Goal: Task Accomplishment & Management: Manage account settings

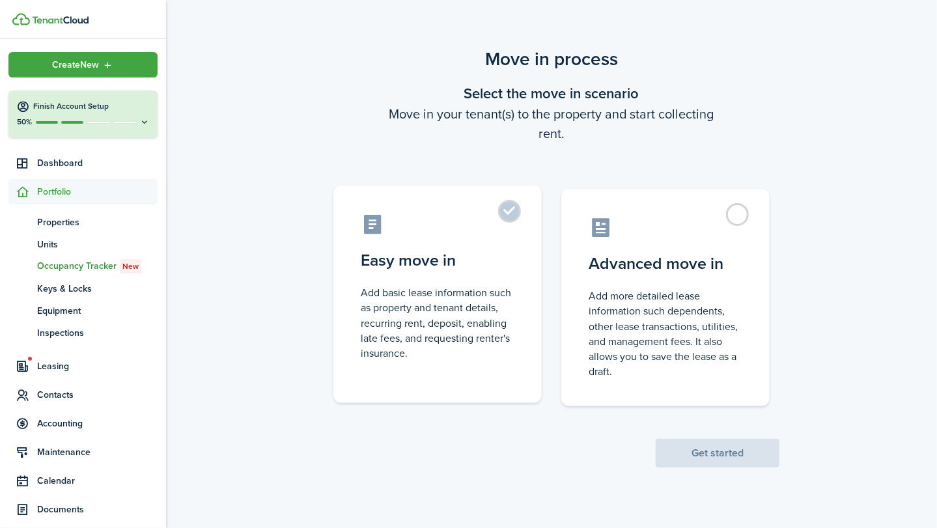
click at [508, 214] on label "Easy move in Add basic lease information such as property and tenant details, r…" at bounding box center [437, 295] width 208 height 218
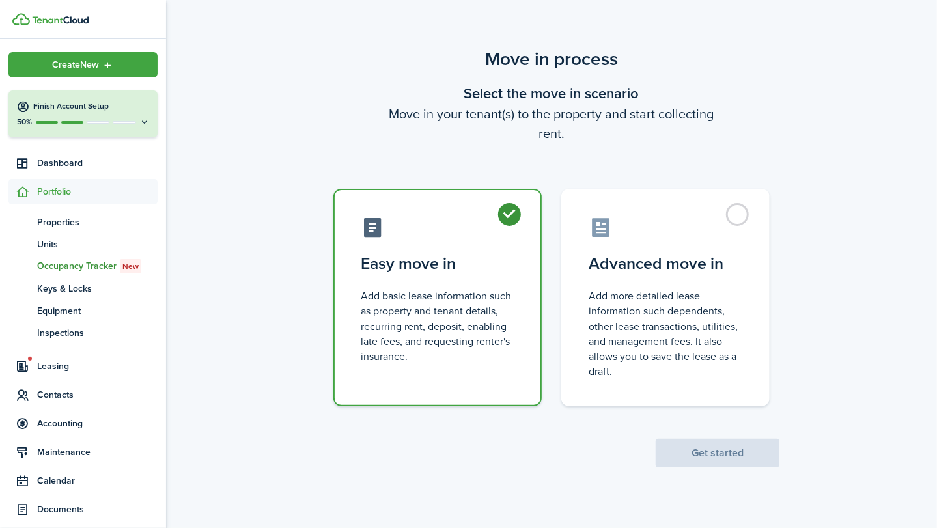
radio input "true"
click at [732, 453] on button "Get started" at bounding box center [718, 453] width 124 height 29
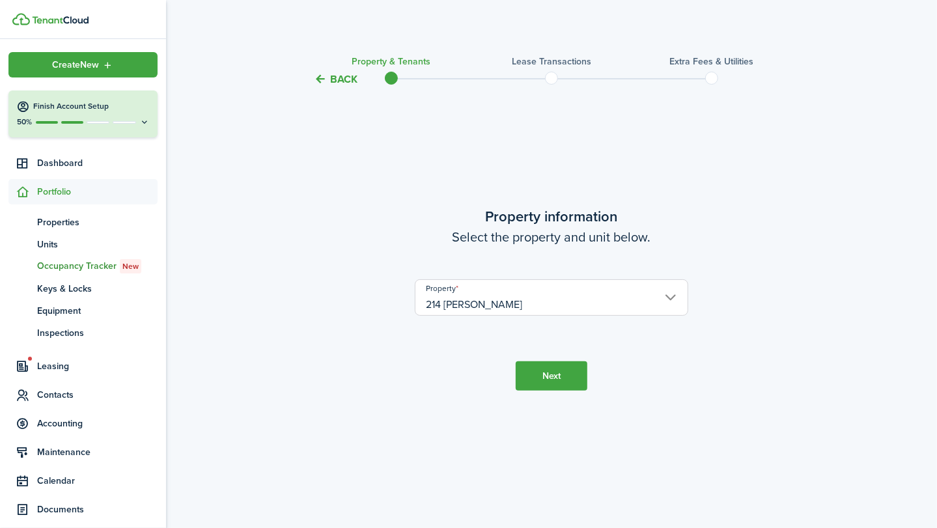
click at [543, 374] on button "Next" at bounding box center [552, 376] width 72 height 29
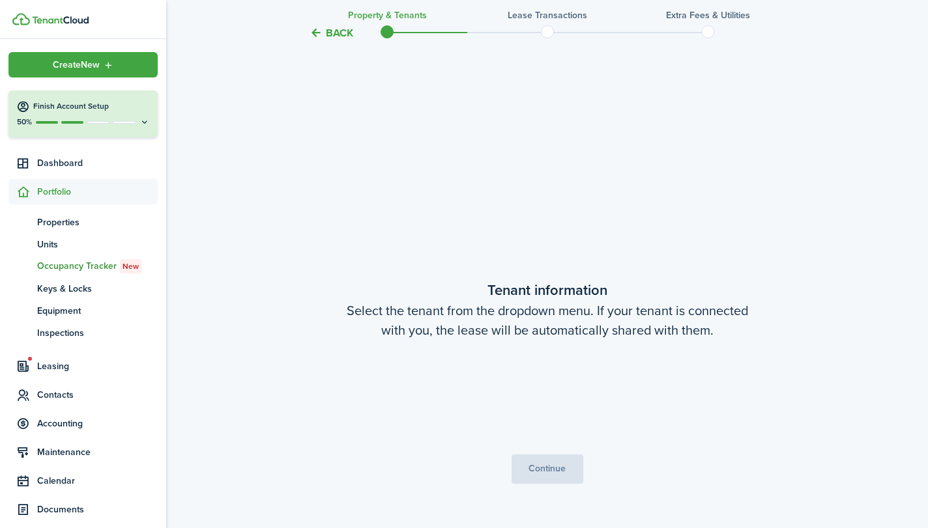
scroll to position [441, 0]
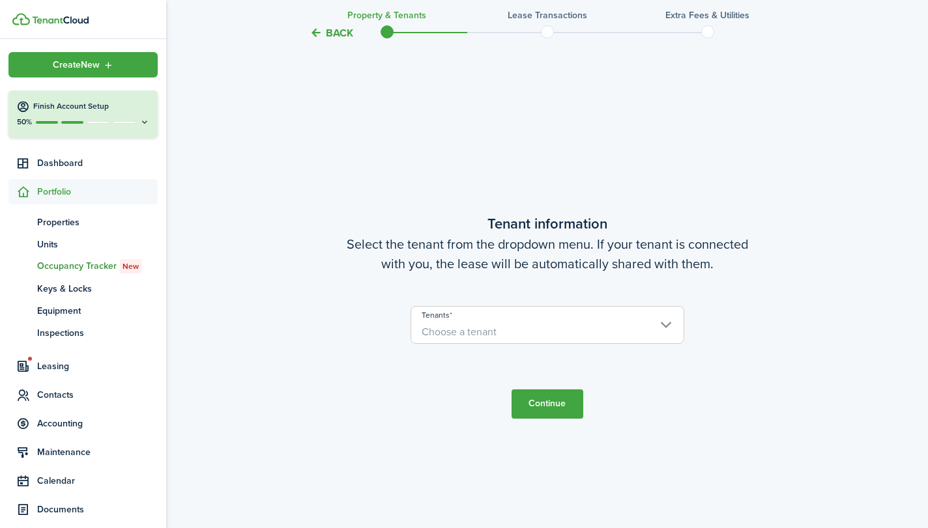
click at [667, 323] on span "Choose a tenant" at bounding box center [547, 332] width 272 height 22
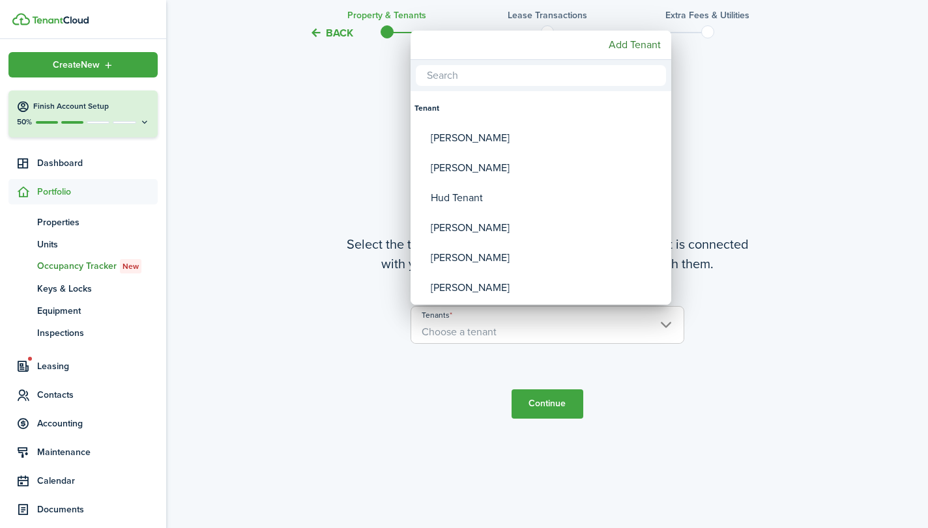
click at [817, 373] on div at bounding box center [464, 264] width 1136 height 737
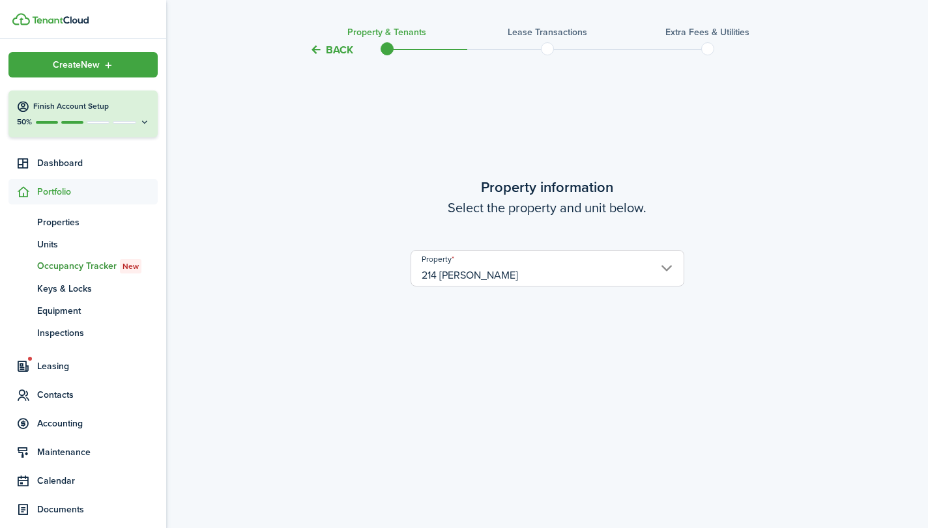
scroll to position [0, 0]
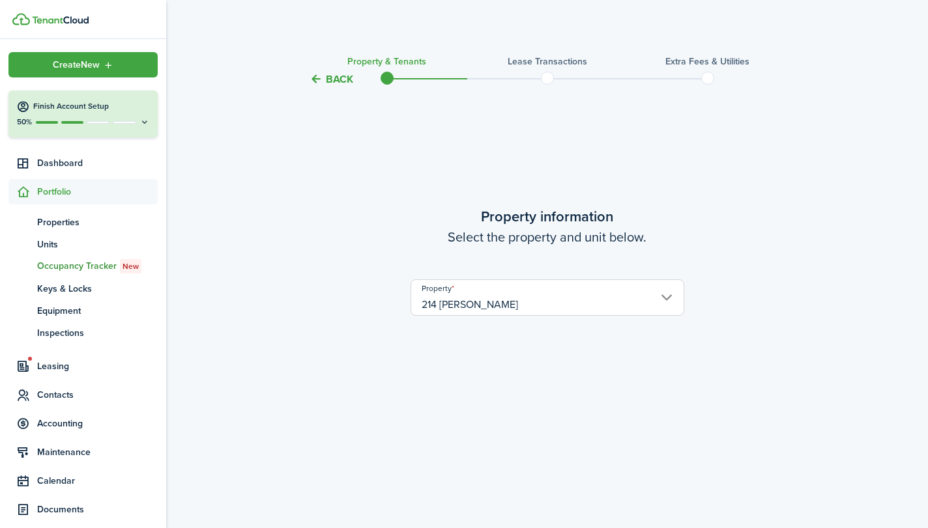
click at [328, 77] on button "Back" at bounding box center [331, 79] width 44 height 14
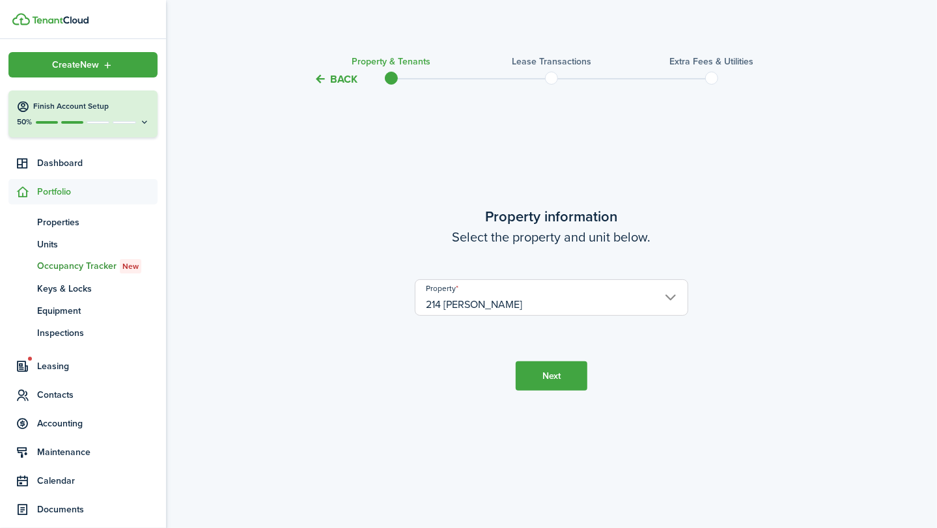
click at [328, 77] on button "Back" at bounding box center [336, 79] width 44 height 14
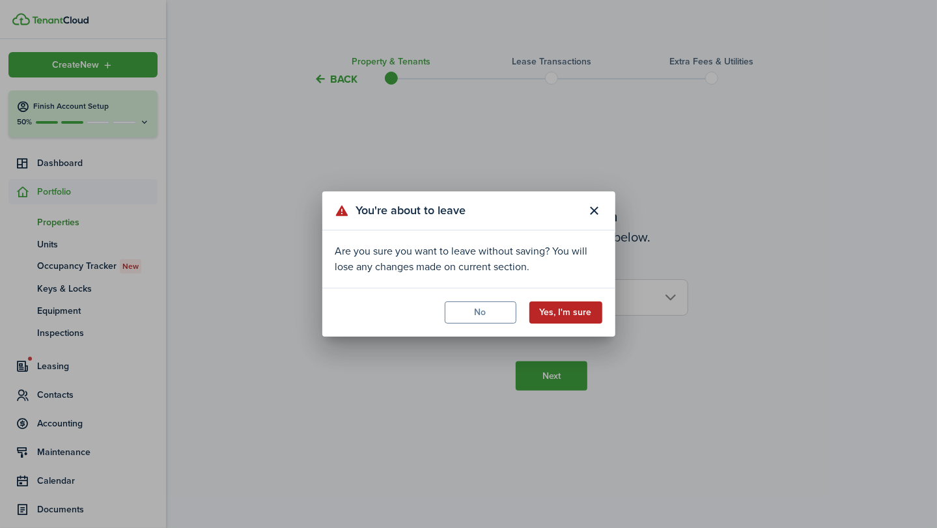
click at [568, 310] on button "Yes, I'm sure" at bounding box center [566, 313] width 73 height 22
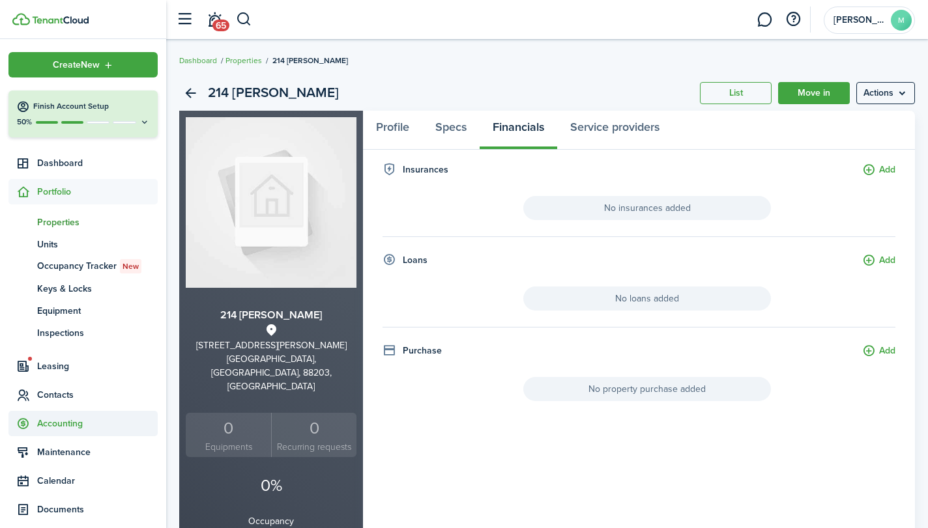
click at [82, 421] on span "Accounting" at bounding box center [97, 424] width 121 height 14
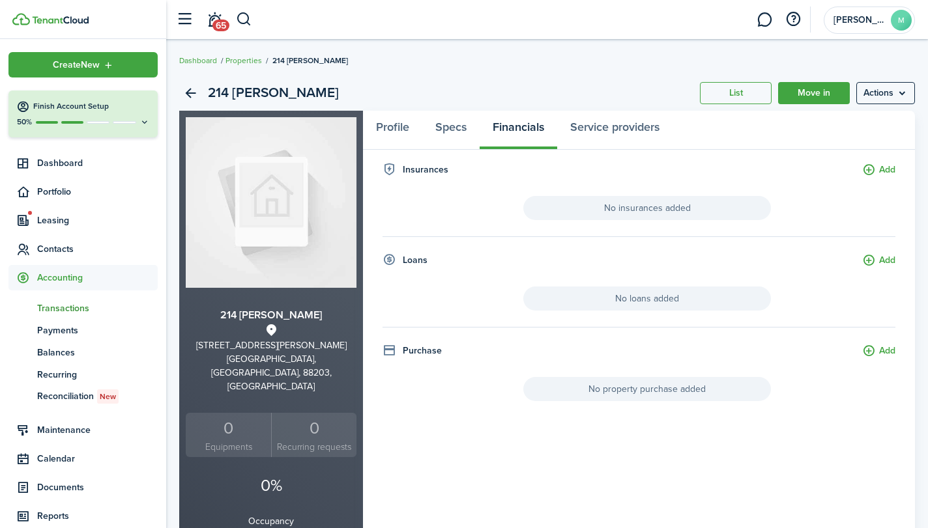
click at [73, 305] on span "Transactions" at bounding box center [97, 309] width 121 height 14
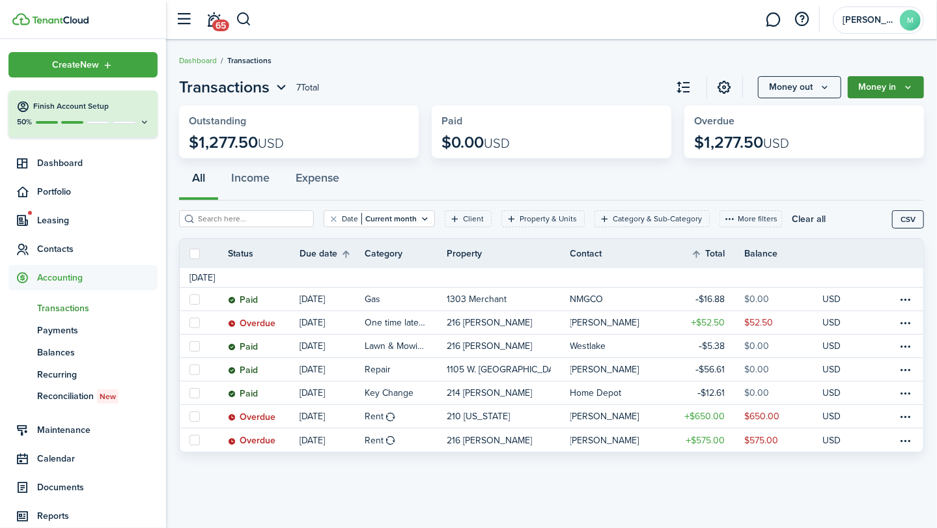
click at [879, 85] on button "Money in" at bounding box center [886, 87] width 76 height 22
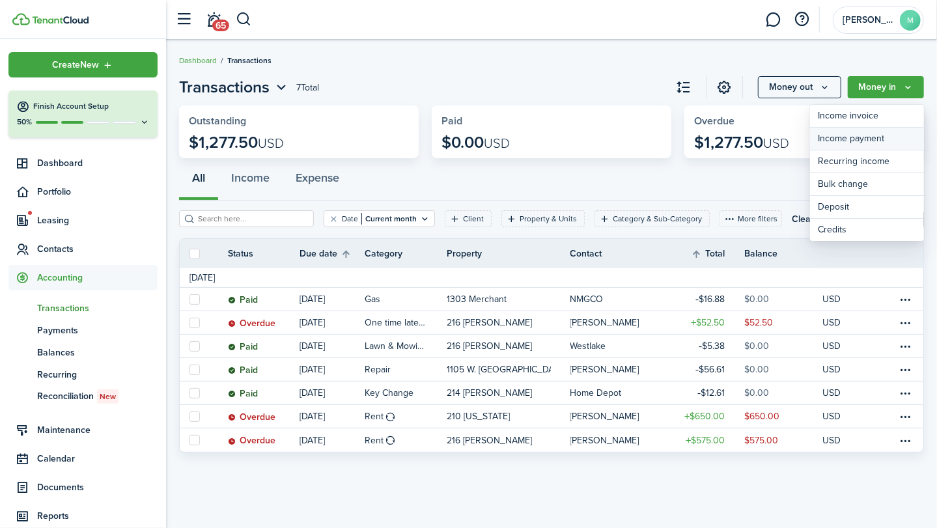
click at [872, 136] on link "Income payment" at bounding box center [867, 139] width 114 height 23
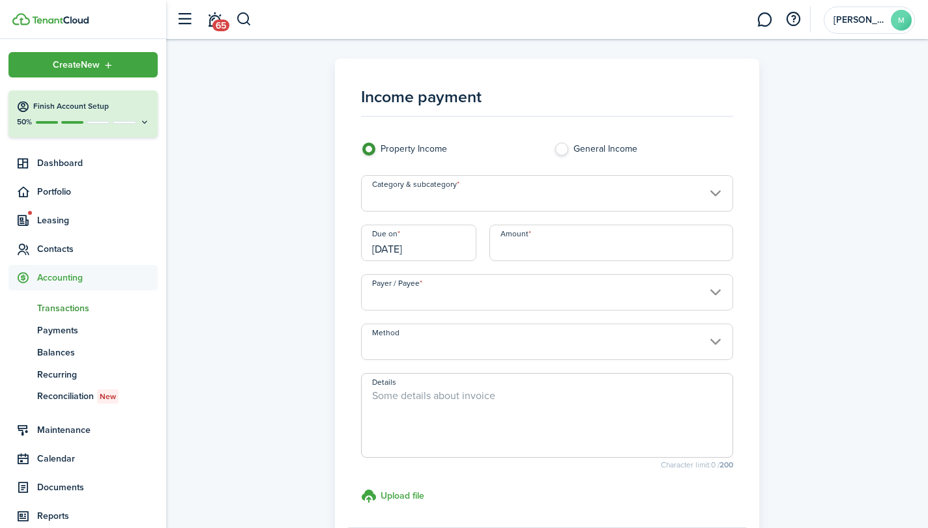
click at [631, 193] on input "Category & subcategory" at bounding box center [546, 193] width 371 height 36
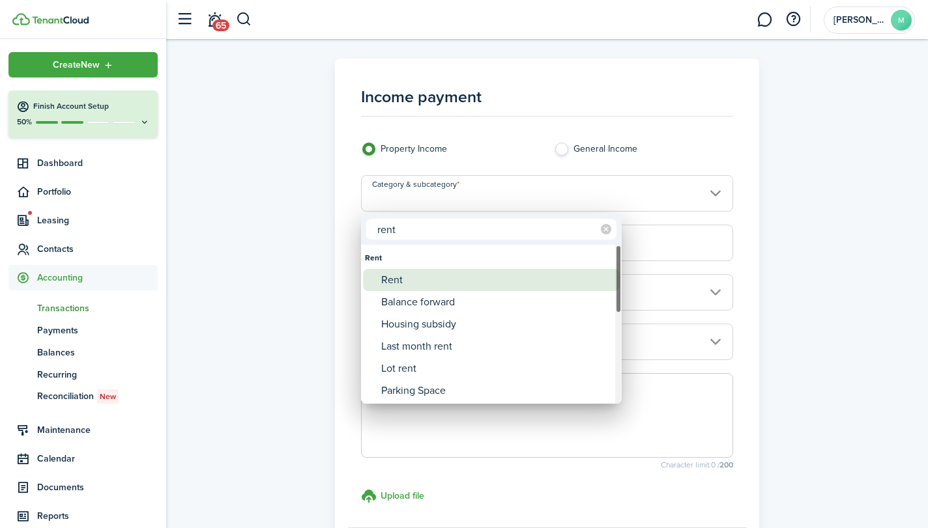
type input "rent"
click at [461, 288] on div "Rent" at bounding box center [496, 280] width 231 height 22
type input "Rent"
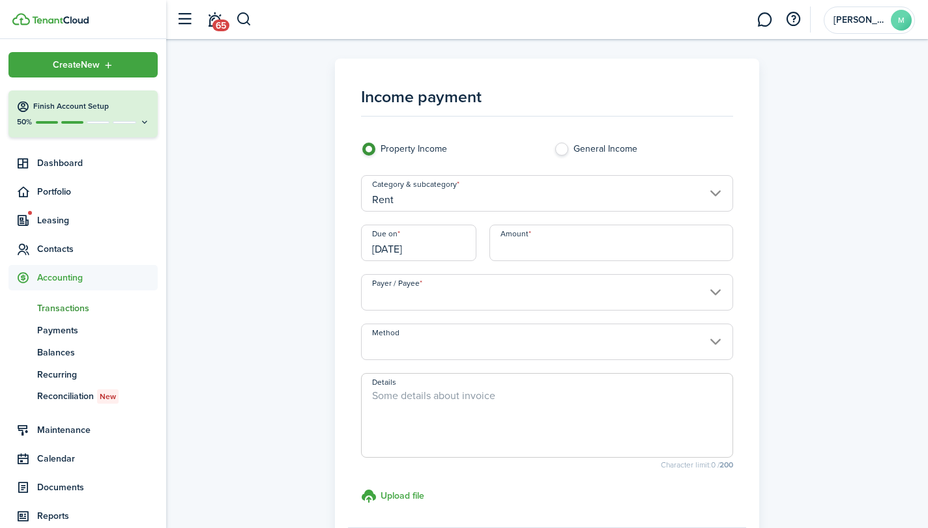
click at [425, 250] on input "[DATE]" at bounding box center [418, 243] width 115 height 36
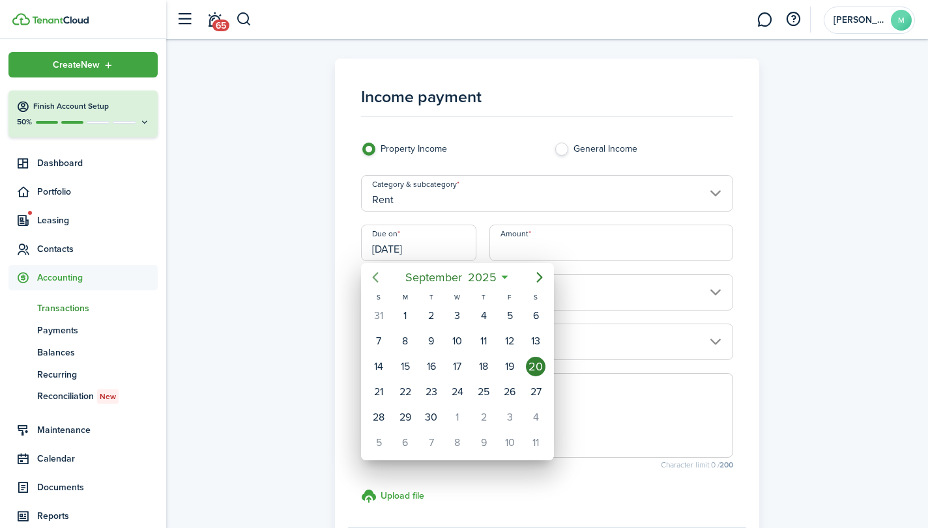
click at [375, 276] on icon "Previous page" at bounding box center [376, 278] width 6 height 10
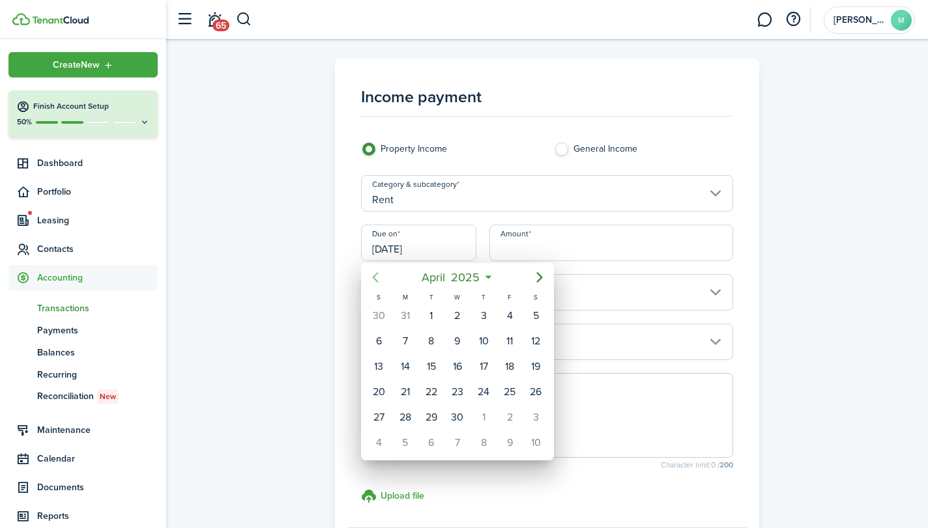
click at [375, 276] on icon "Previous page" at bounding box center [376, 278] width 6 height 10
click at [487, 405] on div "27" at bounding box center [483, 417] width 26 height 25
type input "02/27/2025"
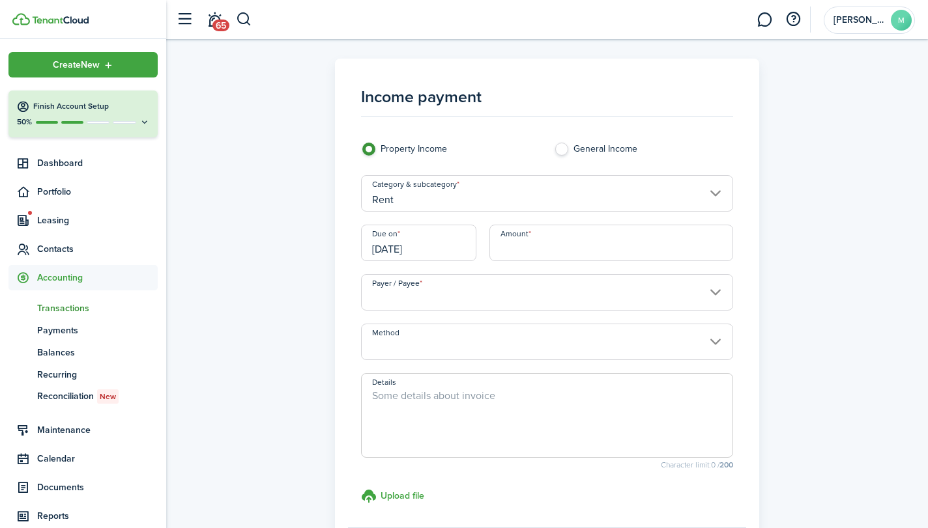
click at [565, 253] on input "Amount" at bounding box center [611, 243] width 244 height 36
click at [576, 283] on input "Payer / Payee" at bounding box center [546, 292] width 371 height 36
type input "$625.00"
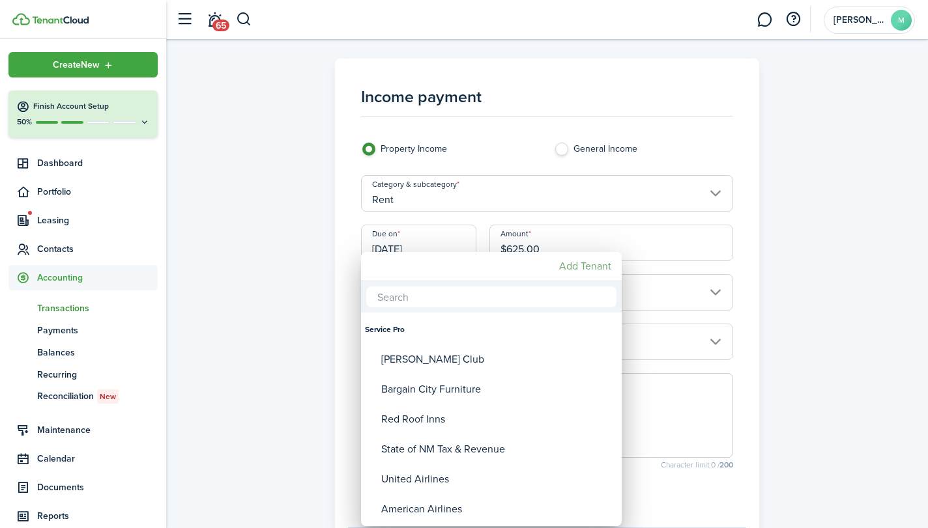
click at [587, 263] on mbsc-button "Add Tenant" at bounding box center [585, 266] width 63 height 23
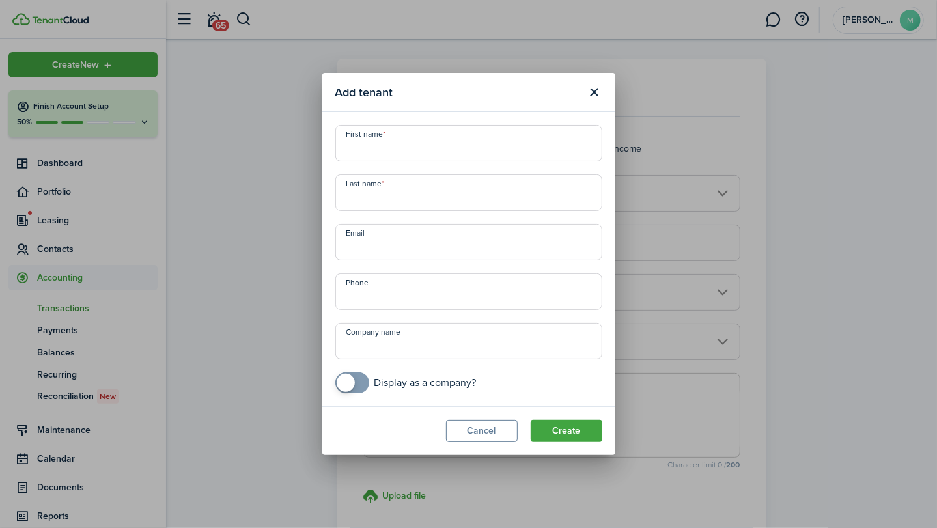
click at [458, 146] on input "First name" at bounding box center [468, 143] width 267 height 36
type input "Ysabael"
type input "Ledesma"
click at [574, 427] on button "Create" at bounding box center [567, 431] width 72 height 22
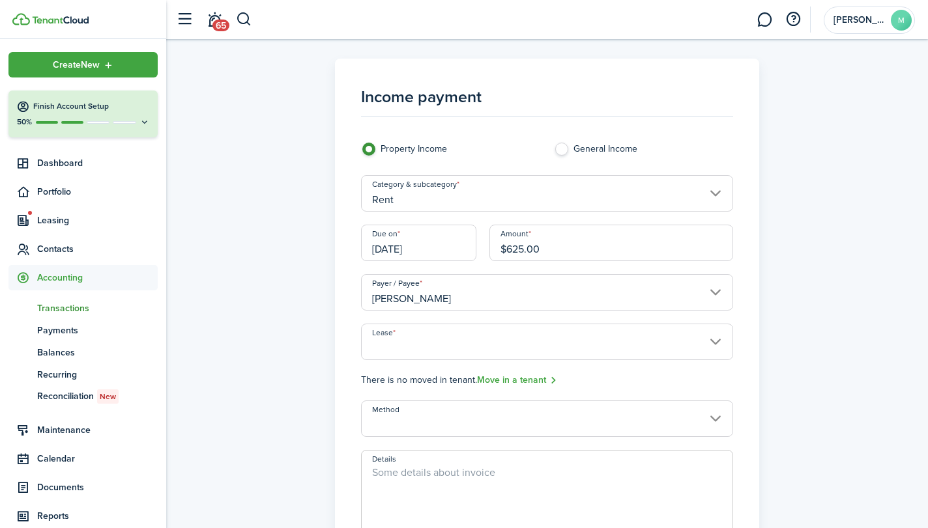
click at [651, 347] on input "Lease" at bounding box center [546, 342] width 371 height 36
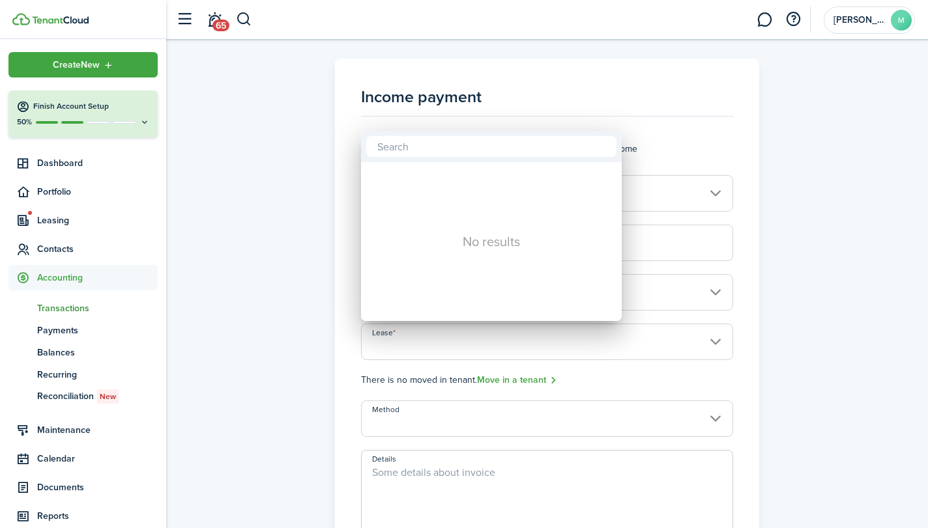
click at [547, 253] on div "No results" at bounding box center [491, 241] width 261 height 159
click at [298, 343] on div at bounding box center [464, 264] width 1136 height 737
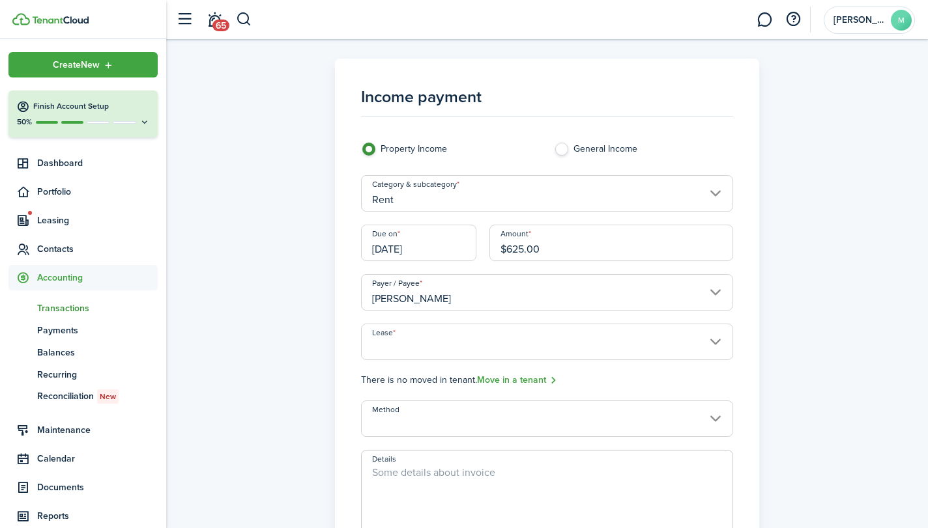
click at [606, 421] on input "Method" at bounding box center [546, 419] width 371 height 36
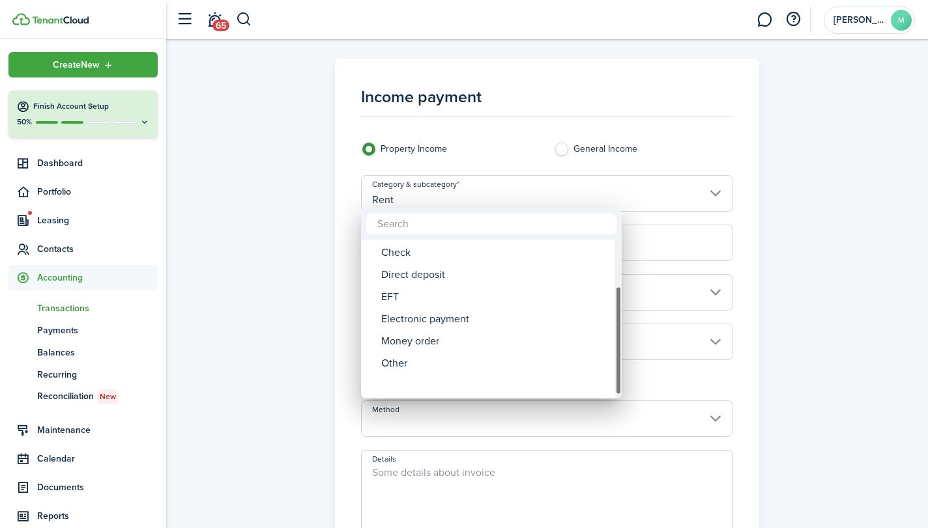
drag, startPoint x: 616, startPoint y: 311, endPoint x: 604, endPoint y: 386, distance: 75.9
click at [604, 386] on mbsc-scrollview-base "ACH Card Cash Cashier's check Check Direct deposit EFT Electronic payment Money…" at bounding box center [491, 319] width 261 height 156
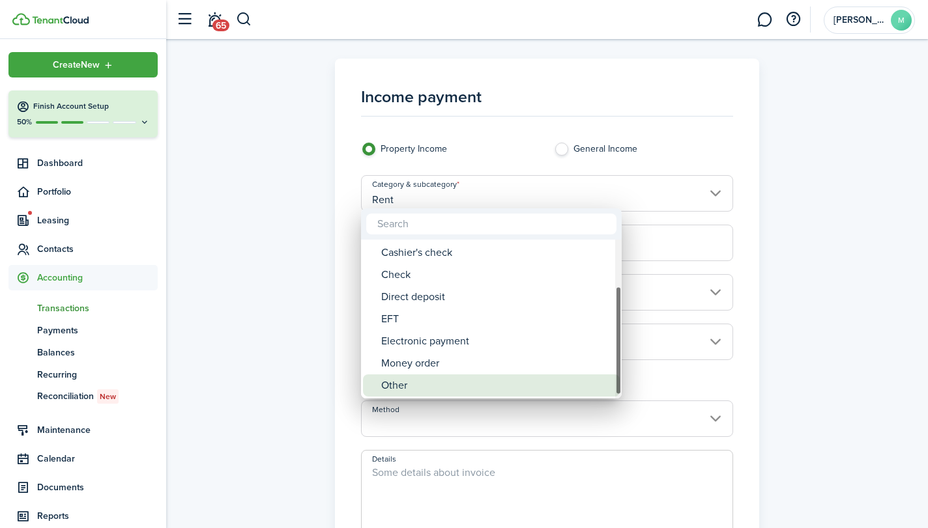
click at [538, 384] on div "Other" at bounding box center [496, 386] width 231 height 22
type input "Other"
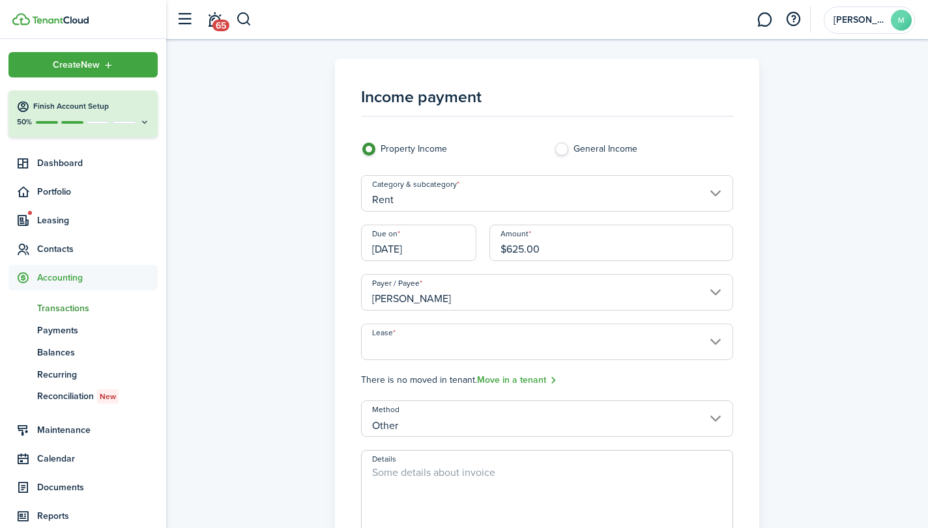
click at [447, 472] on textarea "Details" at bounding box center [547, 496] width 370 height 63
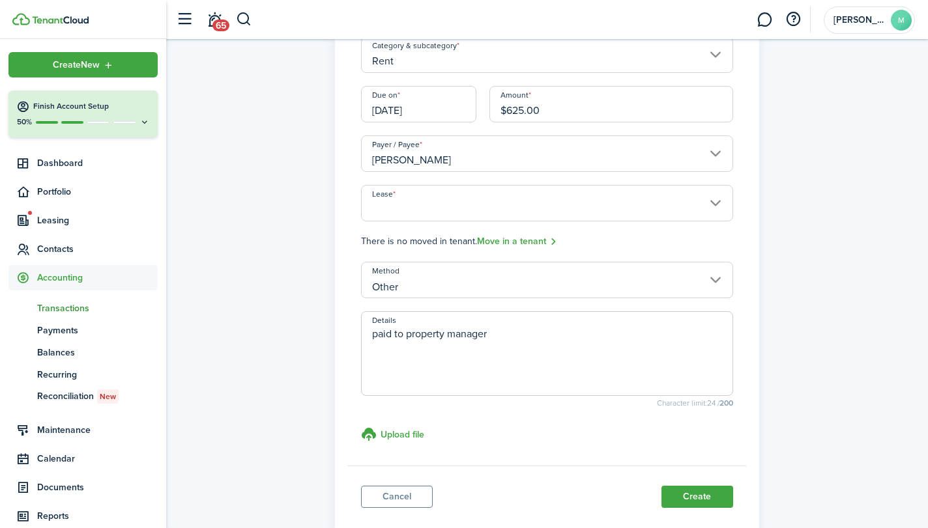
scroll to position [191, 0]
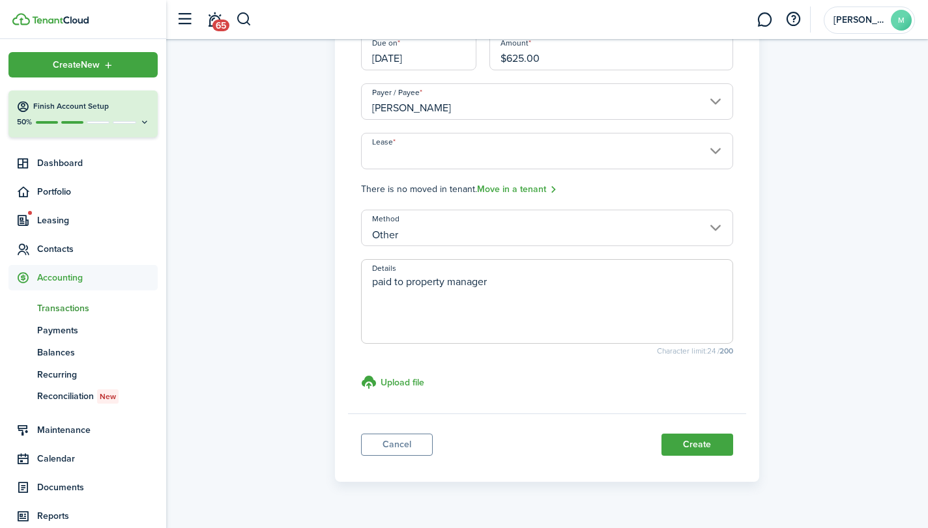
click at [525, 278] on textarea "paid to property manager" at bounding box center [547, 305] width 370 height 63
type textarea "paid to property manager for March rent"
click at [698, 442] on button "Create" at bounding box center [697, 445] width 72 height 22
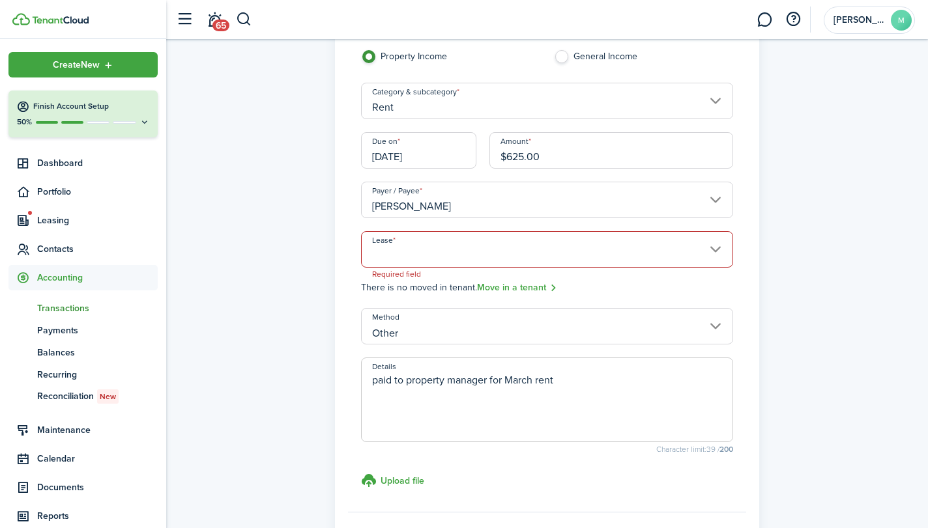
scroll to position [77, 0]
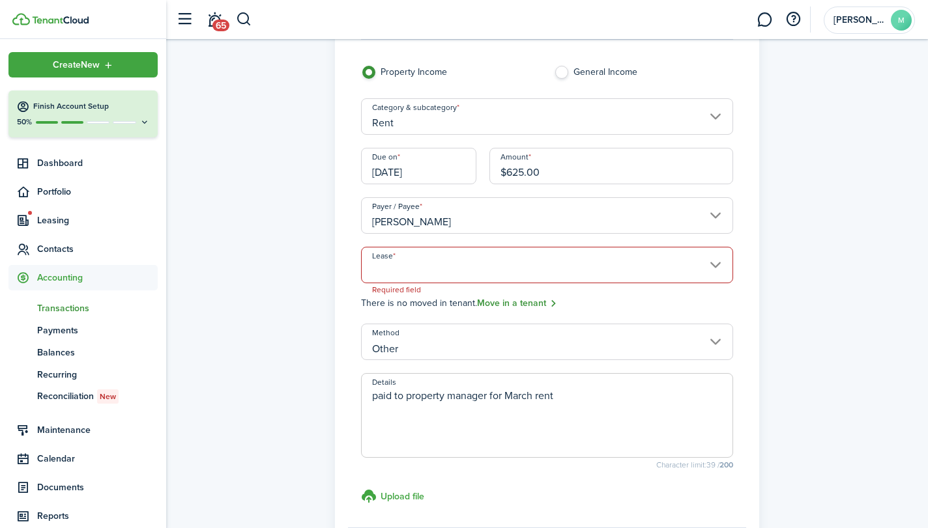
click at [532, 299] on link "Move in a tenant" at bounding box center [517, 303] width 80 height 15
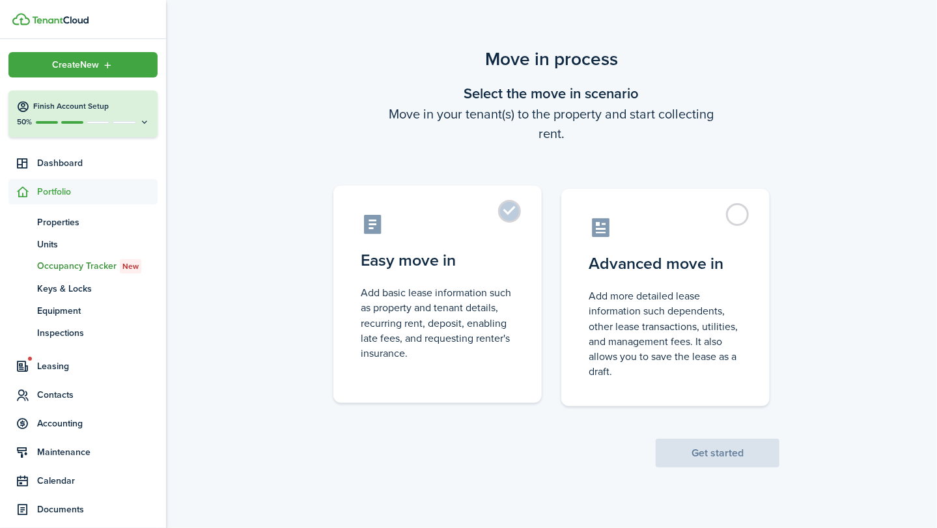
click at [505, 213] on label "Easy move in Add basic lease information such as property and tenant details, r…" at bounding box center [437, 295] width 208 height 218
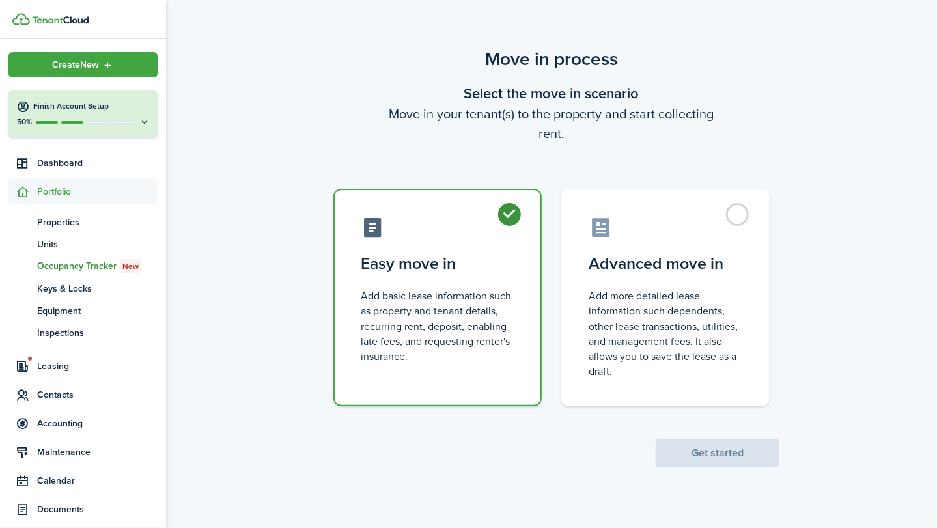
radio input "true"
click at [726, 446] on button "Get started" at bounding box center [718, 453] width 124 height 29
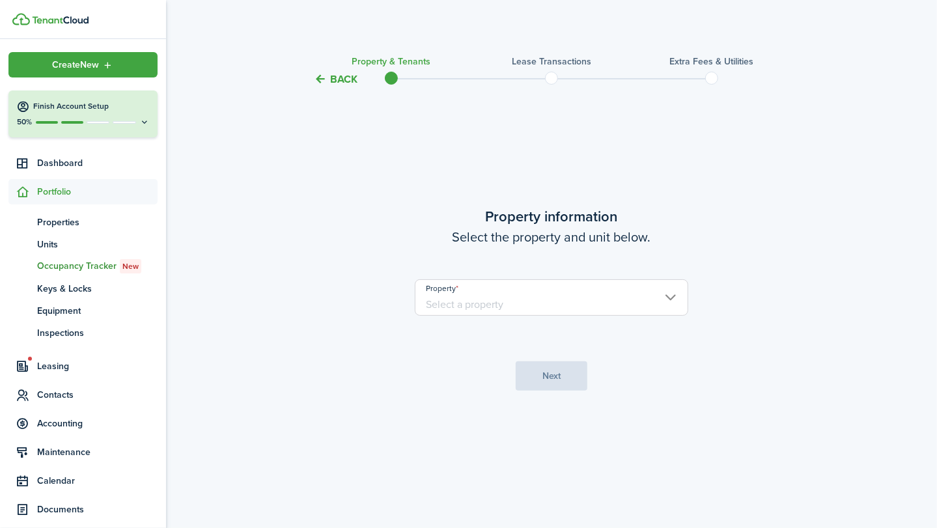
click at [666, 294] on input "Property" at bounding box center [552, 297] width 274 height 36
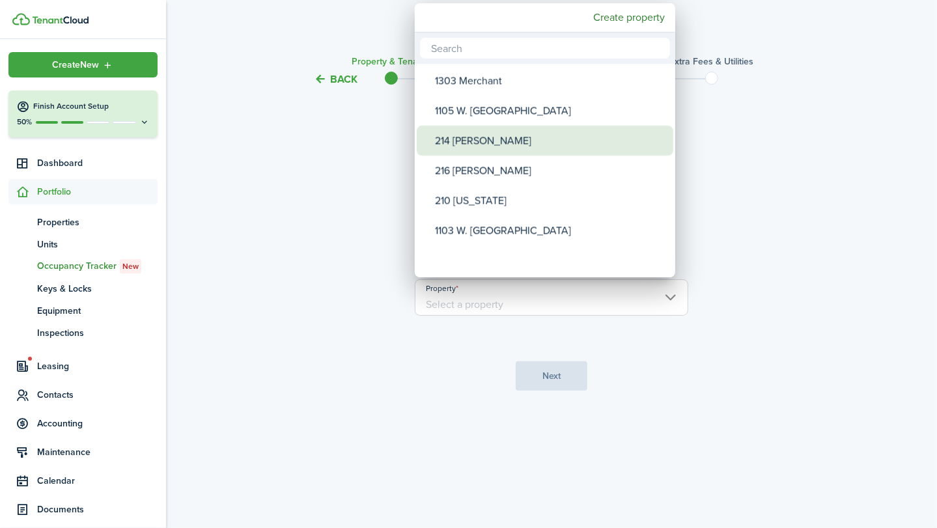
click at [584, 139] on div "214 [PERSON_NAME]" at bounding box center [550, 141] width 231 height 30
type input "214 [PERSON_NAME]"
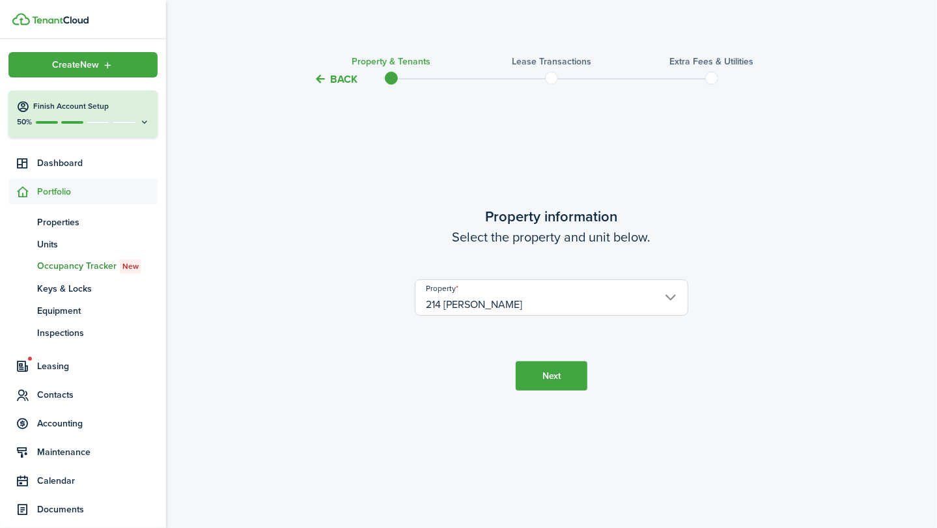
click at [556, 381] on button "Next" at bounding box center [552, 376] width 72 height 29
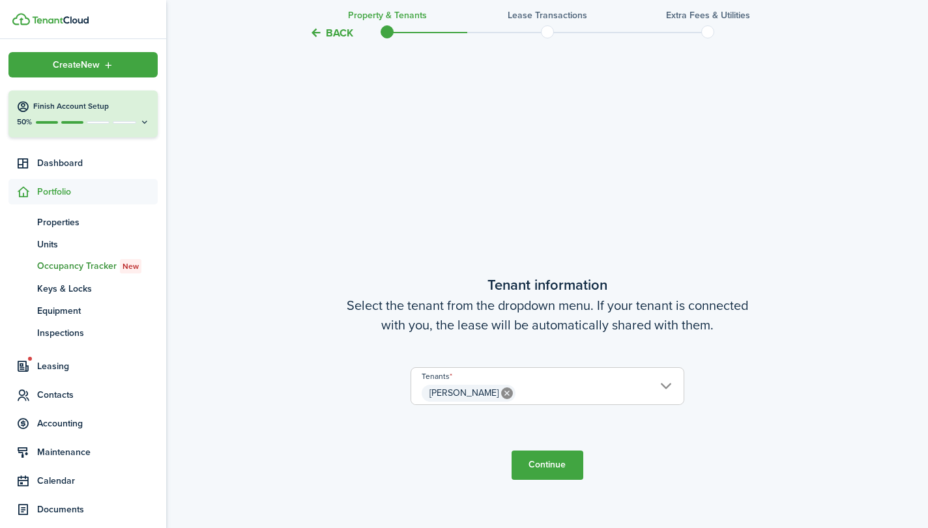
scroll to position [441, 0]
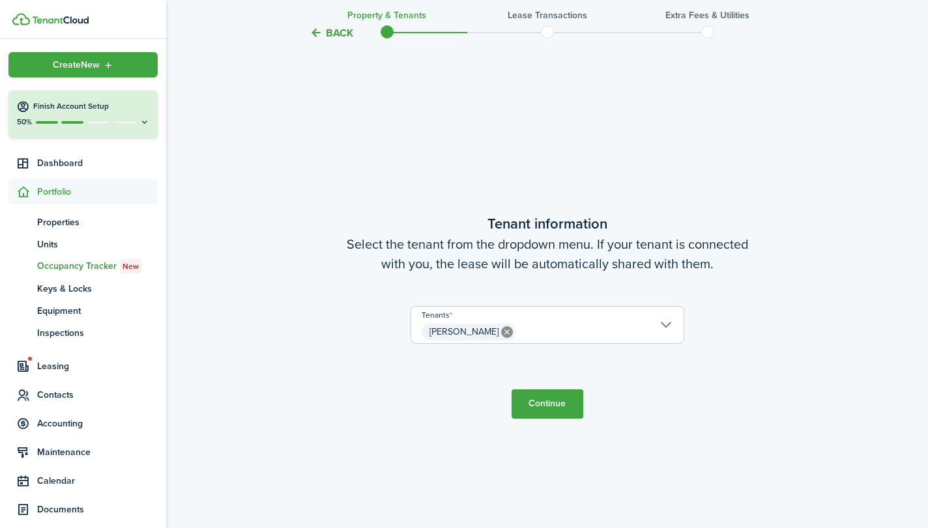
click at [550, 397] on button "Continue" at bounding box center [547, 404] width 72 height 29
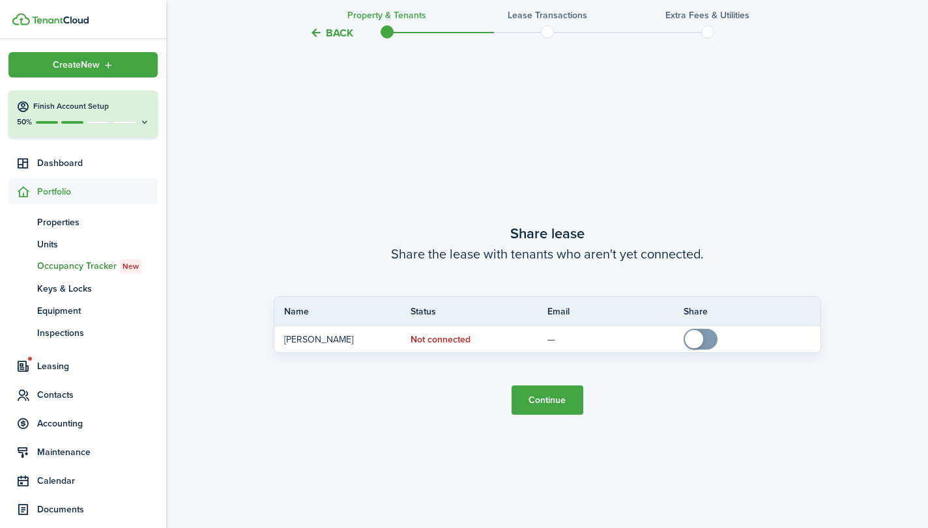
scroll to position [969, 0]
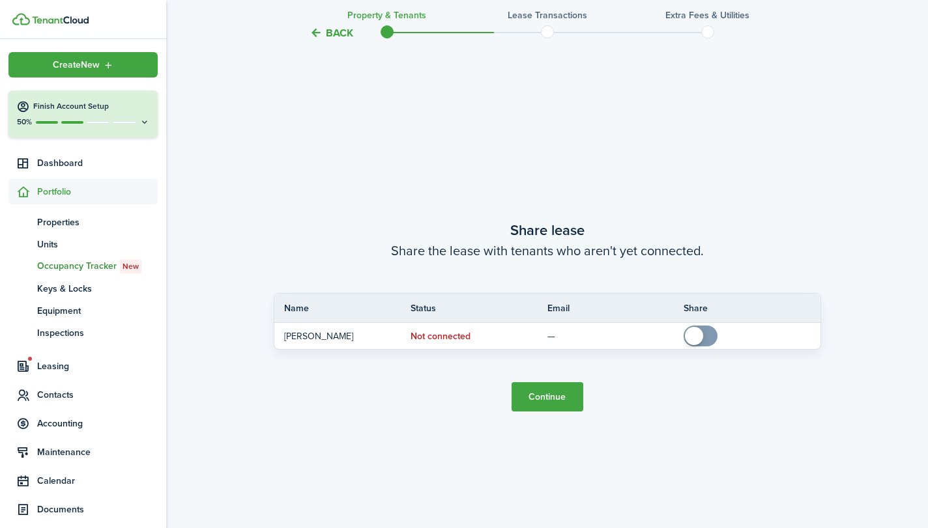
click at [562, 398] on button "Continue" at bounding box center [547, 396] width 72 height 29
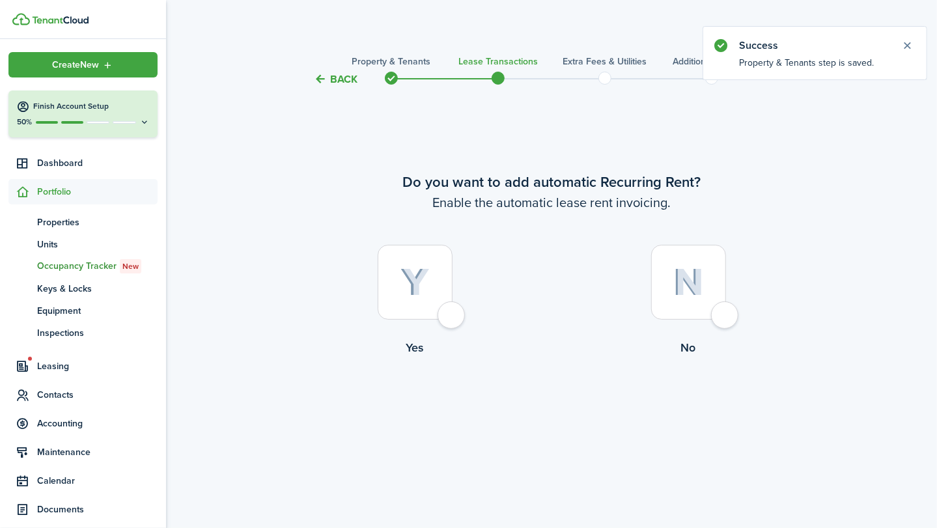
click at [453, 313] on div at bounding box center [415, 282] width 75 height 75
radio input "true"
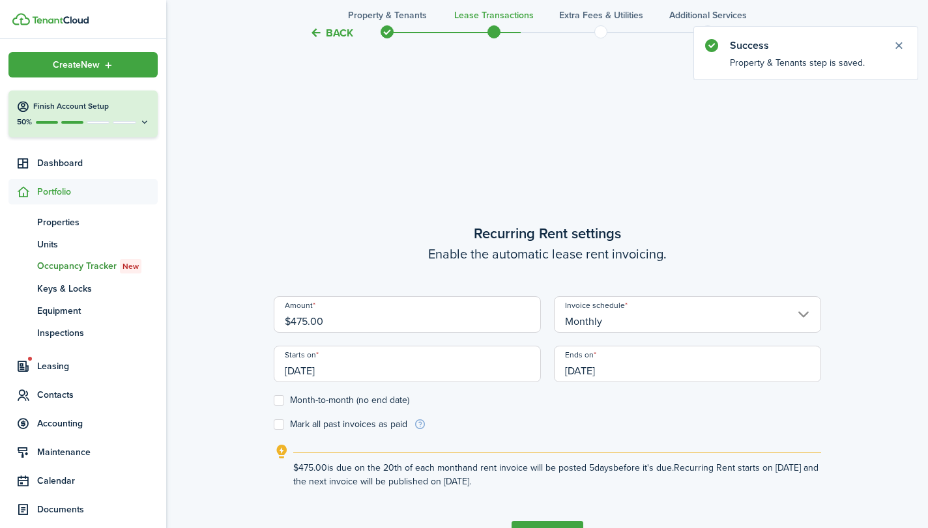
scroll to position [441, 0]
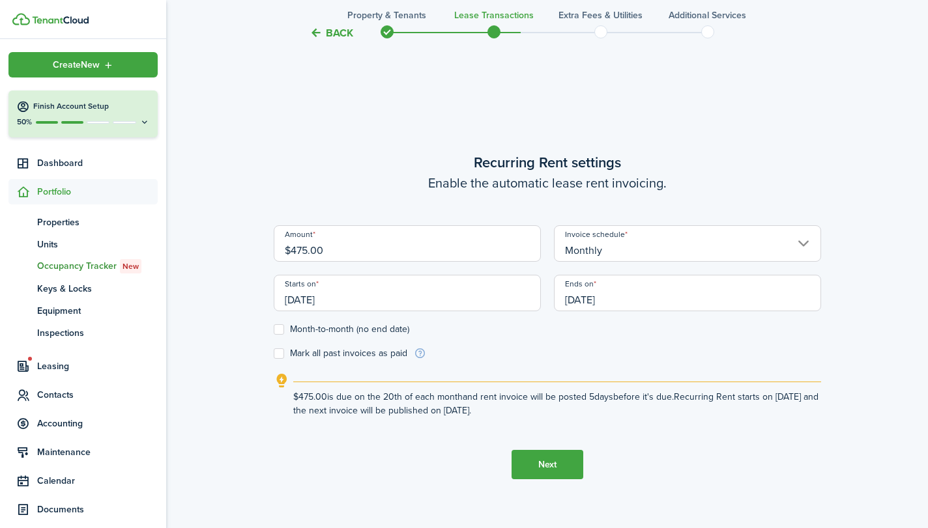
click at [412, 255] on input "$475.00" at bounding box center [407, 243] width 267 height 36
type input "$"
click at [481, 304] on input "[DATE]" at bounding box center [407, 293] width 267 height 36
type input "$625.00"
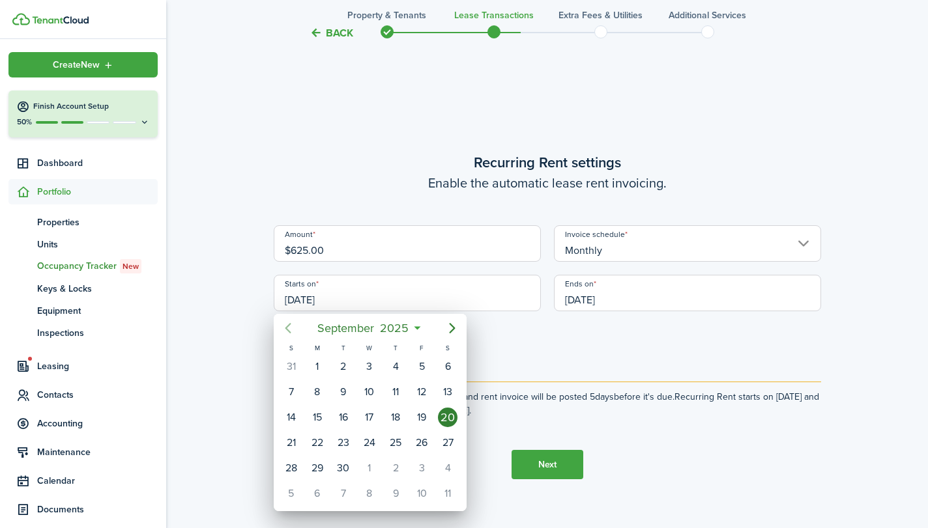
click at [288, 326] on icon "Previous page" at bounding box center [288, 328] width 6 height 10
click at [288, 328] on icon "Previous page" at bounding box center [288, 328] width 16 height 16
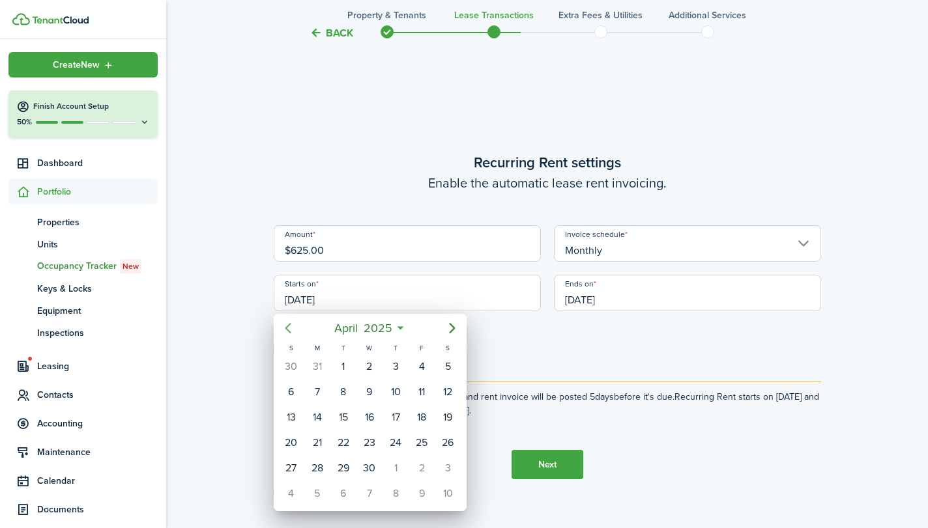
click at [288, 326] on icon "Previous page" at bounding box center [288, 328] width 6 height 10
click at [449, 365] on div "1" at bounding box center [448, 367] width 20 height 20
type input "03/01/2025"
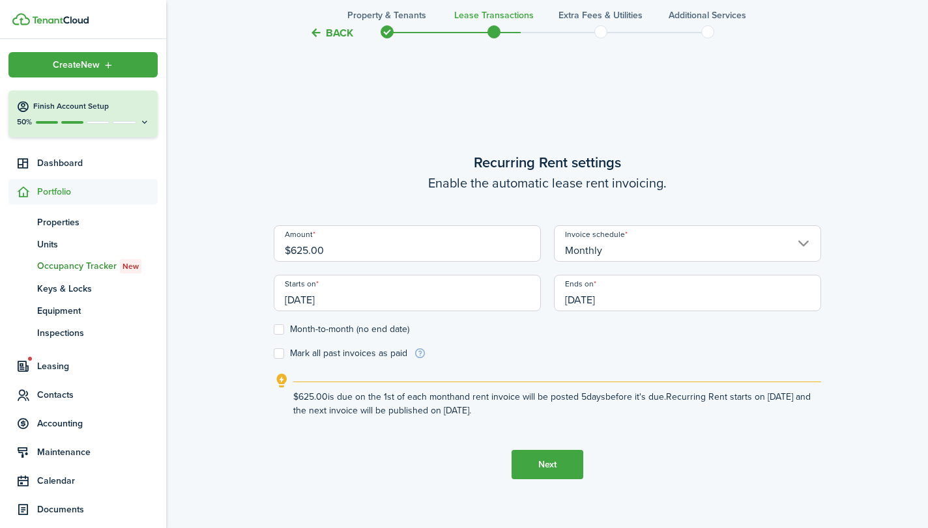
click at [638, 295] on input "09/20/2026" at bounding box center [687, 293] width 267 height 36
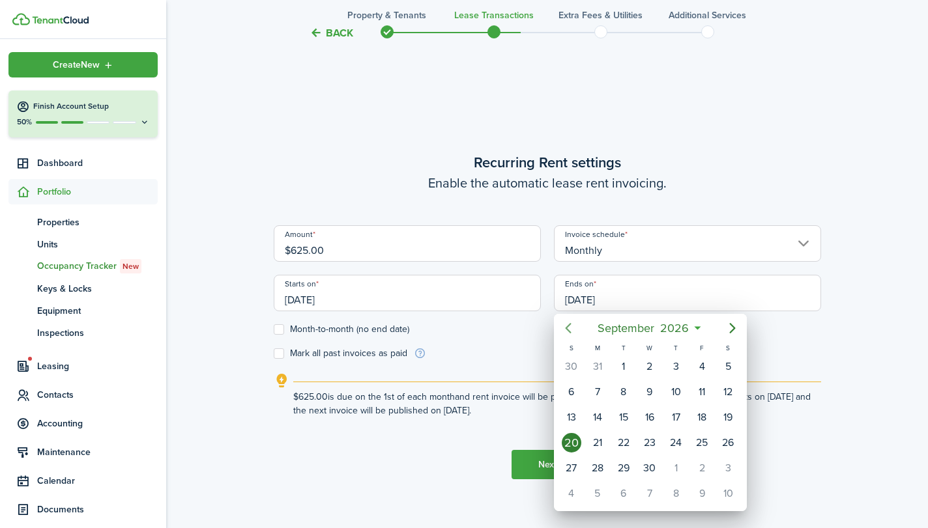
click at [569, 329] on icon "Previous page" at bounding box center [568, 328] width 16 height 16
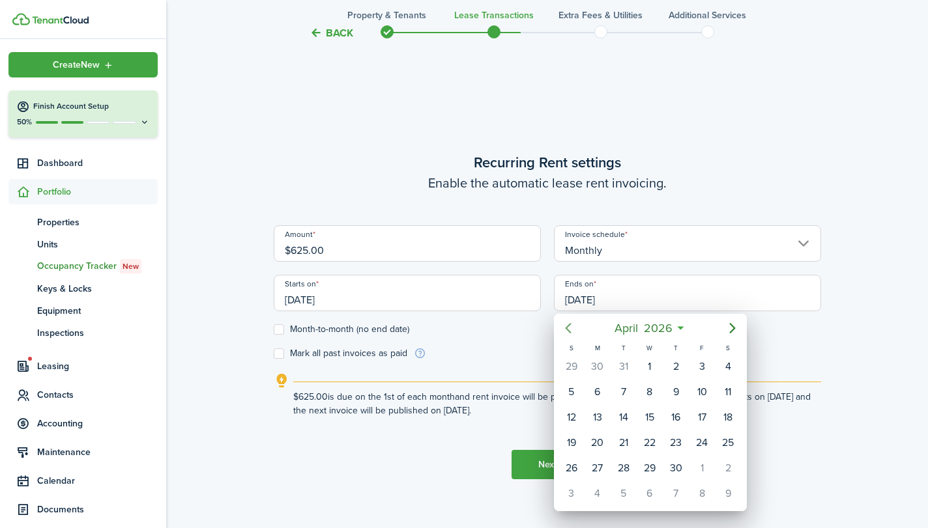
click at [569, 329] on icon "Previous page" at bounding box center [568, 328] width 16 height 16
click at [625, 461] on div "31" at bounding box center [624, 469] width 20 height 20
type input "03/31/2026"
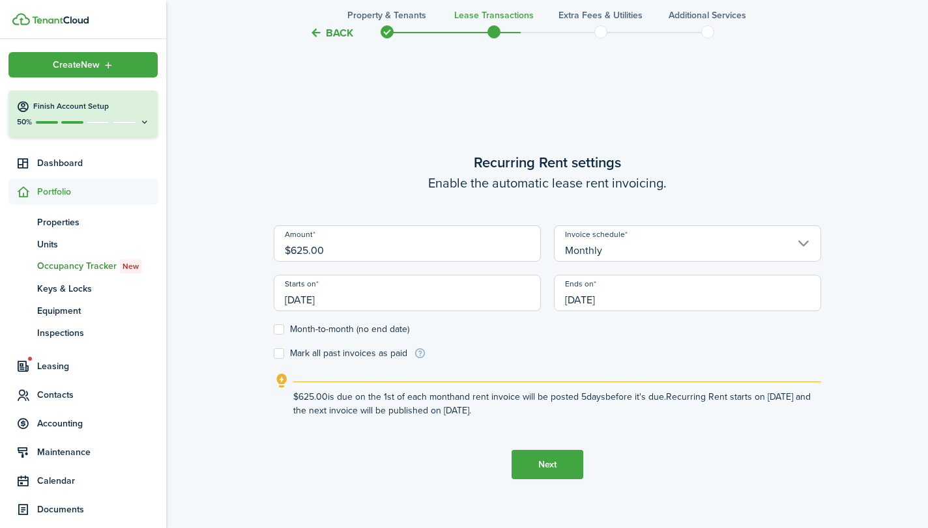
click at [283, 352] on label "Mark all past invoices as paid" at bounding box center [341, 353] width 134 height 10
click at [274, 354] on input "Mark all past invoices as paid" at bounding box center [273, 354] width 1 height 1
checkbox input "true"
click at [548, 464] on button "Next" at bounding box center [547, 464] width 72 height 29
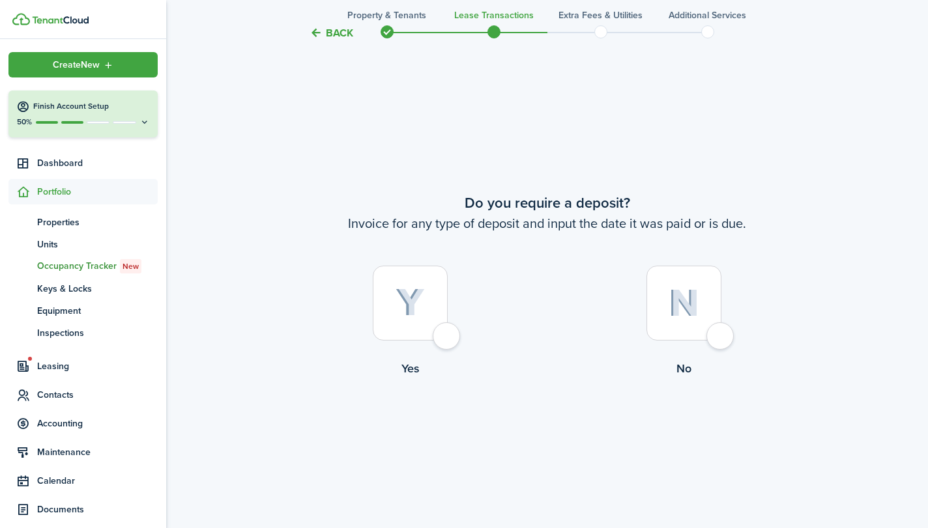
scroll to position [969, 0]
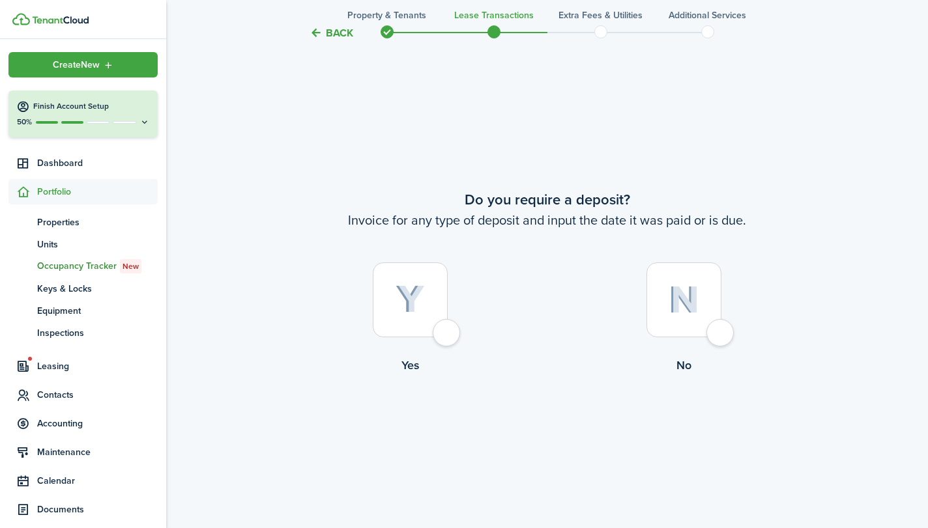
click at [714, 332] on div at bounding box center [683, 299] width 75 height 75
radio input "true"
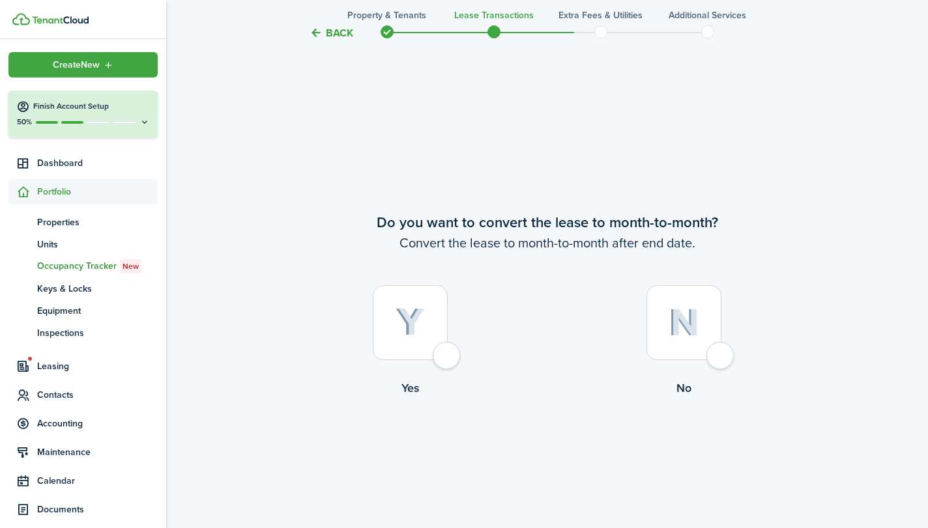
scroll to position [1498, 0]
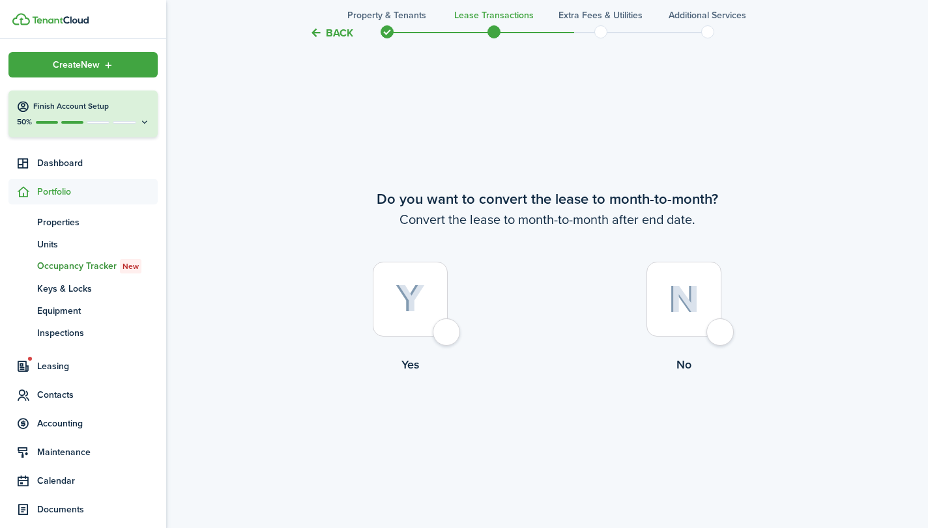
click at [694, 316] on div at bounding box center [683, 299] width 75 height 75
radio input "true"
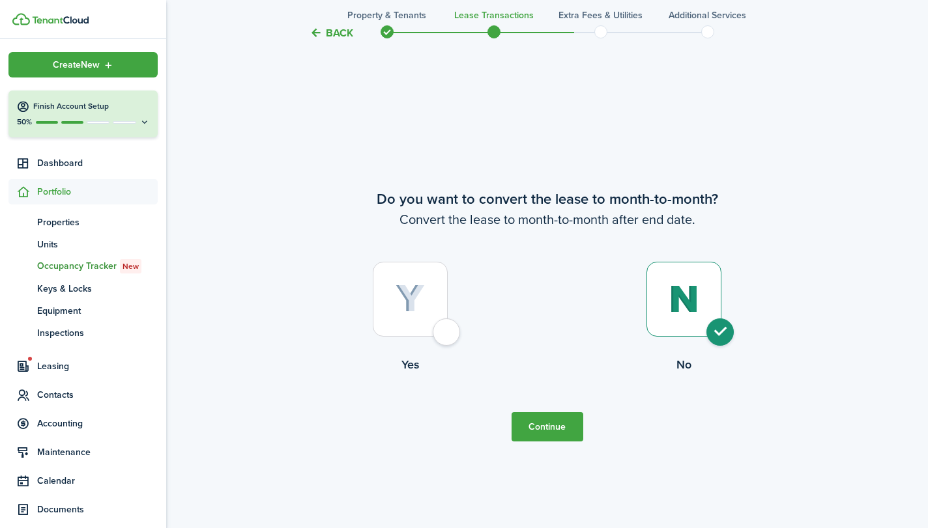
click at [548, 432] on button "Continue" at bounding box center [547, 426] width 72 height 29
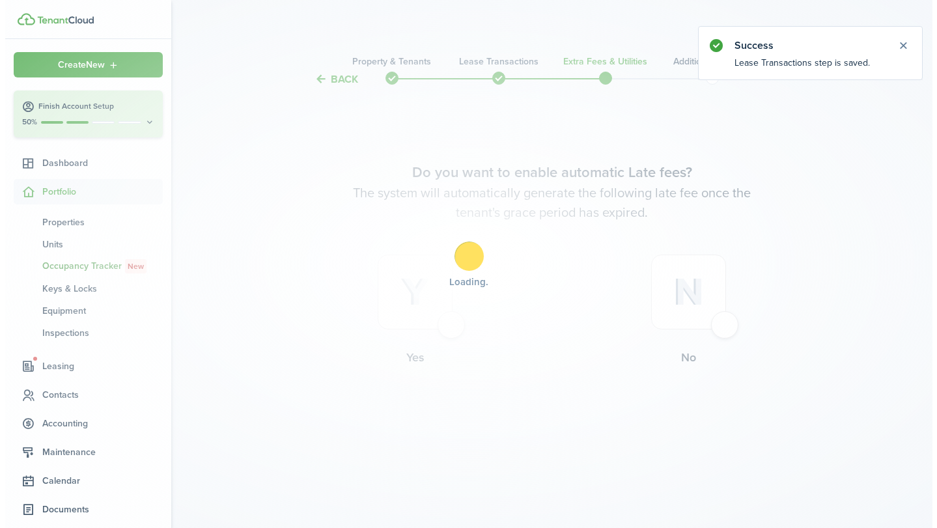
scroll to position [0, 0]
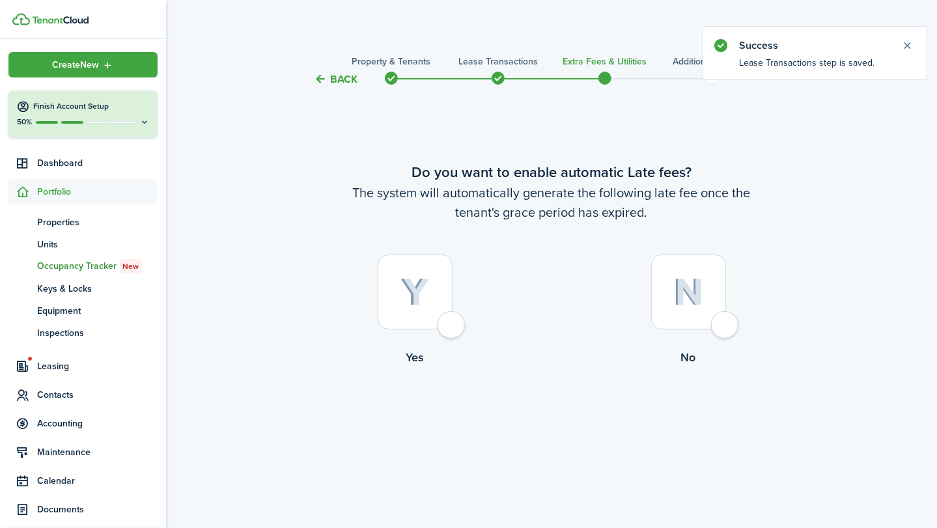
click at [723, 312] on div at bounding box center [688, 292] width 75 height 75
radio input "true"
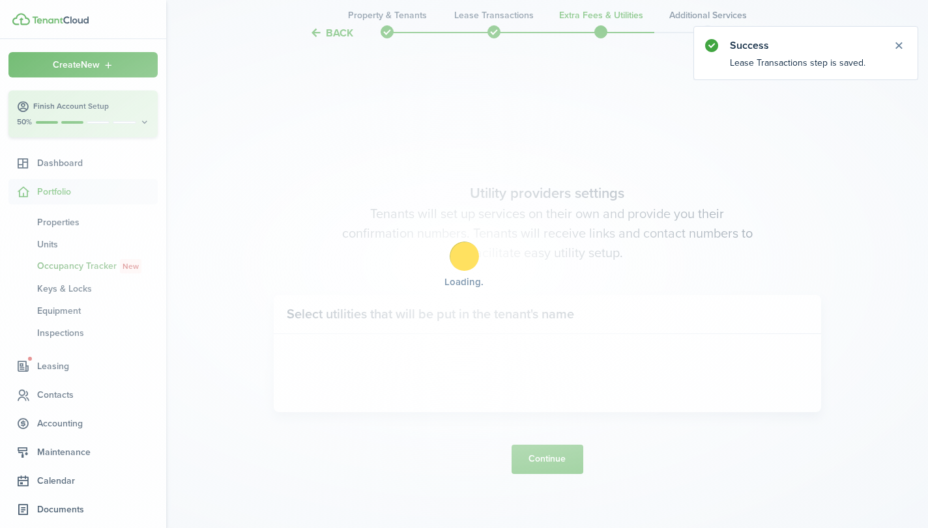
scroll to position [441, 0]
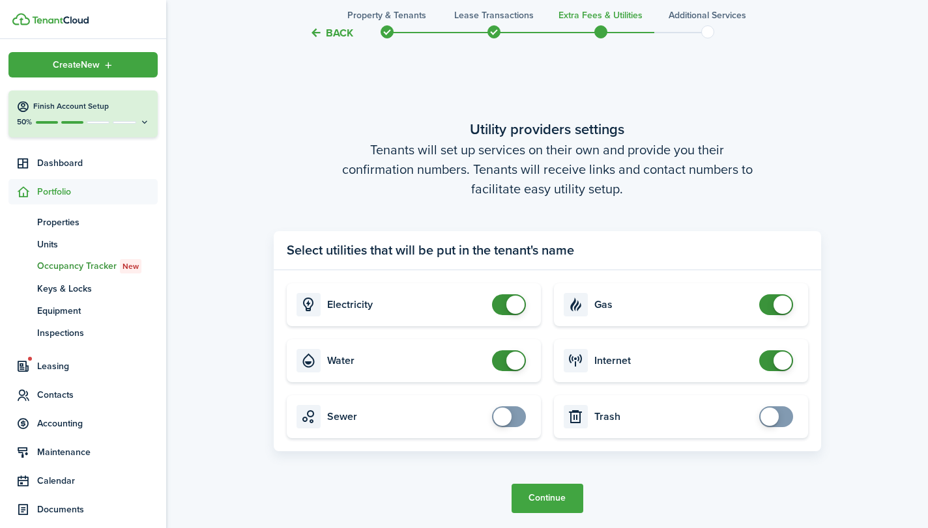
checkbox input "false"
click at [515, 358] on span at bounding box center [515, 361] width 18 height 18
checkbox input "false"
click at [769, 305] on span at bounding box center [775, 304] width 13 height 21
click at [550, 496] on button "Continue" at bounding box center [547, 498] width 72 height 29
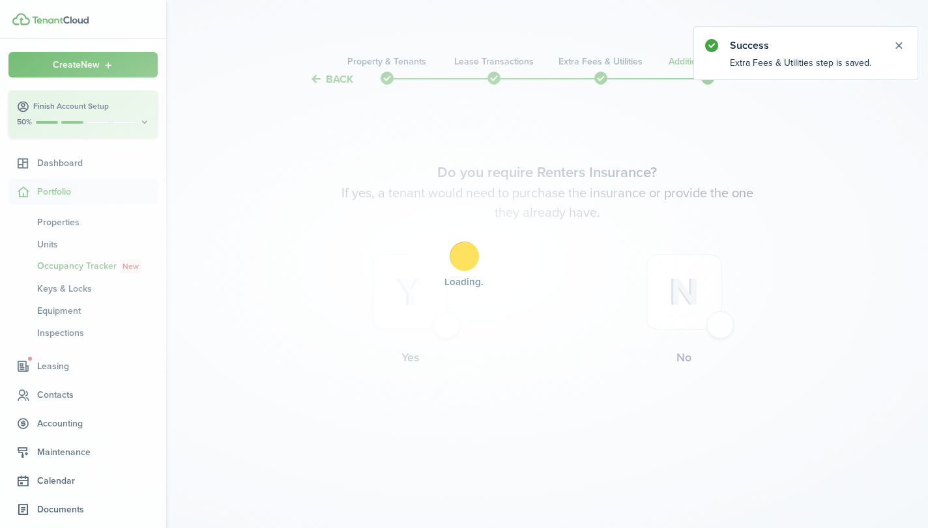
scroll to position [0, 0]
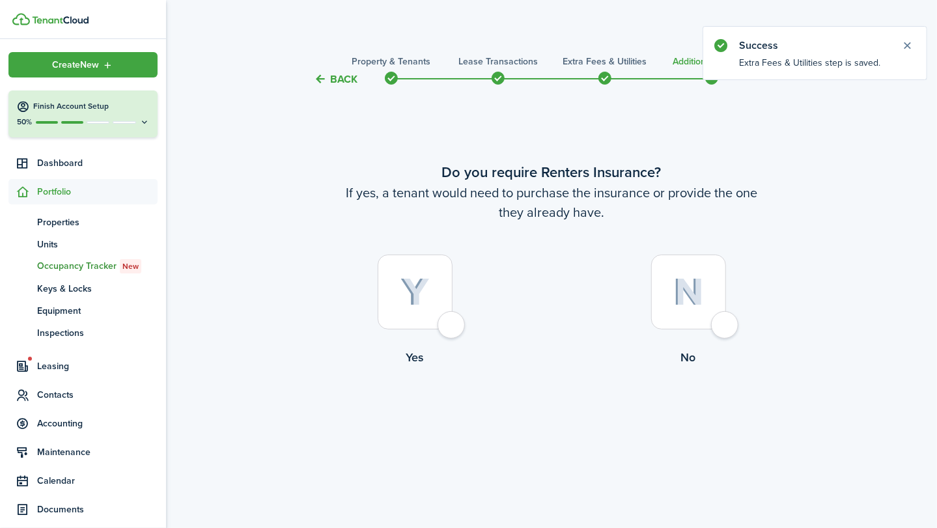
click at [688, 352] on control-radio-card-title "No" at bounding box center [689, 357] width 274 height 17
radio input "true"
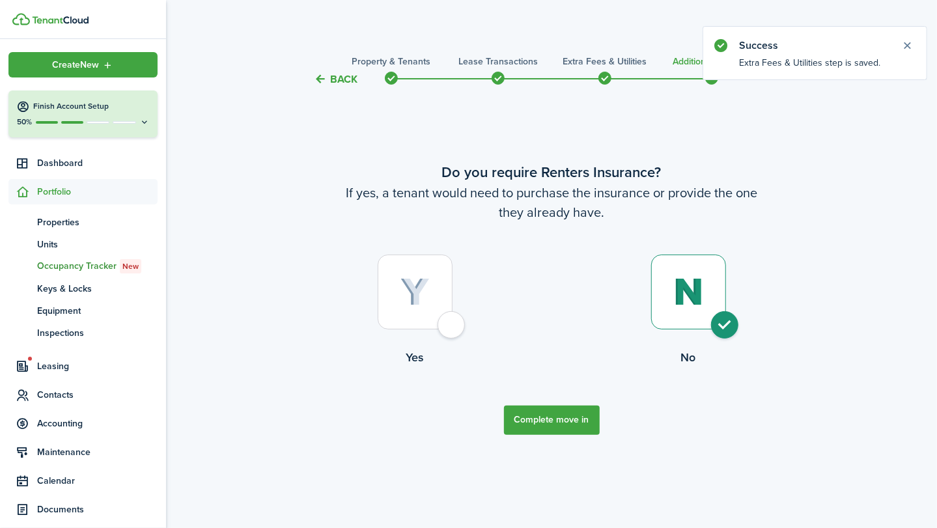
click at [567, 416] on button "Complete move in" at bounding box center [552, 420] width 96 height 29
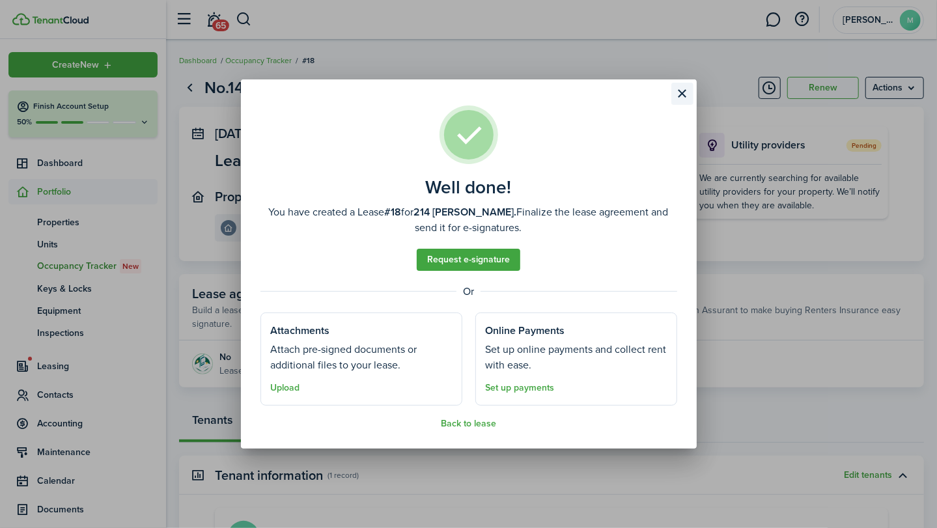
click at [678, 101] on button "Close modal" at bounding box center [683, 94] width 22 height 22
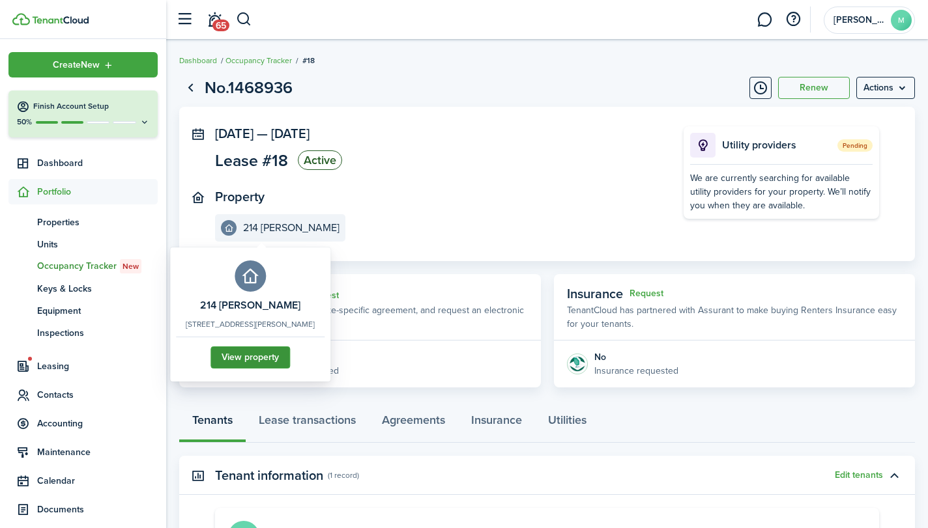
click at [271, 369] on link "View property" at bounding box center [249, 358] width 79 height 22
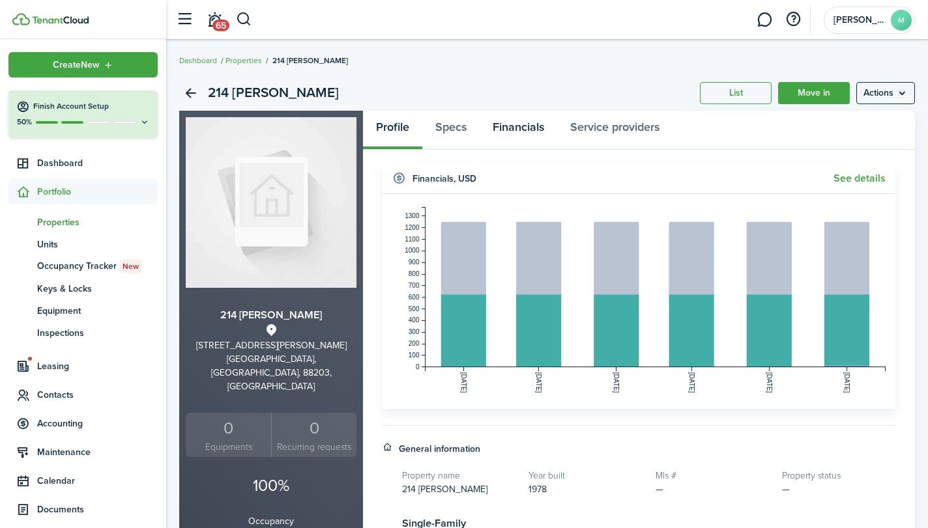
click at [515, 123] on link "Financials" at bounding box center [518, 130] width 78 height 39
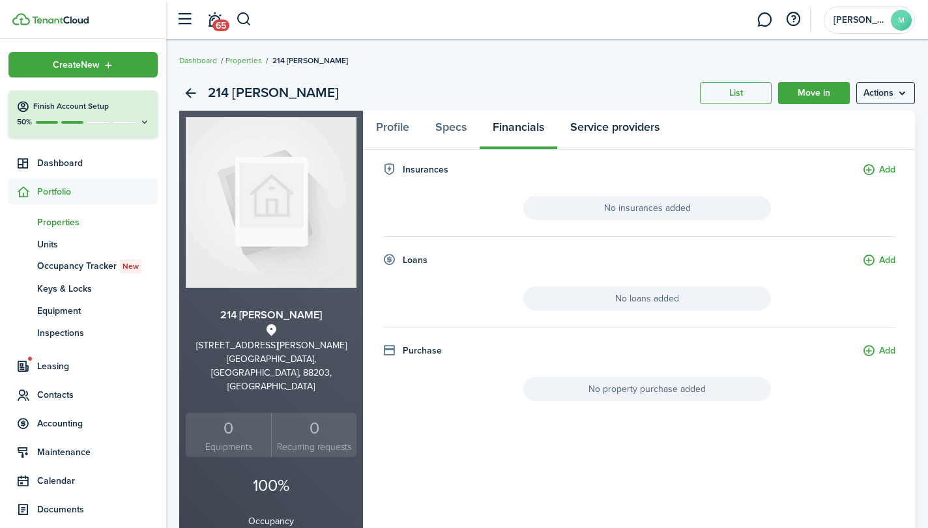
click at [616, 128] on link "Service providers" at bounding box center [614, 130] width 115 height 39
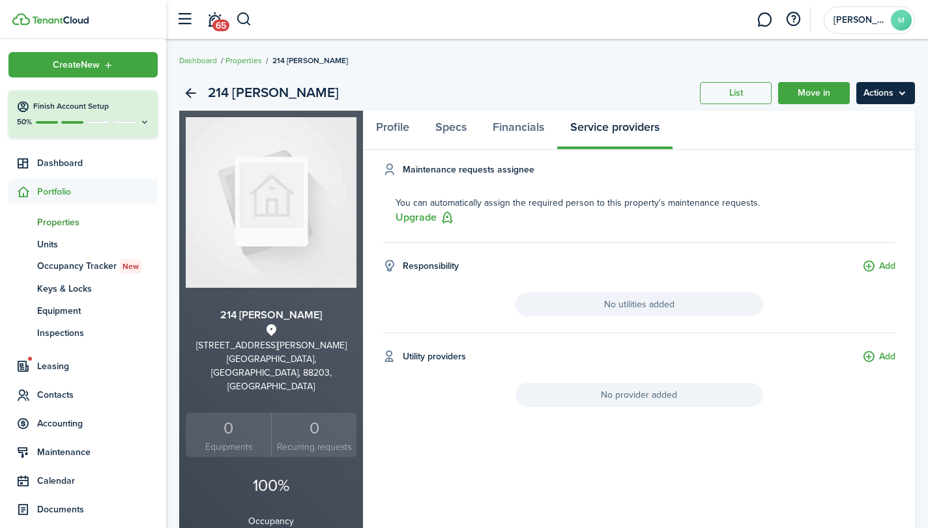
click at [888, 96] on menu-btn "Actions" at bounding box center [885, 93] width 59 height 22
click at [804, 216] on div "You can automatically assign the required person to this property's maintenance…" at bounding box center [645, 211] width 500 height 30
click at [51, 366] on span "Leasing" at bounding box center [97, 367] width 121 height 14
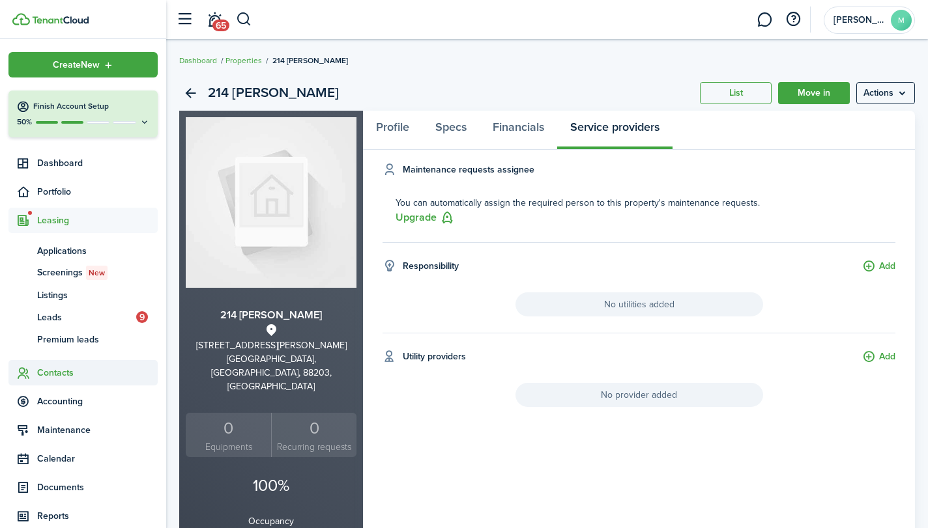
click at [70, 370] on span "Contacts" at bounding box center [97, 373] width 121 height 14
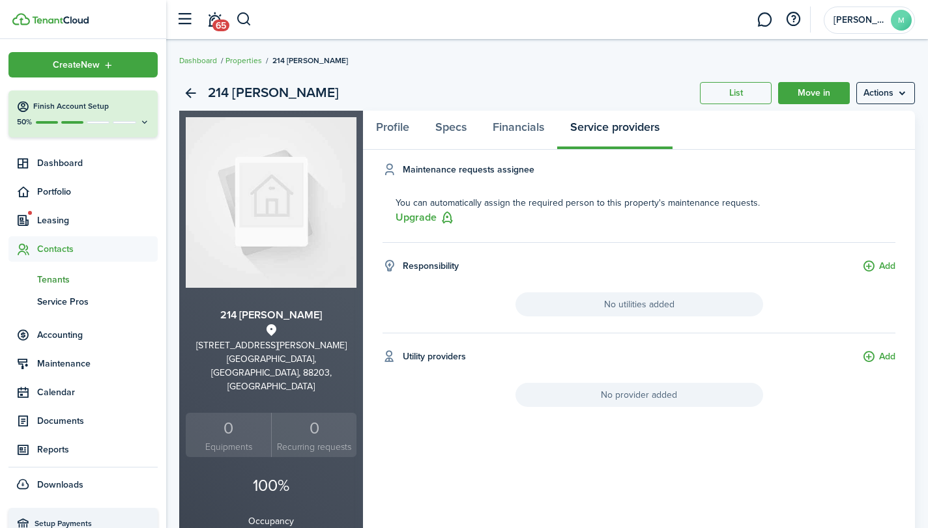
click at [59, 274] on span "Tenants" at bounding box center [97, 280] width 121 height 14
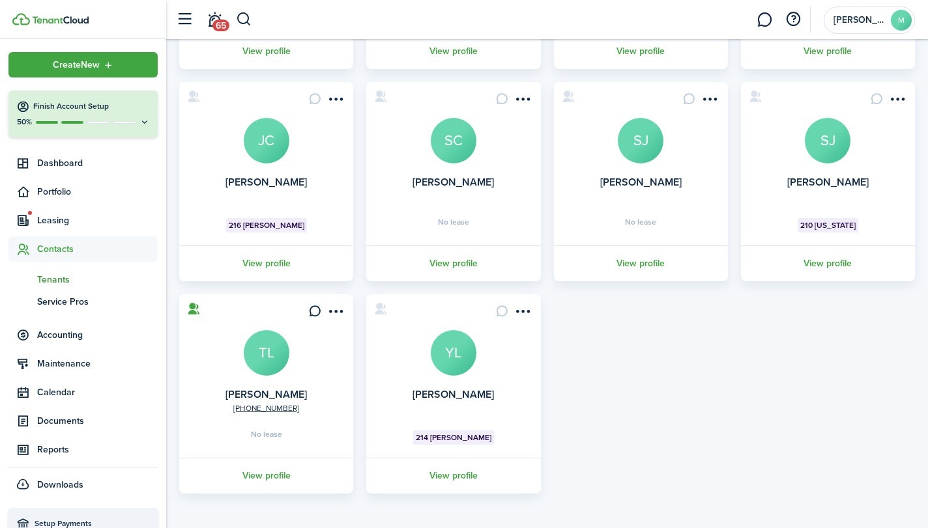
scroll to position [270, 0]
click at [442, 471] on link "View profile" at bounding box center [453, 475] width 178 height 36
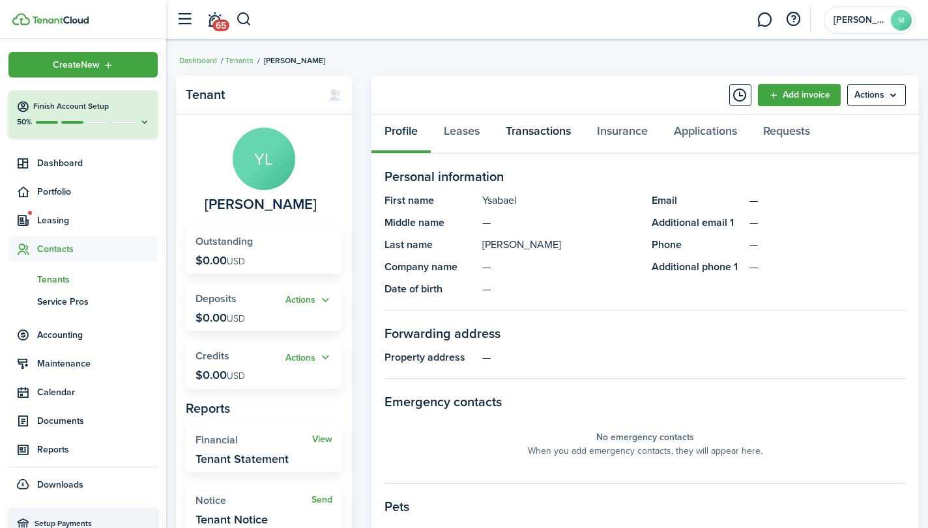
click at [538, 133] on link "Transactions" at bounding box center [537, 134] width 91 height 39
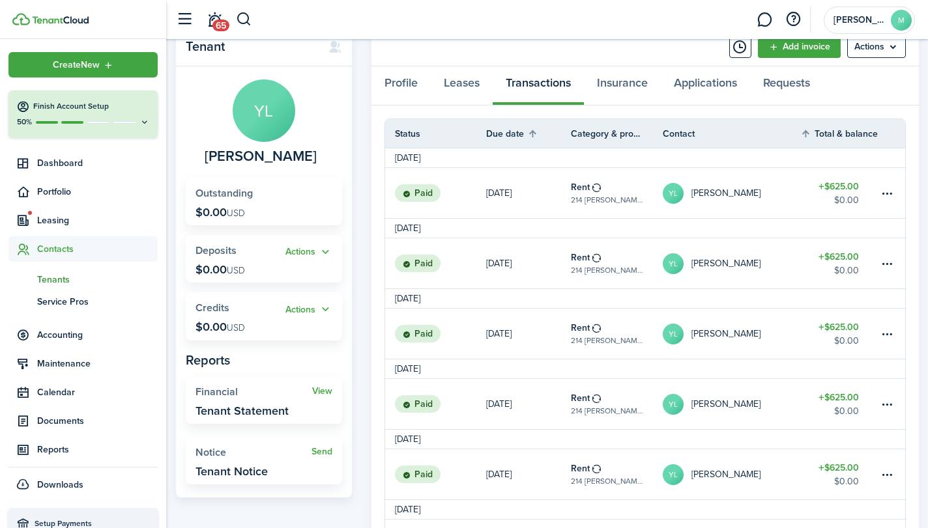
scroll to position [44, 0]
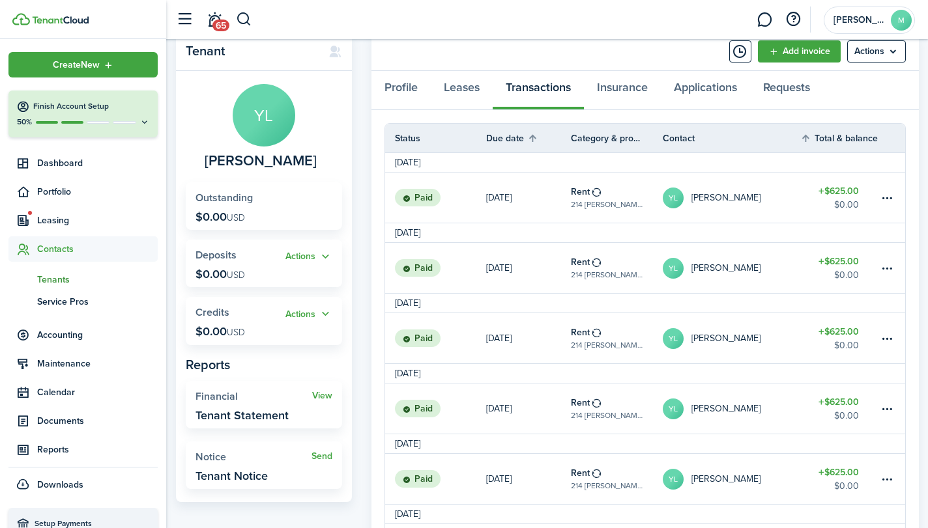
click at [63, 279] on span "Tenants" at bounding box center [97, 280] width 121 height 14
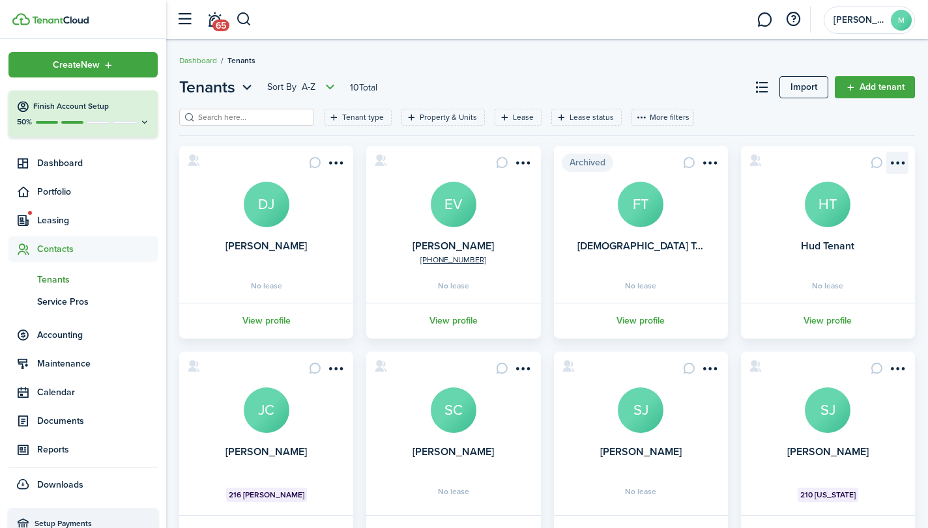
click at [891, 163] on menu-btn-icon "Open menu" at bounding box center [897, 163] width 22 height 22
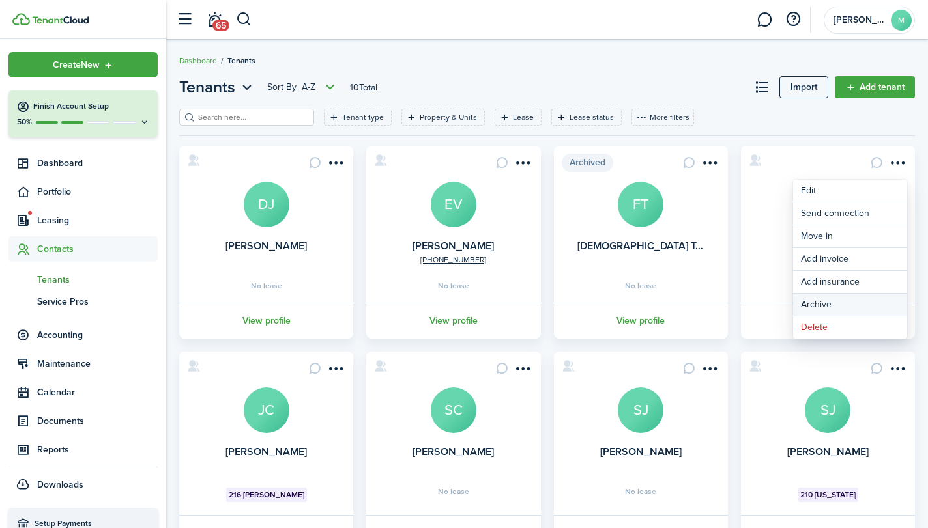
click at [838, 300] on button "Archive" at bounding box center [850, 305] width 114 height 22
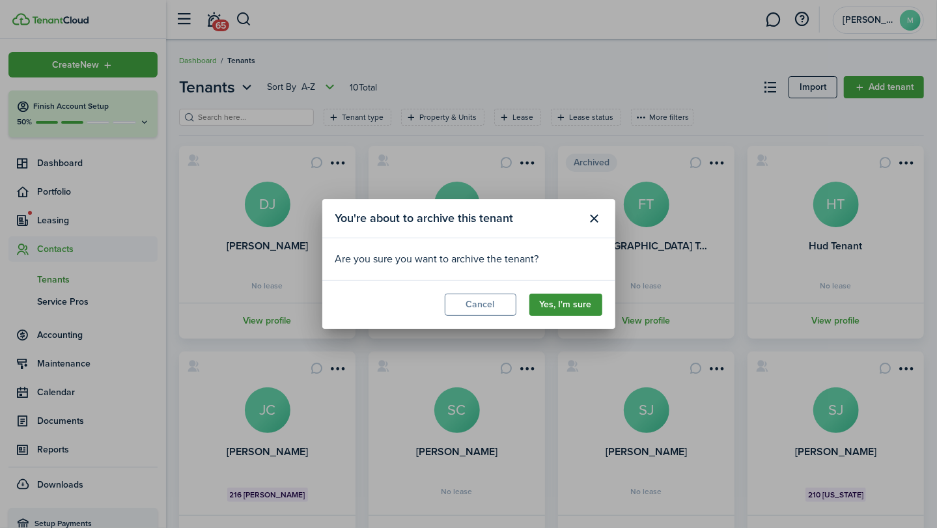
click at [579, 305] on button "Yes, I'm sure" at bounding box center [566, 305] width 73 height 22
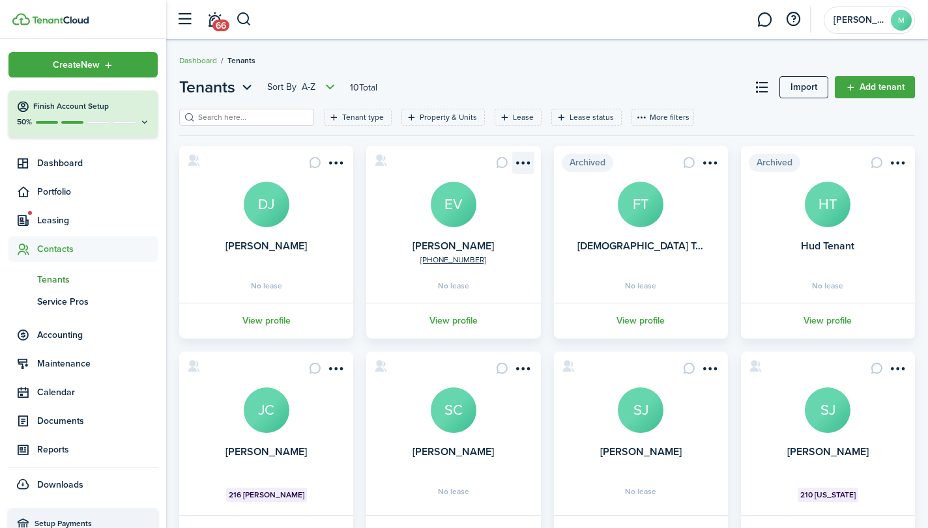
click at [524, 160] on menu-btn-icon "Open menu" at bounding box center [523, 163] width 22 height 22
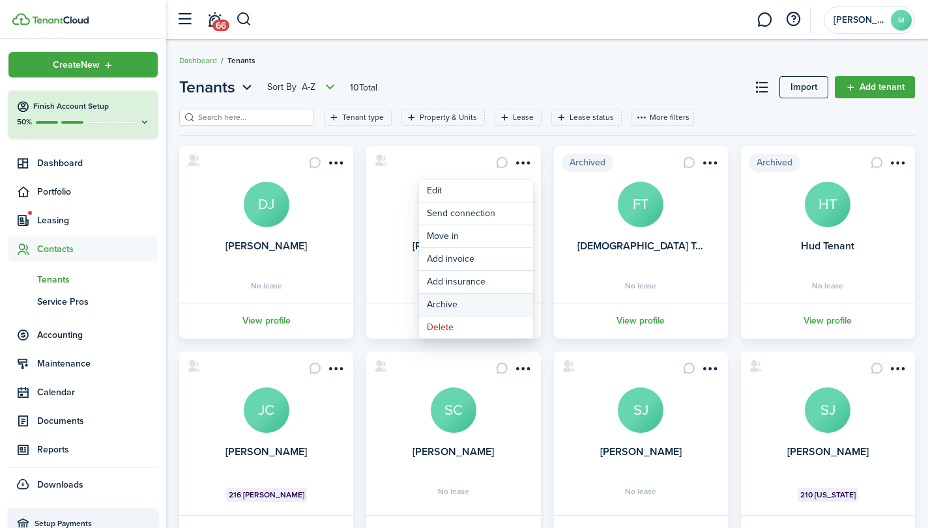
click at [477, 300] on button "Archive" at bounding box center [476, 305] width 114 height 22
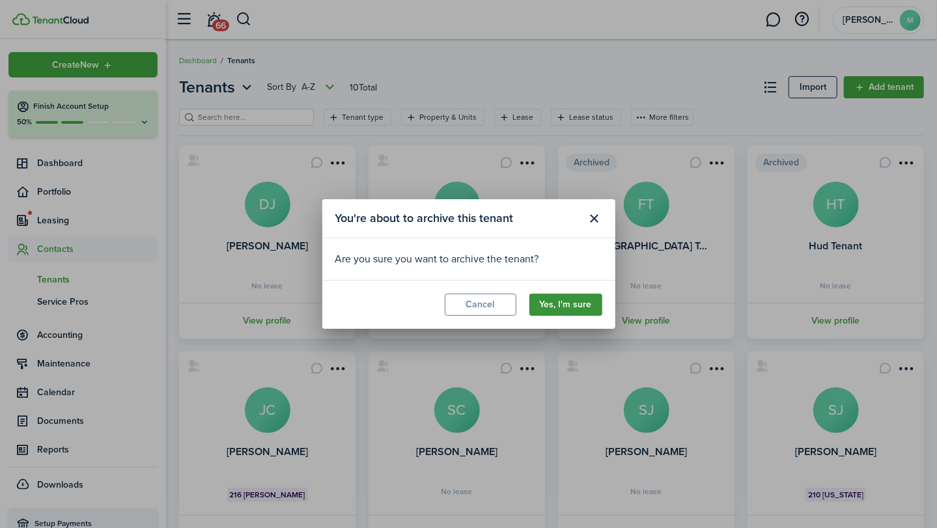
click at [556, 302] on button "Yes, I'm sure" at bounding box center [566, 305] width 73 height 22
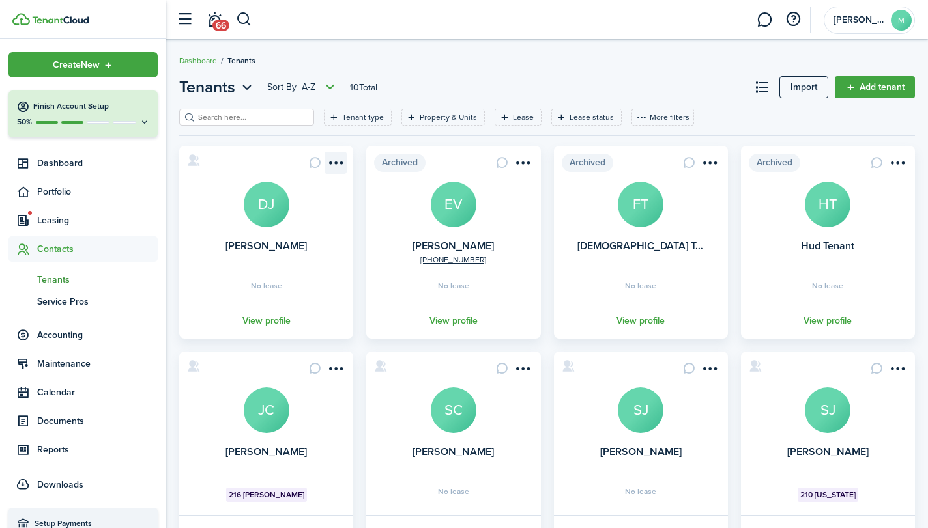
click at [332, 158] on menu-btn-icon "Open menu" at bounding box center [335, 163] width 22 height 22
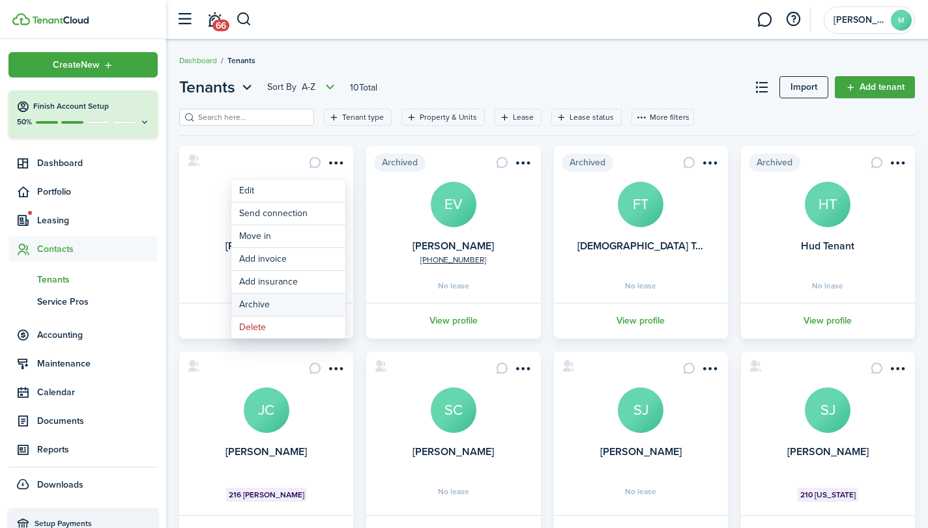
click at [296, 307] on button "Archive" at bounding box center [288, 305] width 114 height 22
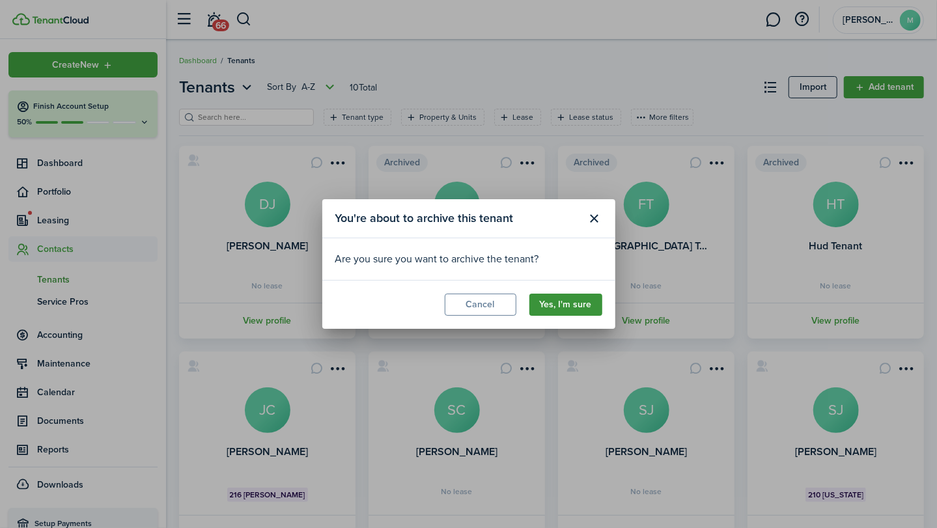
click at [575, 304] on button "Yes, I'm sure" at bounding box center [566, 305] width 73 height 22
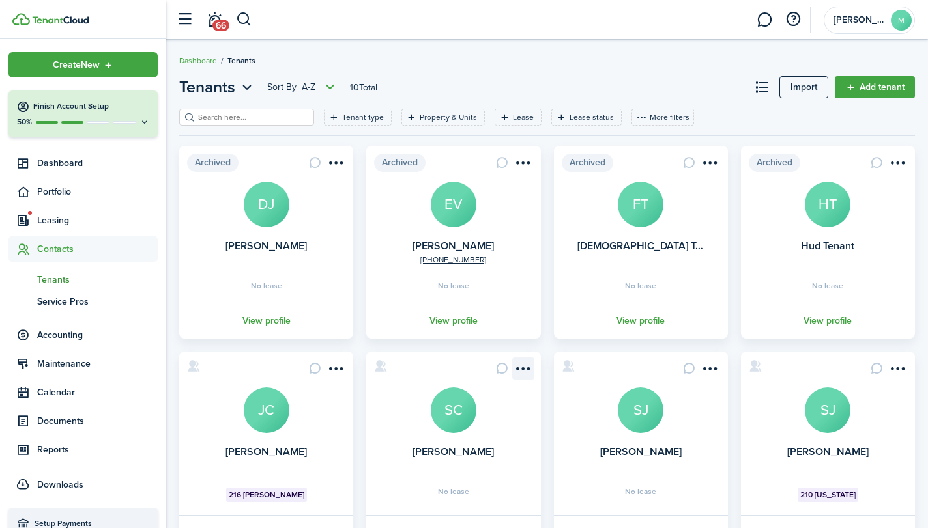
click at [522, 365] on menu-btn-icon "Open menu" at bounding box center [523, 369] width 22 height 22
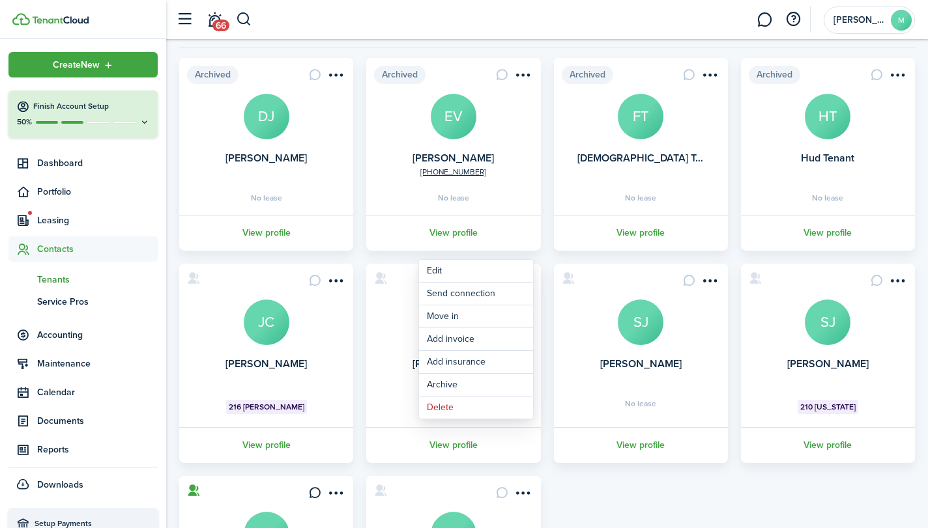
scroll to position [128, 0]
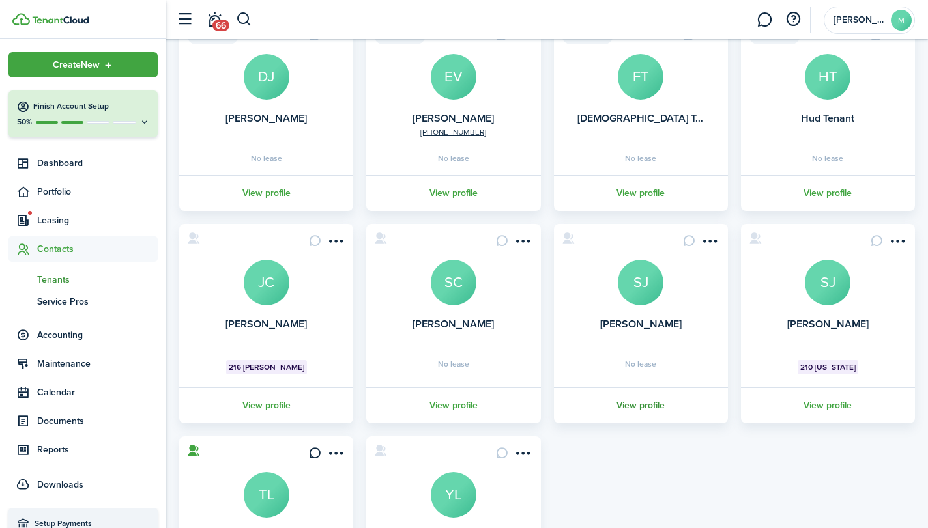
click at [646, 397] on link "View profile" at bounding box center [641, 406] width 178 height 36
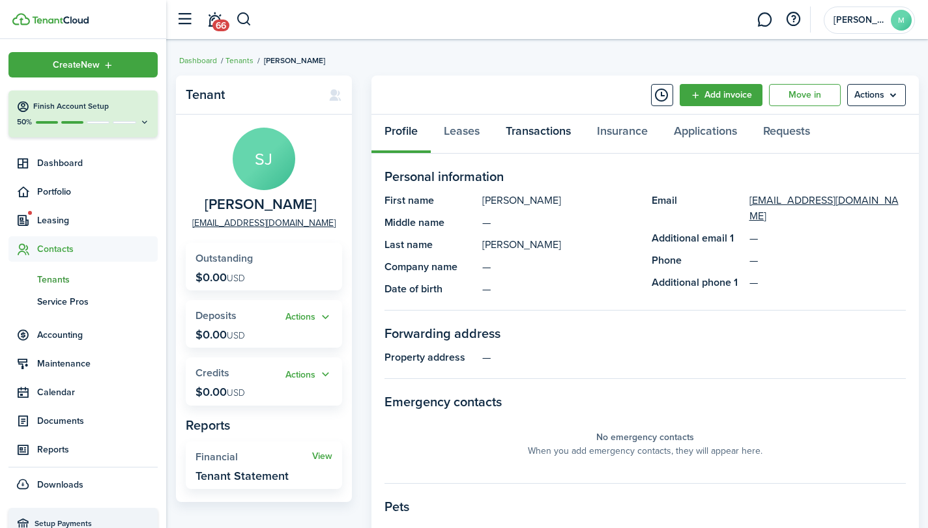
click at [560, 129] on link "Transactions" at bounding box center [537, 134] width 91 height 39
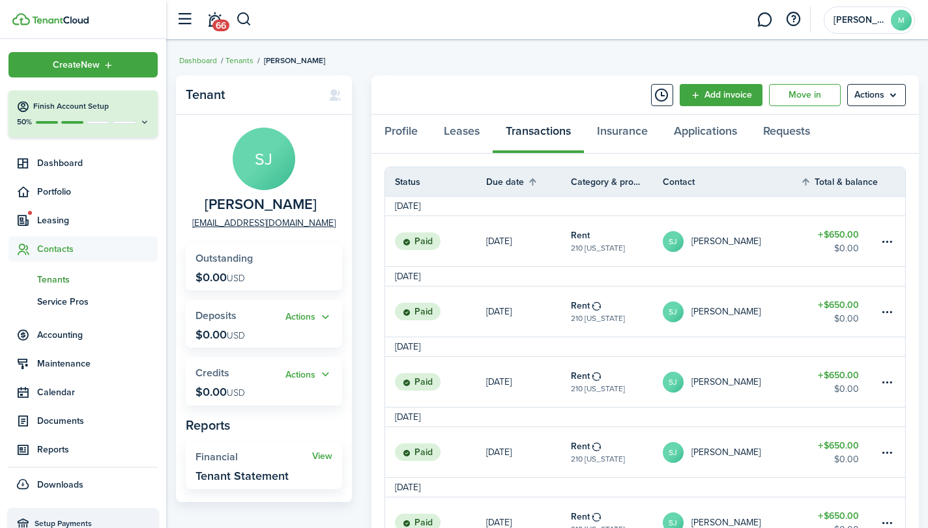
click at [53, 270] on link "tn Tenants" at bounding box center [82, 279] width 149 height 22
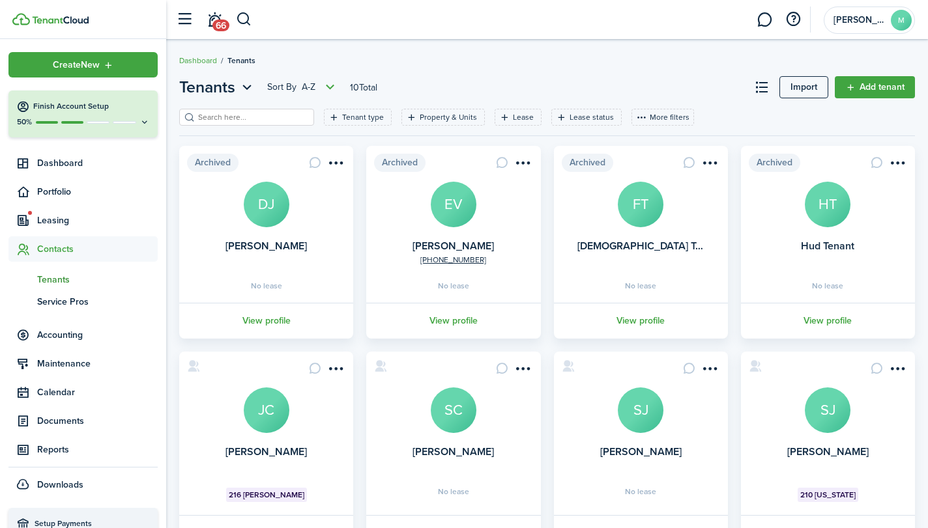
click at [294, 432] on card "Jeff Cooke JC 216 Mathews View profile" at bounding box center [266, 451] width 174 height 199
click at [272, 410] on avatar-text "JC" at bounding box center [267, 411] width 46 height 46
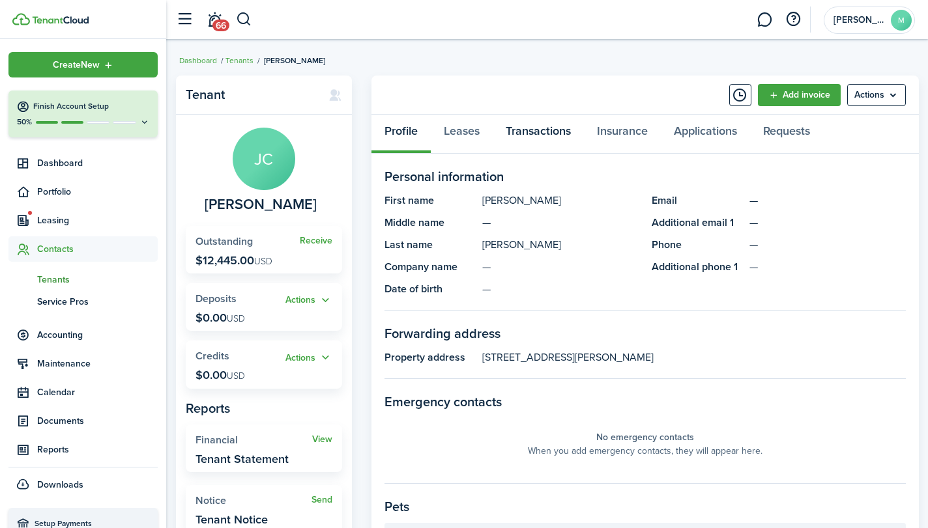
click at [549, 134] on link "Transactions" at bounding box center [537, 134] width 91 height 39
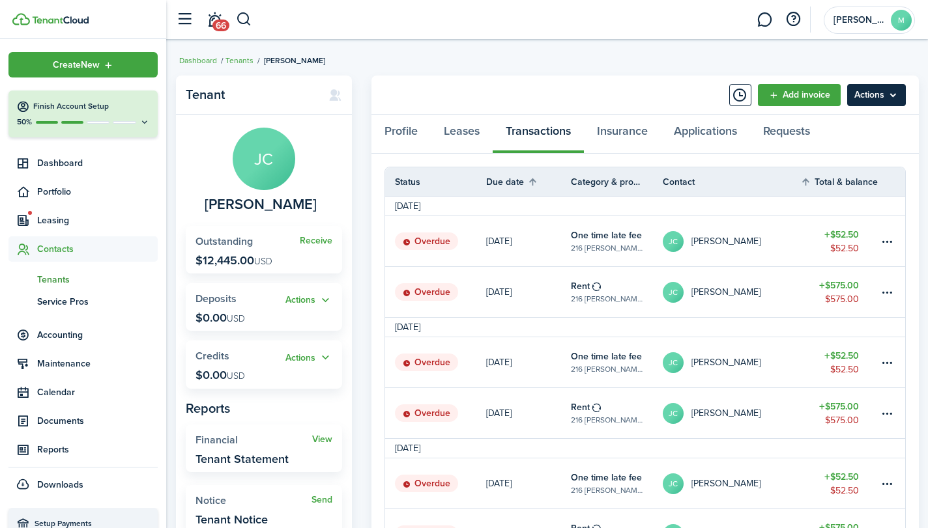
click at [889, 85] on menu-btn "Actions" at bounding box center [876, 95] width 59 height 22
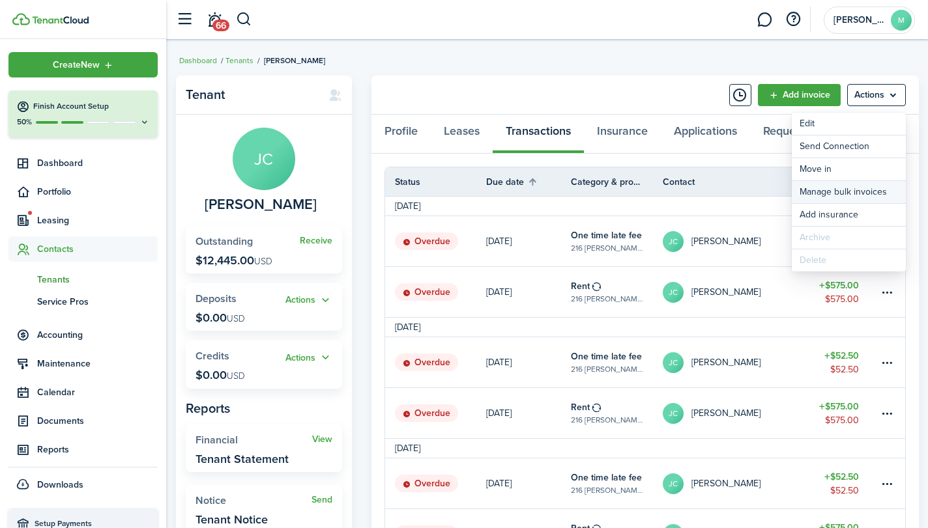
click at [853, 191] on link "Manage bulk invoices" at bounding box center [848, 192] width 114 height 22
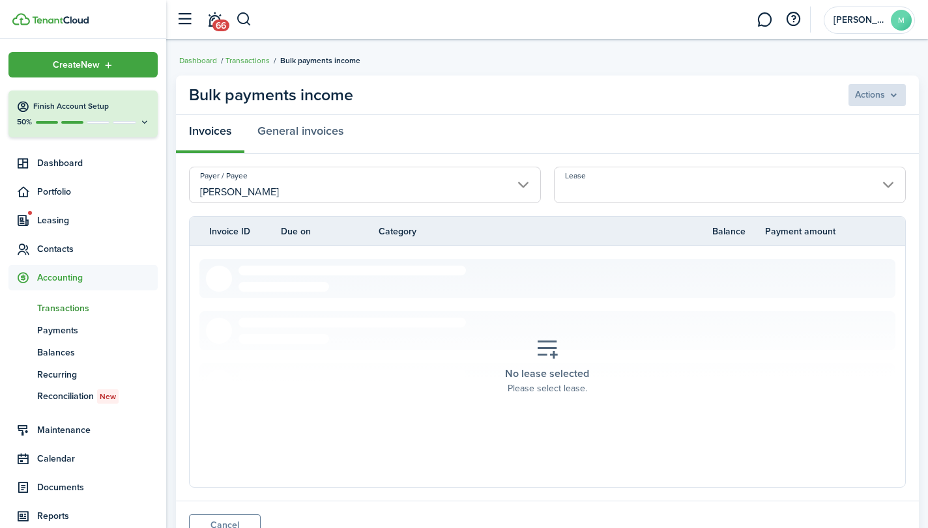
click at [766, 189] on input "Lease" at bounding box center [730, 185] width 352 height 36
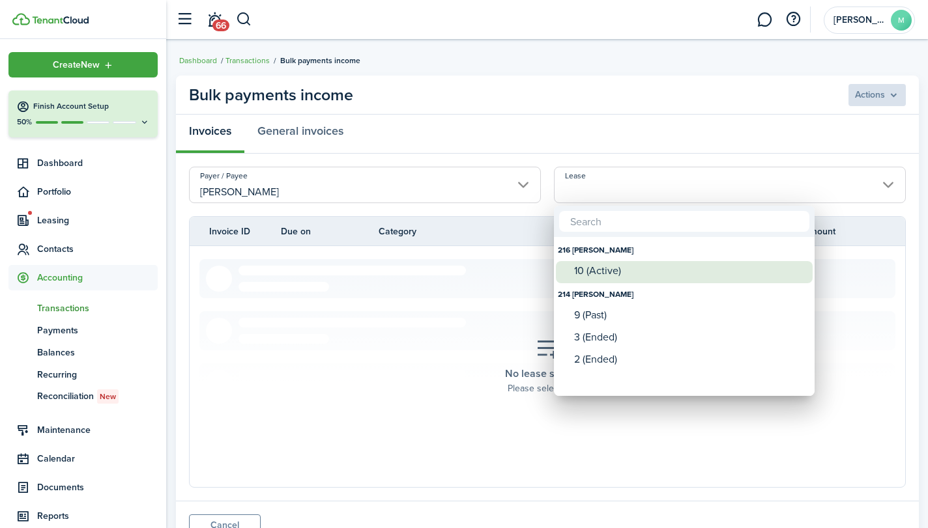
click at [695, 276] on div "10 (Active)" at bounding box center [689, 271] width 231 height 12
type input "216 Mathews. Lease #10 (Active)"
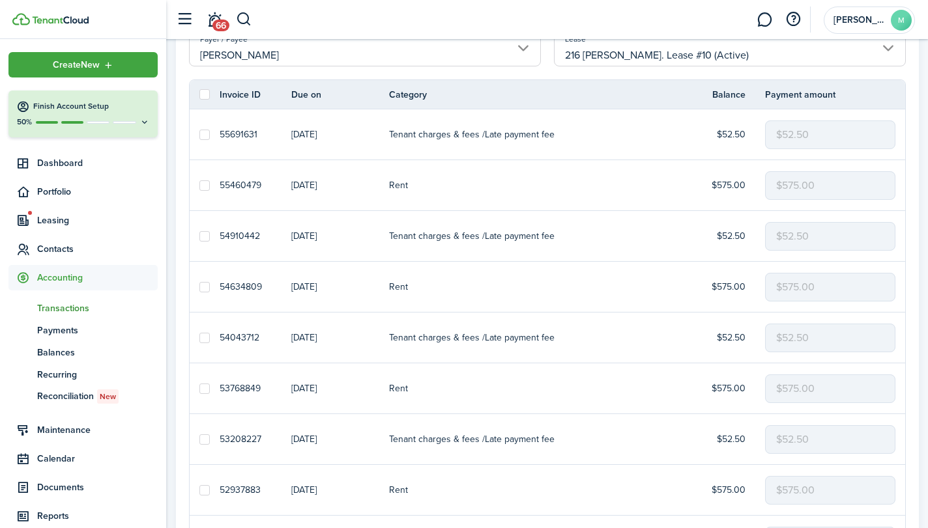
scroll to position [135, 0]
click at [204, 132] on label at bounding box center [204, 136] width 10 height 10
click at [199, 135] on input "checkbox" at bounding box center [199, 135] width 1 height 1
checkbox input "true"
click at [205, 237] on label at bounding box center [204, 238] width 10 height 10
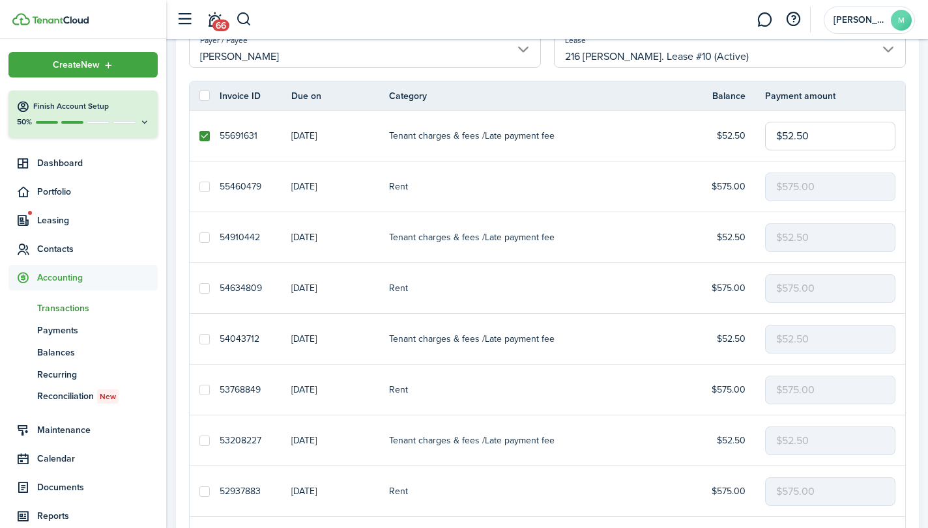
click at [199, 237] on input "checkbox" at bounding box center [199, 237] width 1 height 1
checkbox input "true"
click at [203, 339] on label at bounding box center [204, 339] width 10 height 10
click at [199, 339] on input "checkbox" at bounding box center [199, 339] width 1 height 1
checkbox input "true"
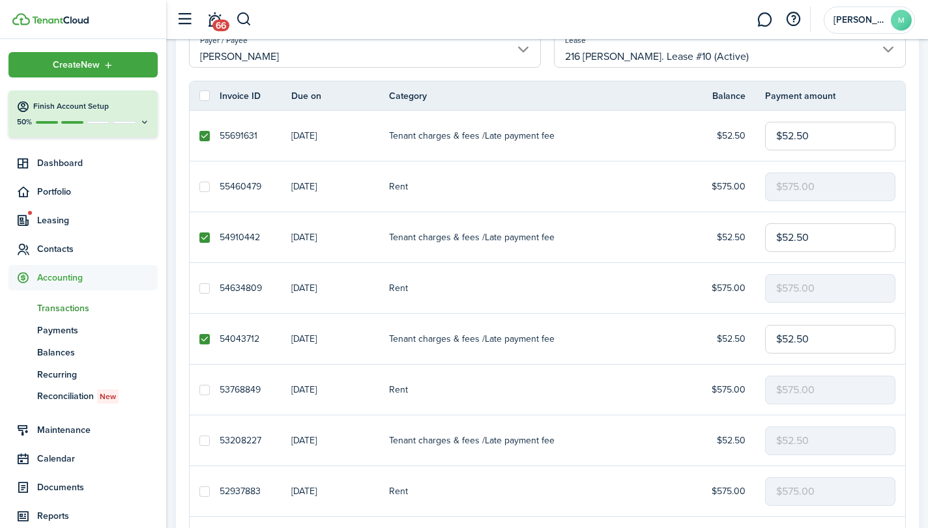
click at [201, 441] on label at bounding box center [204, 441] width 10 height 10
click at [199, 441] on input "checkbox" at bounding box center [199, 440] width 1 height 1
checkbox input "true"
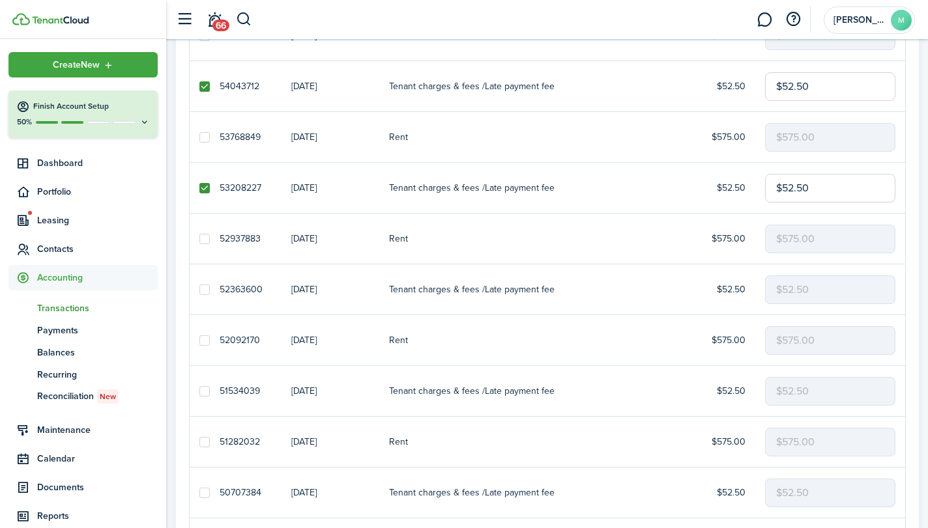
scroll to position [387, 0]
click at [206, 289] on label at bounding box center [204, 291] width 10 height 10
click at [199, 291] on input "checkbox" at bounding box center [199, 291] width 1 height 1
checkbox input "true"
click at [202, 394] on label at bounding box center [204, 393] width 10 height 10
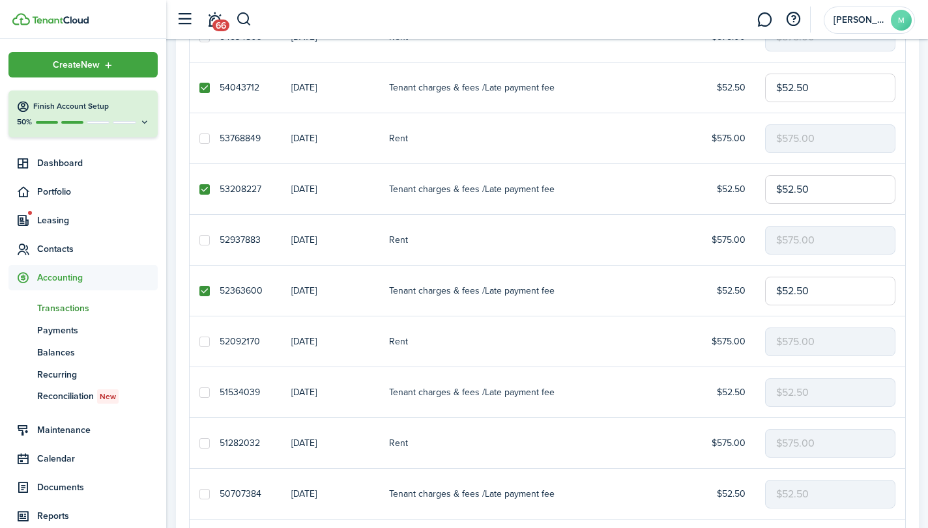
click at [199, 393] on input "checkbox" at bounding box center [199, 392] width 1 height 1
checkbox input "true"
click at [201, 495] on label at bounding box center [204, 494] width 10 height 10
click at [199, 494] on input "checkbox" at bounding box center [199, 494] width 1 height 1
checkbox input "true"
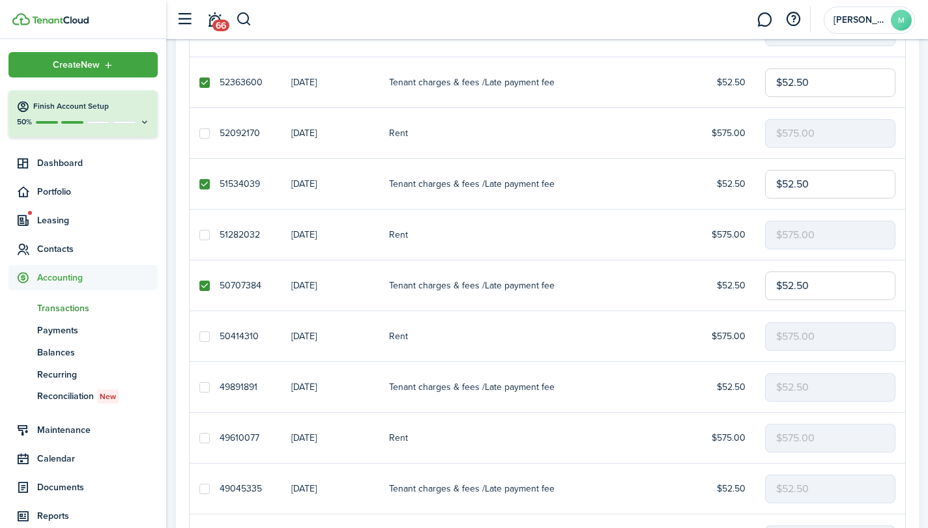
scroll to position [597, 0]
click at [203, 384] on label at bounding box center [204, 386] width 10 height 10
click at [199, 386] on input "checkbox" at bounding box center [199, 386] width 1 height 1
checkbox input "true"
click at [203, 487] on label at bounding box center [204, 488] width 10 height 10
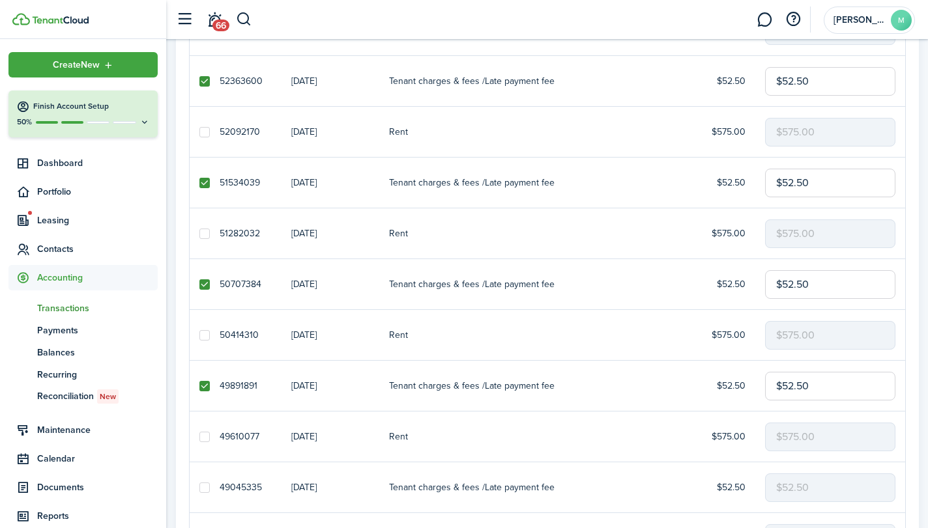
click at [199, 487] on input "checkbox" at bounding box center [199, 487] width 1 height 1
checkbox input "true"
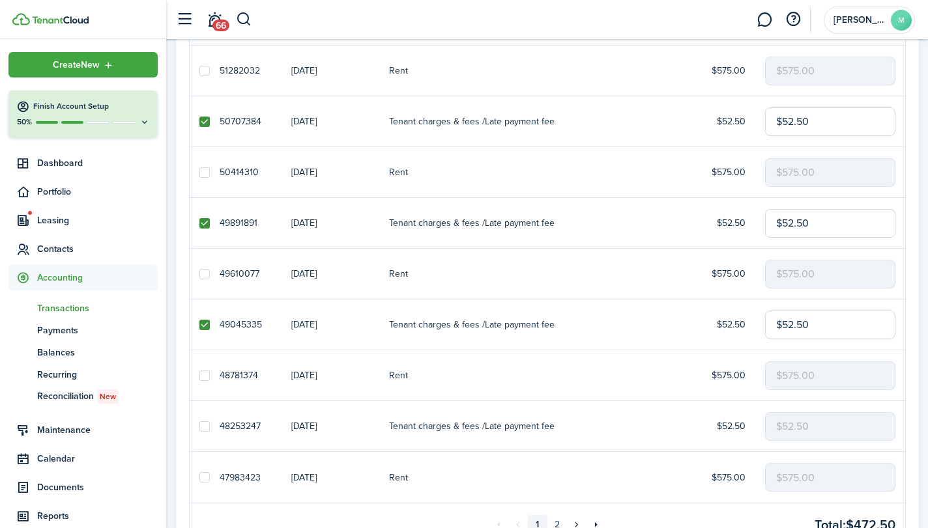
scroll to position [797, 0]
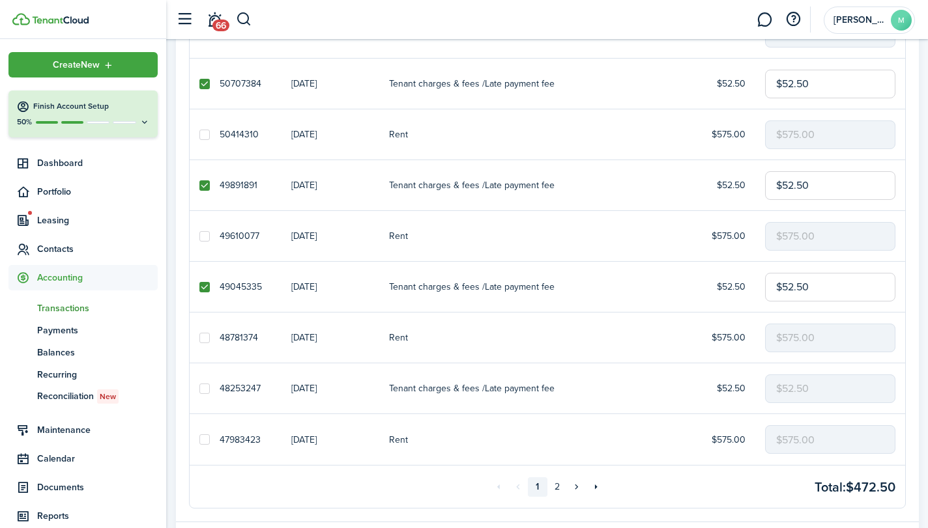
click at [202, 389] on label at bounding box center [204, 389] width 10 height 10
click at [199, 389] on input "checkbox" at bounding box center [199, 388] width 1 height 1
checkbox input "true"
click at [558, 489] on link "2" at bounding box center [557, 487] width 20 height 20
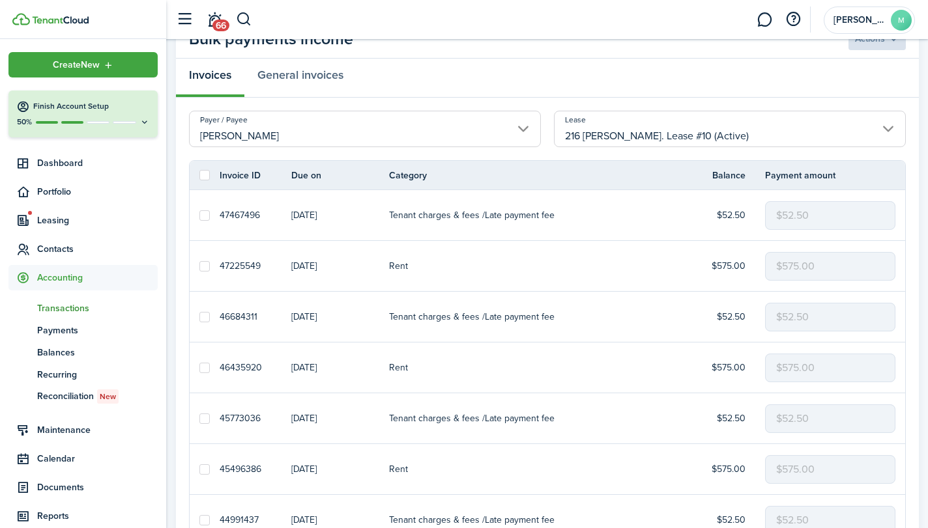
scroll to position [773, 0]
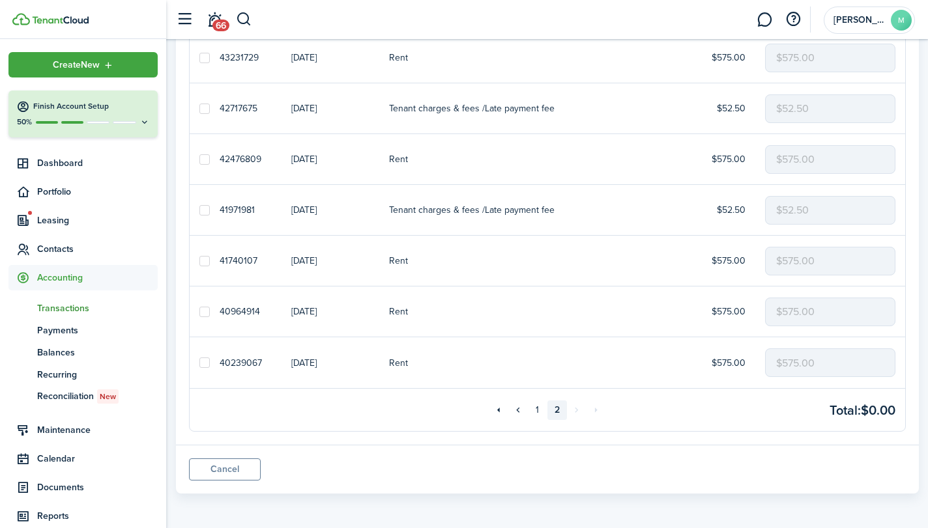
click at [199, 210] on label at bounding box center [204, 210] width 10 height 10
click at [199, 210] on input "checkbox" at bounding box center [199, 210] width 1 height 1
checkbox input "true"
click at [205, 109] on label at bounding box center [204, 109] width 10 height 10
click at [199, 109] on input "checkbox" at bounding box center [199, 108] width 1 height 1
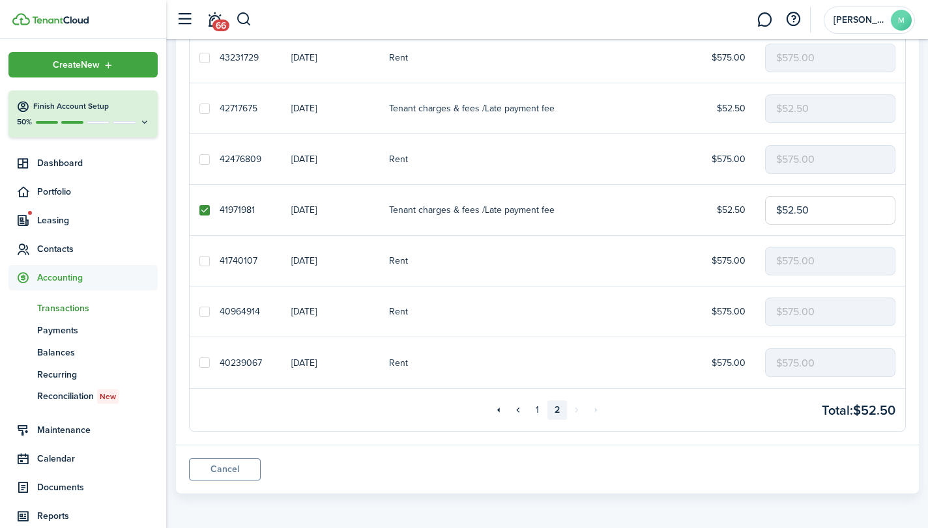
checkbox input "true"
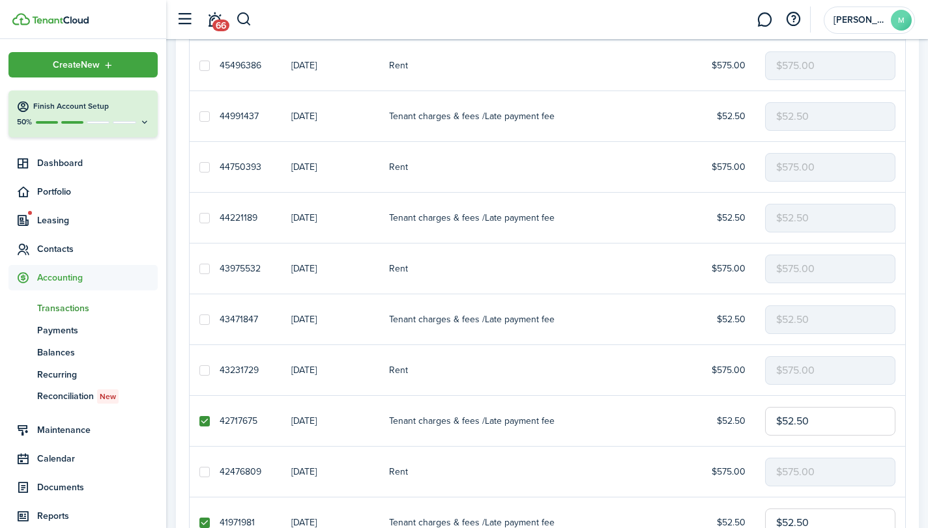
scroll to position [461, 0]
click at [203, 318] on label at bounding box center [204, 318] width 10 height 10
click at [199, 318] on input "checkbox" at bounding box center [199, 318] width 1 height 1
checkbox input "true"
click at [200, 215] on label at bounding box center [204, 217] width 10 height 10
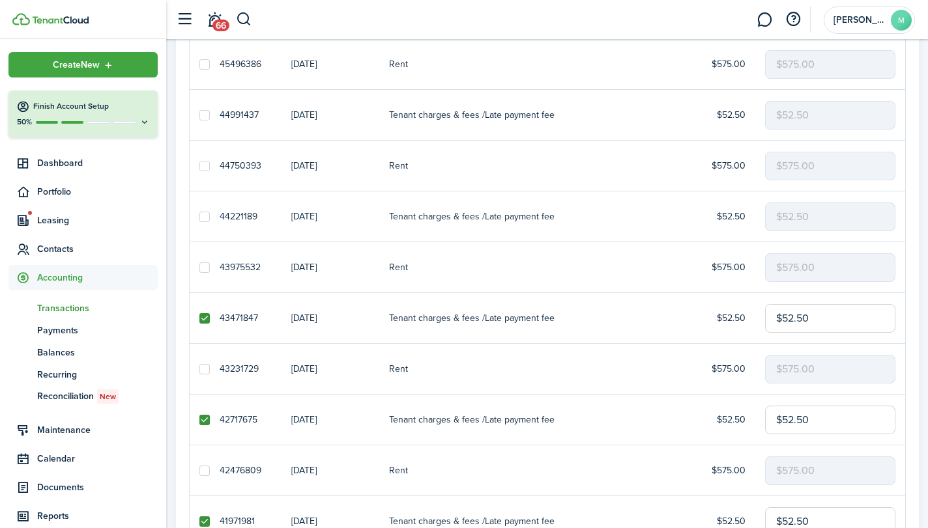
click at [199, 216] on input "checkbox" at bounding box center [199, 216] width 1 height 1
checkbox input "true"
click at [203, 113] on label at bounding box center [204, 115] width 10 height 10
click at [199, 115] on input "checkbox" at bounding box center [199, 115] width 1 height 1
checkbox input "true"
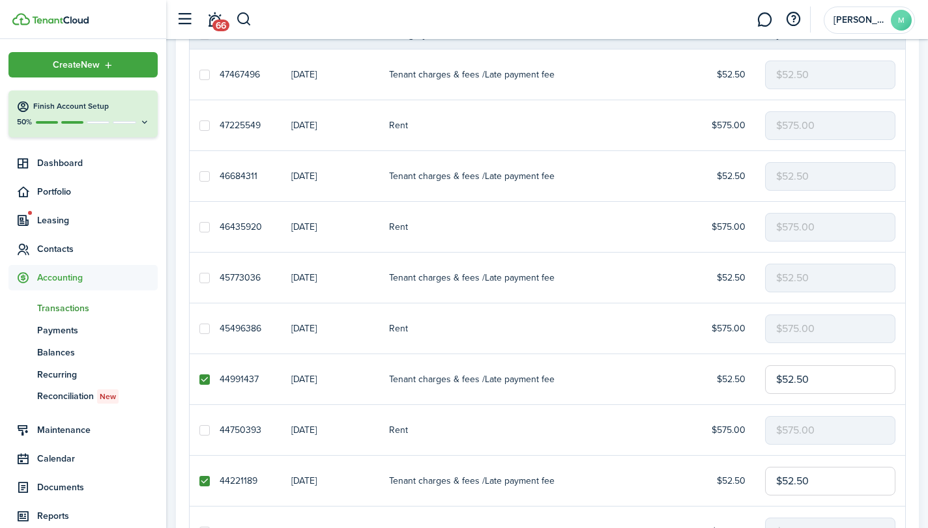
scroll to position [178, 0]
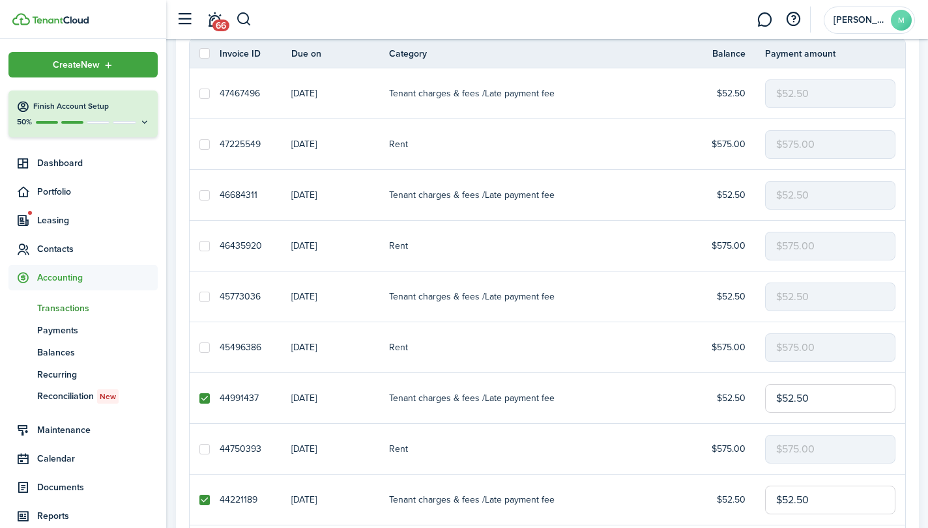
click at [198, 295] on link at bounding box center [205, 297] width 30 height 50
click at [201, 296] on label at bounding box center [204, 297] width 10 height 10
click at [199, 296] on input "checkbox" at bounding box center [199, 296] width 1 height 1
checkbox input "true"
click at [199, 191] on label at bounding box center [204, 195] width 10 height 10
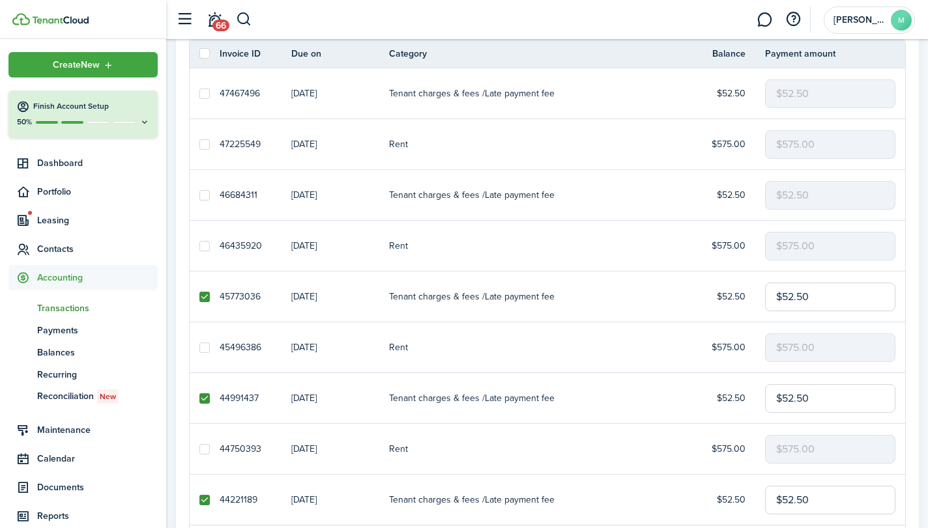
click at [199, 195] on input "checkbox" at bounding box center [199, 195] width 1 height 1
checkbox input "true"
click at [203, 89] on label at bounding box center [204, 94] width 10 height 10
click at [199, 93] on input "checkbox" at bounding box center [199, 93] width 1 height 1
checkbox input "true"
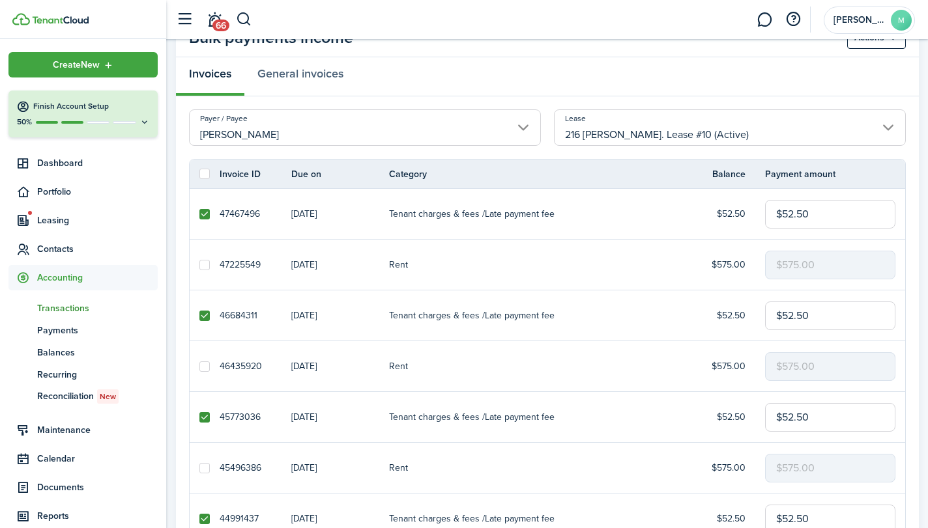
scroll to position [0, 0]
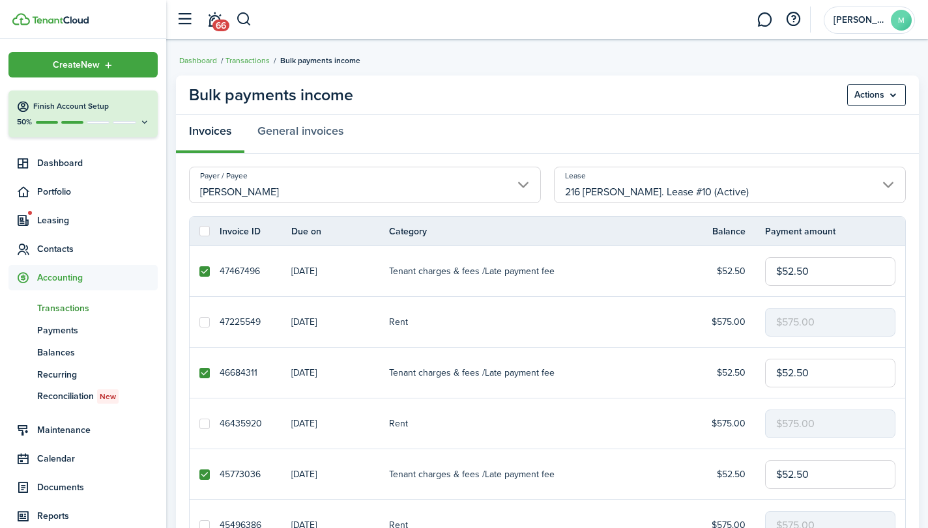
click at [891, 90] on menu-btn "Actions" at bounding box center [876, 95] width 59 height 22
click at [832, 139] on button "Delete" at bounding box center [848, 146] width 114 height 22
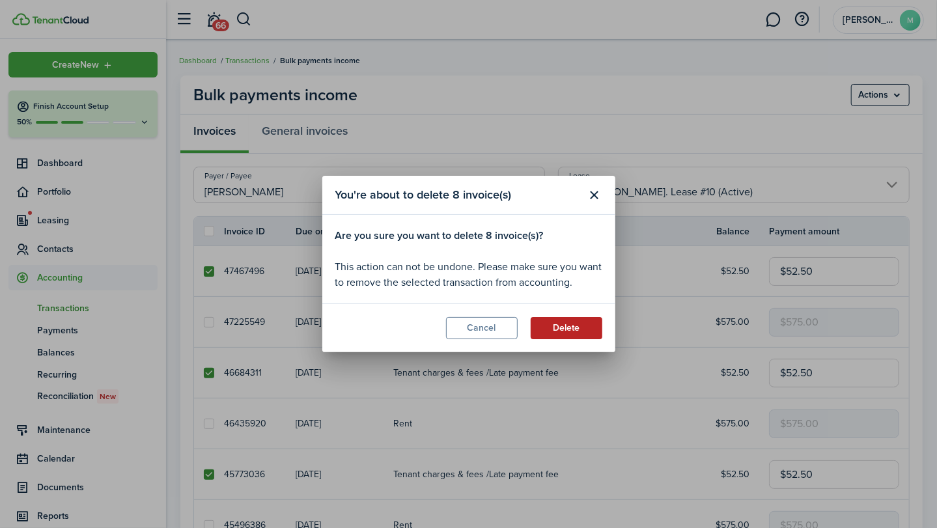
click at [569, 335] on button "Delete" at bounding box center [567, 328] width 72 height 22
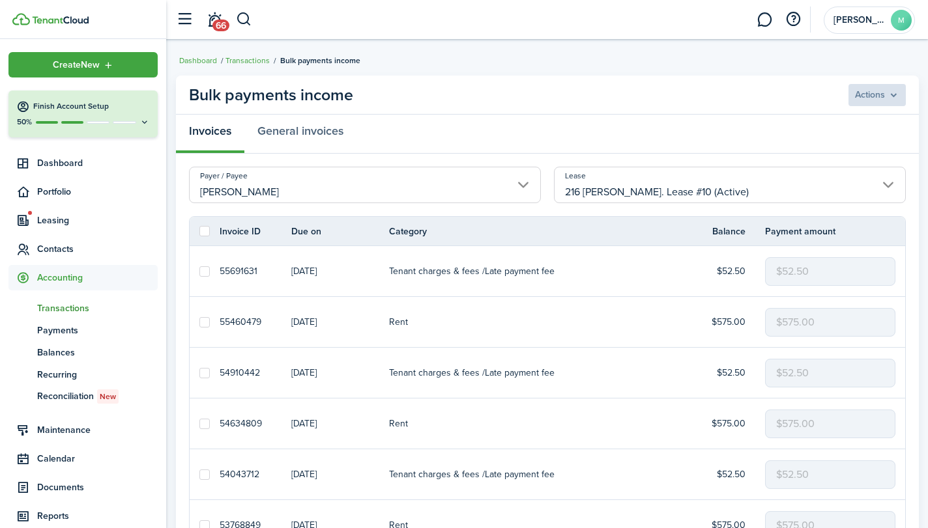
click at [569, 335] on link "Rent" at bounding box center [512, 322] width 246 height 50
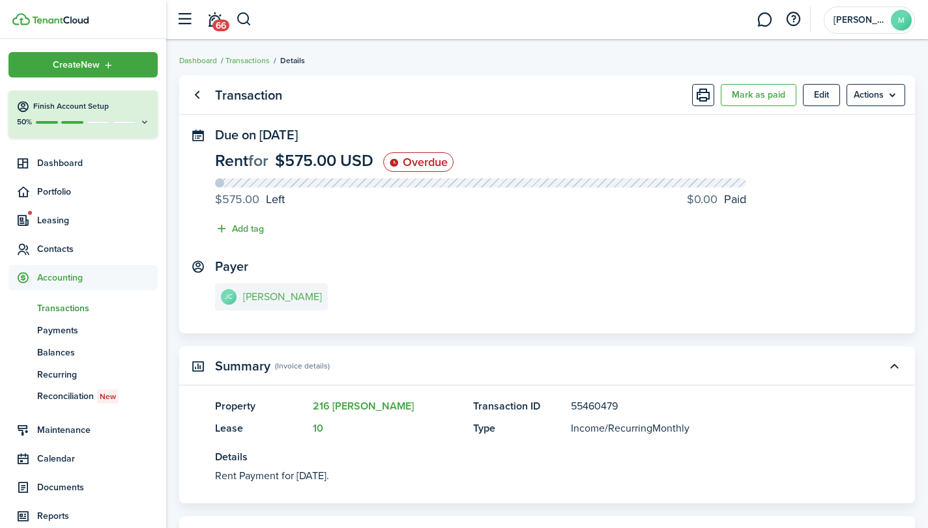
click at [254, 290] on link "JC Jeff Cooke" at bounding box center [271, 296] width 113 height 27
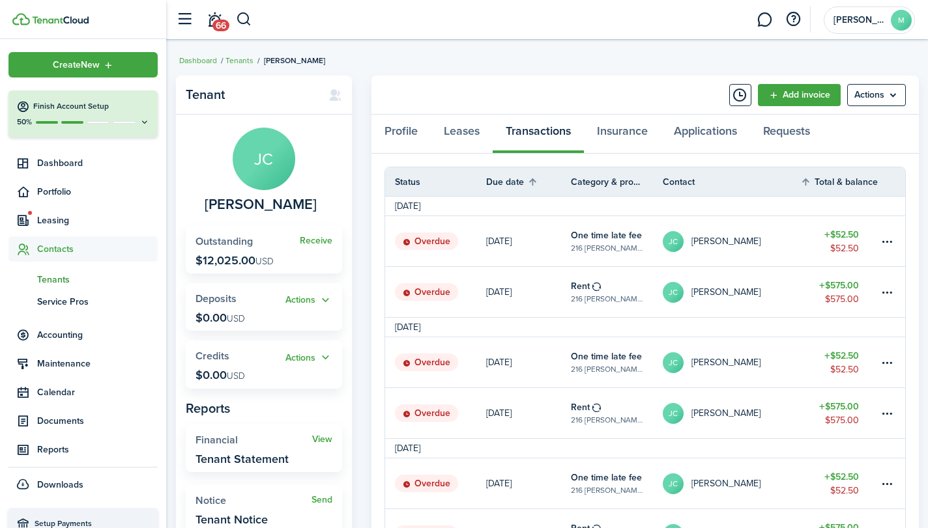
click at [59, 278] on span "Tenants" at bounding box center [97, 280] width 121 height 14
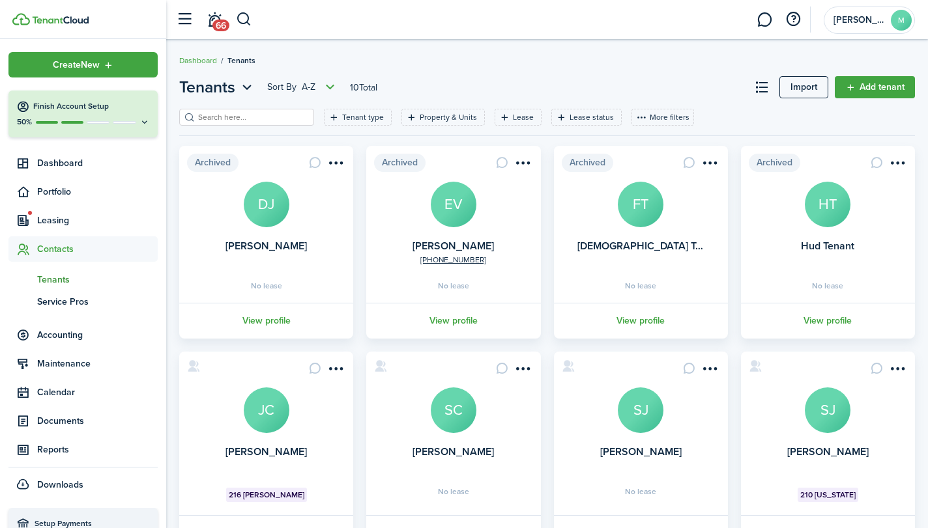
click at [274, 409] on avatar-text "JC" at bounding box center [267, 411] width 46 height 46
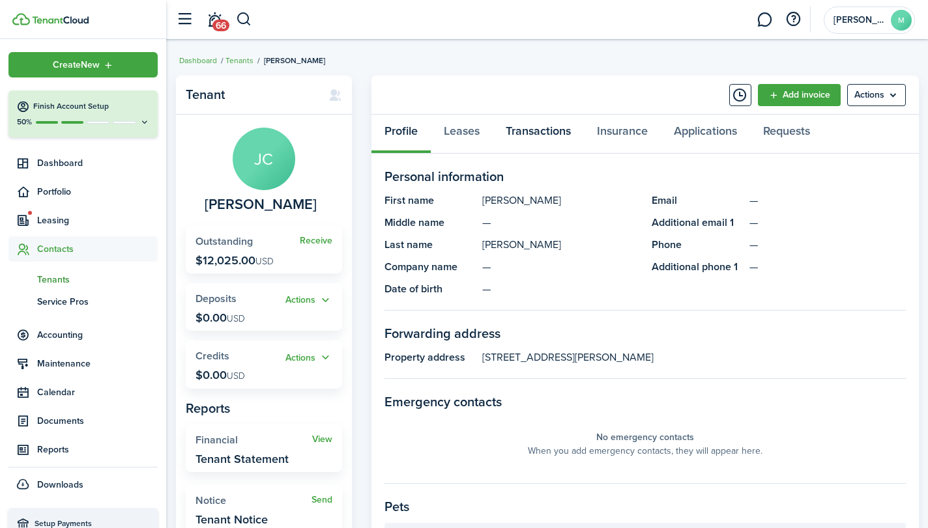
click at [559, 128] on link "Transactions" at bounding box center [537, 134] width 91 height 39
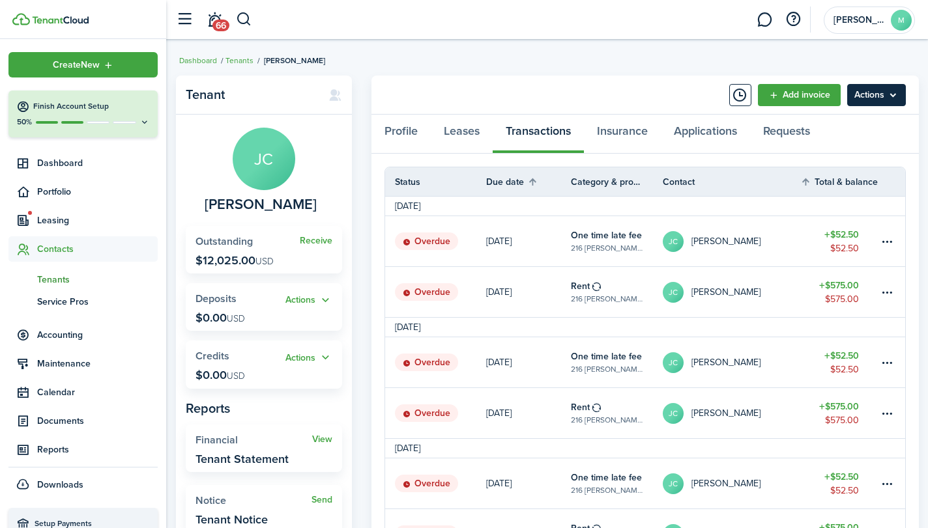
click at [879, 98] on menu-btn "Actions" at bounding box center [876, 95] width 59 height 22
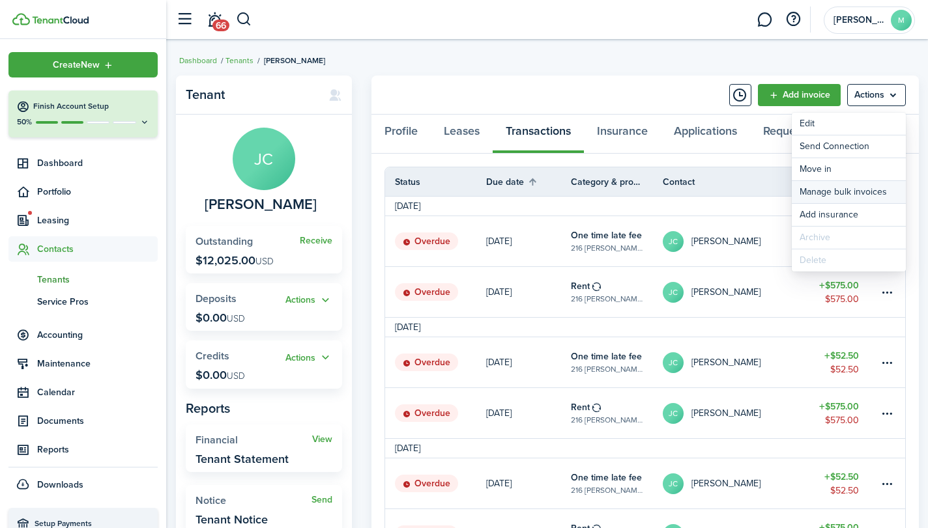
click at [870, 188] on link "Manage bulk invoices" at bounding box center [848, 192] width 114 height 22
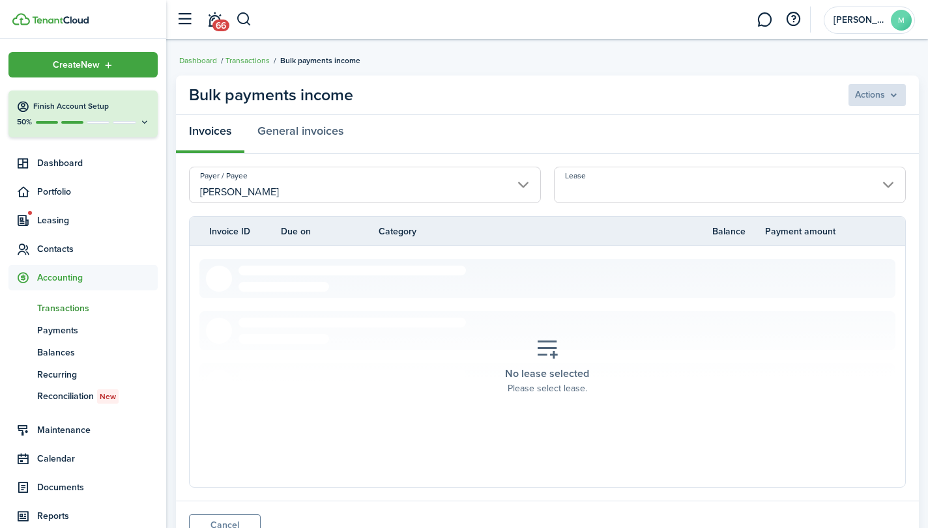
click at [801, 178] on input "Lease" at bounding box center [730, 185] width 352 height 36
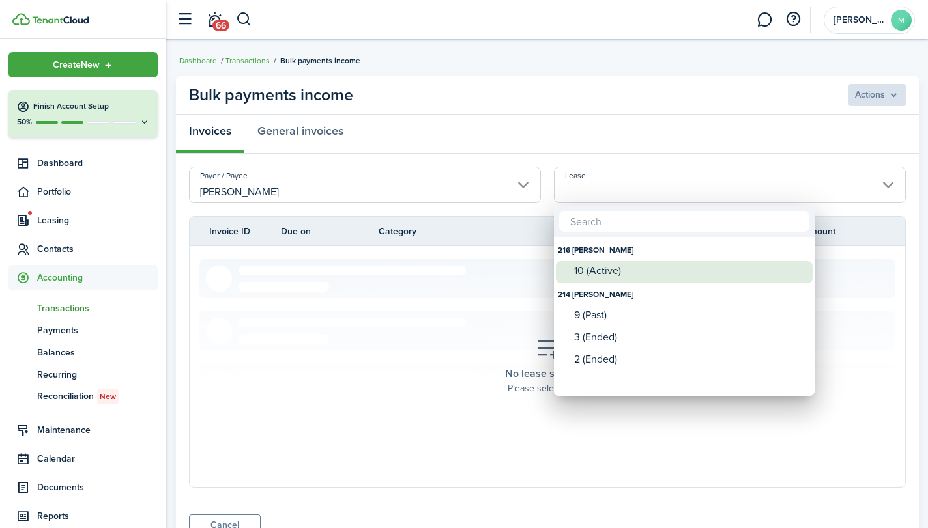
click at [720, 272] on div "10 (Active)" at bounding box center [689, 271] width 231 height 12
type input "216 Mathews. Lease #10 (Active)"
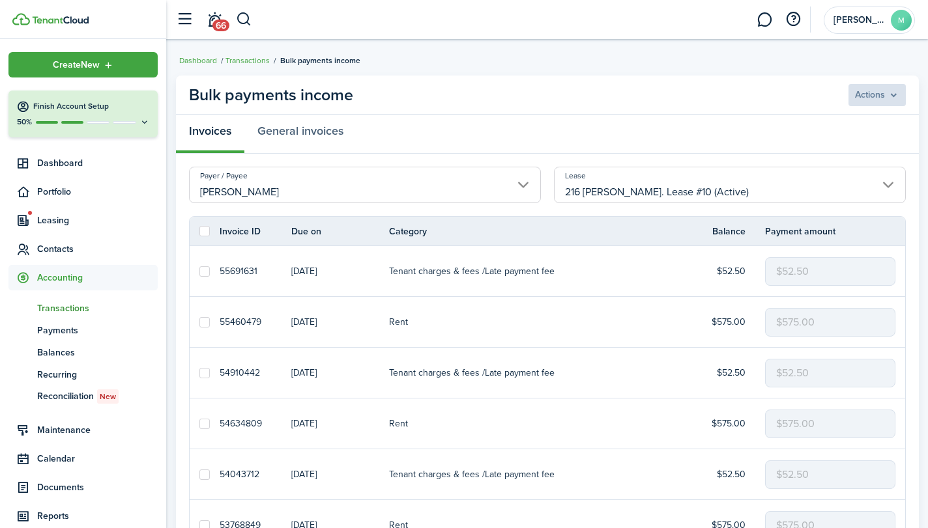
click at [202, 272] on label at bounding box center [204, 271] width 10 height 10
click at [199, 272] on input "checkbox" at bounding box center [199, 271] width 1 height 1
checkbox input "true"
click at [203, 372] on label at bounding box center [204, 373] width 10 height 10
click at [199, 373] on input "checkbox" at bounding box center [199, 373] width 1 height 1
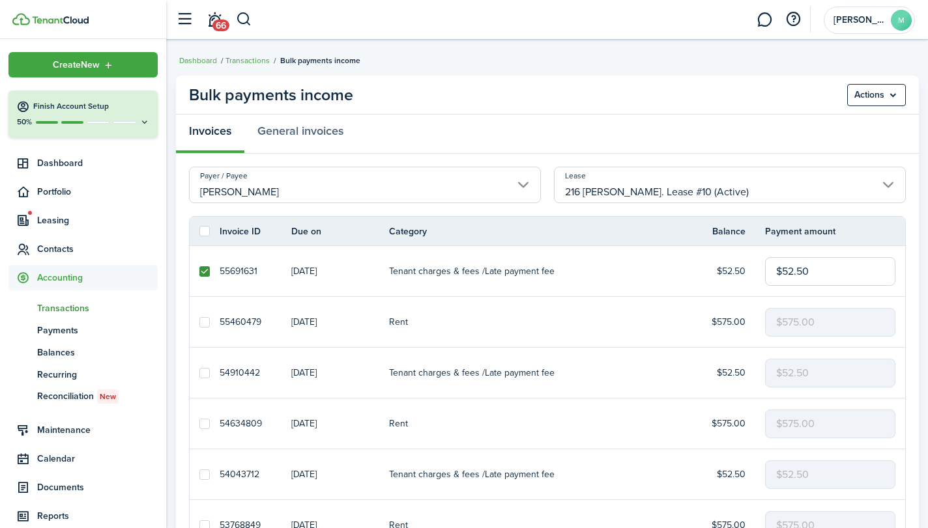
checkbox input "true"
click at [203, 473] on label at bounding box center [204, 475] width 10 height 10
click at [199, 474] on input "checkbox" at bounding box center [199, 474] width 1 height 1
checkbox input "true"
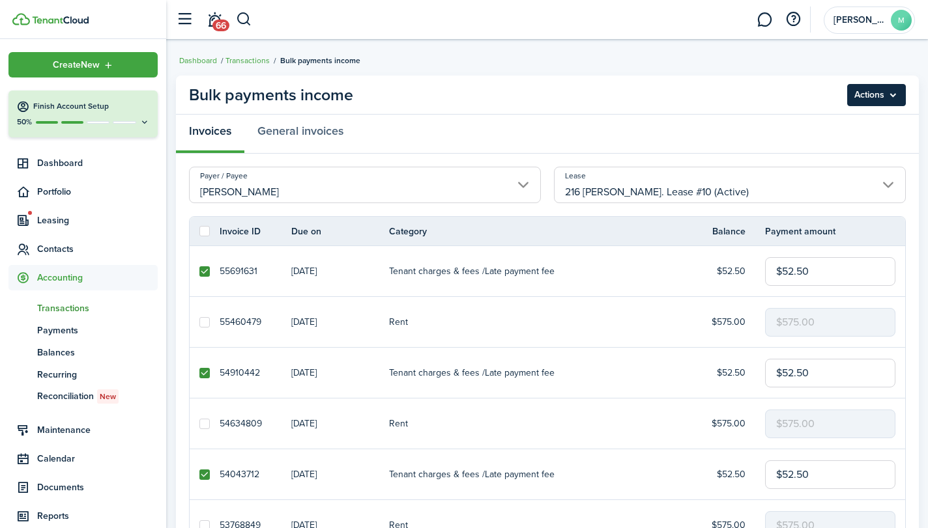
click at [890, 92] on menu-btn "Actions" at bounding box center [876, 95] width 59 height 22
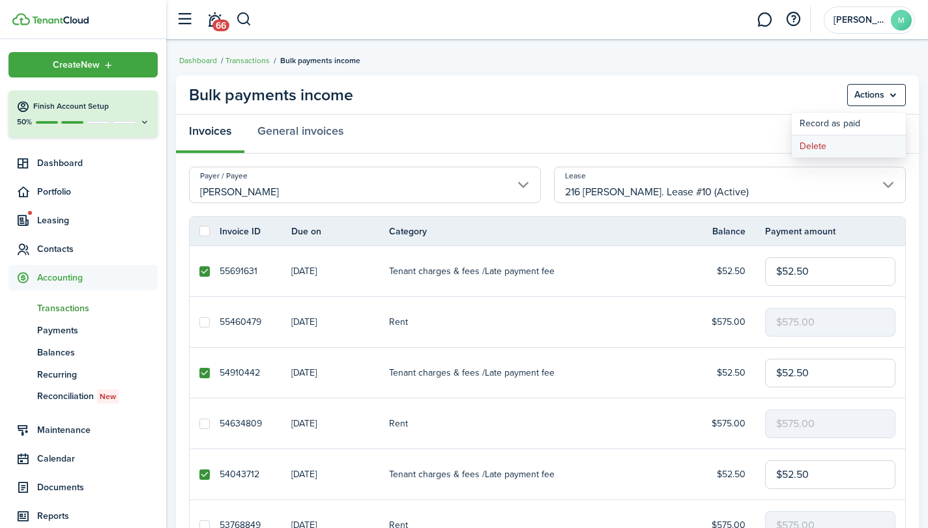
click at [817, 139] on button "Delete" at bounding box center [848, 146] width 114 height 22
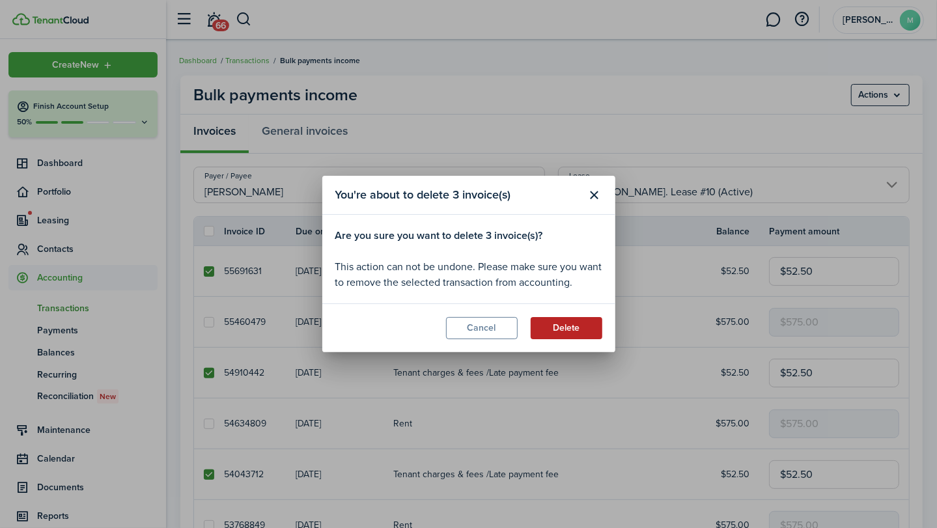
click at [571, 325] on button "Delete" at bounding box center [567, 328] width 72 height 22
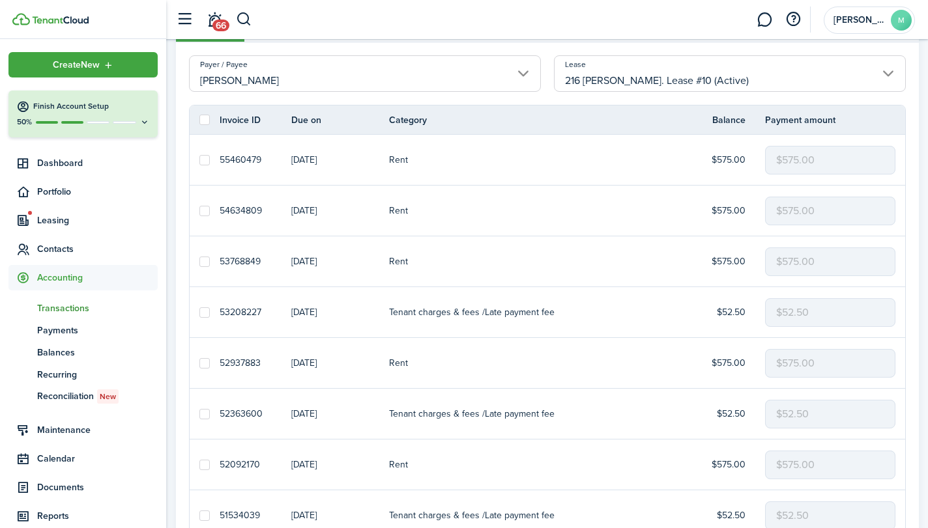
scroll to position [110, 0]
click at [199, 311] on label at bounding box center [204, 314] width 10 height 10
click at [199, 313] on input "checkbox" at bounding box center [199, 313] width 1 height 1
checkbox input "true"
click at [200, 416] on label at bounding box center [204, 415] width 10 height 10
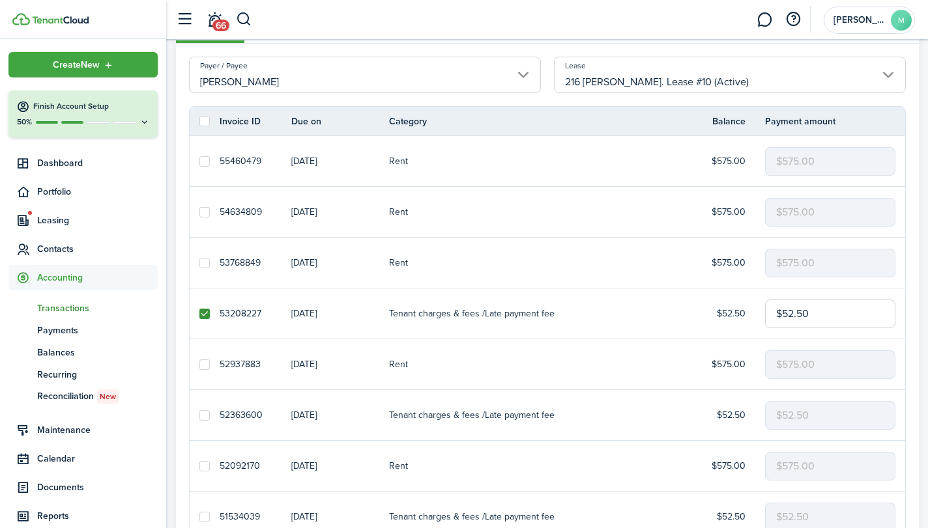
click at [199, 416] on input "checkbox" at bounding box center [199, 415] width 1 height 1
checkbox input "true"
click at [203, 513] on label at bounding box center [204, 517] width 10 height 10
click at [199, 517] on input "checkbox" at bounding box center [199, 517] width 1 height 1
checkbox input "true"
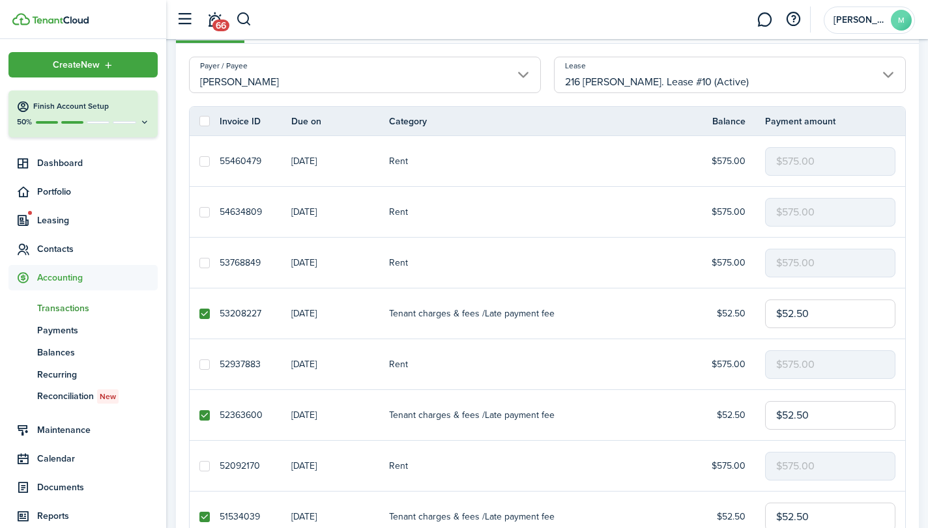
scroll to position [0, 0]
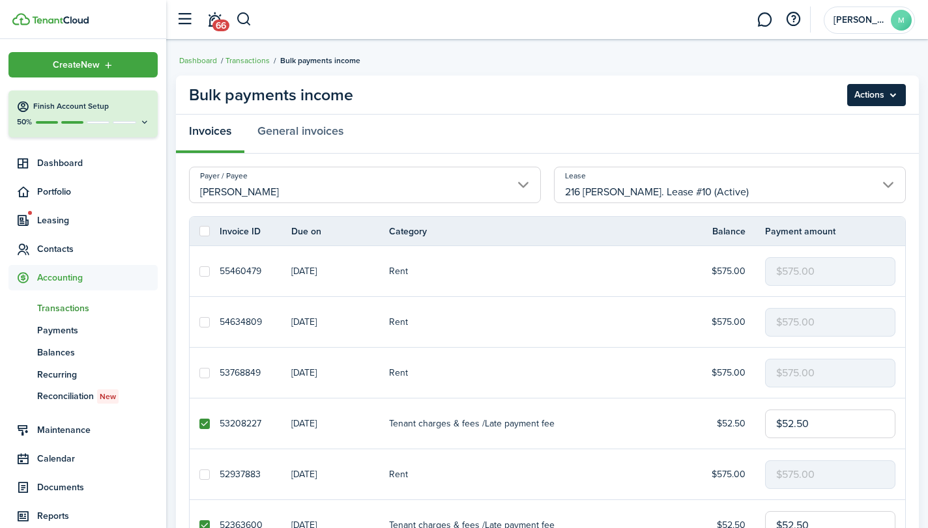
click at [875, 92] on menu-btn "Actions" at bounding box center [876, 95] width 59 height 22
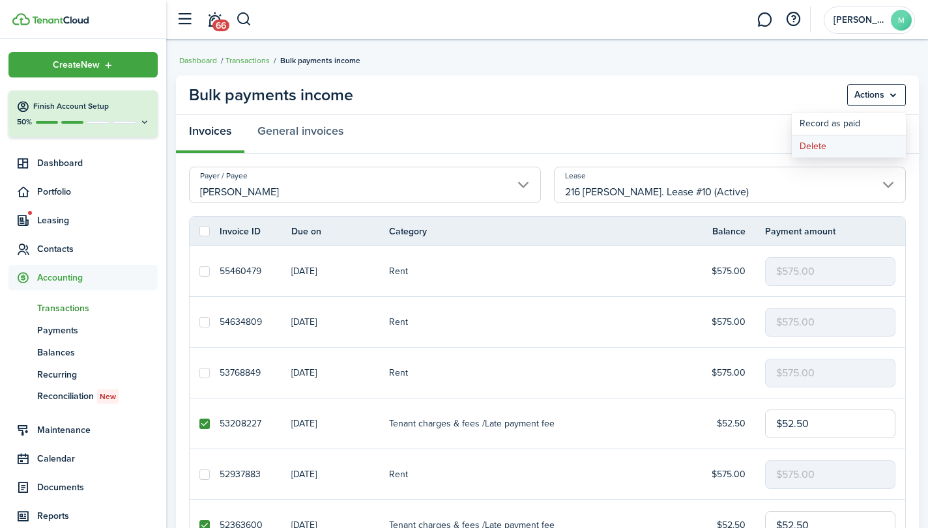
click at [835, 143] on button "Delete" at bounding box center [848, 146] width 114 height 22
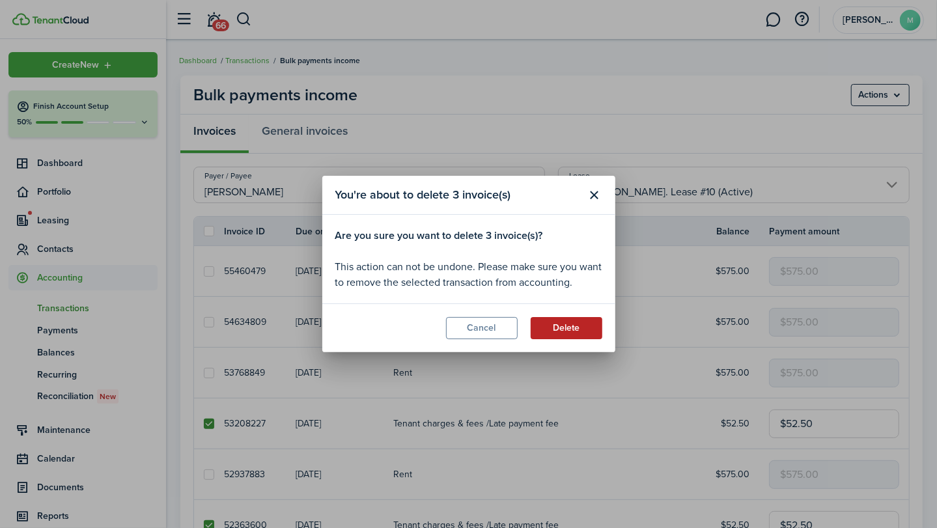
click at [582, 326] on button "Delete" at bounding box center [567, 328] width 72 height 22
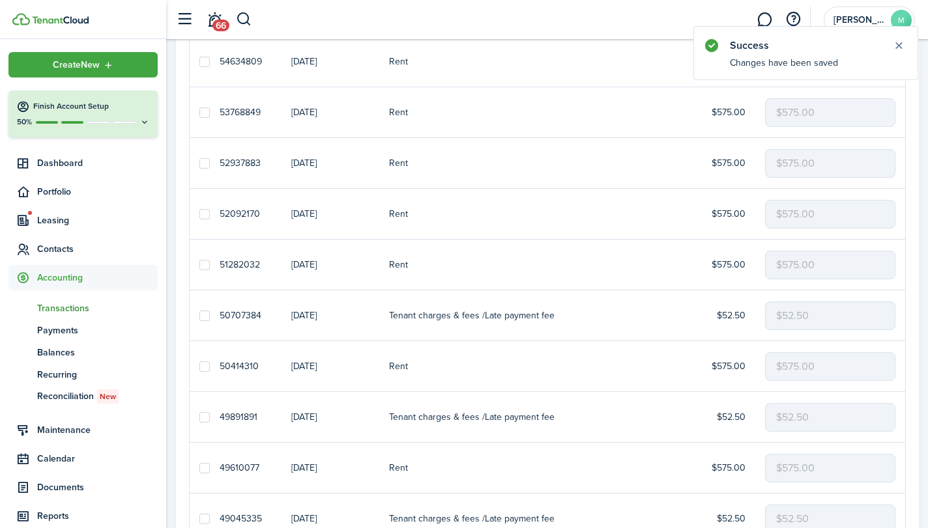
scroll to position [268, 0]
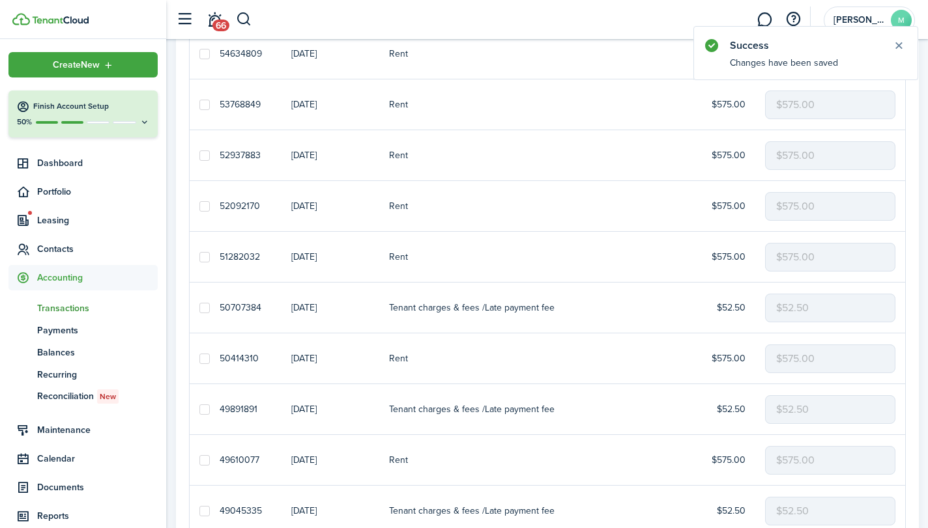
click at [201, 308] on label at bounding box center [204, 308] width 10 height 10
click at [199, 308] on input "checkbox" at bounding box center [199, 307] width 1 height 1
checkbox input "true"
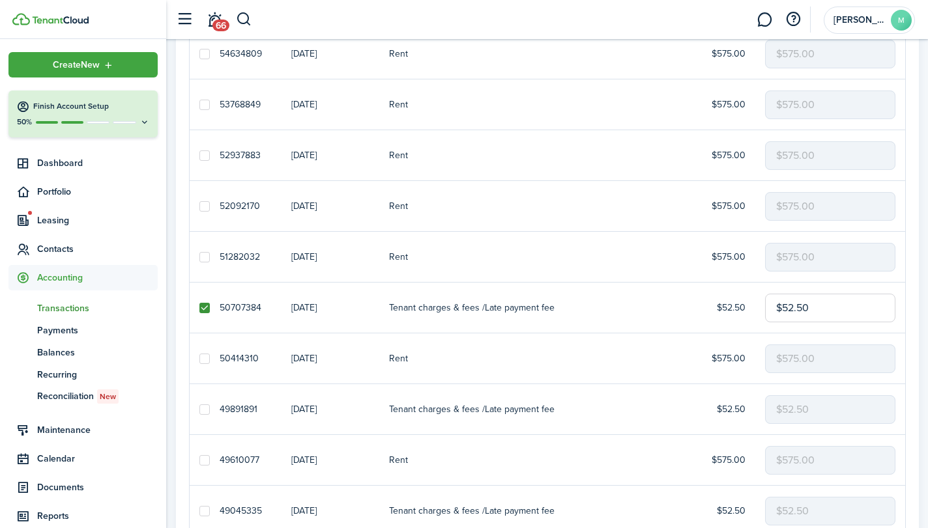
click at [203, 408] on label at bounding box center [204, 409] width 10 height 10
click at [199, 409] on input "checkbox" at bounding box center [199, 409] width 1 height 1
checkbox input "true"
click at [199, 514] on label at bounding box center [204, 511] width 10 height 10
click at [199, 511] on input "checkbox" at bounding box center [199, 511] width 1 height 1
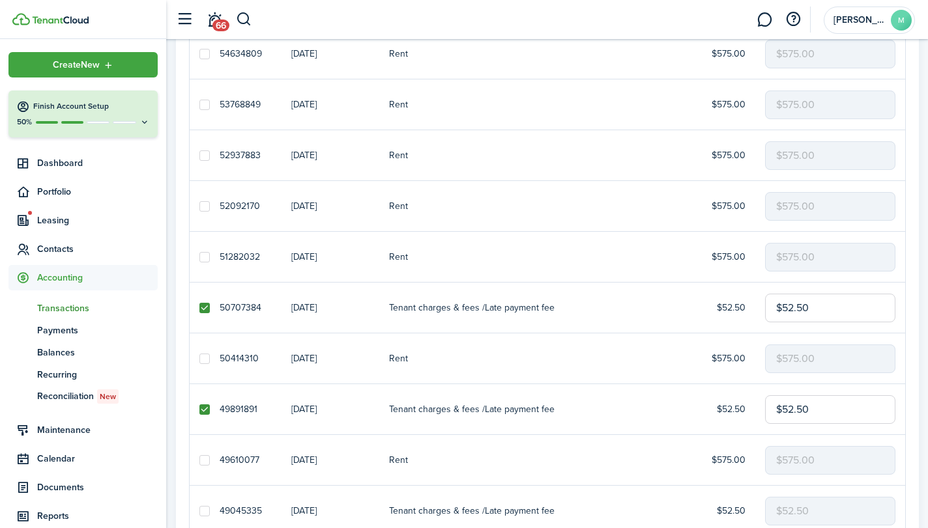
checkbox input "true"
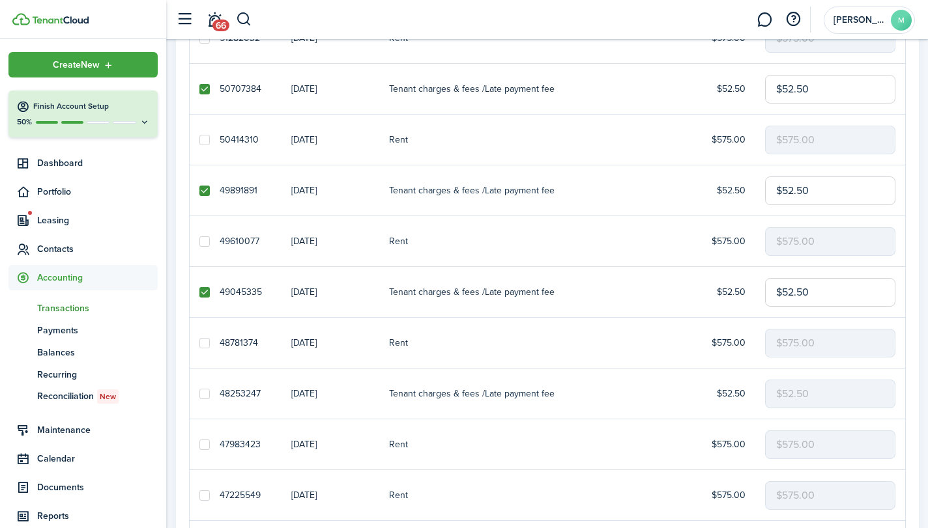
scroll to position [507, 0]
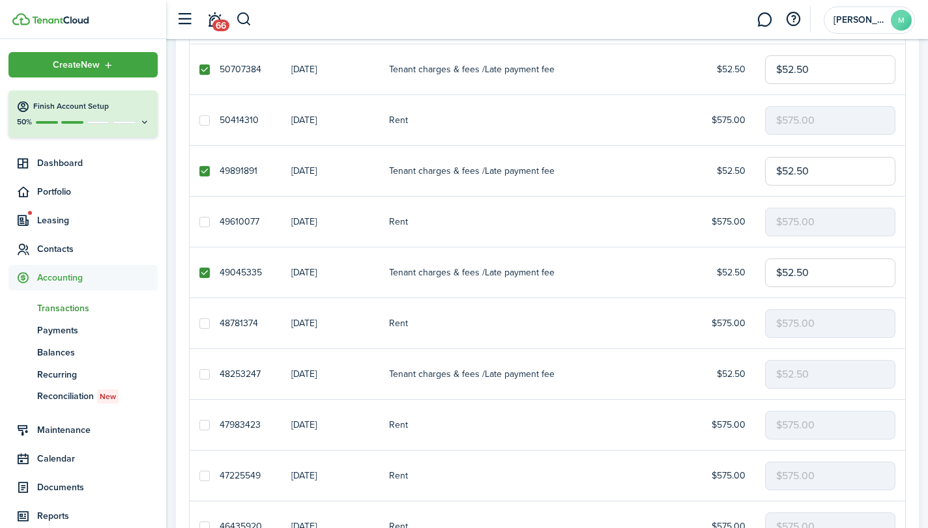
click at [202, 373] on label at bounding box center [204, 374] width 10 height 10
click at [199, 374] on input "checkbox" at bounding box center [199, 374] width 1 height 1
checkbox input "true"
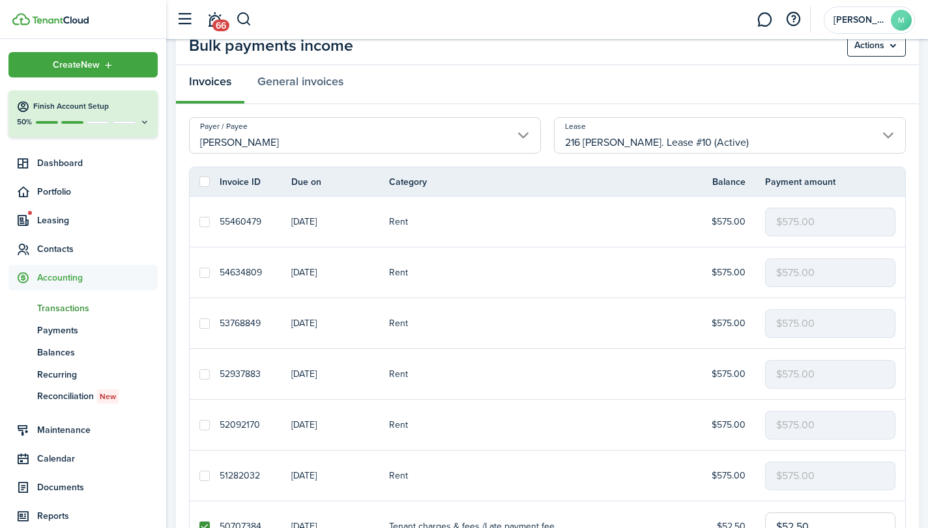
scroll to position [52, 0]
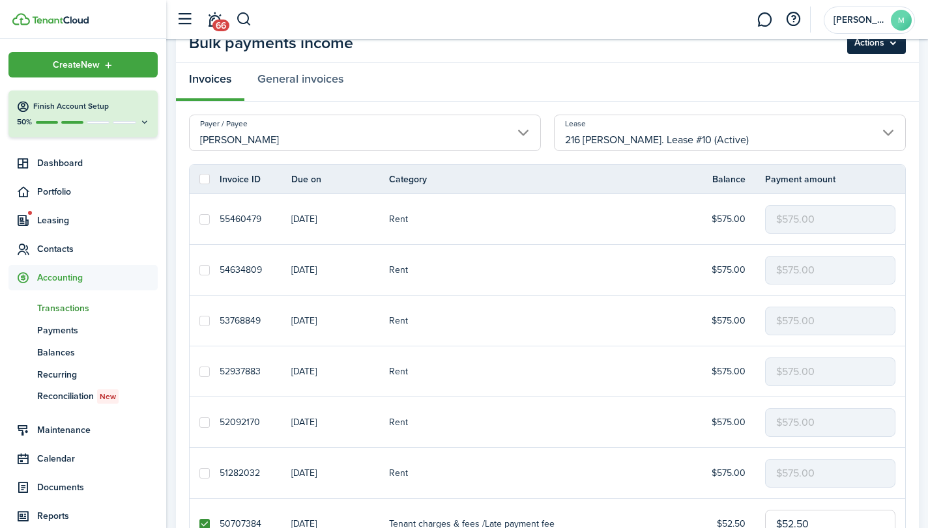
click at [888, 41] on menu-btn "Actions" at bounding box center [876, 43] width 59 height 22
click at [853, 92] on button "Delete" at bounding box center [848, 94] width 114 height 22
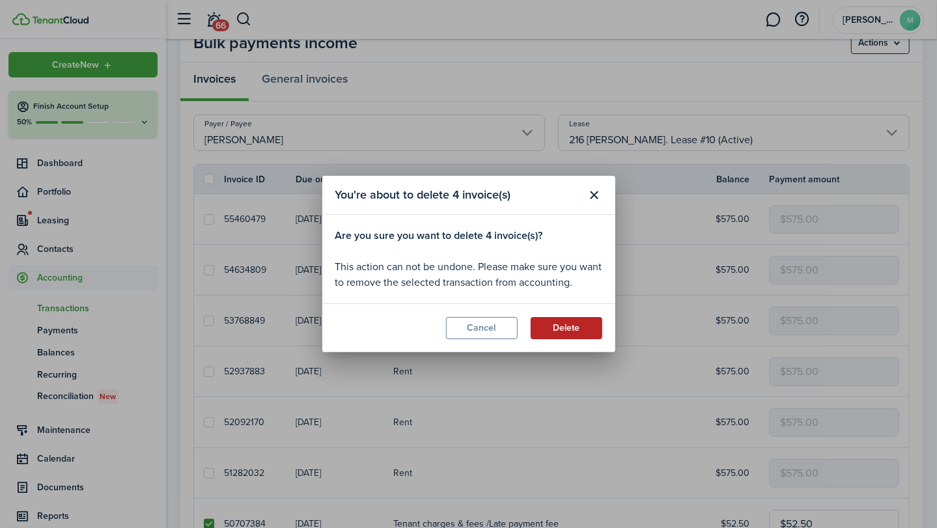
click at [580, 334] on button "Delete" at bounding box center [567, 328] width 72 height 22
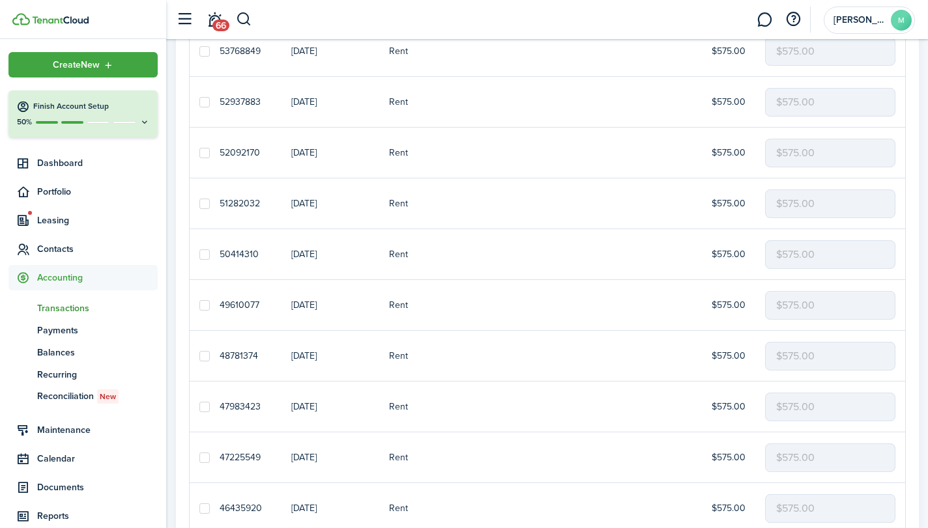
scroll to position [61, 0]
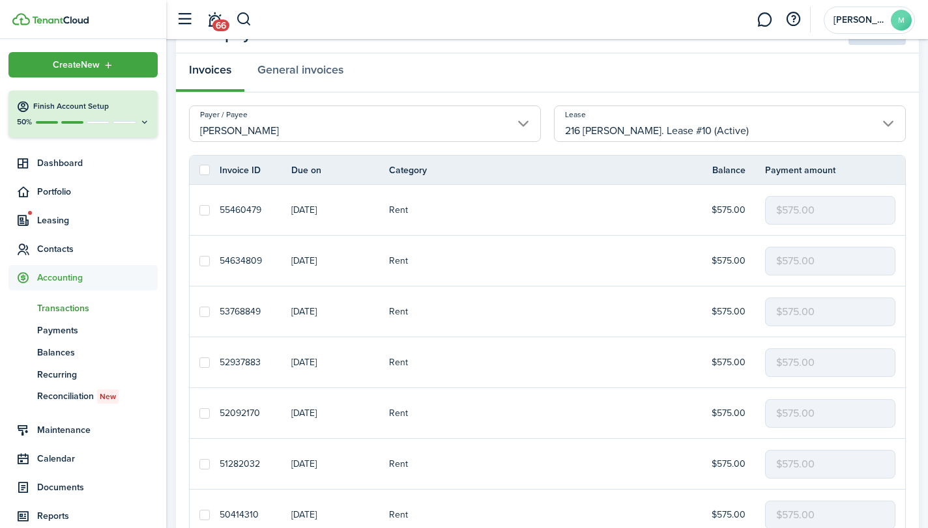
click at [202, 170] on label at bounding box center [204, 170] width 10 height 10
click at [199, 170] on input "checkbox" at bounding box center [199, 170] width 1 height 1
checkbox input "true"
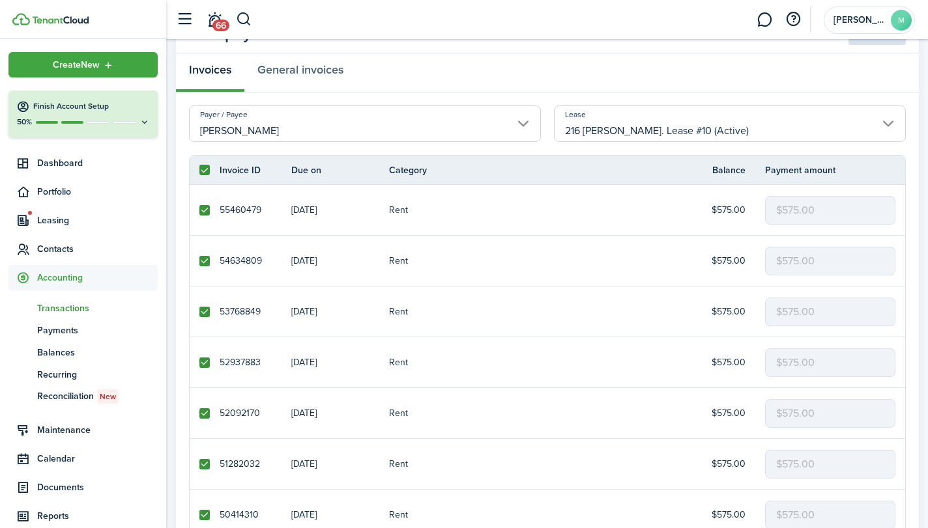
checkbox input "true"
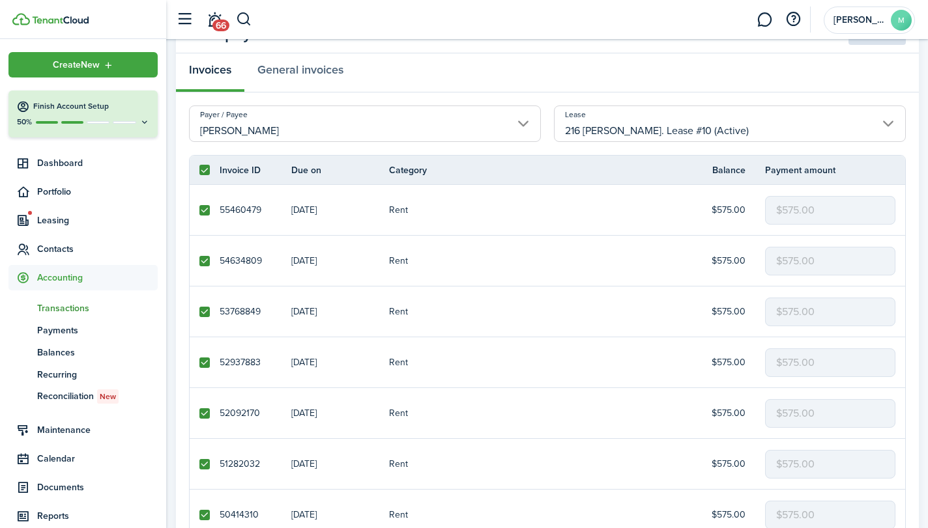
checkbox input "true"
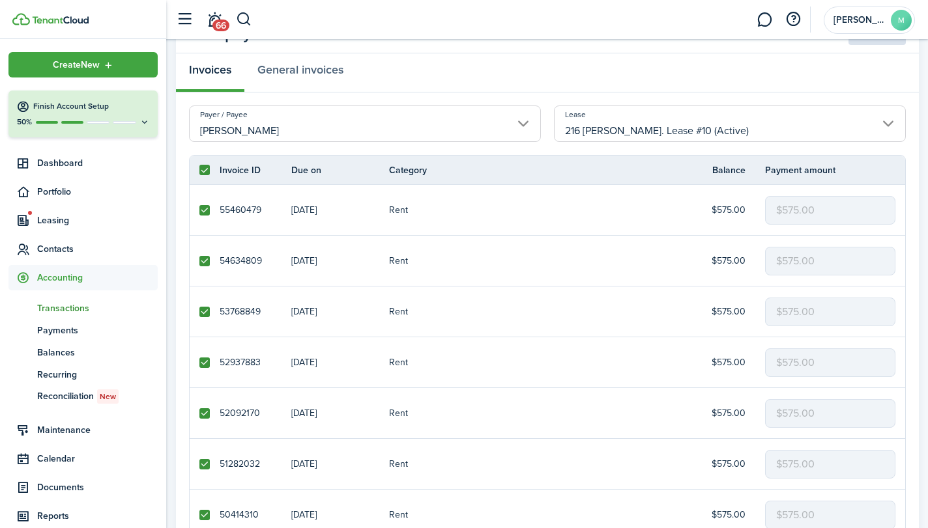
checkbox input "true"
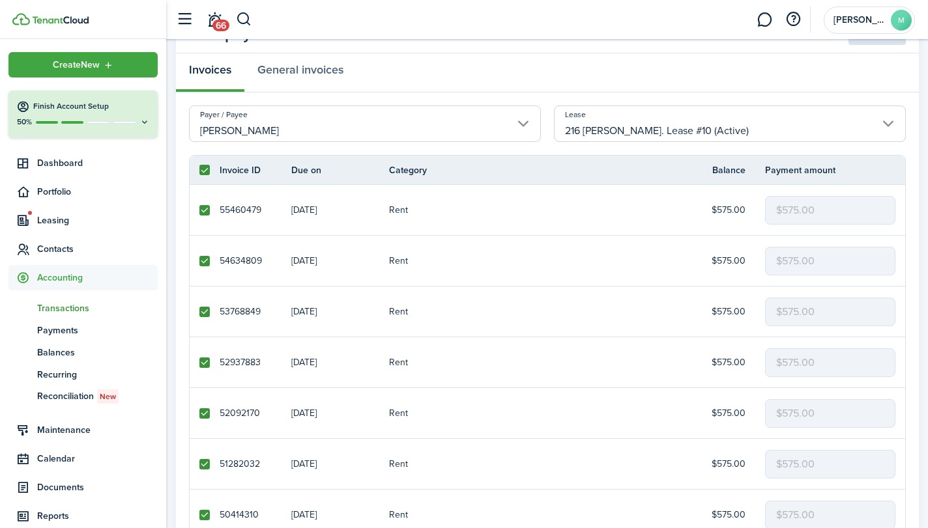
checkbox input "true"
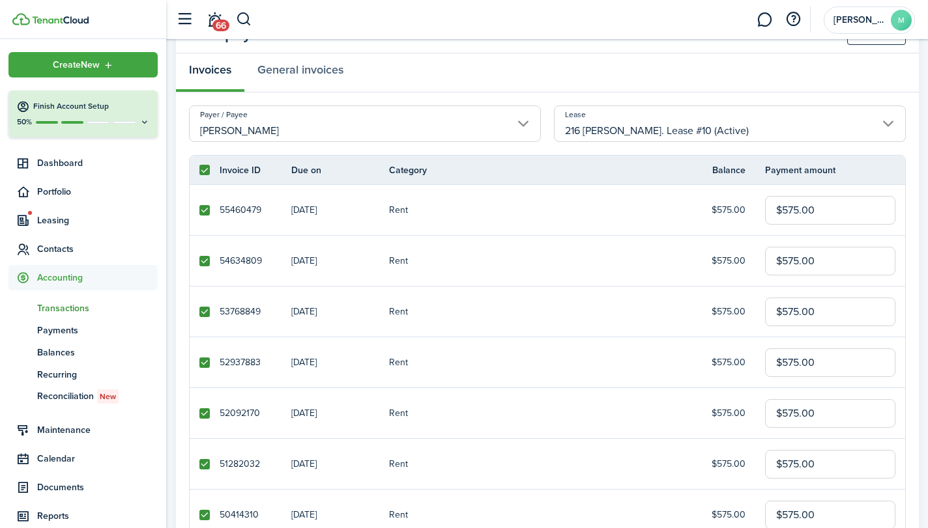
scroll to position [0, 0]
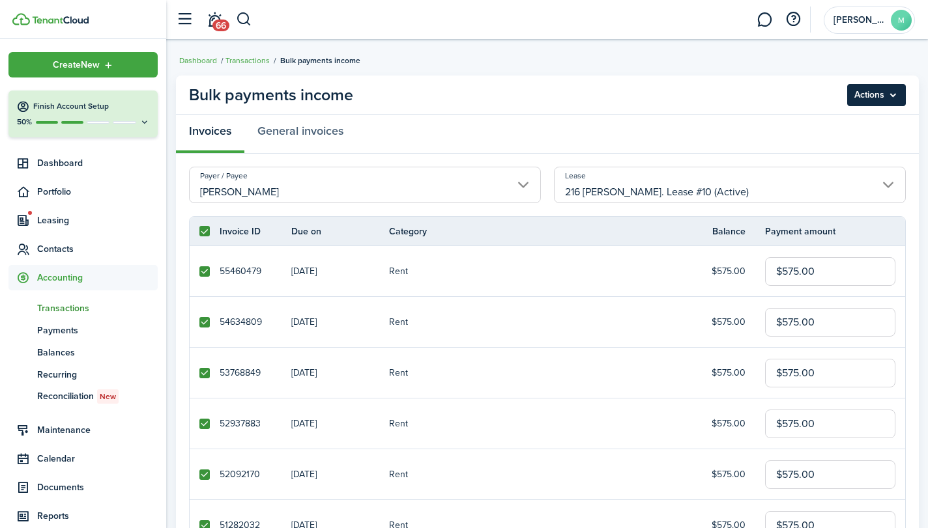
click at [892, 93] on menu-btn "Actions" at bounding box center [876, 95] width 59 height 22
click at [638, 122] on div "Invoices General invoices" at bounding box center [547, 134] width 743 height 39
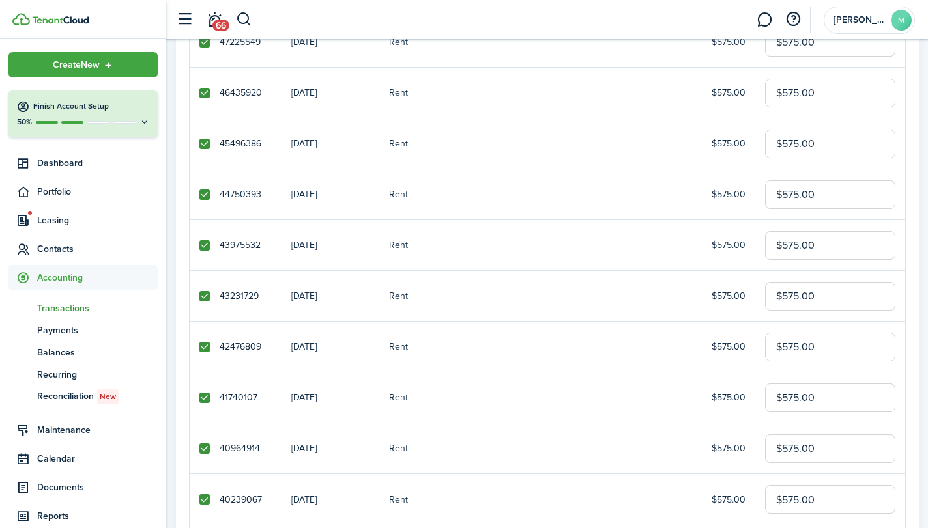
scroll to position [874, 0]
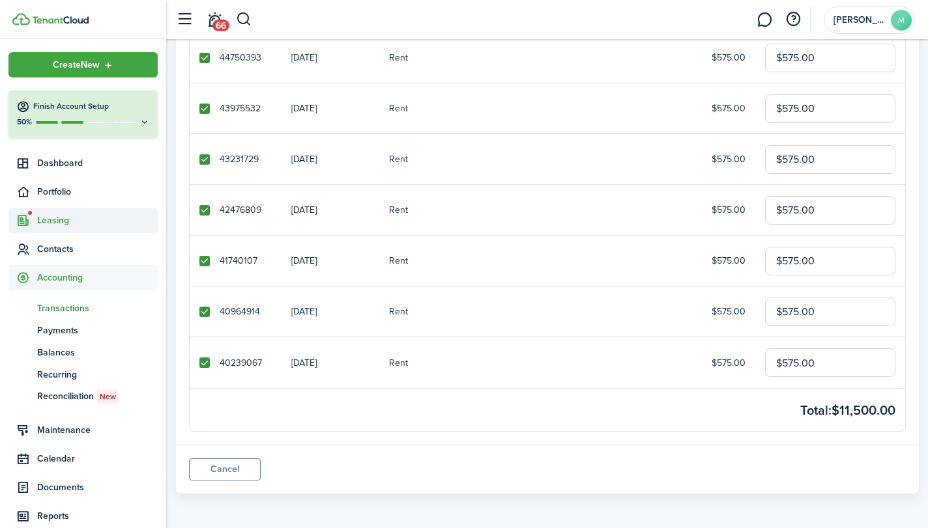
click at [70, 221] on span "Leasing" at bounding box center [97, 221] width 121 height 14
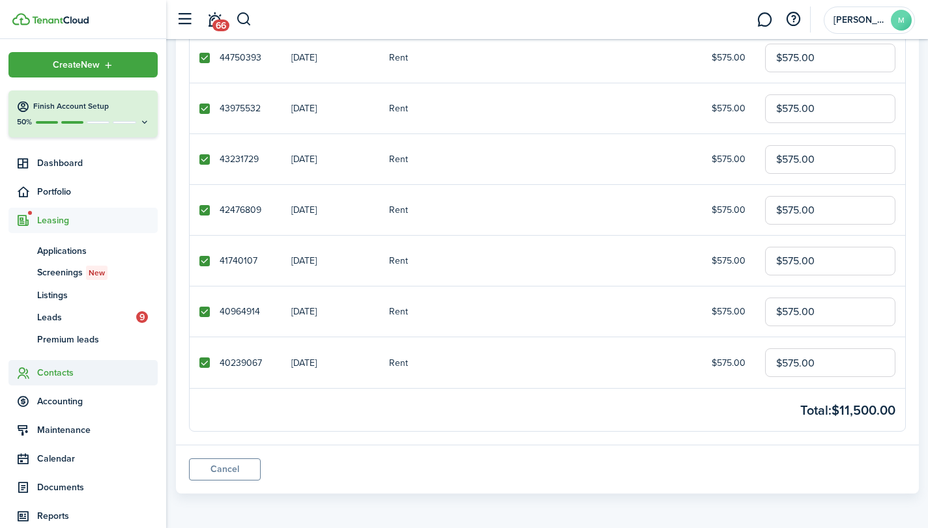
click at [87, 384] on span "Contacts" at bounding box center [82, 372] width 149 height 25
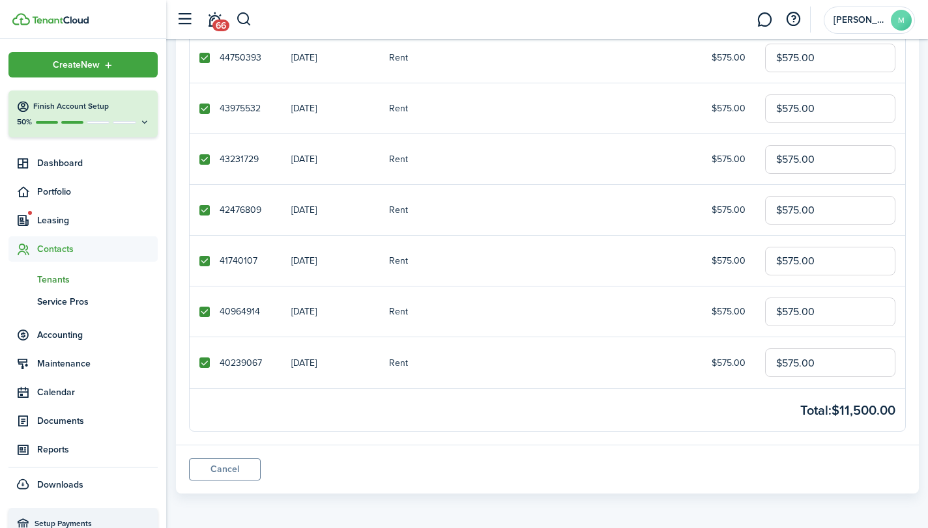
click at [64, 281] on span "Tenants" at bounding box center [97, 280] width 121 height 14
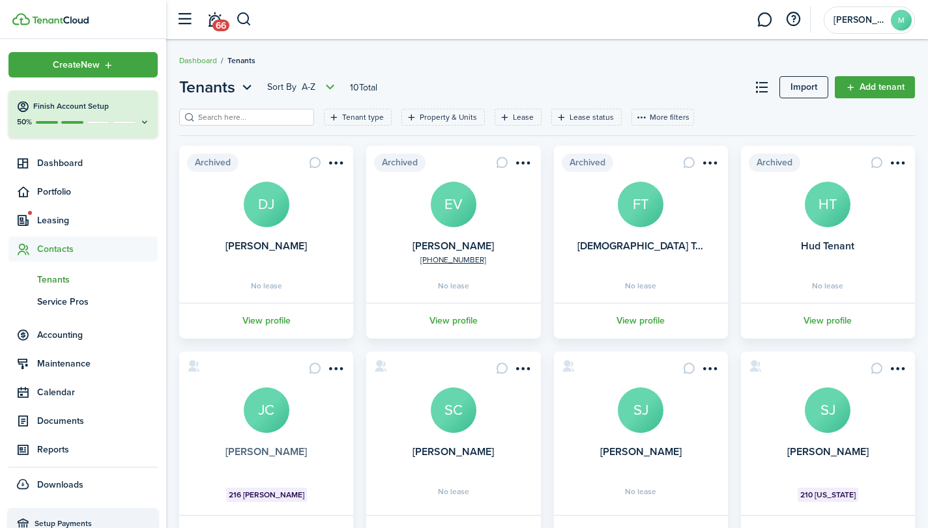
click at [266, 455] on link "[PERSON_NAME]" at bounding box center [265, 451] width 81 height 15
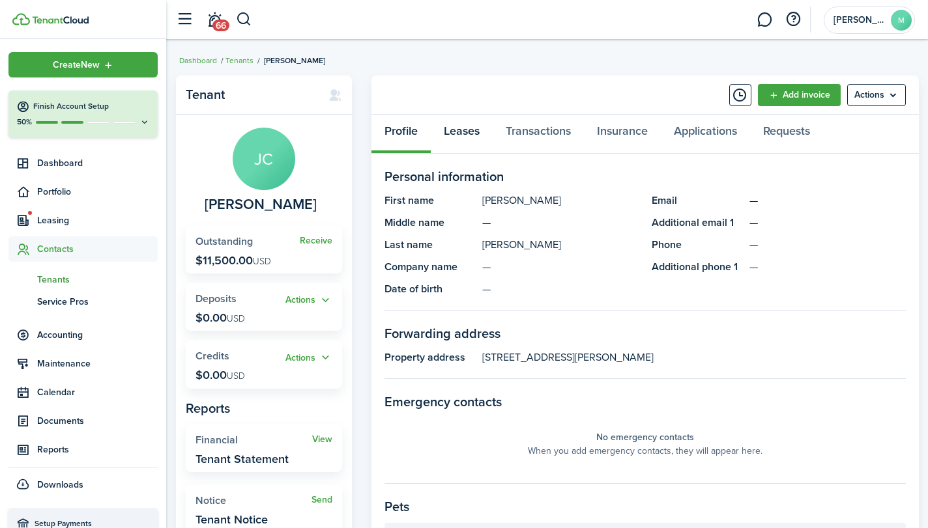
click at [457, 137] on link "Leases" at bounding box center [462, 134] width 62 height 39
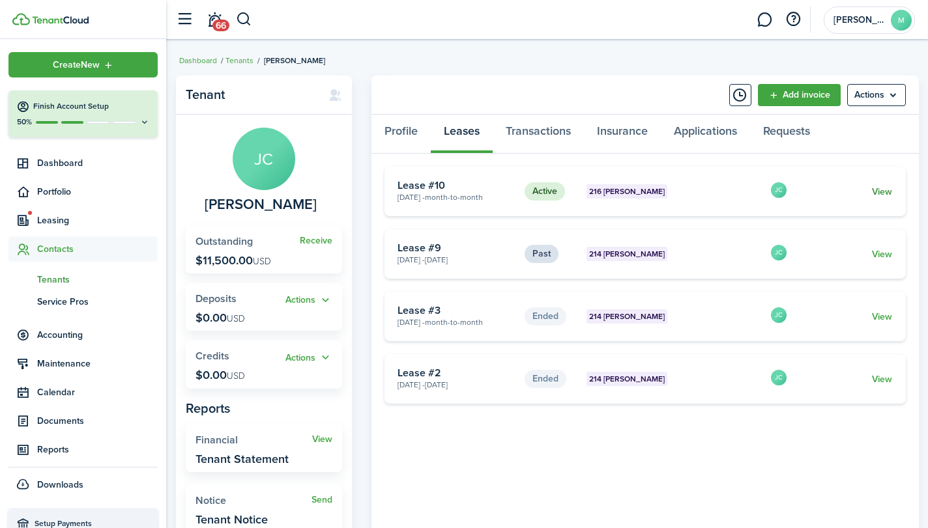
click at [887, 191] on link "View" at bounding box center [882, 192] width 20 height 14
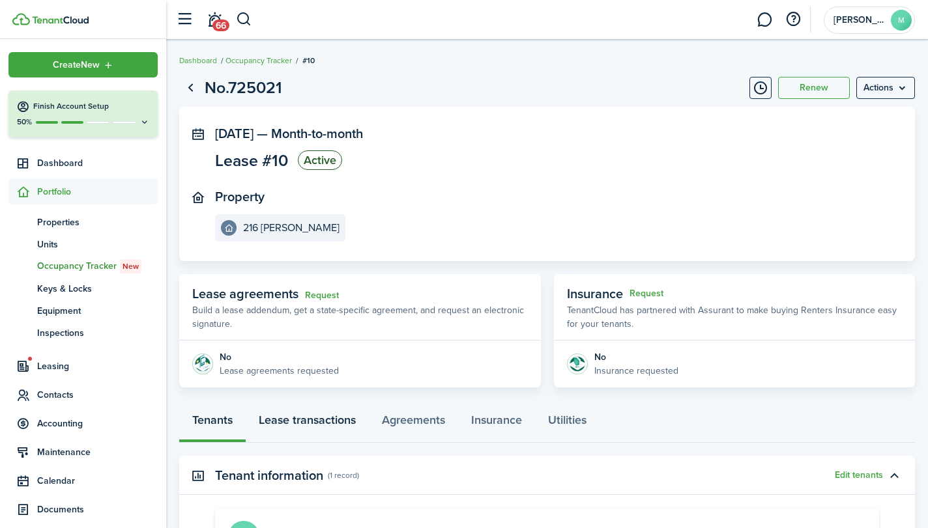
click at [328, 419] on link "Lease transactions" at bounding box center [307, 423] width 123 height 39
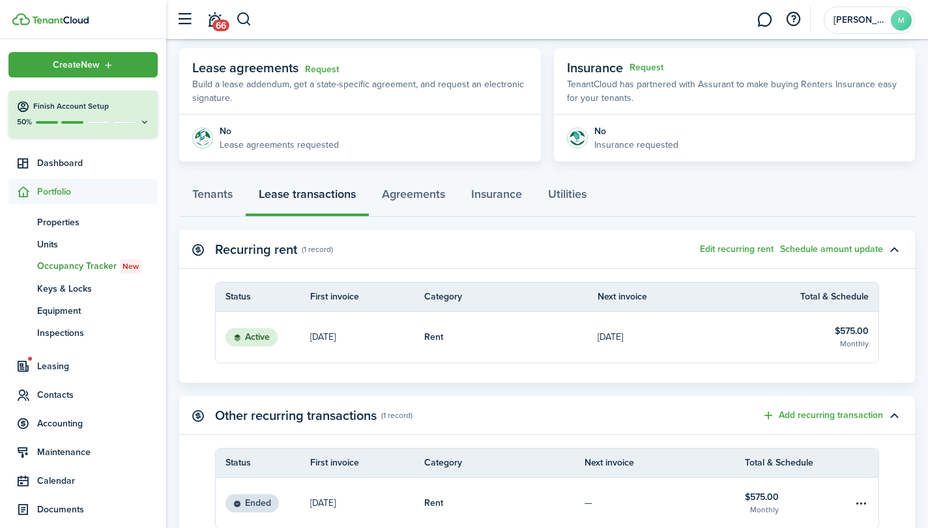
scroll to position [225, 0]
click at [741, 249] on button "Edit recurring rent" at bounding box center [737, 250] width 74 height 10
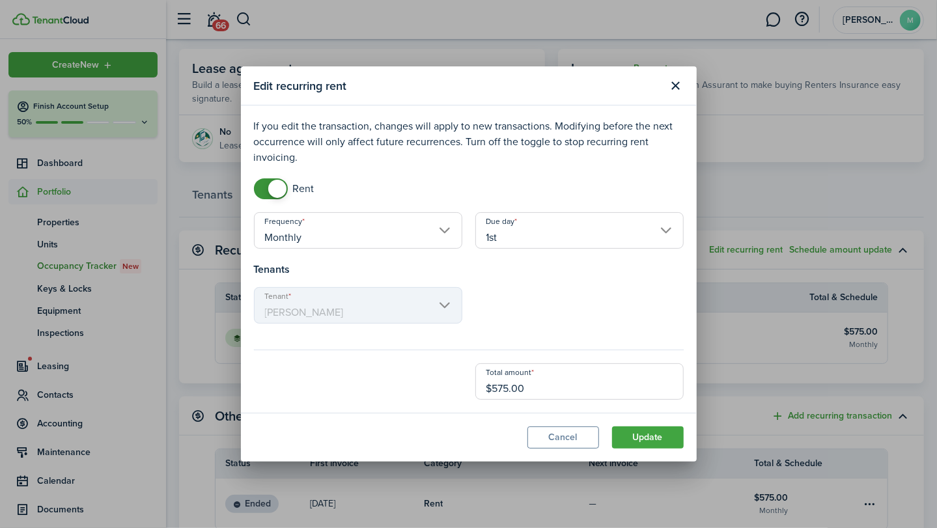
click at [558, 390] on input "$575.00" at bounding box center [579, 381] width 208 height 36
type input "$"
type input "$625.00"
click at [656, 434] on button "Update" at bounding box center [648, 438] width 72 height 22
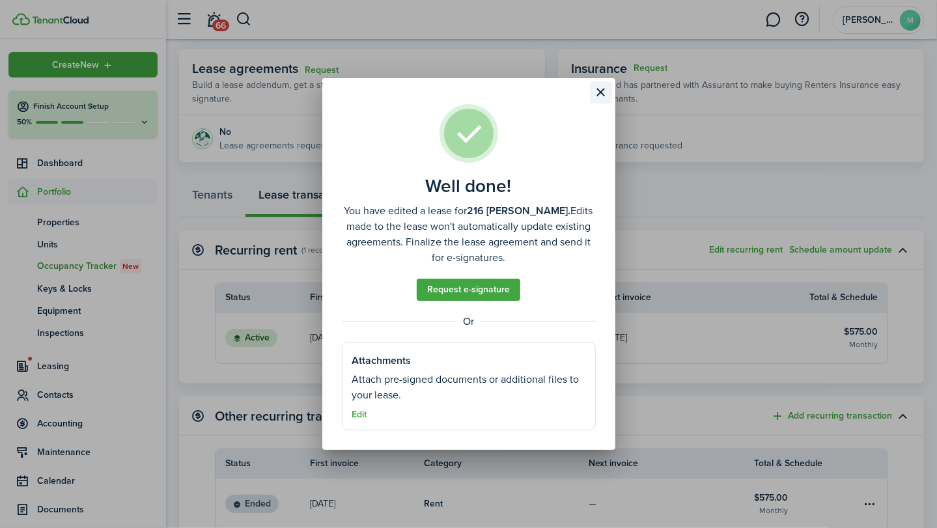
click at [604, 93] on button "Close modal" at bounding box center [601, 92] width 22 height 22
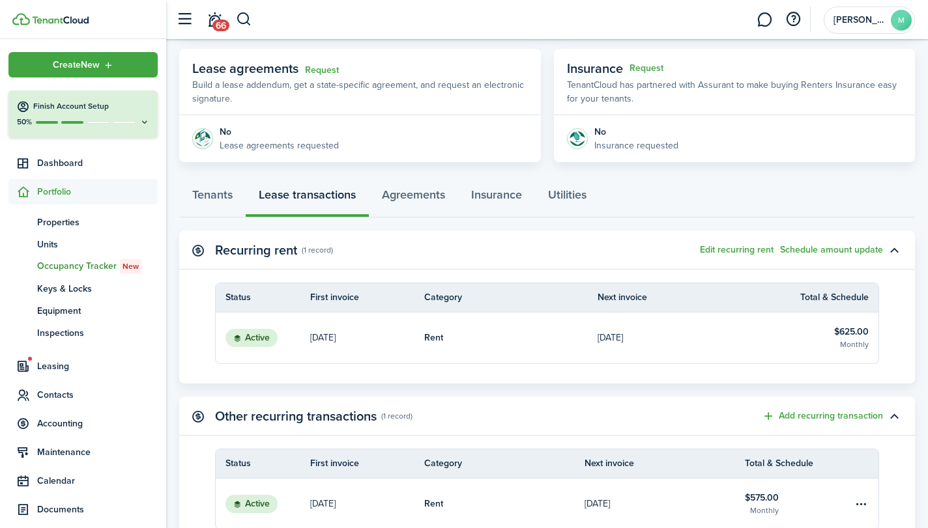
drag, startPoint x: 926, startPoint y: 352, endPoint x: 922, endPoint y: 373, distance: 21.2
click at [922, 373] on page-view-layout "No.725021 Renew Actions May 01, 2021 — Month-to-month Lease #10 Active Property…" at bounding box center [546, 265] width 761 height 842
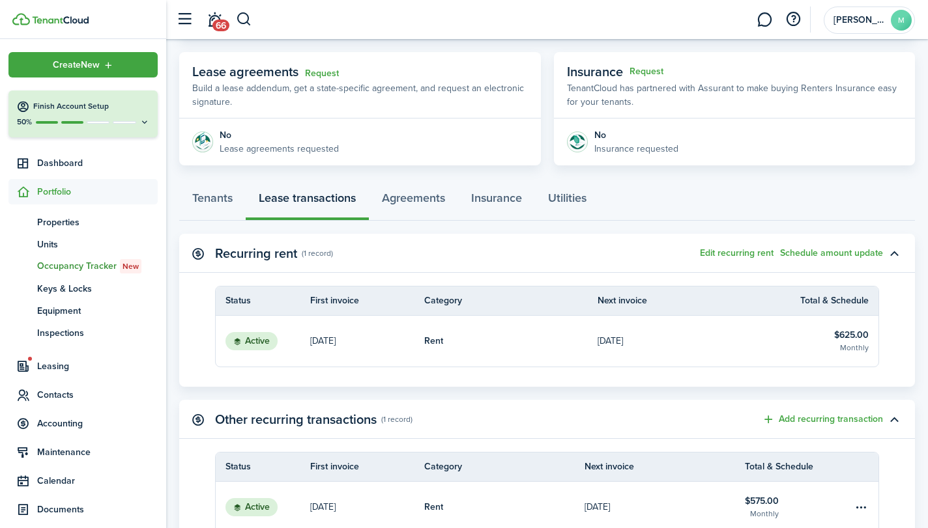
scroll to position [216, 0]
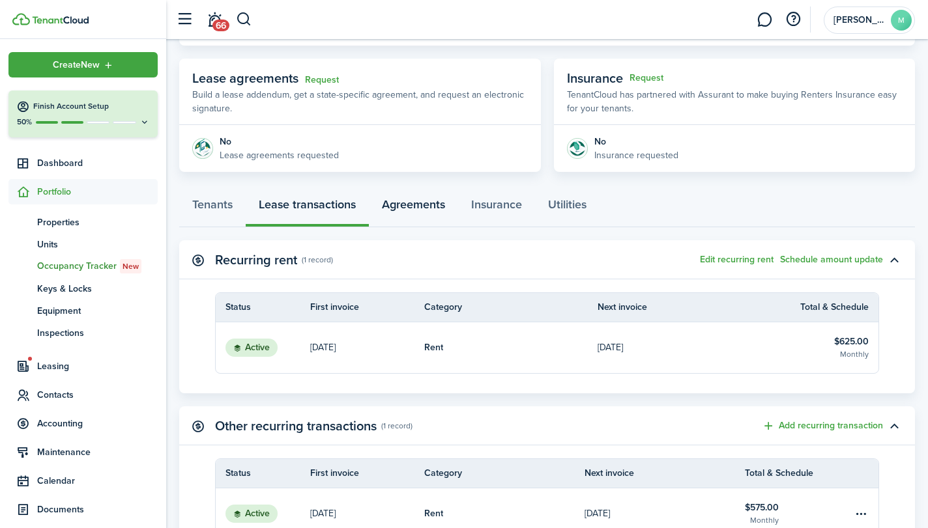
click at [435, 203] on link "Agreements" at bounding box center [413, 207] width 89 height 39
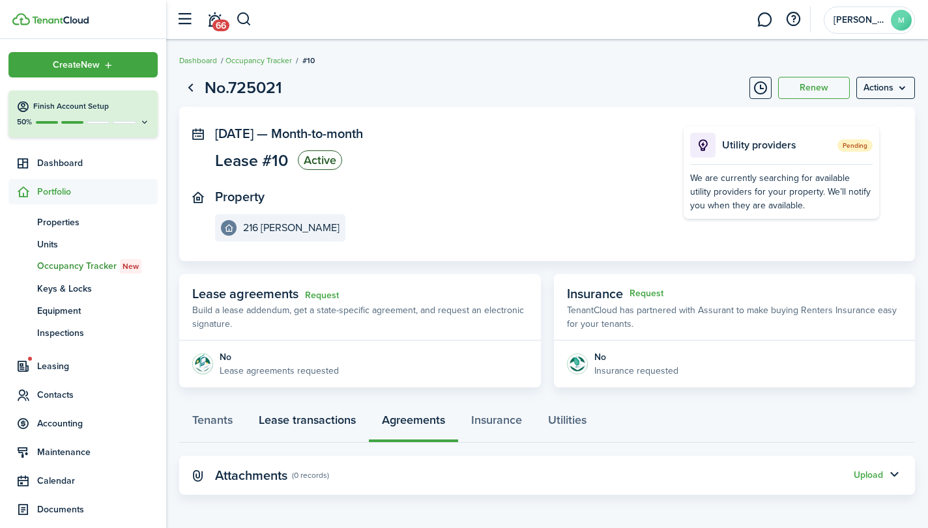
click at [326, 412] on link "Lease transactions" at bounding box center [307, 423] width 123 height 39
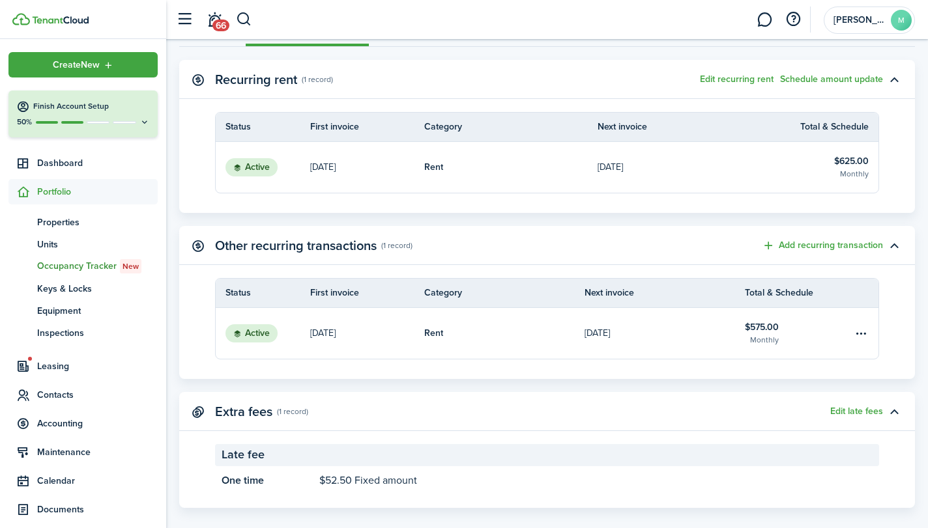
scroll to position [398, 0]
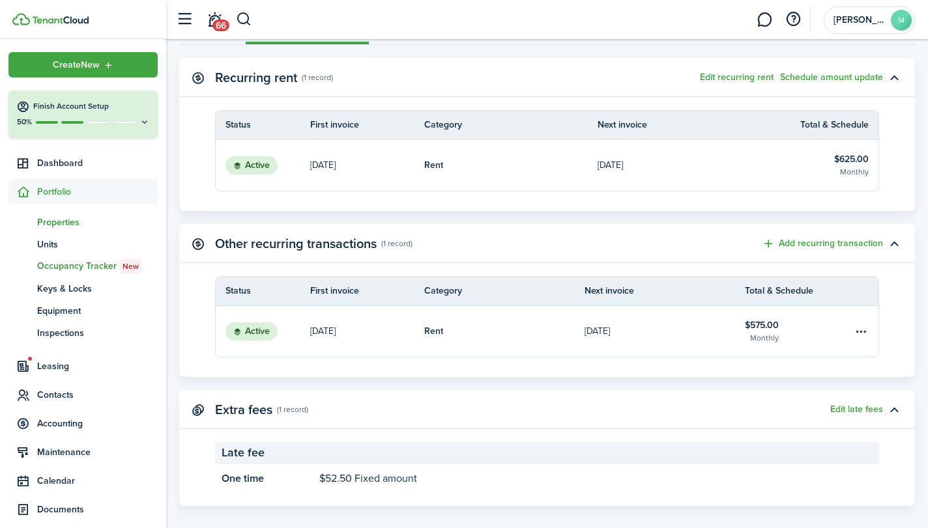
click at [66, 216] on span "Properties" at bounding box center [97, 223] width 121 height 14
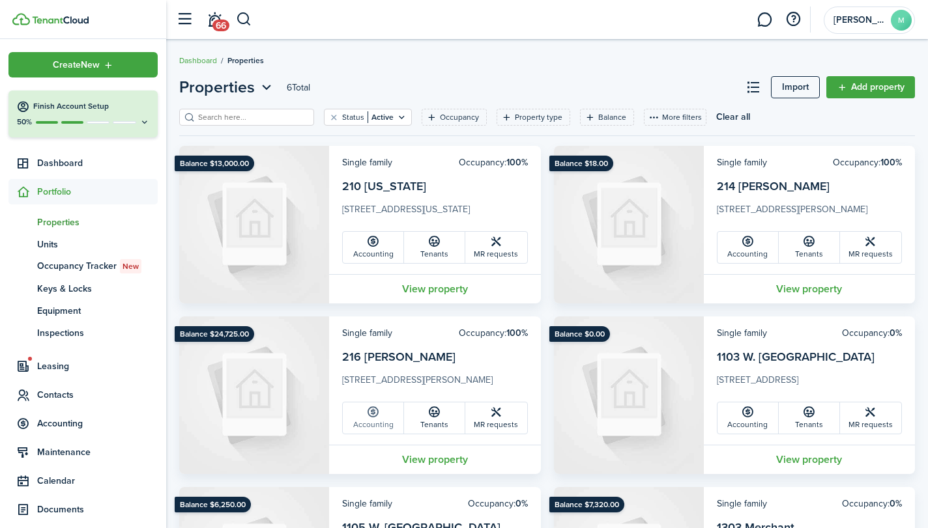
click at [367, 412] on icon at bounding box center [373, 412] width 14 height 13
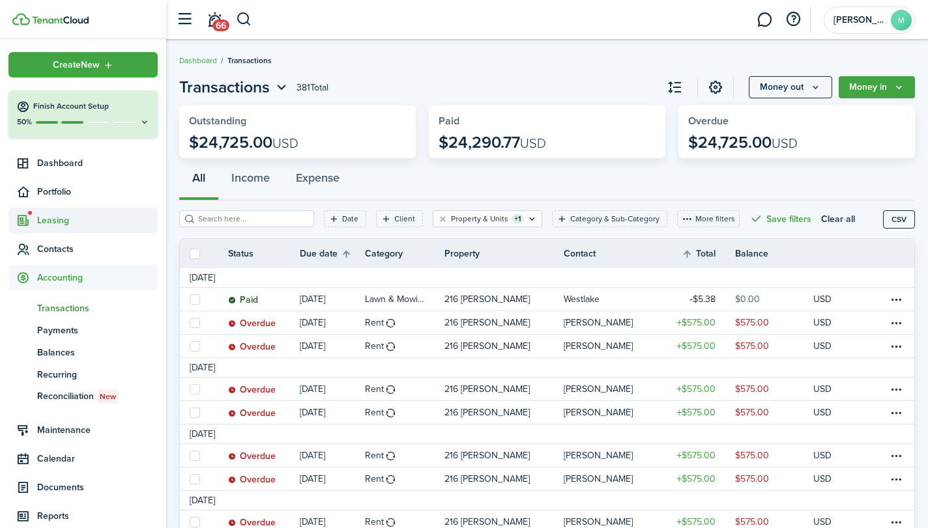
click at [61, 215] on span "Leasing" at bounding box center [97, 221] width 121 height 14
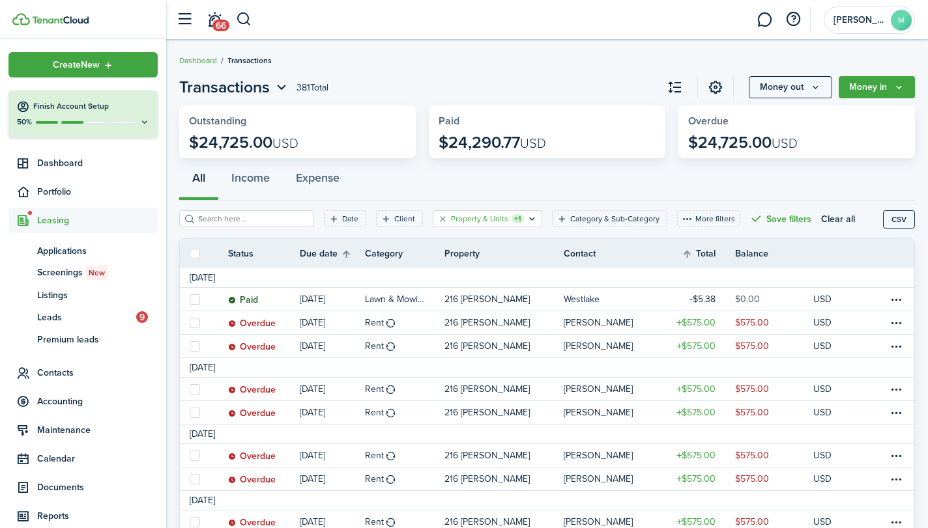
click at [488, 212] on filter-tag "Property & Units +1" at bounding box center [486, 218] width 109 height 17
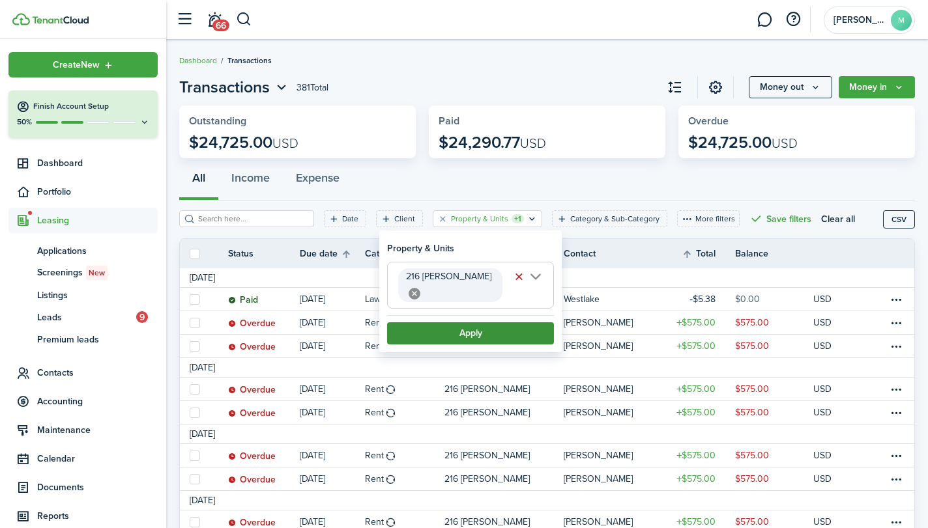
click at [475, 322] on button "Apply" at bounding box center [470, 333] width 167 height 22
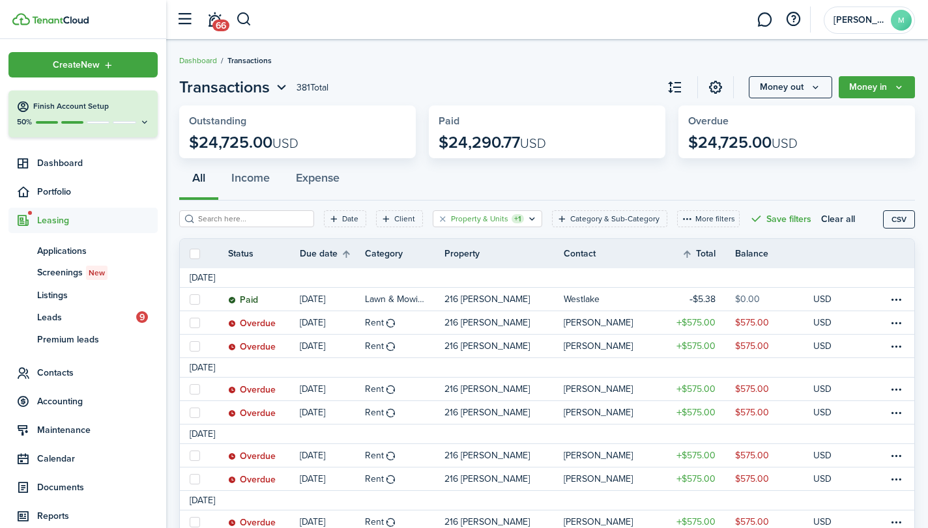
click at [505, 215] on div "Property & Units +1" at bounding box center [487, 219] width 73 height 12
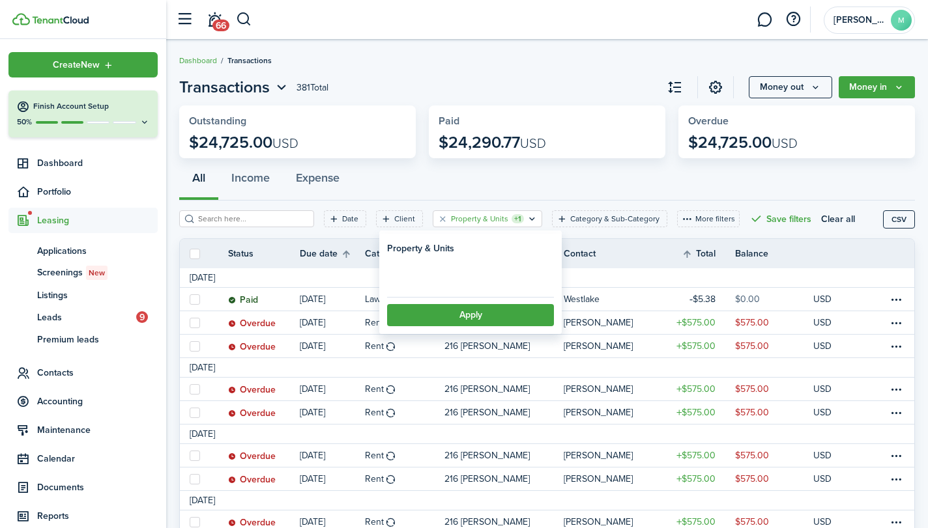
click at [505, 215] on div "Property & Units +1" at bounding box center [487, 219] width 73 height 12
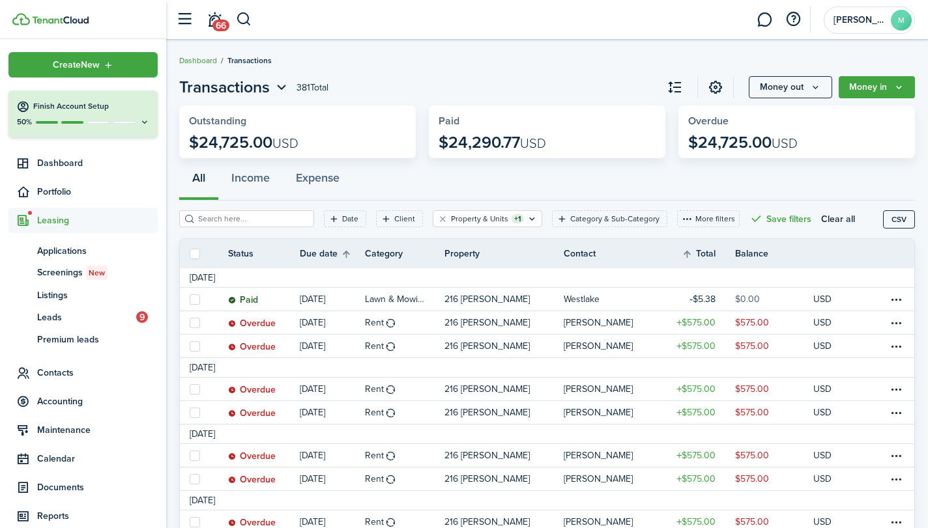
click at [184, 60] on link "Dashboard" at bounding box center [198, 61] width 38 height 12
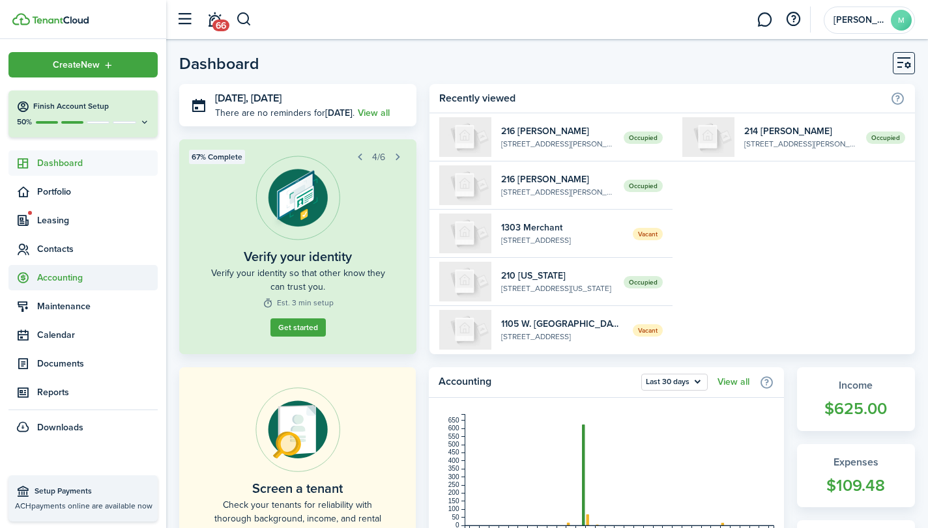
click at [77, 274] on span "Accounting" at bounding box center [97, 278] width 121 height 14
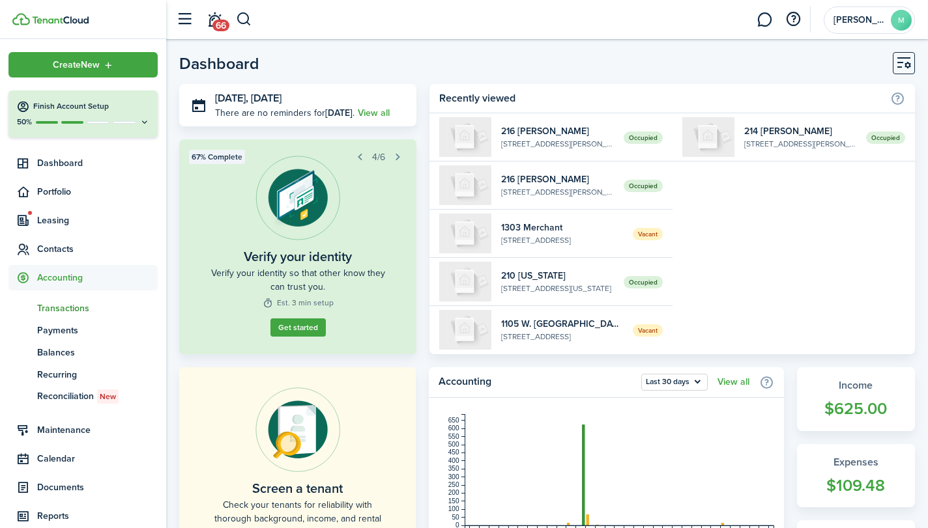
click at [74, 305] on span "Transactions" at bounding box center [97, 309] width 121 height 14
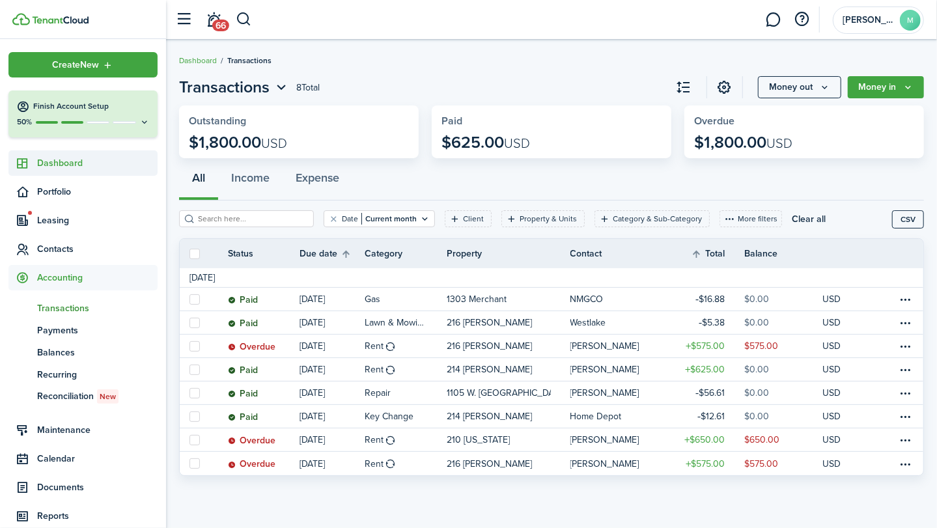
click at [78, 170] on link "Dashboard" at bounding box center [82, 162] width 149 height 25
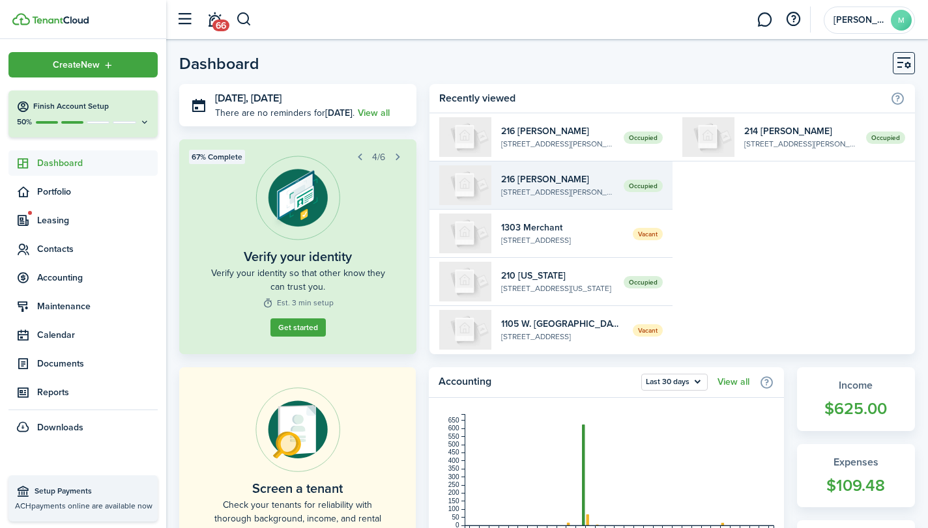
click at [632, 182] on span "Occupied" at bounding box center [642, 186] width 39 height 12
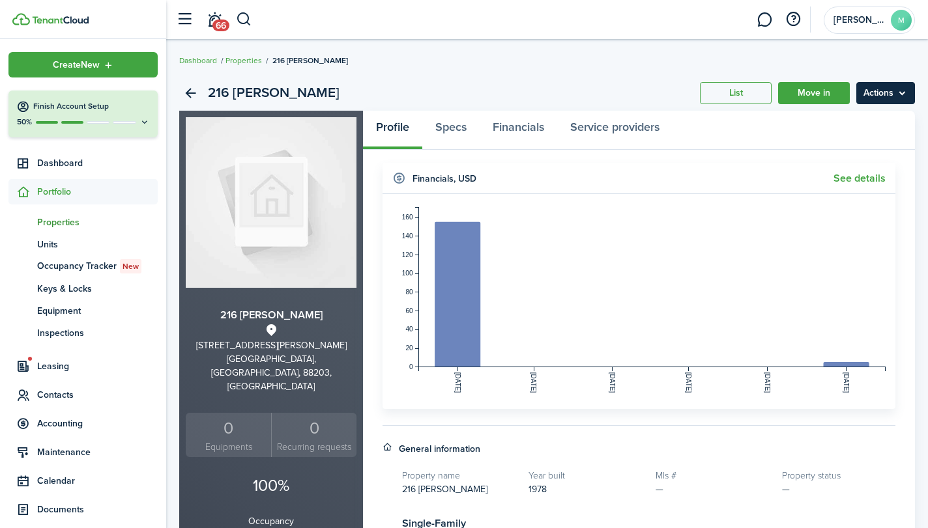
click at [895, 94] on menu-btn "Actions" at bounding box center [885, 93] width 59 height 22
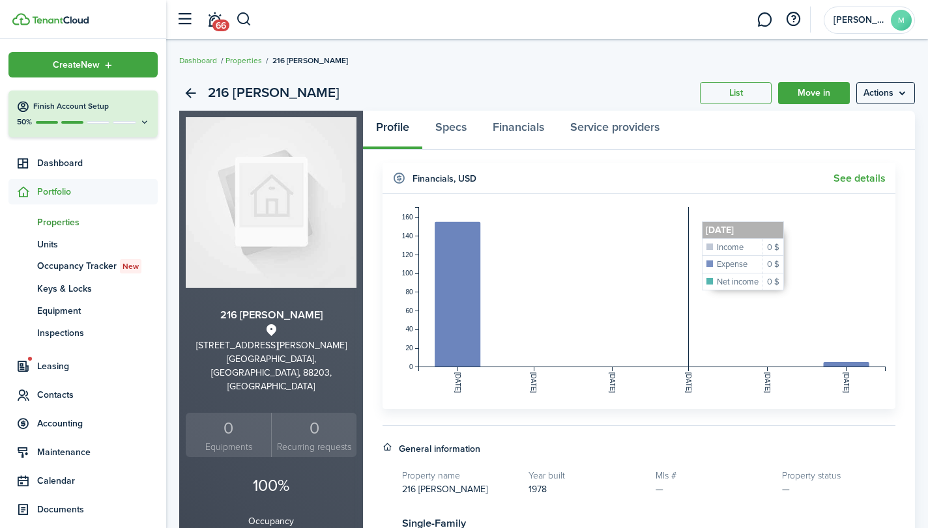
click at [674, 227] on rect at bounding box center [652, 287] width 466 height 160
click at [447, 124] on link "Specs" at bounding box center [450, 130] width 57 height 39
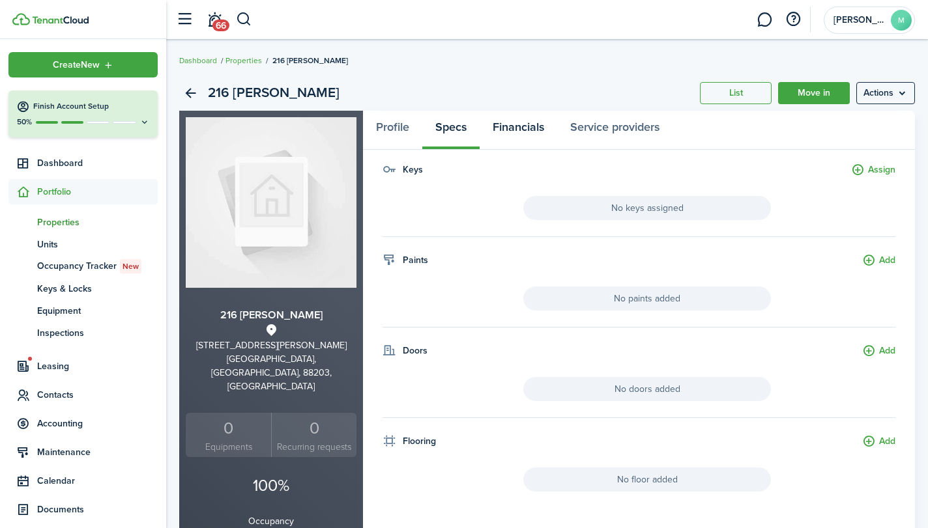
click at [523, 121] on link "Financials" at bounding box center [518, 130] width 78 height 39
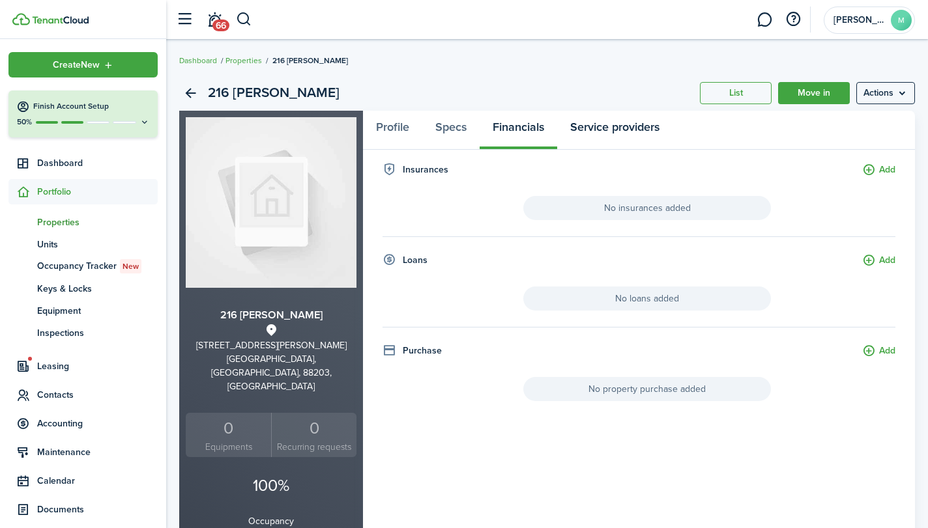
click at [631, 131] on link "Service providers" at bounding box center [614, 130] width 115 height 39
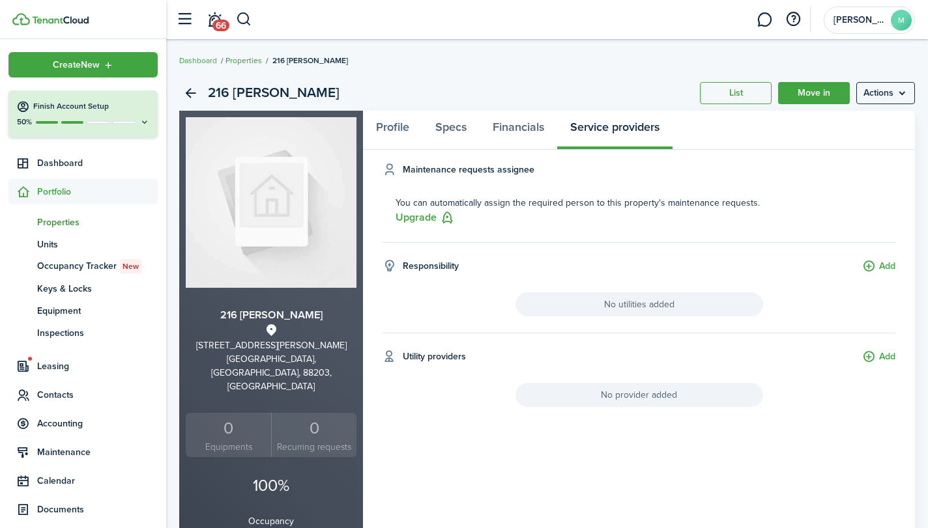
click at [249, 61] on link "Properties" at bounding box center [243, 61] width 36 height 12
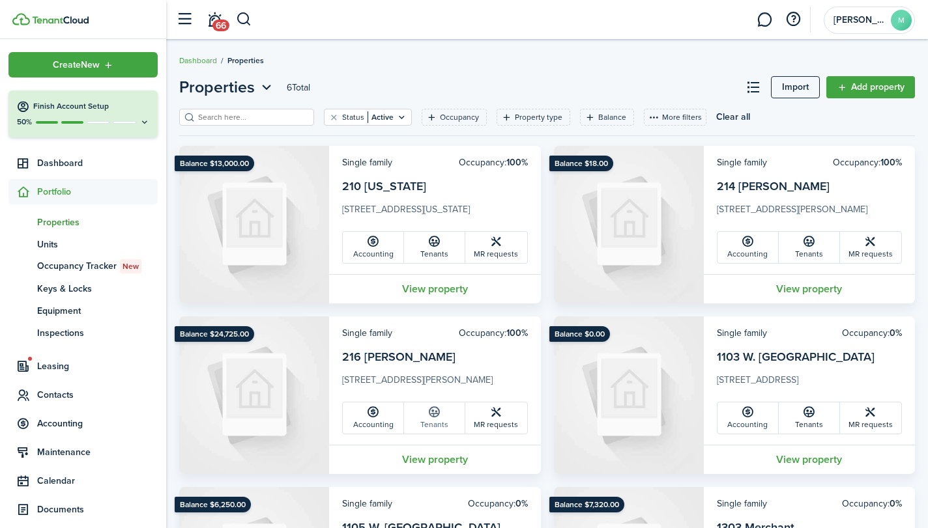
click at [436, 420] on link "Tenants" at bounding box center [434, 418] width 61 height 31
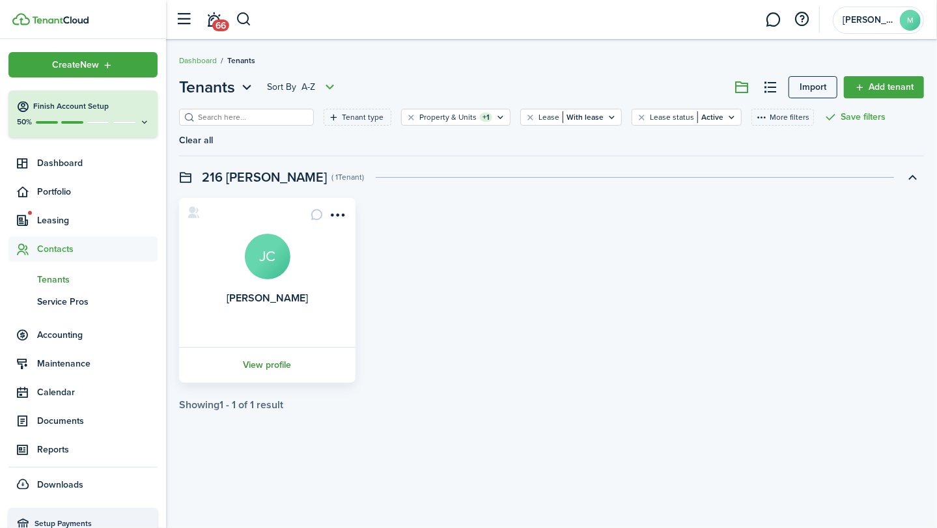
click at [277, 347] on link "View profile" at bounding box center [267, 365] width 180 height 36
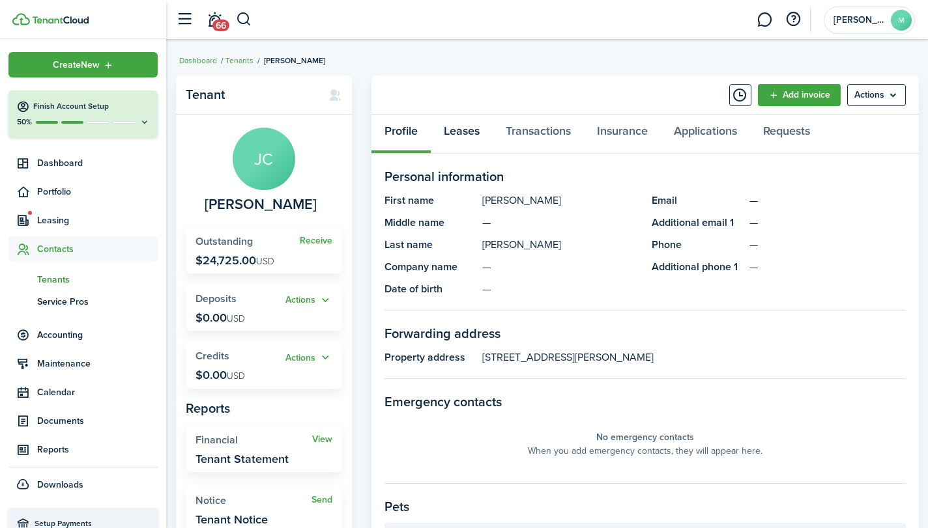
click at [472, 127] on link "Leases" at bounding box center [462, 134] width 62 height 39
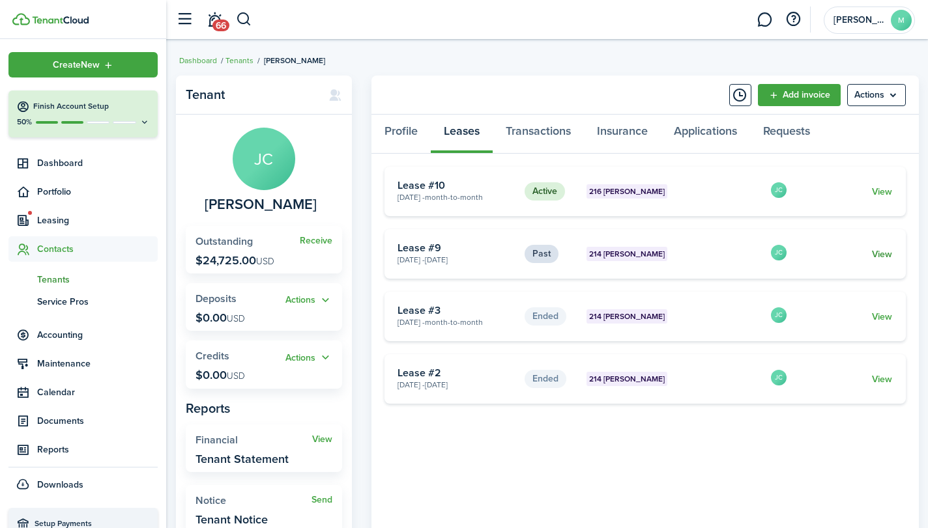
click at [884, 253] on link "View" at bounding box center [882, 255] width 20 height 14
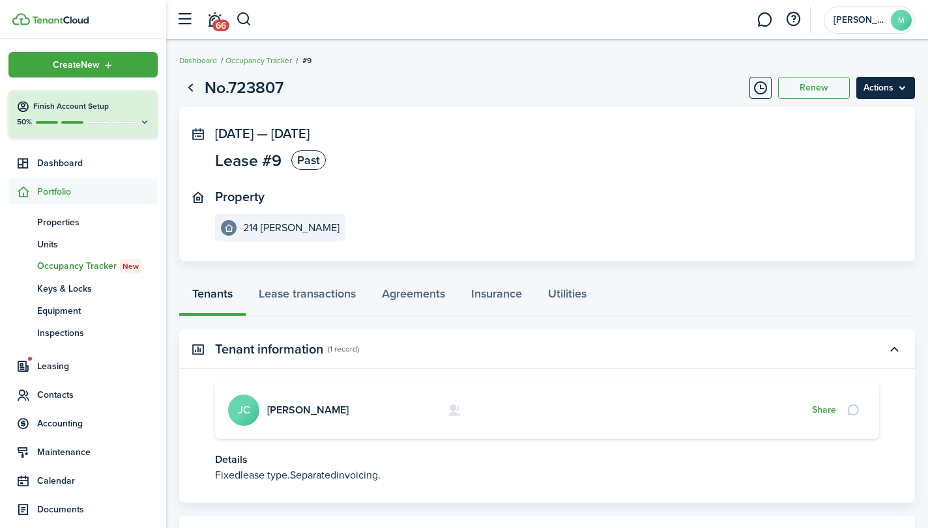
click at [893, 85] on menu-btn "Actions" at bounding box center [885, 88] width 59 height 22
click at [840, 113] on link "End Lease" at bounding box center [858, 117] width 114 height 22
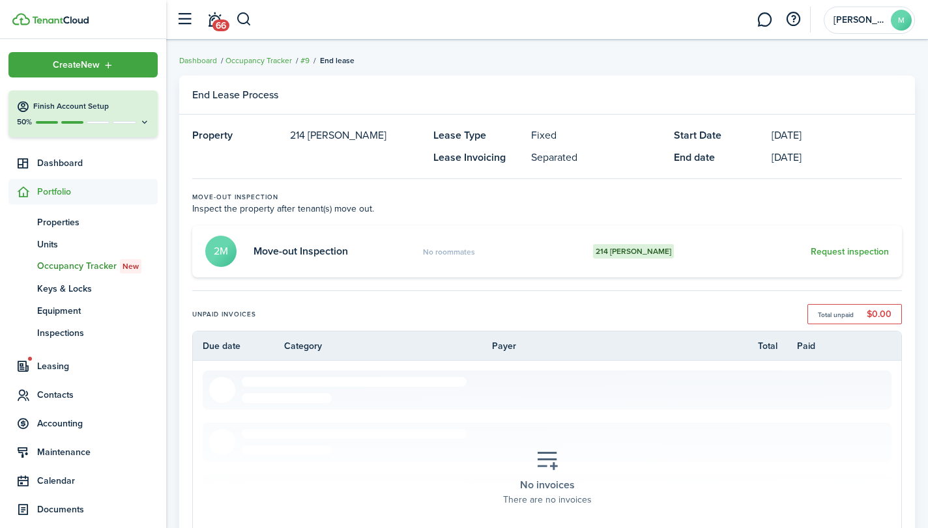
drag, startPoint x: 927, startPoint y: 161, endPoint x: 922, endPoint y: 234, distance: 73.1
drag, startPoint x: 927, startPoint y: 240, endPoint x: 918, endPoint y: 338, distance: 98.8
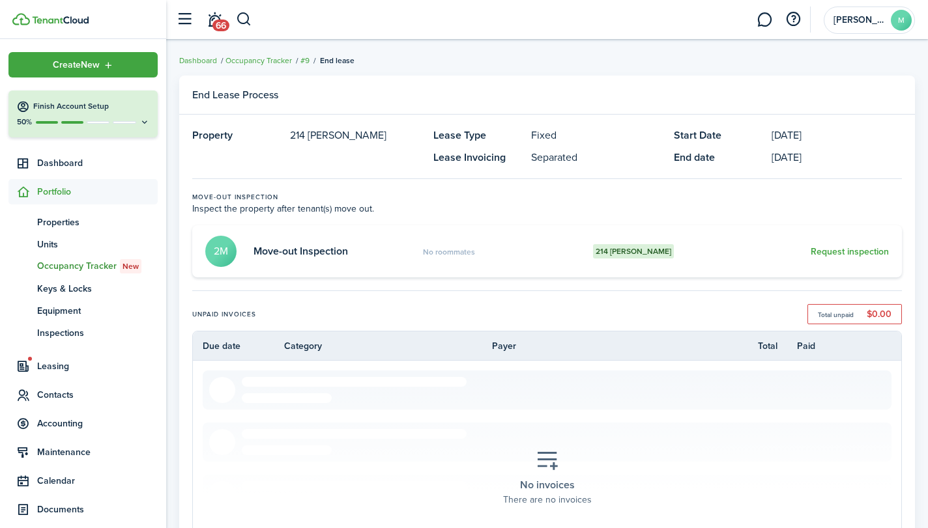
click at [880, 45] on breadcrumb "Dashboard Occupancy Tracker #9 End lease" at bounding box center [546, 54] width 735 height 30
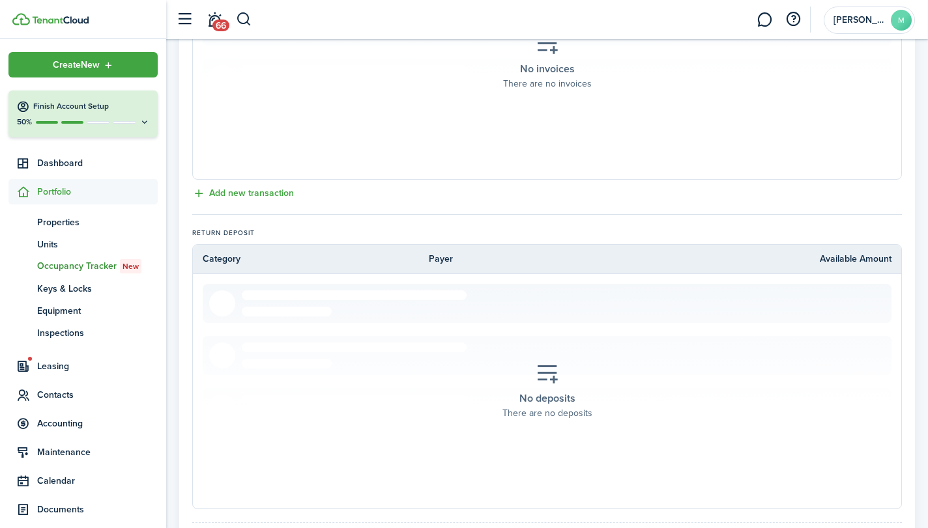
scroll to position [542, 0]
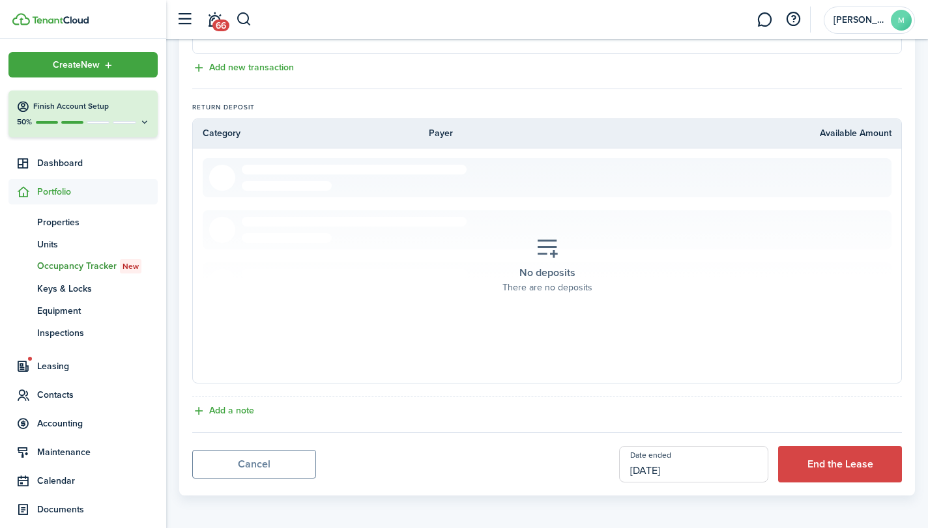
click at [728, 468] on input "[DATE]" at bounding box center [693, 464] width 149 height 36
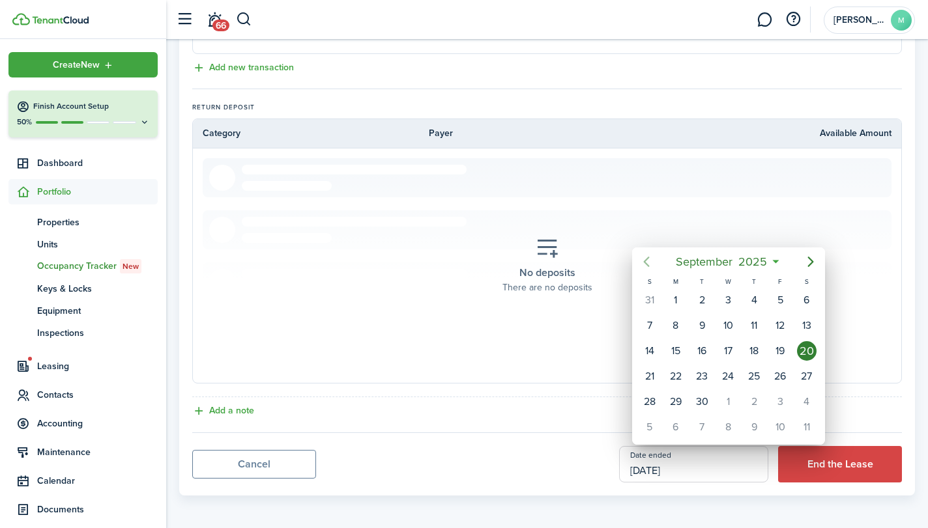
click at [645, 257] on icon "Previous page" at bounding box center [646, 262] width 16 height 16
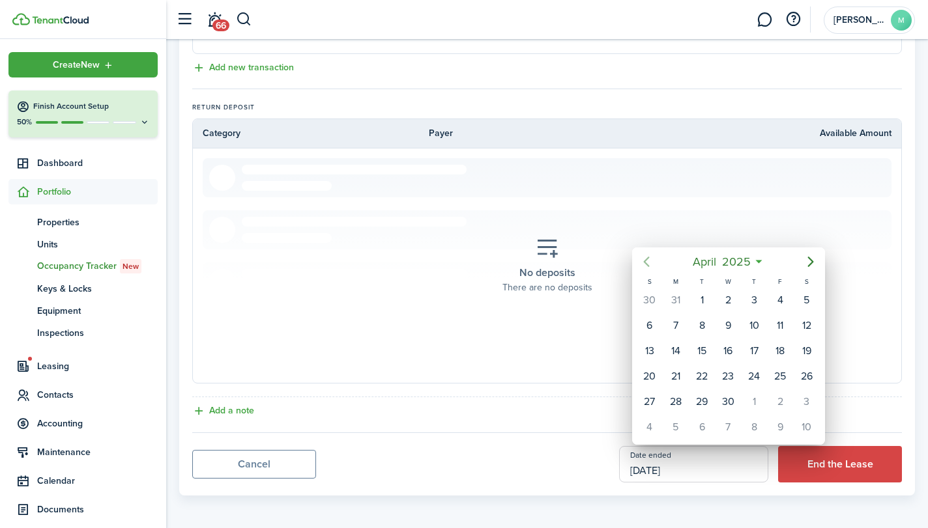
click at [645, 257] on icon "Previous page" at bounding box center [646, 262] width 16 height 16
click at [808, 298] on div "1" at bounding box center [807, 301] width 20 height 20
type input "[DATE]"
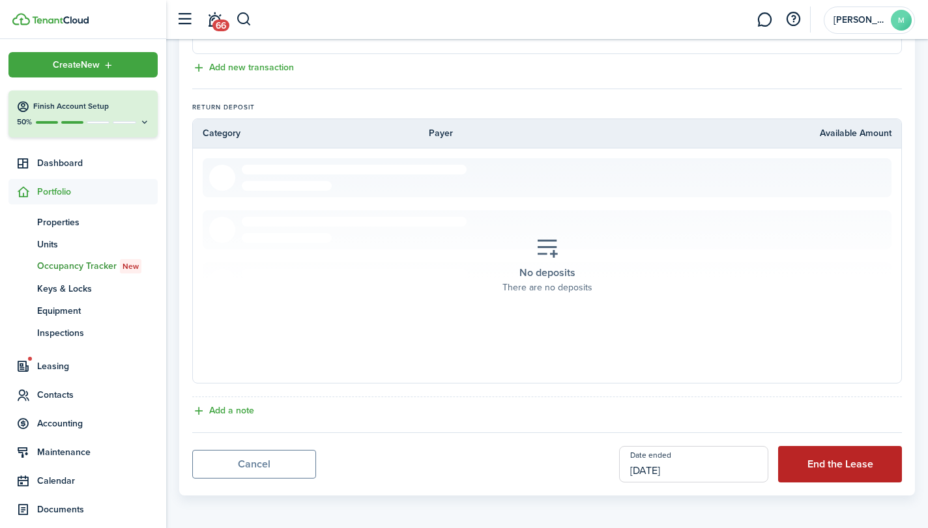
click at [838, 470] on button "End the Lease" at bounding box center [840, 464] width 124 height 36
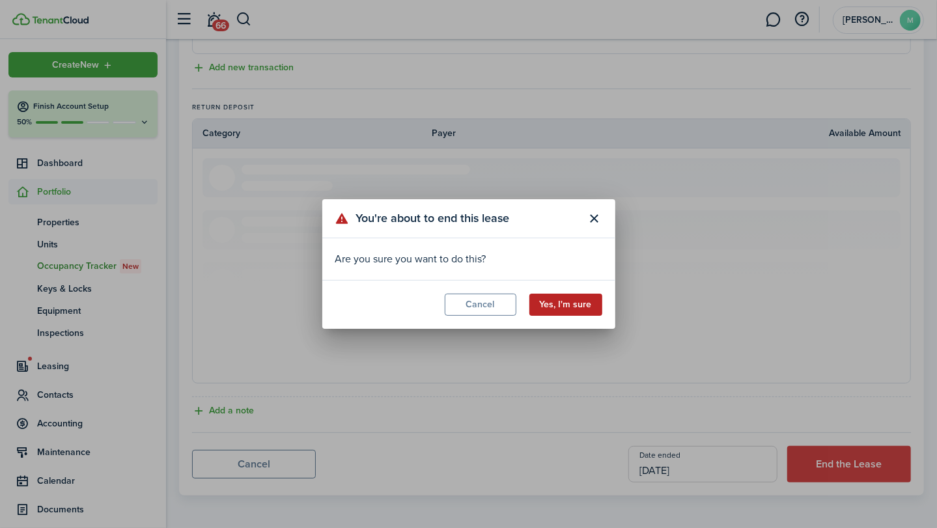
click at [576, 305] on button "Yes, I'm sure" at bounding box center [566, 305] width 73 height 22
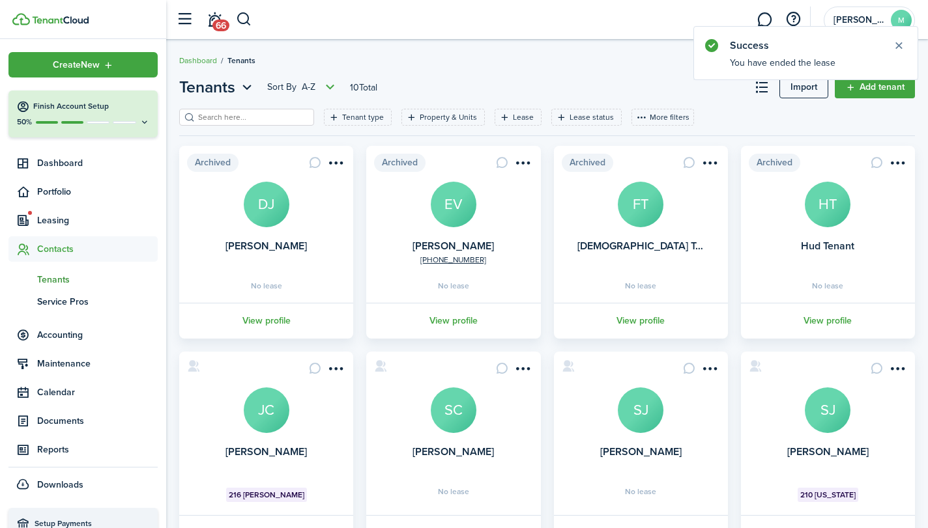
click at [272, 415] on avatar-text "JC" at bounding box center [267, 411] width 46 height 46
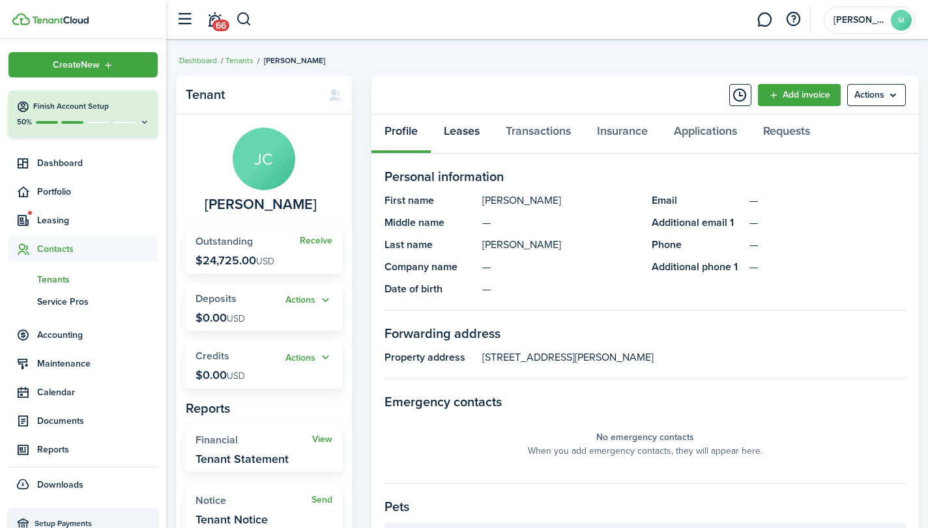
click at [466, 127] on link "Leases" at bounding box center [462, 134] width 62 height 39
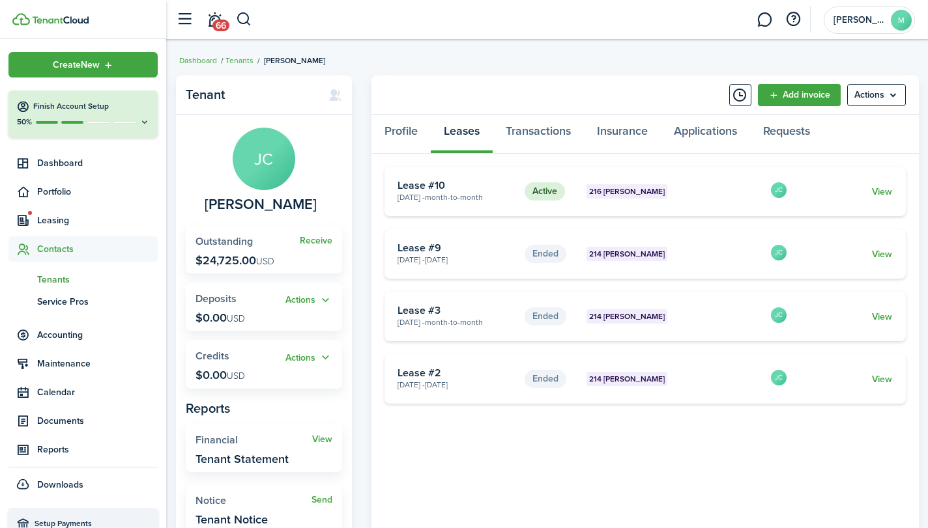
click at [883, 183] on card "Active 216 Mathews May 01, 2021 - Month-to-month Lease #10 JC View" at bounding box center [644, 192] width 521 height 50
click at [883, 188] on link "View" at bounding box center [882, 192] width 20 height 14
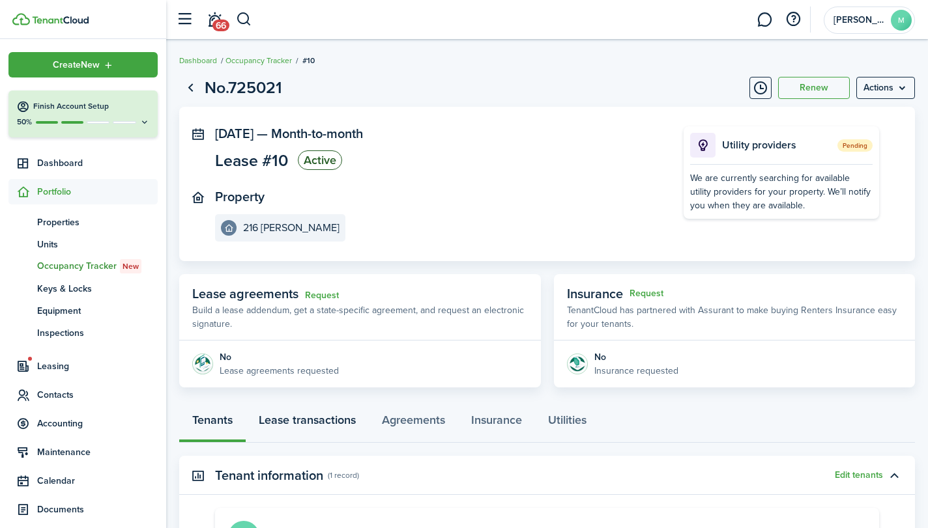
click at [324, 418] on link "Lease transactions" at bounding box center [307, 423] width 123 height 39
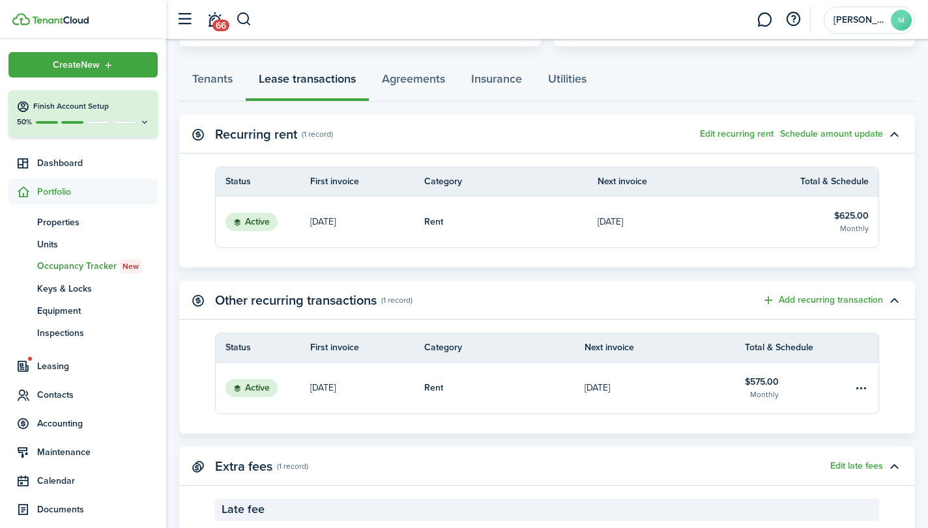
scroll to position [380, 0]
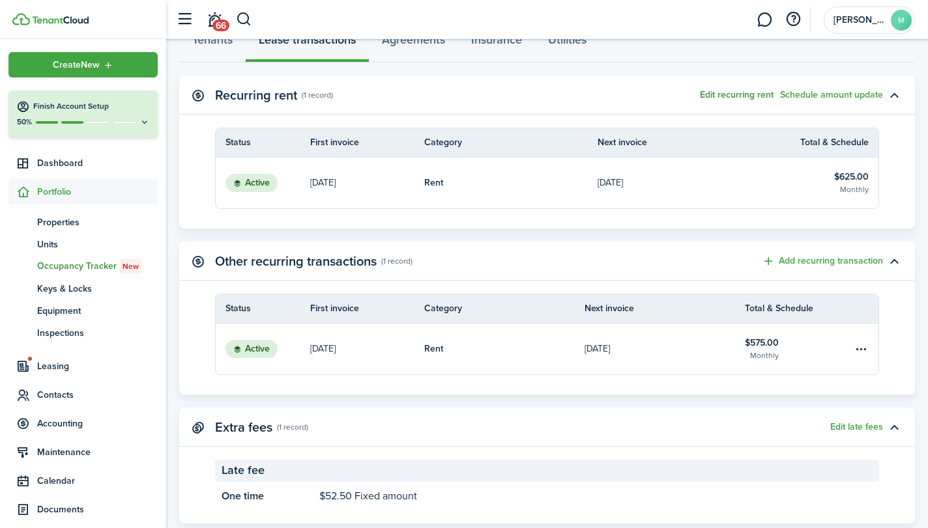
click at [744, 96] on button "Edit recurring rent" at bounding box center [737, 95] width 74 height 10
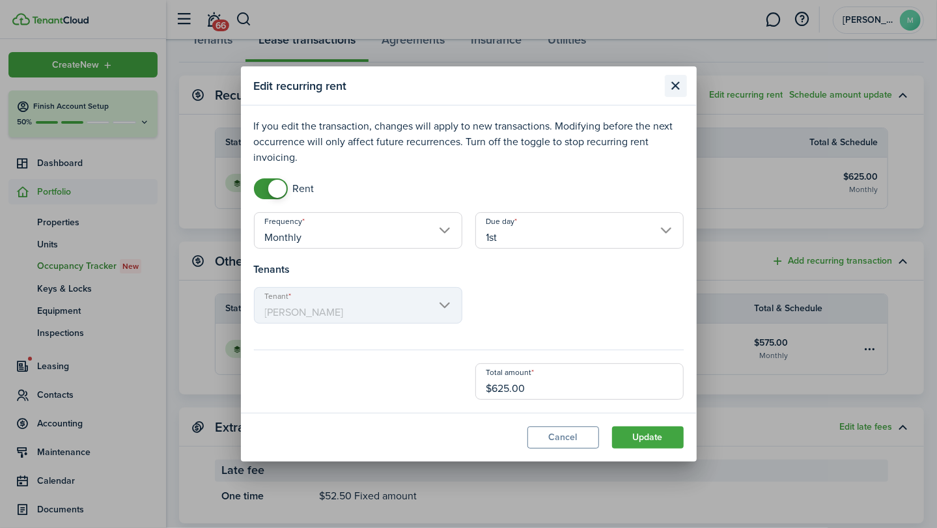
click at [677, 87] on button "Close modal" at bounding box center [676, 86] width 22 height 22
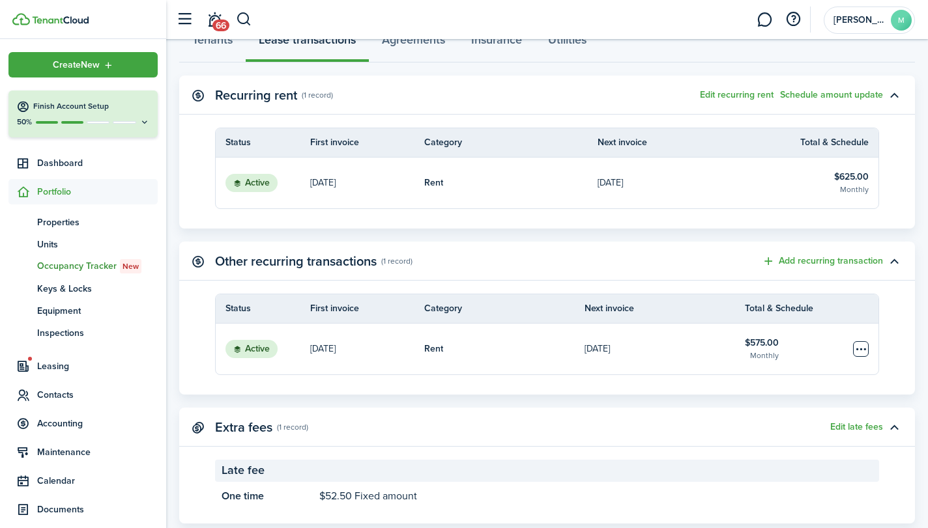
click at [864, 352] on table-menu-btn-icon "Open menu" at bounding box center [861, 349] width 16 height 16
click at [804, 393] on button "Delete" at bounding box center [811, 396] width 114 height 22
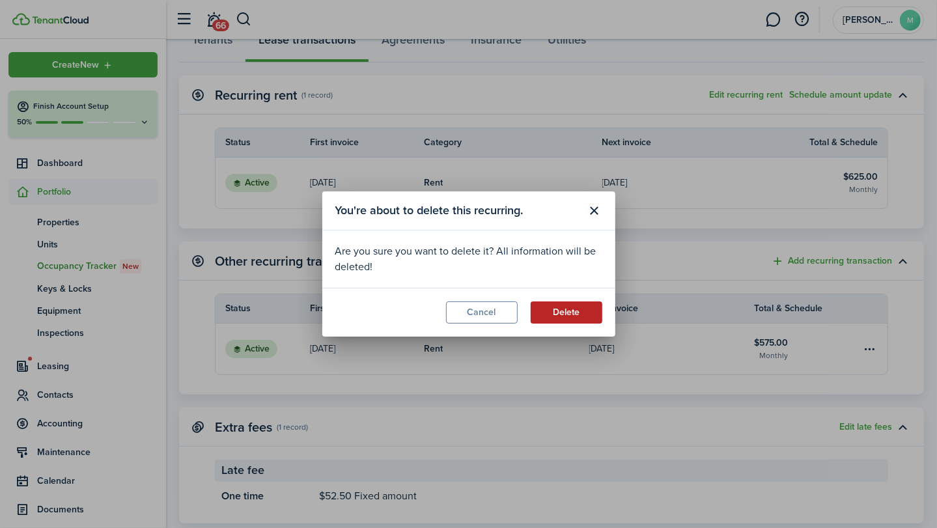
click at [579, 309] on button "Delete" at bounding box center [567, 313] width 72 height 22
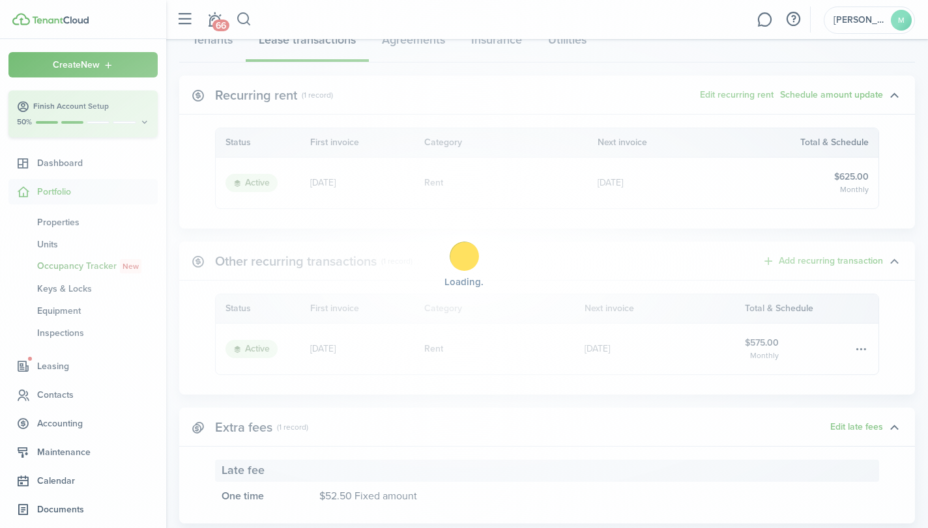
scroll to position [296, 0]
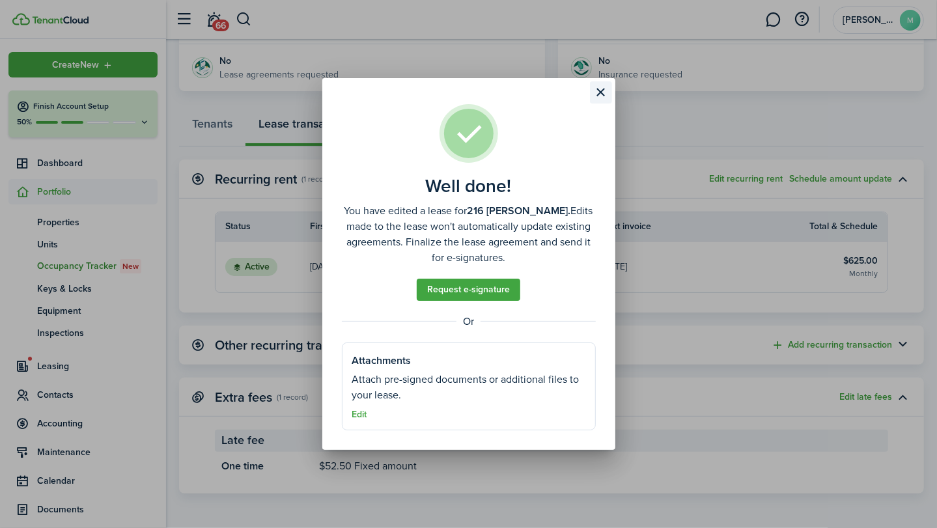
click at [597, 92] on button "Close modal" at bounding box center [601, 92] width 22 height 22
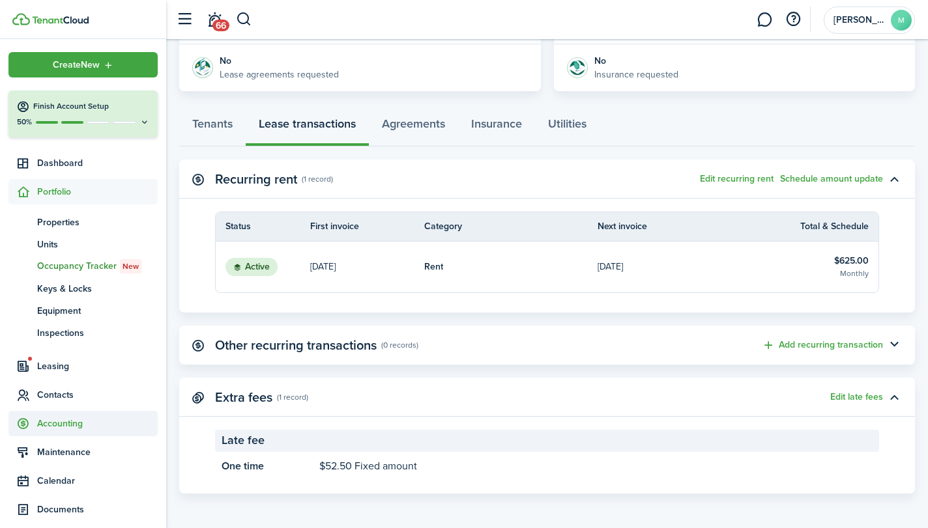
click at [71, 414] on span "Accounting" at bounding box center [82, 423] width 149 height 25
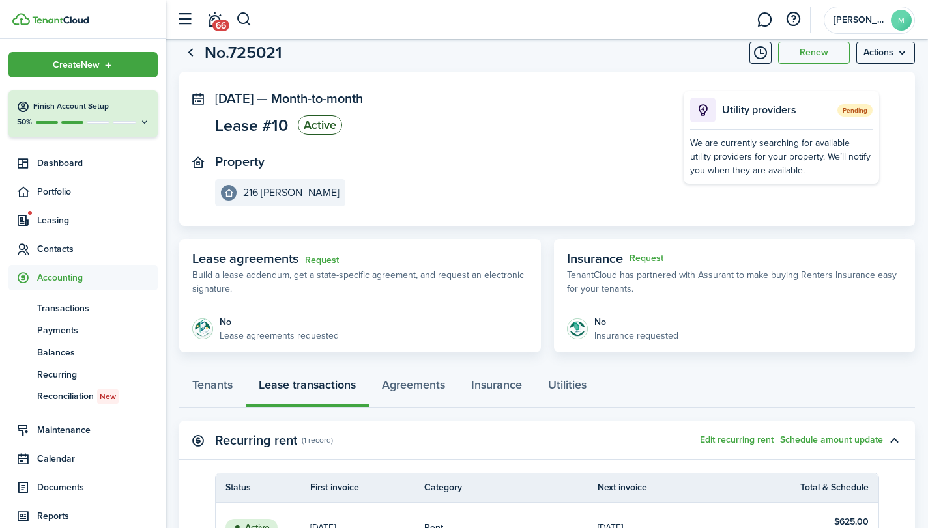
scroll to position [0, 0]
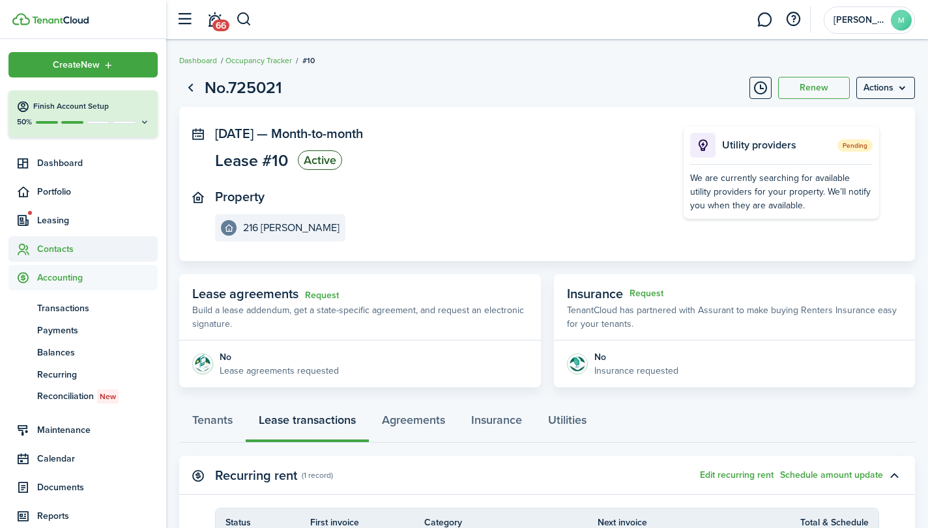
click at [55, 248] on span "Contacts" at bounding box center [97, 249] width 121 height 14
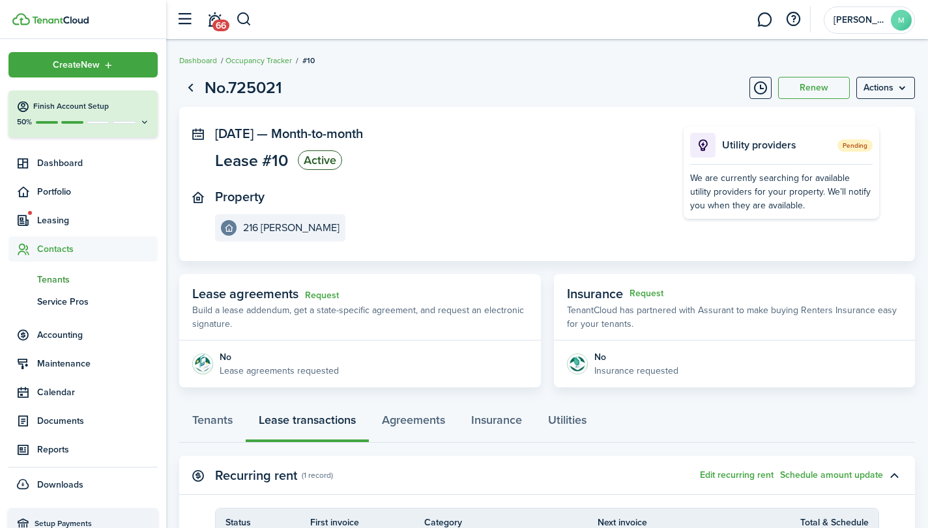
click at [59, 277] on span "Tenants" at bounding box center [97, 280] width 121 height 14
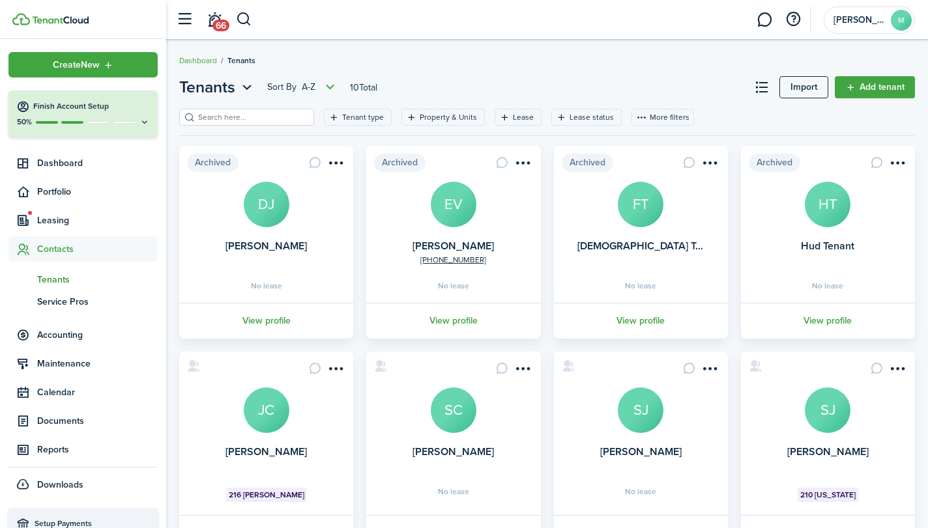
click at [268, 418] on avatar-text "JC" at bounding box center [267, 411] width 46 height 46
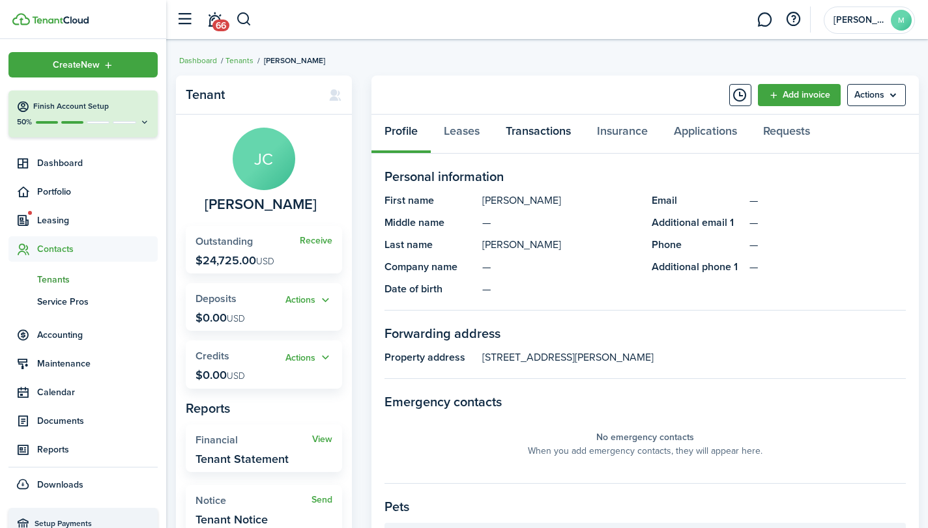
click at [548, 128] on link "Transactions" at bounding box center [537, 134] width 91 height 39
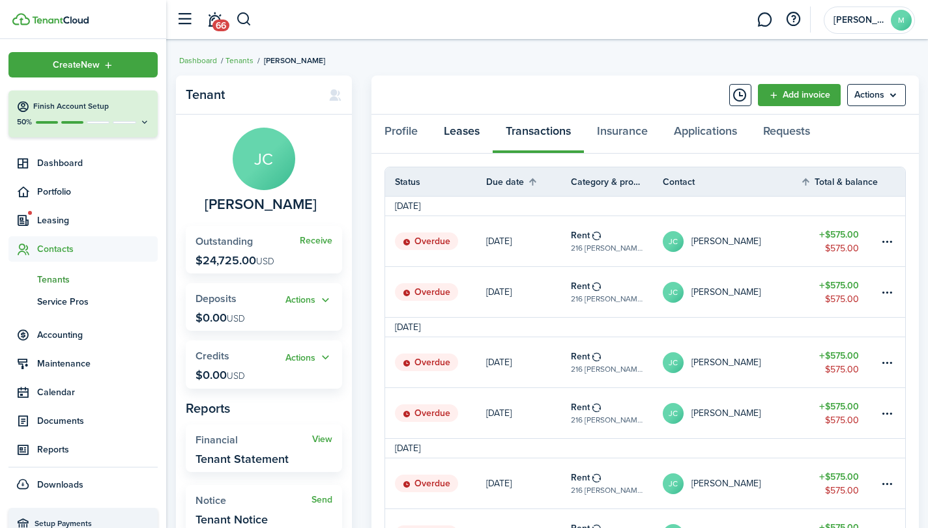
click at [466, 125] on link "Leases" at bounding box center [462, 134] width 62 height 39
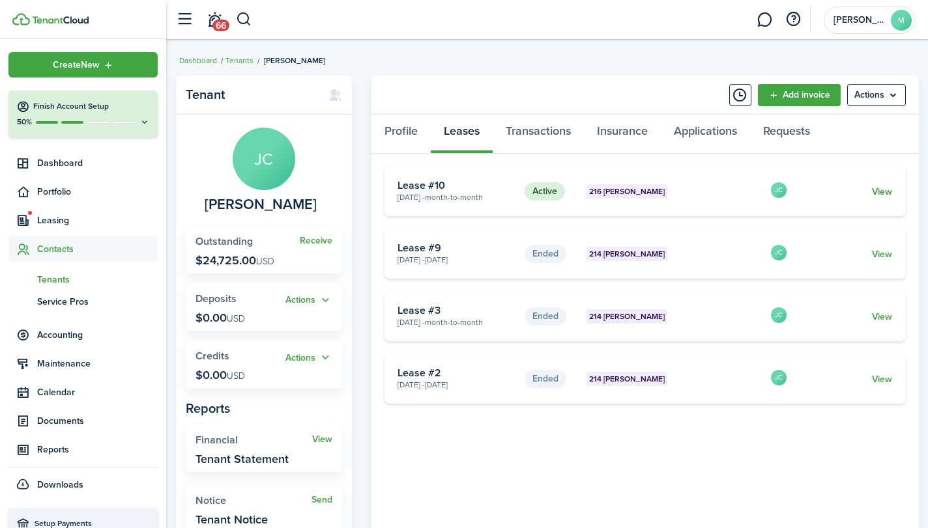
click at [883, 194] on card "Active 216 Mathews May 01, 2021 - Month-to-month Lease #10 JC View" at bounding box center [644, 192] width 521 height 50
click at [883, 194] on link "View" at bounding box center [882, 192] width 20 height 14
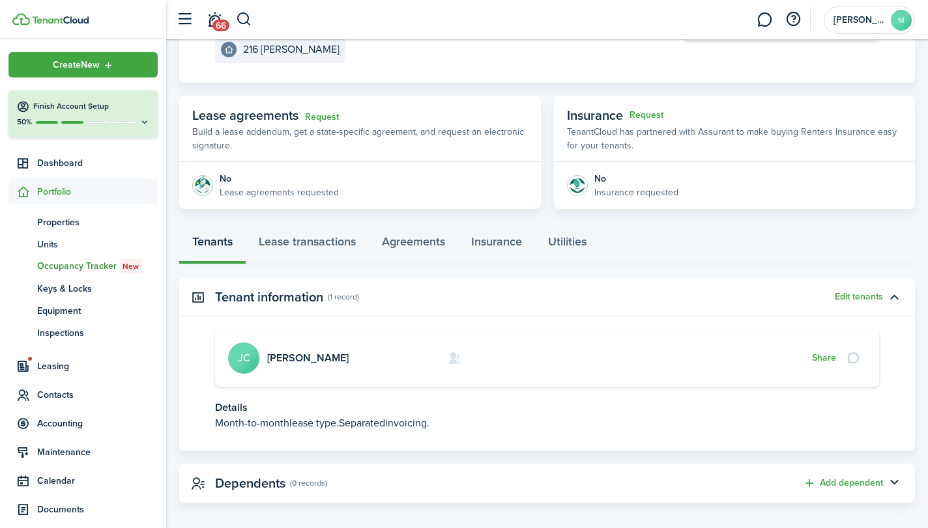
scroll to position [188, 0]
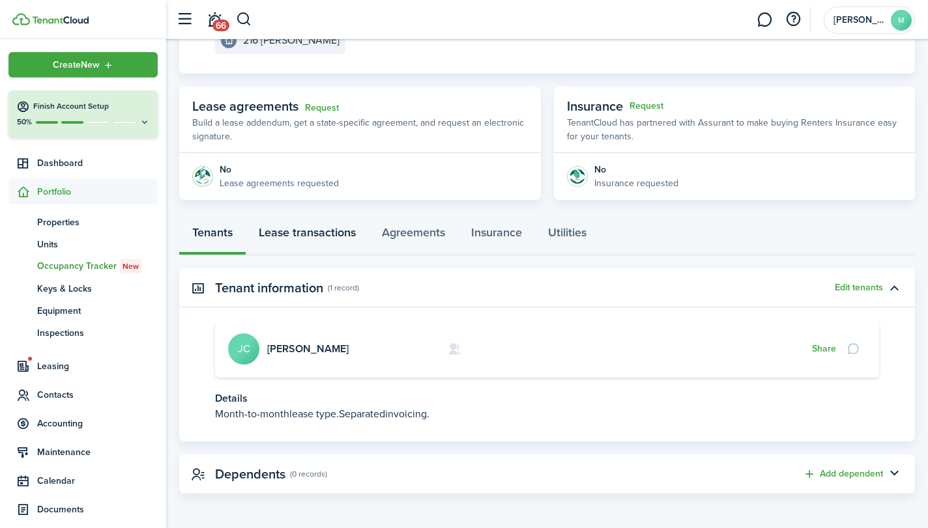
click at [326, 231] on link "Lease transactions" at bounding box center [307, 235] width 123 height 39
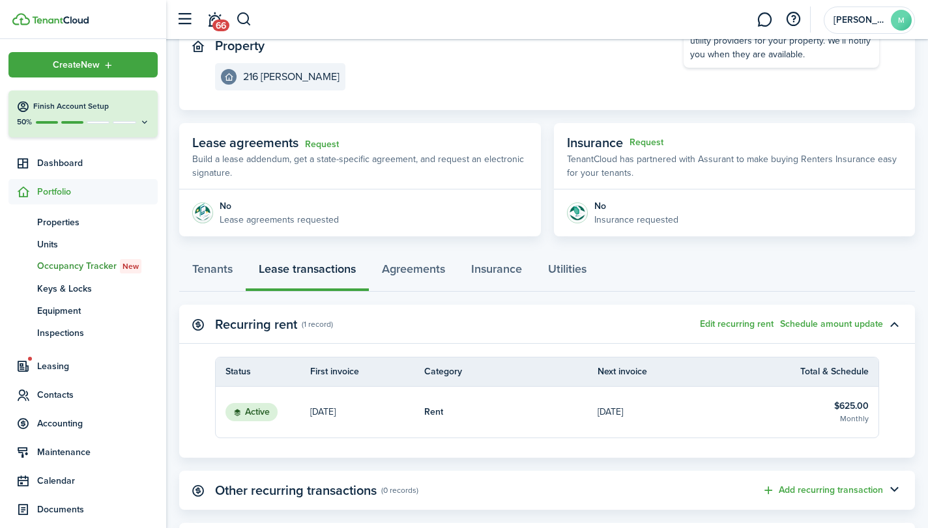
scroll to position [186, 0]
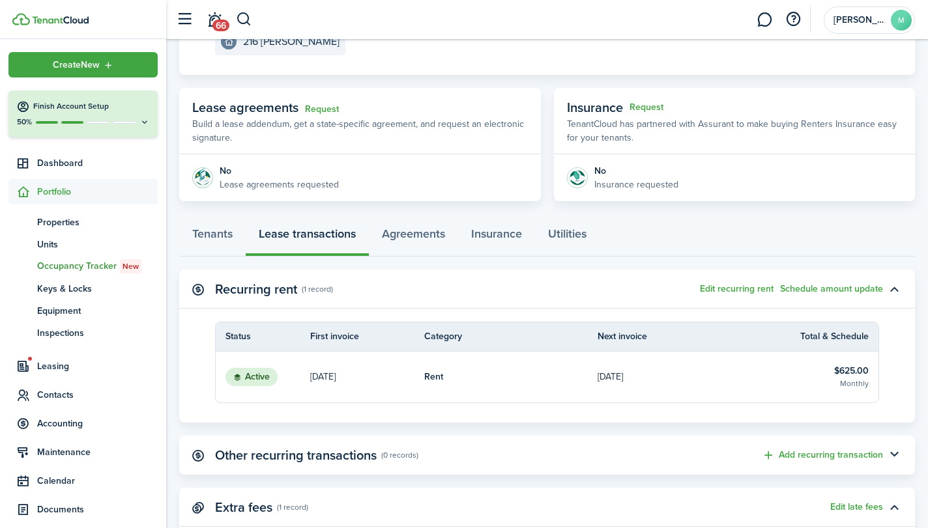
click at [808, 378] on link "$625.00 Monthly" at bounding box center [824, 377] width 107 height 51
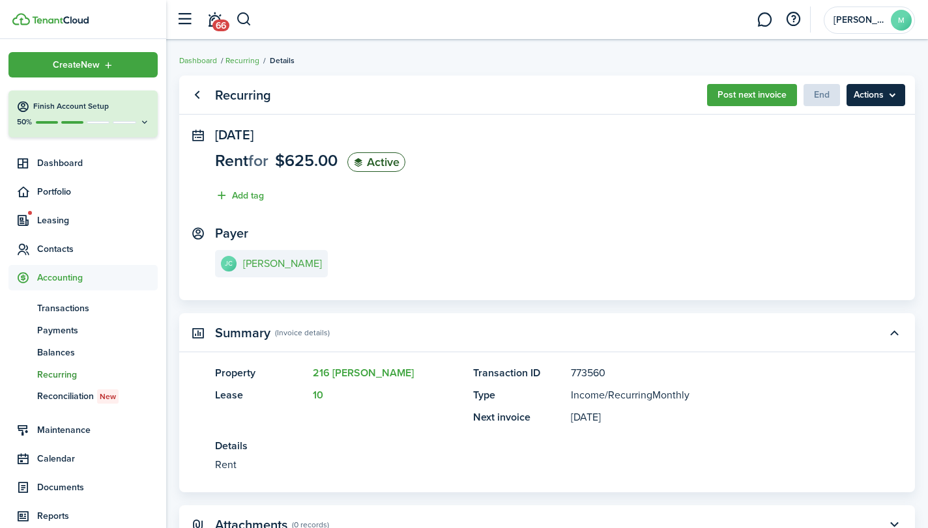
click at [878, 93] on menu-btn "Actions" at bounding box center [875, 95] width 59 height 22
click at [640, 239] on panel-main-section "Payer JC Jeff Cooke" at bounding box center [547, 253] width 664 height 55
click at [76, 308] on span "Transactions" at bounding box center [97, 309] width 121 height 14
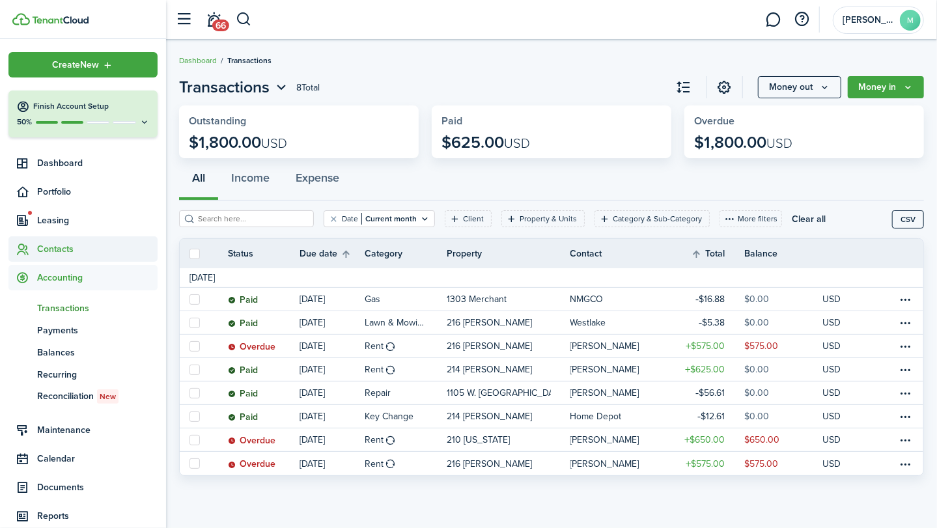
click at [71, 244] on span "Contacts" at bounding box center [97, 249] width 121 height 14
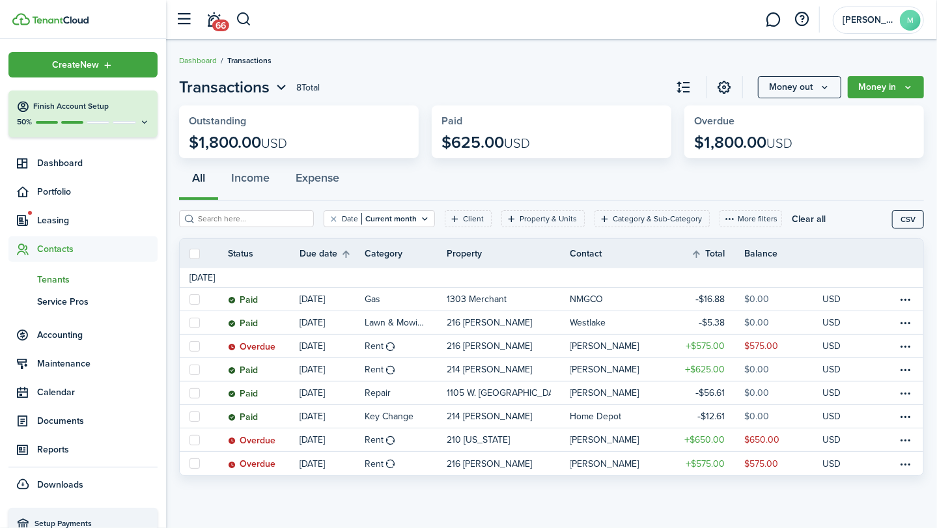
click at [57, 278] on span "Tenants" at bounding box center [97, 280] width 121 height 14
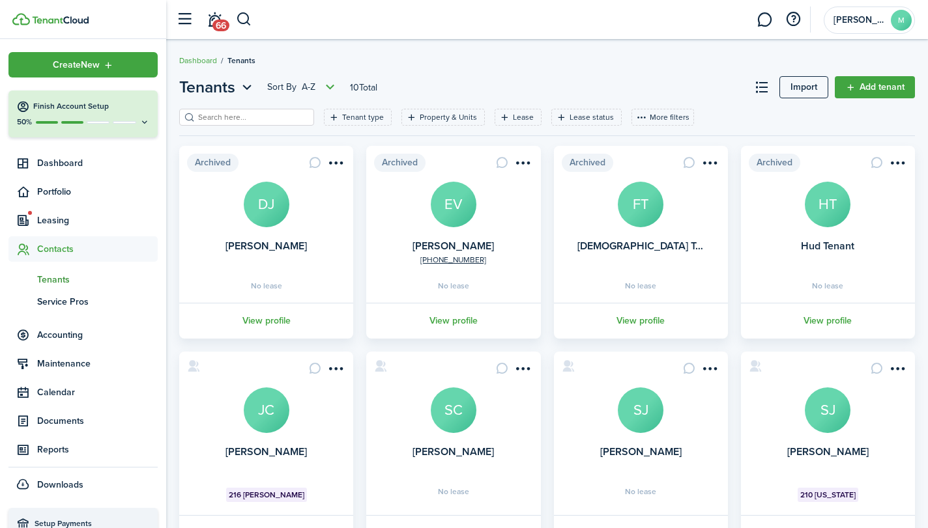
click at [261, 408] on avatar-text "JC" at bounding box center [267, 411] width 46 height 46
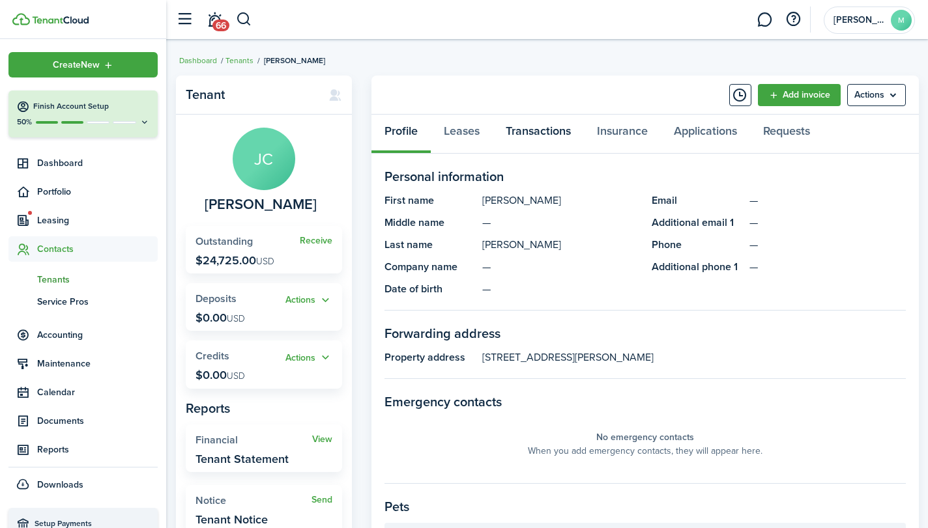
click at [530, 136] on link "Transactions" at bounding box center [537, 134] width 91 height 39
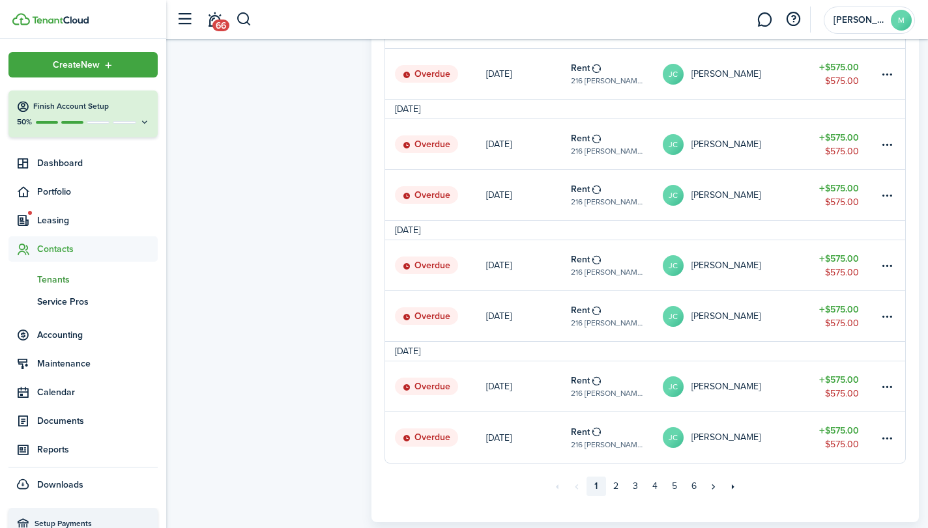
scroll to position [986, 0]
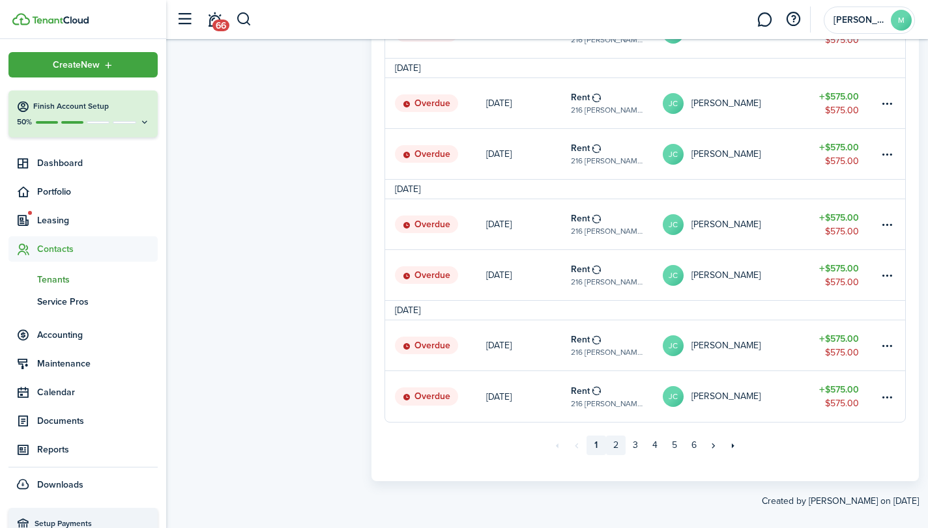
click at [614, 446] on link "2" at bounding box center [616, 446] width 20 height 20
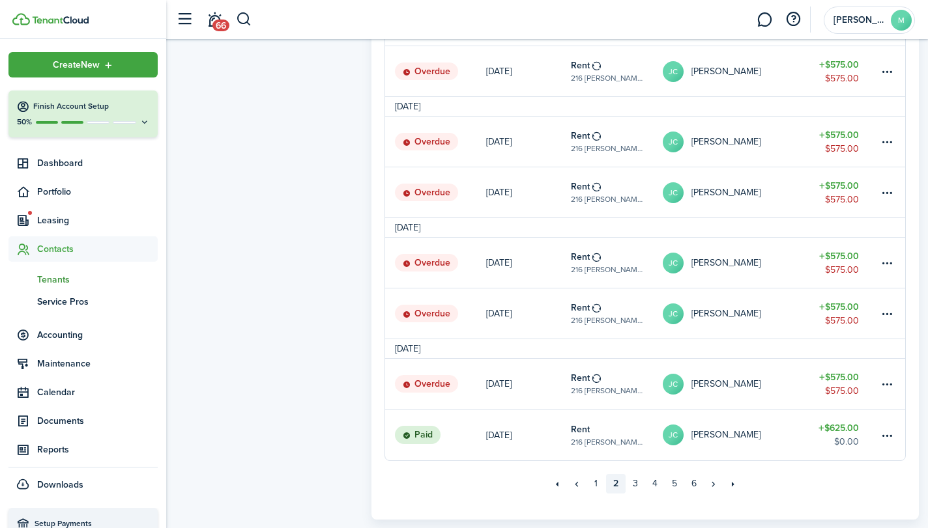
scroll to position [959, 0]
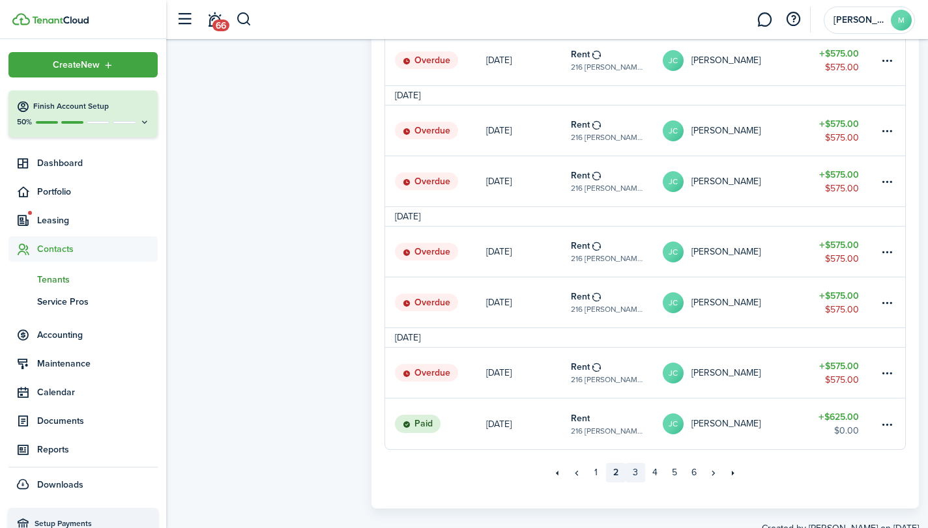
click at [634, 472] on link "3" at bounding box center [635, 473] width 20 height 20
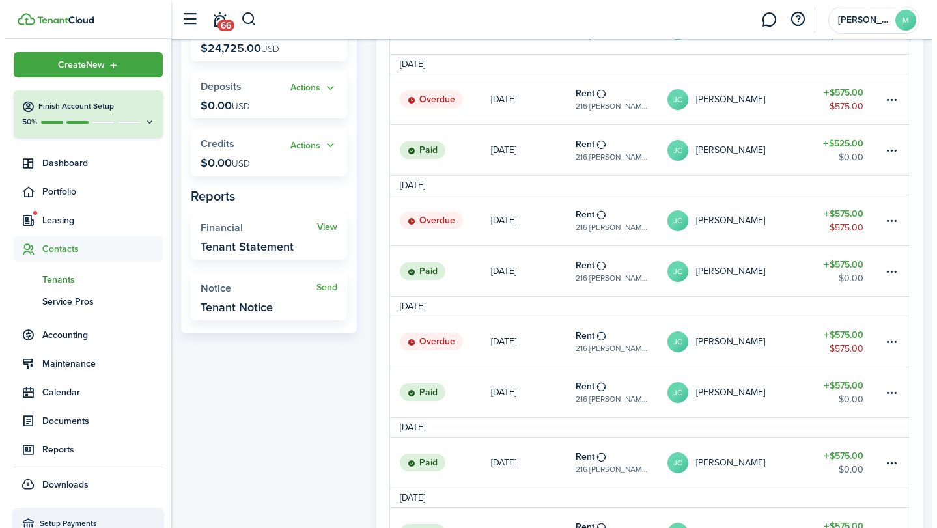
scroll to position [217, 0]
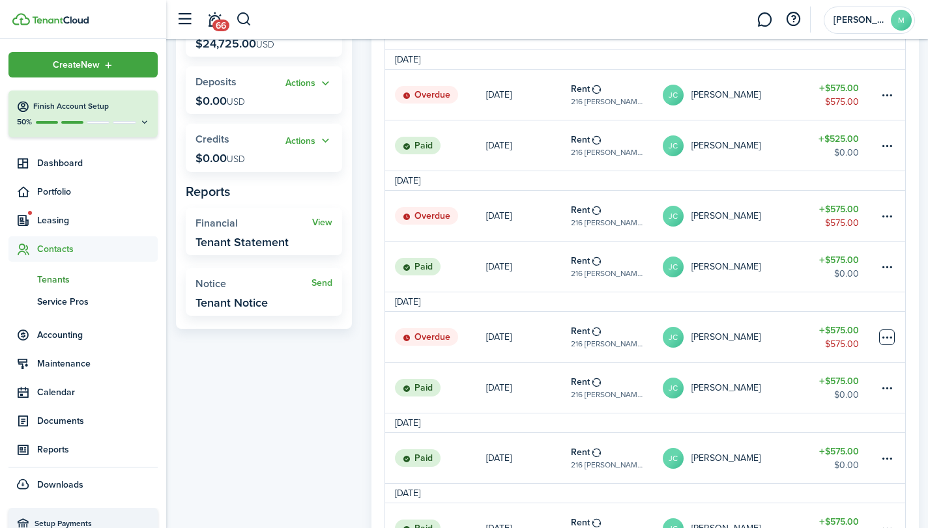
click at [887, 334] on table-menu-btn-icon at bounding box center [887, 338] width 16 height 16
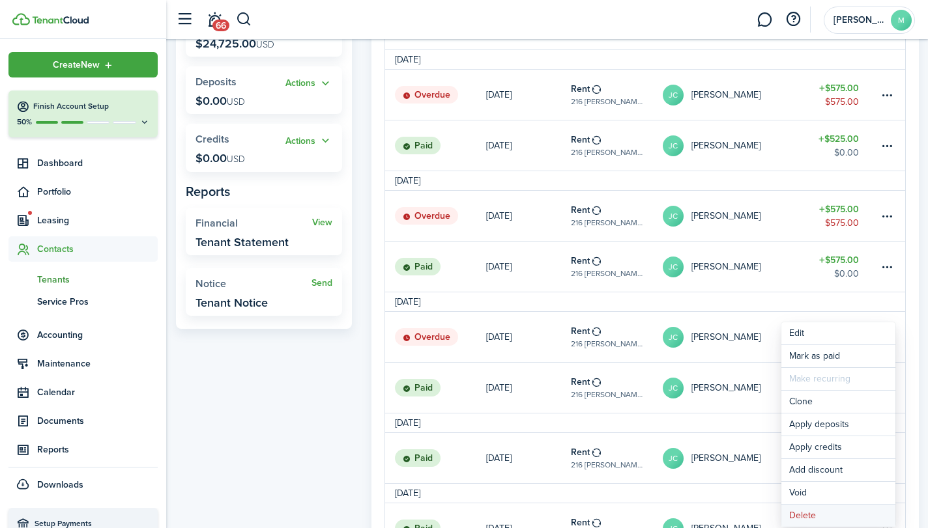
click at [825, 512] on button "Delete" at bounding box center [838, 516] width 114 height 22
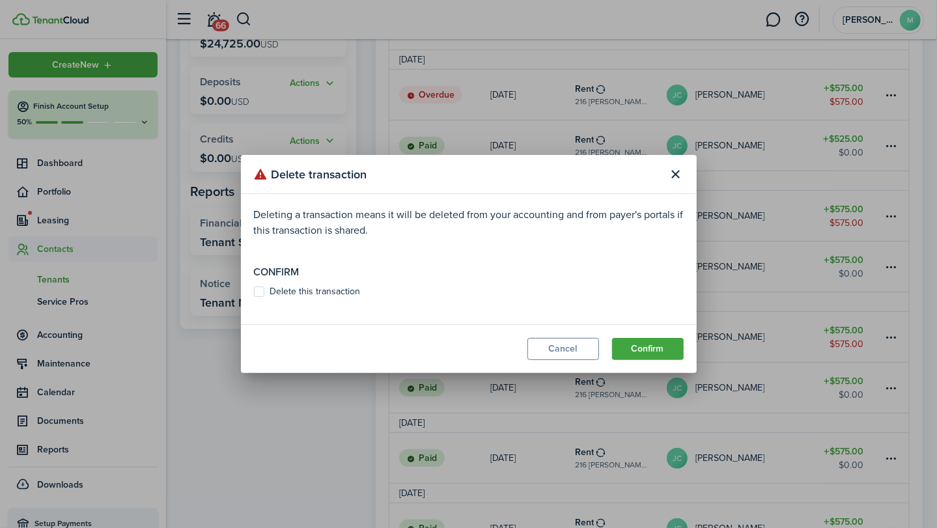
click at [259, 289] on label "Delete this transaction" at bounding box center [307, 292] width 107 height 10
click at [254, 292] on input "Delete this transaction" at bounding box center [253, 292] width 1 height 1
checkbox input "true"
click at [646, 347] on button "Confirm" at bounding box center [648, 349] width 72 height 22
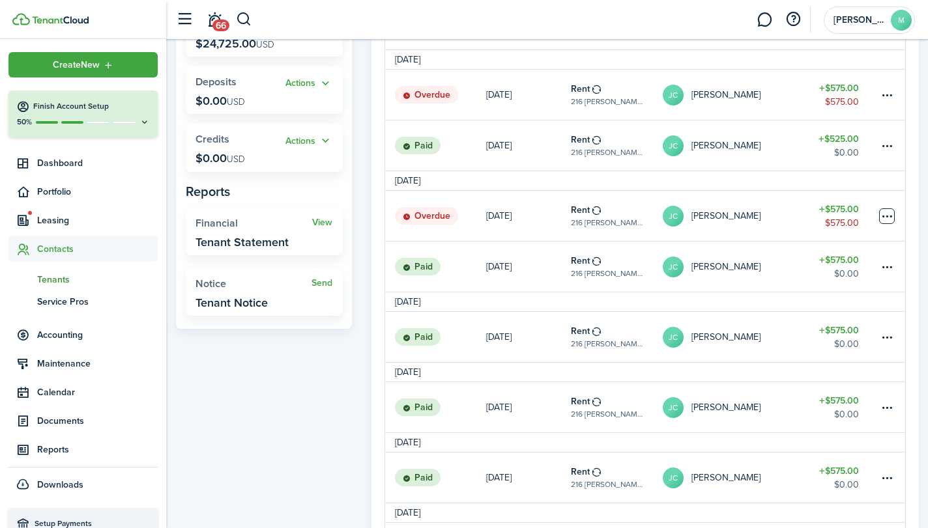
click at [883, 208] on table-menu-btn-icon at bounding box center [887, 216] width 16 height 16
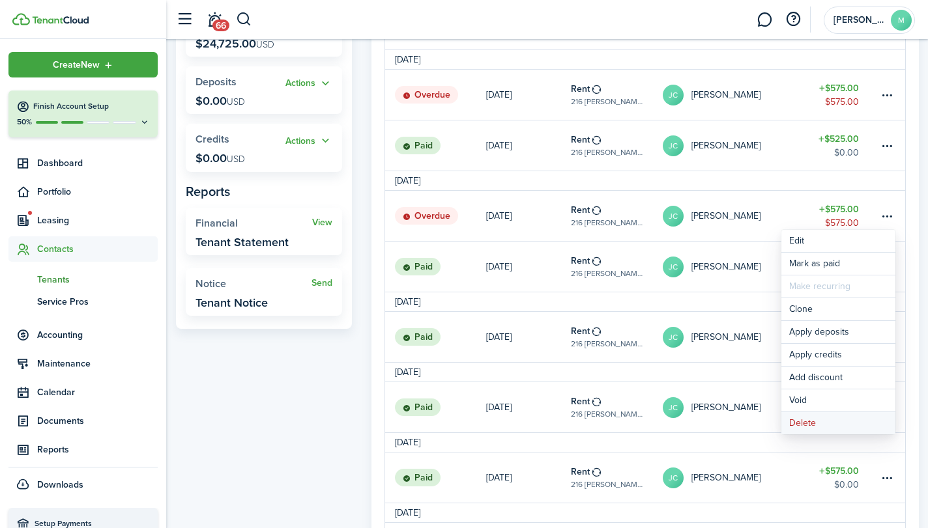
click at [827, 418] on button "Delete" at bounding box center [838, 423] width 114 height 22
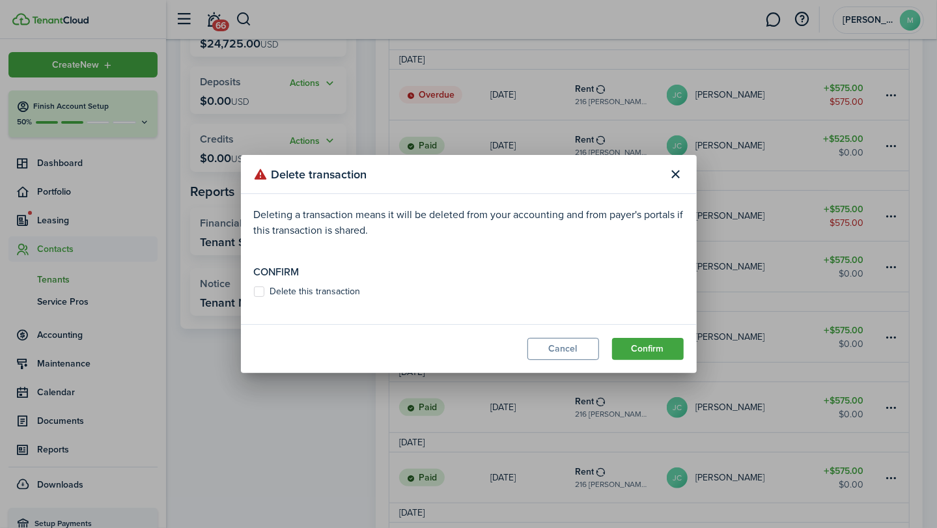
click at [288, 292] on label "Delete this transaction" at bounding box center [307, 292] width 107 height 10
click at [254, 292] on input "Delete this transaction" at bounding box center [253, 292] width 1 height 1
checkbox input "true"
click at [640, 351] on button "Confirm" at bounding box center [648, 349] width 72 height 22
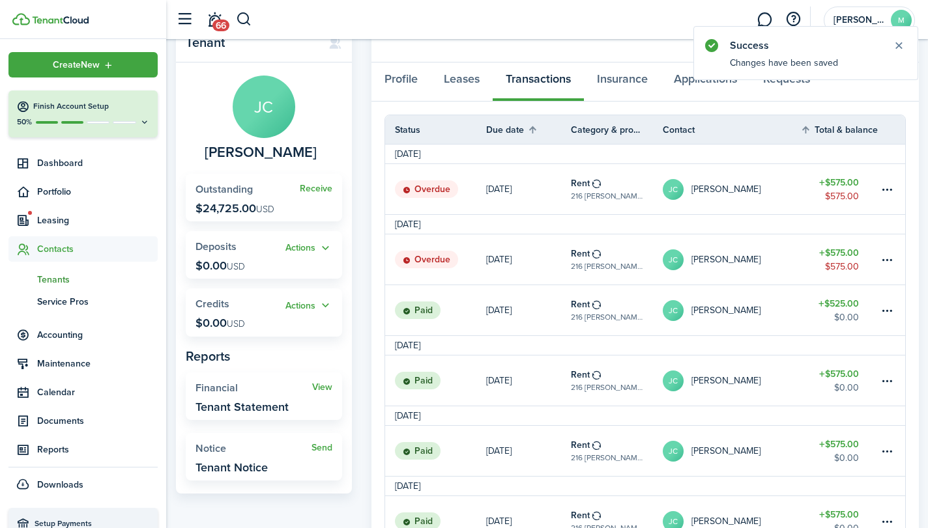
scroll to position [55, 0]
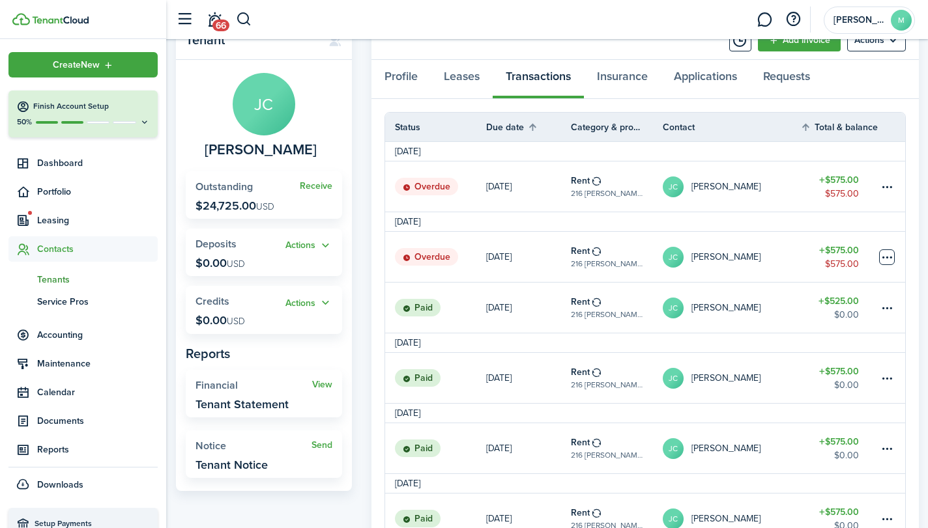
click at [888, 252] on table-menu-btn-icon at bounding box center [887, 257] width 16 height 16
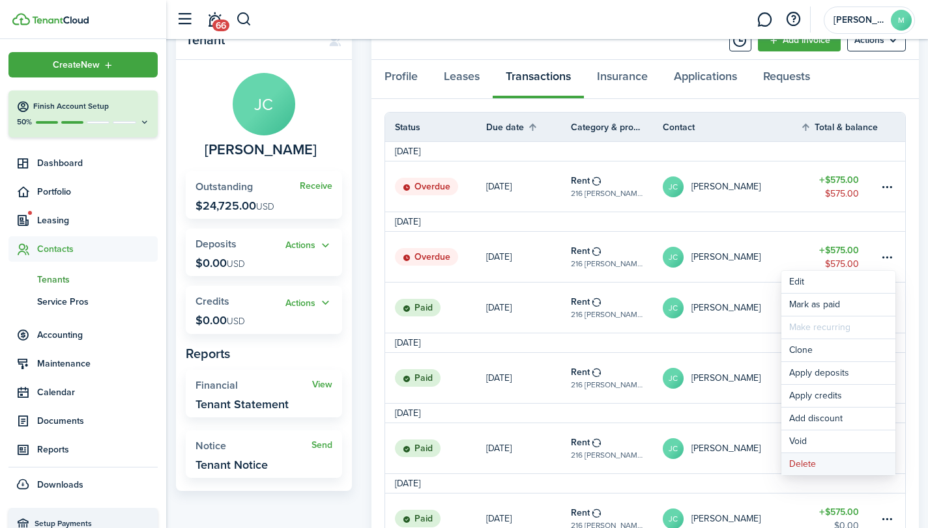
click at [832, 460] on button "Delete" at bounding box center [838, 464] width 114 height 22
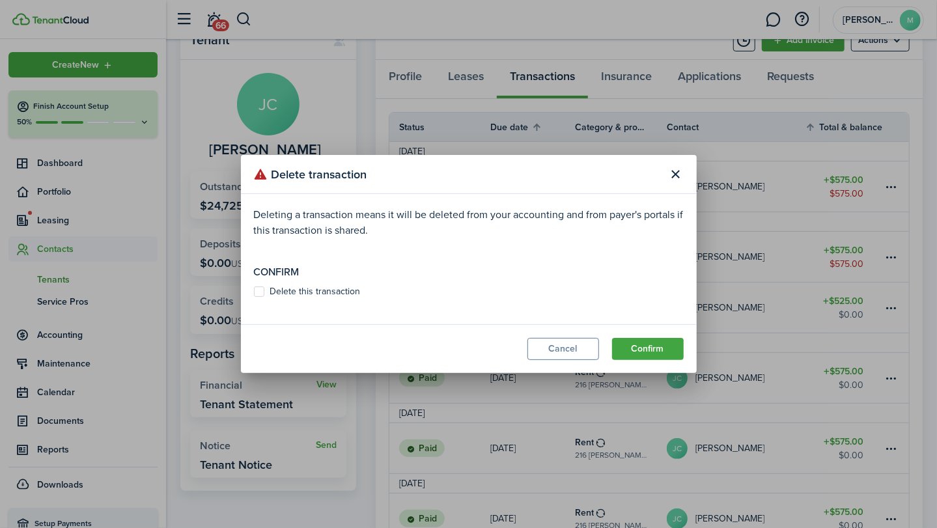
click at [334, 297] on label "Delete this transaction" at bounding box center [307, 292] width 107 height 10
click at [254, 292] on input "Delete this transaction" at bounding box center [253, 292] width 1 height 1
checkbox input "true"
click at [655, 350] on button "Confirm" at bounding box center [648, 349] width 72 height 22
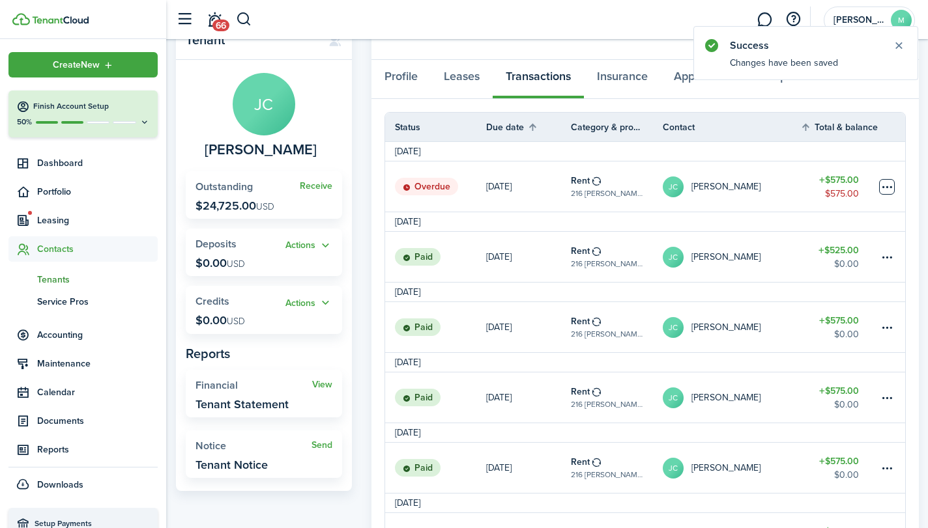
click at [888, 179] on table-menu-btn-icon at bounding box center [887, 187] width 16 height 16
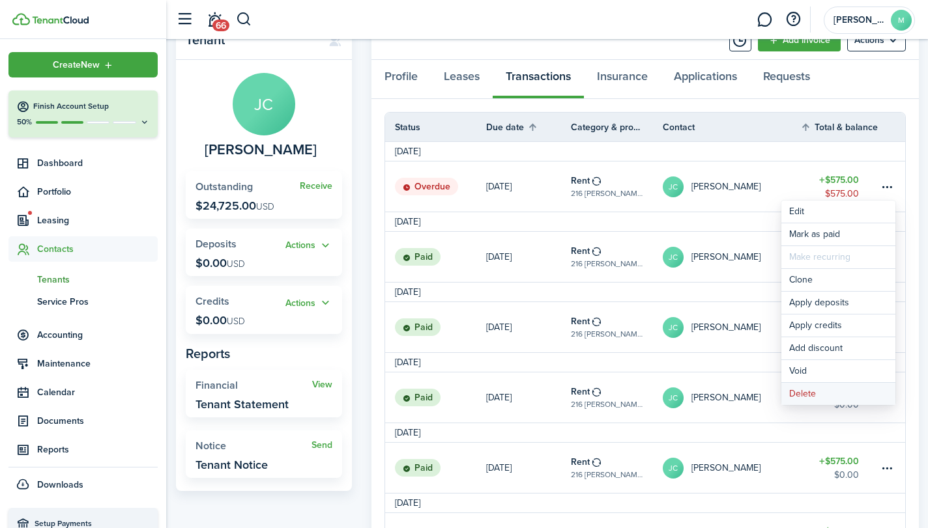
click at [839, 394] on button "Delete" at bounding box center [838, 394] width 114 height 22
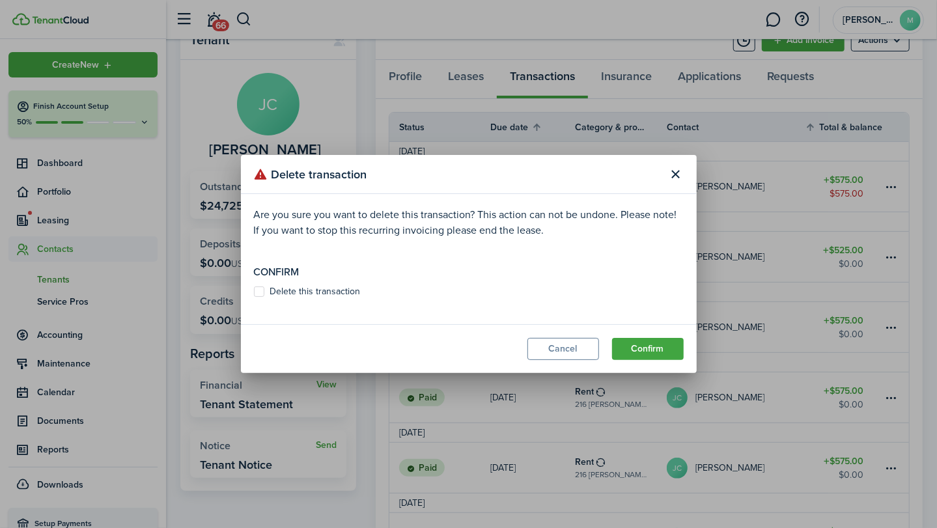
click at [324, 291] on label "Delete this transaction" at bounding box center [307, 292] width 107 height 10
click at [254, 292] on input "Delete this transaction" at bounding box center [253, 292] width 1 height 1
checkbox input "true"
click at [661, 350] on button "Confirm" at bounding box center [648, 349] width 72 height 22
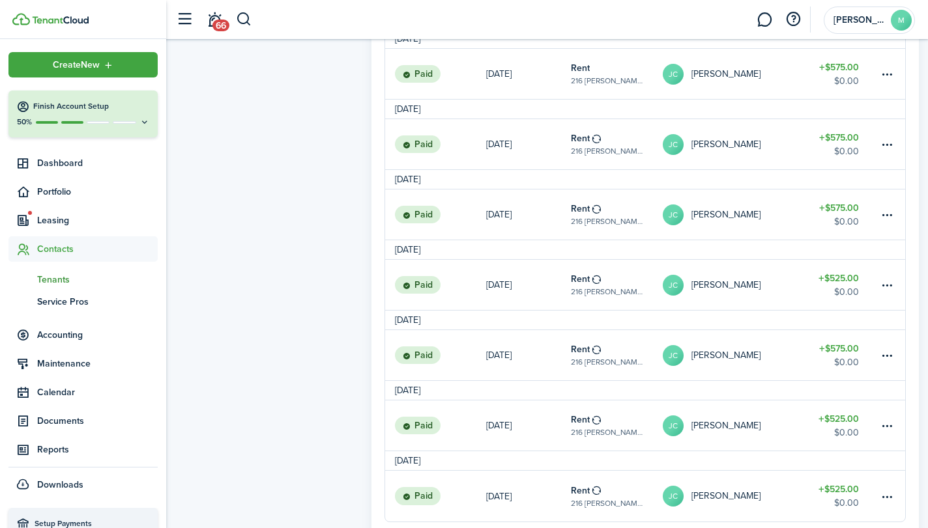
scroll to position [1197, 0]
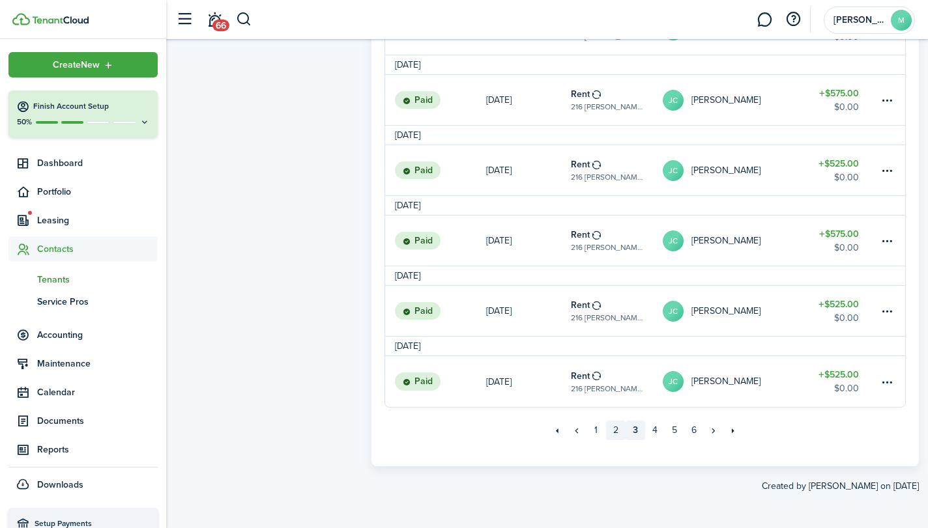
click at [612, 431] on link "2" at bounding box center [616, 431] width 20 height 20
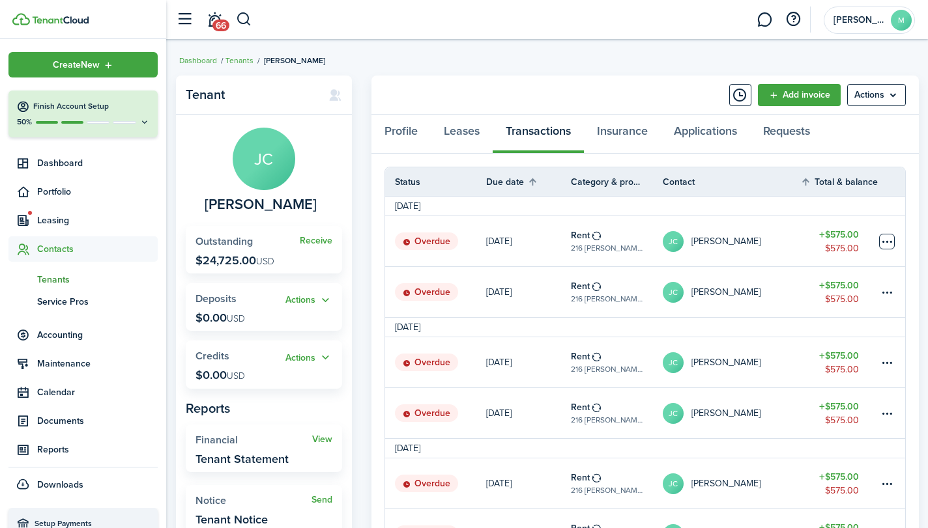
click at [886, 239] on table-menu-btn-icon at bounding box center [887, 242] width 16 height 16
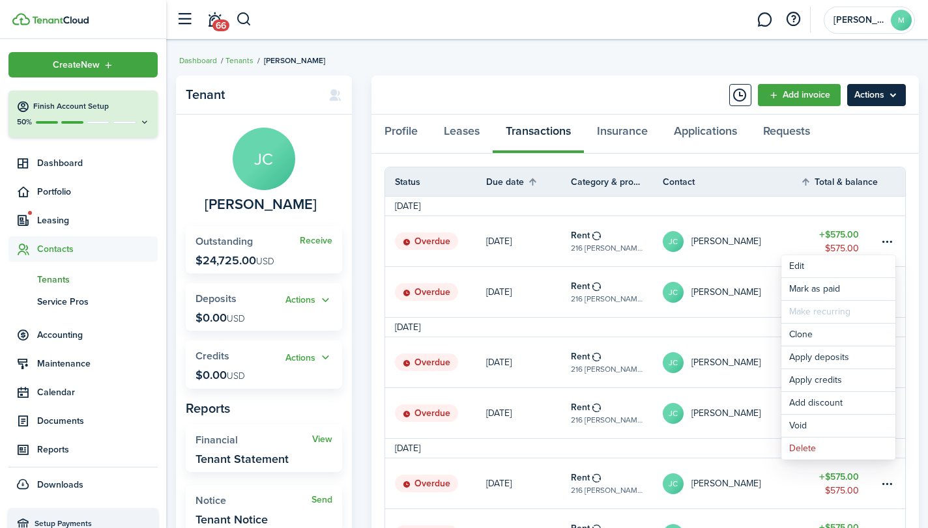
click at [870, 94] on menu-btn "Actions" at bounding box center [876, 95] width 59 height 22
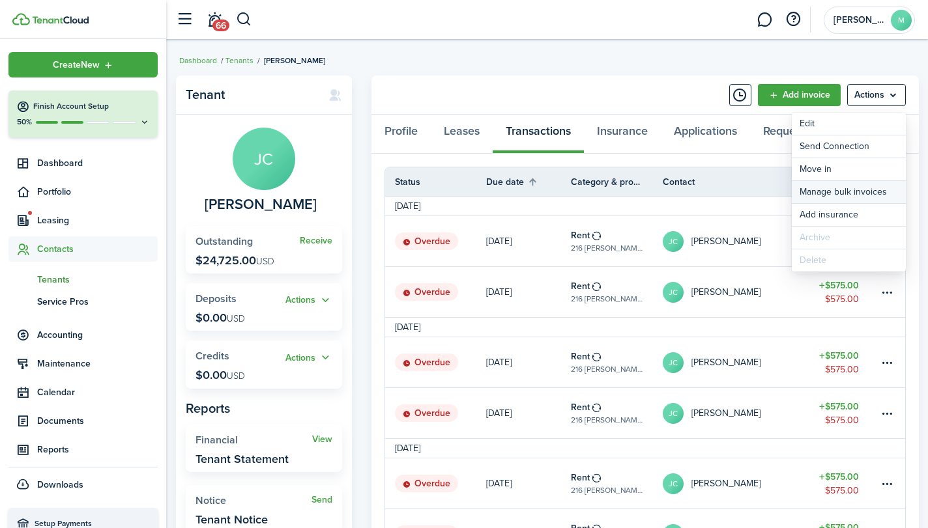
click at [866, 187] on link "Manage bulk invoices" at bounding box center [848, 192] width 114 height 22
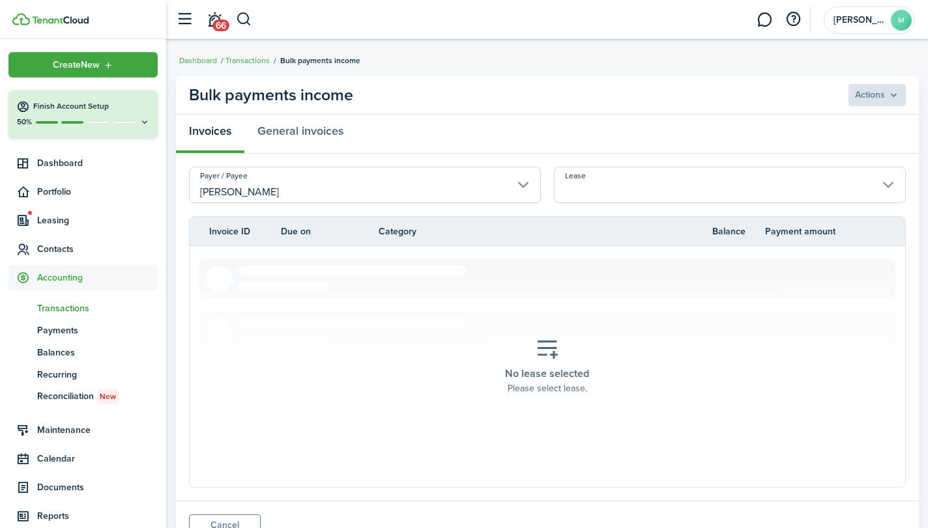
click at [768, 183] on input "Lease" at bounding box center [730, 185] width 352 height 36
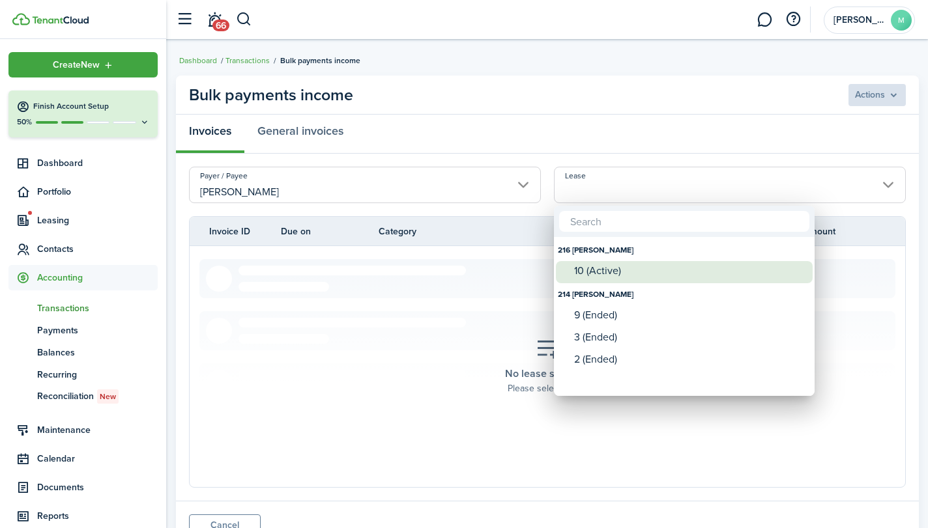
click at [690, 268] on div "10 (Active)" at bounding box center [689, 271] width 231 height 12
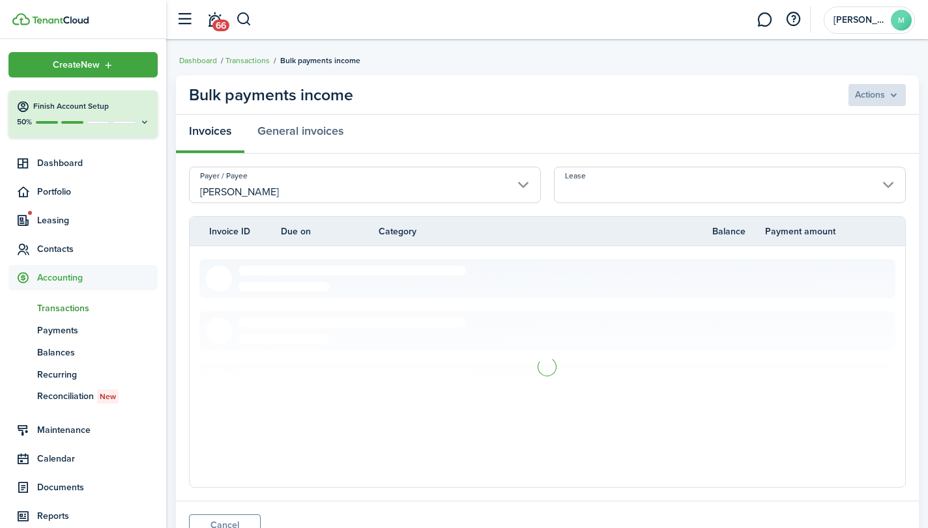
type input "216 Mathews. Lease #10 (Active)"
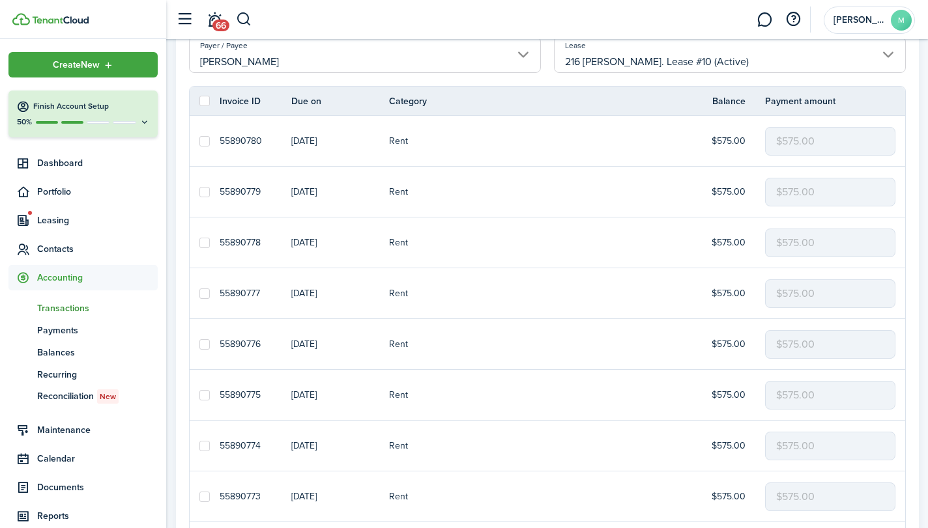
scroll to position [121, 0]
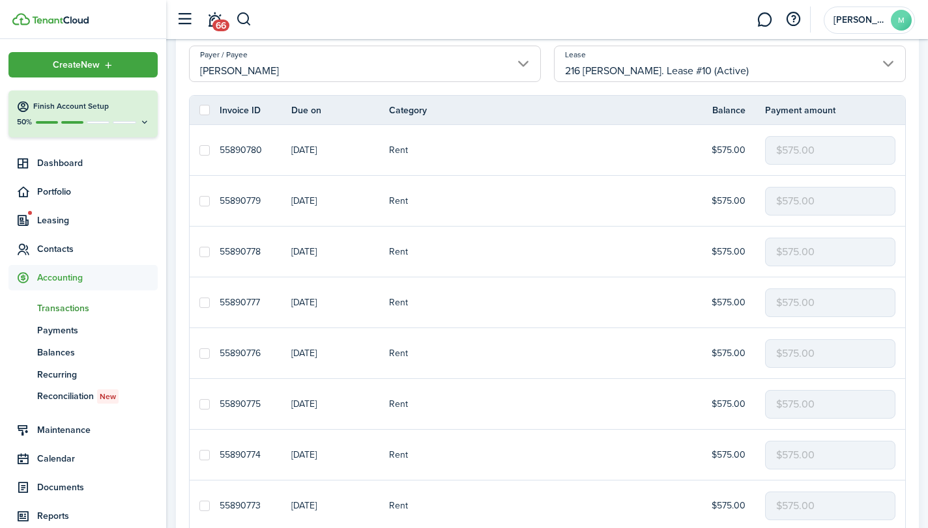
click at [201, 105] on label at bounding box center [204, 110] width 10 height 10
click at [199, 110] on input "checkbox" at bounding box center [199, 110] width 1 height 1
checkbox input "true"
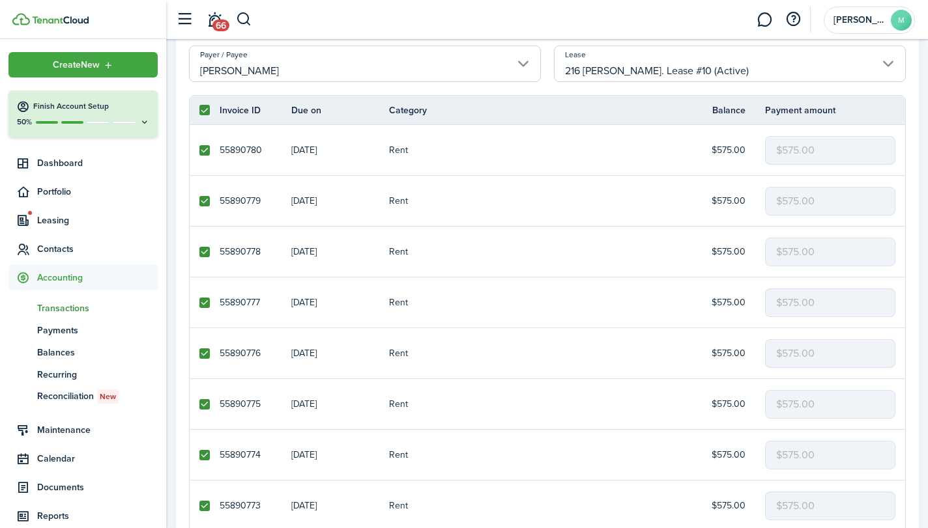
checkbox input "true"
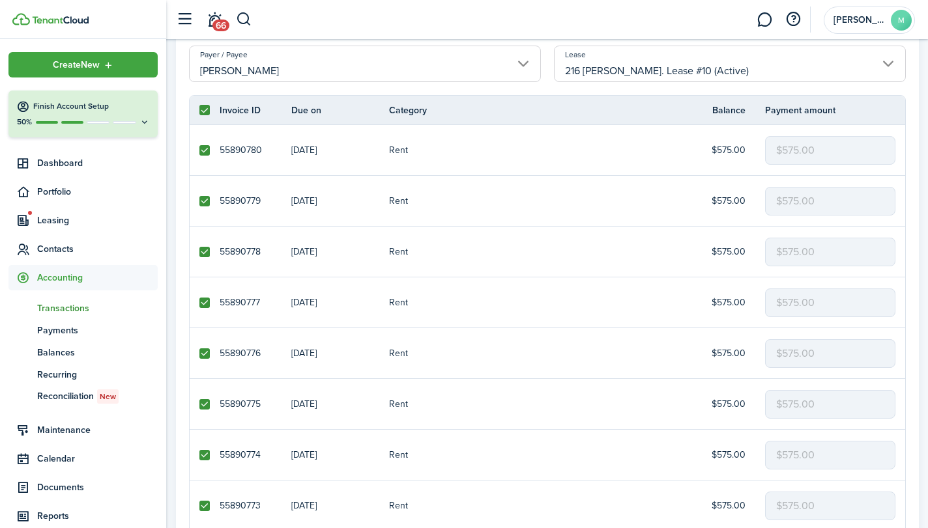
checkbox input "true"
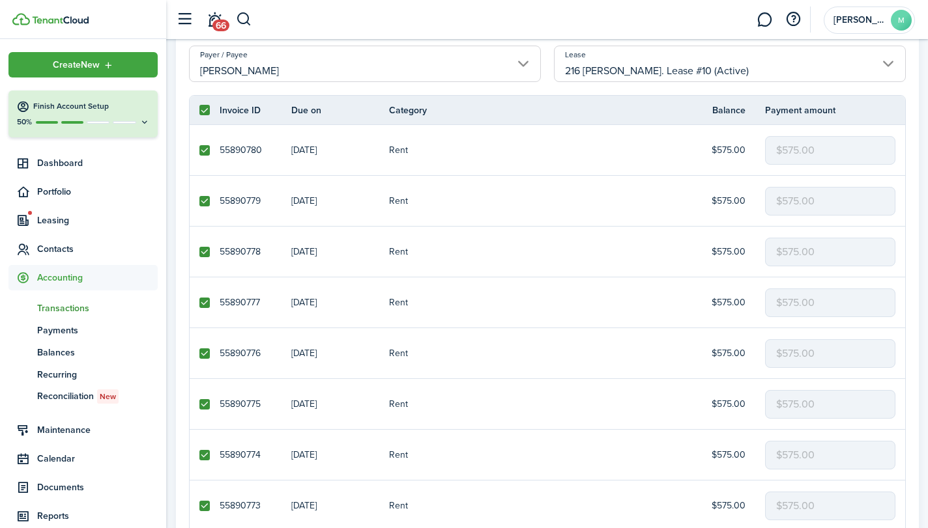
checkbox input "true"
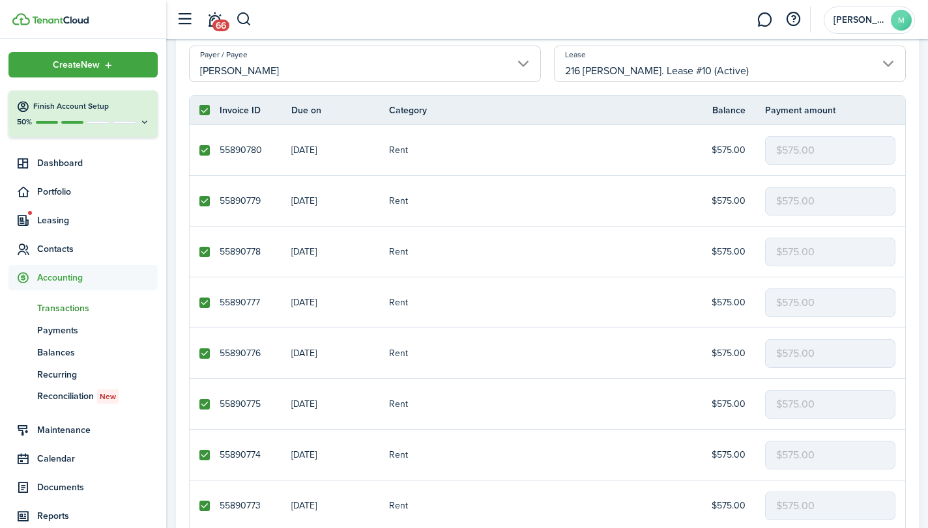
checkbox input "true"
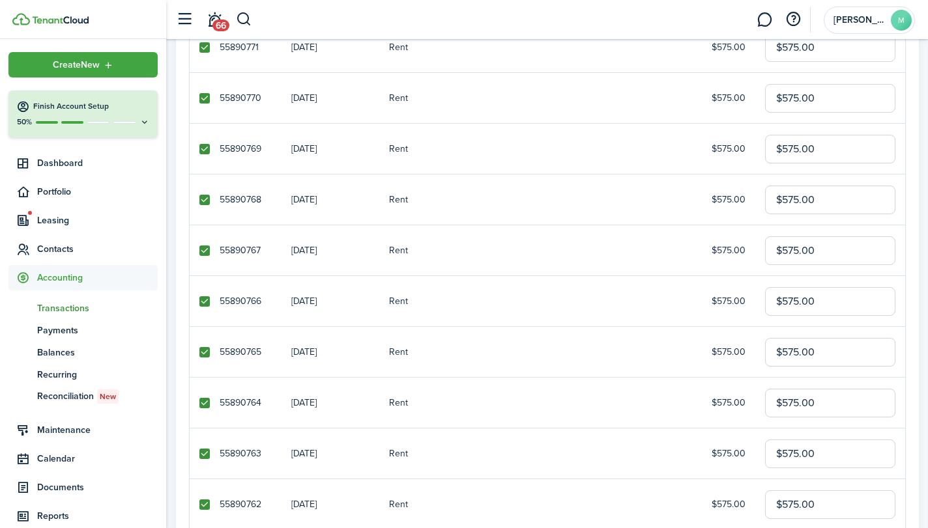
scroll to position [809, 0]
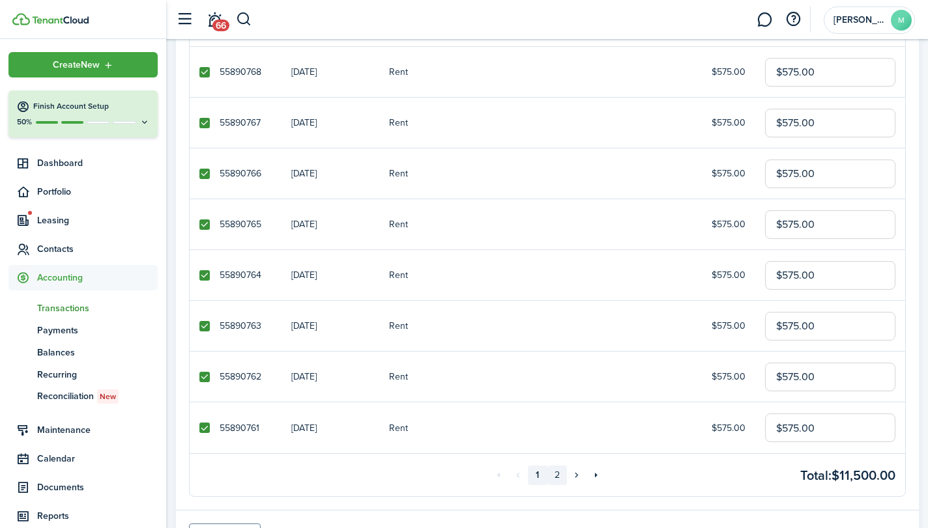
click at [560, 472] on link "2" at bounding box center [557, 476] width 20 height 20
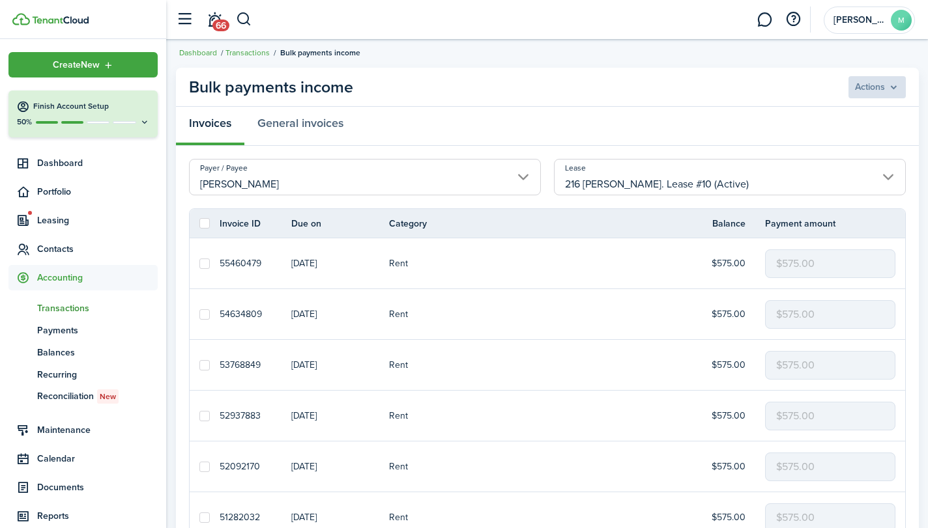
scroll to position [9, 0]
click at [71, 246] on span "Contacts" at bounding box center [97, 249] width 121 height 14
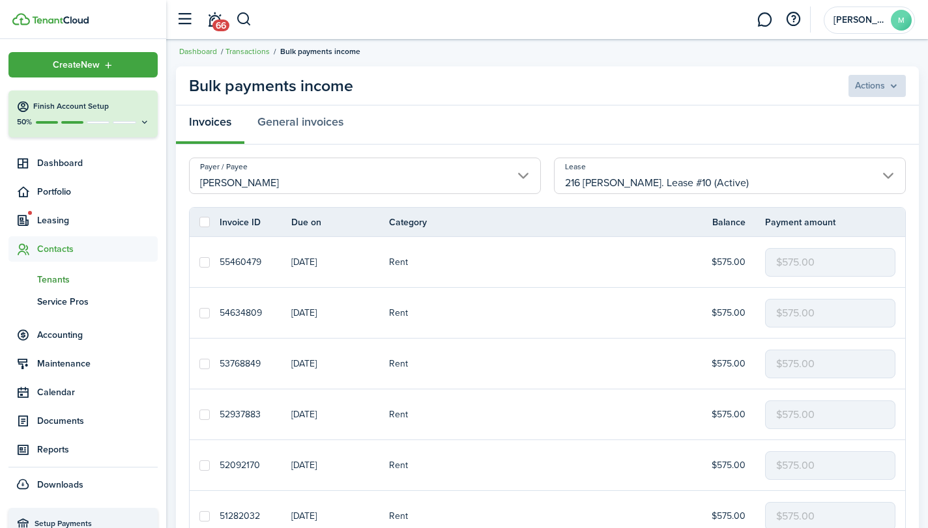
click at [53, 279] on span "Tenants" at bounding box center [97, 280] width 121 height 14
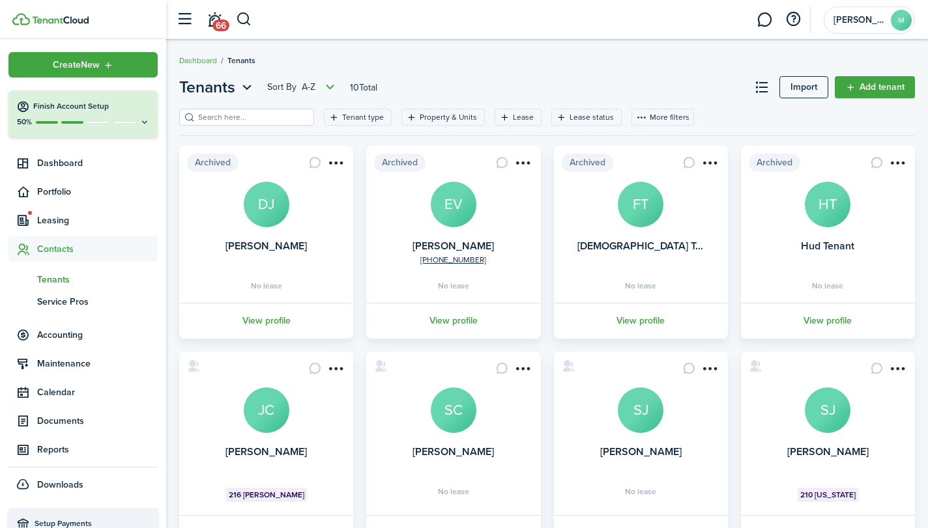
click at [256, 414] on avatar-text "JC" at bounding box center [267, 411] width 46 height 46
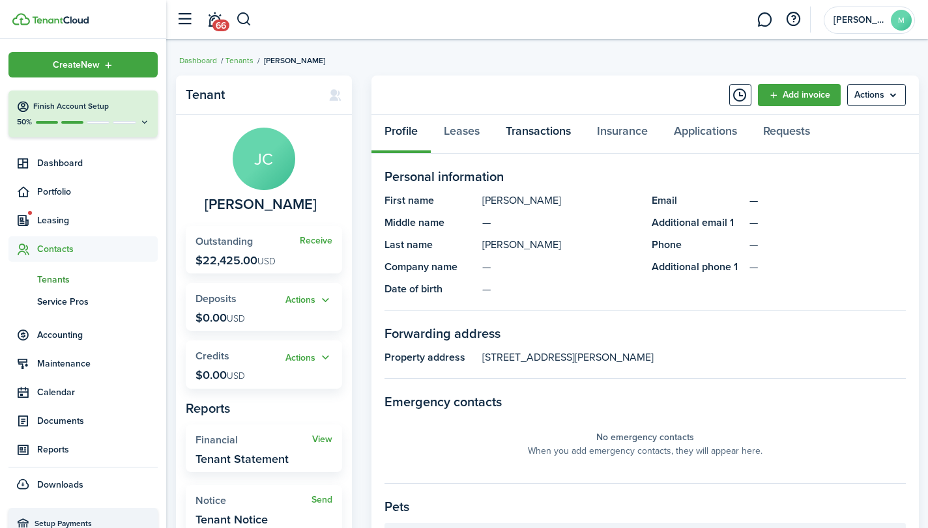
click at [541, 136] on link "Transactions" at bounding box center [537, 134] width 91 height 39
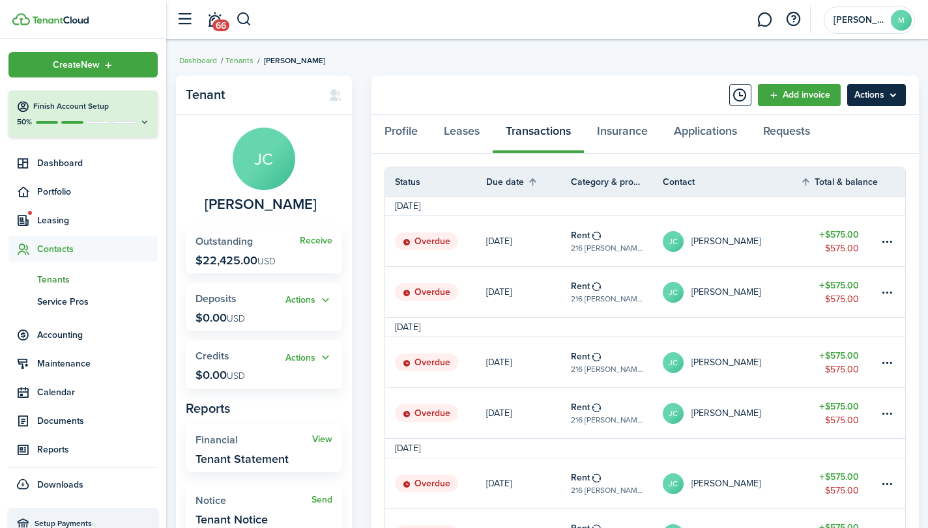
click at [886, 102] on menu-btn "Actions" at bounding box center [876, 95] width 59 height 22
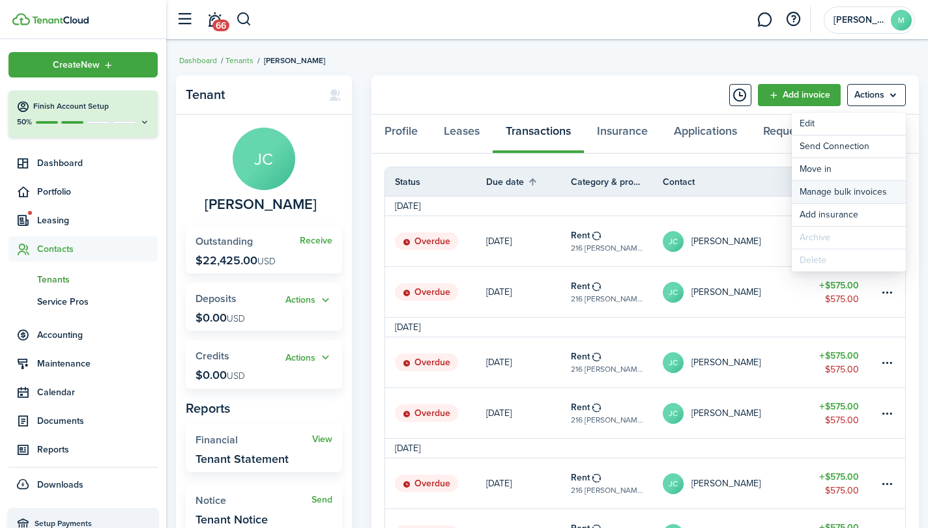
click at [877, 190] on link "Manage bulk invoices" at bounding box center [848, 192] width 114 height 22
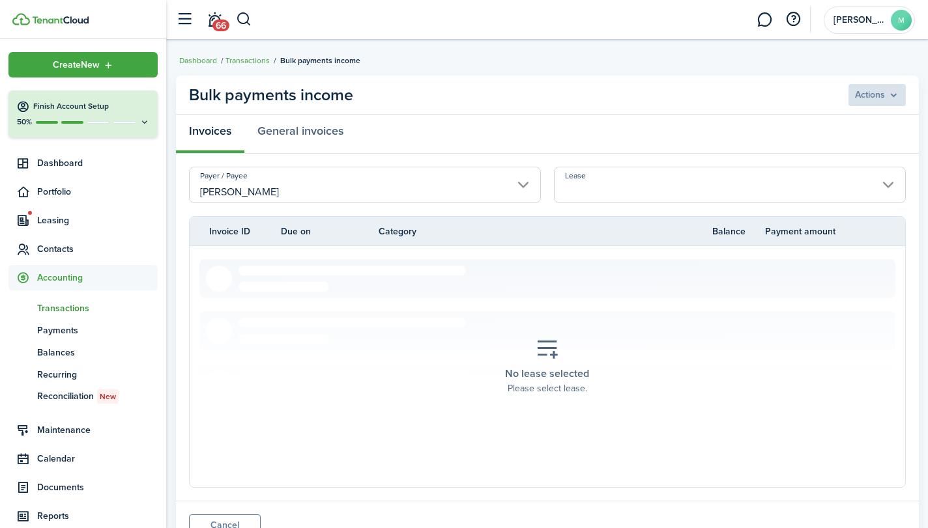
click at [829, 173] on input "Lease" at bounding box center [730, 185] width 352 height 36
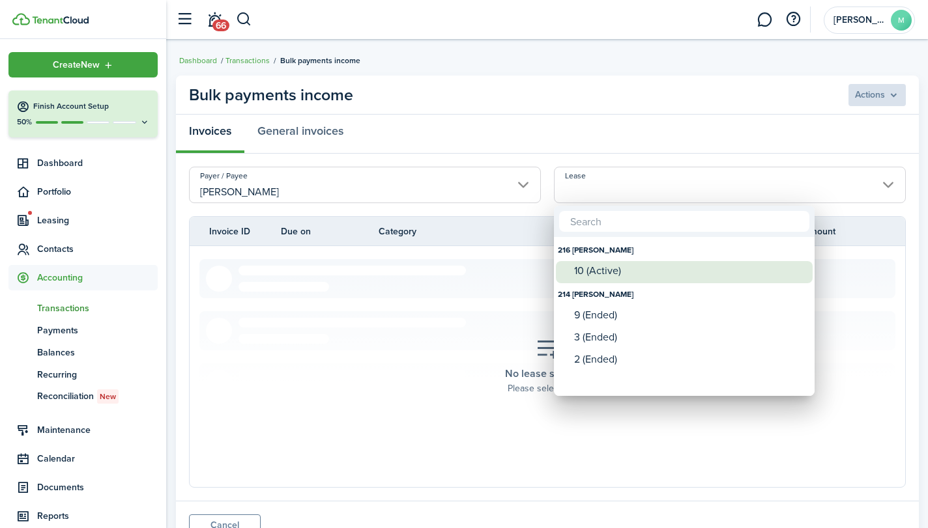
click at [743, 262] on div "10 (Active)" at bounding box center [689, 271] width 231 height 20
type input "216 Mathews. Lease #10 (Active)"
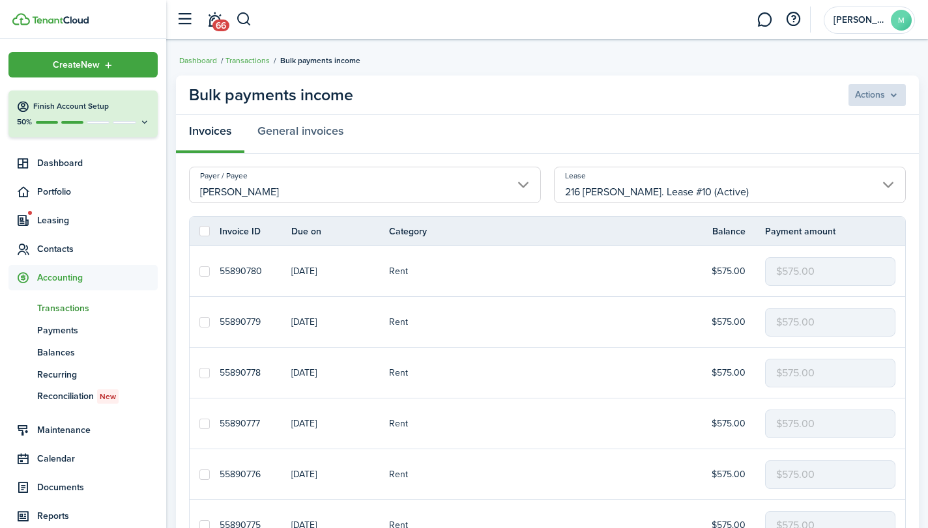
click at [203, 233] on label at bounding box center [204, 231] width 10 height 10
click at [199, 232] on input "checkbox" at bounding box center [199, 231] width 1 height 1
checkbox input "true"
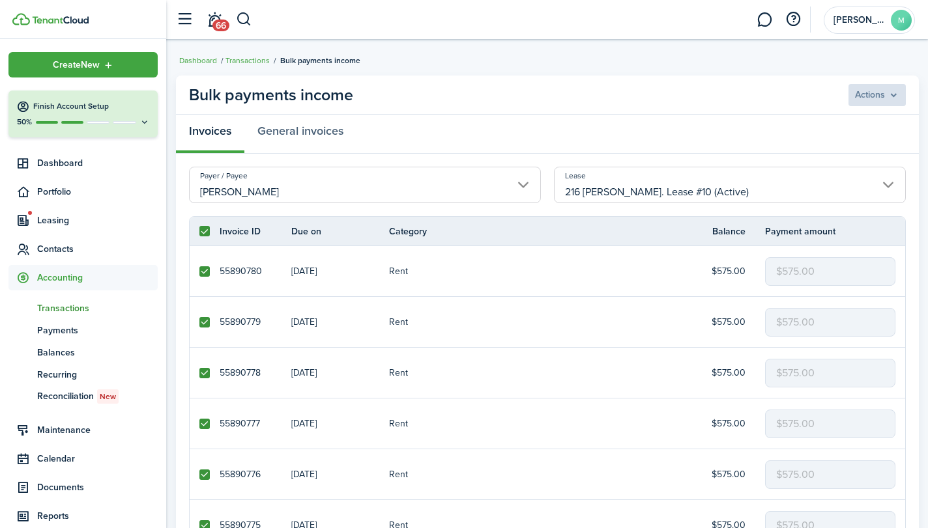
checkbox input "true"
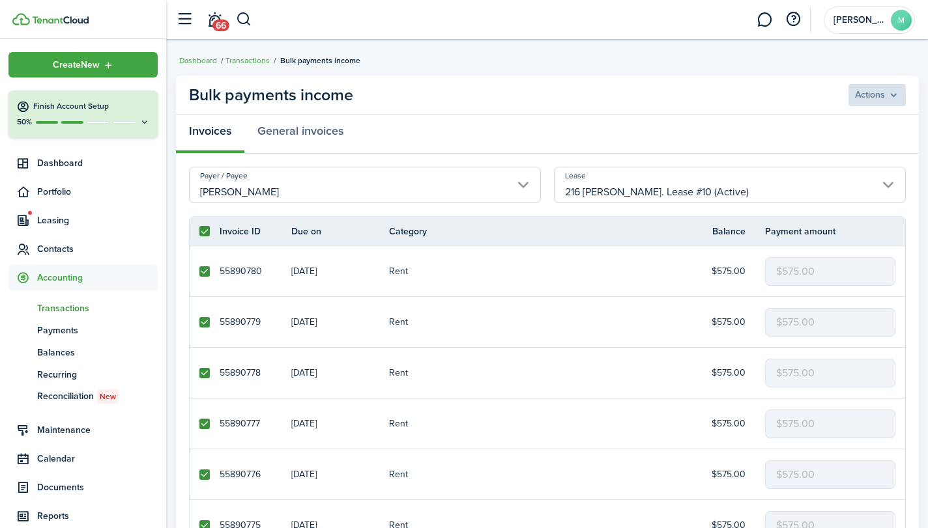
checkbox input "true"
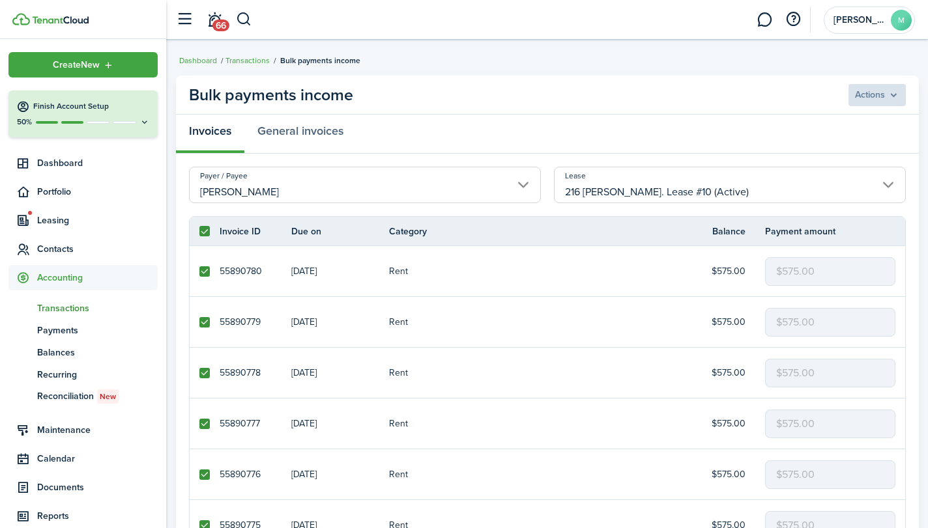
checkbox input "true"
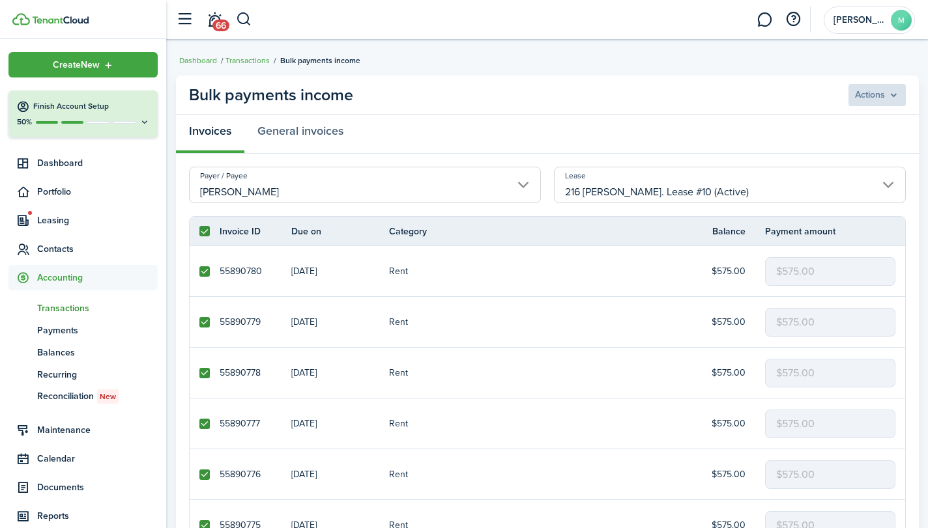
checkbox input "true"
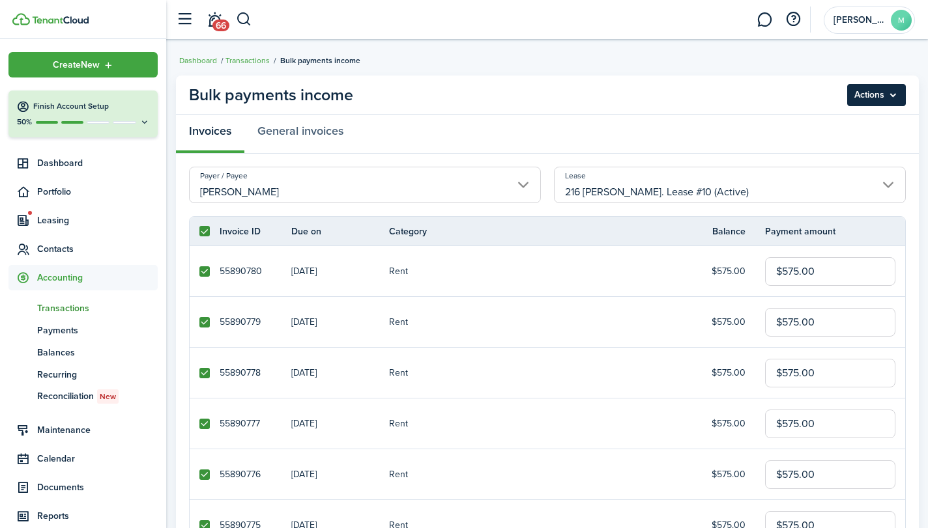
click at [891, 89] on menu-btn "Actions" at bounding box center [876, 95] width 59 height 22
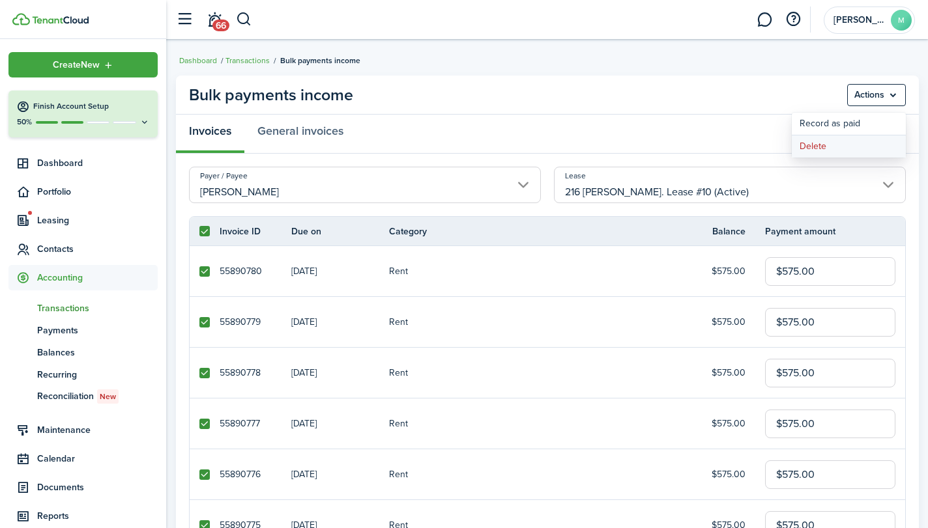
click at [825, 150] on button "Delete" at bounding box center [848, 146] width 114 height 22
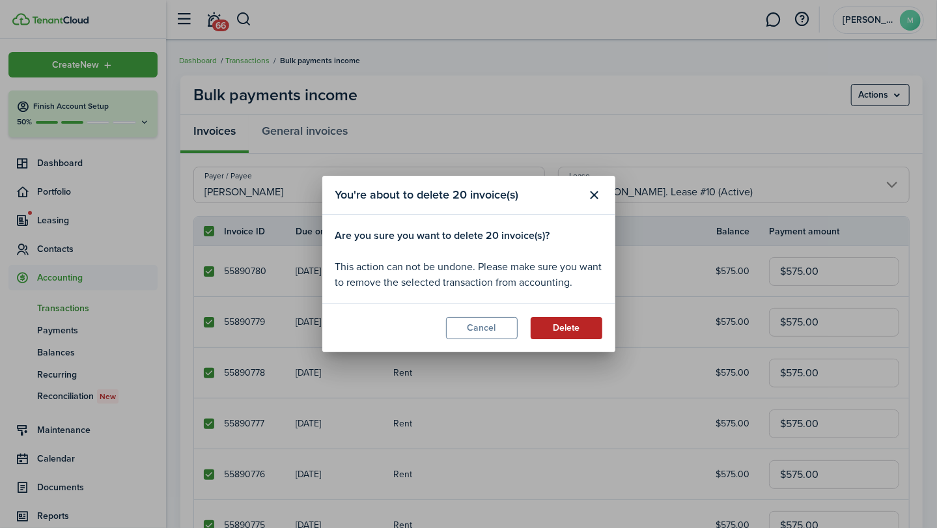
click at [567, 328] on button "Delete" at bounding box center [567, 328] width 72 height 22
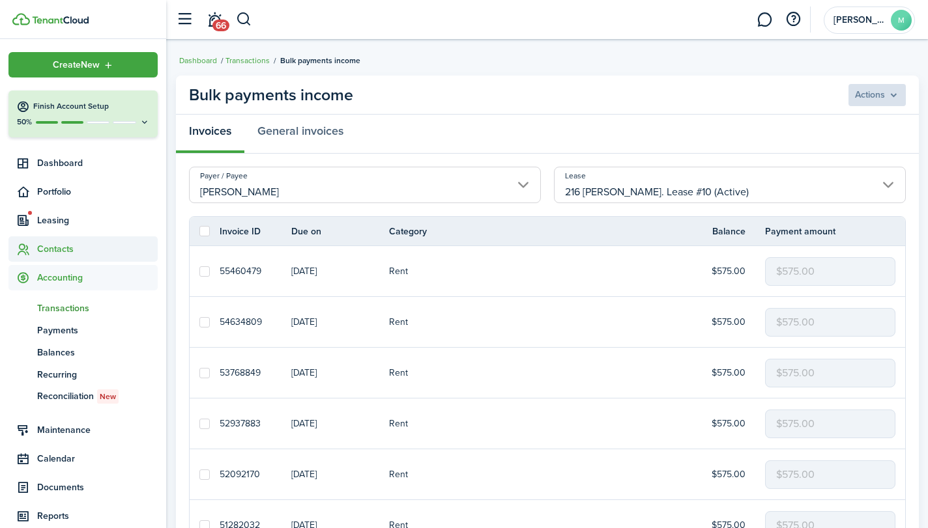
click at [62, 245] on span "Contacts" at bounding box center [97, 249] width 121 height 14
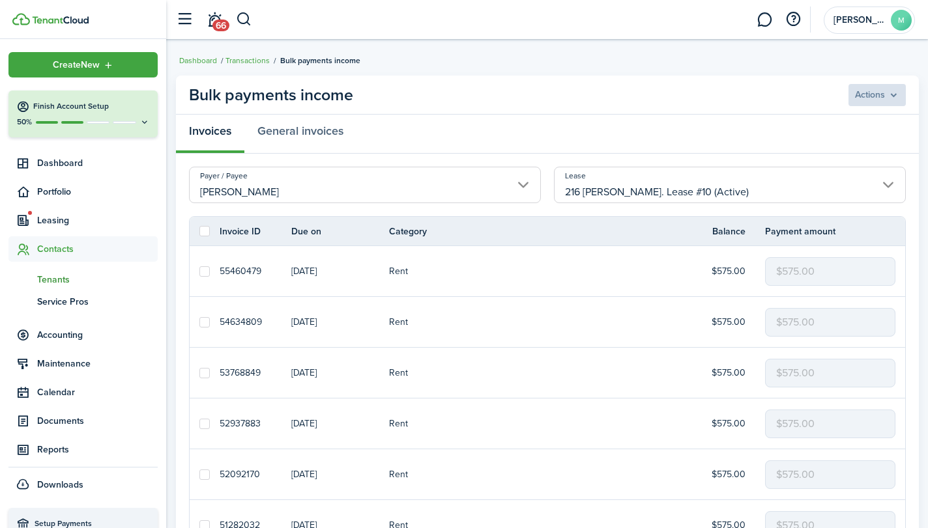
click at [61, 280] on span "Tenants" at bounding box center [97, 280] width 121 height 14
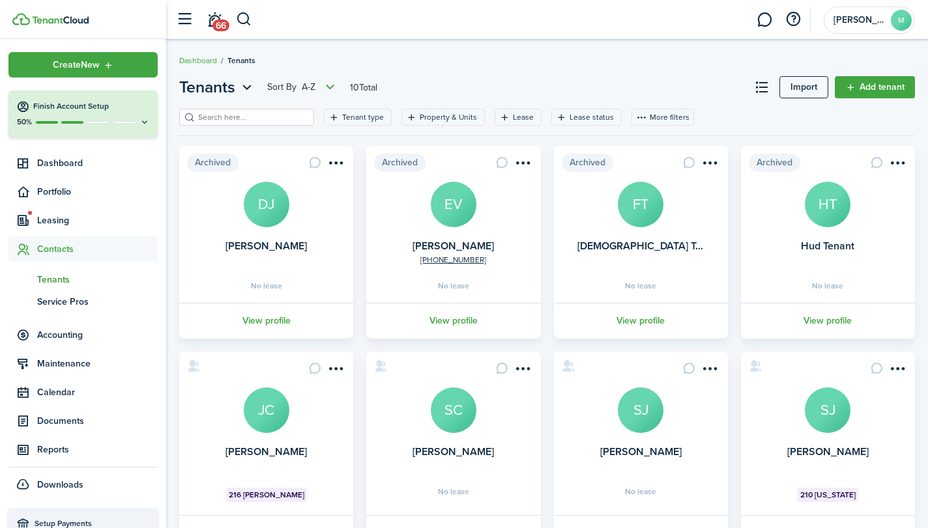
click at [272, 423] on avatar-text "JC" at bounding box center [267, 411] width 46 height 46
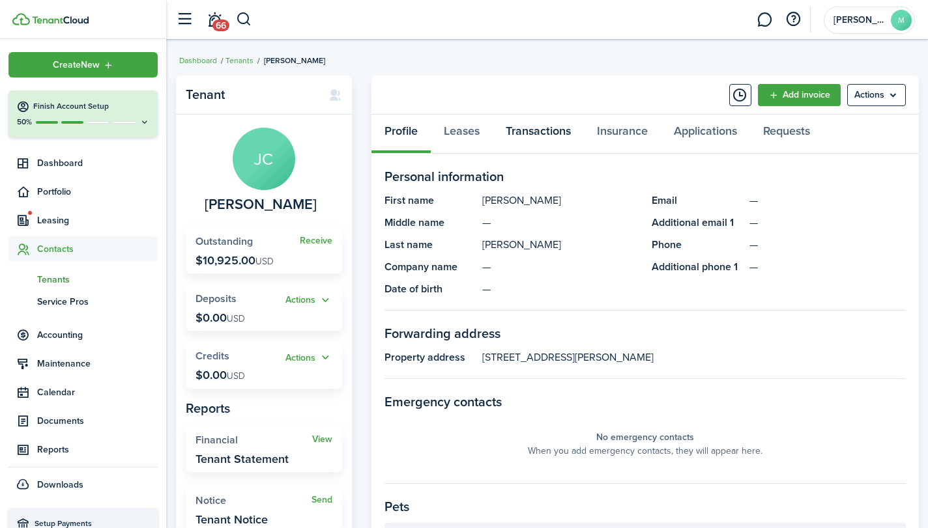
click at [546, 131] on link "Transactions" at bounding box center [537, 134] width 91 height 39
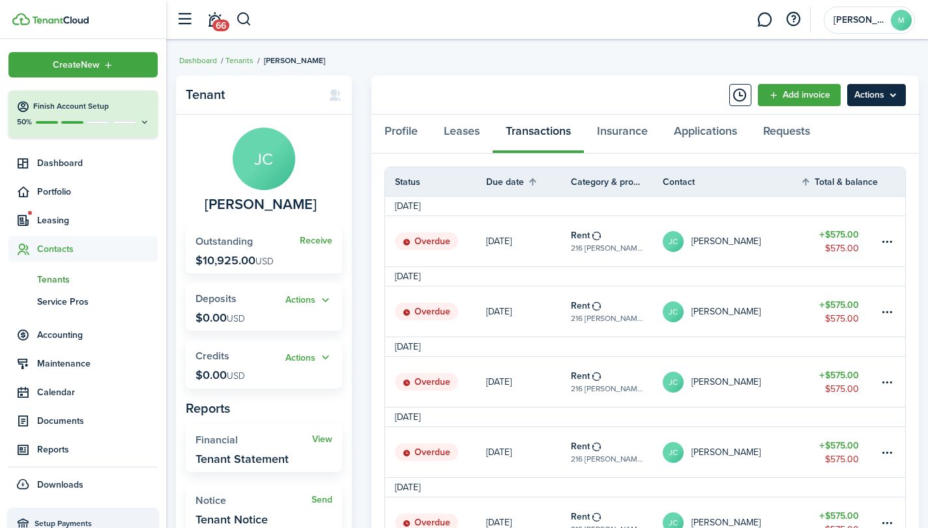
click at [885, 94] on menu-btn "Actions" at bounding box center [876, 95] width 59 height 22
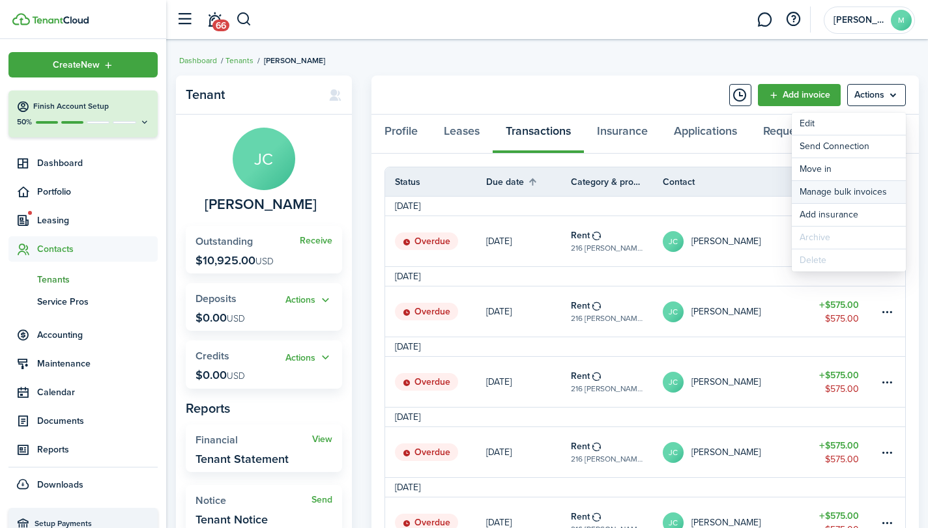
click at [869, 190] on link "Manage bulk invoices" at bounding box center [848, 192] width 114 height 22
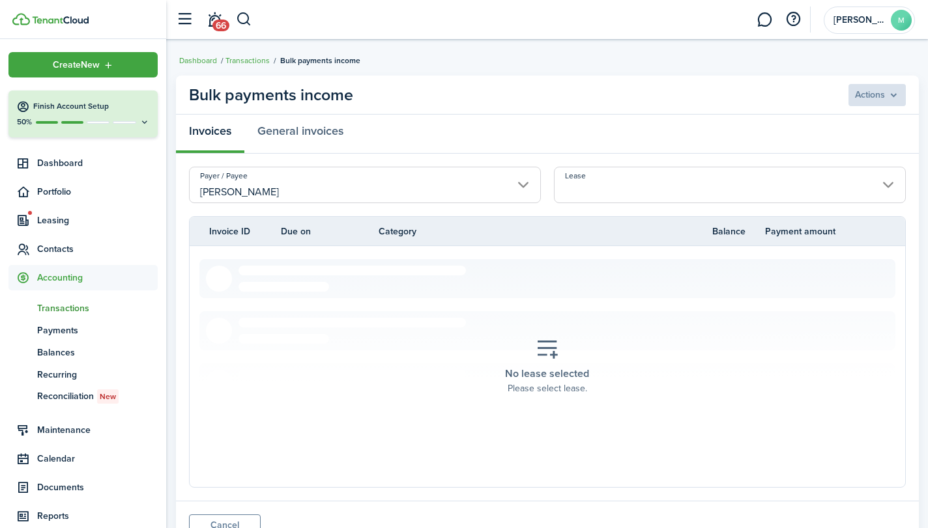
click at [627, 182] on input "Lease" at bounding box center [730, 185] width 352 height 36
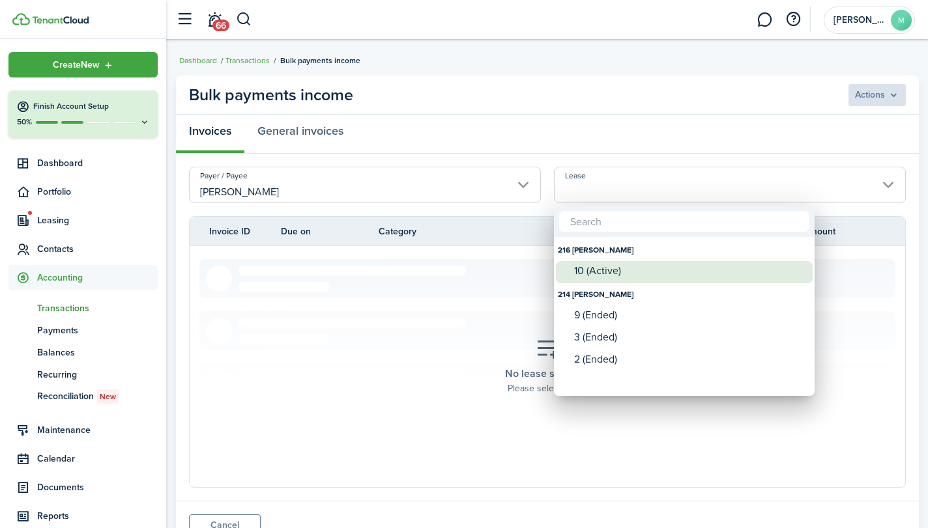
drag, startPoint x: 627, startPoint y: 182, endPoint x: 621, endPoint y: 270, distance: 88.8
click at [621, 270] on div "216 Mathews 10 (Active) 214 Mathews 9 (Ended) 3 (Ended) 2 (Ended)" at bounding box center [464, 264] width 928 height 528
click at [621, 270] on div "10 (Active)" at bounding box center [689, 271] width 231 height 12
type input "216 Mathews. Lease #10 (Active)"
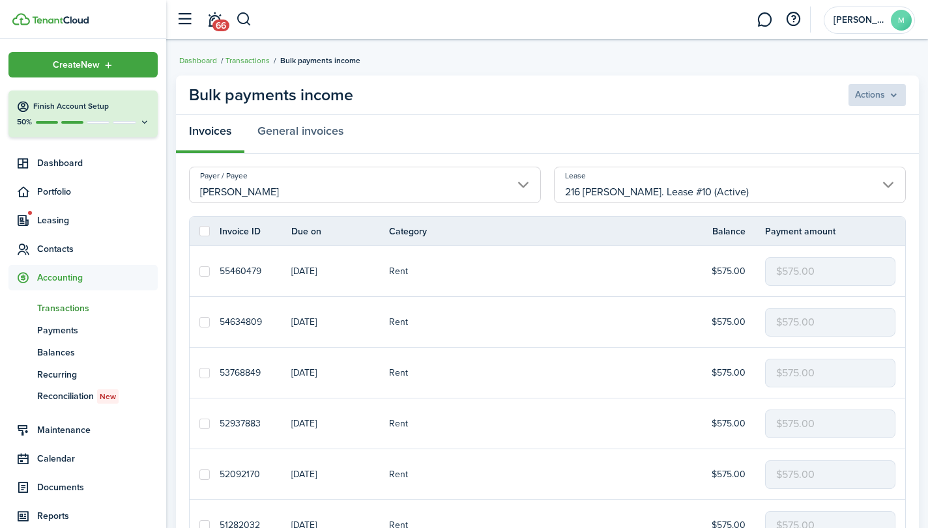
click at [855, 261] on mbsc-input "$575.00" at bounding box center [830, 271] width 130 height 29
click at [205, 269] on label at bounding box center [204, 271] width 10 height 10
click at [199, 271] on input "checkbox" at bounding box center [199, 271] width 1 height 1
checkbox input "true"
click at [872, 96] on menu-btn "Actions" at bounding box center [876, 95] width 59 height 22
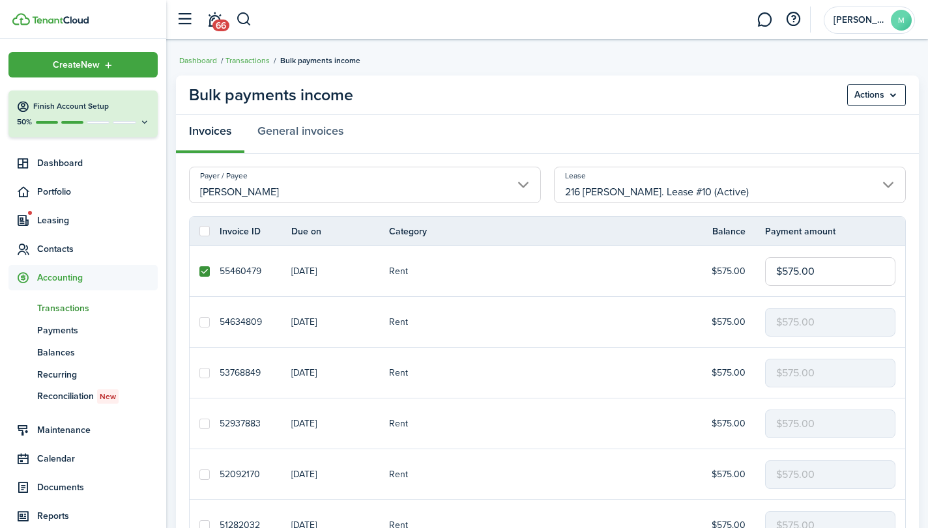
click at [722, 110] on panel-main-header "Bulk payments income Actions" at bounding box center [547, 95] width 743 height 39
click at [870, 100] on menu-btn "Actions" at bounding box center [876, 95] width 59 height 22
click at [309, 128] on link "General invoices" at bounding box center [300, 134] width 112 height 39
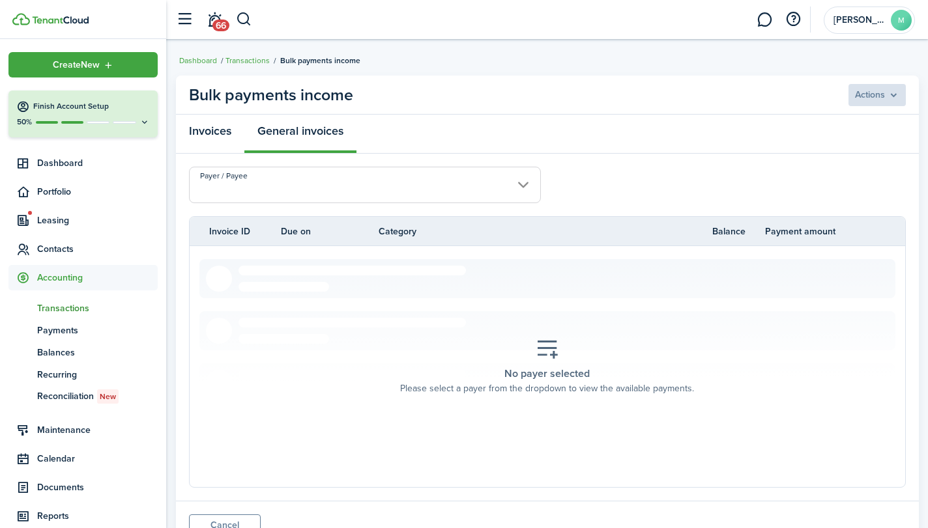
click at [220, 128] on link "Invoices" at bounding box center [210, 134] width 68 height 39
click at [56, 246] on span "Contacts" at bounding box center [97, 249] width 121 height 14
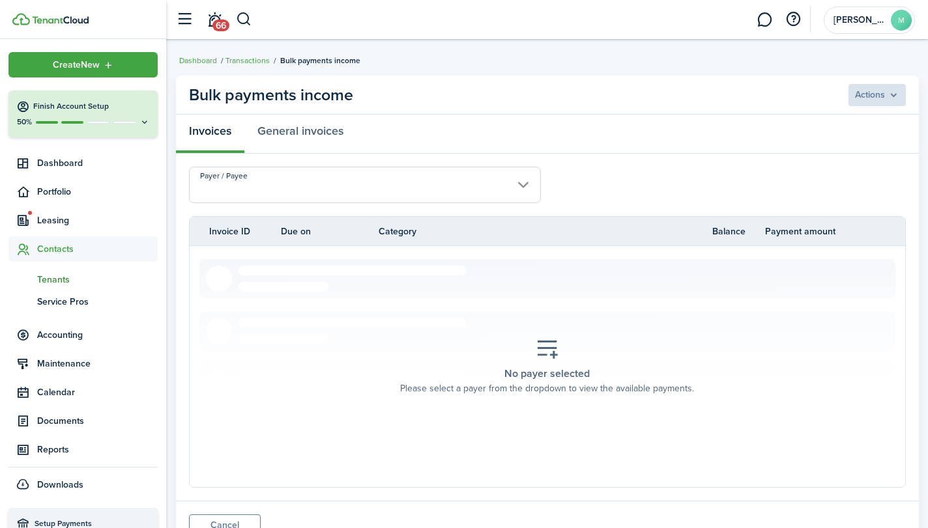
click at [55, 276] on span "Tenants" at bounding box center [97, 280] width 121 height 14
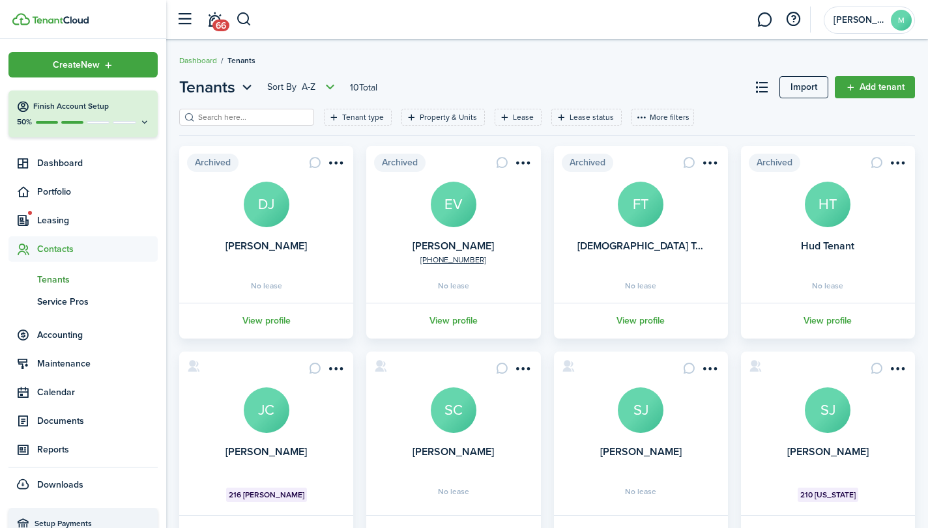
click at [264, 420] on avatar-text "JC" at bounding box center [267, 411] width 46 height 46
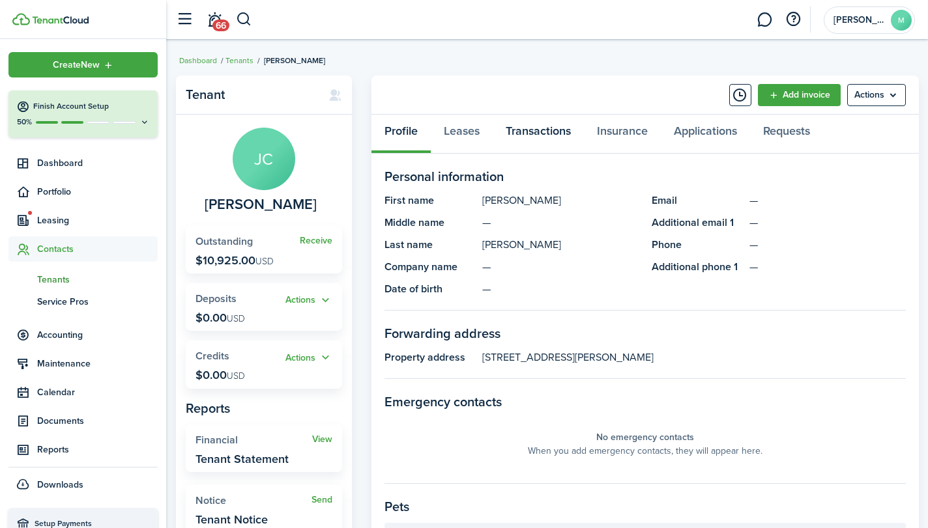
click at [538, 135] on link "Transactions" at bounding box center [537, 134] width 91 height 39
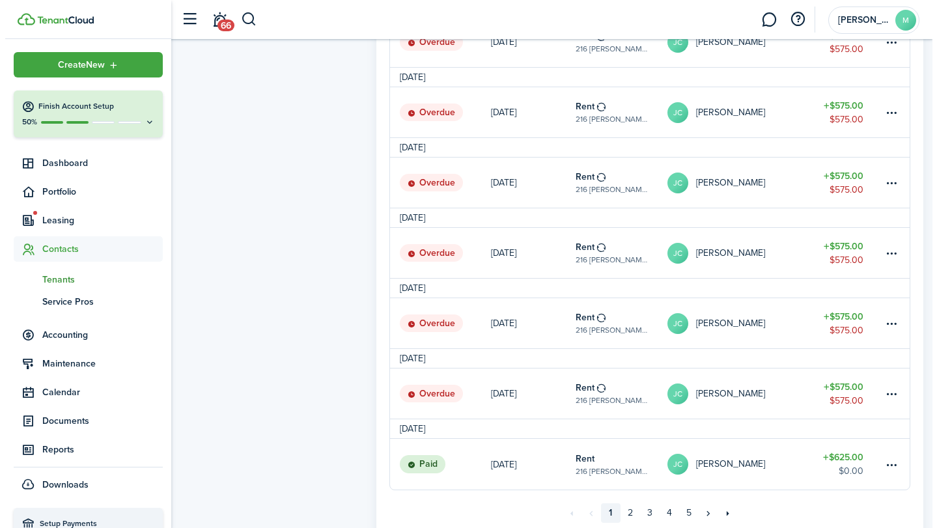
scroll to position [1197, 0]
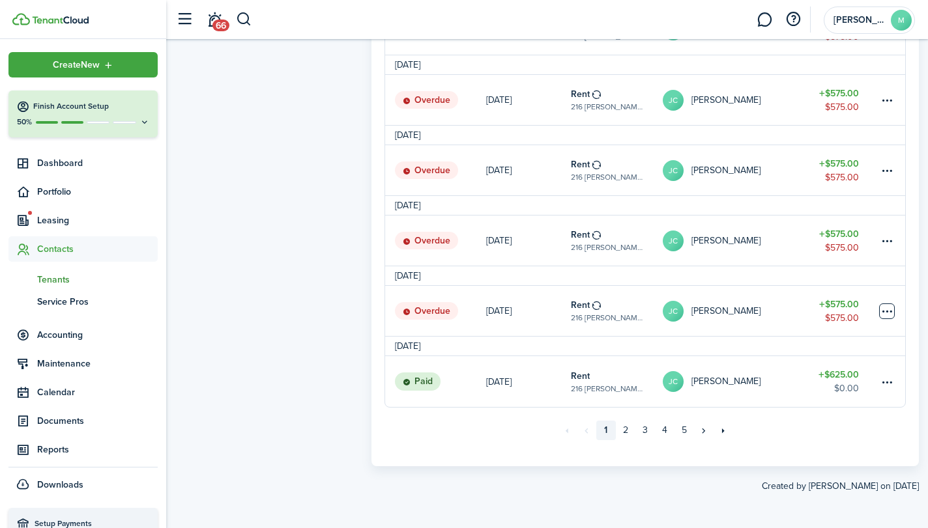
click at [885, 308] on table-menu-btn-icon at bounding box center [887, 312] width 16 height 16
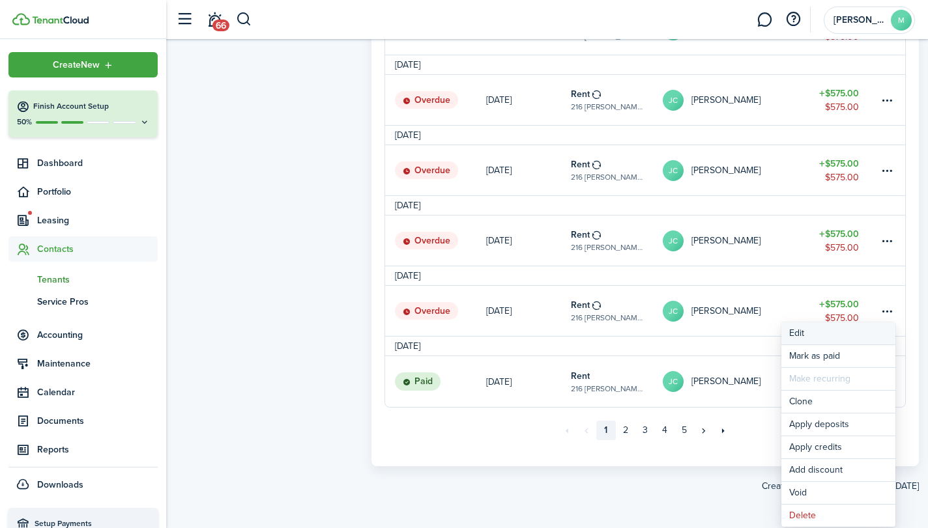
click at [840, 329] on button "Edit" at bounding box center [838, 333] width 114 height 22
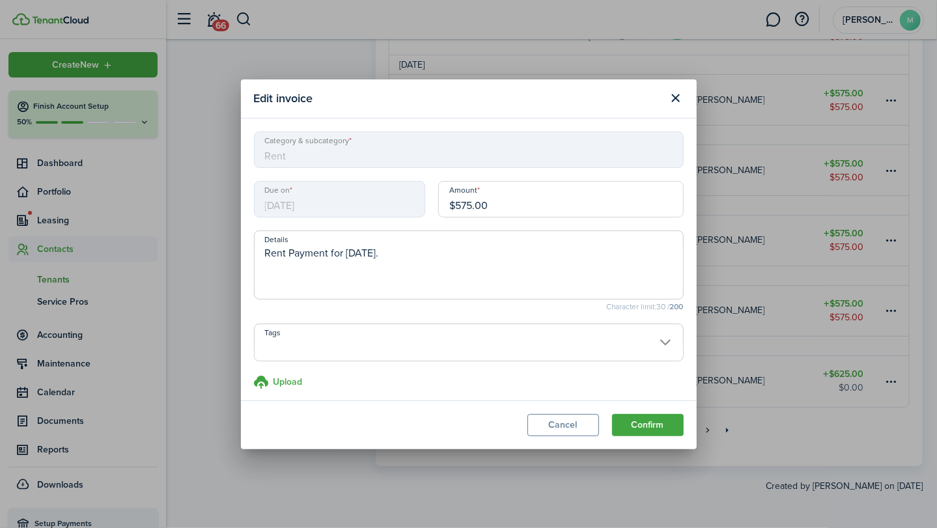
drag, startPoint x: 496, startPoint y: 205, endPoint x: 340, endPoint y: 196, distance: 155.9
click at [340, 196] on div "Due on 03/01/2024 Amount $575.00" at bounding box center [469, 206] width 443 height 50
type input "$625.00"
click at [660, 419] on button "Confirm" at bounding box center [648, 425] width 72 height 22
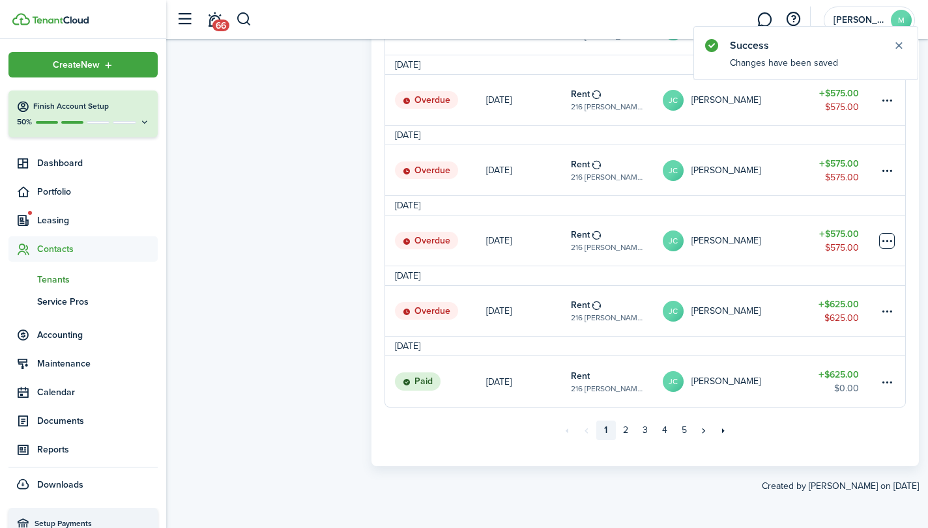
click at [883, 239] on table-menu-btn-icon at bounding box center [887, 241] width 16 height 16
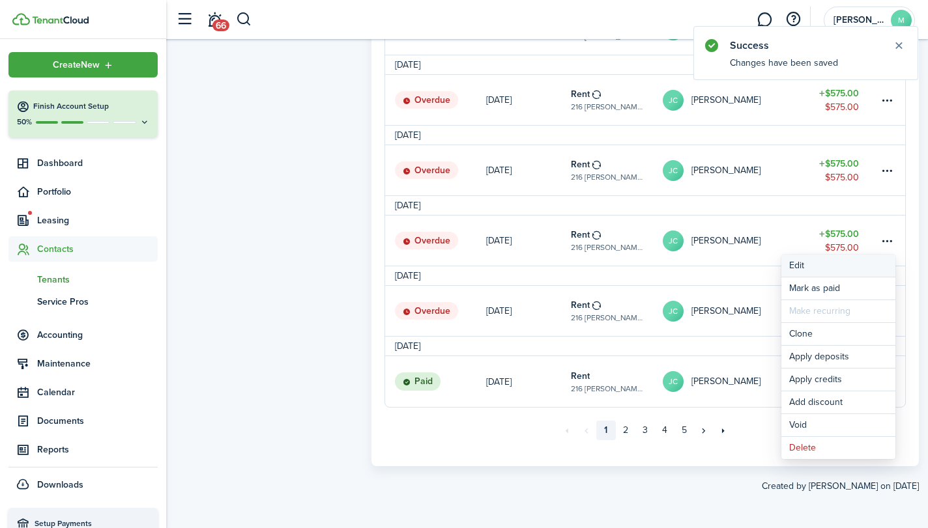
click at [825, 270] on button "Edit" at bounding box center [838, 266] width 114 height 22
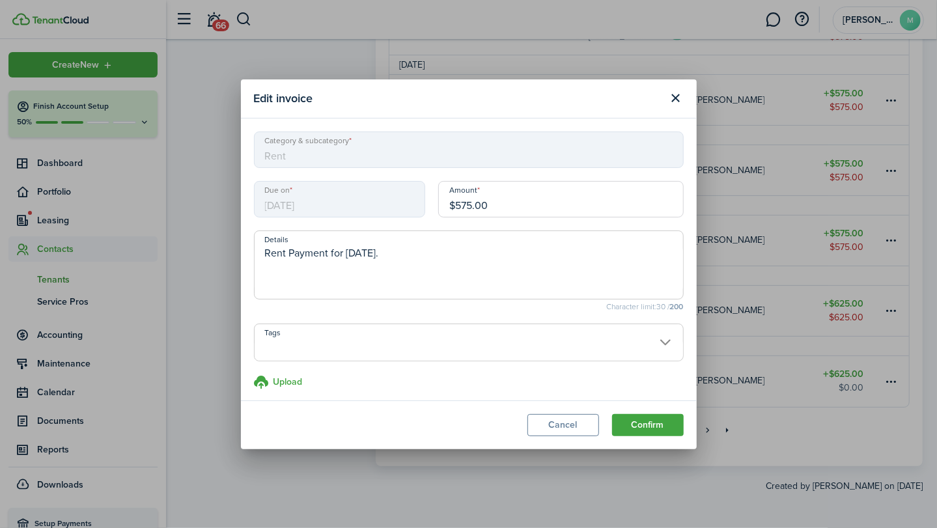
click at [535, 195] on input "$575.00" at bounding box center [561, 199] width 246 height 36
type input "$"
click at [663, 431] on button "Confirm" at bounding box center [648, 425] width 72 height 22
type input "$625.00"
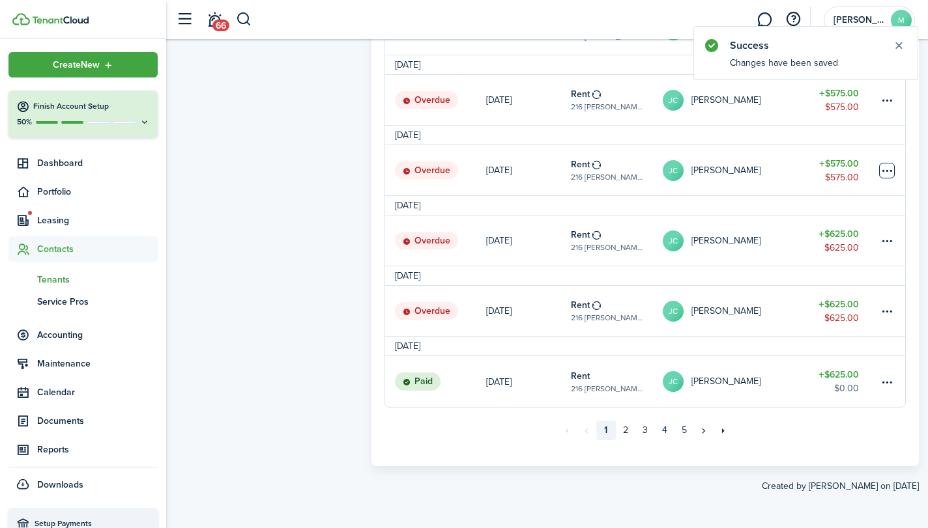
click at [891, 169] on table-menu-btn-icon at bounding box center [887, 171] width 16 height 16
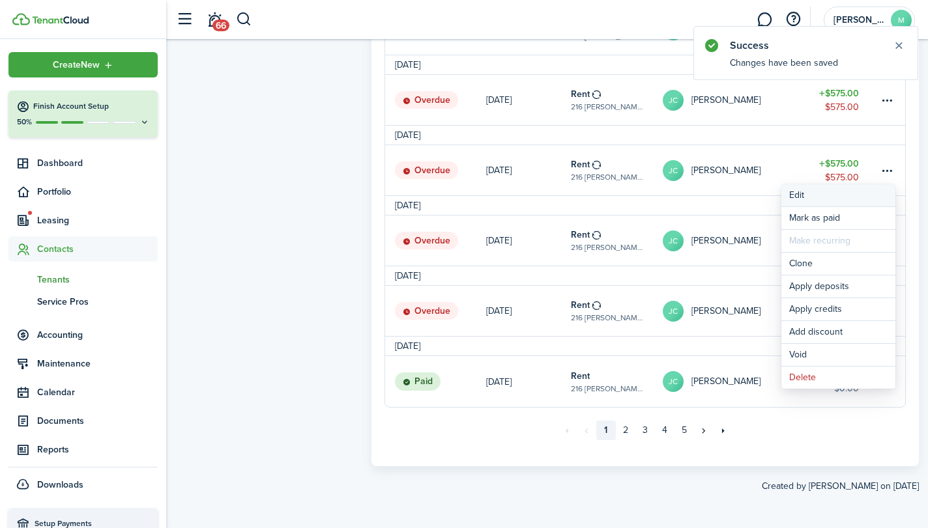
click at [836, 206] on button "Edit" at bounding box center [838, 195] width 114 height 22
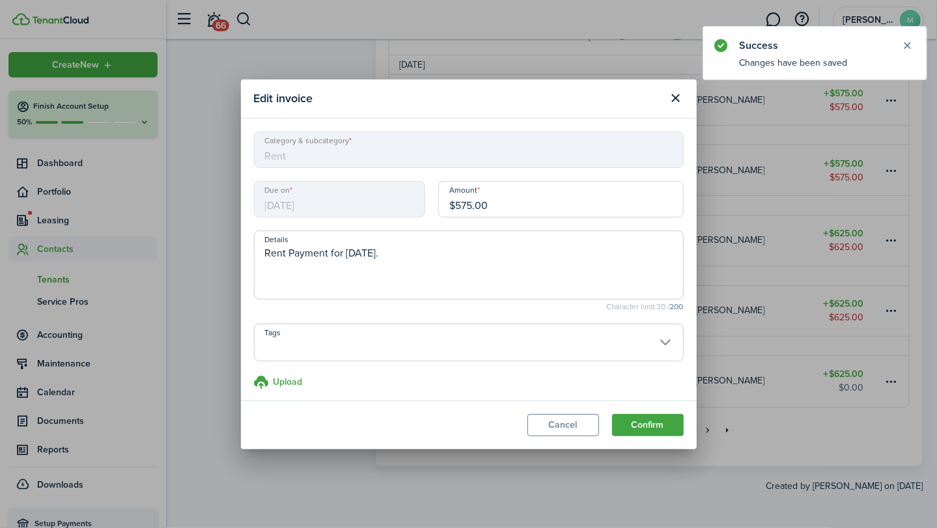
click at [556, 212] on input "$575.00" at bounding box center [561, 199] width 246 height 36
type input "$"
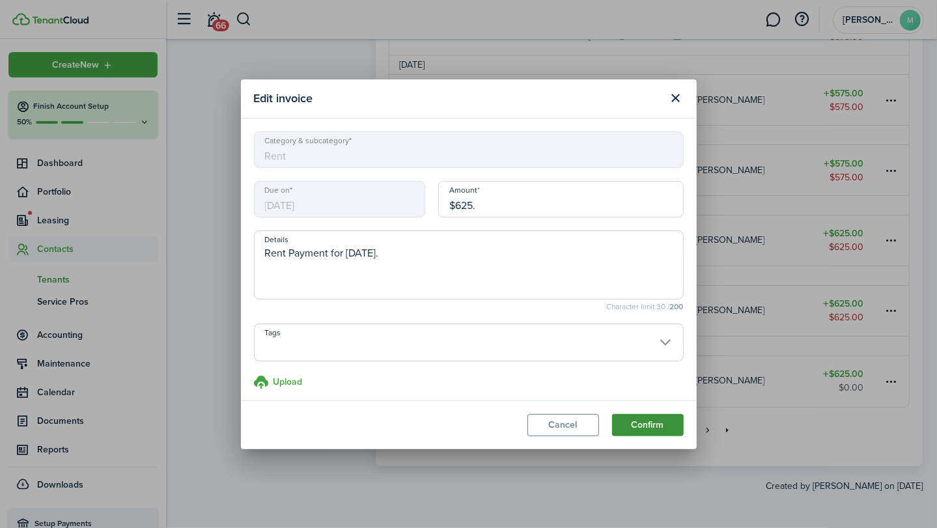
click at [658, 434] on button "Confirm" at bounding box center [648, 425] width 72 height 22
type input "$625.00"
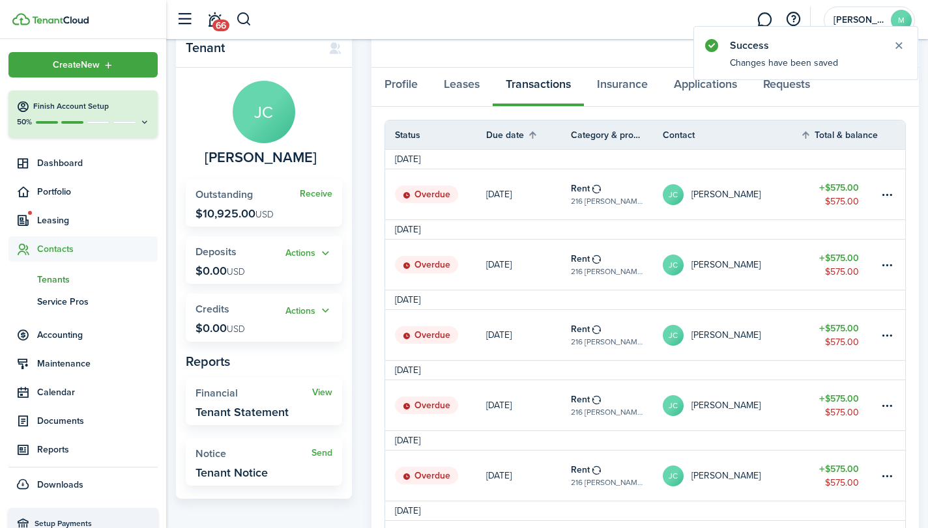
scroll to position [46, 0]
click at [886, 198] on table-menu-btn-icon at bounding box center [887, 196] width 16 height 16
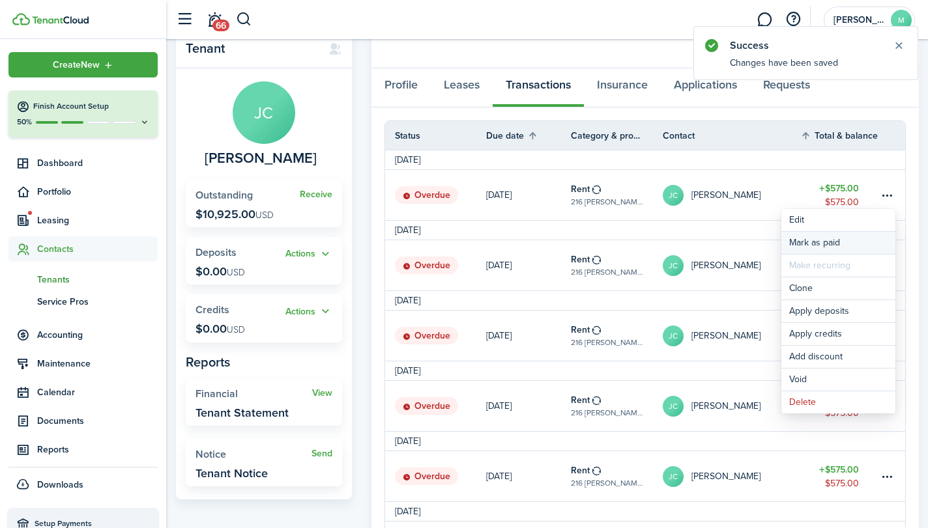
click at [836, 237] on link "Mark as paid" at bounding box center [838, 243] width 114 height 22
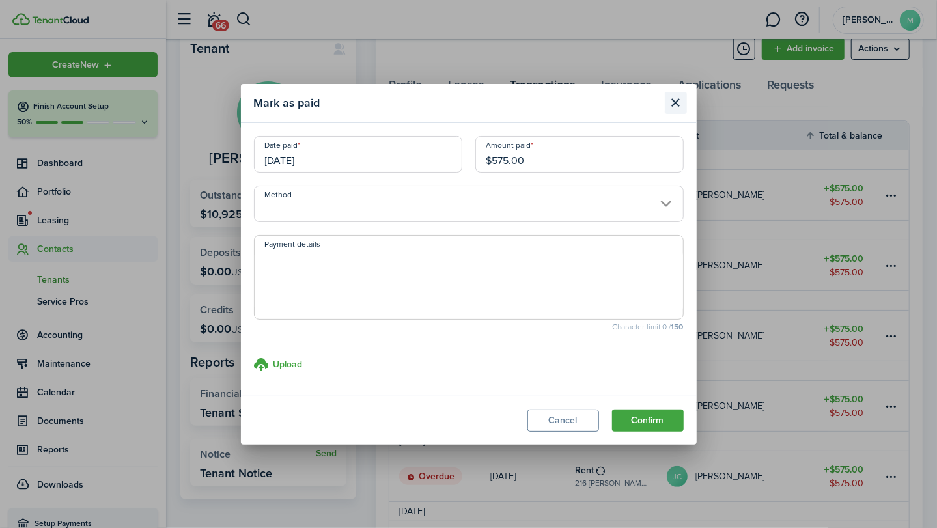
click at [672, 108] on button "Close modal" at bounding box center [676, 103] width 22 height 22
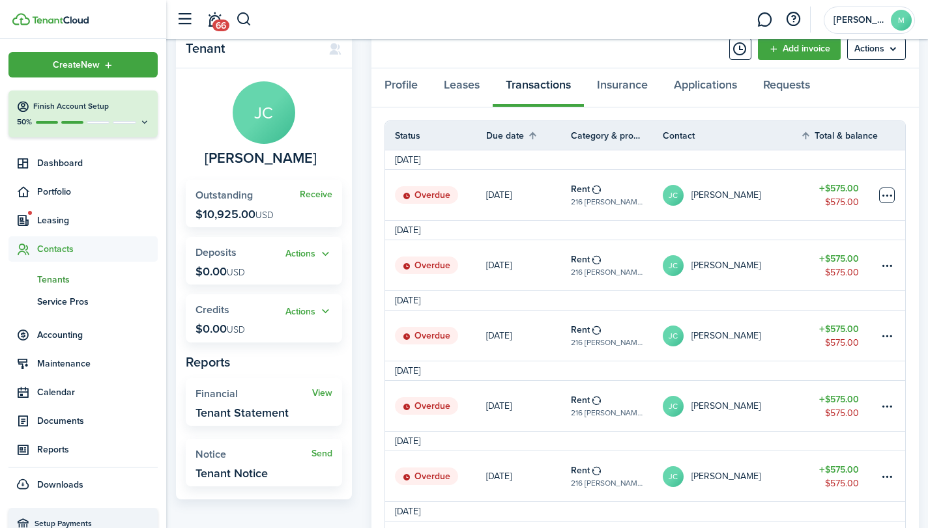
click at [890, 197] on table-menu-btn-icon "Open menu" at bounding box center [887, 196] width 16 height 16
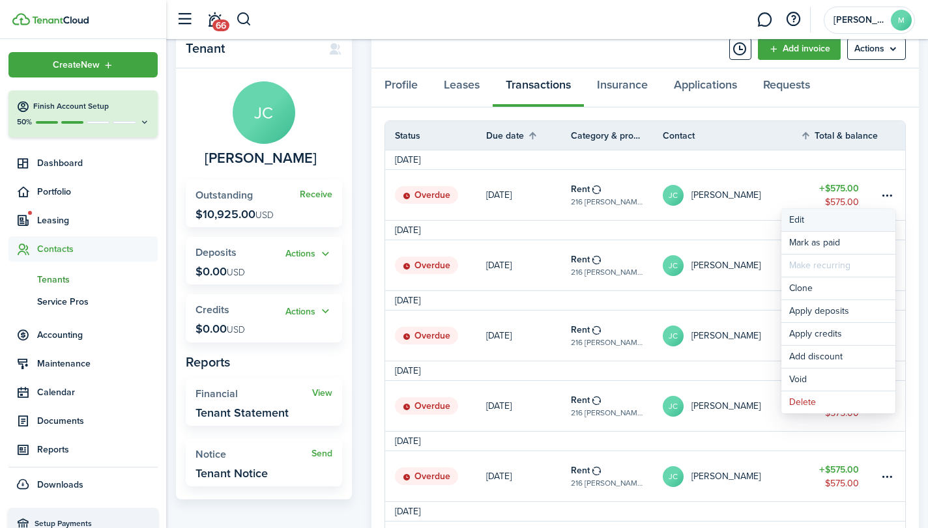
click at [838, 219] on button "Edit" at bounding box center [838, 220] width 114 height 22
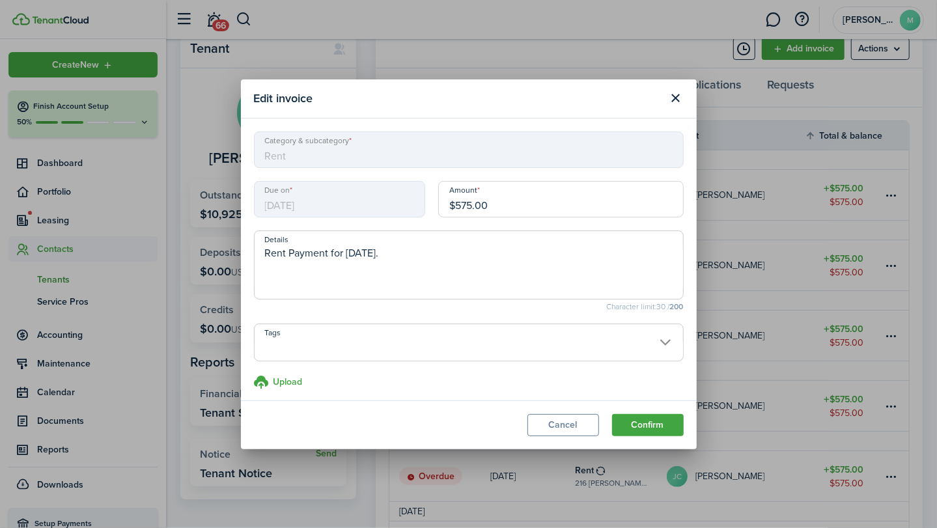
click at [567, 208] on input "$575.00" at bounding box center [561, 199] width 246 height 36
type input "$"
click at [658, 431] on button "Confirm" at bounding box center [648, 425] width 72 height 22
type input "$625.00"
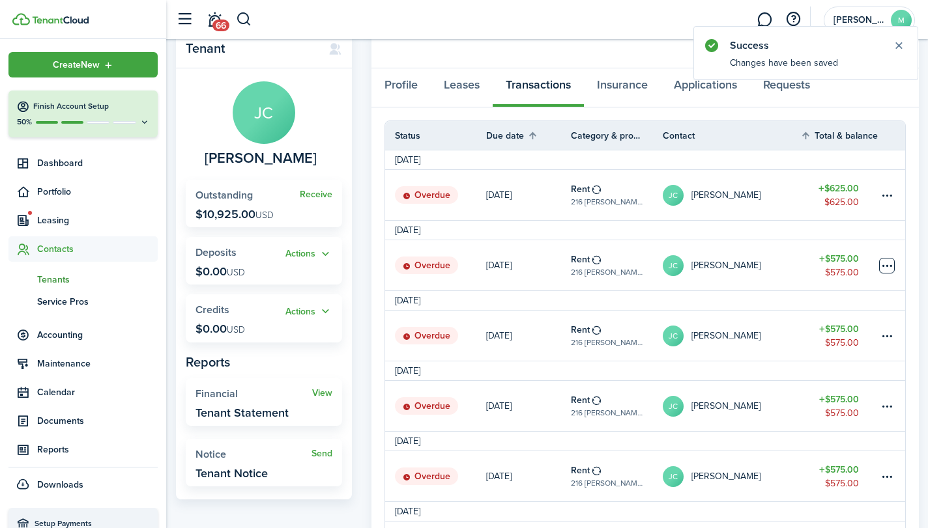
click at [890, 267] on table-menu-btn-icon at bounding box center [887, 266] width 16 height 16
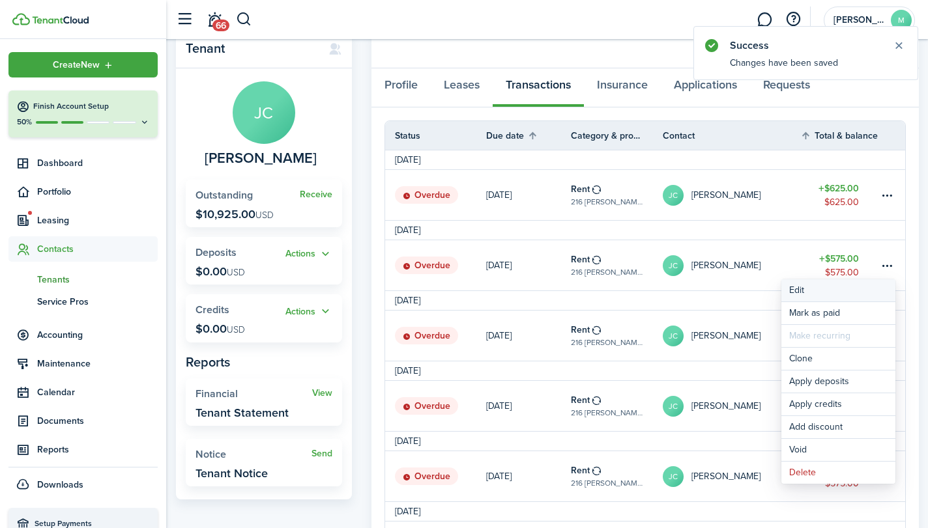
click at [855, 295] on button "Edit" at bounding box center [838, 290] width 114 height 22
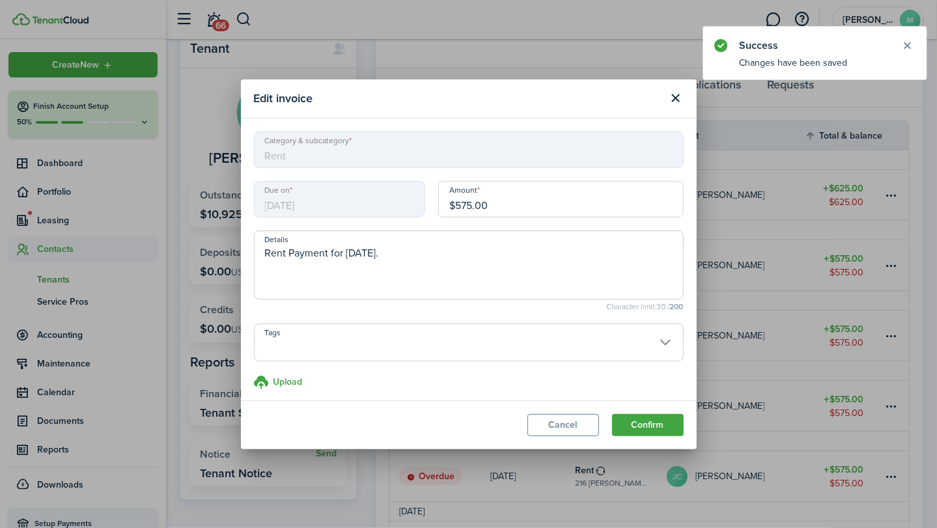
click at [562, 208] on input "$575.00" at bounding box center [561, 199] width 246 height 36
type input "$"
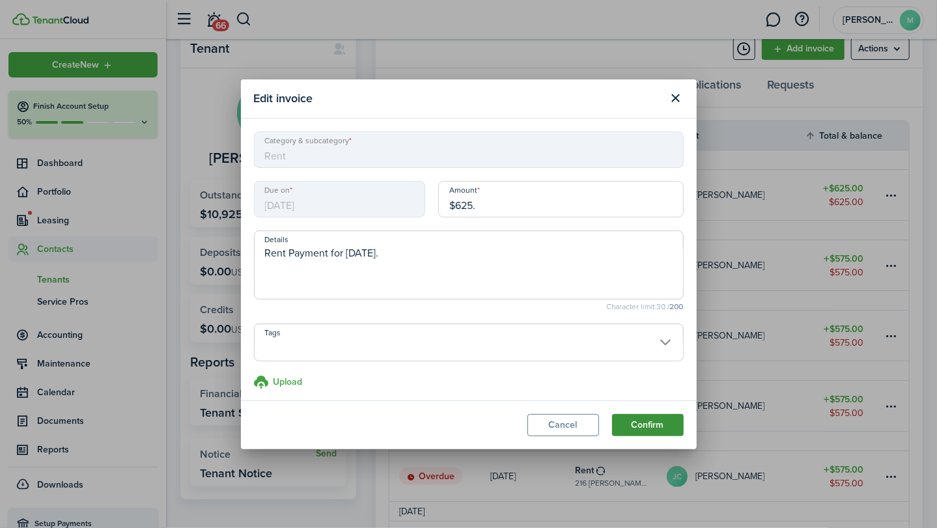
click at [663, 434] on button "Confirm" at bounding box center [648, 425] width 72 height 22
type input "$625.00"
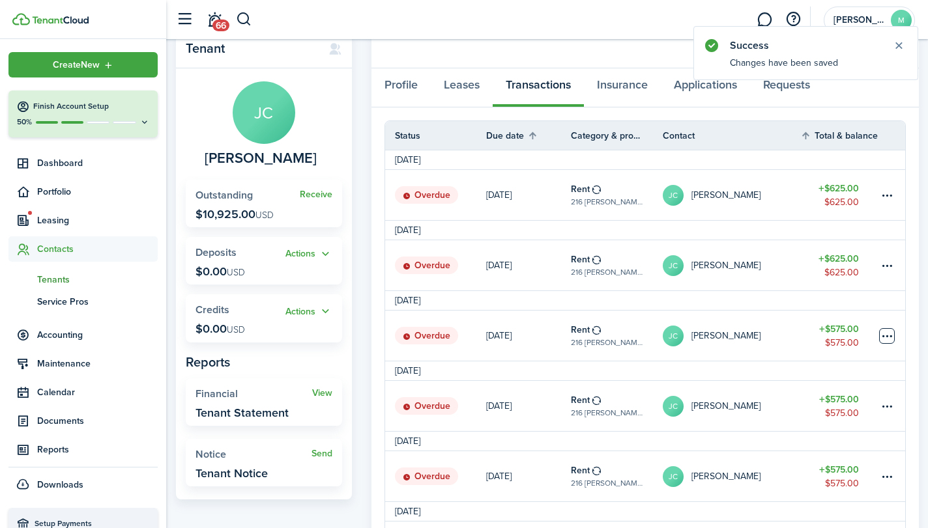
click at [890, 337] on table-menu-btn-icon at bounding box center [887, 336] width 16 height 16
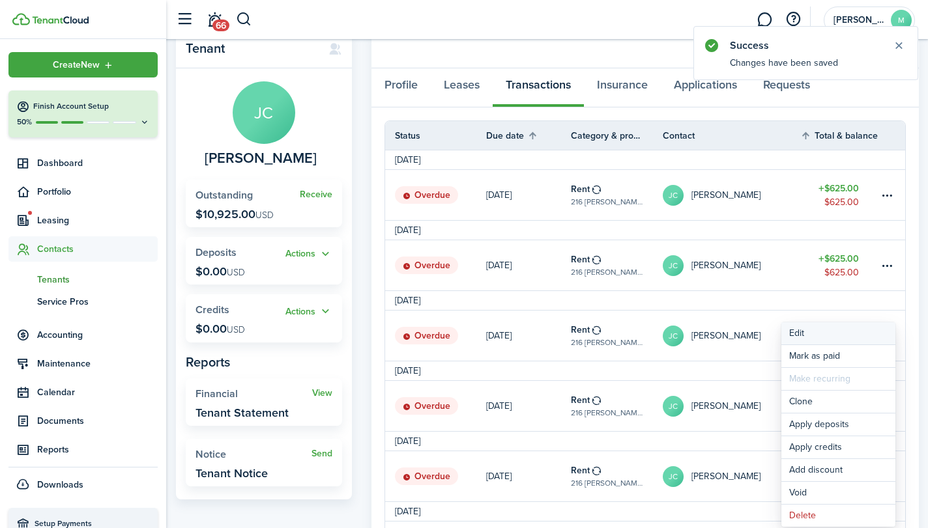
click at [846, 341] on button "Edit" at bounding box center [838, 333] width 114 height 22
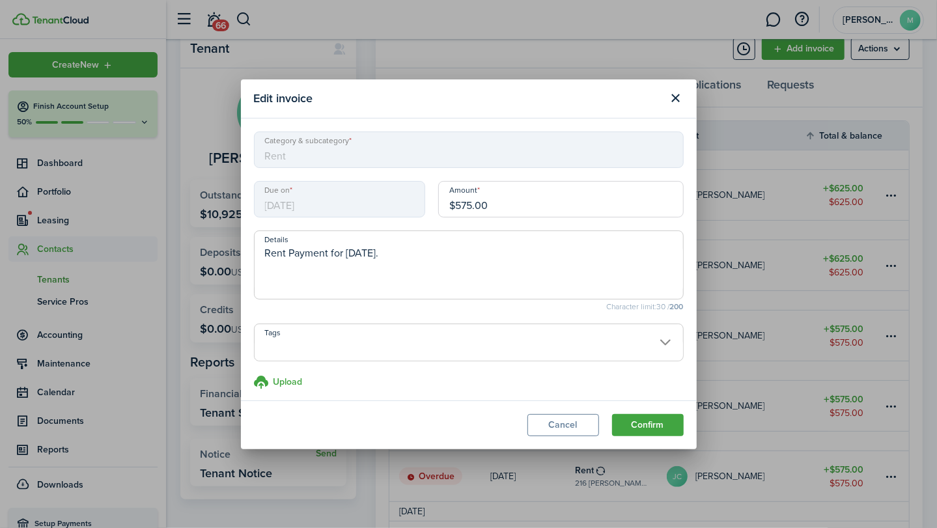
click at [542, 206] on input "$575.00" at bounding box center [561, 199] width 246 height 36
type input "$"
click at [664, 429] on button "Confirm" at bounding box center [648, 425] width 72 height 22
type input "$625.00"
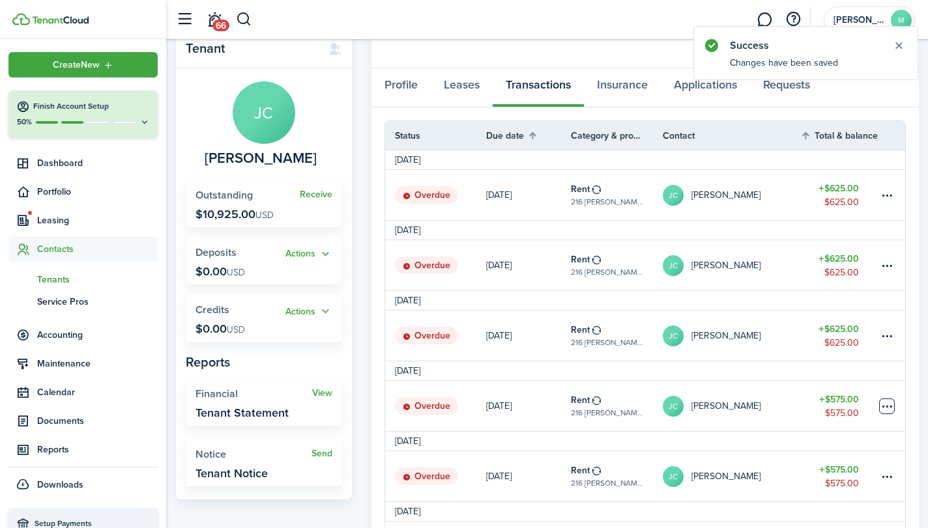
click at [891, 405] on table-menu-btn-icon at bounding box center [887, 407] width 16 height 16
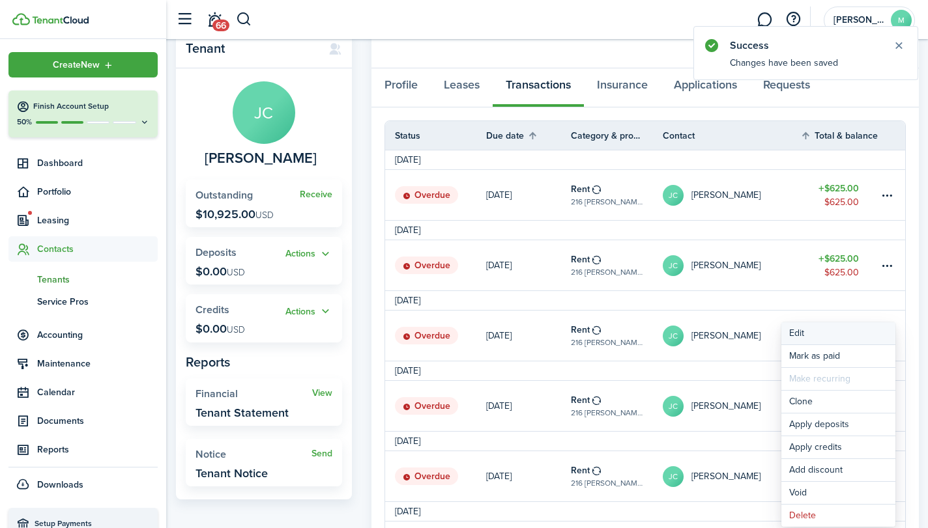
click at [839, 338] on button "Edit" at bounding box center [838, 333] width 114 height 22
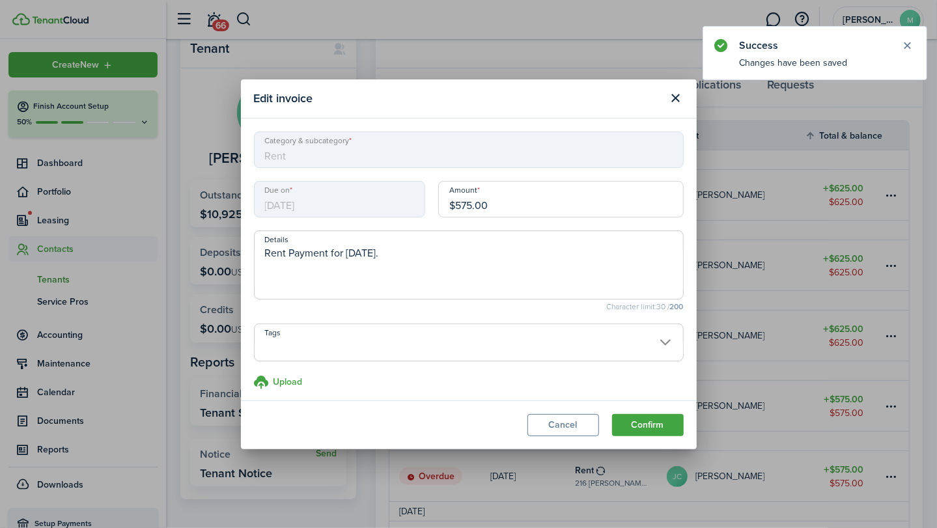
click at [571, 212] on input "$575.00" at bounding box center [561, 199] width 246 height 36
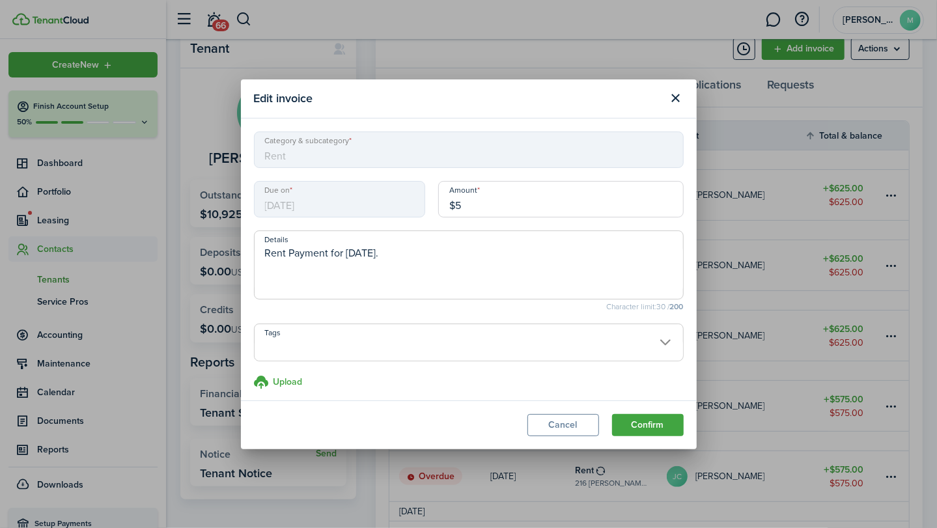
type input "$"
click at [663, 434] on button "Confirm" at bounding box center [648, 425] width 72 height 22
type input "$625.00"
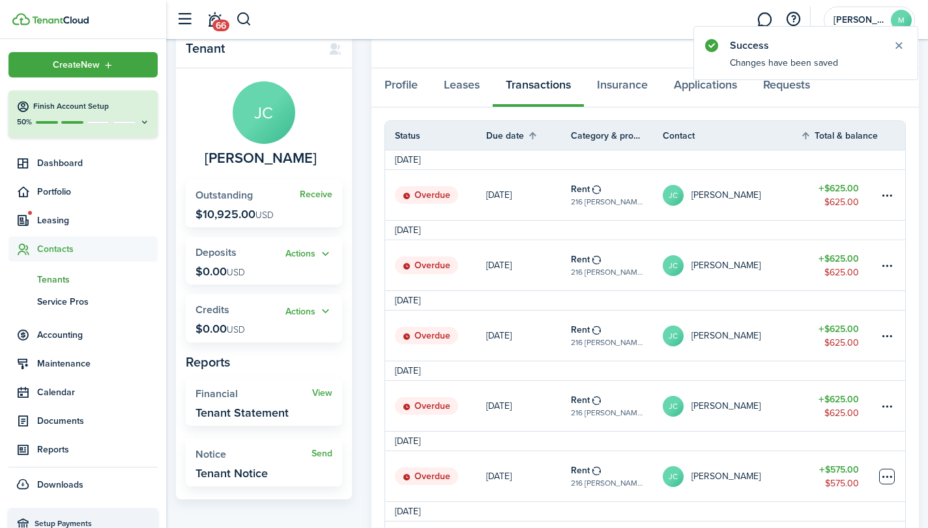
click at [894, 481] on table-menu-btn-icon at bounding box center [887, 477] width 16 height 16
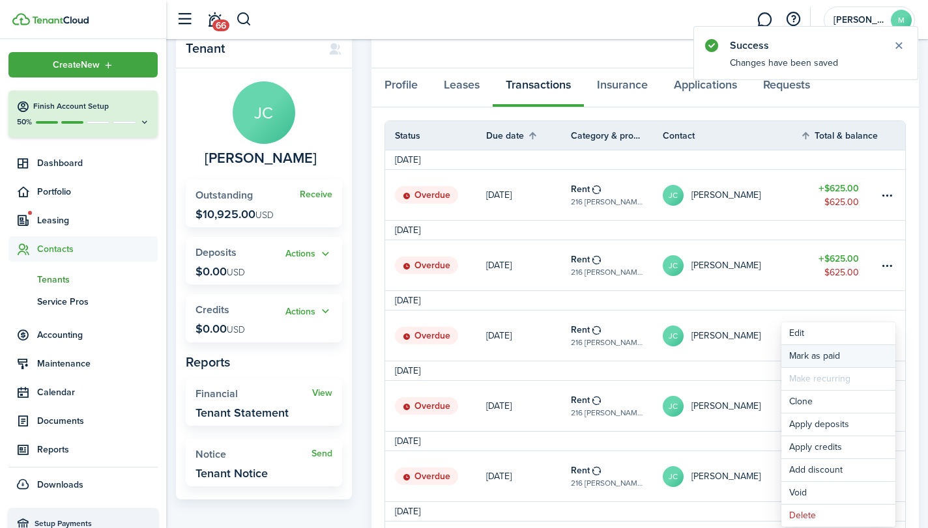
click at [844, 348] on link "Mark as paid" at bounding box center [838, 356] width 114 height 22
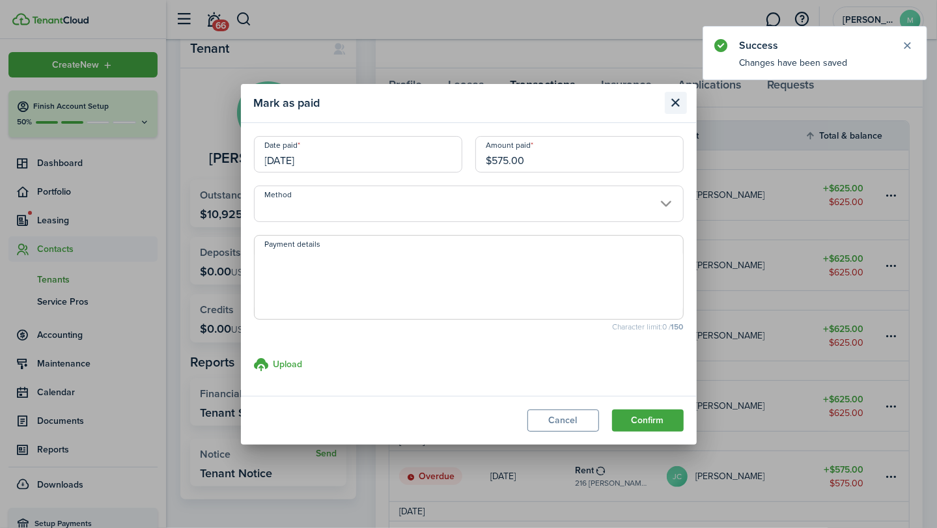
click at [679, 106] on button "Close modal" at bounding box center [676, 103] width 22 height 22
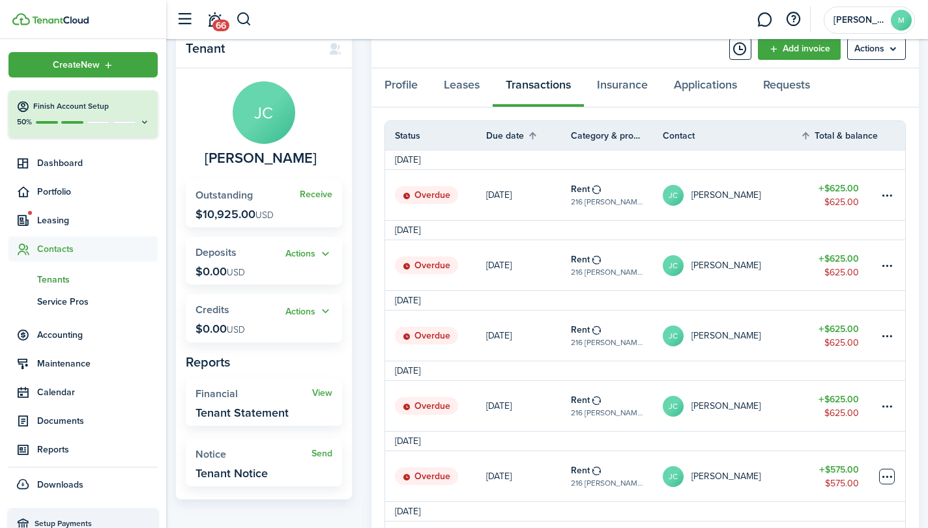
click at [890, 475] on table-menu-btn-icon "Open menu" at bounding box center [887, 477] width 16 height 16
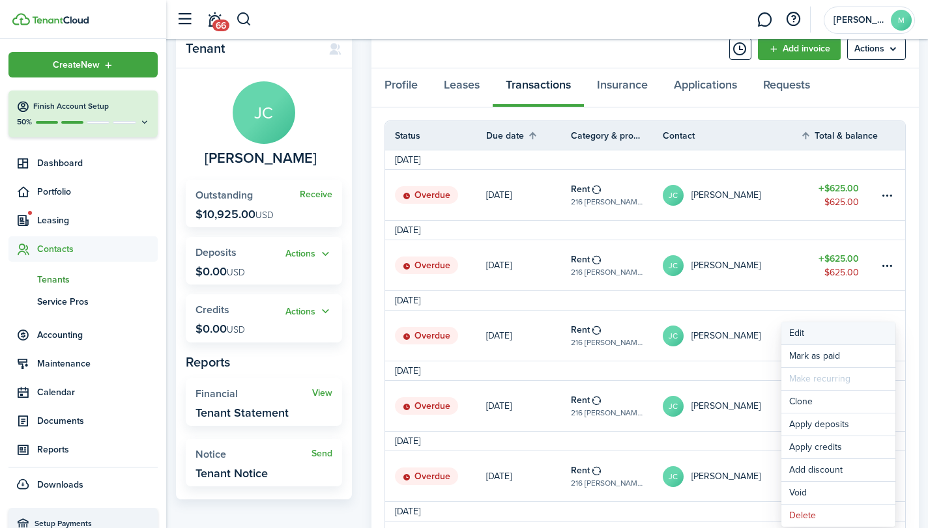
click at [851, 332] on button "Edit" at bounding box center [838, 333] width 114 height 22
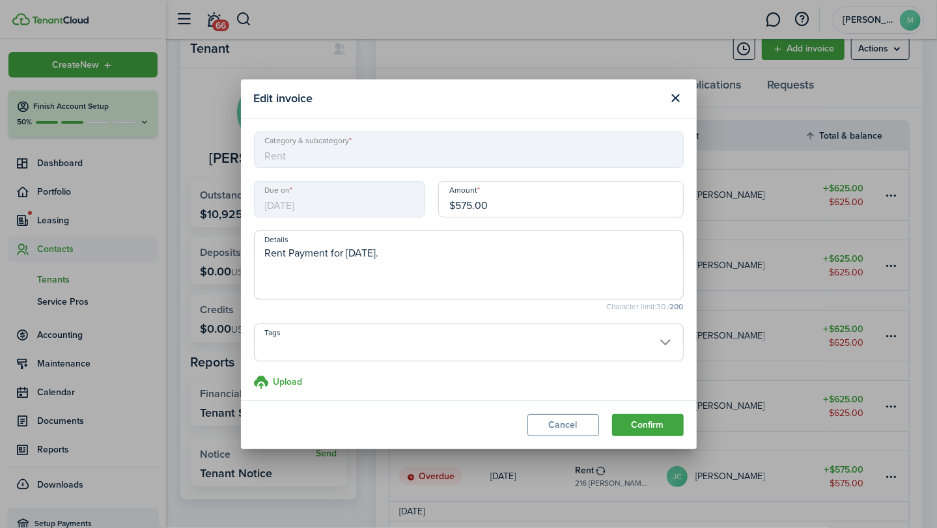
click at [574, 206] on input "$575.00" at bounding box center [561, 199] width 246 height 36
type input "$"
click at [672, 432] on button "Confirm" at bounding box center [648, 425] width 72 height 22
type input "$625.00"
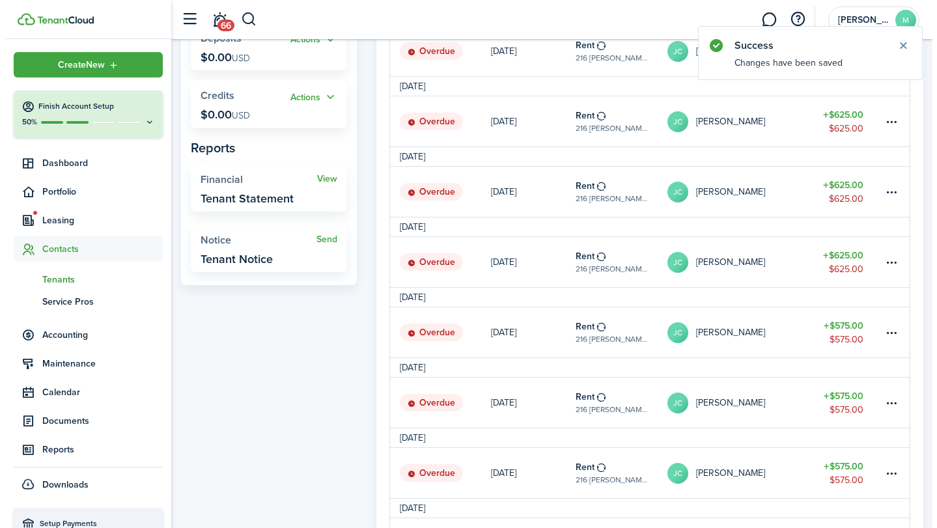
scroll to position [264, 0]
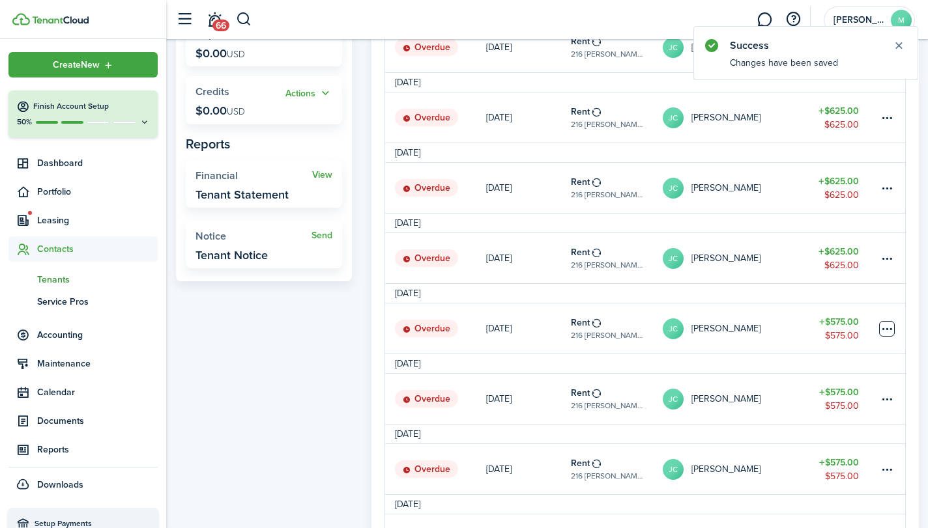
click at [888, 332] on table-menu-btn-icon at bounding box center [887, 329] width 16 height 16
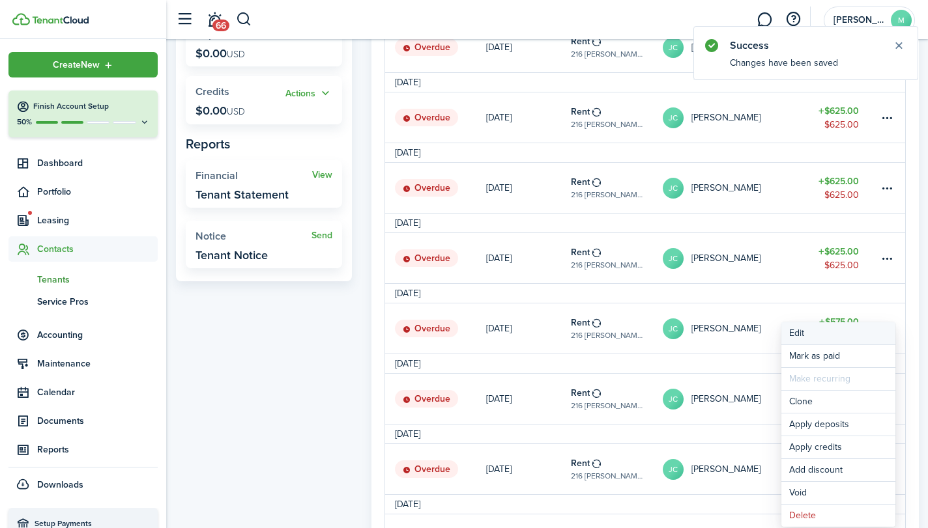
click at [839, 339] on button "Edit" at bounding box center [838, 333] width 114 height 22
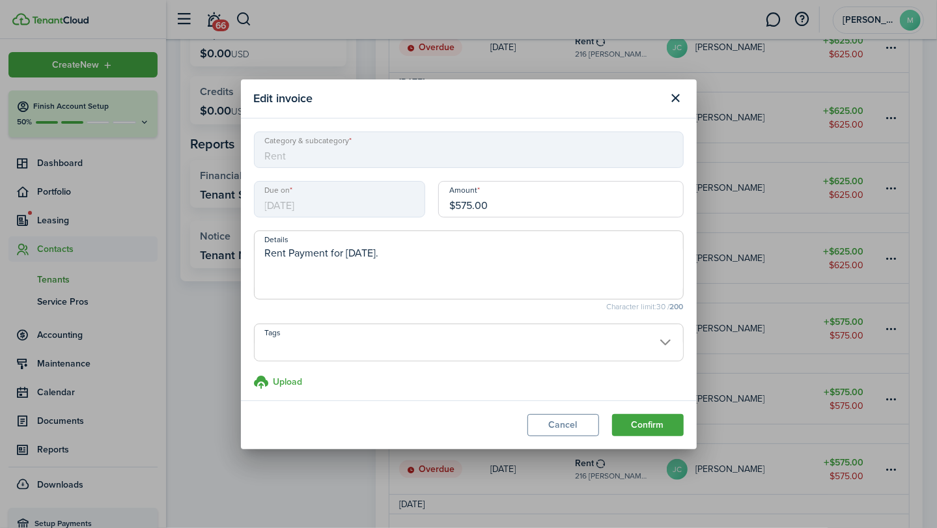
click at [591, 205] on input "$575.00" at bounding box center [561, 199] width 246 height 36
type input "$"
click at [661, 430] on button "Confirm" at bounding box center [648, 425] width 72 height 22
type input "$625.00"
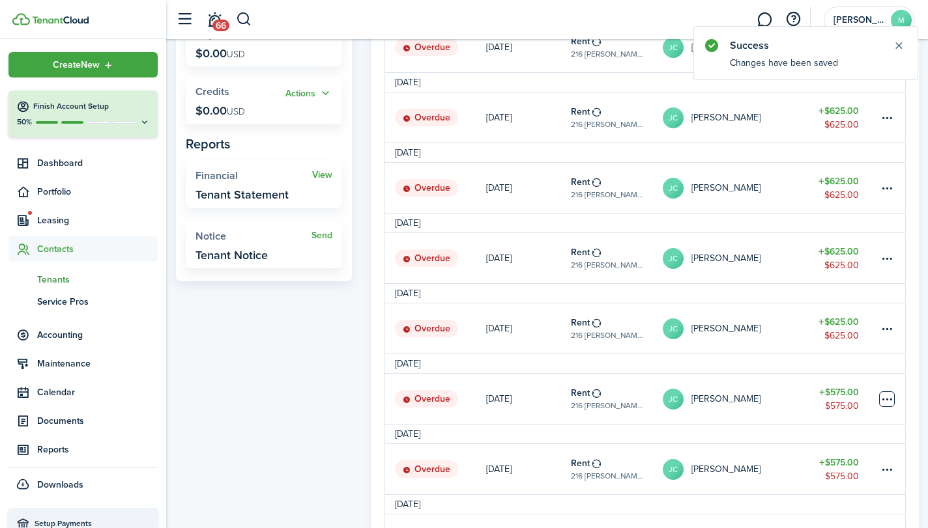
click at [888, 401] on table-menu-btn-icon at bounding box center [887, 399] width 16 height 16
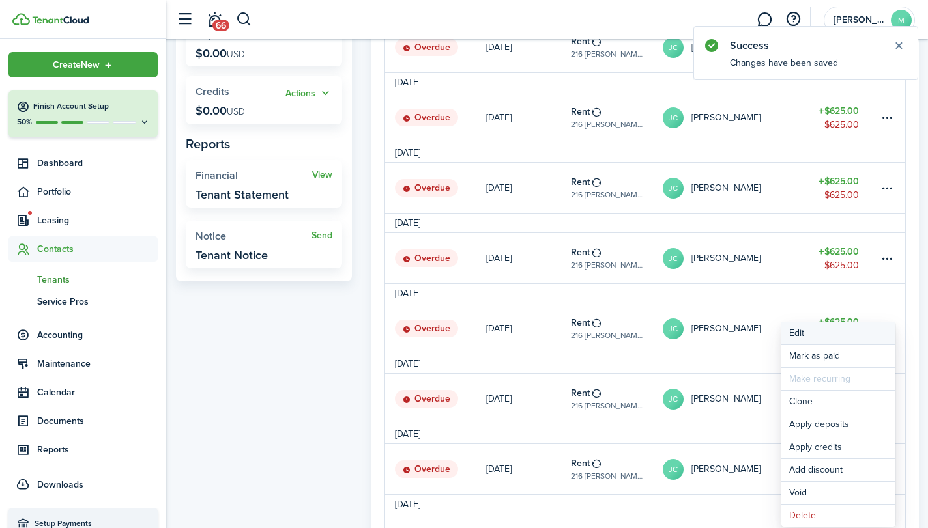
click at [859, 339] on button "Edit" at bounding box center [838, 333] width 114 height 22
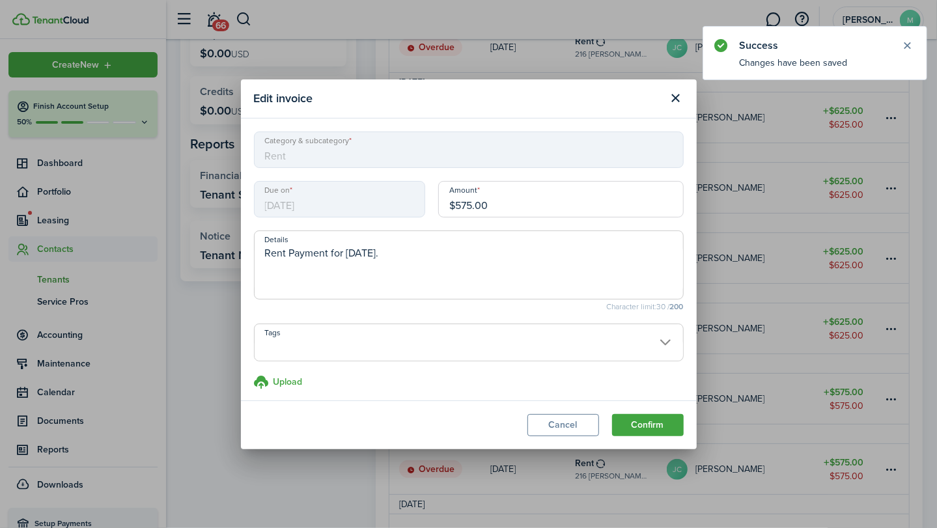
click at [543, 212] on input "$575.00" at bounding box center [561, 199] width 246 height 36
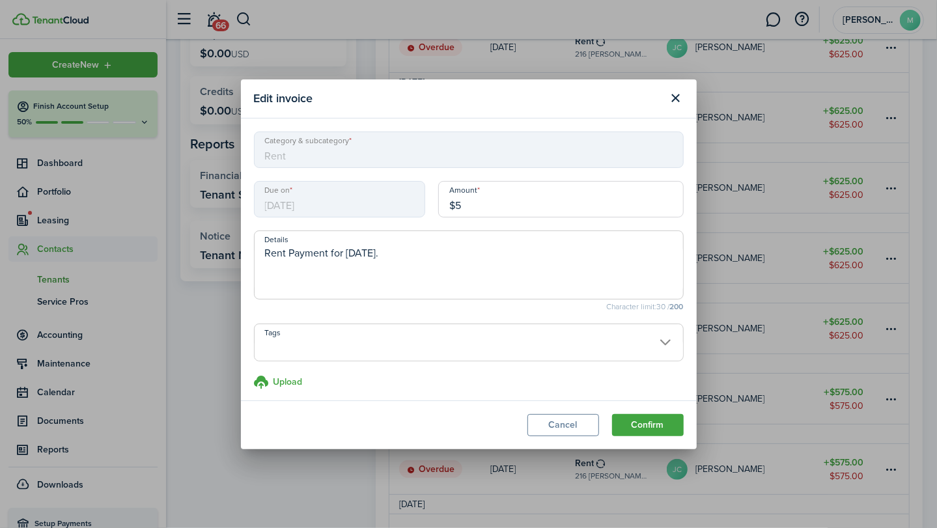
type input "$"
click at [665, 423] on button "Confirm" at bounding box center [648, 425] width 72 height 22
type input "$625.00"
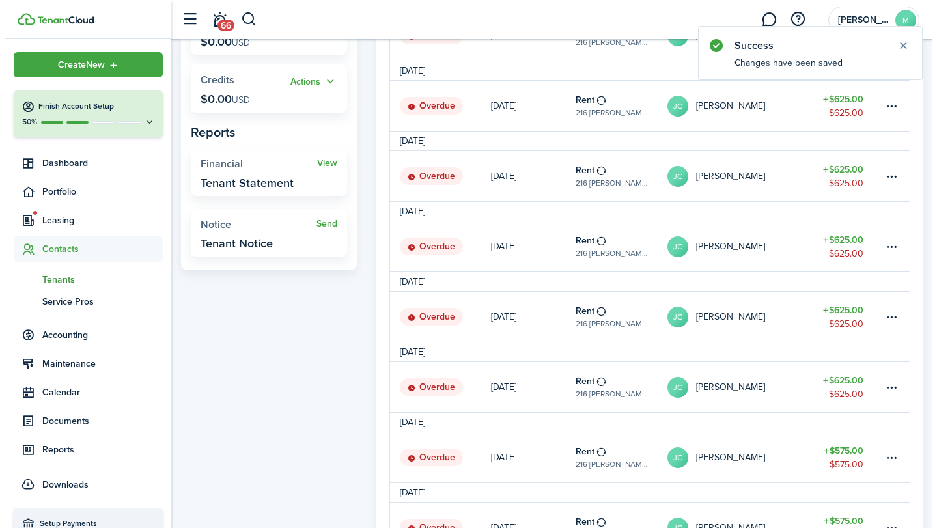
scroll to position [302, 0]
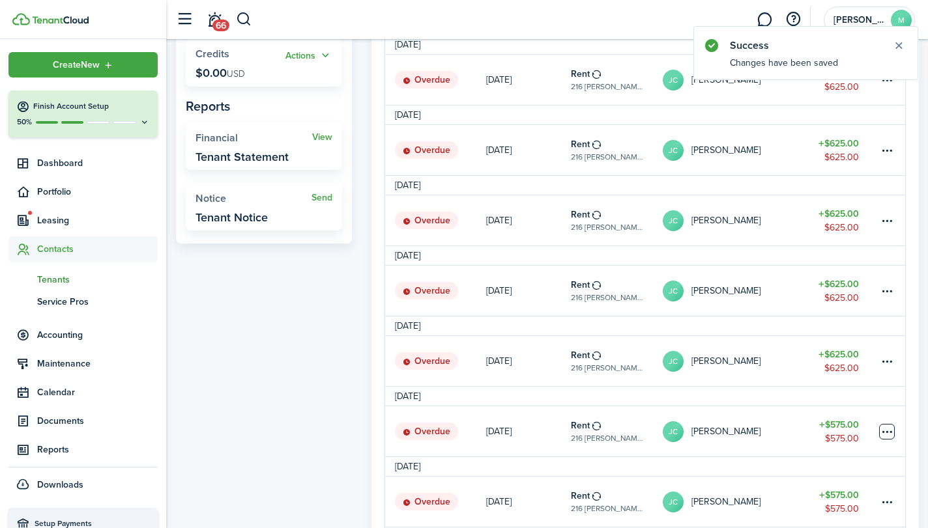
click at [894, 438] on table-menu-btn-icon at bounding box center [887, 432] width 16 height 16
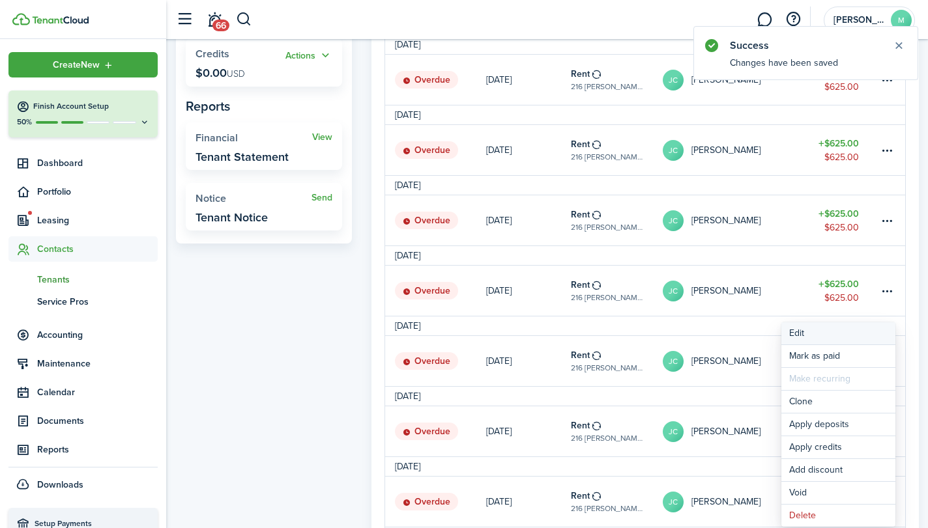
click at [838, 344] on button "Edit" at bounding box center [838, 333] width 114 height 22
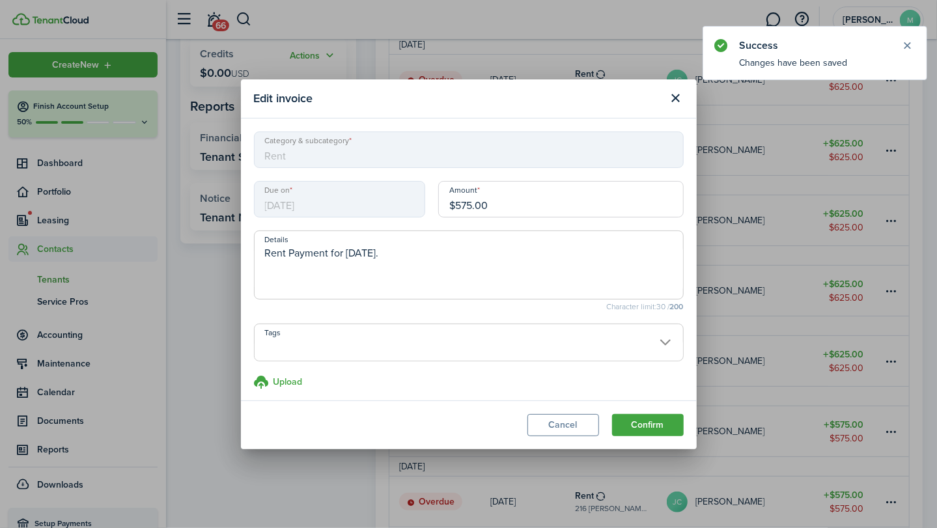
click at [571, 212] on input "$575.00" at bounding box center [561, 199] width 246 height 36
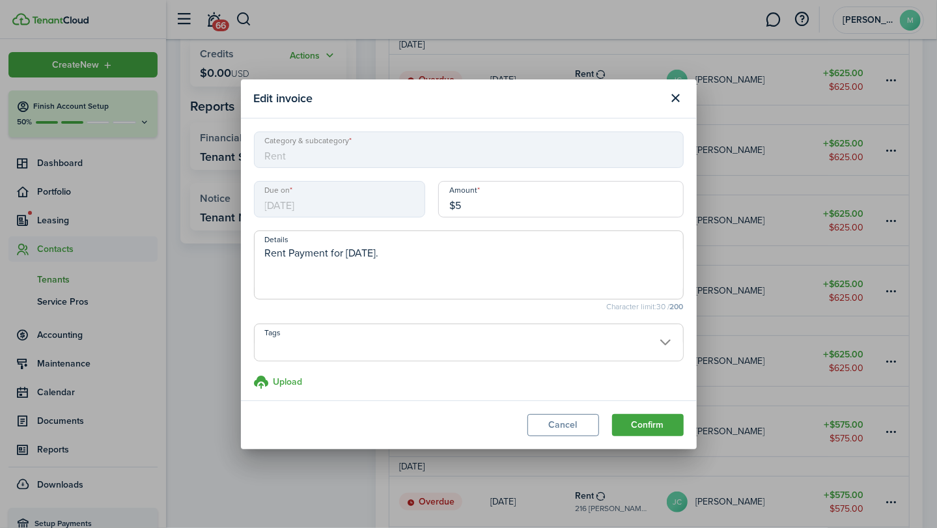
type input "$"
click at [665, 432] on button "Confirm" at bounding box center [648, 425] width 72 height 22
type input "$625.00"
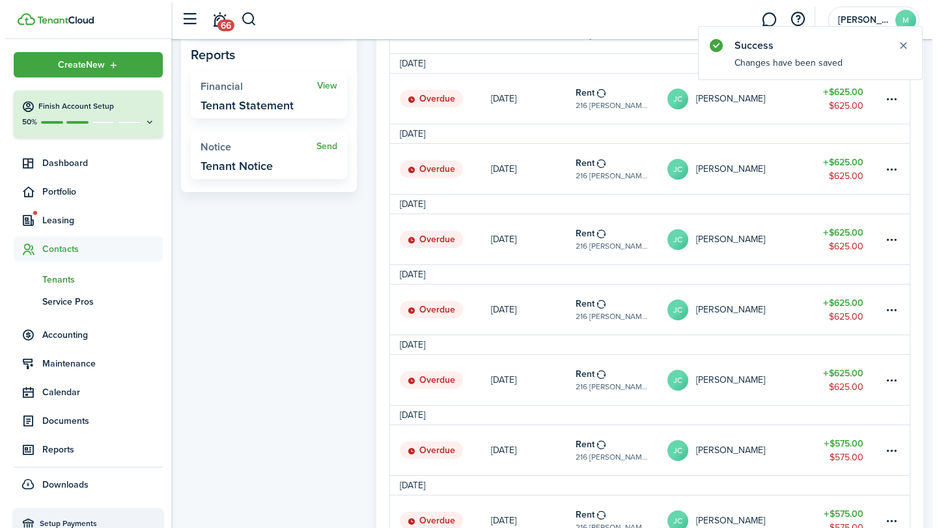
scroll to position [354, 0]
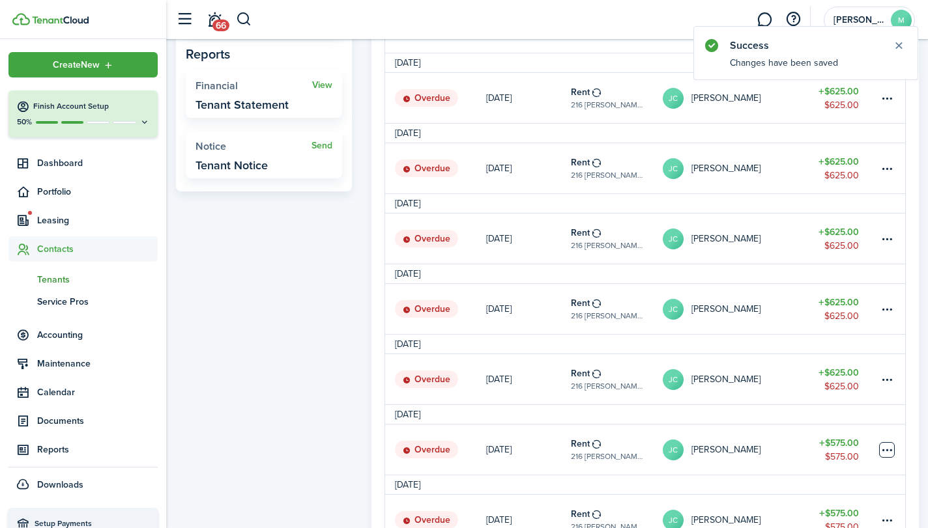
click at [891, 449] on table-menu-btn-icon at bounding box center [887, 450] width 16 height 16
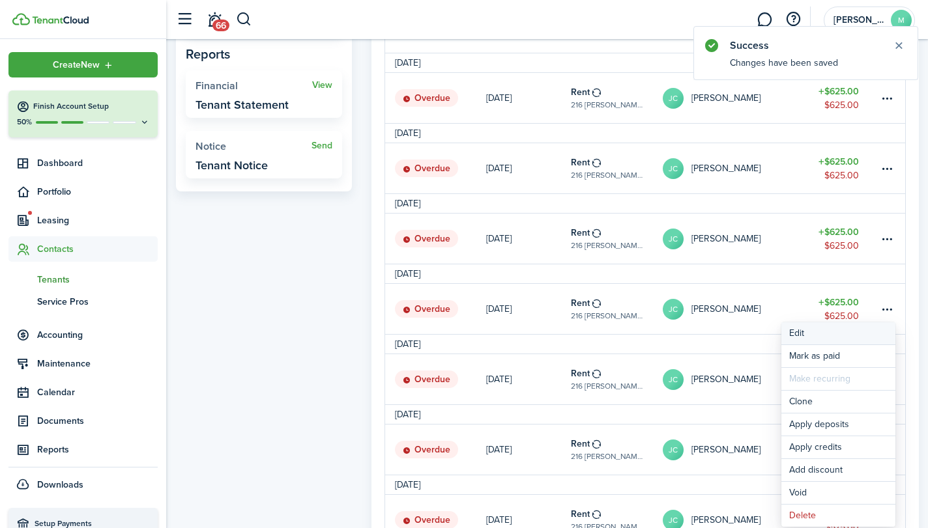
click at [853, 333] on button "Edit" at bounding box center [838, 333] width 114 height 22
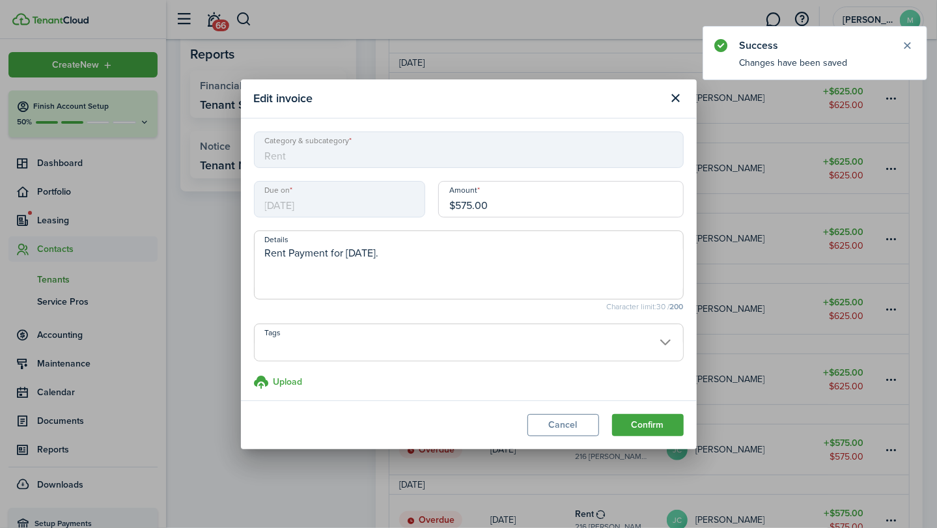
click at [567, 210] on input "$575.00" at bounding box center [561, 199] width 246 height 36
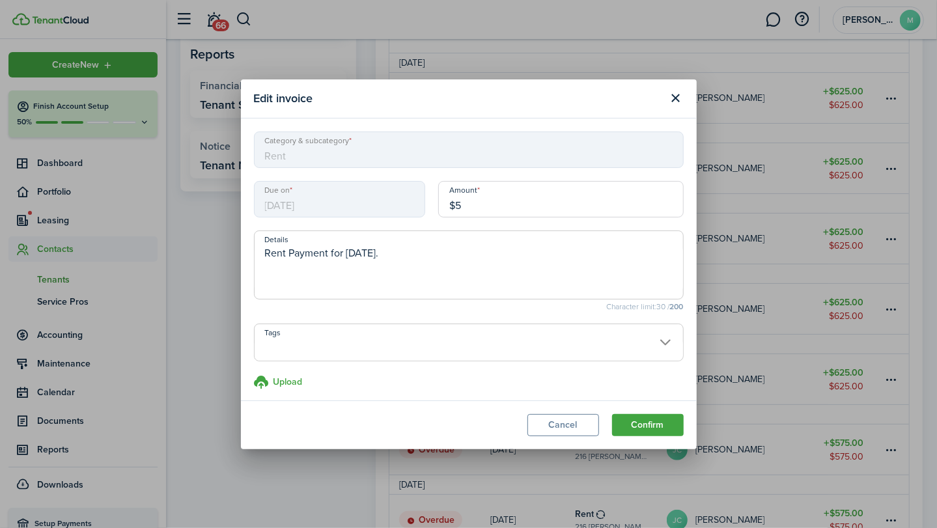
type input "$"
click at [667, 431] on button "Confirm" at bounding box center [648, 425] width 72 height 22
type input "$625.00"
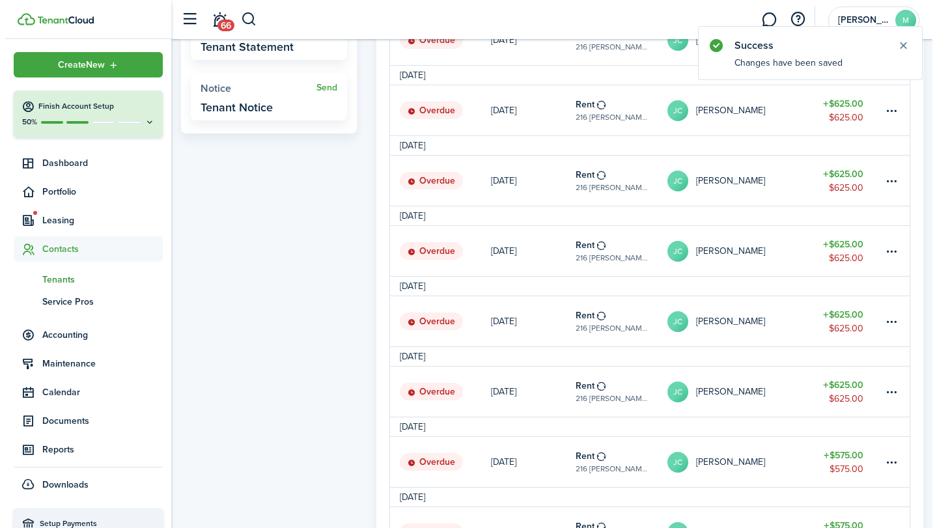
scroll to position [414, 0]
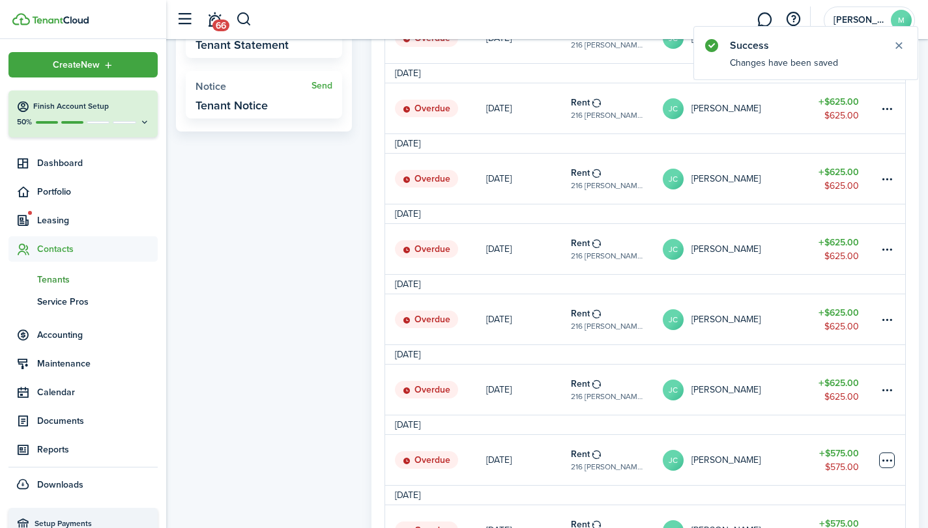
click at [890, 461] on table-menu-btn-icon at bounding box center [887, 461] width 16 height 16
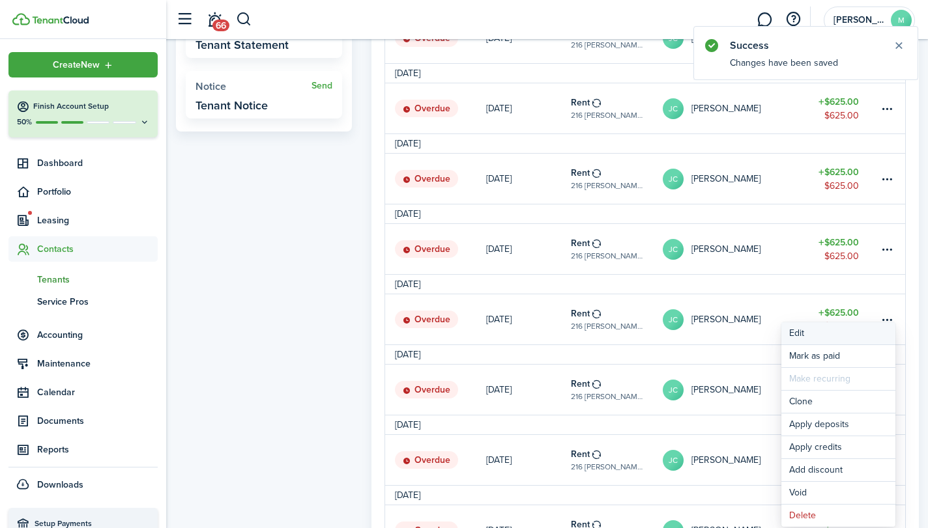
click at [844, 339] on button "Edit" at bounding box center [838, 333] width 114 height 22
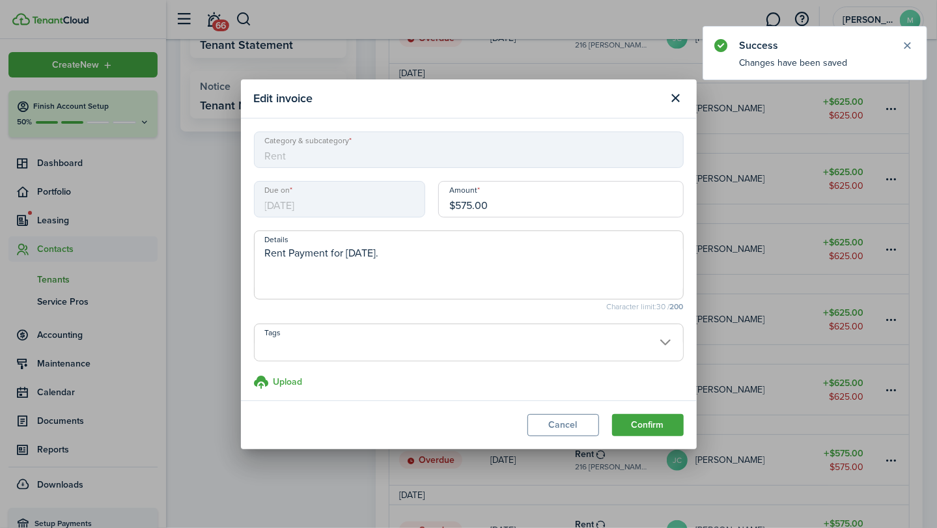
click at [551, 206] on input "$575.00" at bounding box center [561, 199] width 246 height 36
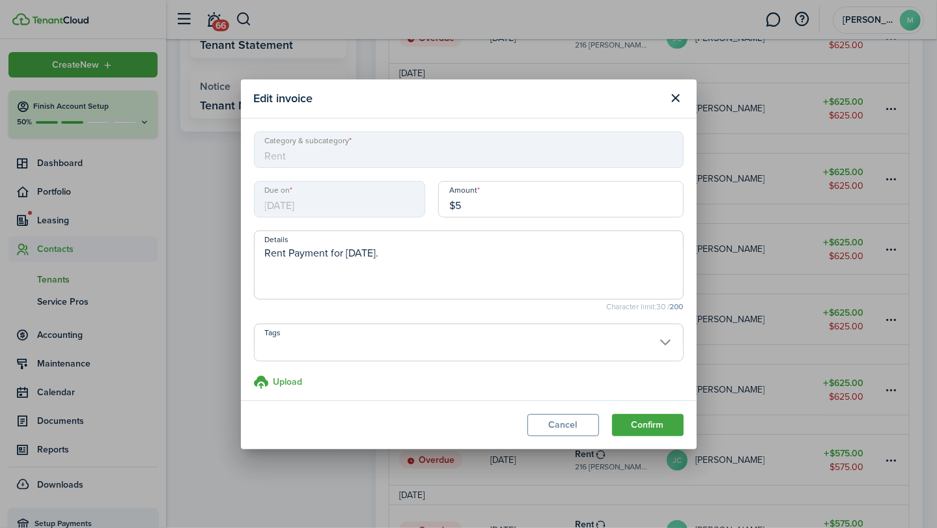
type input "$"
click at [668, 427] on button "Confirm" at bounding box center [648, 425] width 72 height 22
type input "$625.00"
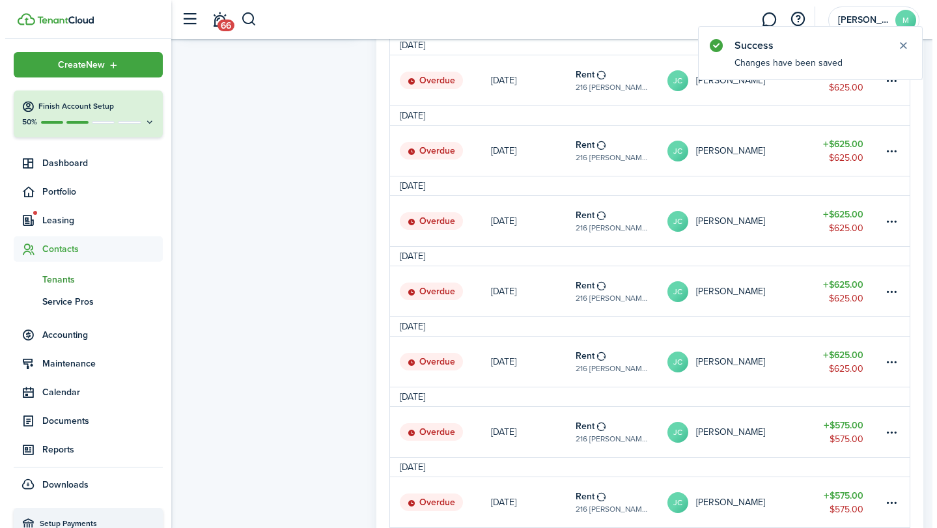
scroll to position [521, 0]
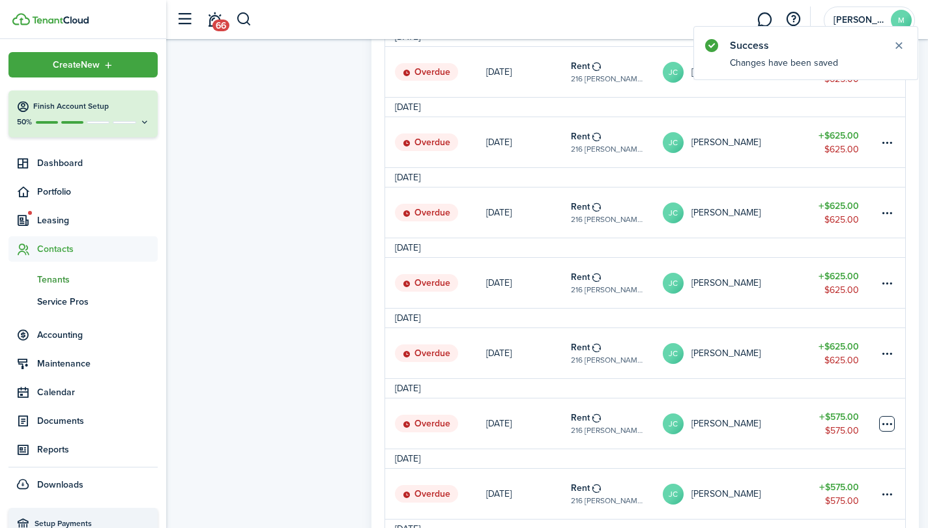
click at [892, 425] on table-menu-btn-icon at bounding box center [887, 424] width 16 height 16
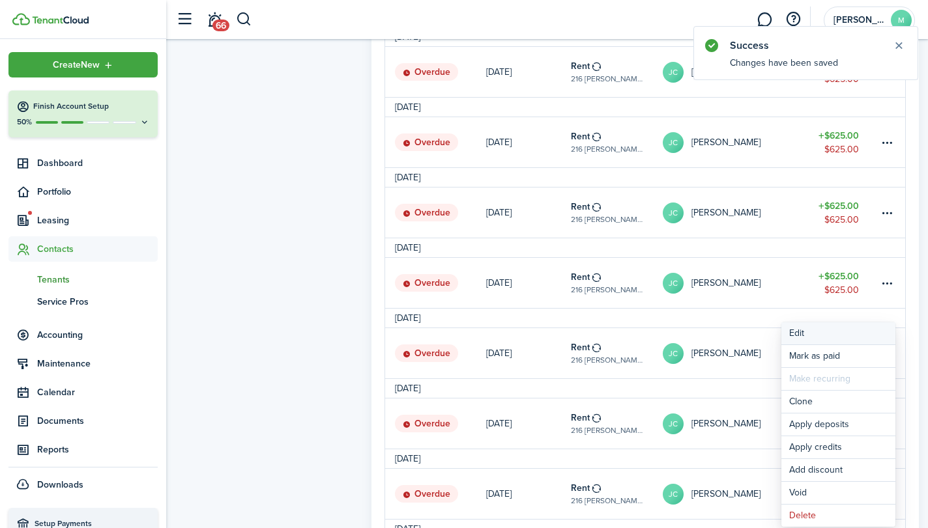
click at [863, 340] on button "Edit" at bounding box center [838, 333] width 114 height 22
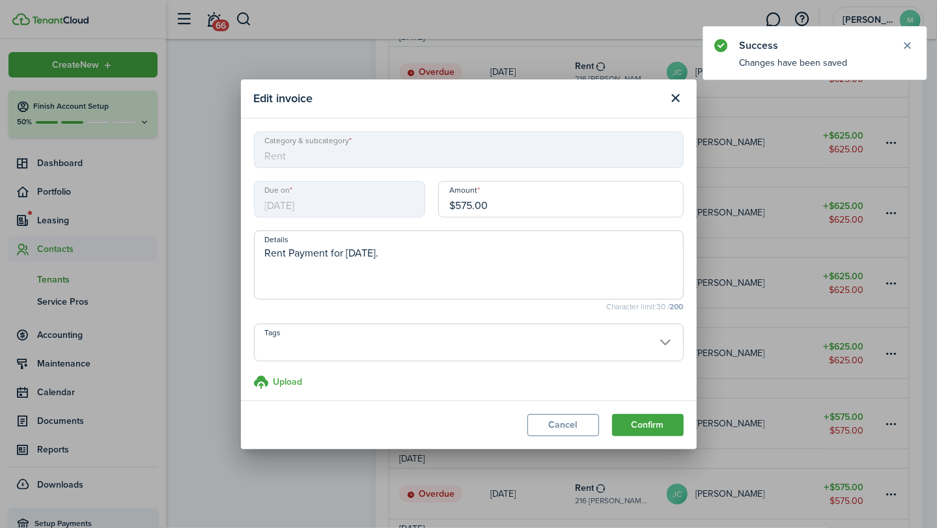
click at [567, 209] on input "$575.00" at bounding box center [561, 199] width 246 height 36
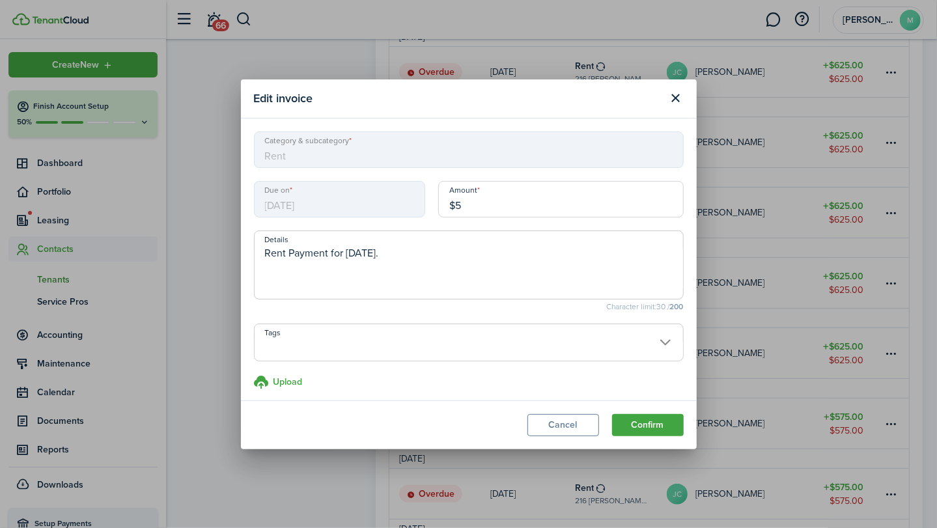
type input "$"
click at [666, 423] on button "Confirm" at bounding box center [648, 425] width 72 height 22
type input "$625.00"
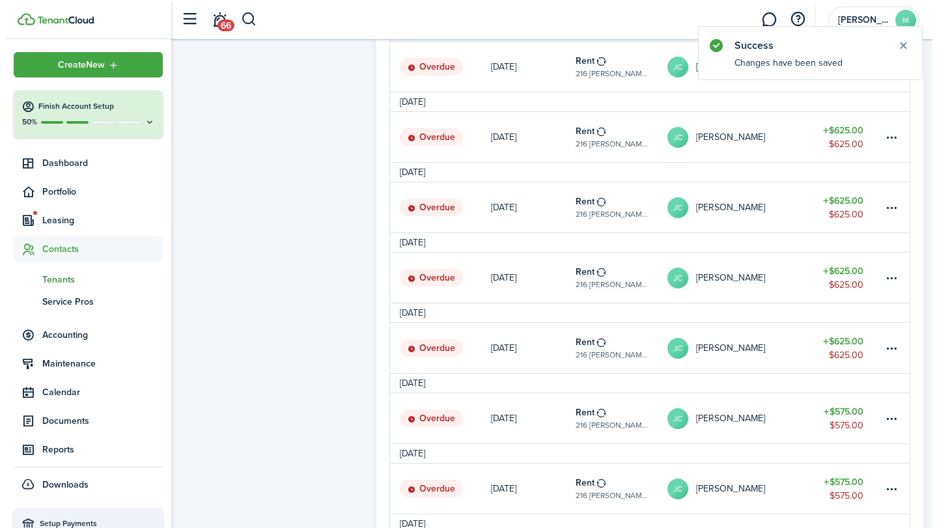
scroll to position [598, 0]
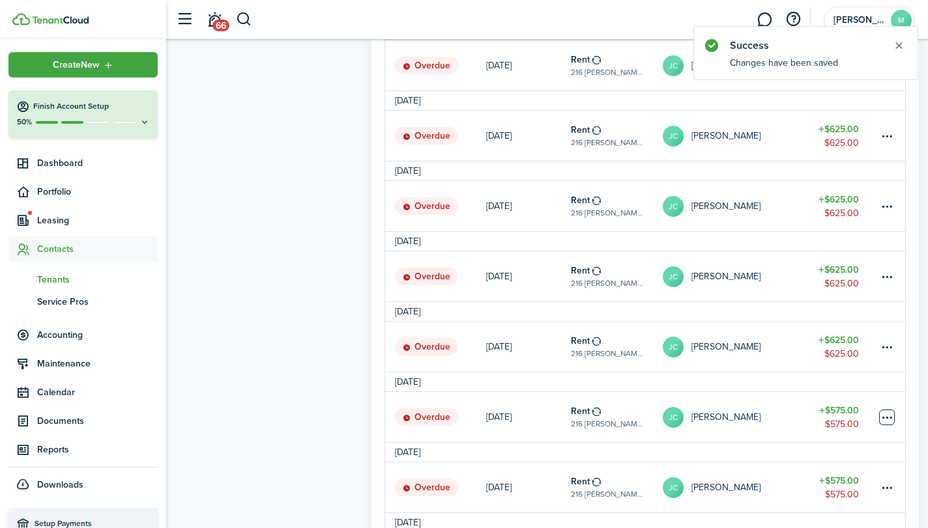
click at [893, 422] on table-menu-btn-icon at bounding box center [887, 418] width 16 height 16
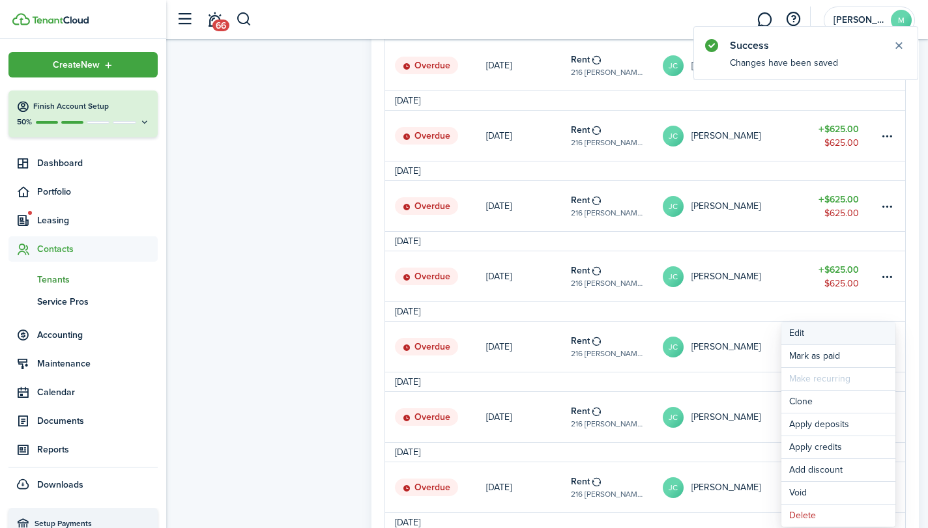
click at [851, 335] on button "Edit" at bounding box center [838, 333] width 114 height 22
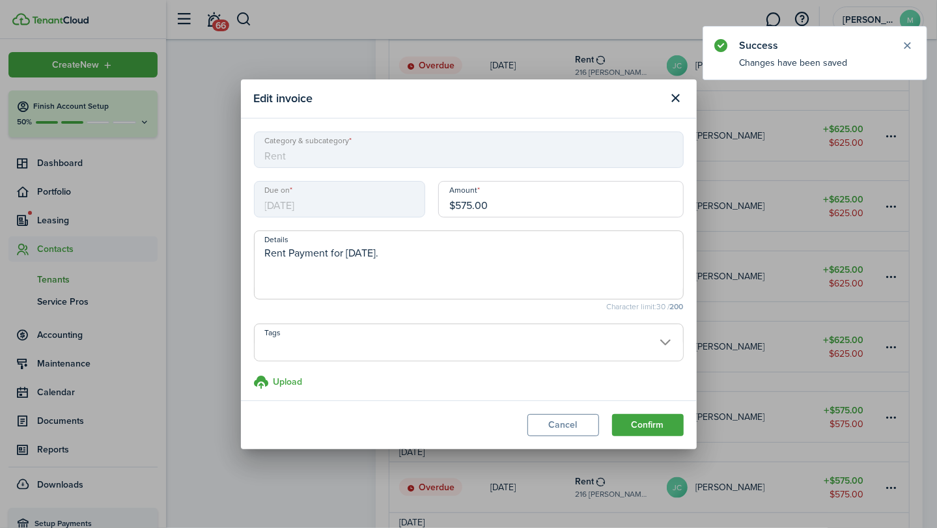
click at [560, 208] on input "$575.00" at bounding box center [561, 199] width 246 height 36
type input "$"
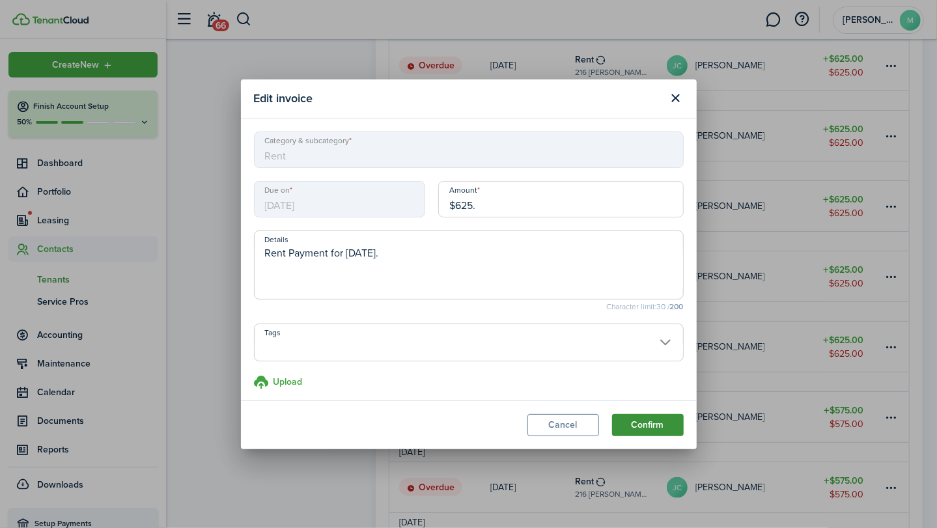
click at [664, 425] on button "Confirm" at bounding box center [648, 425] width 72 height 22
type input "$625.00"
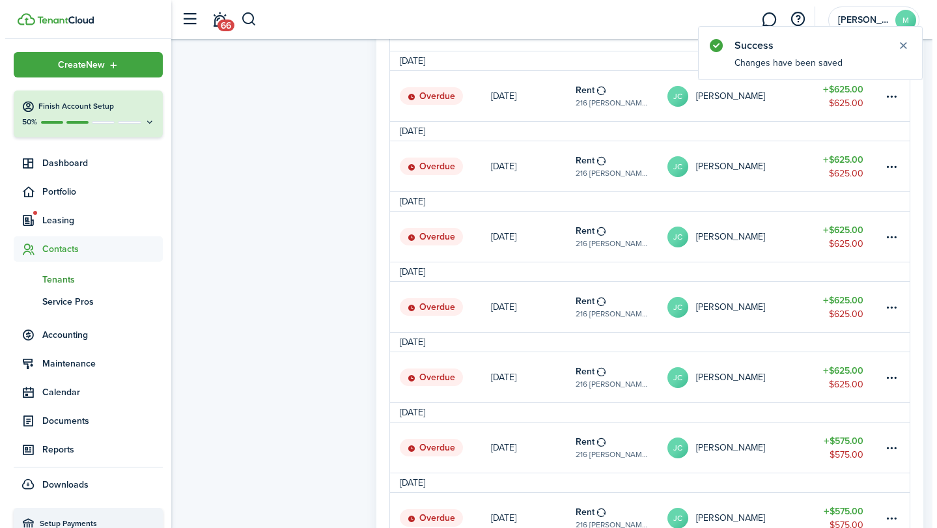
scroll to position [638, 0]
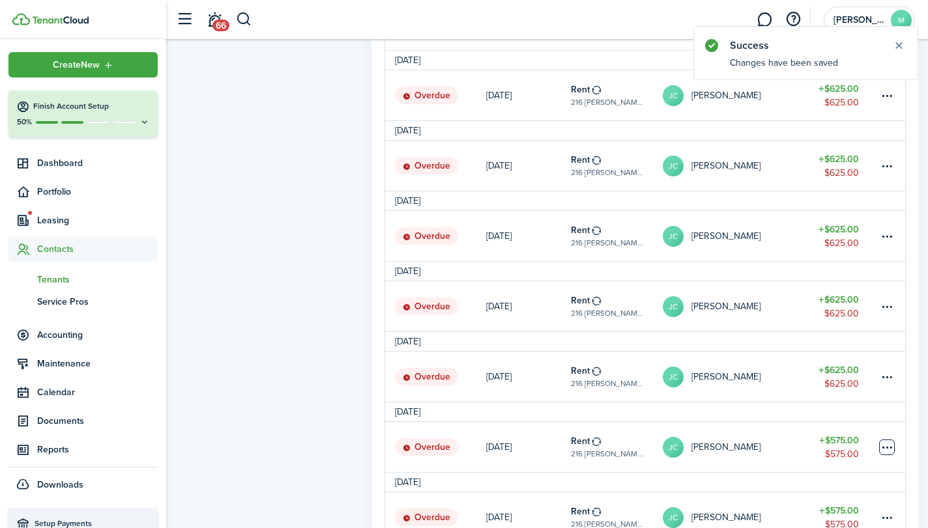
click at [889, 451] on table-menu-btn-icon at bounding box center [887, 448] width 16 height 16
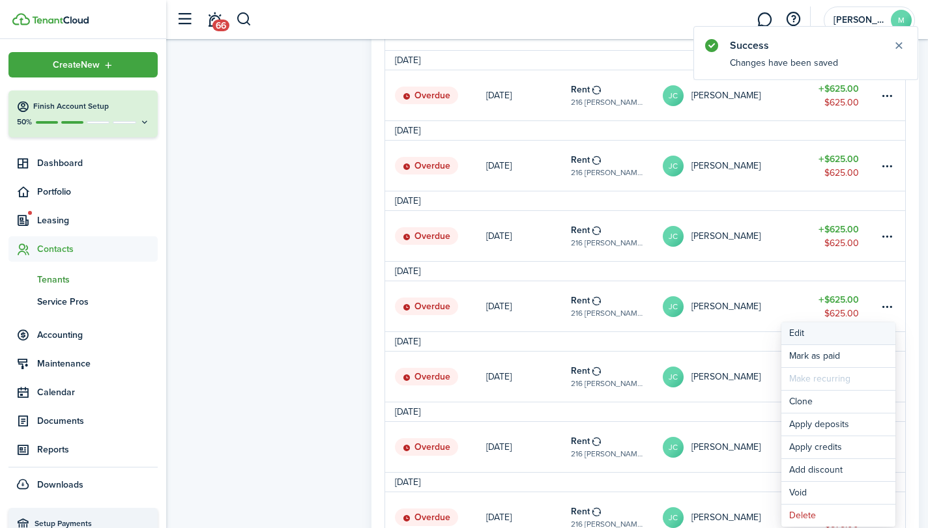
click at [845, 335] on button "Edit" at bounding box center [838, 333] width 114 height 22
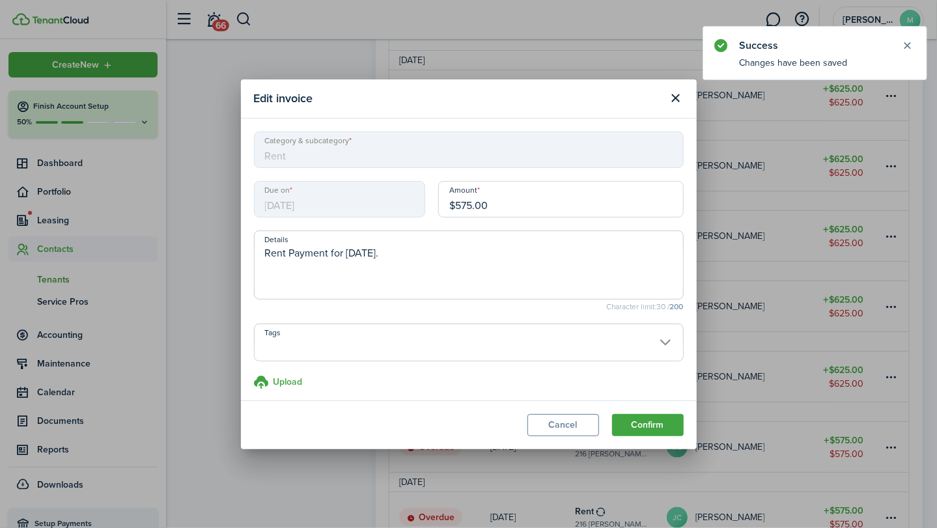
click at [560, 210] on input "$575.00" at bounding box center [561, 199] width 246 height 36
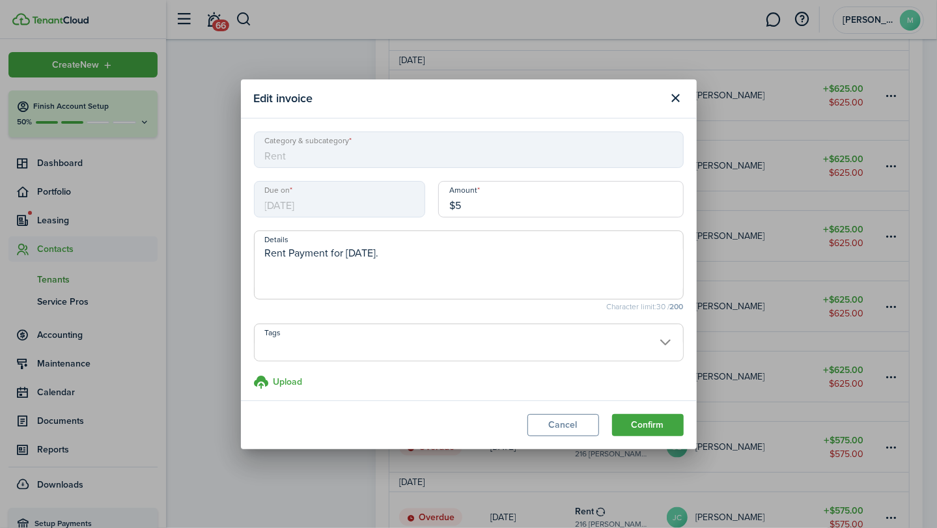
type input "$"
click at [655, 429] on button "Confirm" at bounding box center [648, 425] width 72 height 22
type input "$625.00"
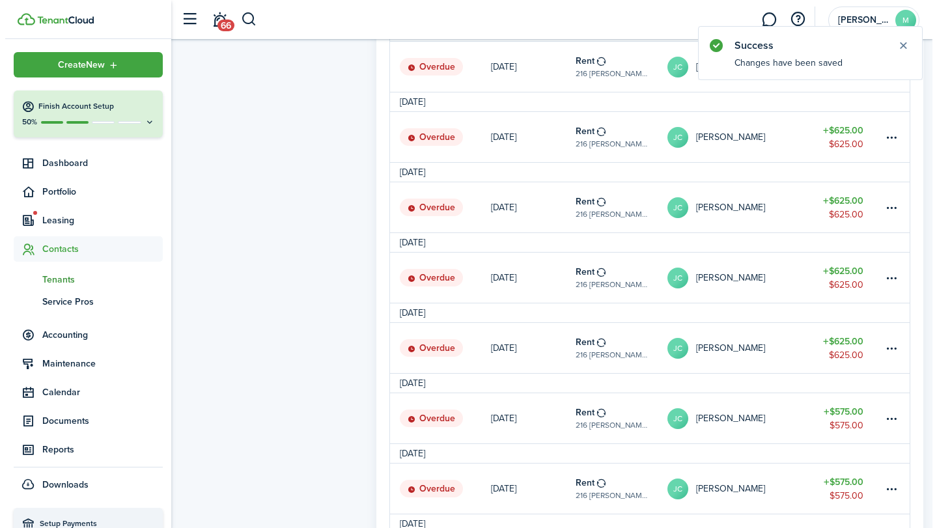
scroll to position [739, 0]
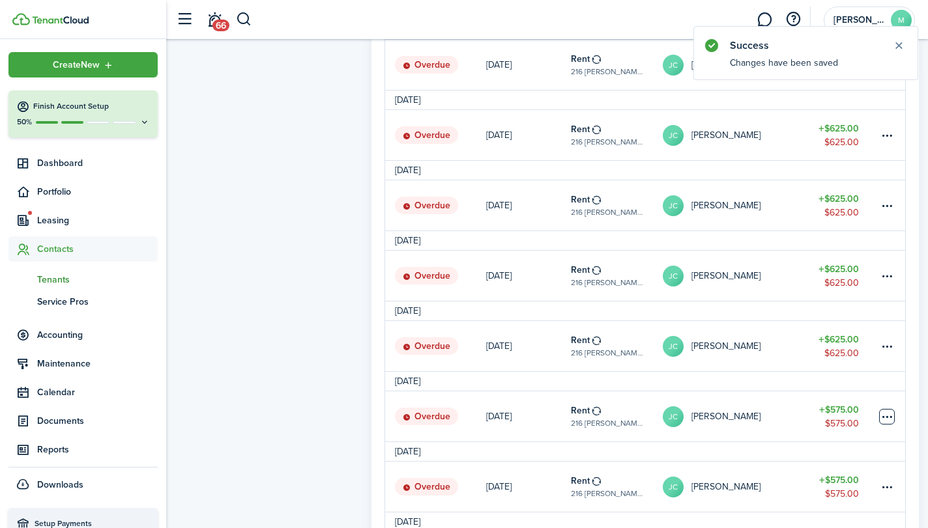
click at [888, 419] on table-menu-btn-icon at bounding box center [887, 417] width 16 height 16
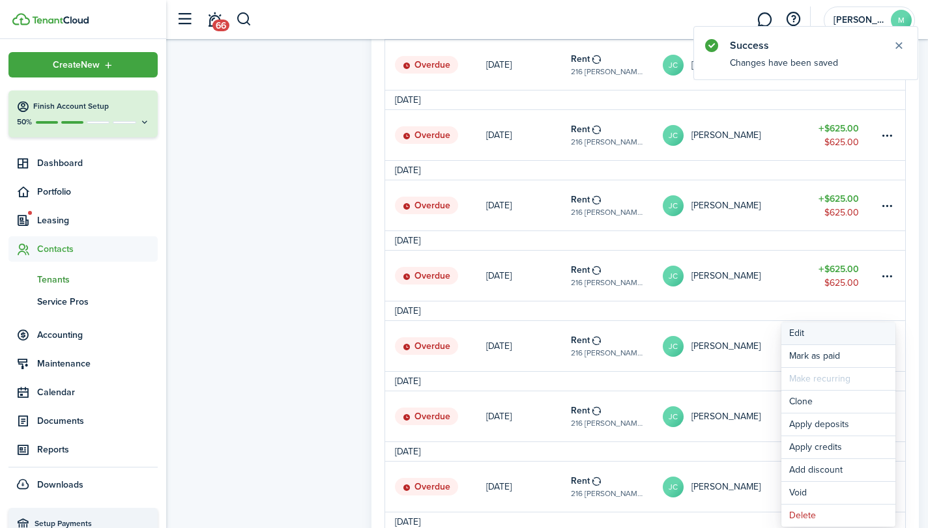
click at [844, 343] on button "Edit" at bounding box center [838, 333] width 114 height 22
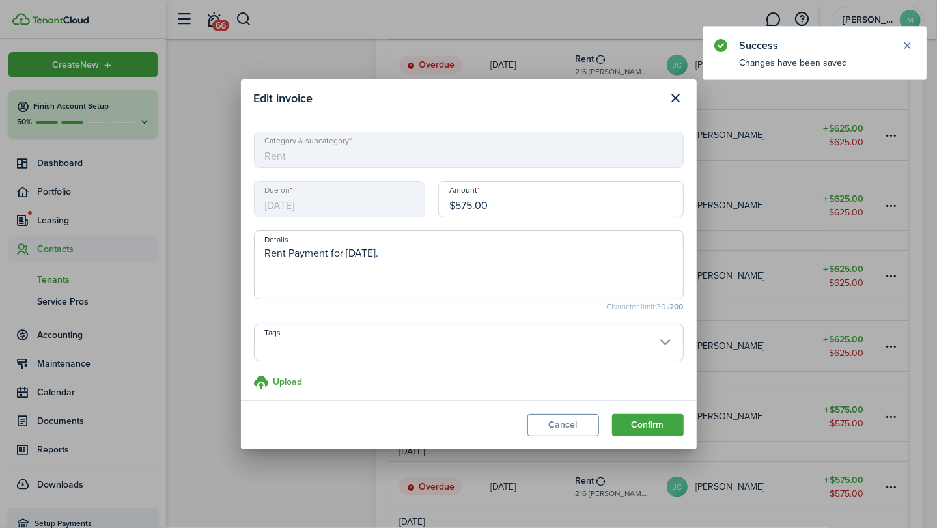
click at [550, 205] on input "$575.00" at bounding box center [561, 199] width 246 height 36
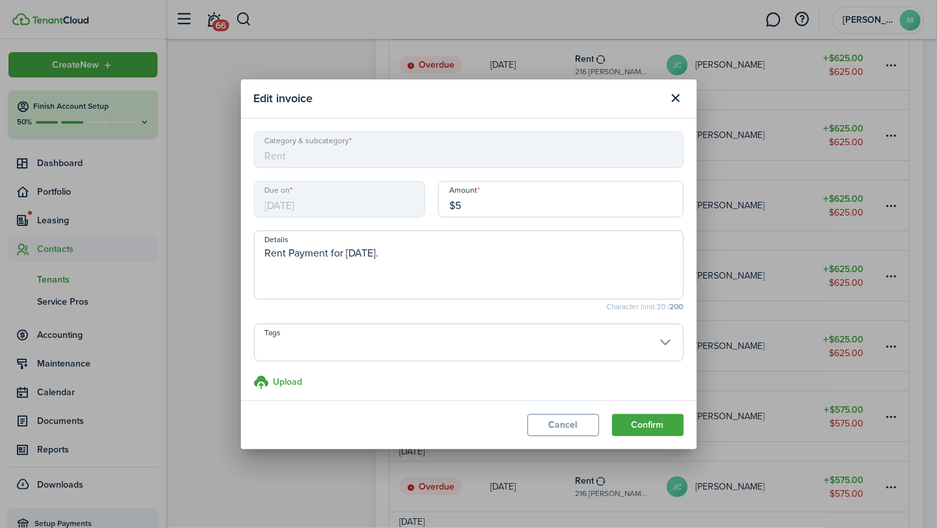
type input "$"
type input "$625.00"
click at [672, 431] on button "Confirm" at bounding box center [648, 425] width 72 height 22
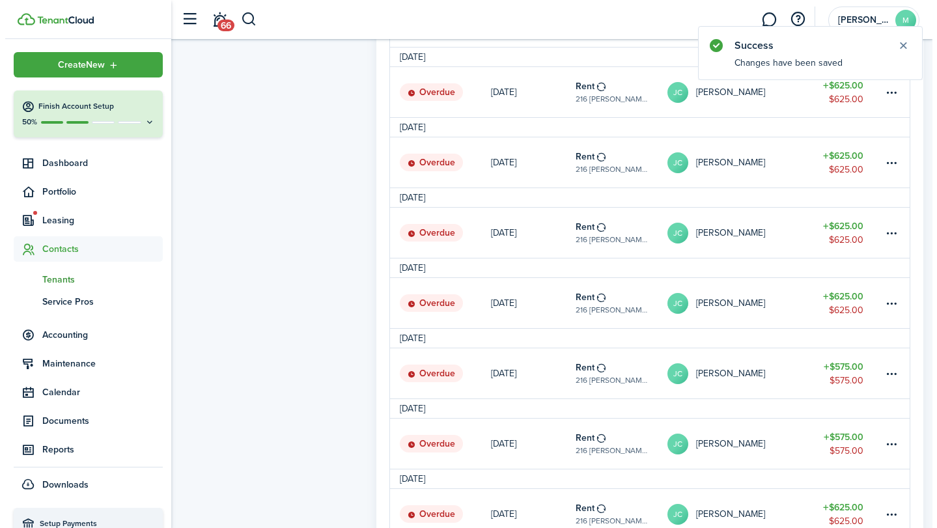
scroll to position [860, 0]
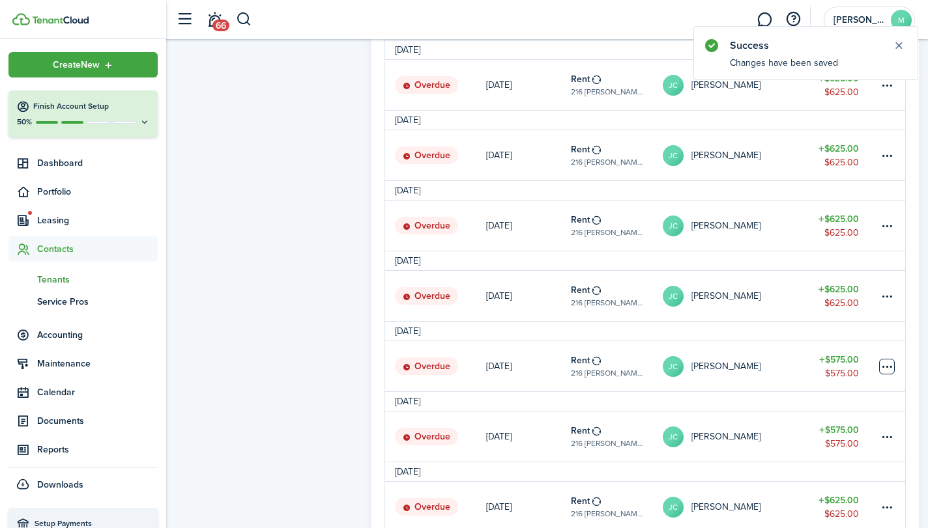
click at [888, 369] on table-menu-btn-icon at bounding box center [887, 367] width 16 height 16
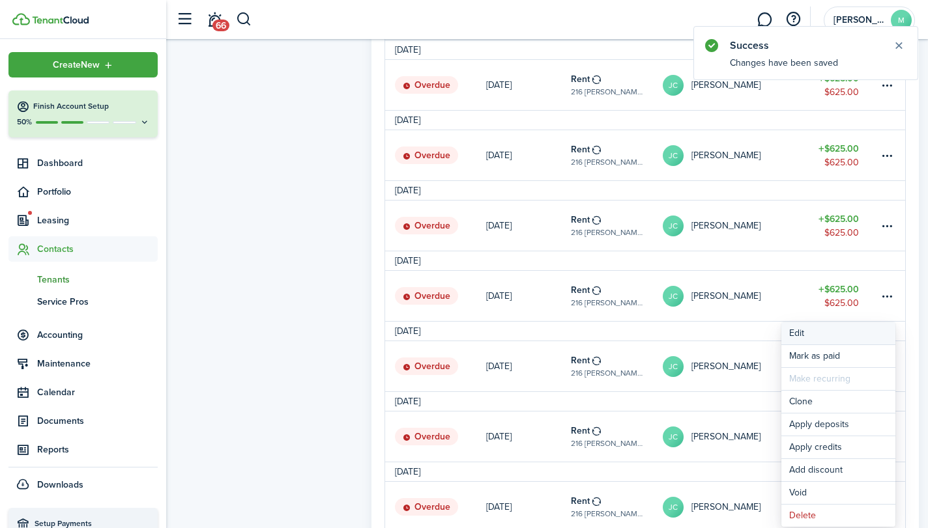
click at [855, 337] on button "Edit" at bounding box center [838, 333] width 114 height 22
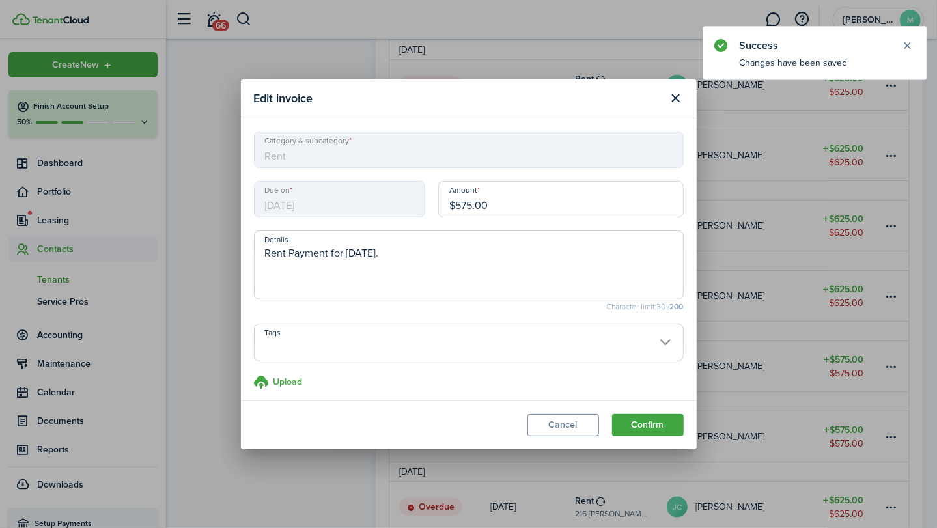
click at [589, 203] on input "$575.00" at bounding box center [561, 199] width 246 height 36
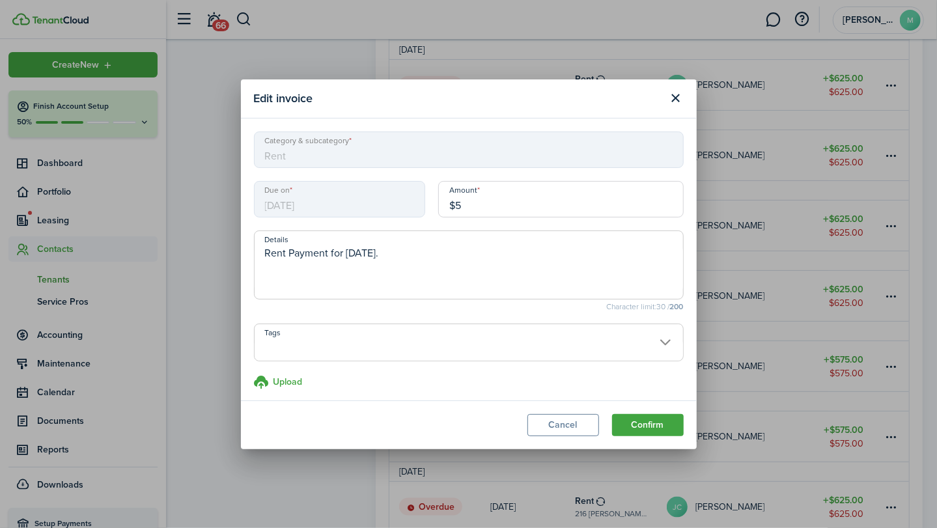
type input "$"
type input "$625.00"
click at [659, 432] on button "Confirm" at bounding box center [648, 425] width 72 height 22
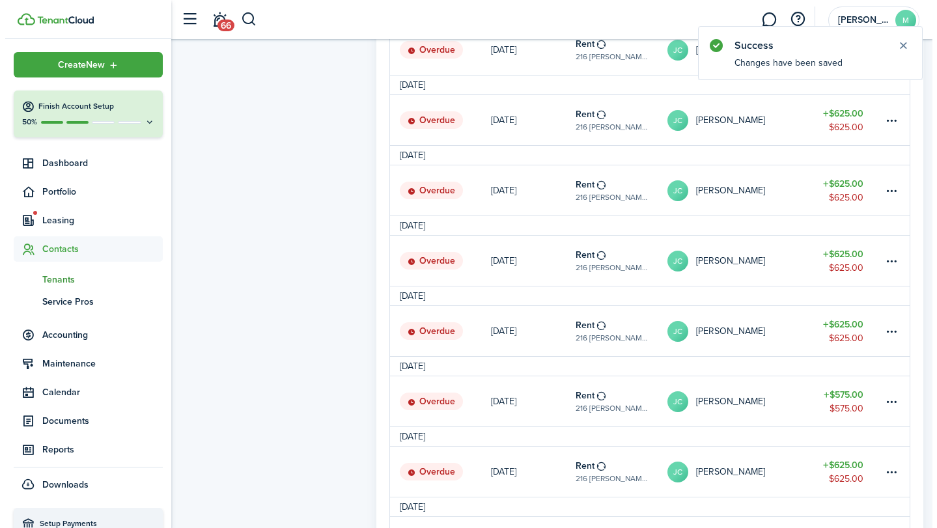
scroll to position [910, 0]
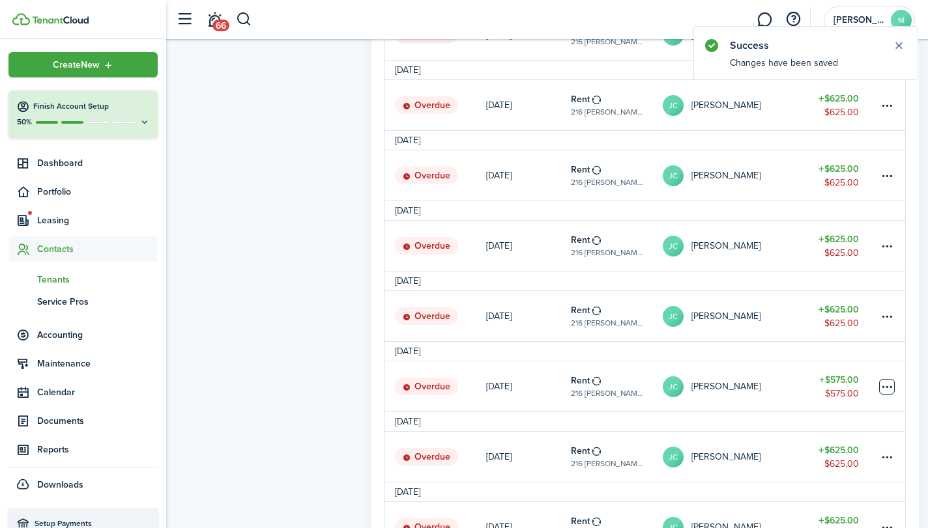
click at [890, 388] on table-menu-btn-icon at bounding box center [887, 387] width 16 height 16
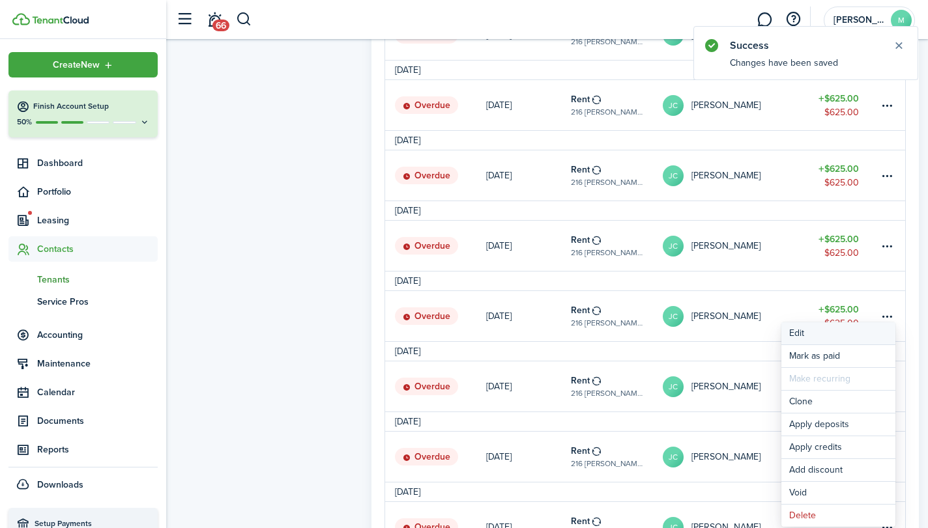
click at [832, 339] on button "Edit" at bounding box center [838, 333] width 114 height 22
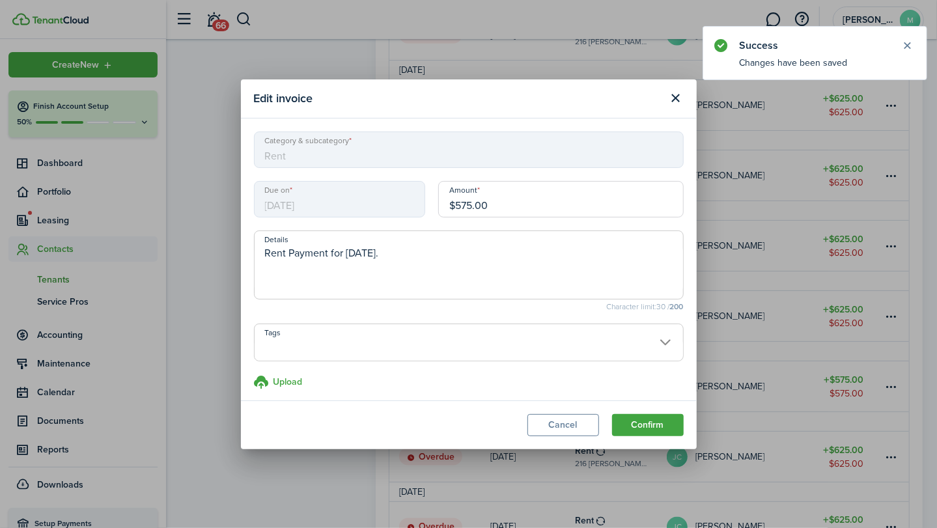
click at [554, 208] on input "$575.00" at bounding box center [561, 199] width 246 height 36
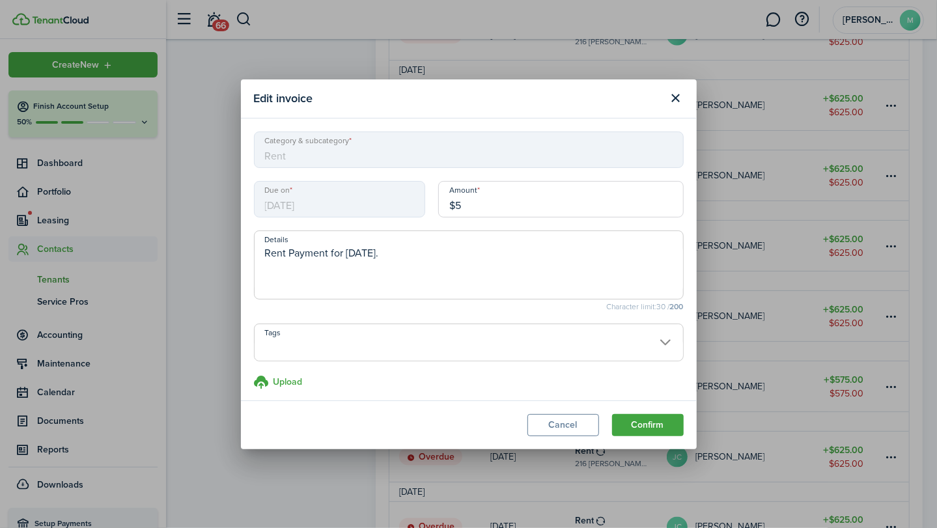
type input "$"
click at [663, 434] on button "Confirm" at bounding box center [648, 425] width 72 height 22
type input "$625.00"
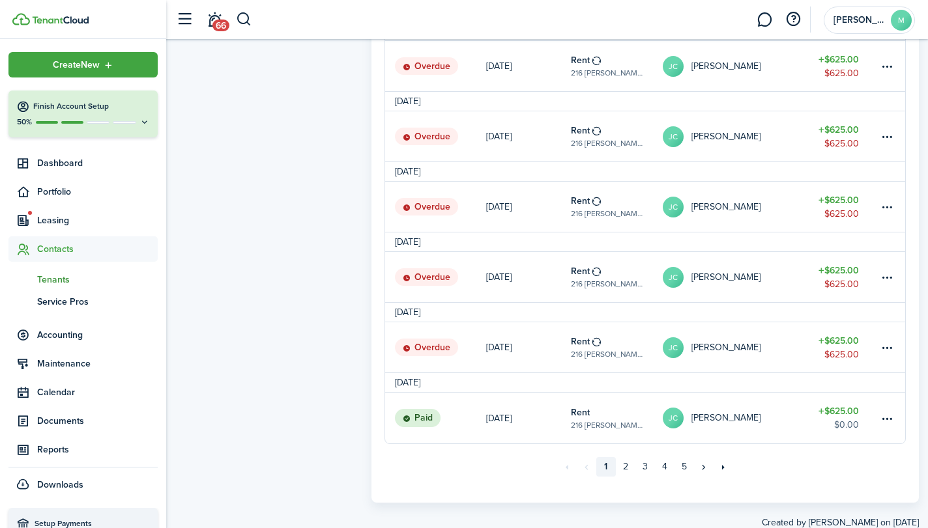
scroll to position [1197, 0]
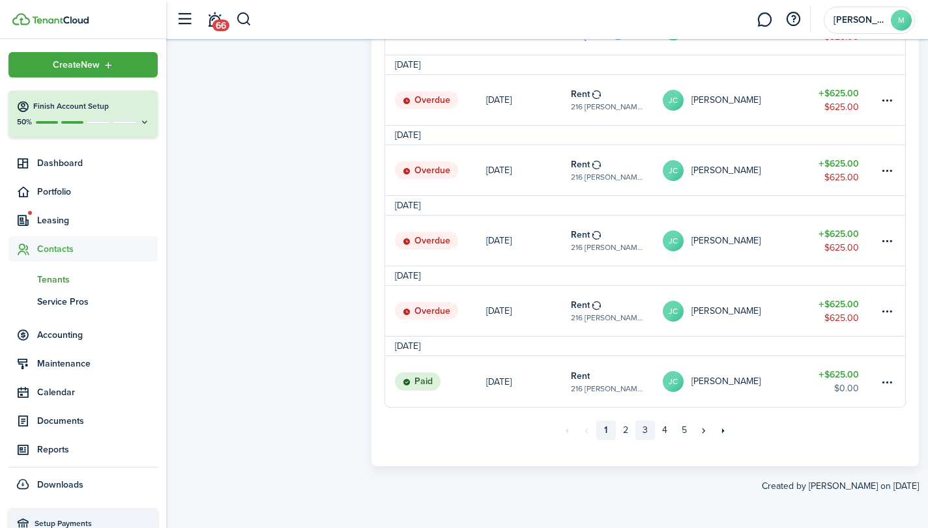
click at [635, 438] on link "3" at bounding box center [645, 431] width 20 height 20
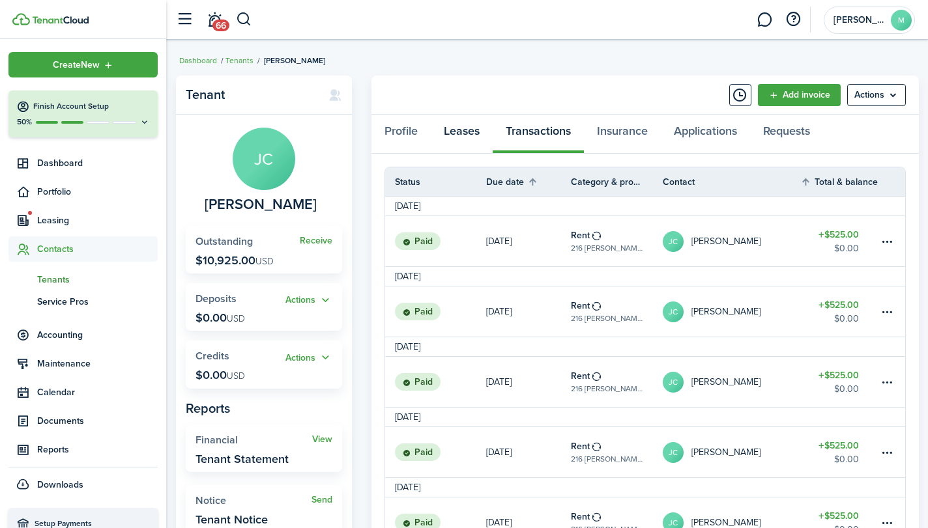
click at [469, 135] on link "Leases" at bounding box center [462, 134] width 62 height 39
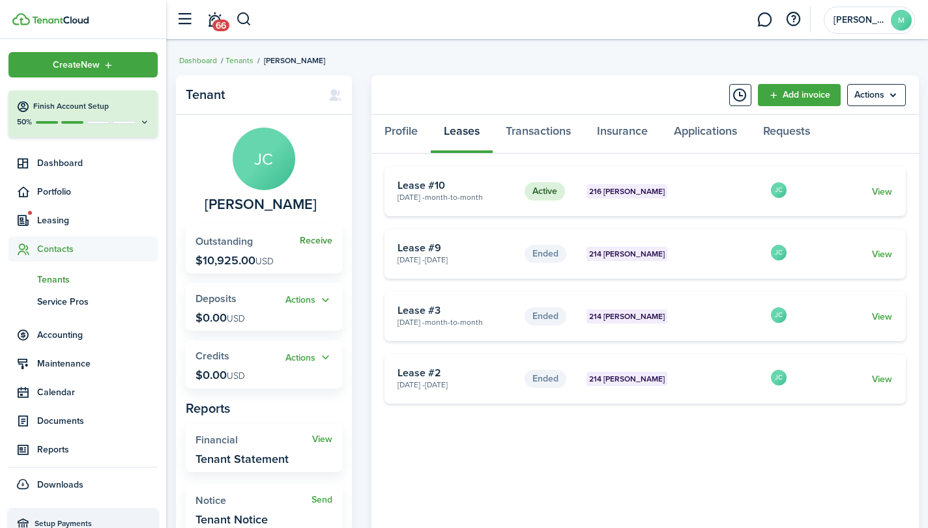
click at [317, 242] on link "Receive" at bounding box center [316, 241] width 33 height 10
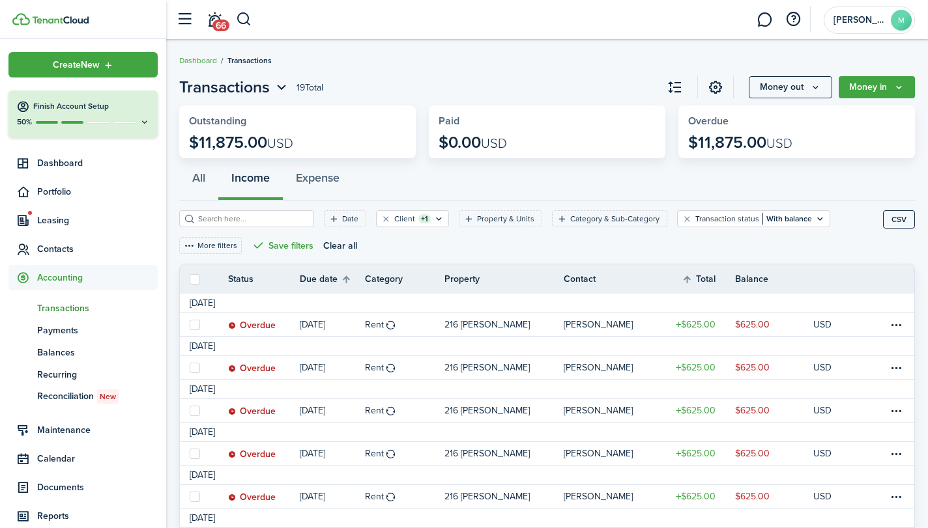
click at [194, 281] on label at bounding box center [195, 279] width 10 height 10
click at [190, 279] on input "checkbox" at bounding box center [189, 279] width 1 height 1
checkbox input "true"
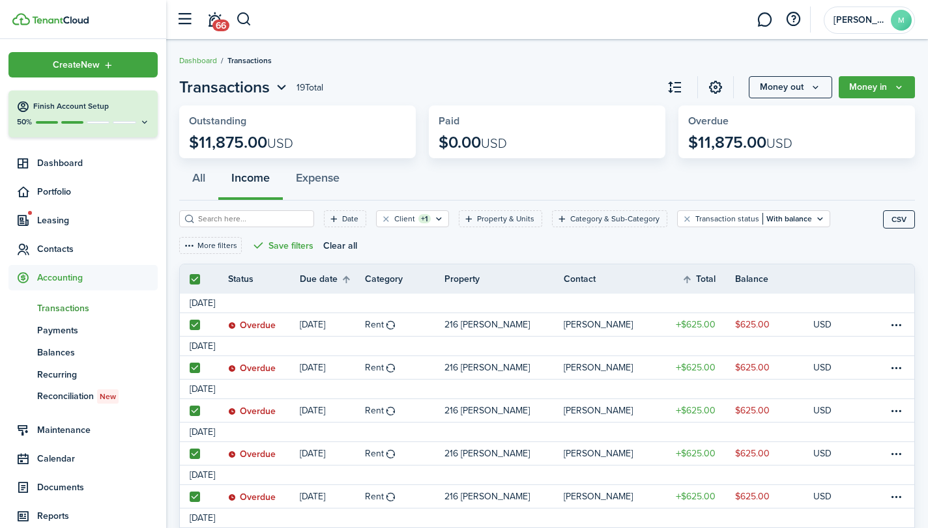
checkbox input "true"
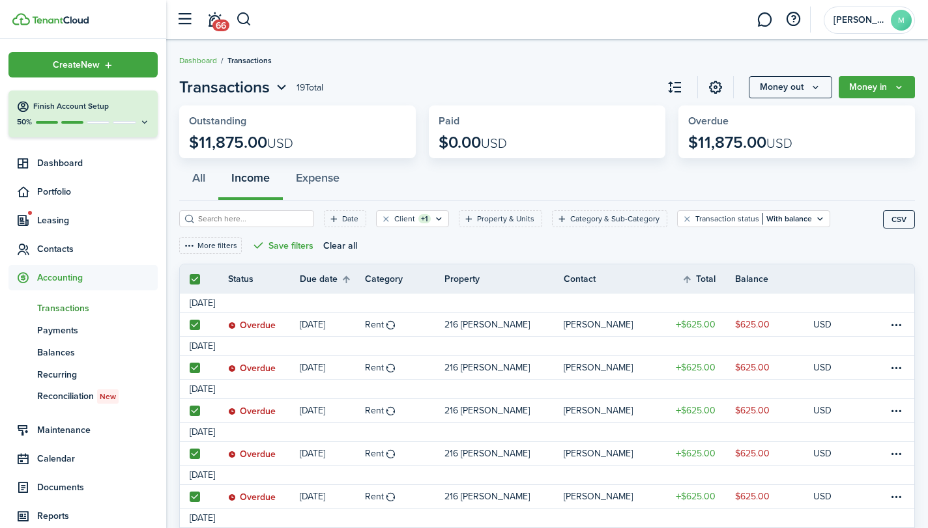
checkbox input "true"
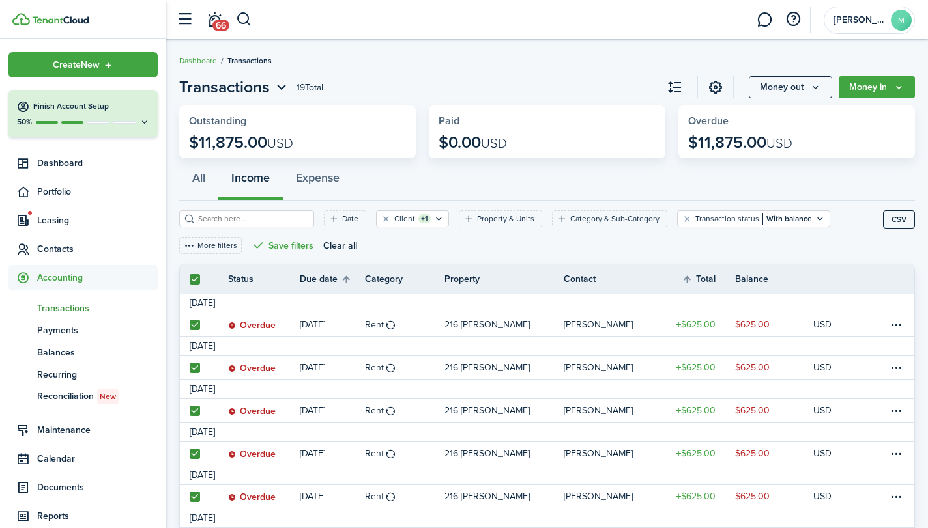
checkbox input "true"
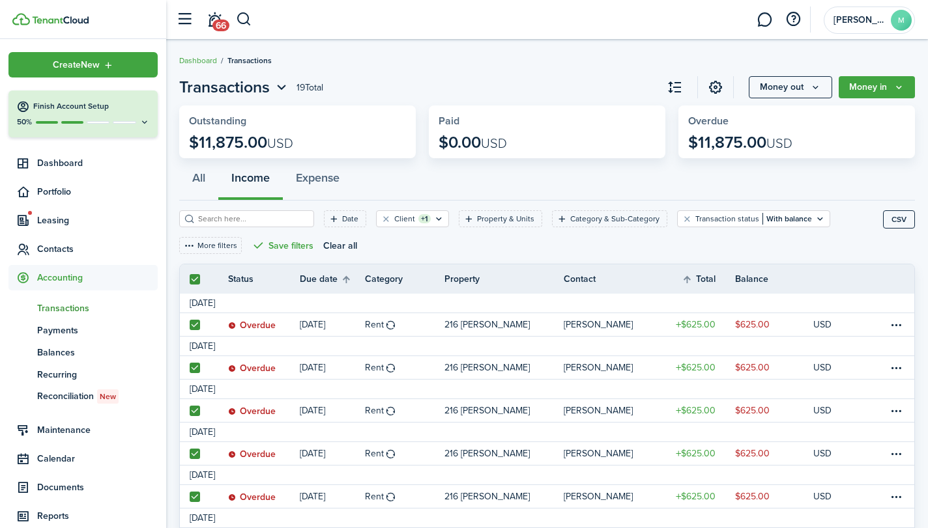
checkbox input "true"
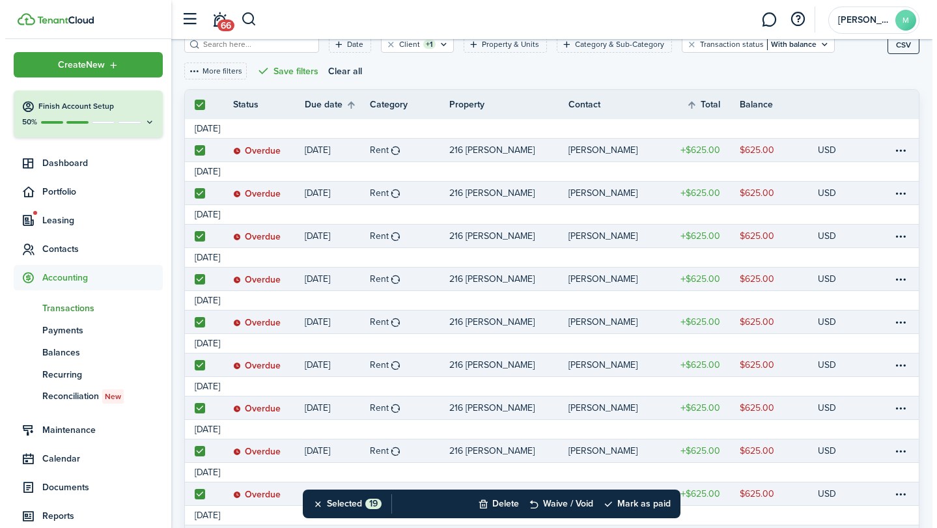
scroll to position [174, 0]
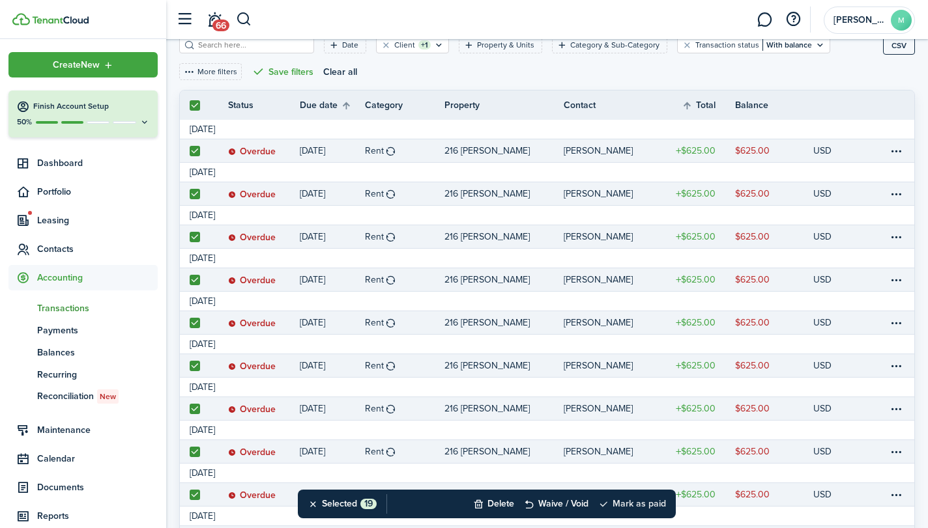
click at [653, 509] on button "Mark as paid" at bounding box center [632, 504] width 68 height 29
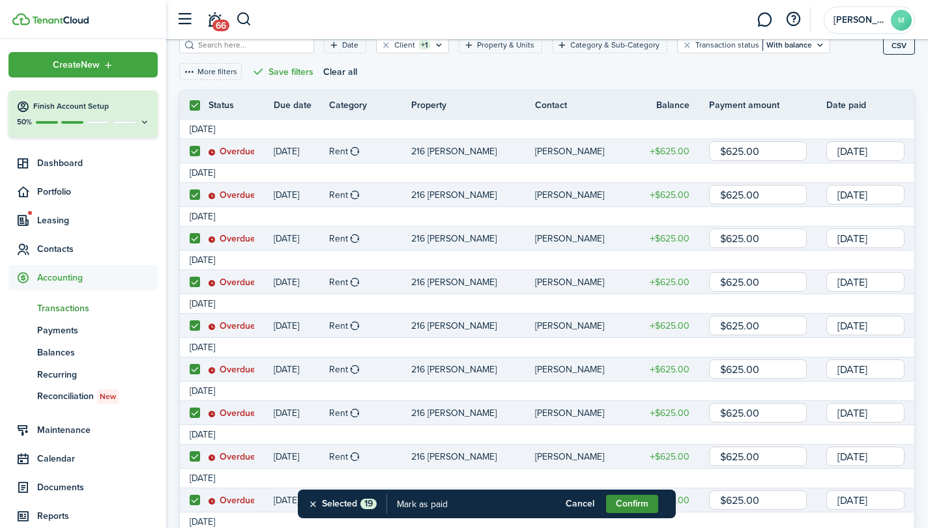
click at [649, 507] on button "Confirm" at bounding box center [632, 504] width 52 height 18
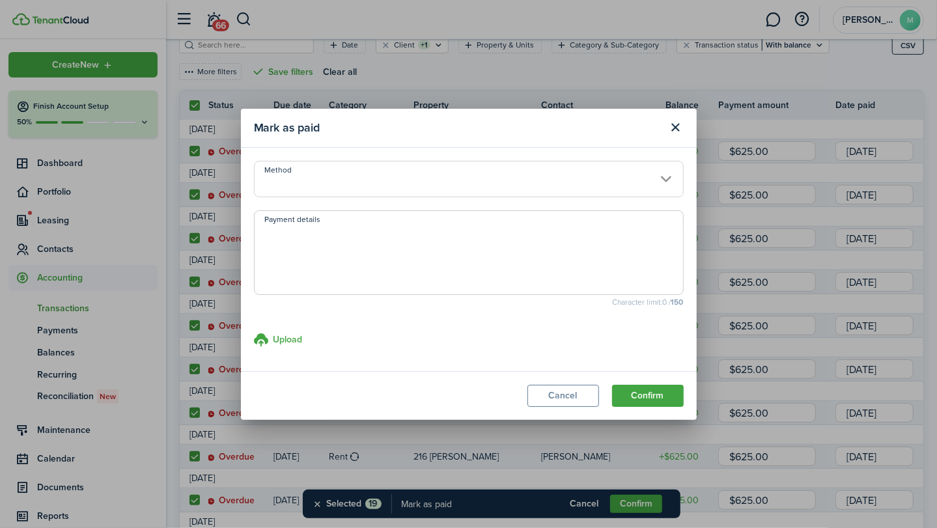
click at [672, 185] on input "Method" at bounding box center [469, 179] width 430 height 36
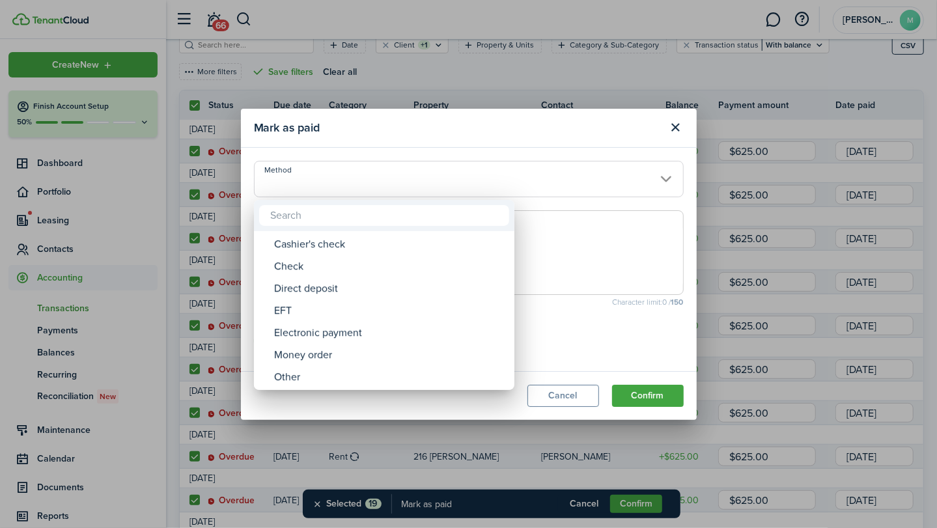
click at [371, 377] on div "Other" at bounding box center [389, 377] width 231 height 22
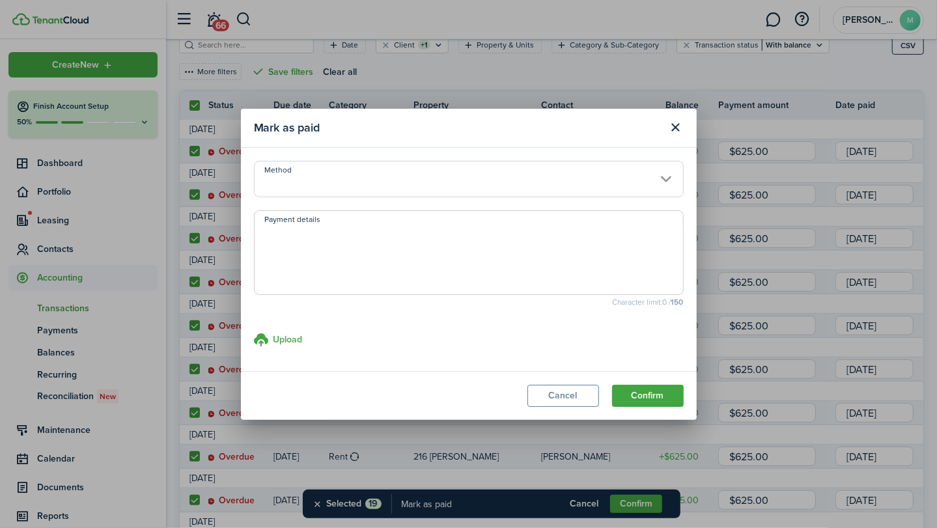
type input "Other"
click at [382, 236] on textarea "Payment details" at bounding box center [469, 256] width 429 height 63
type textarea "paid to property manager"
click at [663, 399] on button "Confirm" at bounding box center [648, 396] width 72 height 22
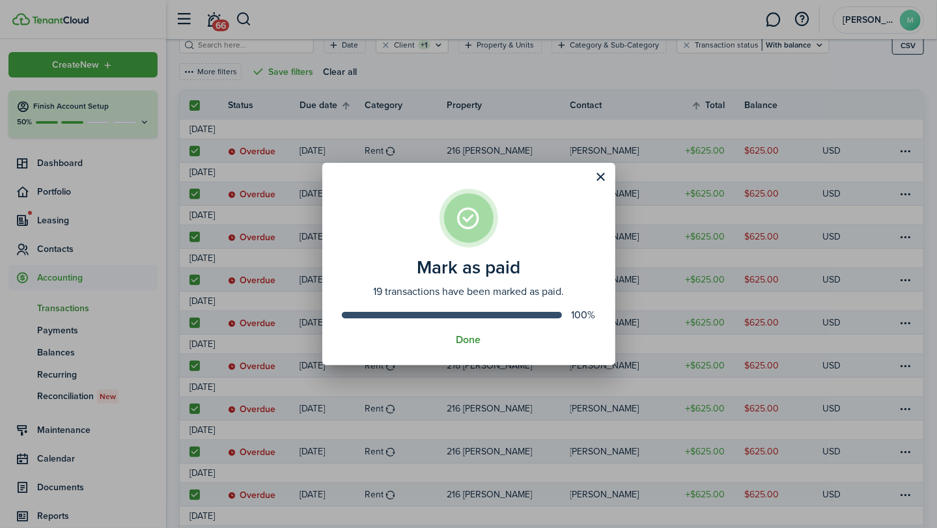
click at [477, 341] on button "Done" at bounding box center [469, 340] width 25 height 12
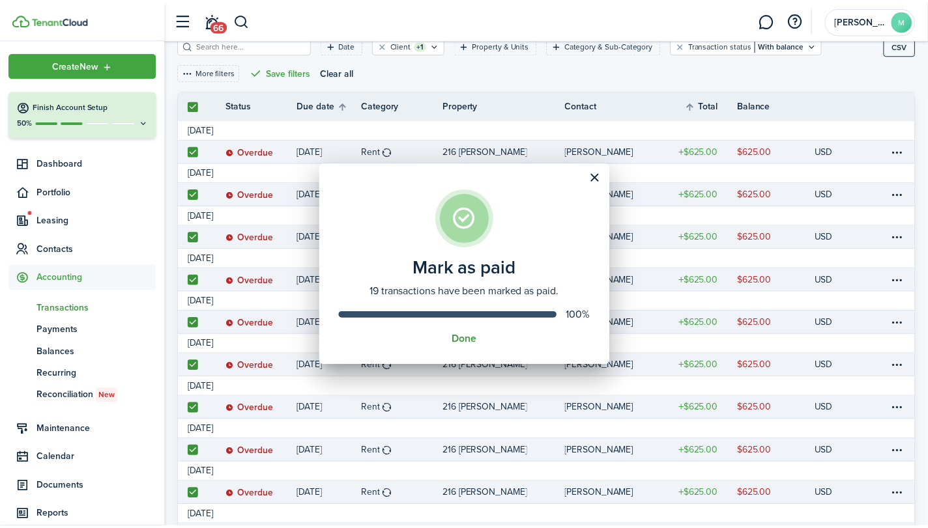
scroll to position [22, 0]
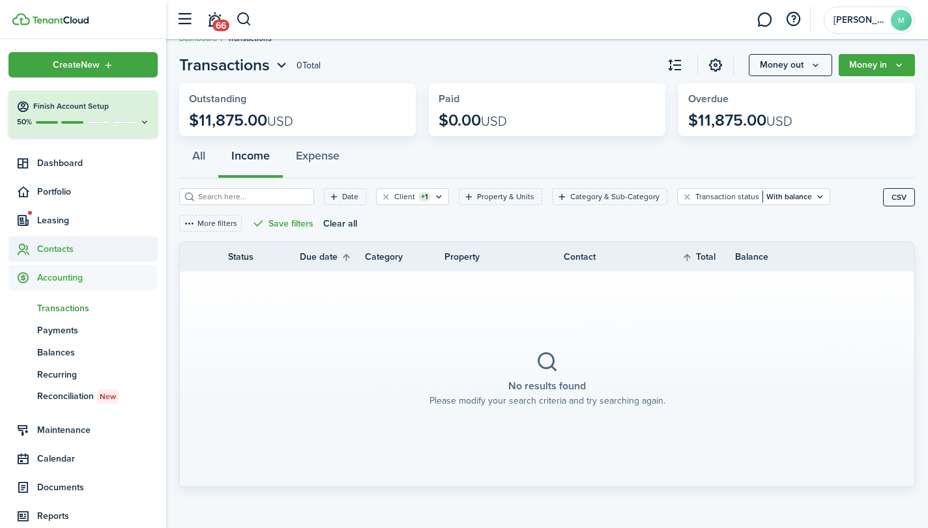
click at [60, 240] on span "Contacts" at bounding box center [82, 248] width 149 height 25
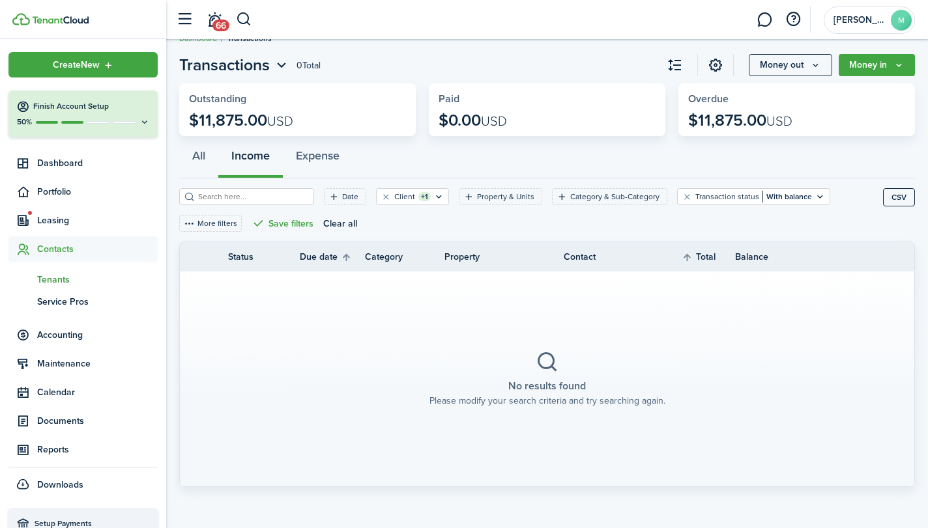
click at [61, 277] on span "Tenants" at bounding box center [97, 280] width 121 height 14
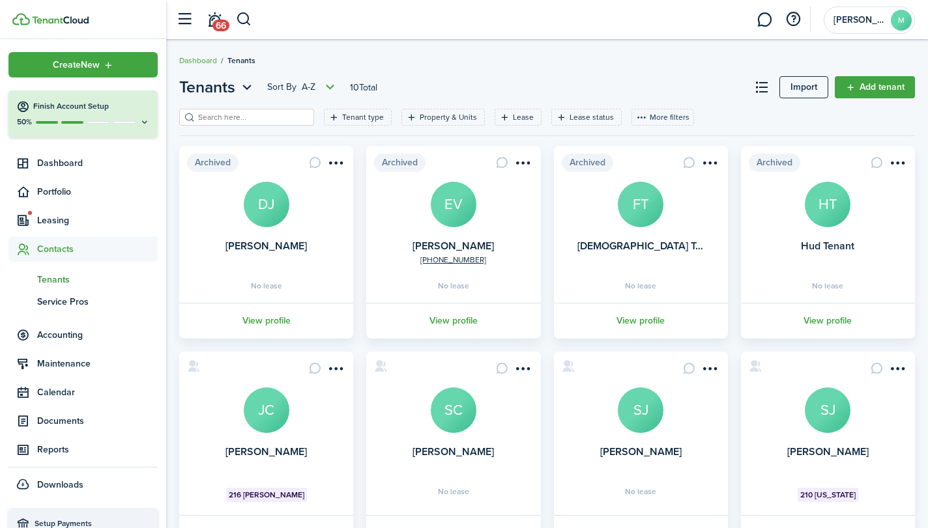
click at [274, 425] on avatar-text "JC" at bounding box center [267, 411] width 46 height 46
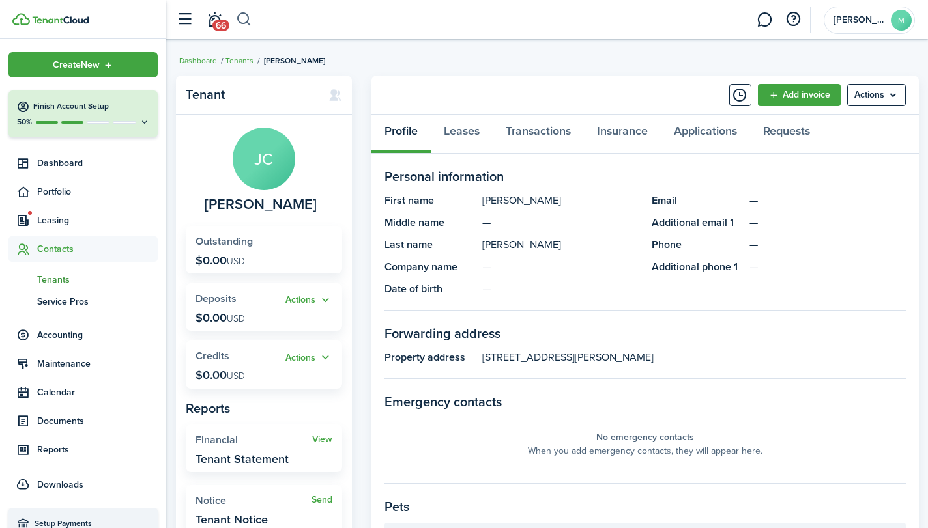
click at [245, 16] on button "button" at bounding box center [244, 19] width 16 height 22
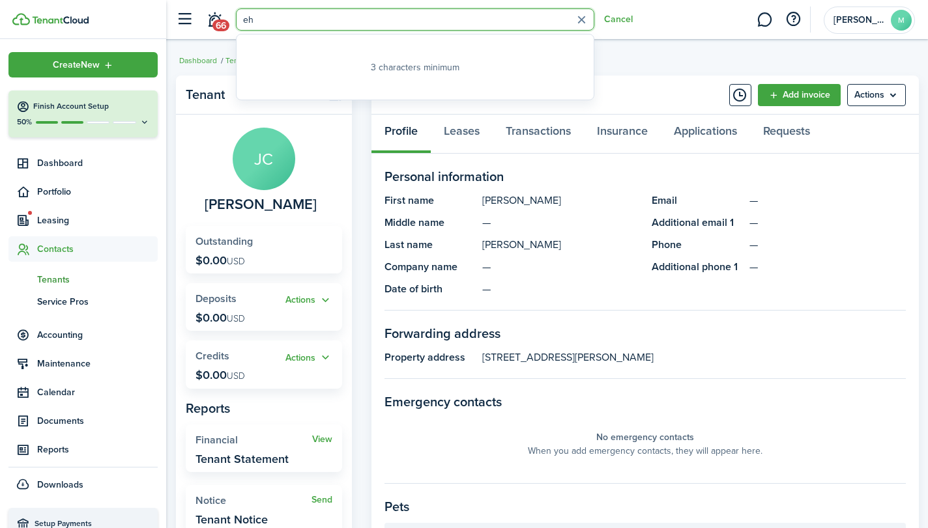
type input "e"
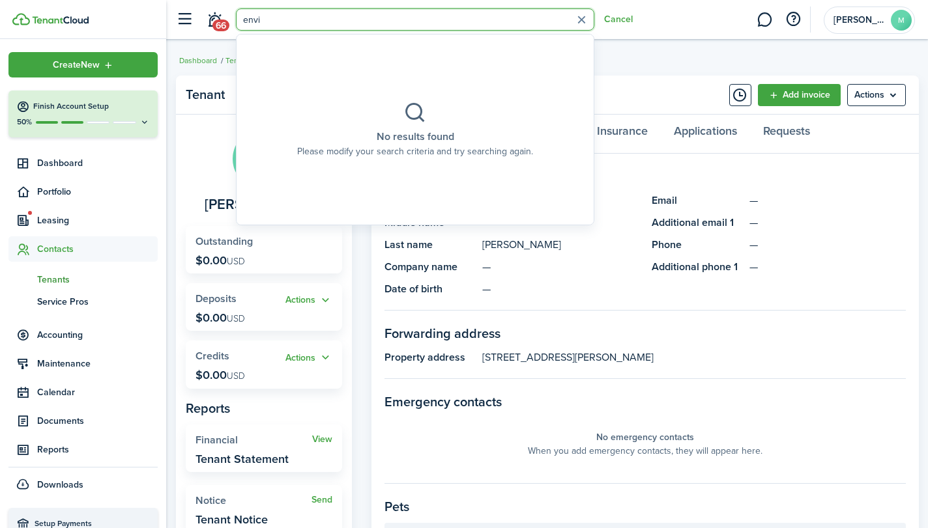
type input "envi"
click at [581, 279] on panel-main-list "First name Jeff Middle name — Last name Cooke Company name — Date of birth —" at bounding box center [511, 245] width 254 height 104
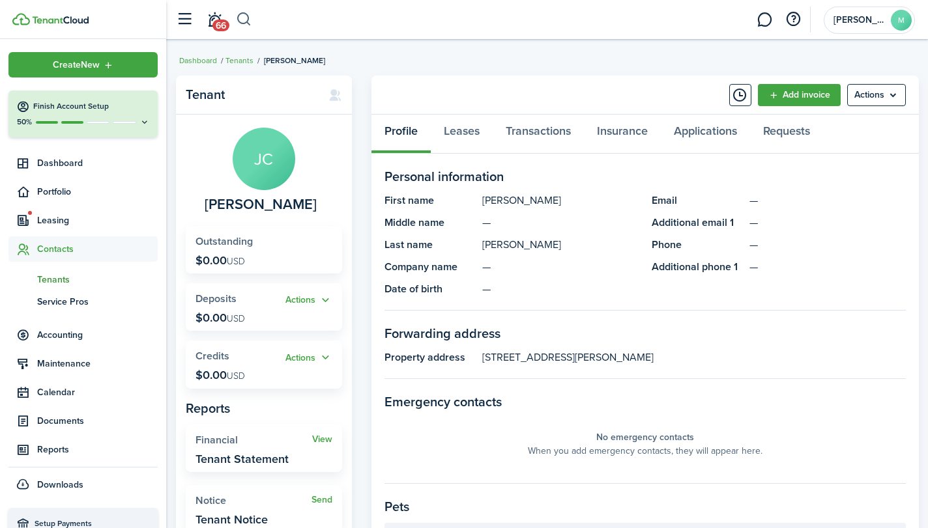
click at [244, 14] on button "button" at bounding box center [244, 19] width 16 height 22
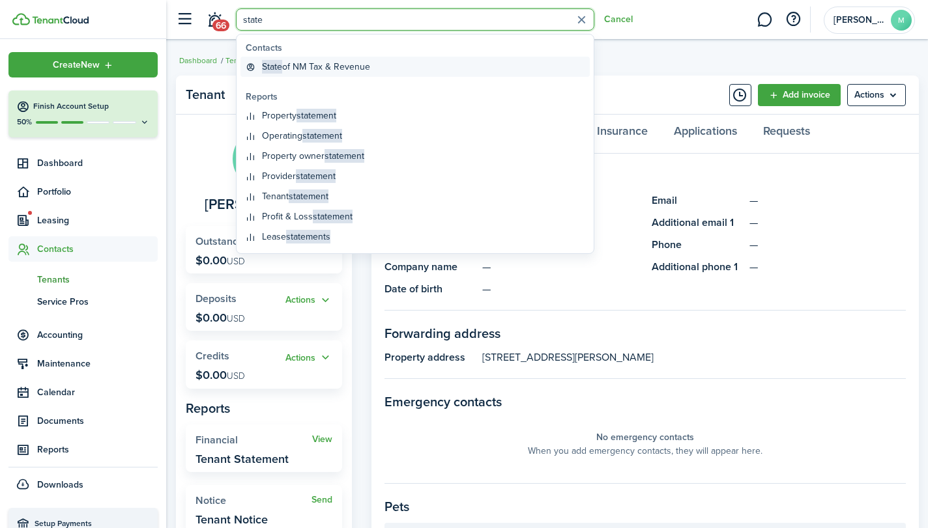
type input "state"
click at [321, 68] on global-search-item-title "State of NM Tax & Revenue" at bounding box center [316, 67] width 108 height 14
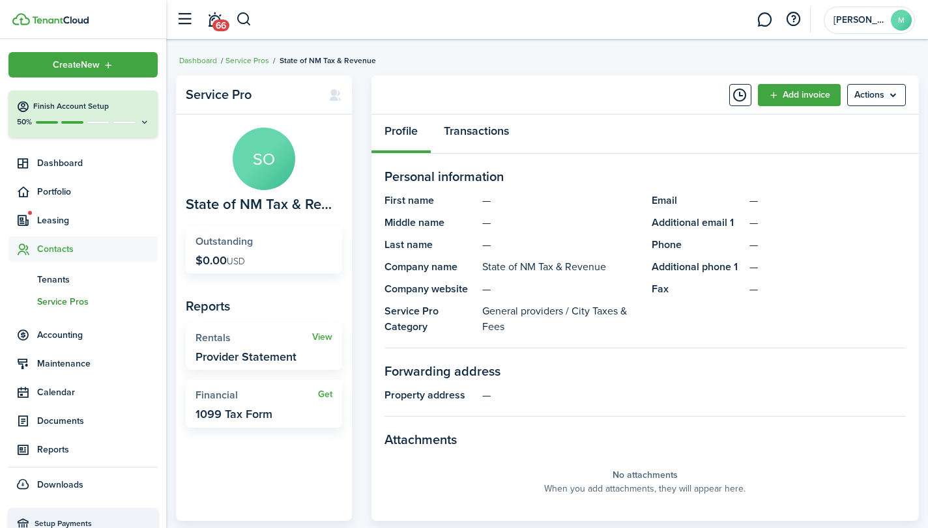
click at [466, 128] on link "Transactions" at bounding box center [476, 134] width 91 height 39
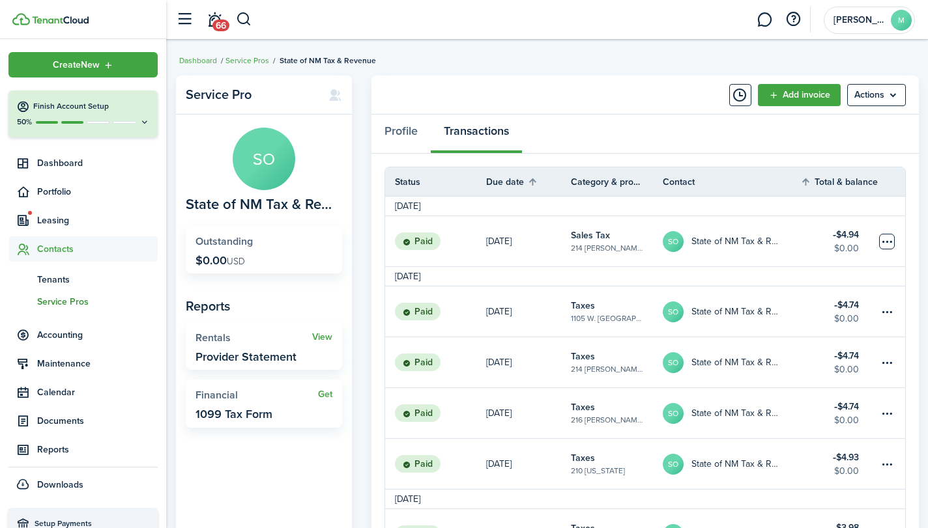
click at [887, 238] on table-menu-btn-icon at bounding box center [887, 242] width 16 height 16
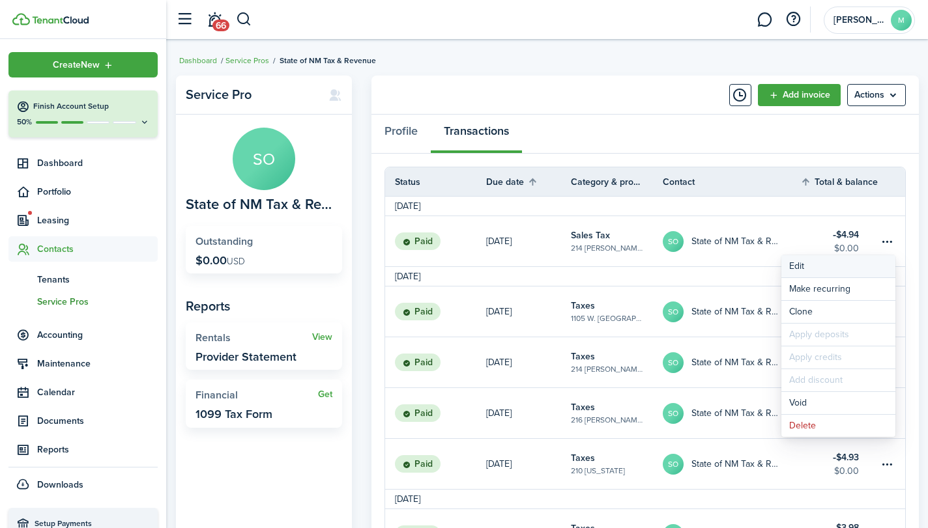
click at [826, 260] on button "Edit" at bounding box center [838, 266] width 114 height 22
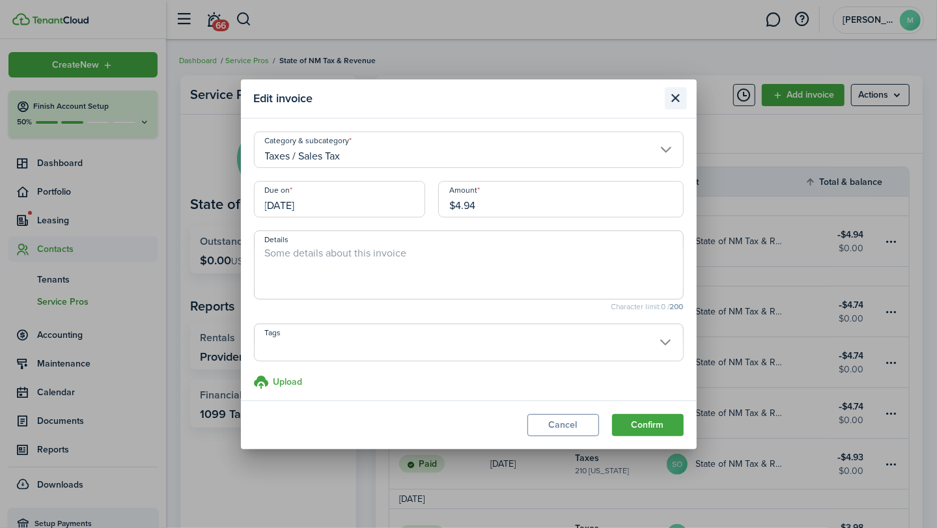
click at [674, 98] on button "Close modal" at bounding box center [676, 98] width 22 height 22
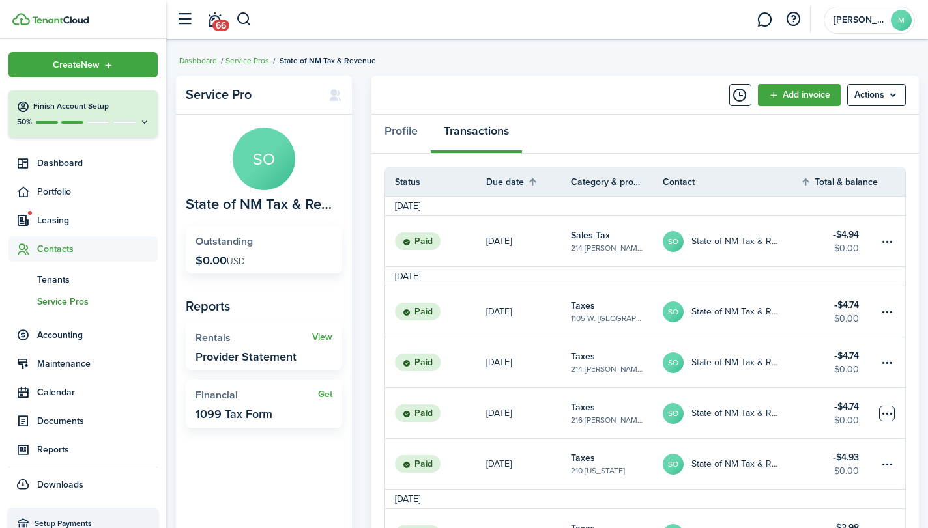
click at [885, 411] on table-menu-btn-icon at bounding box center [887, 414] width 16 height 16
click at [836, 407] on link "Clone" at bounding box center [838, 402] width 114 height 22
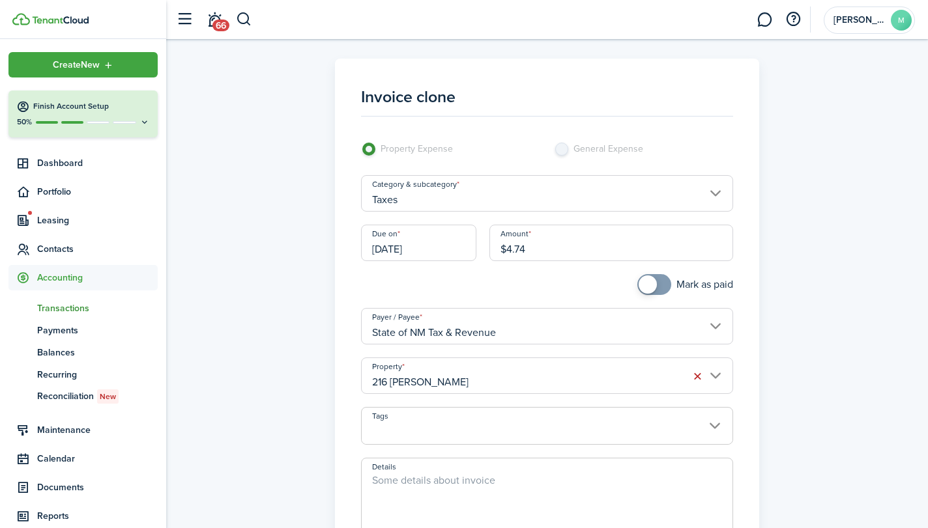
click at [443, 244] on input "[DATE]" at bounding box center [418, 243] width 115 height 36
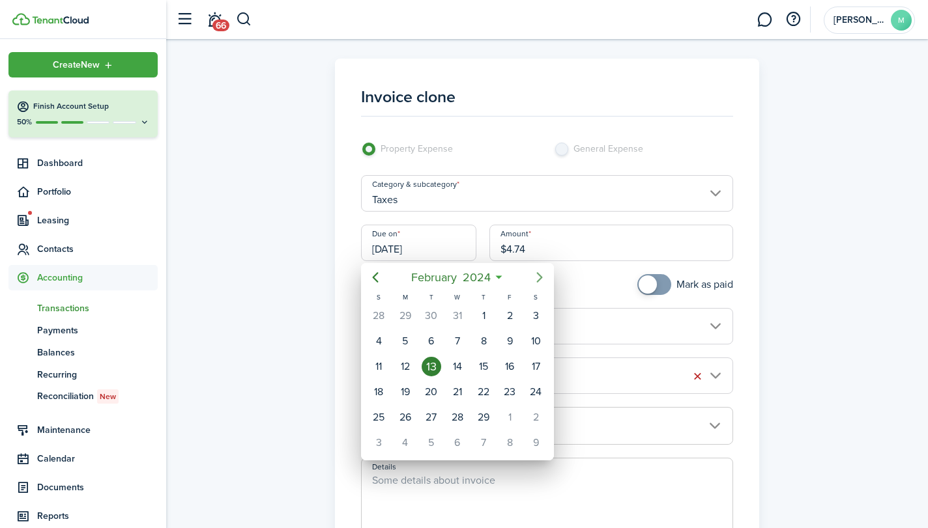
click at [545, 277] on icon "Next page" at bounding box center [540, 278] width 16 height 16
click at [459, 363] on div "13" at bounding box center [457, 367] width 20 height 20
type input "[DATE]"
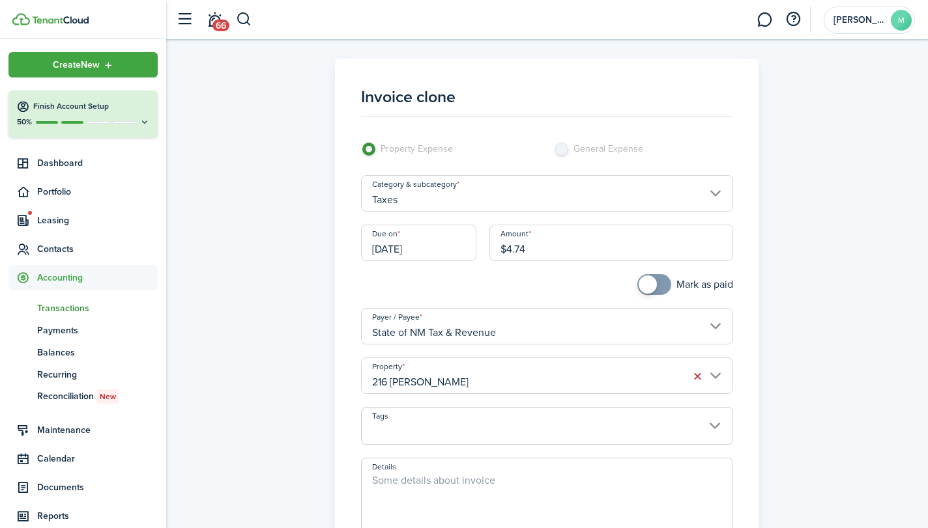
checkbox input "true"
click at [659, 283] on span at bounding box center [653, 284] width 13 height 21
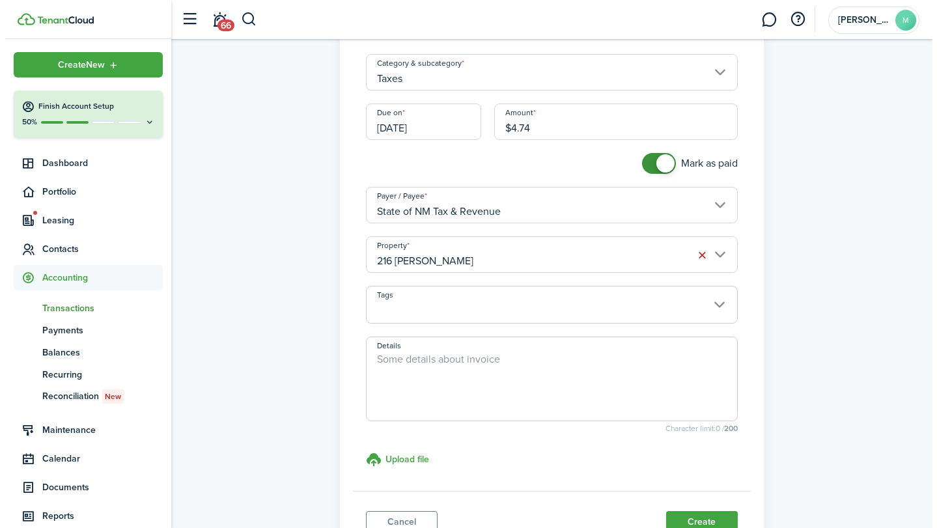
scroll to position [147, 0]
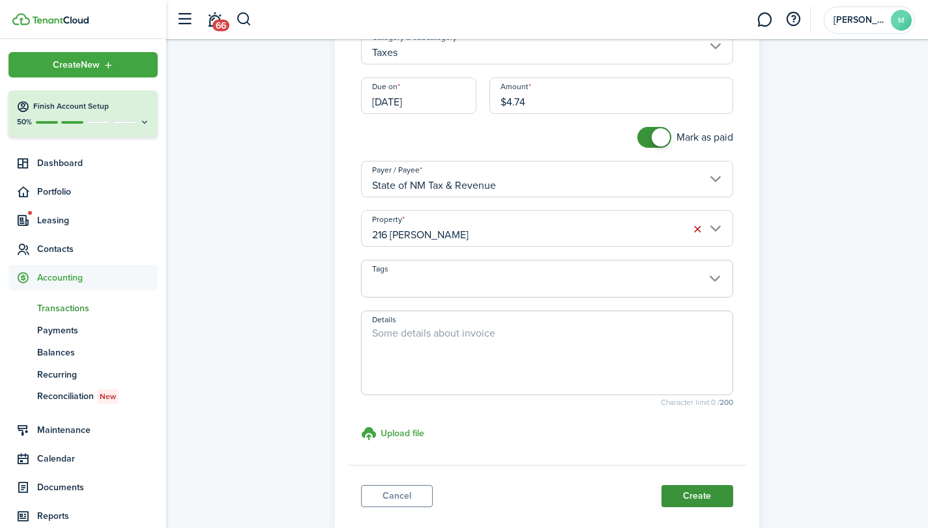
click at [706, 492] on button "Create" at bounding box center [697, 496] width 72 height 22
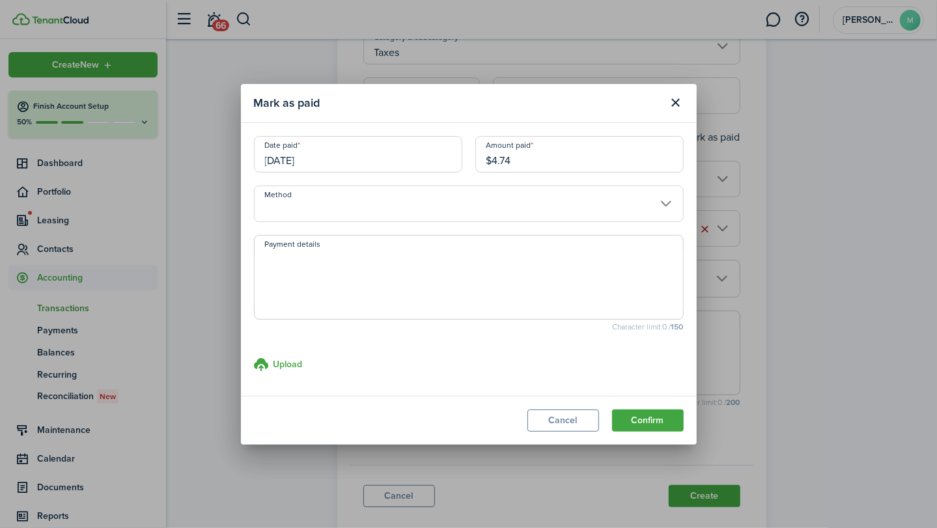
click at [557, 205] on input "Method" at bounding box center [469, 204] width 430 height 36
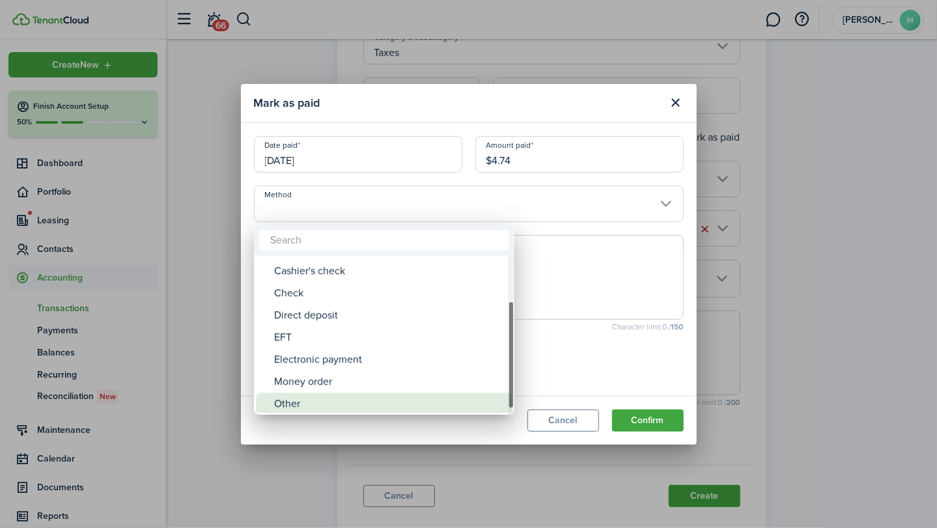
drag, startPoint x: 513, startPoint y: 358, endPoint x: 507, endPoint y: 402, distance: 44.7
click at [507, 402] on mbsc-scrollview-base "ACH Card Cash Cashier's check Check Direct deposit EFT Electronic payment Money…" at bounding box center [384, 335] width 261 height 156
click at [439, 401] on div "Other" at bounding box center [389, 402] width 231 height 22
type input "Other"
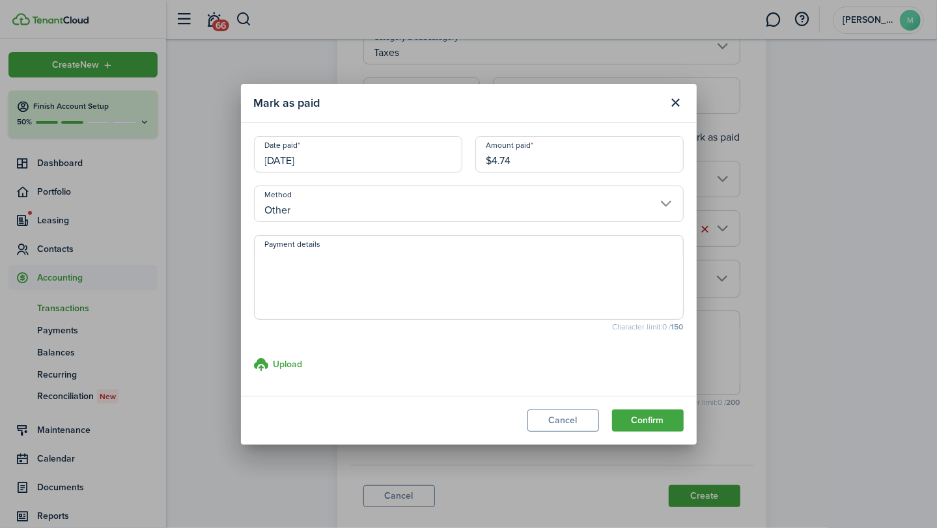
click at [435, 274] on textarea "Payment details" at bounding box center [469, 281] width 429 height 63
type textarea "withheld from gross rent proceeds by property manager"
click at [655, 422] on button "Confirm" at bounding box center [648, 421] width 72 height 22
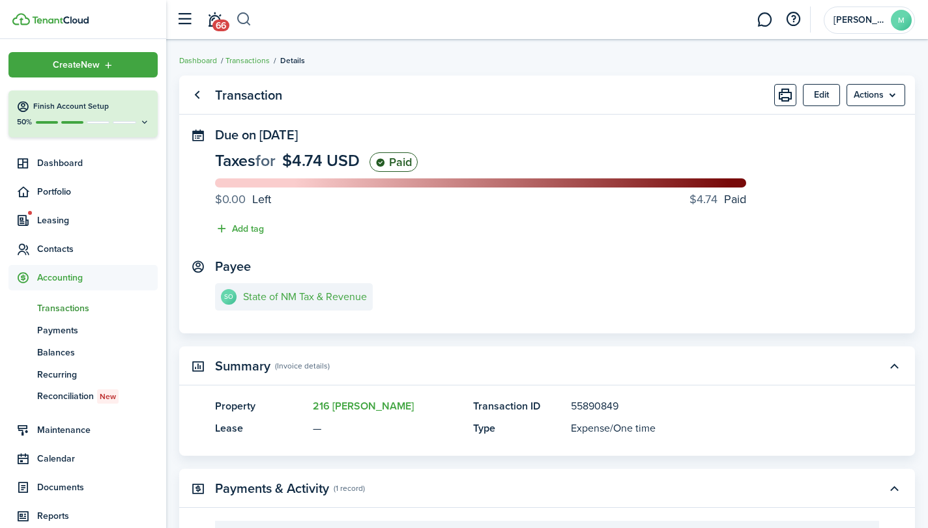
click at [243, 14] on button "button" at bounding box center [244, 19] width 16 height 22
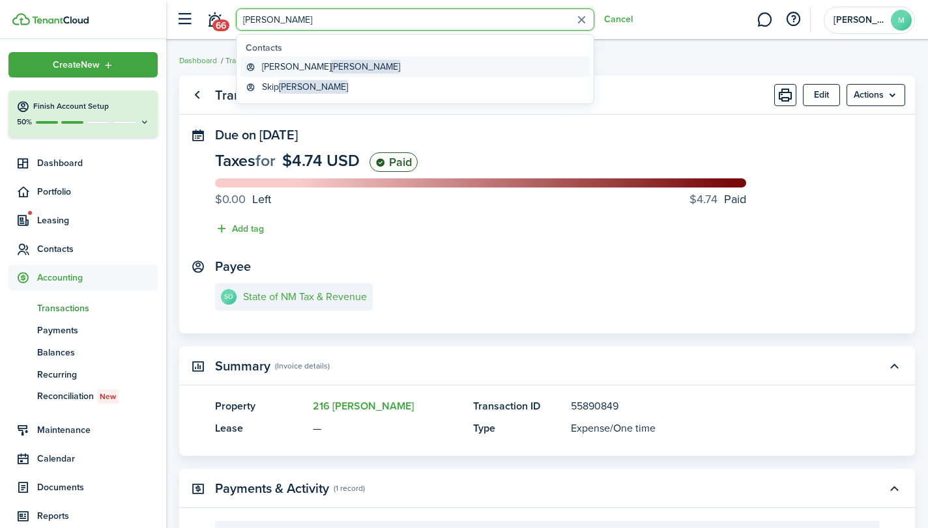
type input "[PERSON_NAME]"
click at [331, 60] on span "[PERSON_NAME]" at bounding box center [365, 67] width 69 height 14
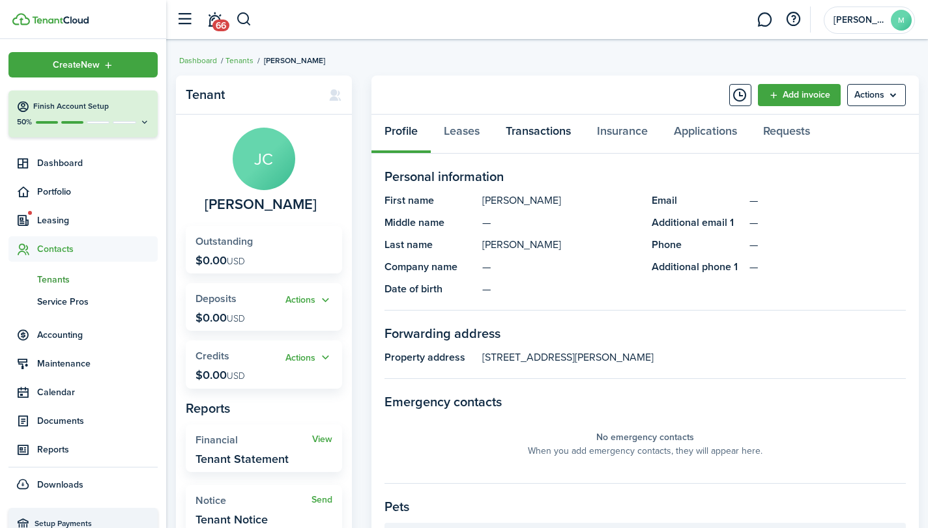
click at [547, 135] on link "Transactions" at bounding box center [537, 134] width 91 height 39
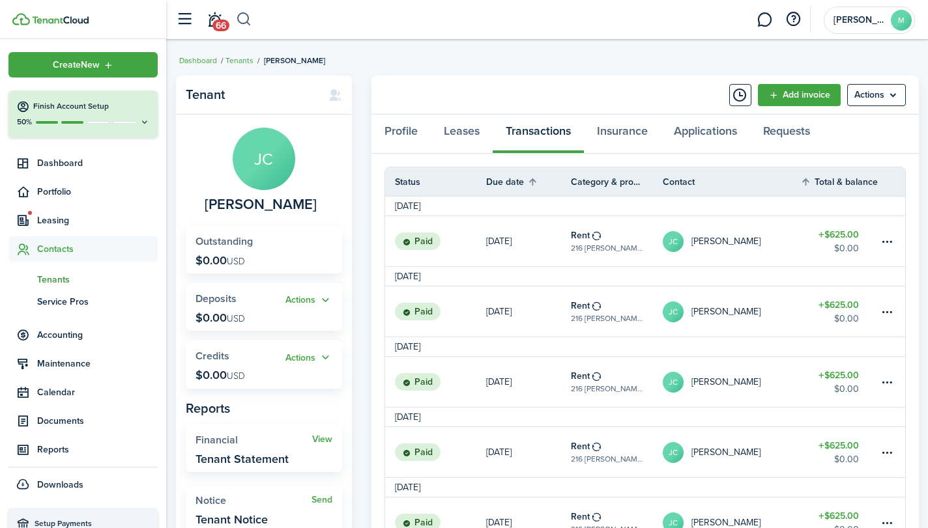
click at [243, 16] on button "button" at bounding box center [244, 19] width 16 height 22
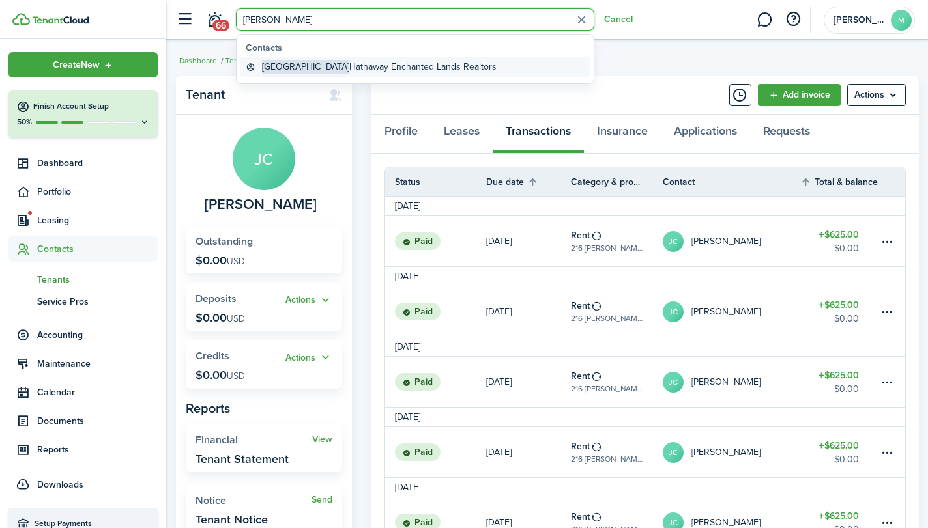
type input "[PERSON_NAME]"
click at [321, 64] on global-search-item-title "Berkshire Hathaway Enchanted Lands Realtors" at bounding box center [379, 67] width 234 height 14
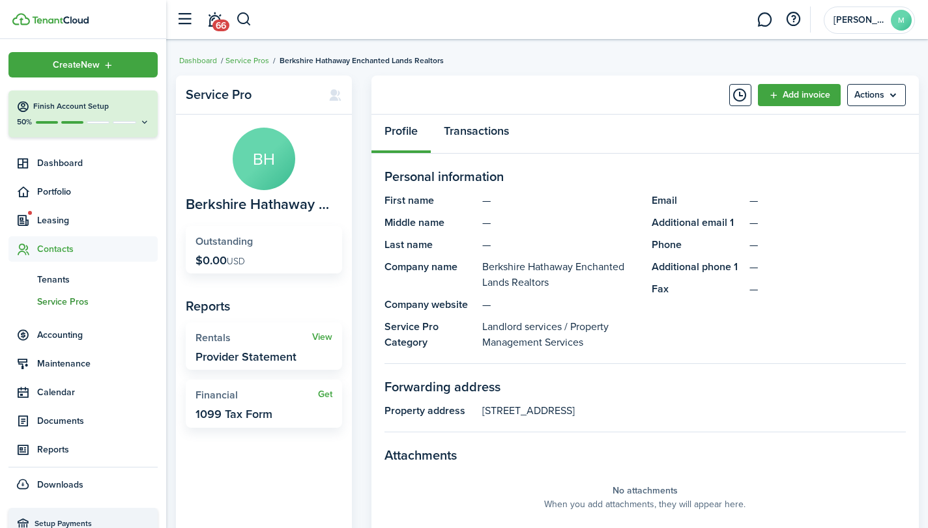
click at [490, 128] on link "Transactions" at bounding box center [476, 134] width 91 height 39
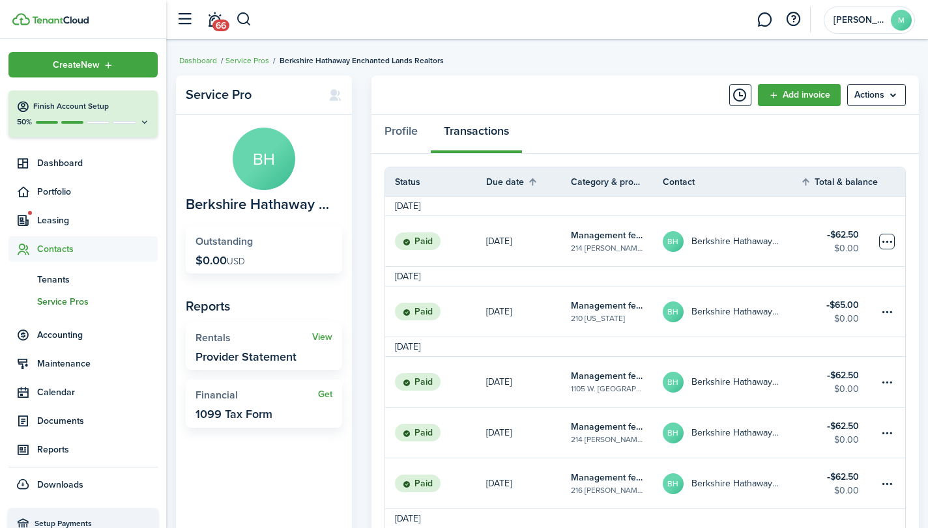
click at [890, 236] on table-menu-btn-icon at bounding box center [887, 242] width 16 height 16
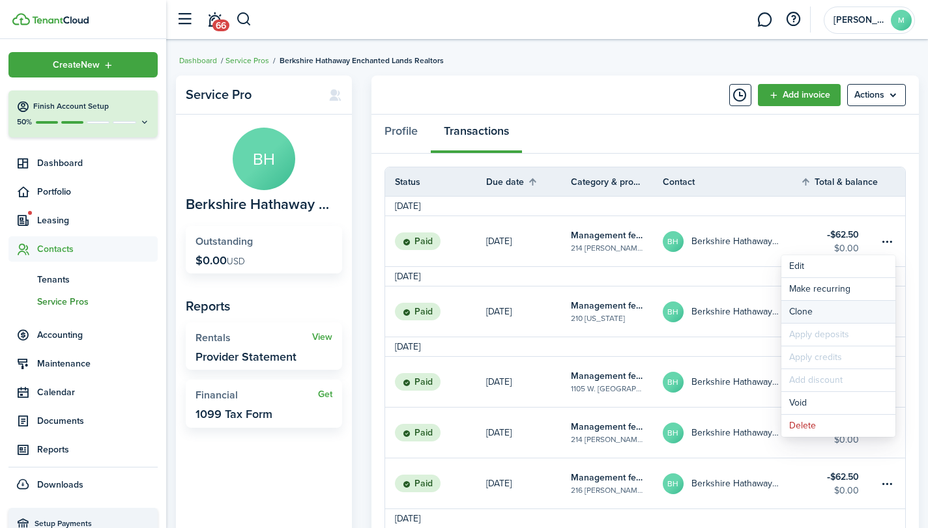
click at [831, 311] on link "Clone" at bounding box center [838, 312] width 114 height 22
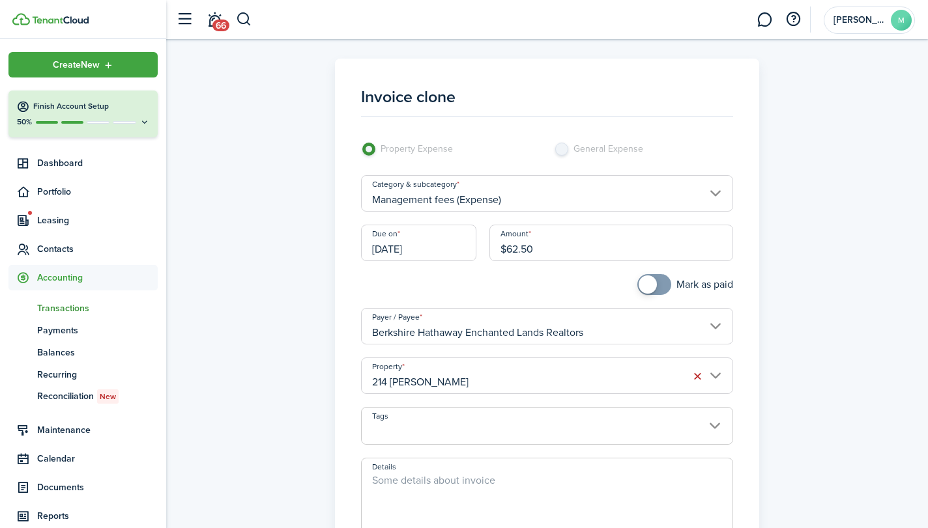
click at [470, 245] on input "[DATE]" at bounding box center [418, 243] width 115 height 36
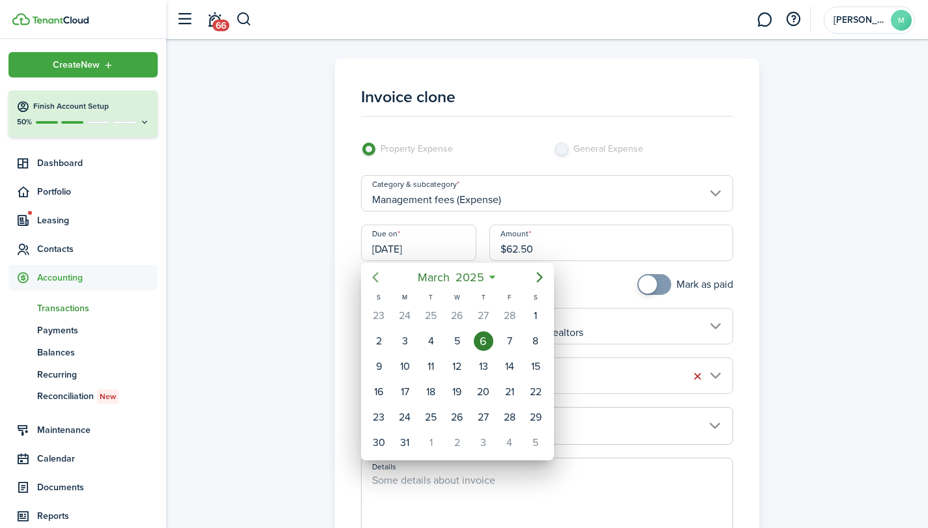
click at [375, 277] on icon "Previous page" at bounding box center [375, 278] width 16 height 16
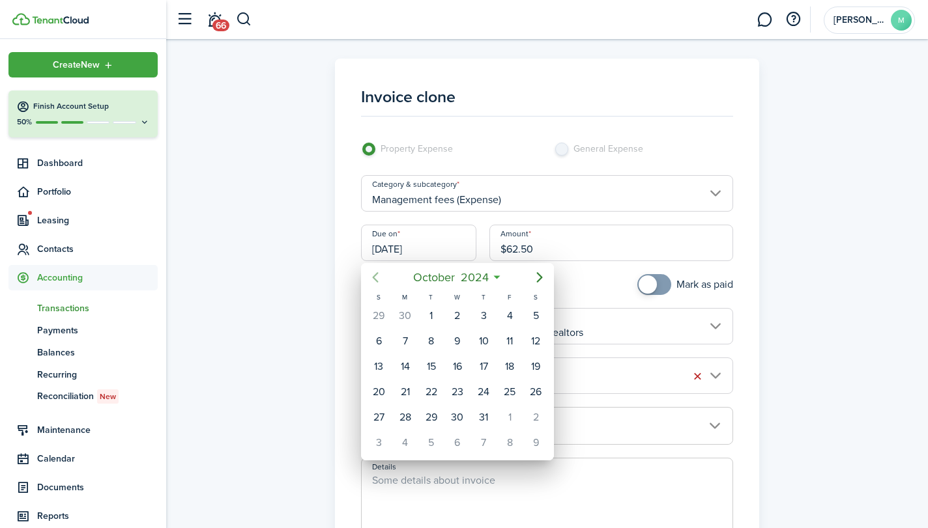
click at [375, 277] on icon "Previous page" at bounding box center [375, 278] width 16 height 16
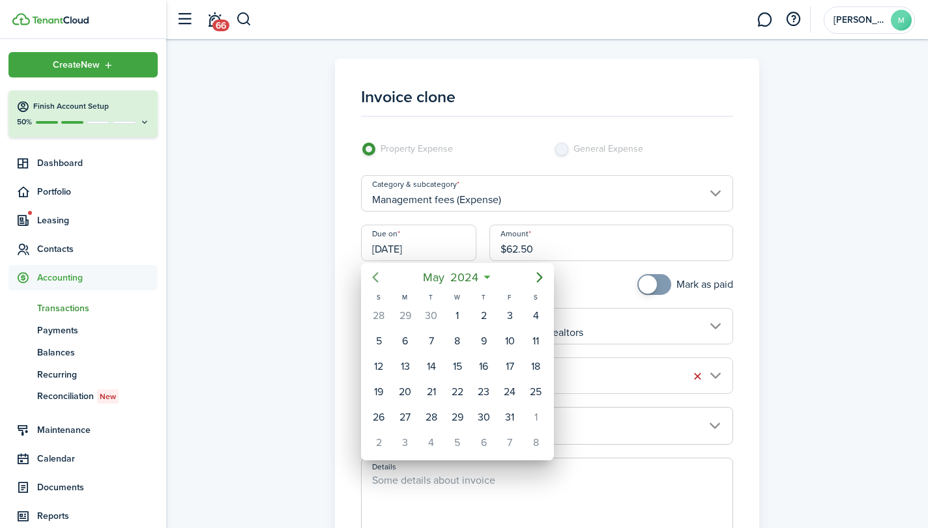
click at [375, 277] on icon "Previous page" at bounding box center [375, 278] width 16 height 16
click at [489, 342] on div "7" at bounding box center [484, 342] width 20 height 20
type input "[DATE]"
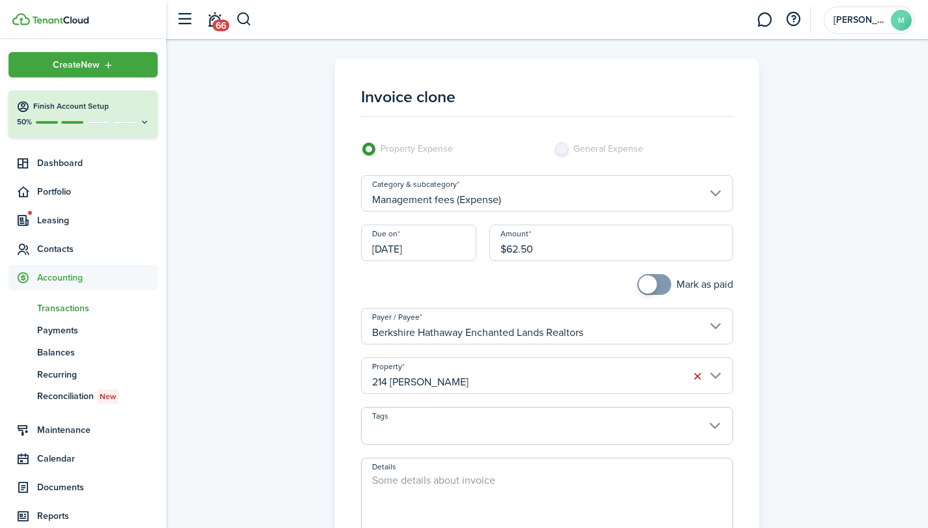
checkbox input "true"
click at [654, 287] on span at bounding box center [653, 284] width 13 height 21
click at [621, 365] on input "214 [PERSON_NAME]" at bounding box center [546, 376] width 371 height 36
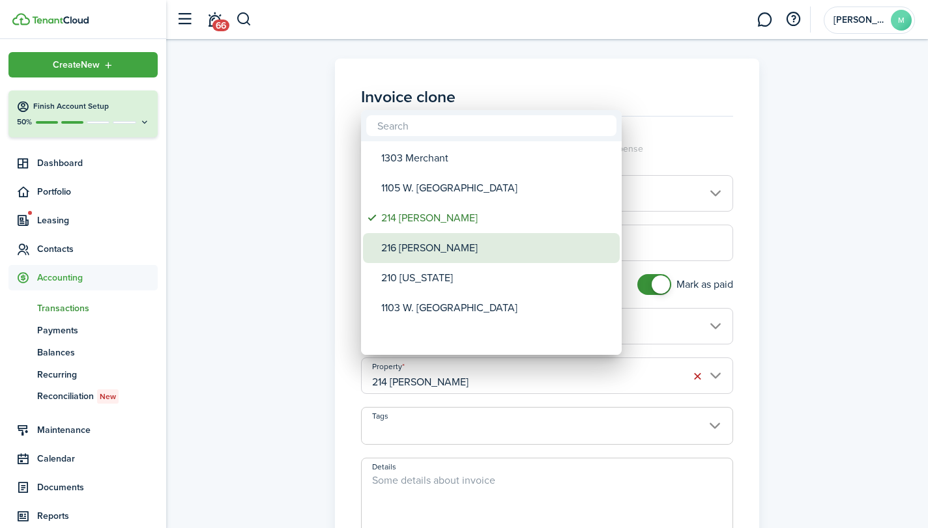
click at [507, 238] on div "216 [PERSON_NAME]" at bounding box center [496, 248] width 231 height 30
type input "216 [PERSON_NAME]"
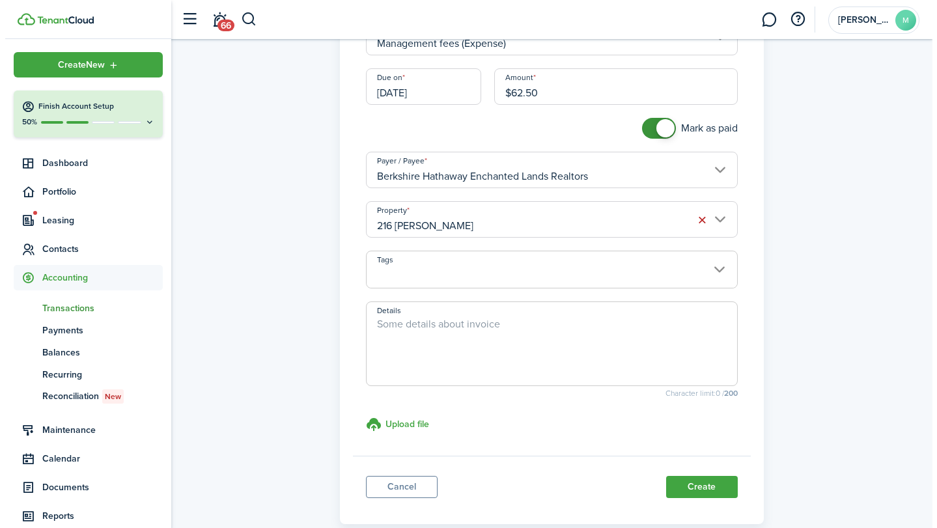
scroll to position [191, 0]
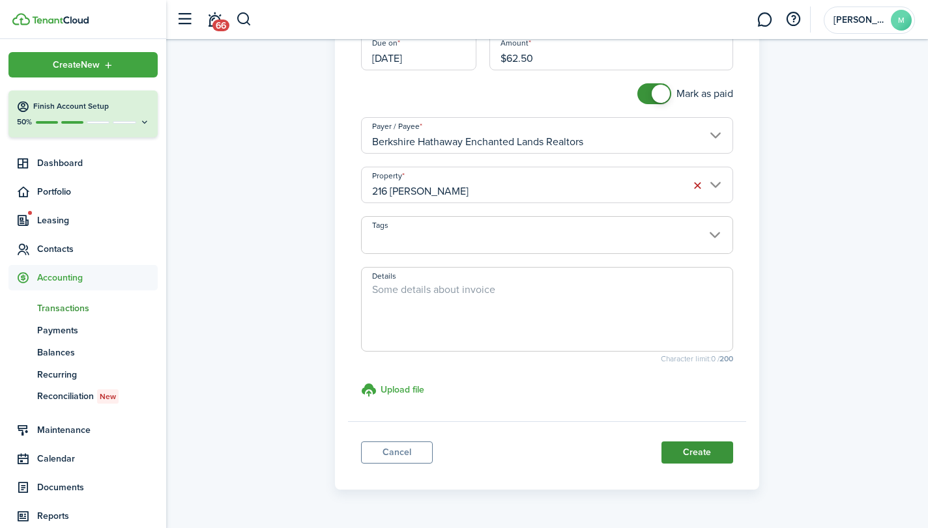
click at [703, 451] on button "Create" at bounding box center [697, 453] width 72 height 22
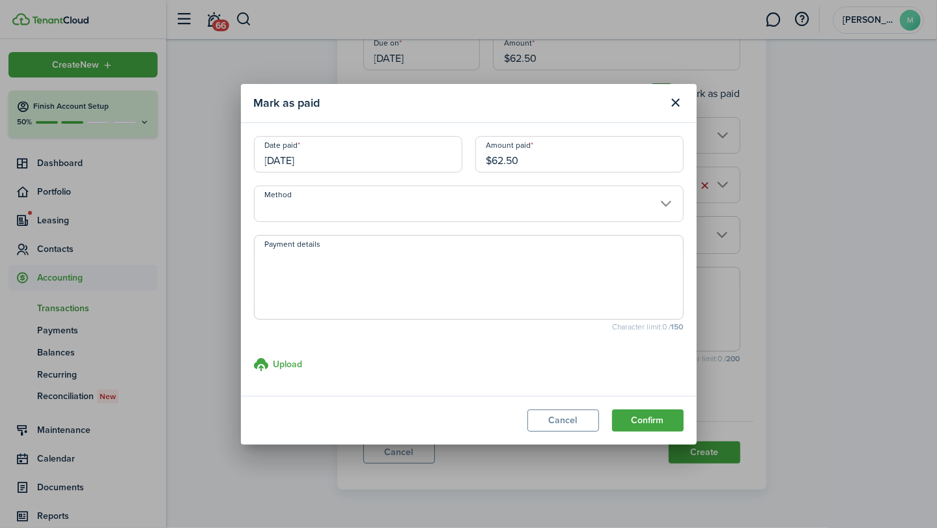
click at [455, 201] on input "Method" at bounding box center [469, 204] width 430 height 36
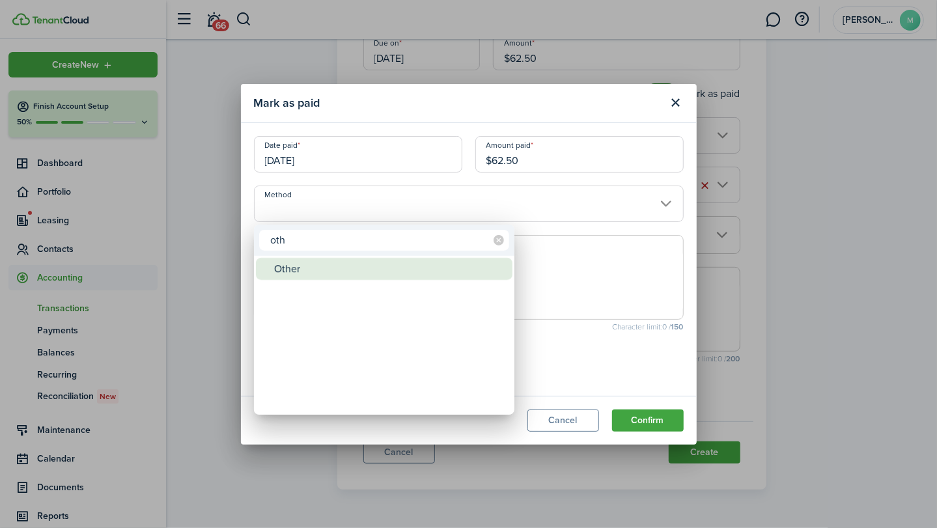
type input "oth"
click at [421, 274] on div "Other" at bounding box center [389, 269] width 231 height 22
type input "Other"
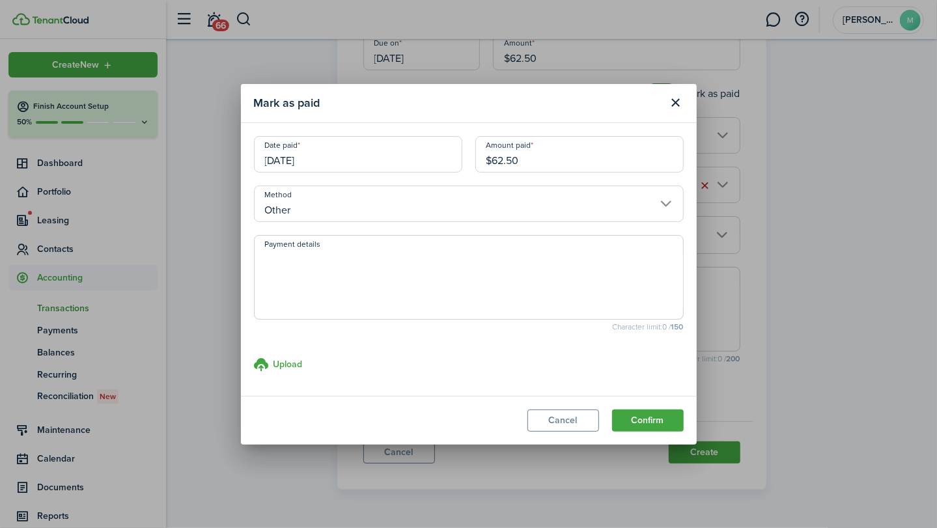
click at [421, 274] on textarea "Payment details" at bounding box center [469, 281] width 429 height 63
drag, startPoint x: 530, startPoint y: 259, endPoint x: 255, endPoint y: 246, distance: 274.5
click at [255, 246] on span "Withheld by property manager from gross rent proceeds." at bounding box center [469, 277] width 430 height 85
type textarea "Withheld by property manager from gross rent proceeds."
click at [654, 420] on button "Confirm" at bounding box center [648, 421] width 72 height 22
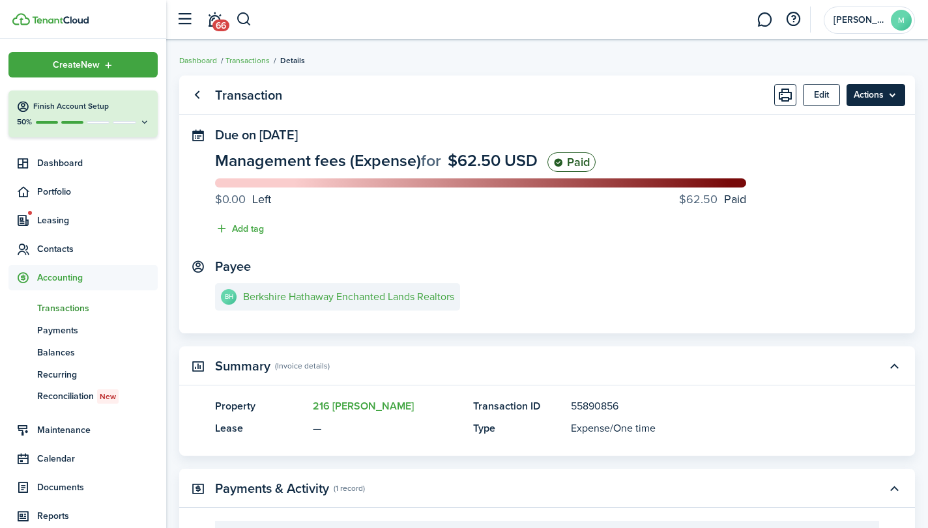
click at [875, 98] on menu-btn "Actions" at bounding box center [875, 95] width 59 height 22
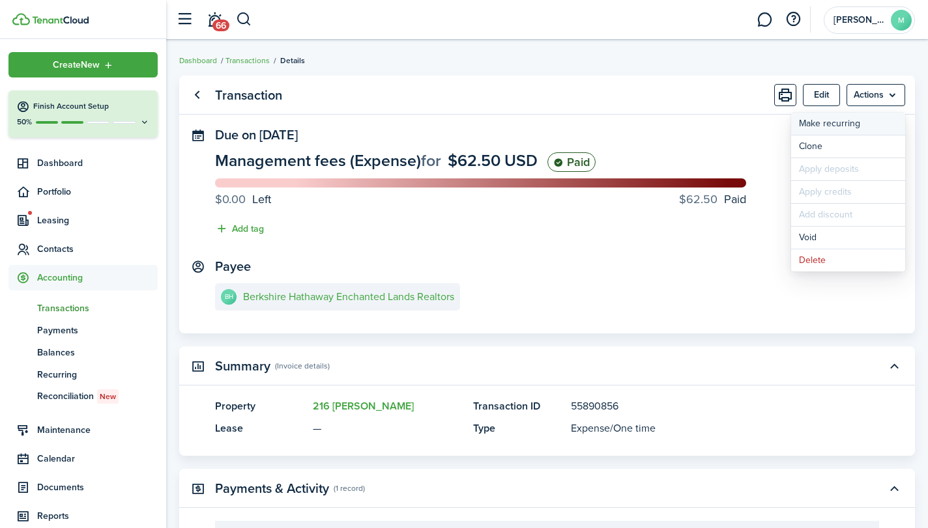
click at [822, 123] on link "Make recurring" at bounding box center [848, 124] width 114 height 22
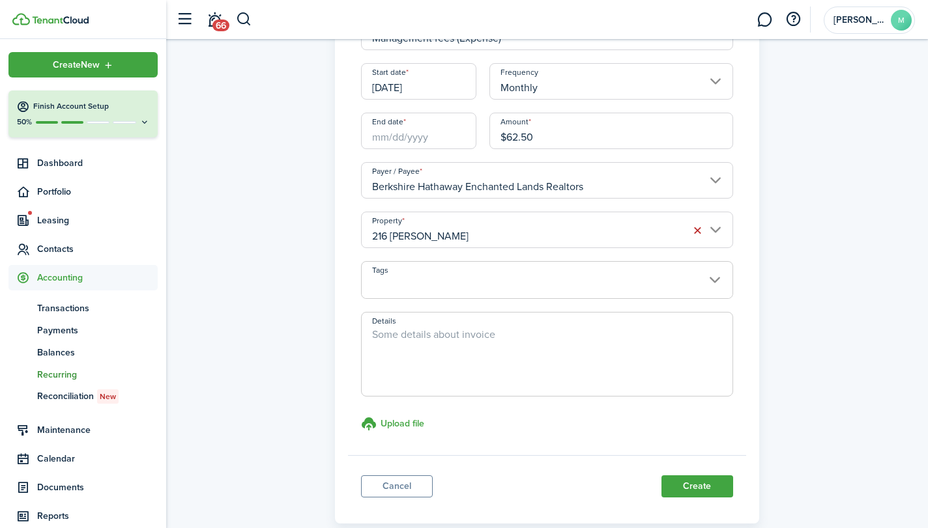
scroll to position [162, 0]
click at [700, 484] on button "Create" at bounding box center [697, 486] width 72 height 22
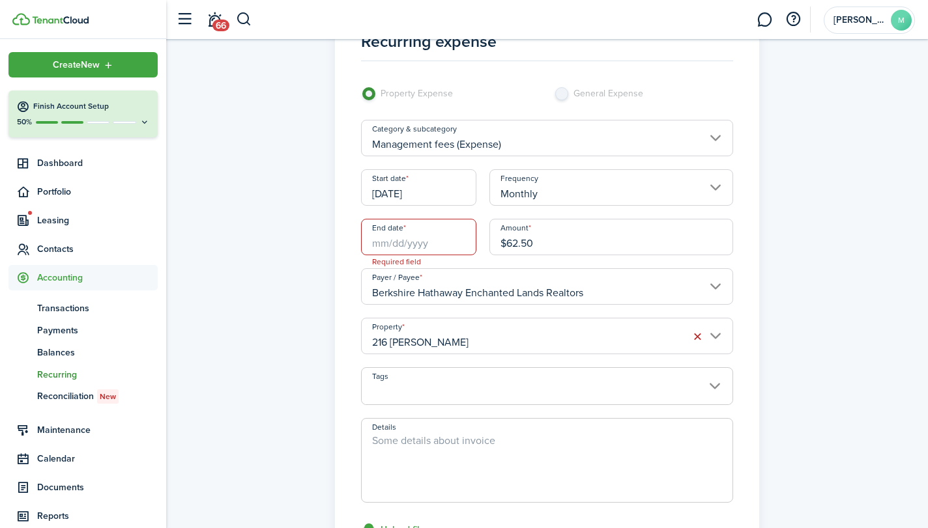
scroll to position [27, 0]
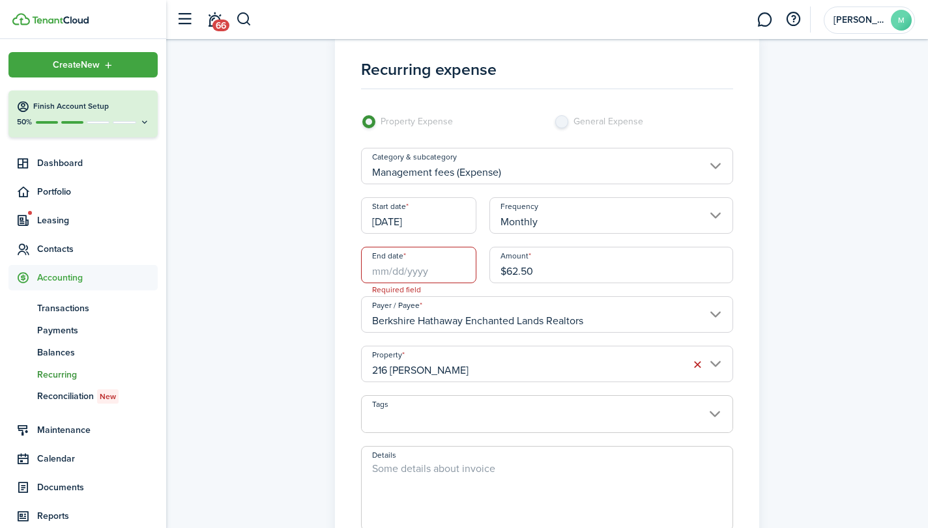
click at [413, 270] on input "End date" at bounding box center [418, 265] width 115 height 36
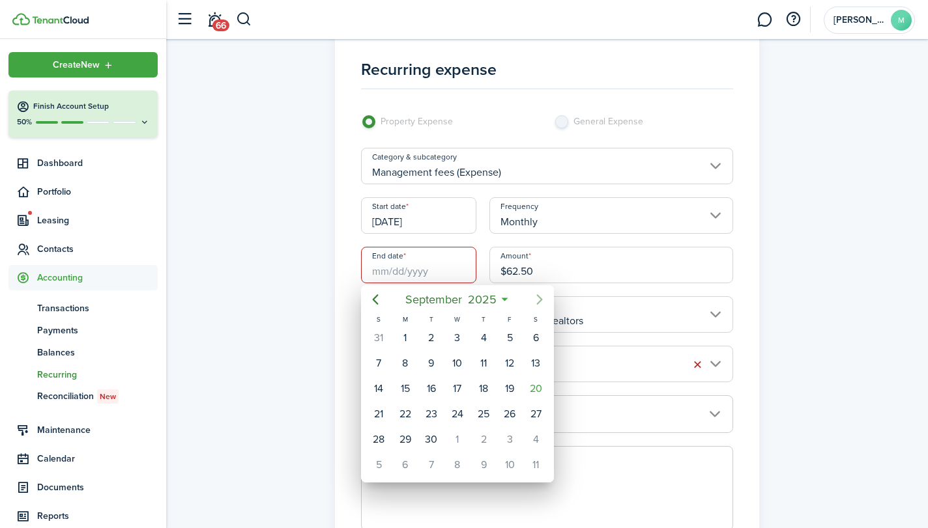
click at [543, 299] on icon "Next page" at bounding box center [540, 300] width 16 height 16
click at [459, 433] on div "31" at bounding box center [457, 440] width 20 height 20
type input "[DATE]"
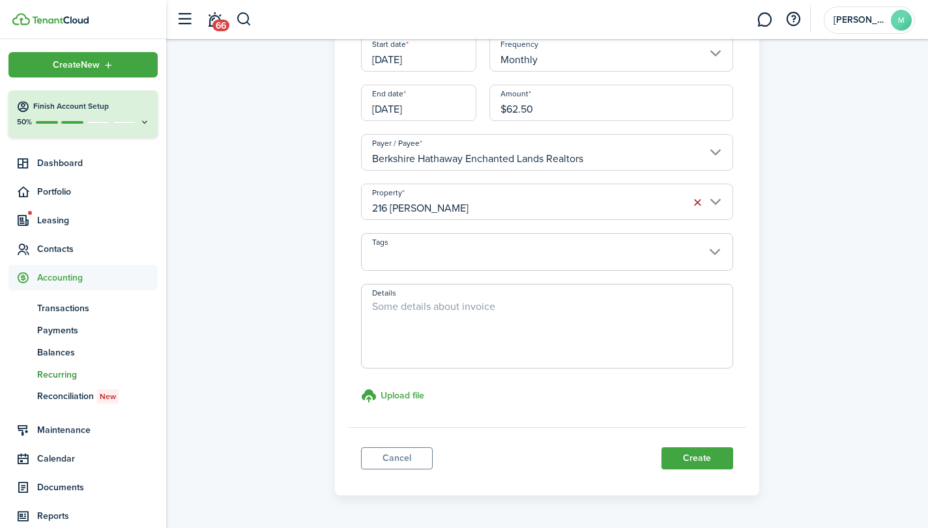
scroll to position [189, 0]
click at [700, 455] on button "Create" at bounding box center [697, 459] width 72 height 22
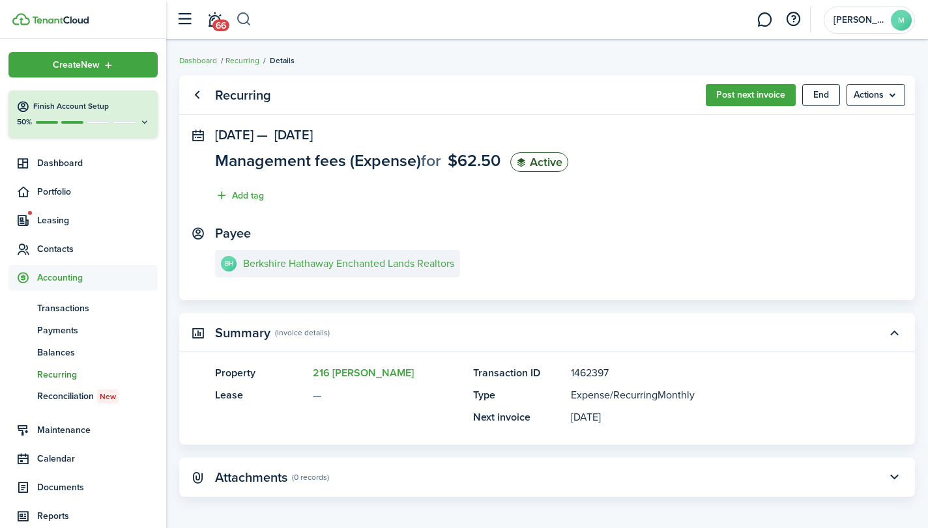
click at [242, 21] on button "button" at bounding box center [244, 19] width 16 height 22
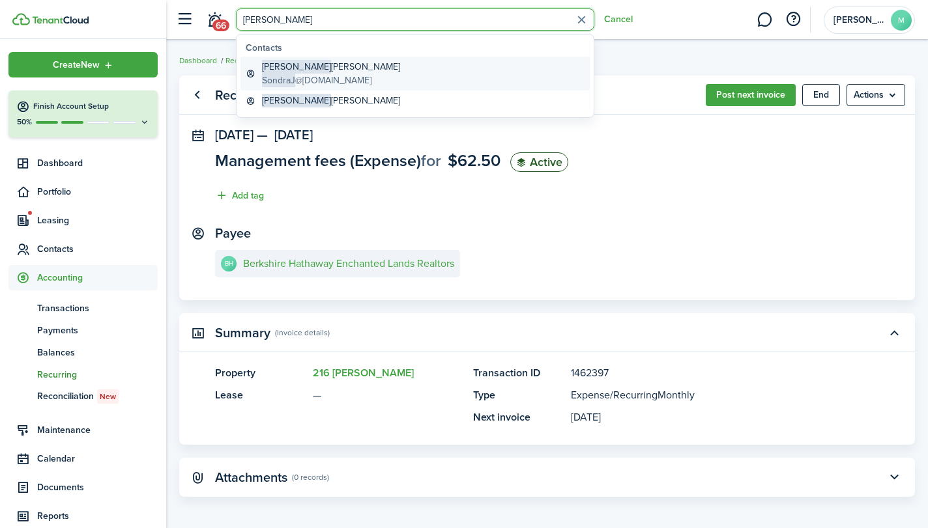
type input "[PERSON_NAME]"
click at [314, 63] on global-search-item-title "[PERSON_NAME]" at bounding box center [331, 67] width 138 height 14
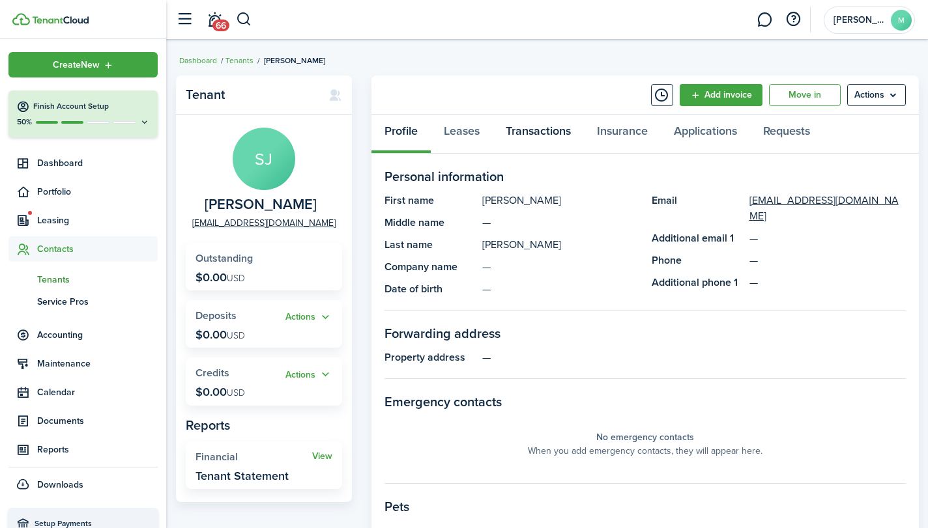
click at [533, 131] on link "Transactions" at bounding box center [537, 134] width 91 height 39
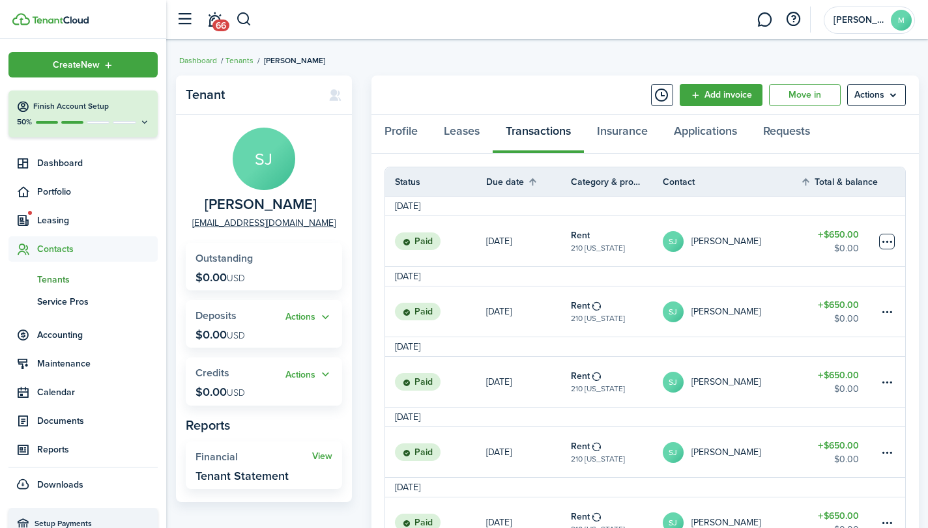
click at [890, 236] on table-menu-btn-icon at bounding box center [887, 242] width 16 height 16
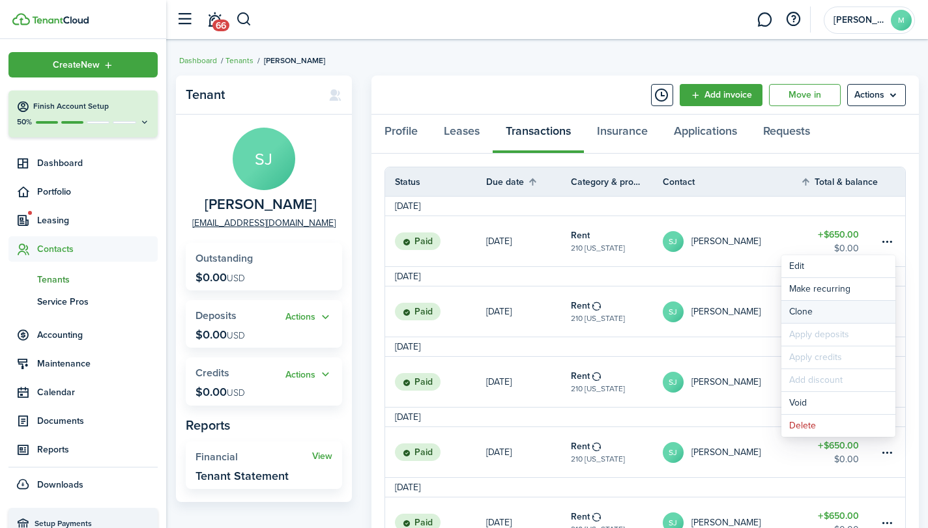
click at [838, 313] on link "Clone" at bounding box center [838, 312] width 114 height 22
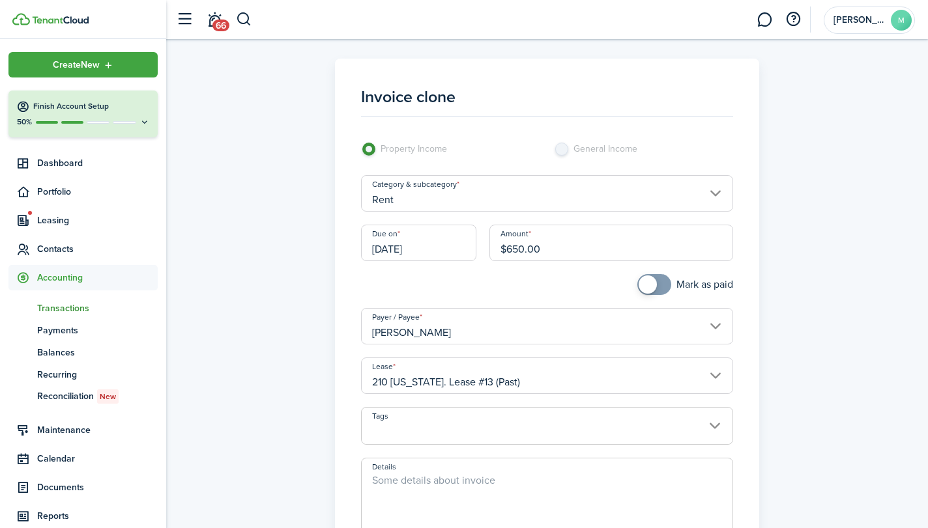
click at [453, 244] on input "[DATE]" at bounding box center [418, 243] width 115 height 36
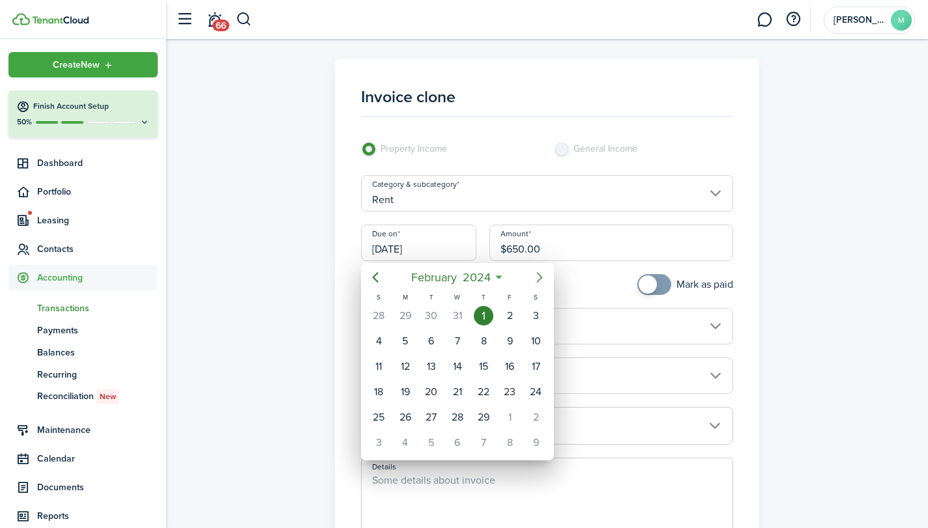
click at [539, 278] on icon "Next page" at bounding box center [540, 278] width 16 height 16
click at [435, 339] on div "5" at bounding box center [431, 342] width 20 height 20
type input "[DATE]"
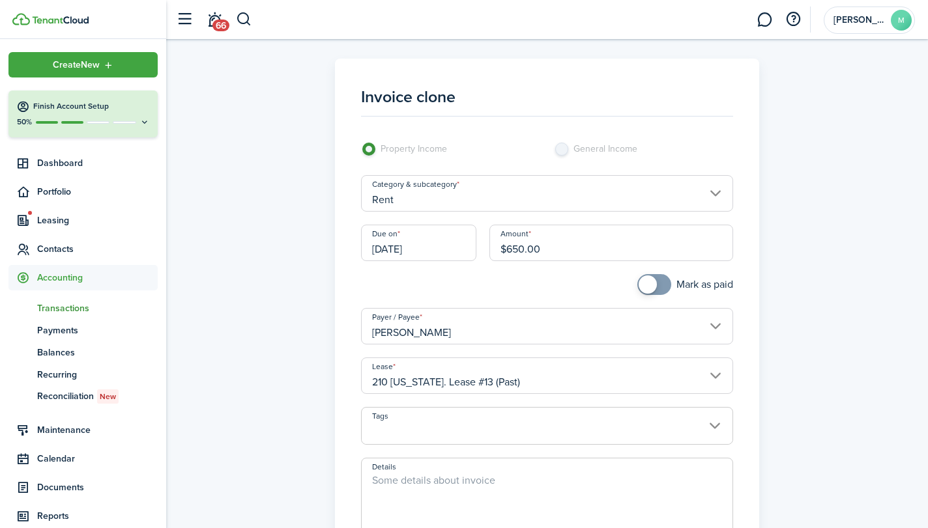
checkbox input "true"
click at [657, 282] on span at bounding box center [653, 284] width 13 height 21
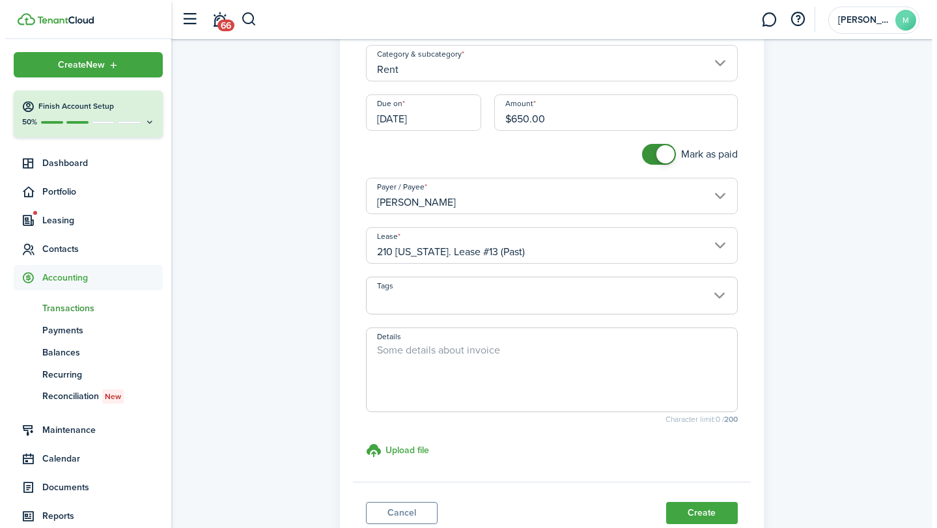
scroll to position [182, 0]
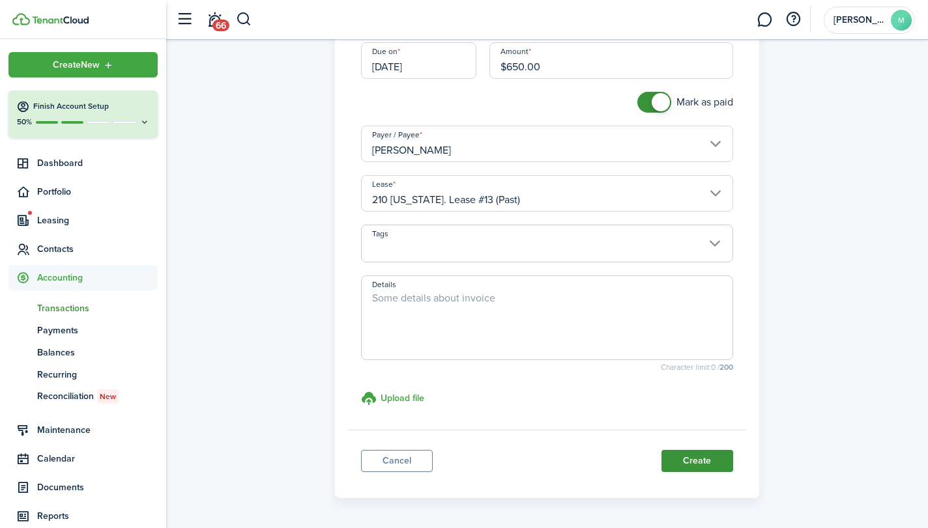
click at [707, 462] on button "Create" at bounding box center [697, 461] width 72 height 22
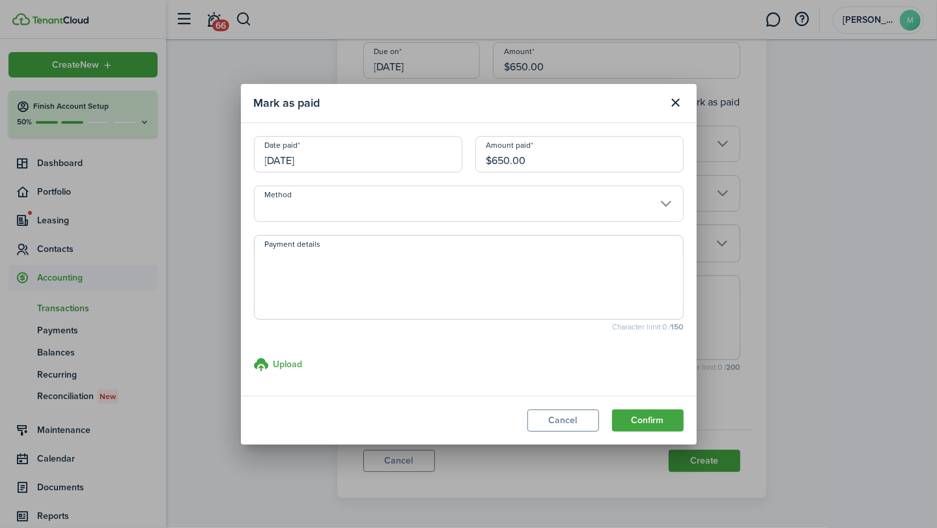
click at [392, 192] on input "Method" at bounding box center [469, 204] width 430 height 36
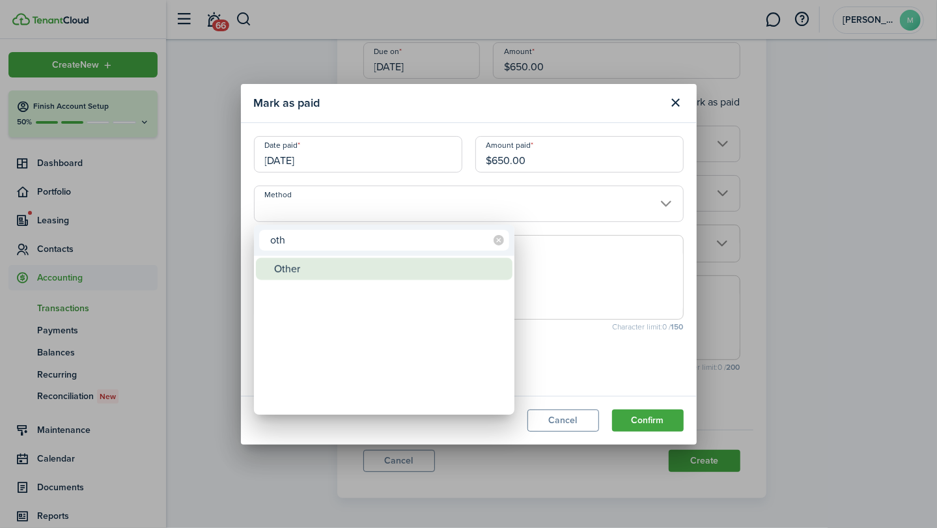
type input "oth"
click at [365, 262] on div "Other" at bounding box center [389, 269] width 231 height 22
type input "Other"
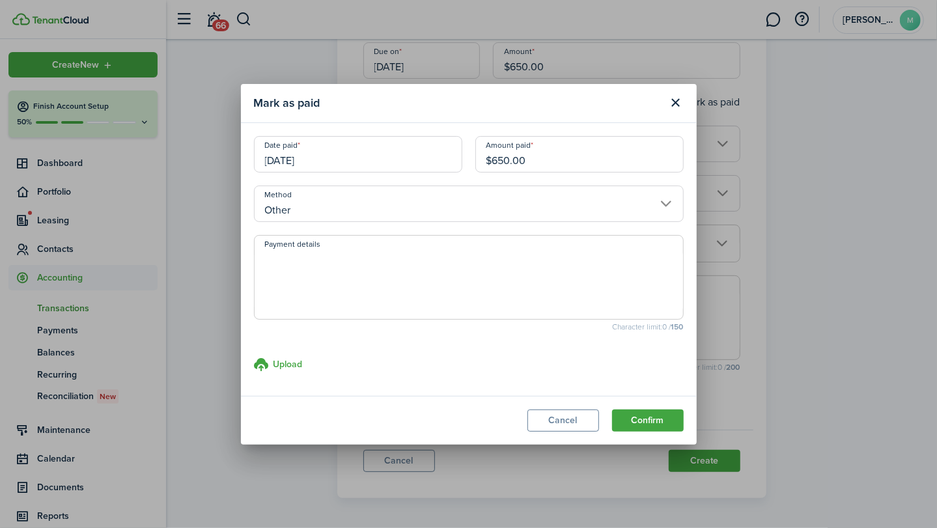
click at [382, 277] on textarea "Payment details" at bounding box center [469, 281] width 429 height 63
type textarea "paid to property manager"
click at [655, 416] on button "Confirm" at bounding box center [648, 421] width 72 height 22
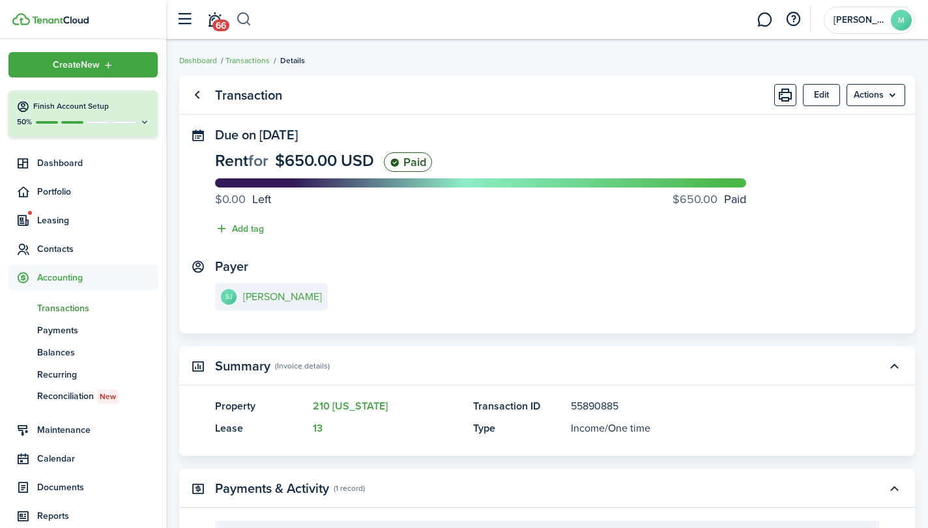
click at [245, 19] on button "button" at bounding box center [244, 19] width 16 height 22
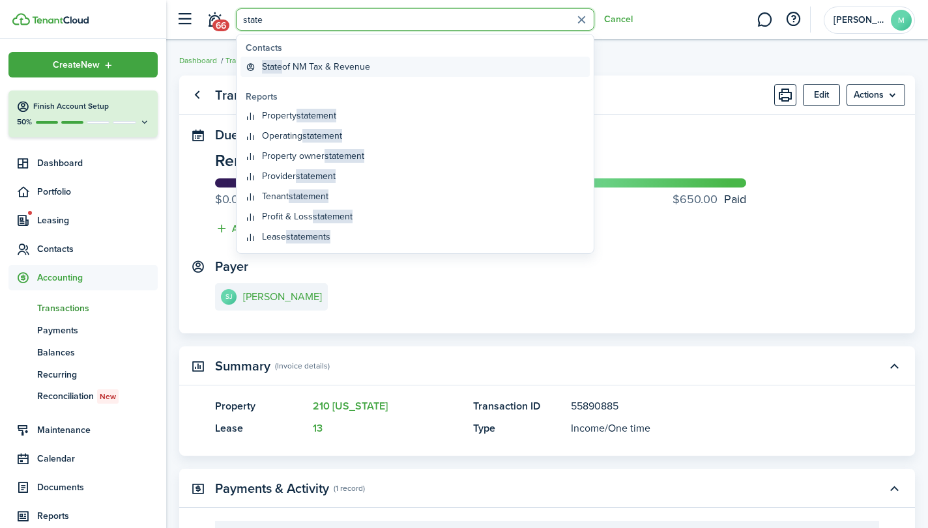
type input "state"
click at [313, 67] on global-search-item-title "State of NM Tax & Revenue" at bounding box center [316, 67] width 108 height 14
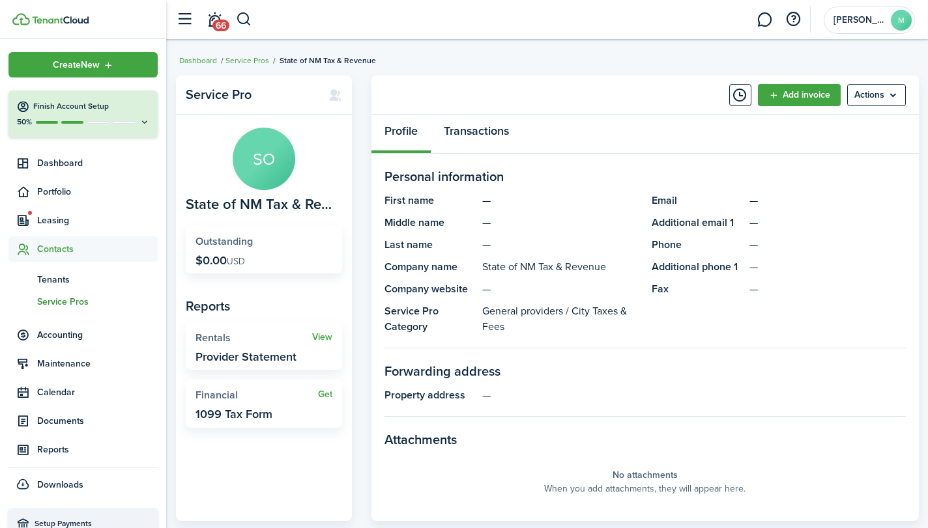
click at [489, 134] on link "Transactions" at bounding box center [476, 134] width 91 height 39
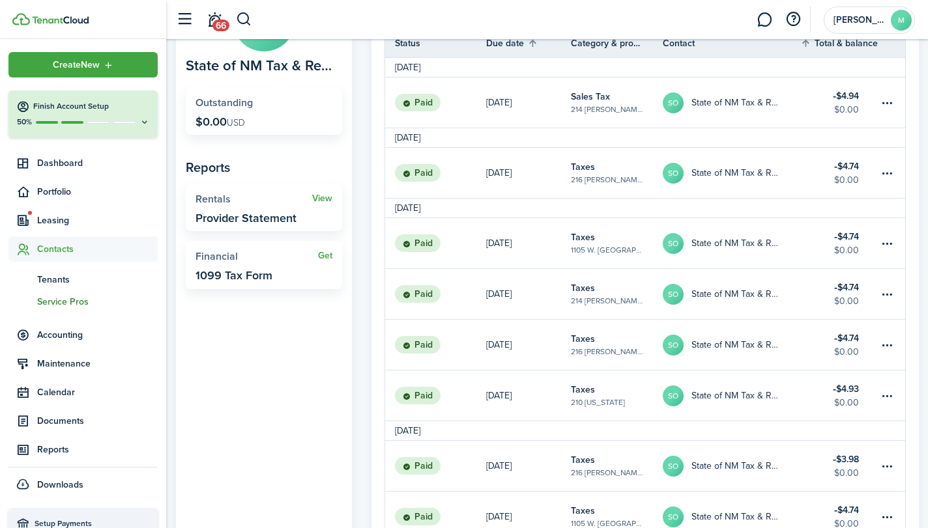
scroll to position [182, 0]
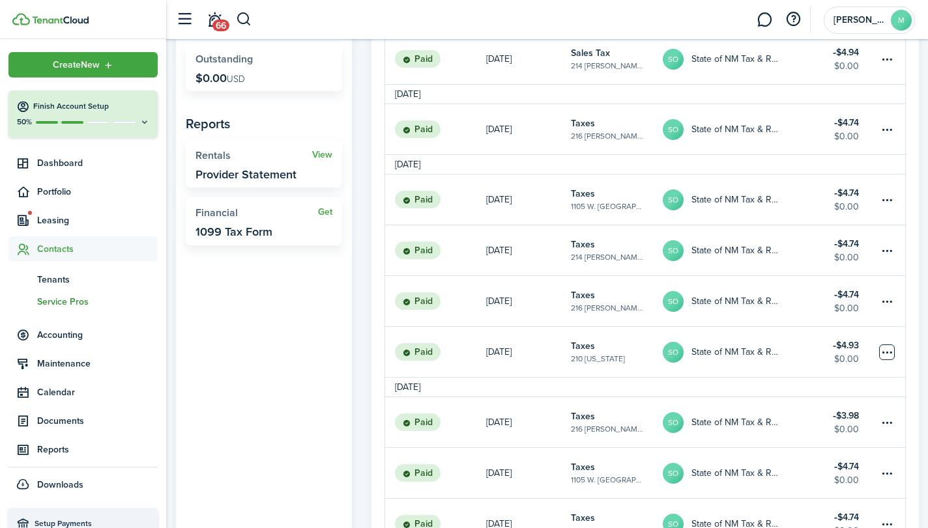
click at [886, 345] on table-menu-btn-icon at bounding box center [887, 353] width 16 height 16
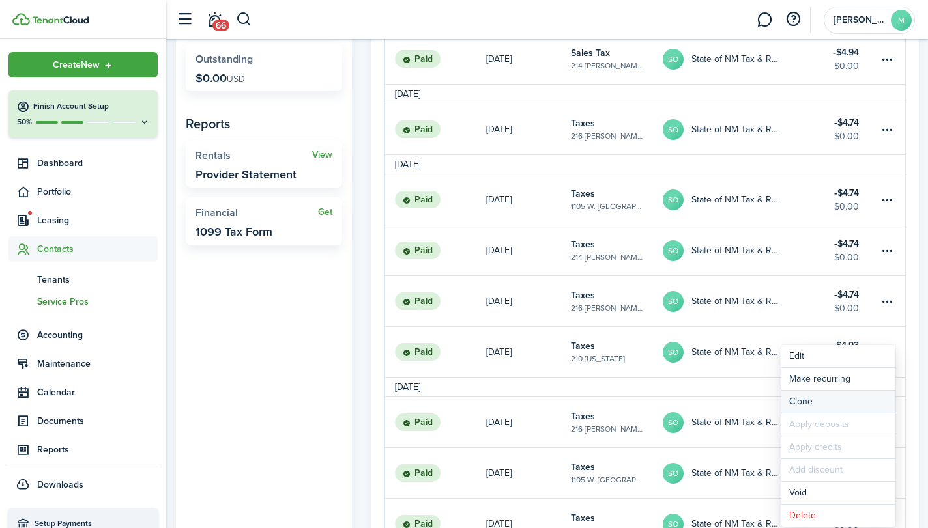
click at [834, 399] on link "Clone" at bounding box center [838, 402] width 114 height 22
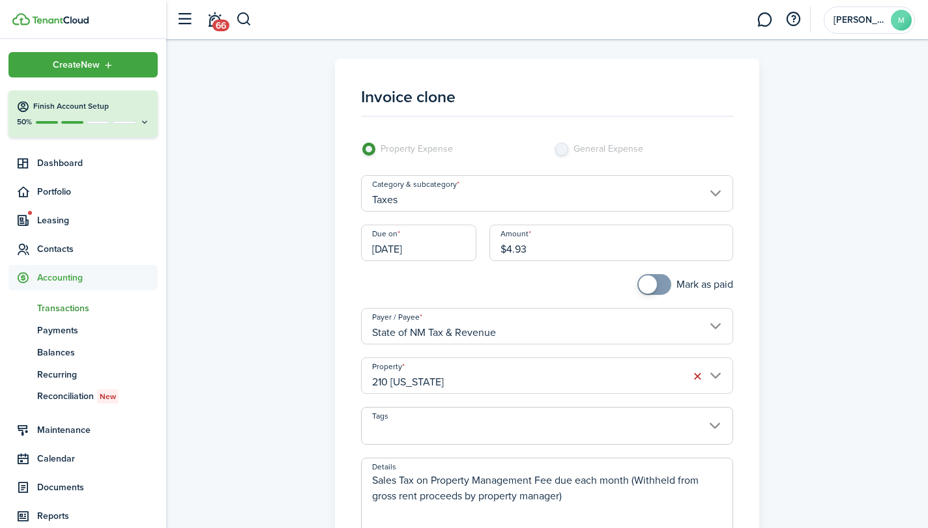
click at [431, 243] on input "[DATE]" at bounding box center [418, 243] width 115 height 36
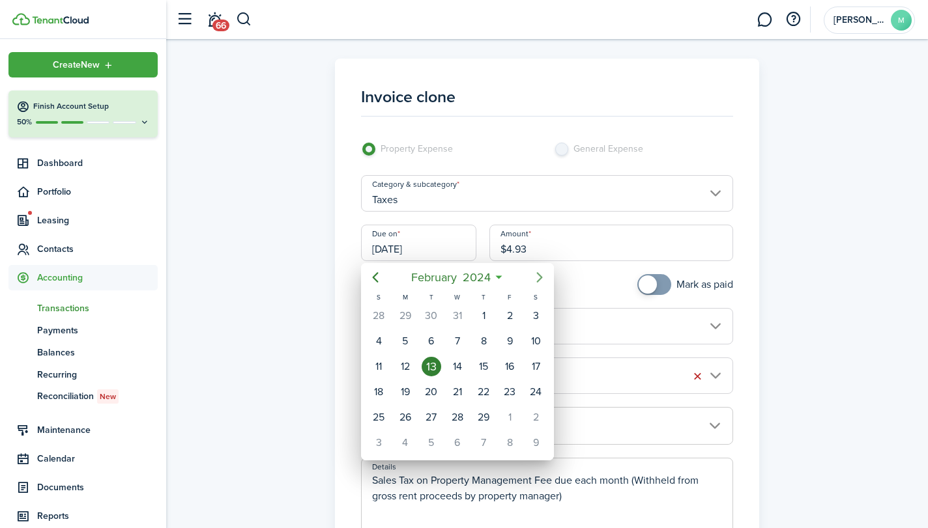
click at [538, 277] on icon "Next page" at bounding box center [540, 278] width 16 height 16
click at [462, 360] on div "13" at bounding box center [457, 367] width 20 height 20
type input "[DATE]"
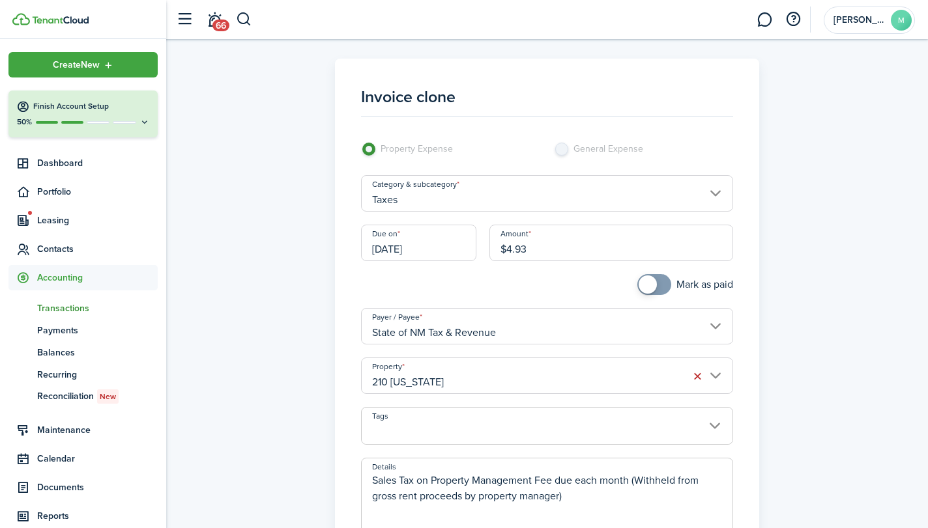
checkbox input "true"
click at [660, 280] on span at bounding box center [653, 284] width 13 height 21
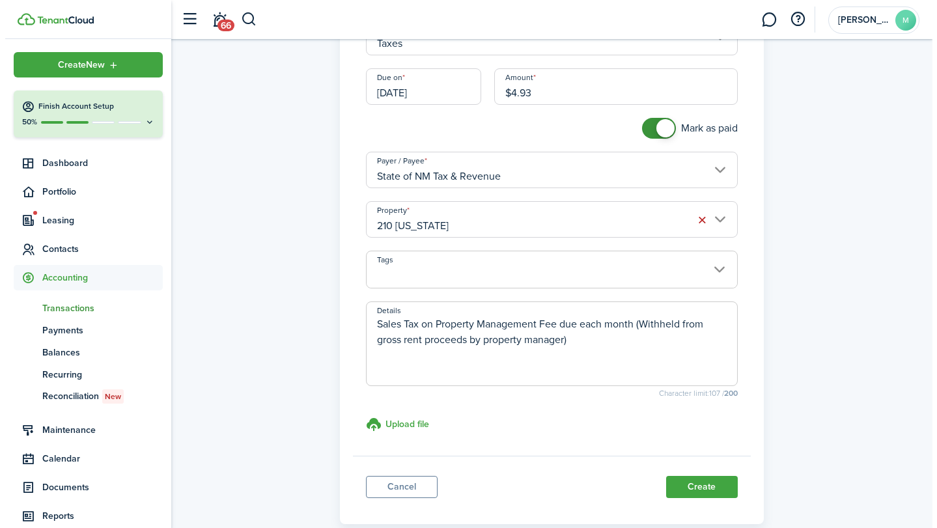
scroll to position [199, 0]
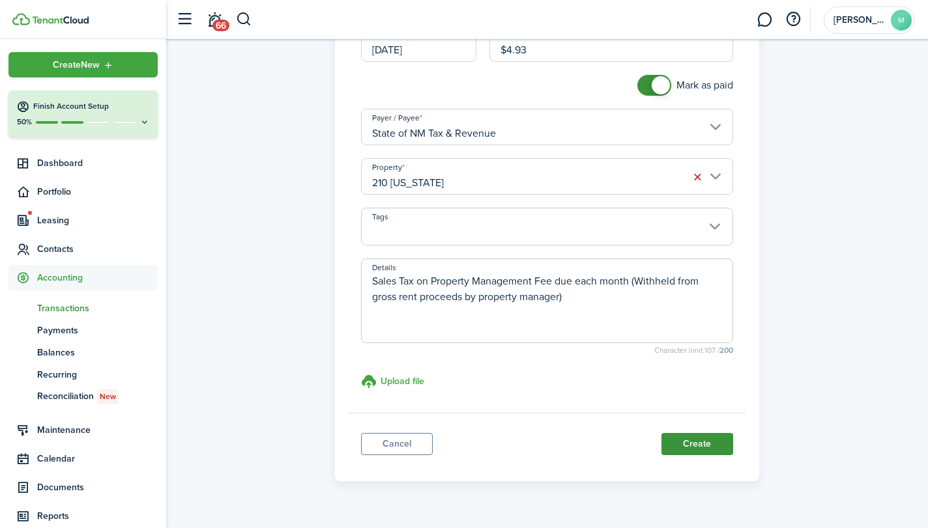
click at [702, 442] on button "Create" at bounding box center [697, 444] width 72 height 22
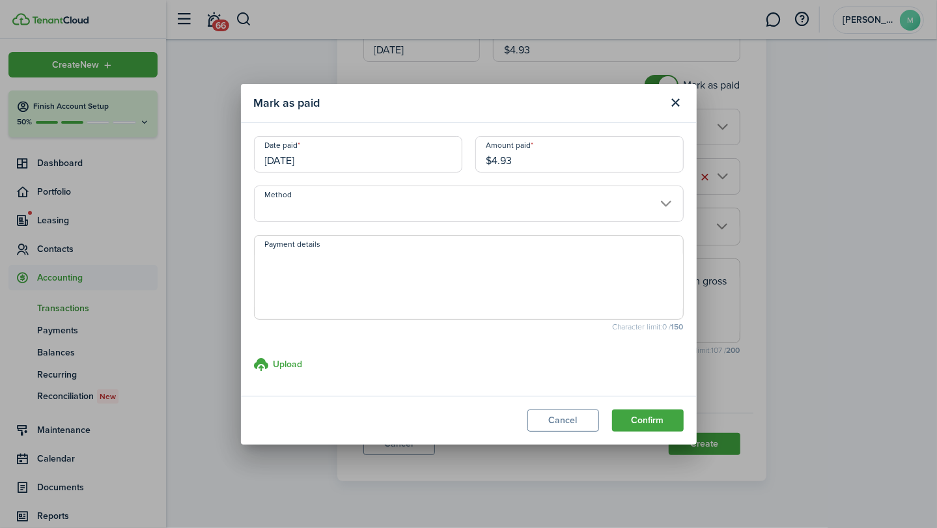
click at [533, 205] on input "Method" at bounding box center [469, 204] width 430 height 36
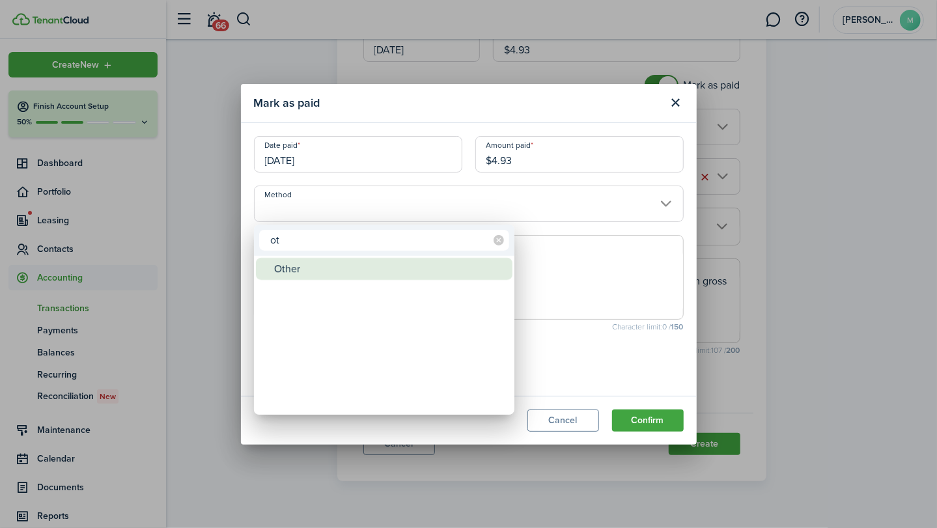
type input "ot"
click at [426, 268] on div "Other" at bounding box center [389, 269] width 231 height 22
type input "Other"
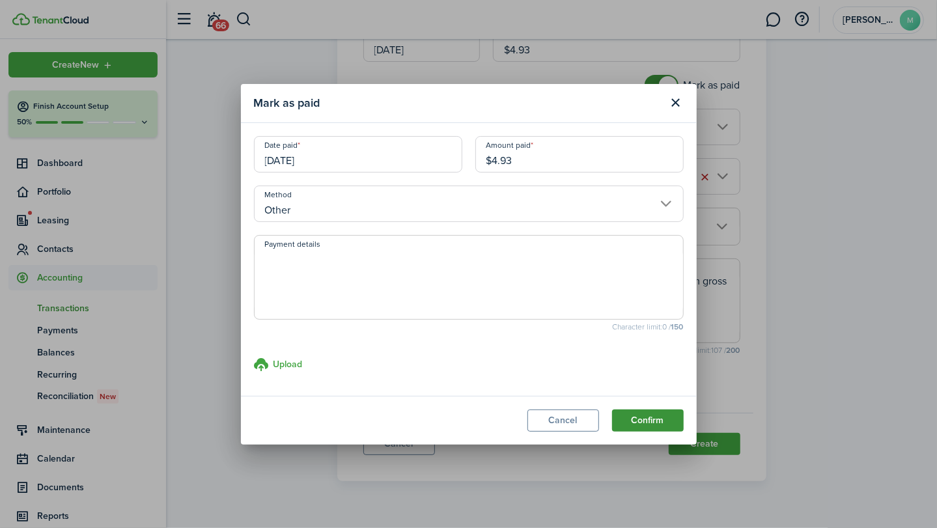
click at [653, 419] on button "Confirm" at bounding box center [648, 421] width 72 height 22
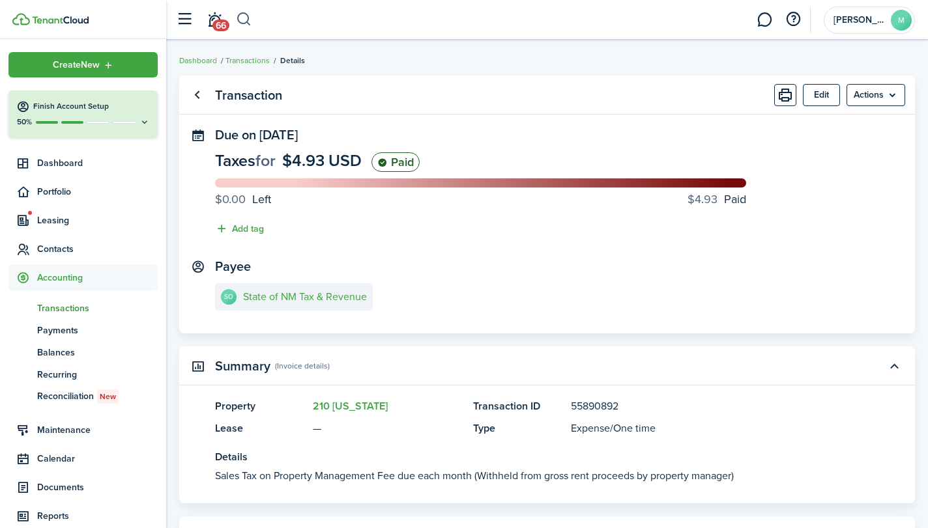
click at [251, 19] on button "button" at bounding box center [244, 19] width 16 height 22
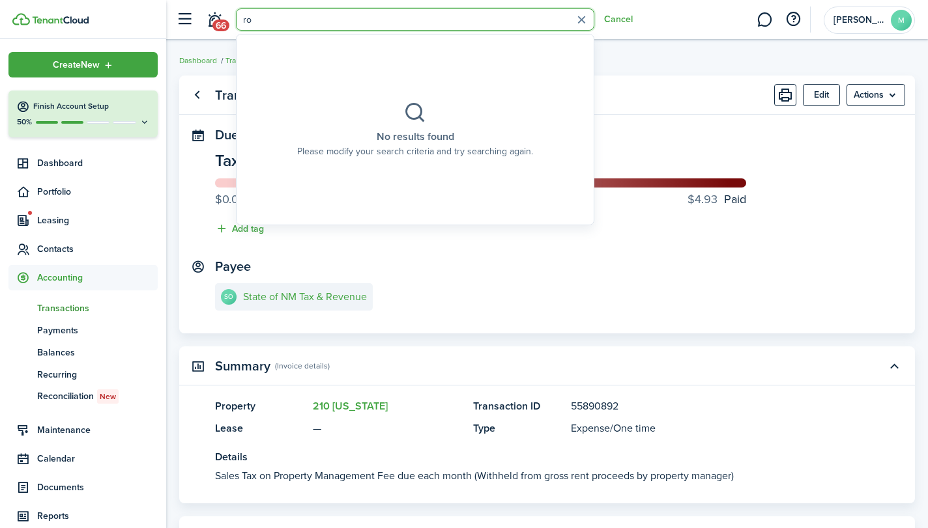
type input "r"
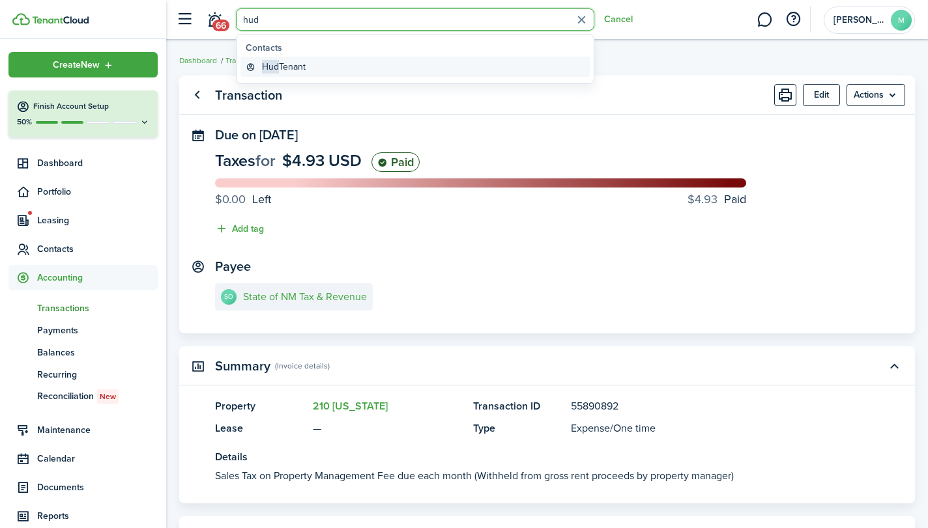
type input "hud"
click at [297, 59] on link "Hud Tenant" at bounding box center [414, 67] width 349 height 20
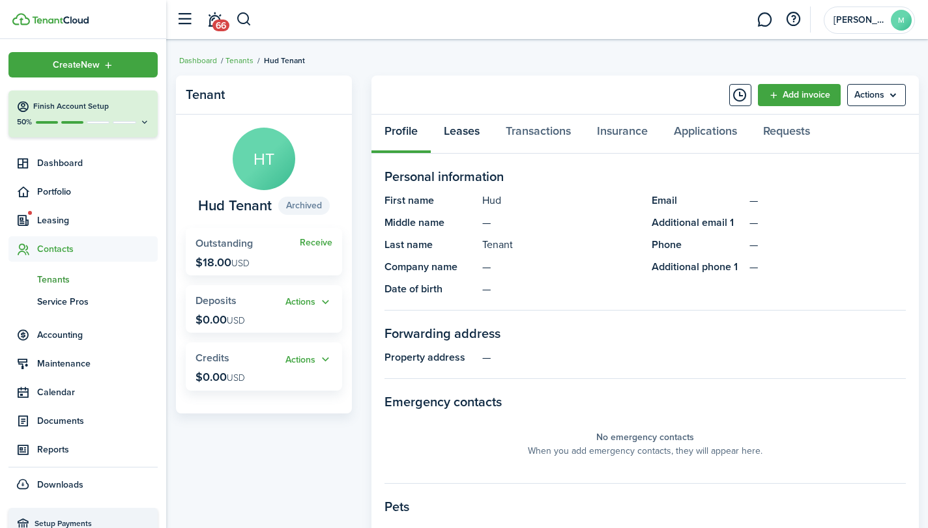
click at [461, 133] on link "Leases" at bounding box center [462, 134] width 62 height 39
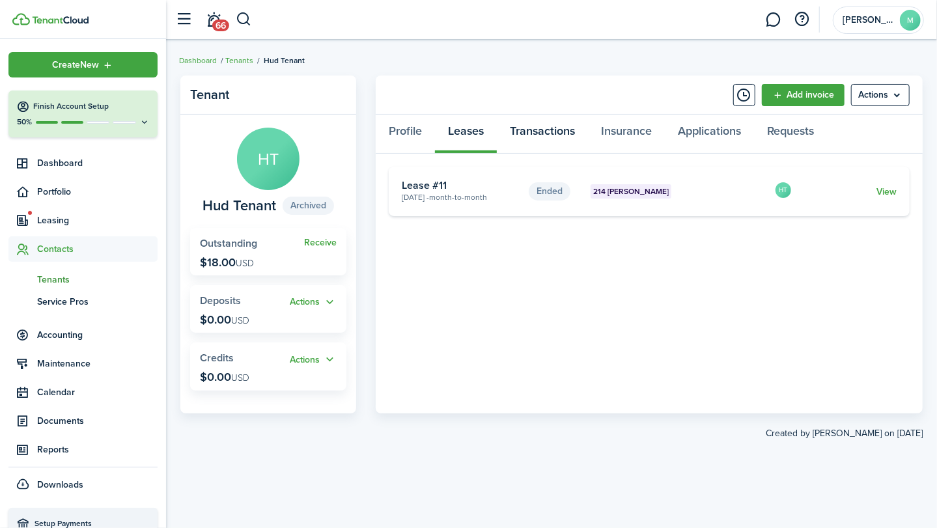
click at [551, 131] on link "Transactions" at bounding box center [542, 134] width 91 height 39
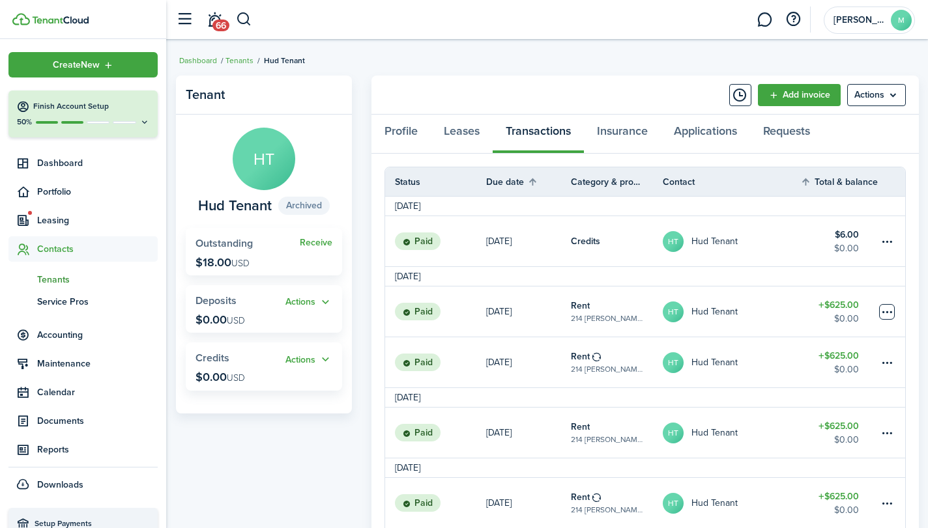
click at [886, 304] on table-menu-btn-icon at bounding box center [887, 312] width 16 height 16
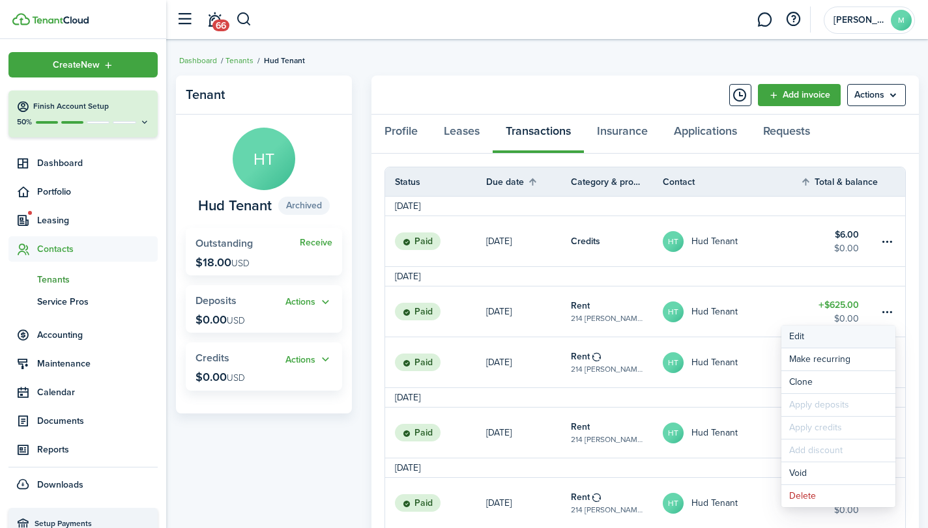
click at [831, 330] on button "Edit" at bounding box center [838, 337] width 114 height 22
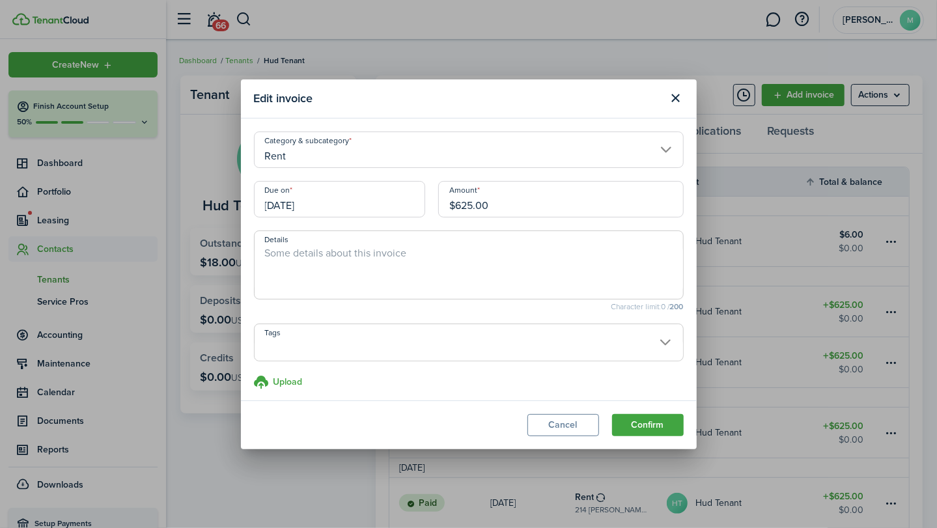
click at [354, 210] on input "[DATE]" at bounding box center [339, 199] width 171 height 36
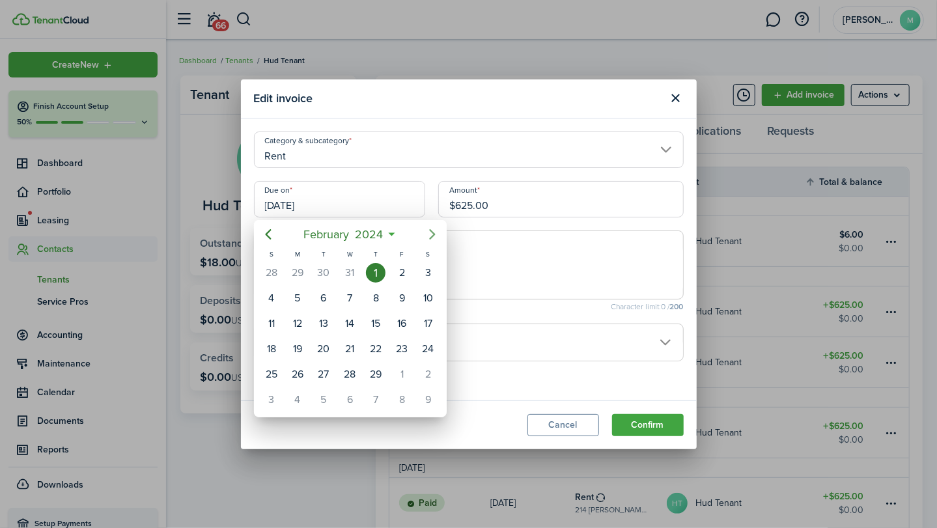
click at [429, 229] on icon "Next page" at bounding box center [433, 235] width 16 height 16
click at [326, 296] on div "5" at bounding box center [324, 299] width 20 height 20
type input "[DATE]"
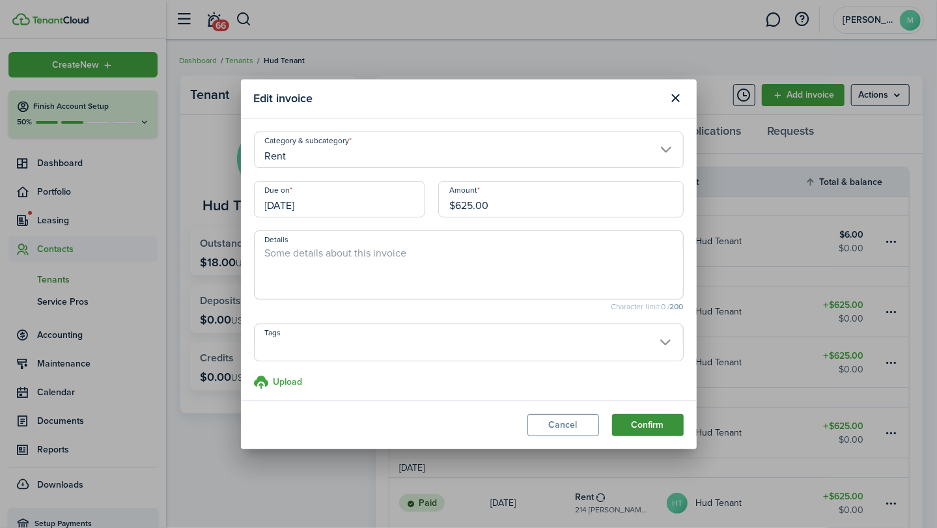
click at [653, 419] on button "Confirm" at bounding box center [648, 425] width 72 height 22
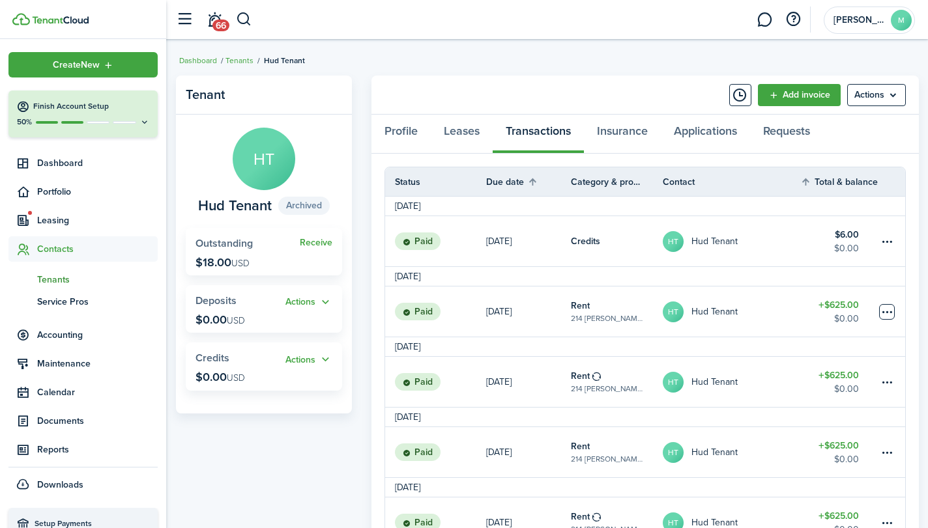
click at [888, 311] on table-menu-btn-icon at bounding box center [887, 312] width 16 height 16
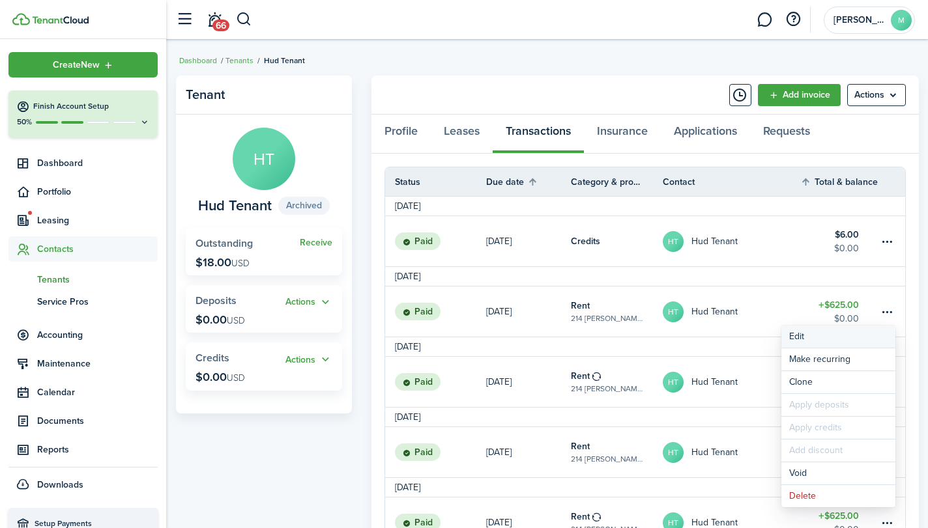
click at [825, 340] on button "Edit" at bounding box center [838, 337] width 114 height 22
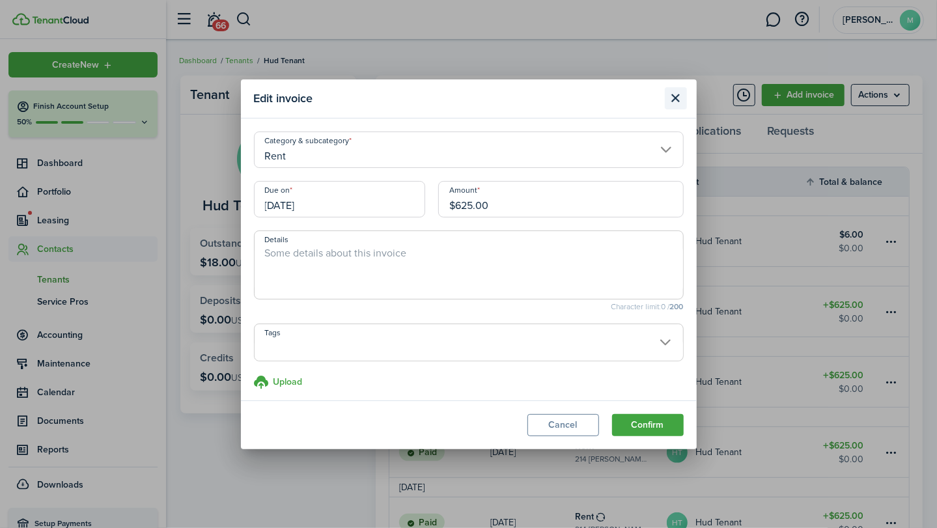
click at [672, 96] on button "Close modal" at bounding box center [676, 98] width 22 height 22
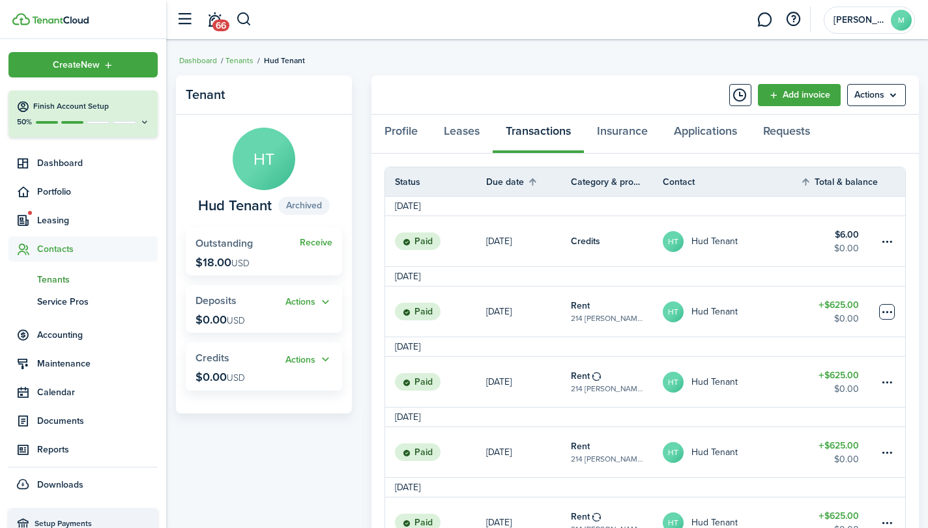
click at [879, 307] on table-menu-btn-icon "Open menu" at bounding box center [887, 312] width 16 height 16
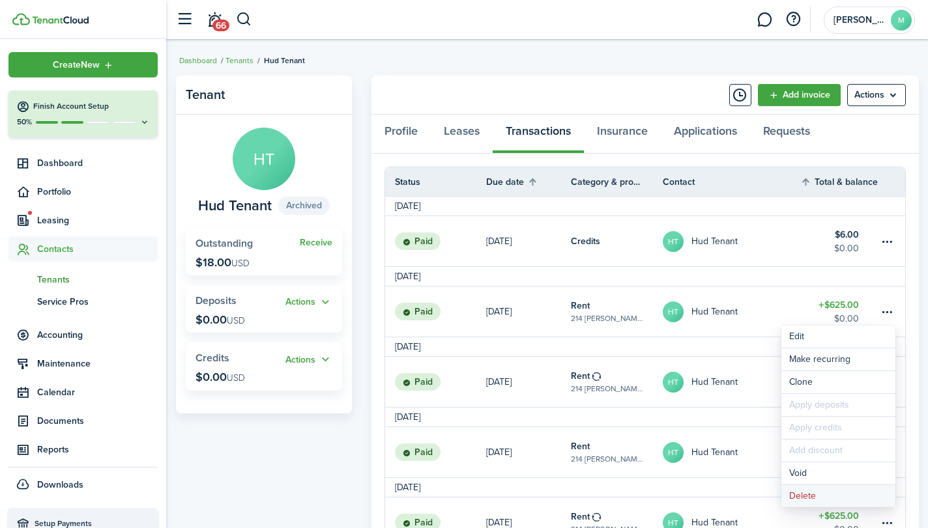
click at [830, 492] on button "Delete" at bounding box center [838, 496] width 114 height 22
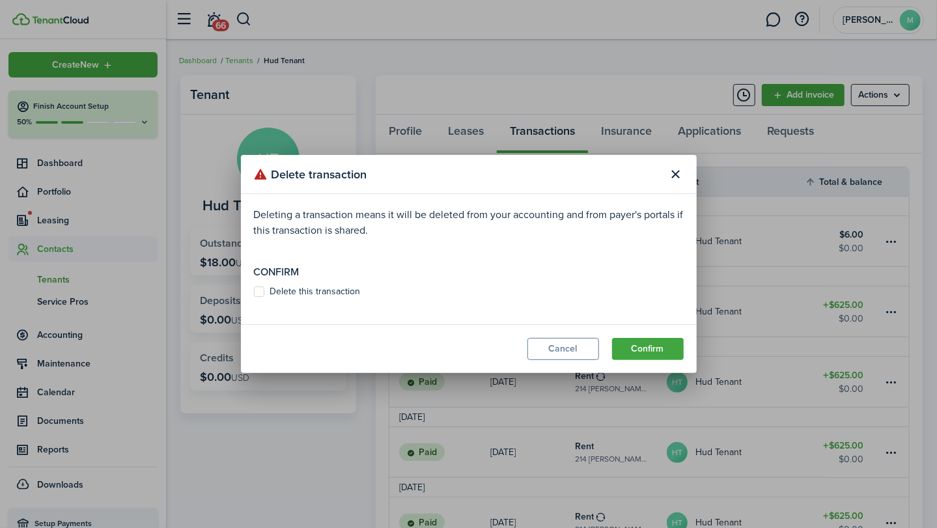
click at [326, 287] on label "Delete this transaction" at bounding box center [307, 292] width 107 height 10
click at [254, 292] on input "Delete this transaction" at bounding box center [253, 292] width 1 height 1
checkbox input "true"
click at [660, 348] on button "Confirm" at bounding box center [648, 349] width 72 height 22
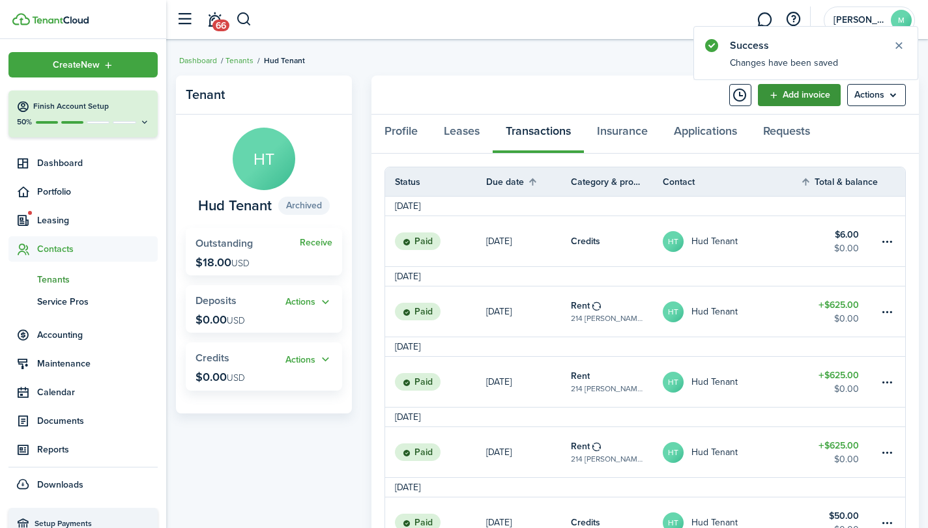
click at [811, 87] on link "Add invoice" at bounding box center [799, 95] width 83 height 22
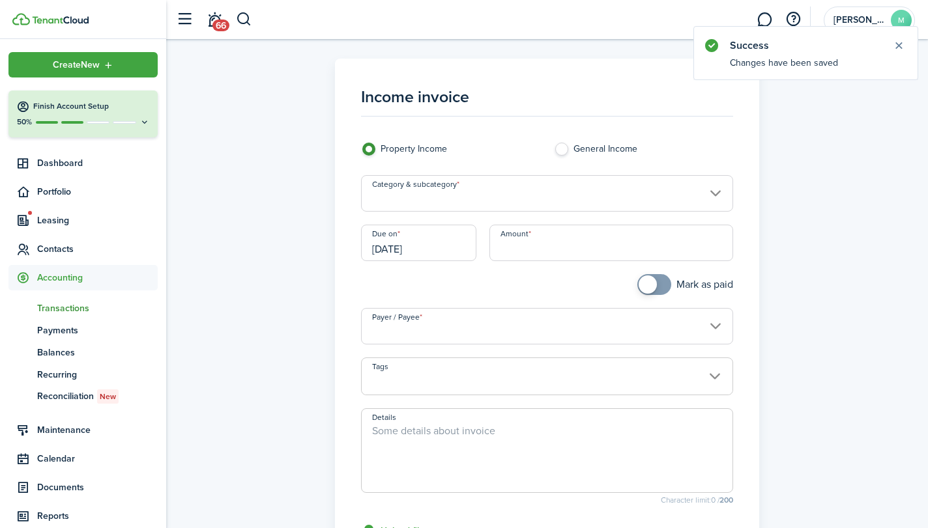
click at [532, 191] on input "Category & subcategory" at bounding box center [546, 193] width 371 height 36
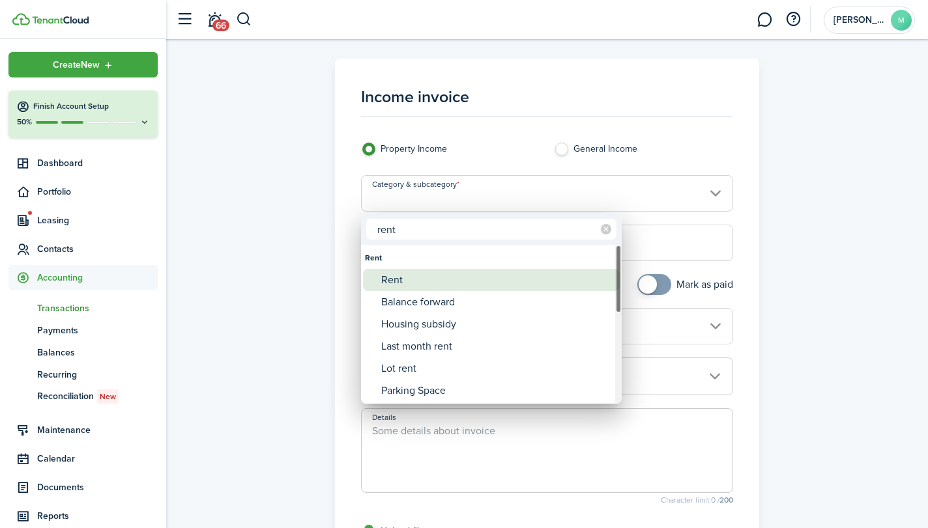
type input "rent"
click at [466, 272] on div "Rent" at bounding box center [496, 280] width 231 height 22
type input "Rent"
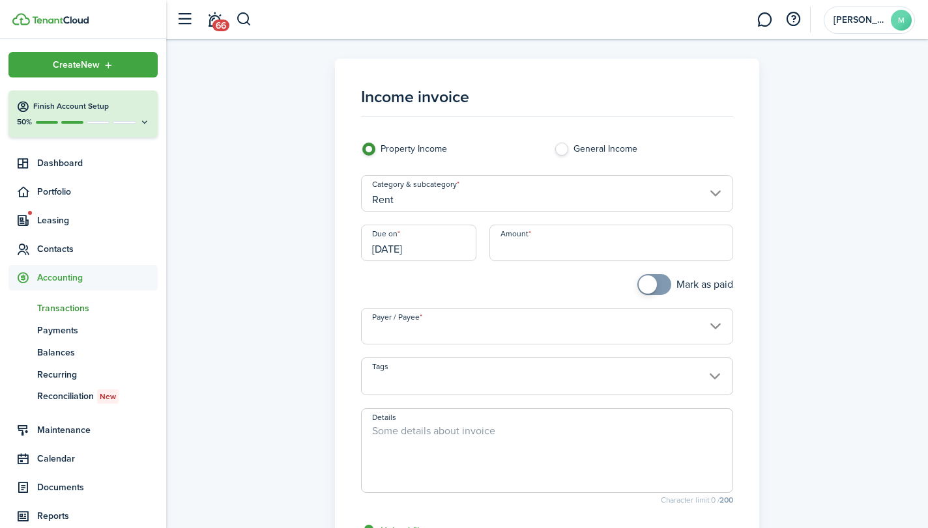
click at [554, 246] on input "Amount" at bounding box center [611, 243] width 244 height 36
type input "$"
type input "$625.00"
click at [535, 325] on input "Payer / Payee" at bounding box center [546, 326] width 371 height 36
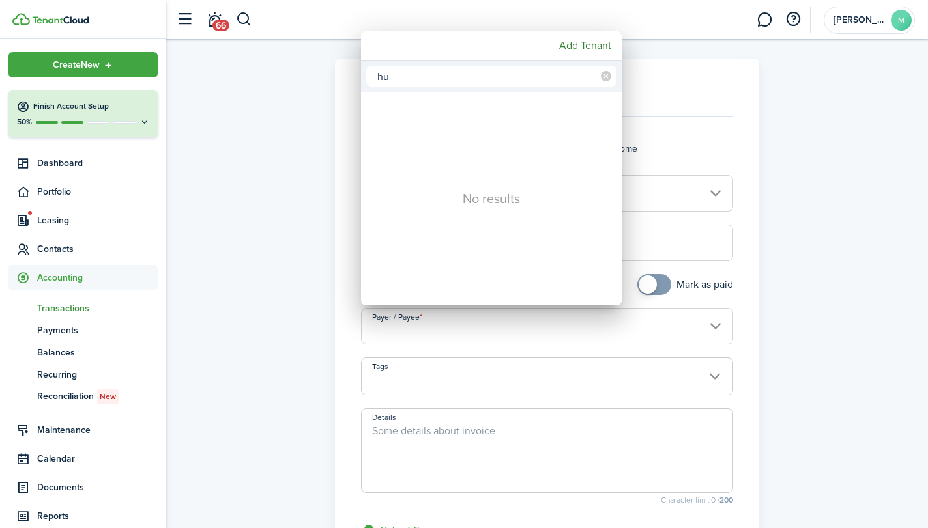
type input "h"
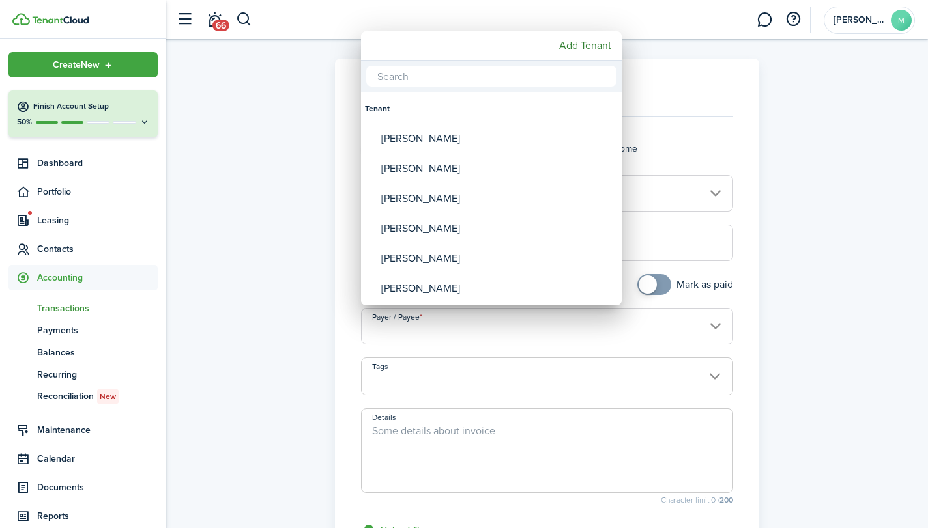
drag, startPoint x: 632, startPoint y: 94, endPoint x: 630, endPoint y: 117, distance: 22.2
click at [630, 117] on div at bounding box center [464, 264] width 1136 height 737
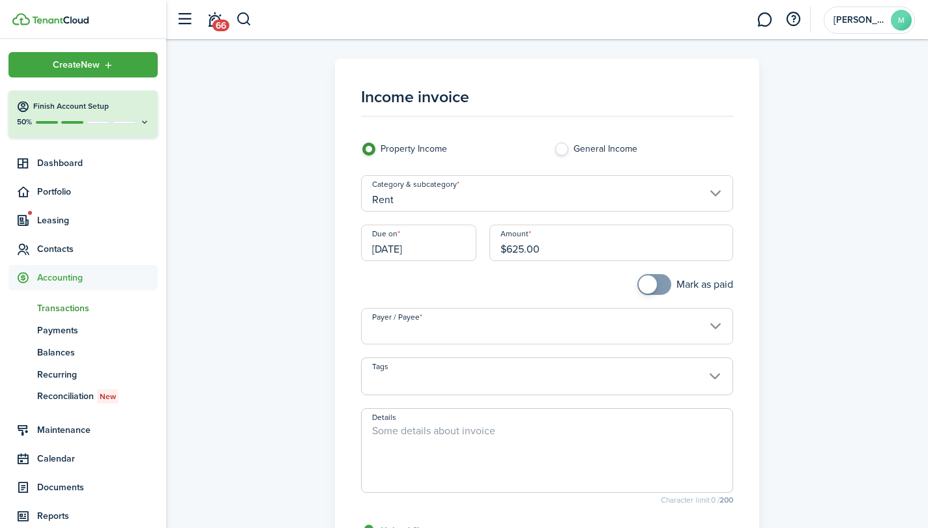
click at [576, 328] on input "Payer / Payee" at bounding box center [546, 326] width 371 height 36
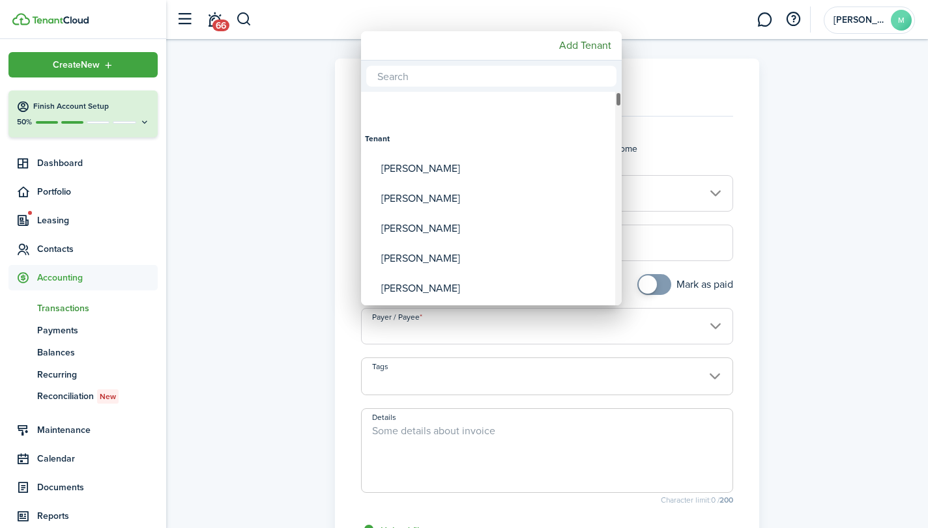
drag, startPoint x: 619, startPoint y: 102, endPoint x: 615, endPoint y: 95, distance: 8.2
click at [615, 95] on div "Payer / Payee" at bounding box center [618, 99] width 7 height 15
click at [696, 103] on div at bounding box center [464, 264] width 1136 height 737
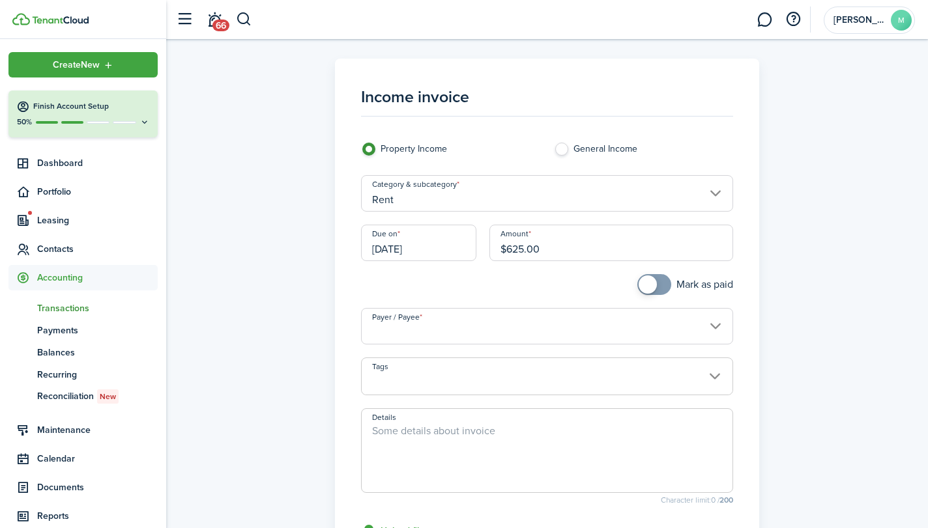
click at [620, 328] on input "Payer / Payee" at bounding box center [546, 326] width 371 height 36
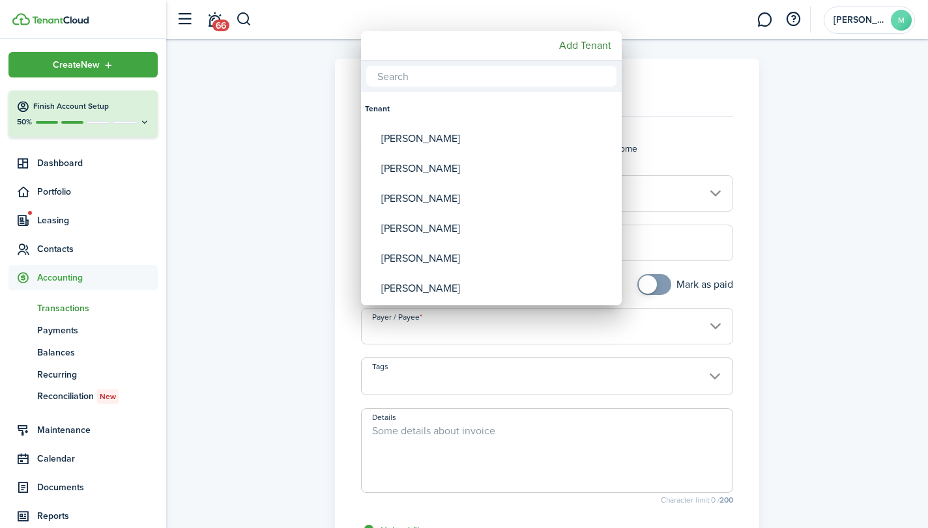
click at [246, 277] on div at bounding box center [464, 264] width 1136 height 737
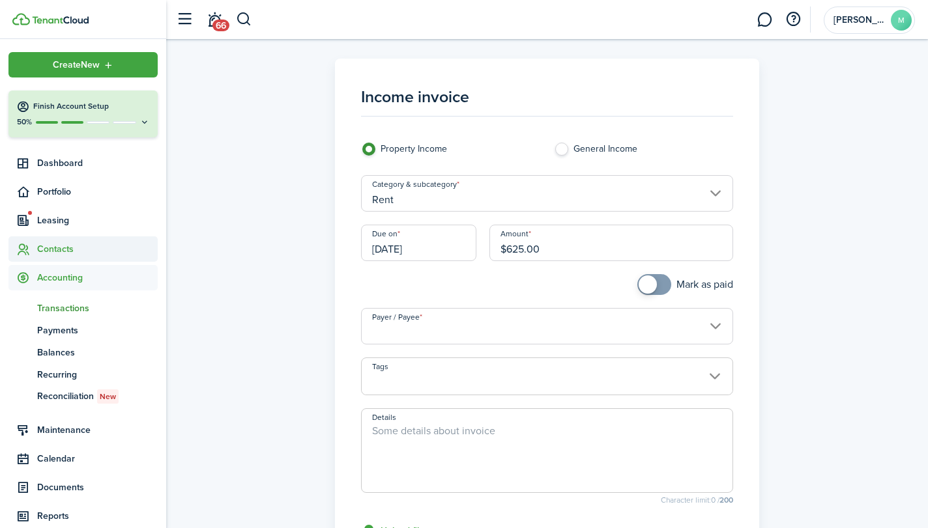
click at [63, 246] on span "Contacts" at bounding box center [97, 249] width 121 height 14
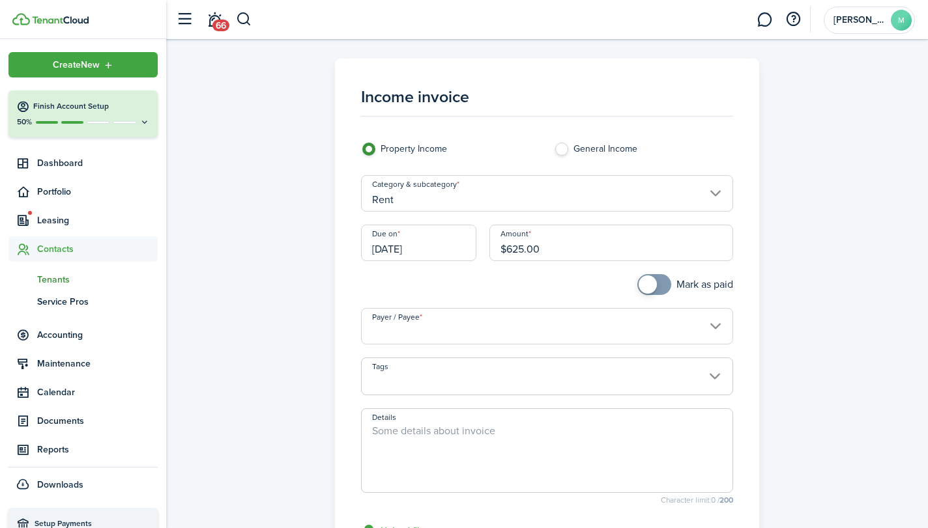
click at [59, 274] on span "Tenants" at bounding box center [97, 280] width 121 height 14
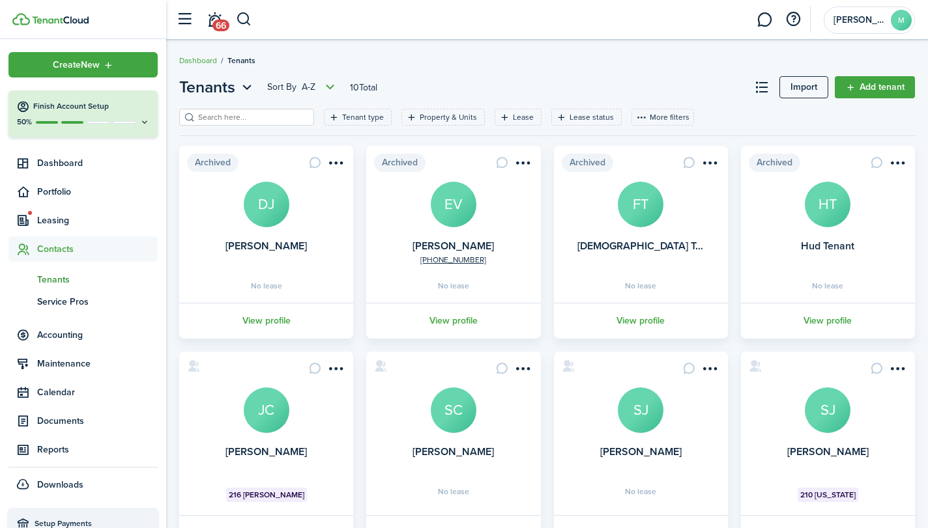
click at [827, 203] on avatar-text "HT" at bounding box center [827, 205] width 46 height 46
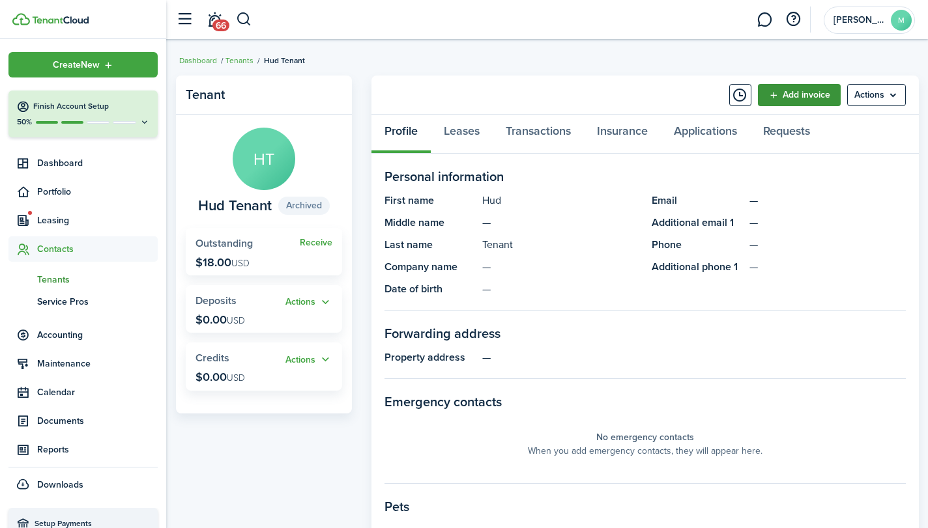
click at [796, 96] on link "Add invoice" at bounding box center [799, 95] width 83 height 22
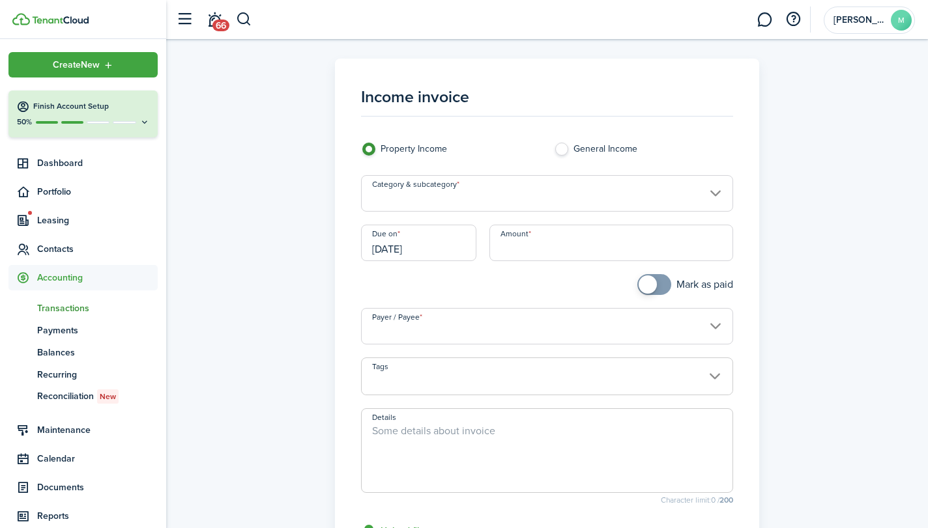
click at [456, 251] on input "[DATE]" at bounding box center [418, 243] width 115 height 36
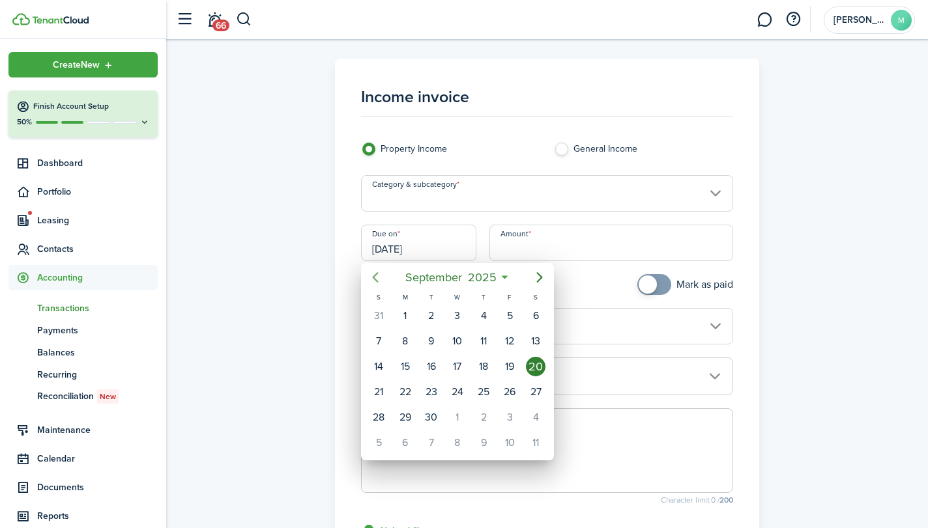
click at [370, 281] on icon "Previous page" at bounding box center [375, 278] width 16 height 16
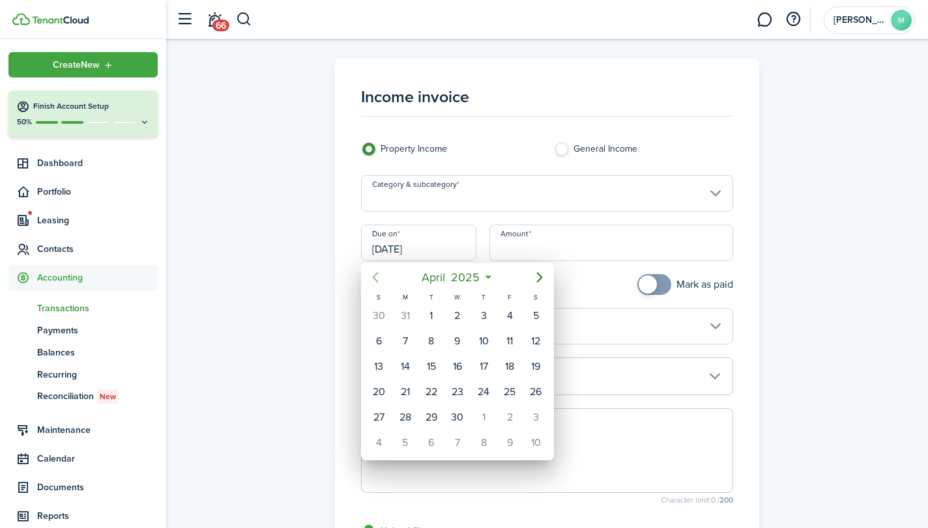
click at [370, 281] on icon "Previous page" at bounding box center [375, 278] width 16 height 16
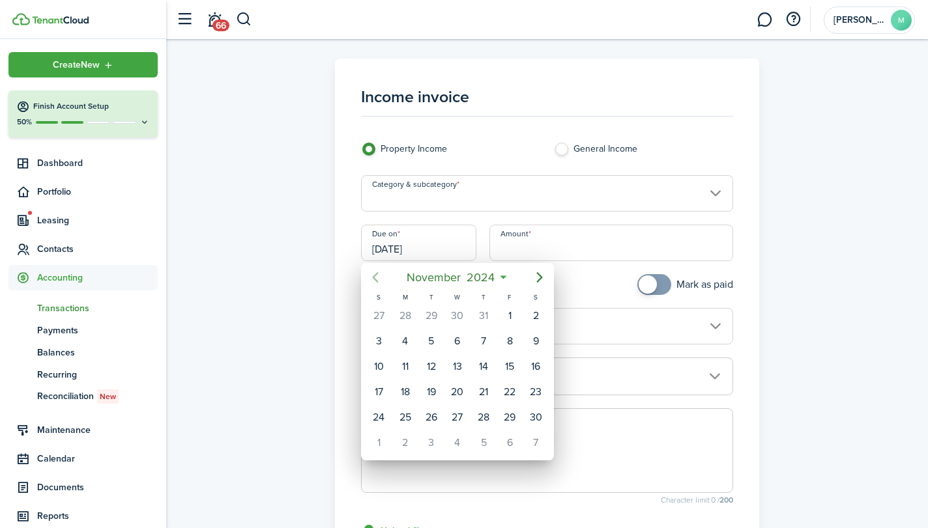
click at [370, 281] on icon "Previous page" at bounding box center [375, 278] width 16 height 16
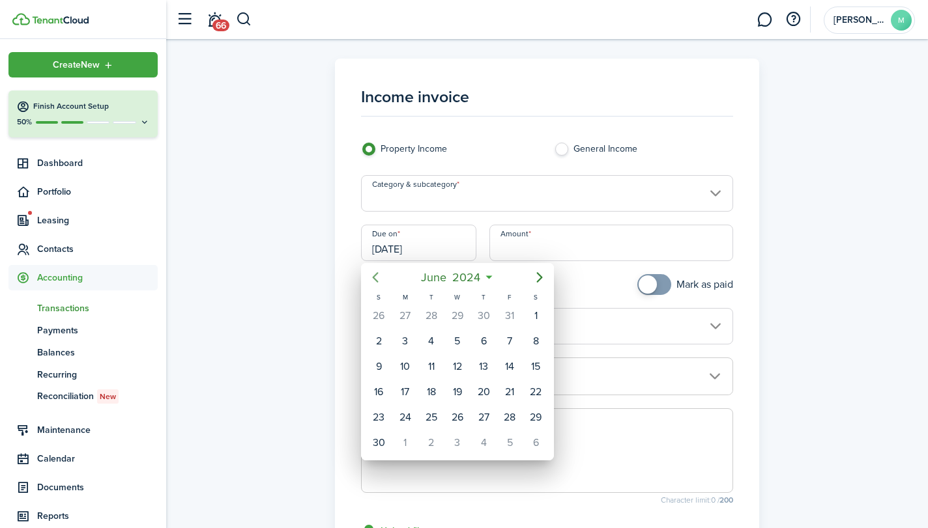
click at [370, 281] on icon "Previous page" at bounding box center [375, 278] width 16 height 16
click at [431, 343] on div "5" at bounding box center [431, 342] width 20 height 20
type input "[DATE]"
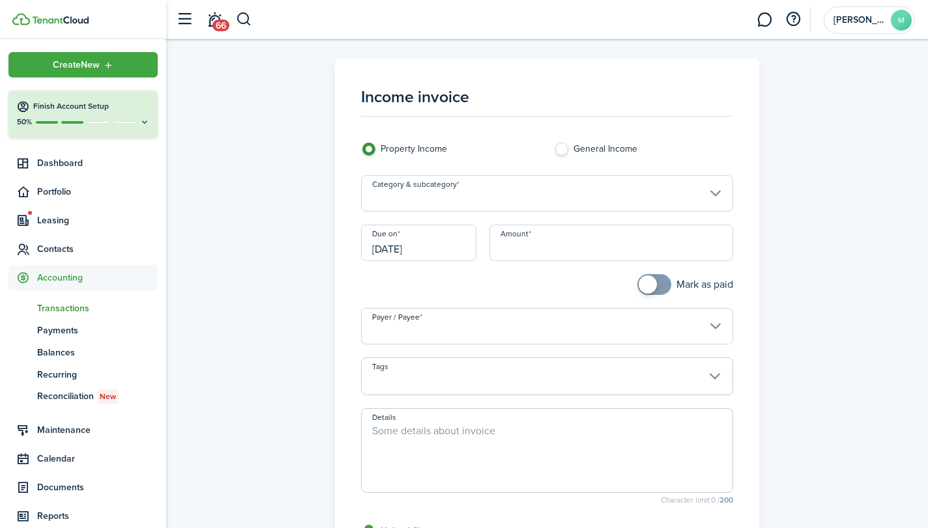
click at [569, 251] on input "Amount" at bounding box center [611, 243] width 244 height 36
type input "$625.00"
click at [528, 326] on input "Payer / Payee" at bounding box center [546, 326] width 371 height 36
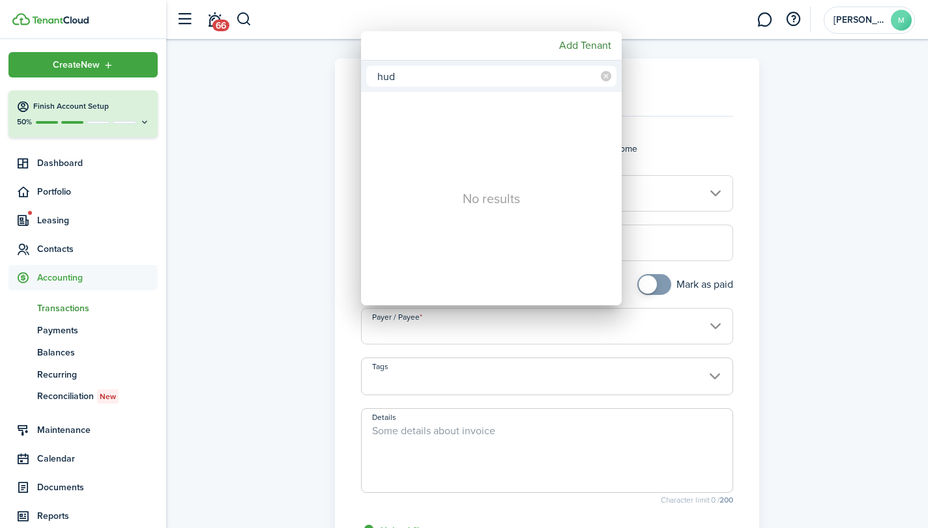
type input "hud"
click at [350, 335] on div at bounding box center [464, 264] width 1136 height 737
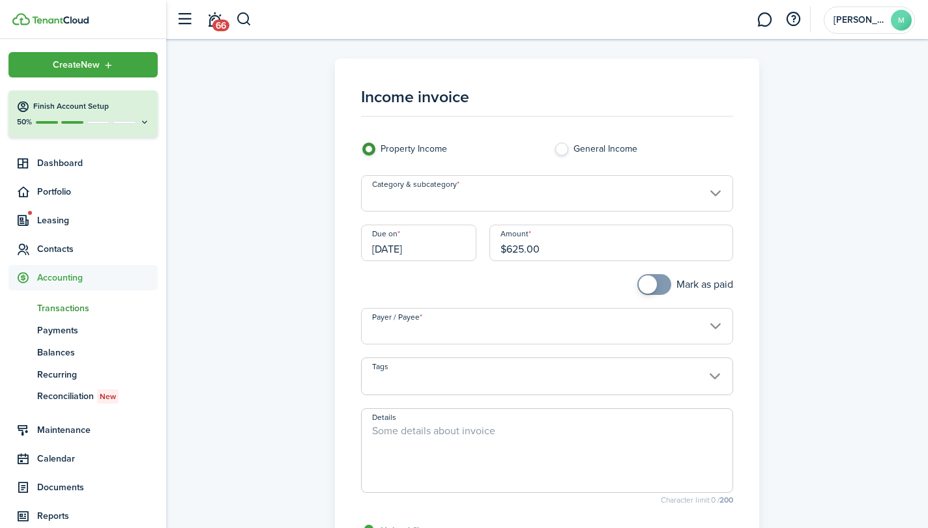
checkbox input "true"
click at [660, 287] on span at bounding box center [653, 284] width 13 height 21
click at [715, 324] on input "Payer / Payee" at bounding box center [546, 326] width 371 height 36
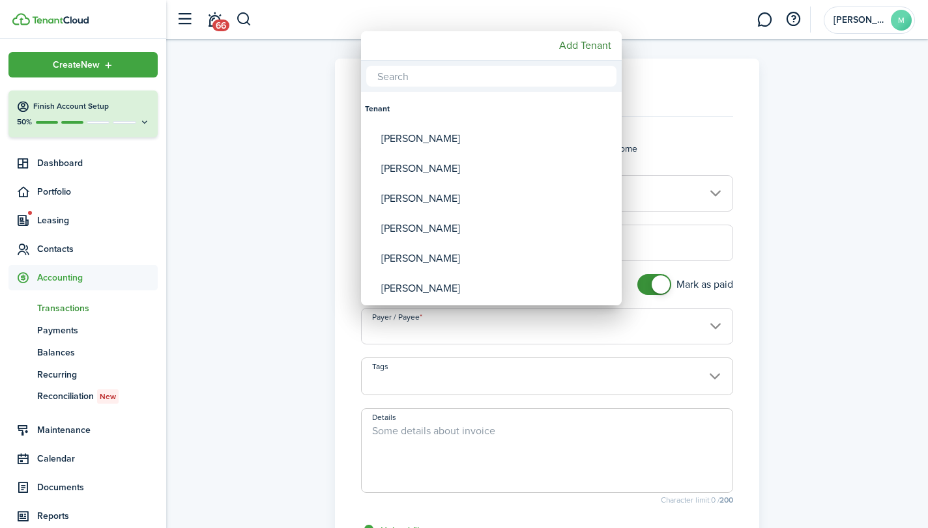
click at [251, 299] on div at bounding box center [464, 264] width 1136 height 737
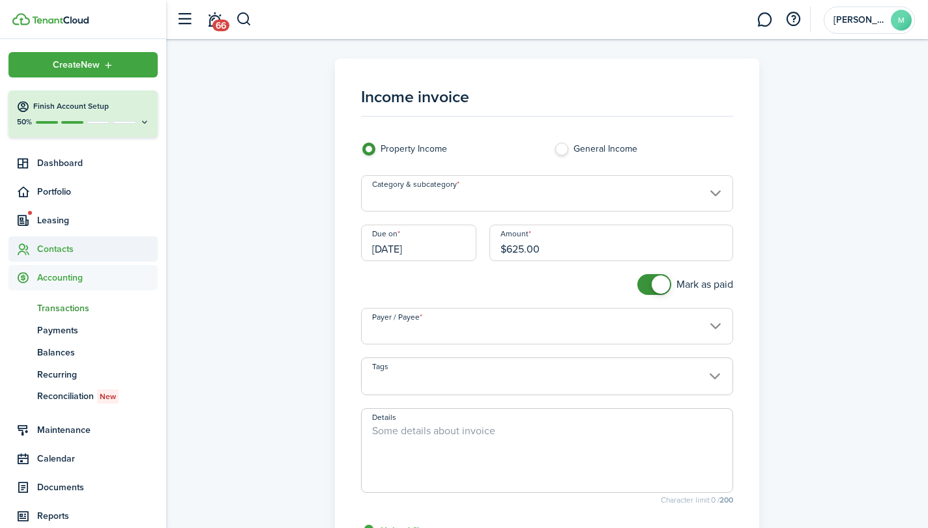
click at [66, 245] on span "Contacts" at bounding box center [97, 249] width 121 height 14
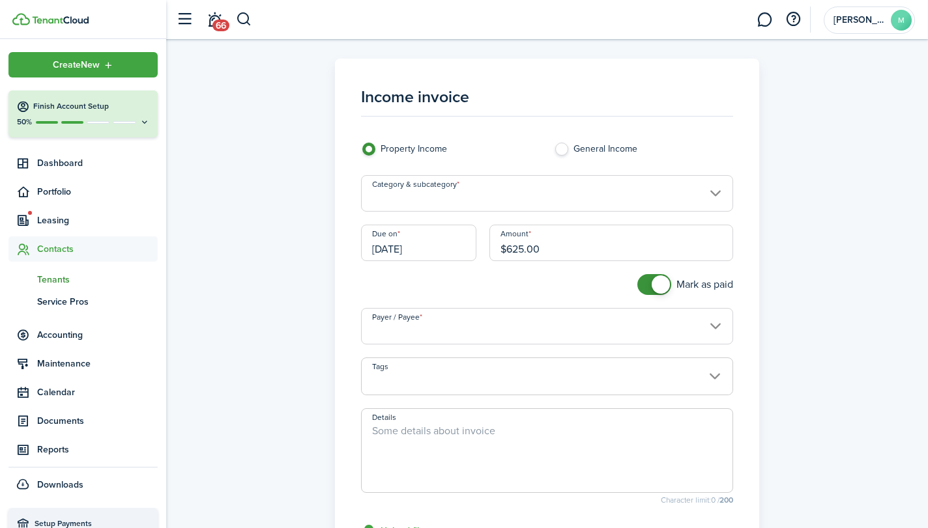
click at [58, 276] on span "Tenants" at bounding box center [97, 280] width 121 height 14
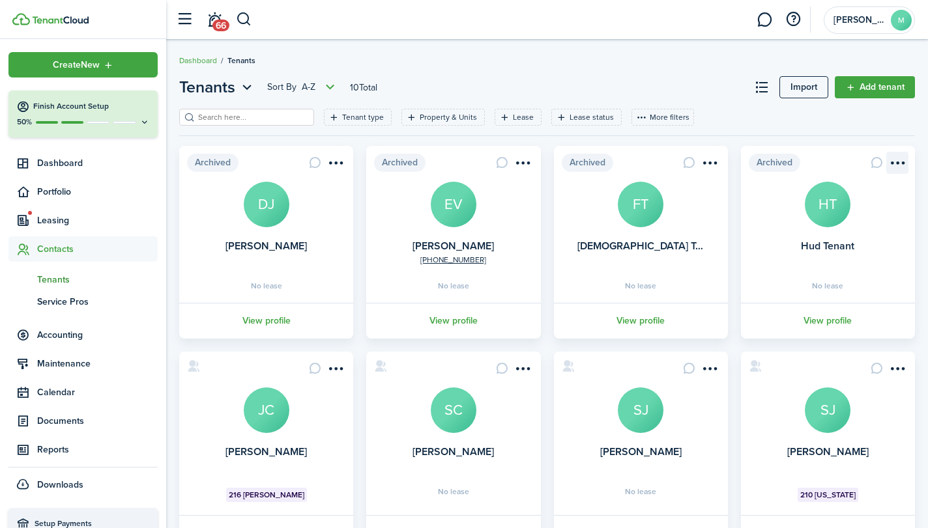
click at [901, 161] on menu-btn-icon "Open menu" at bounding box center [897, 163] width 22 height 22
click at [827, 193] on button "Unarchive" at bounding box center [850, 191] width 114 height 22
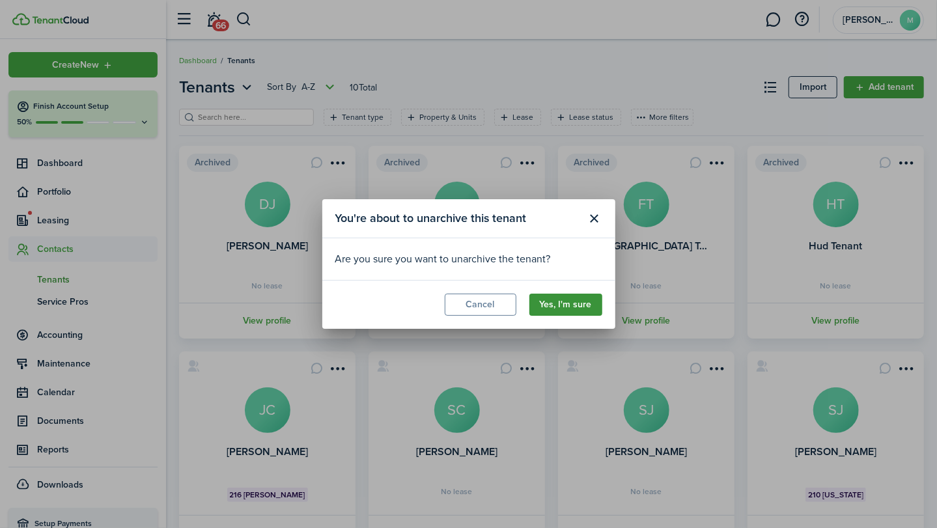
click at [573, 309] on button "Yes, I'm sure" at bounding box center [566, 305] width 73 height 22
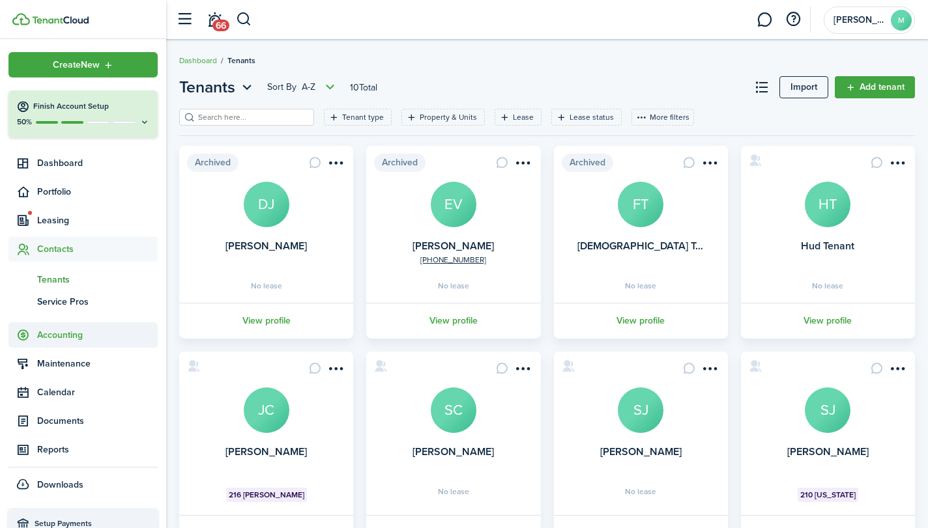
click at [66, 334] on span "Accounting" at bounding box center [97, 335] width 121 height 14
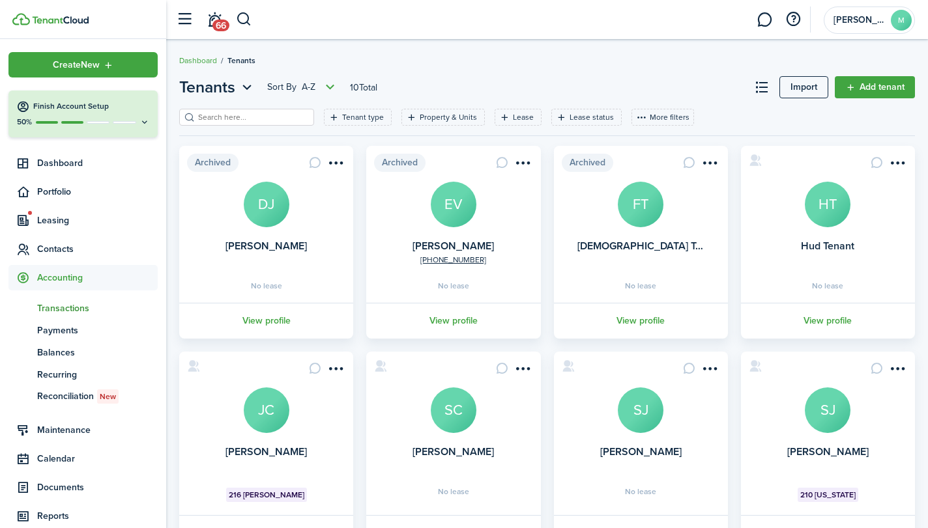
click at [86, 309] on span "Transactions" at bounding box center [97, 309] width 121 height 14
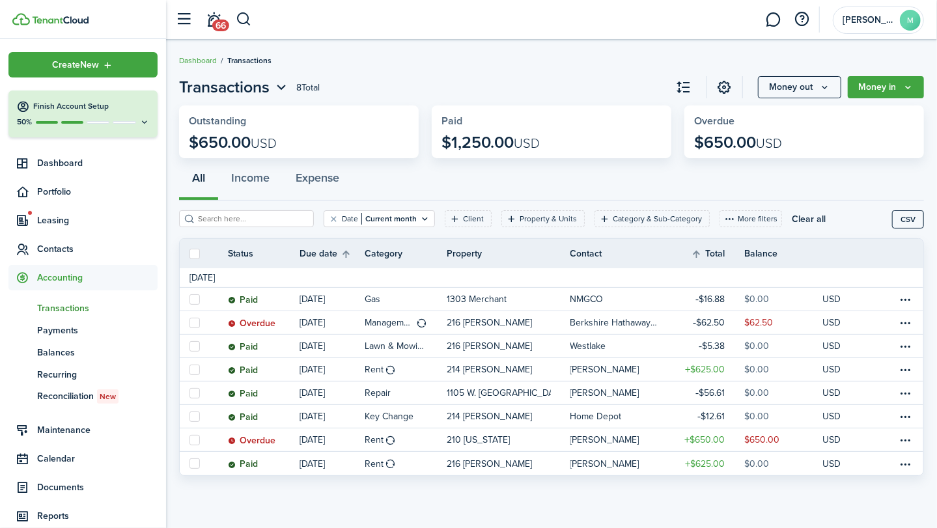
click at [75, 302] on span "Transactions" at bounding box center [97, 309] width 121 height 14
click at [881, 91] on button "Money in" at bounding box center [886, 87] width 76 height 22
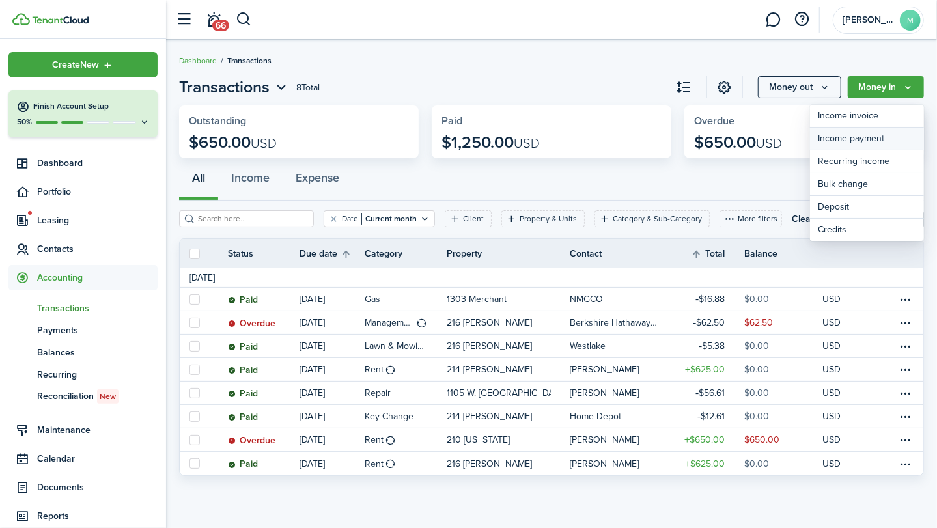
click at [872, 135] on link "Income payment" at bounding box center [867, 139] width 114 height 23
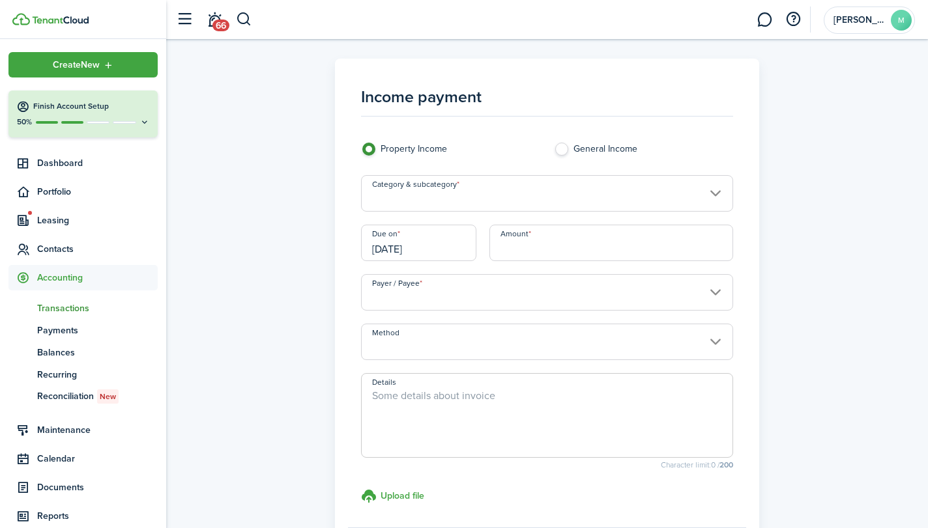
click at [569, 197] on input "Category & subcategory" at bounding box center [546, 193] width 371 height 36
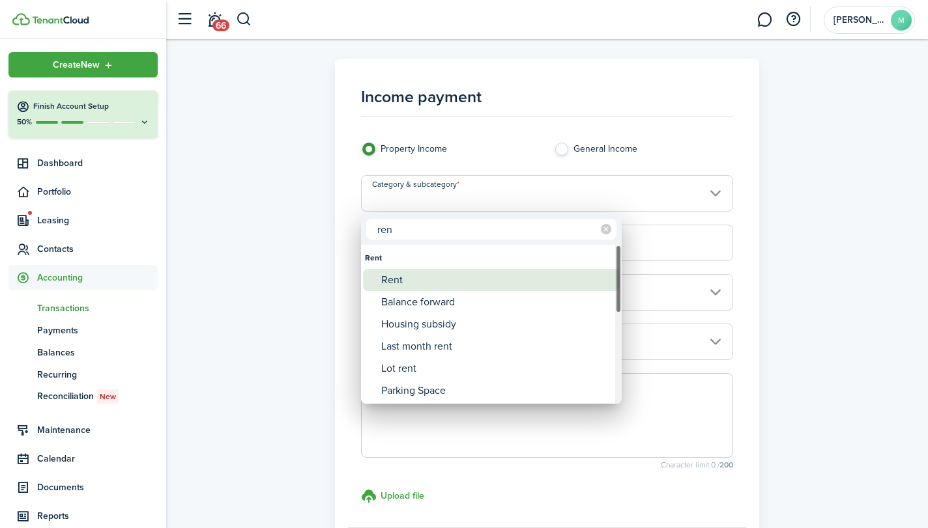
type input "ren"
click at [481, 281] on div "Rent" at bounding box center [496, 280] width 231 height 22
type input "Rent"
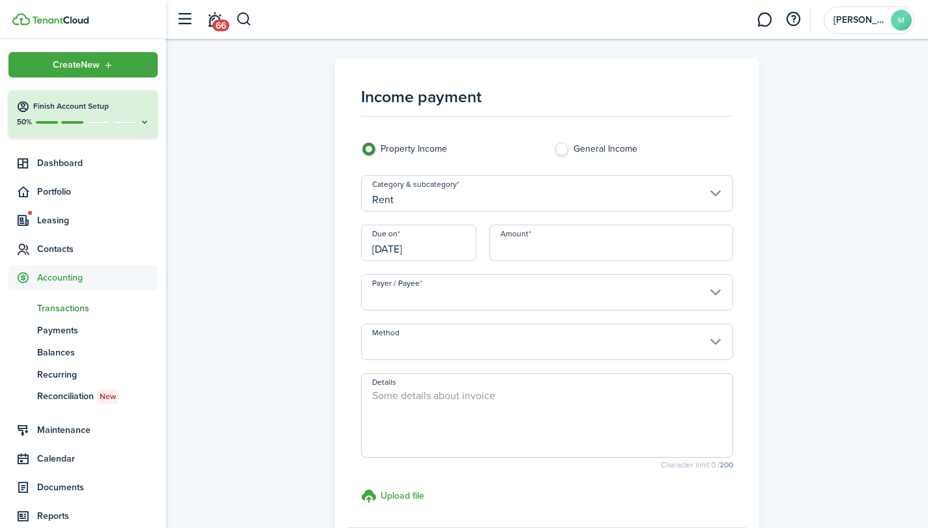
click at [554, 243] on input "Amount" at bounding box center [611, 243] width 244 height 36
type input "$"
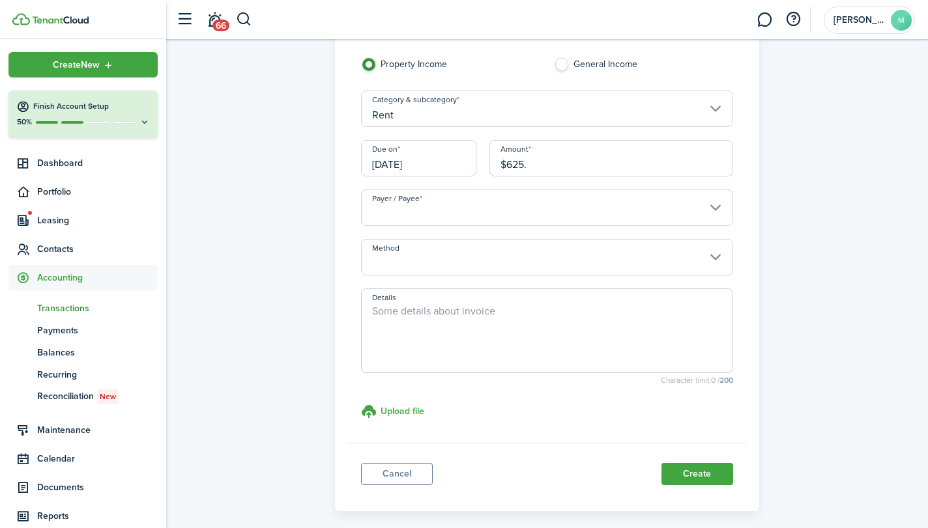
scroll to position [83, 0]
click at [569, 206] on input "Payer / Payee" at bounding box center [546, 209] width 371 height 36
type input "$625.00"
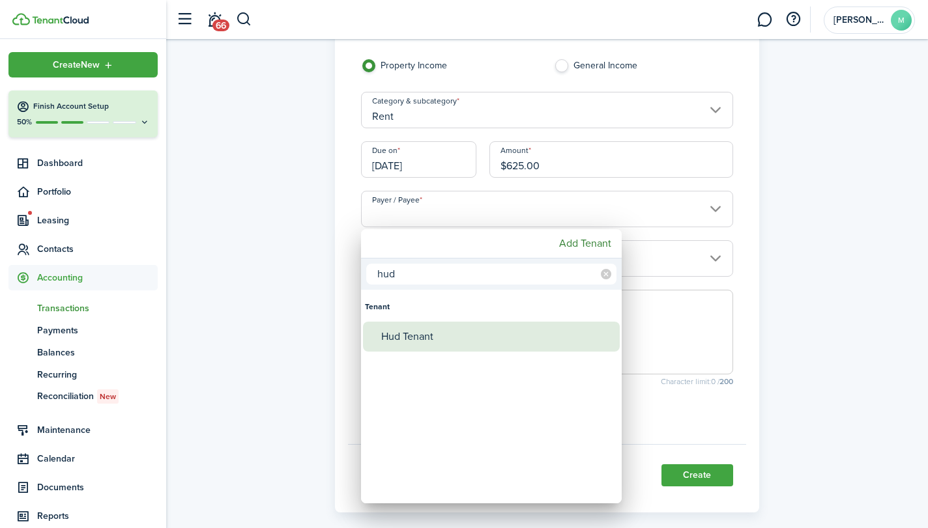
type input "hud"
click at [432, 328] on div "Hud Tenant" at bounding box center [496, 337] width 231 height 30
type input "Hud Tenant"
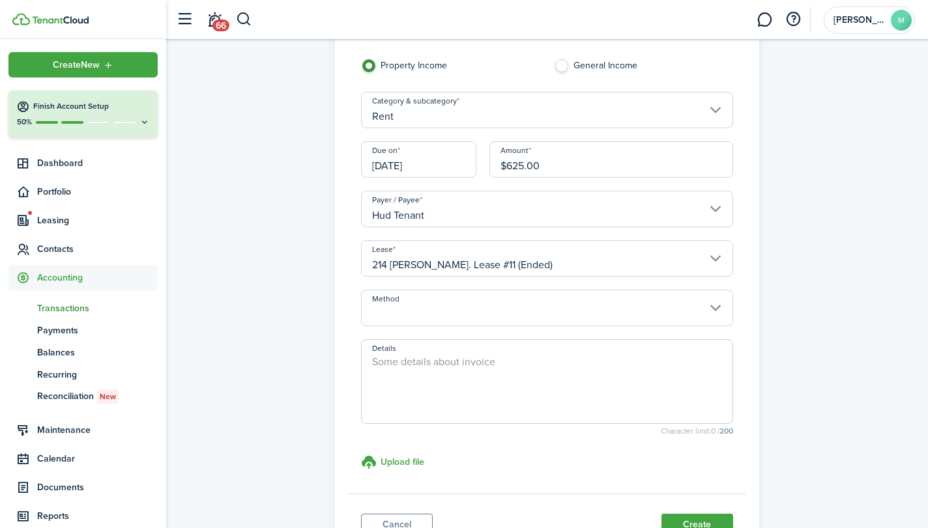
click at [564, 162] on input "$625.00" at bounding box center [611, 159] width 244 height 36
type input "$"
click at [675, 313] on input "Method" at bounding box center [546, 308] width 371 height 36
type input "$535.00"
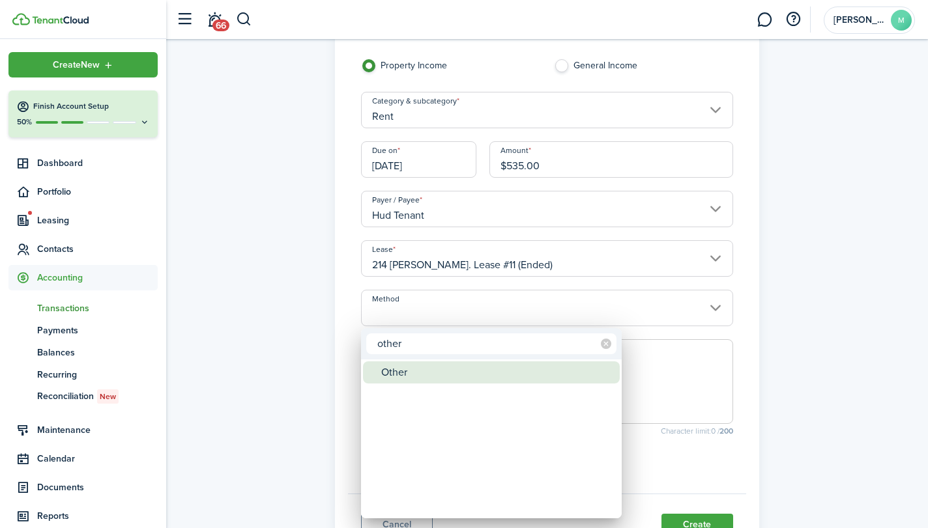
type input "other"
click at [474, 368] on div "Other" at bounding box center [496, 373] width 231 height 22
type input "Other"
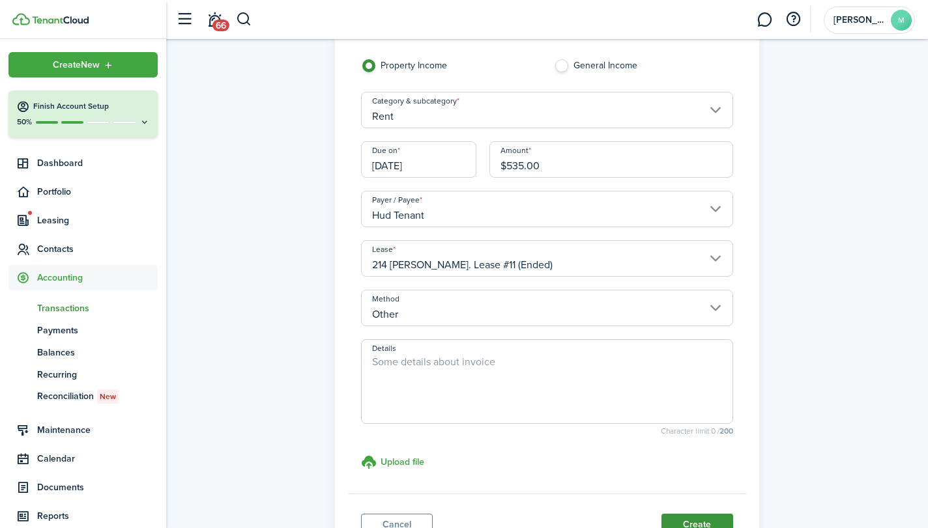
click at [698, 517] on button "Create" at bounding box center [697, 525] width 72 height 22
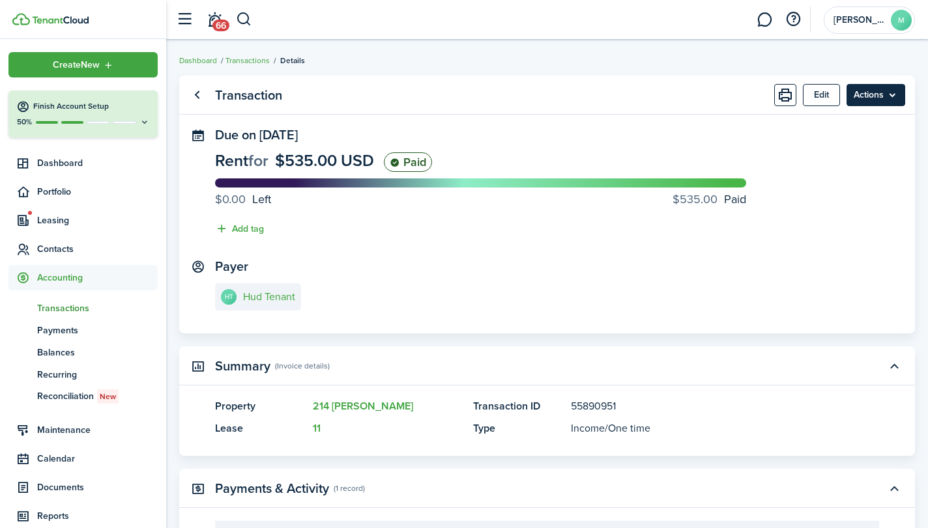
click at [875, 95] on menu-btn "Actions" at bounding box center [875, 95] width 59 height 22
click at [741, 165] on panel-main-content "Rent for $535.00 USD Paid $0.00 Left $535.00 Paid Add tag" at bounding box center [547, 197] width 664 height 91
click at [815, 89] on button "Edit" at bounding box center [820, 95] width 37 height 22
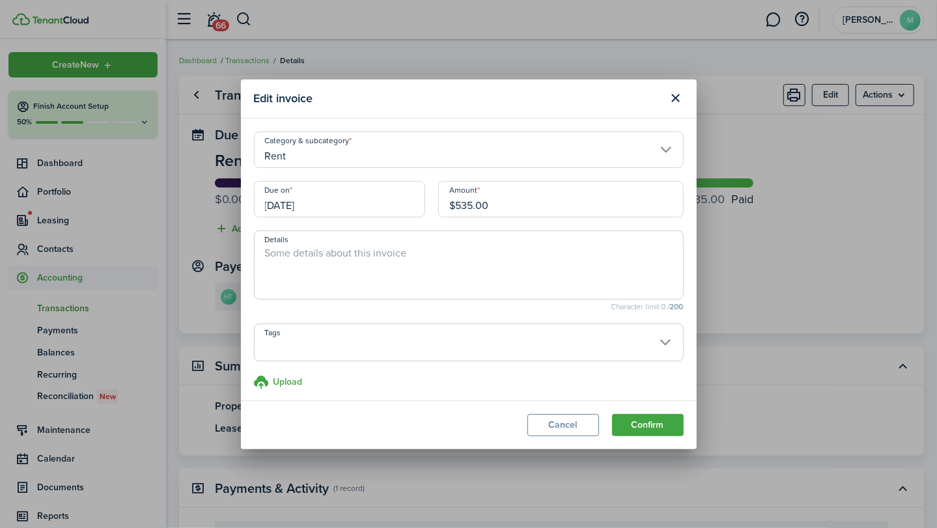
click at [358, 197] on input "[DATE]" at bounding box center [339, 199] width 171 height 36
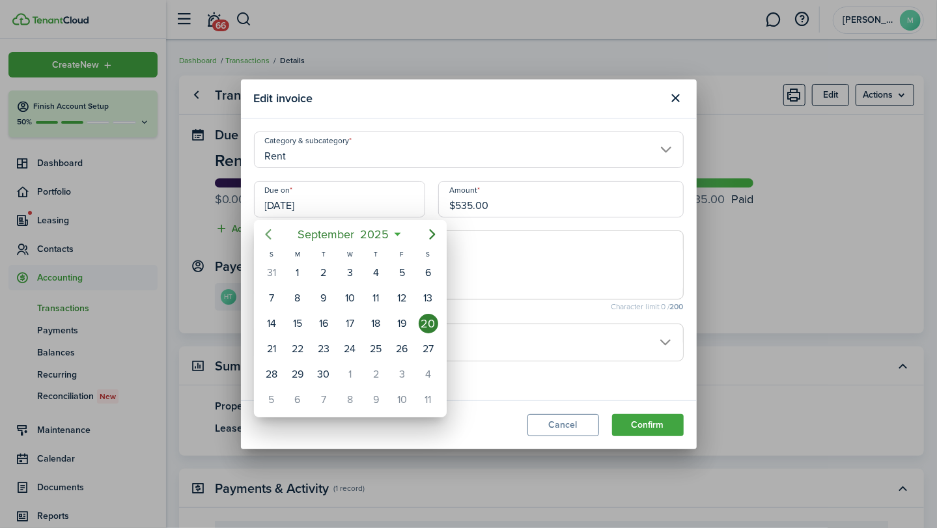
click at [270, 231] on icon "Previous page" at bounding box center [269, 235] width 16 height 16
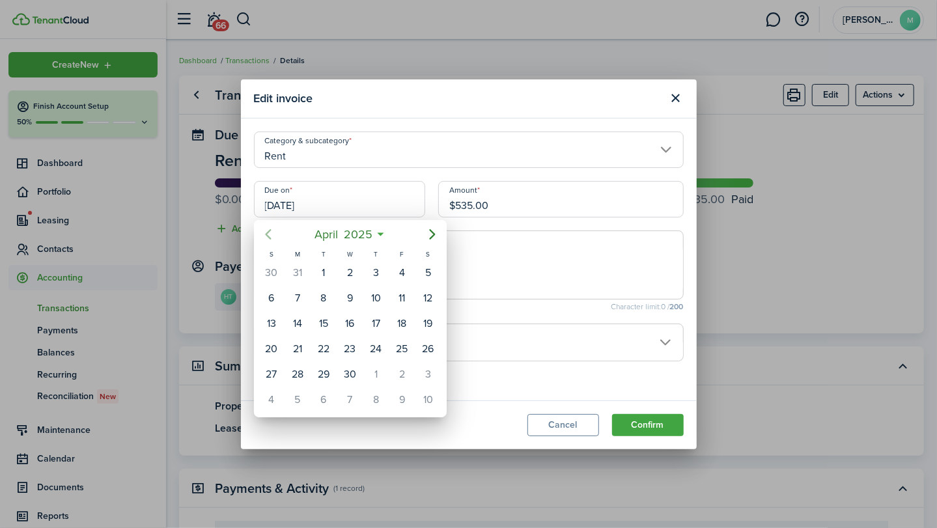
click at [270, 231] on icon "Previous page" at bounding box center [269, 235] width 16 height 16
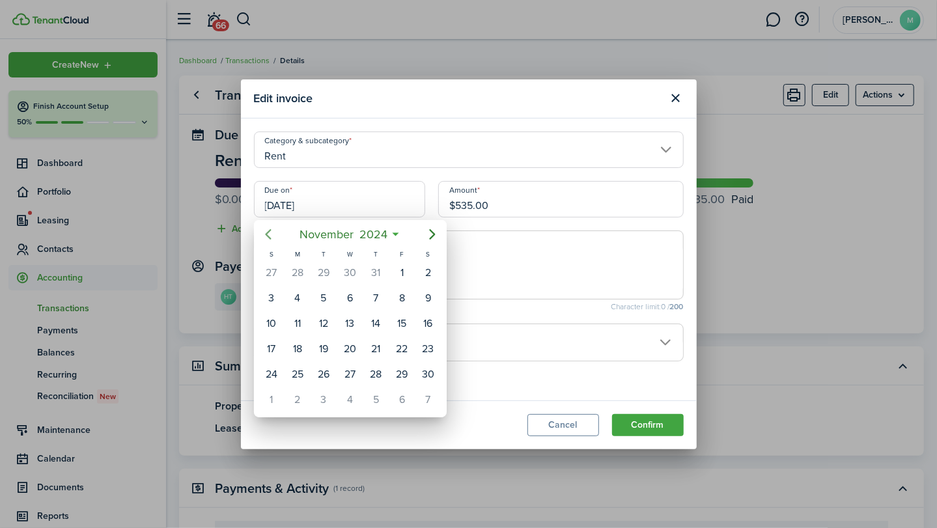
click at [270, 231] on icon "Previous page" at bounding box center [269, 235] width 16 height 16
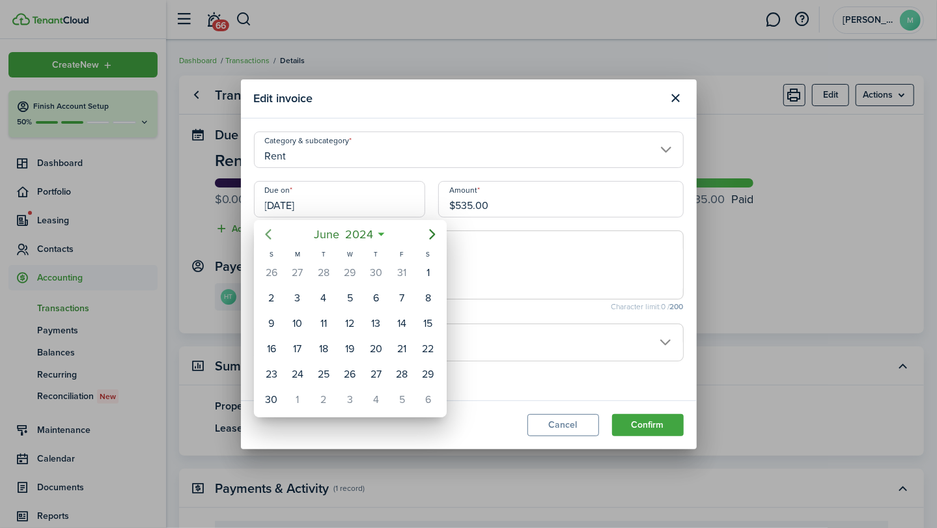
click at [270, 231] on icon "Previous page" at bounding box center [269, 235] width 16 height 16
click at [326, 296] on div "5" at bounding box center [324, 299] width 20 height 20
type input "[DATE]"
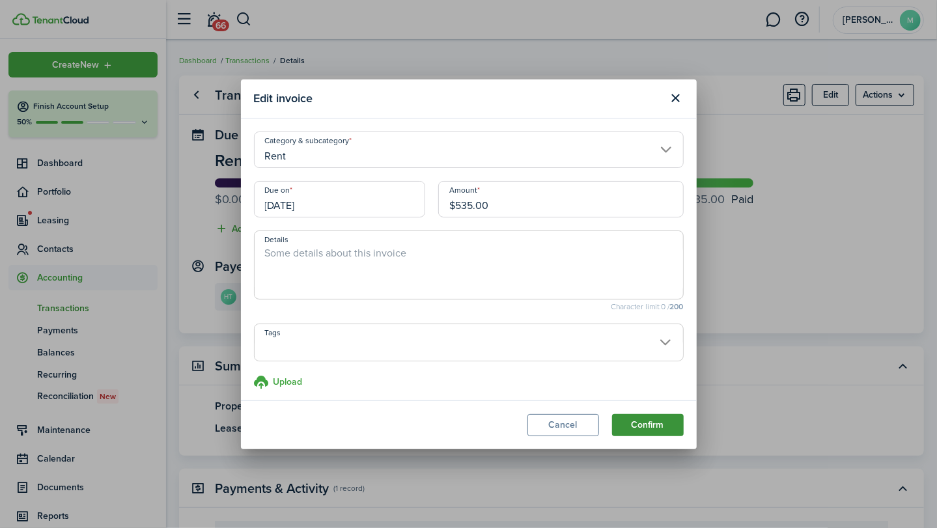
click at [644, 421] on button "Confirm" at bounding box center [648, 425] width 72 height 22
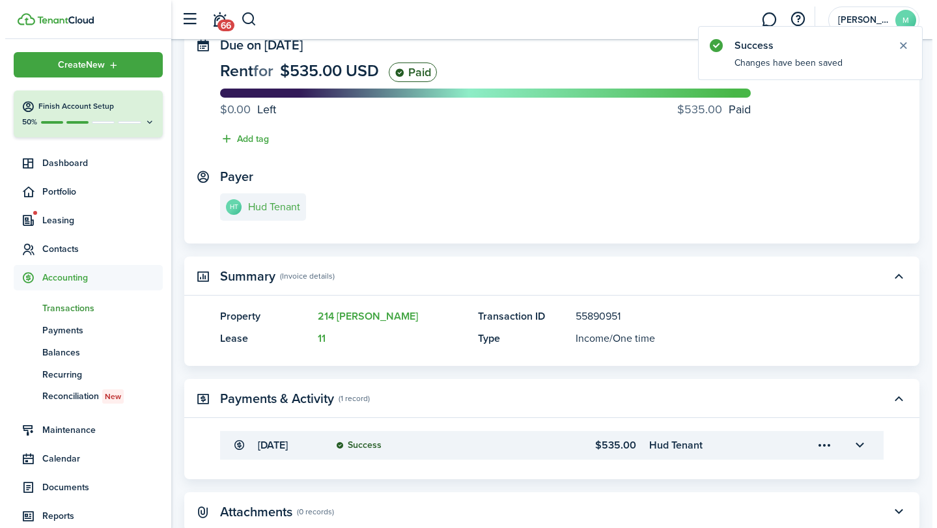
scroll to position [90, 0]
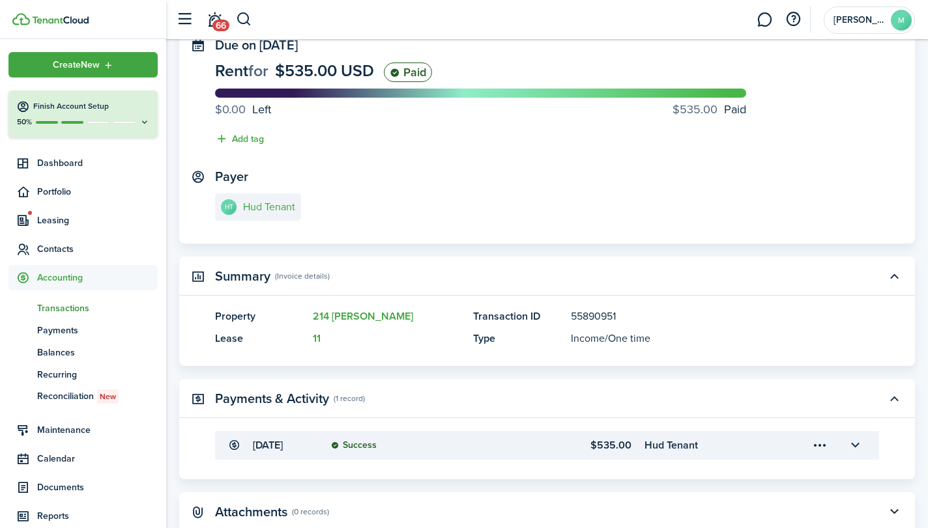
click at [818, 444] on menu-trigger-card "Open menu" at bounding box center [819, 445] width 22 height 22
click at [776, 468] on button "Edit" at bounding box center [773, 469] width 114 height 23
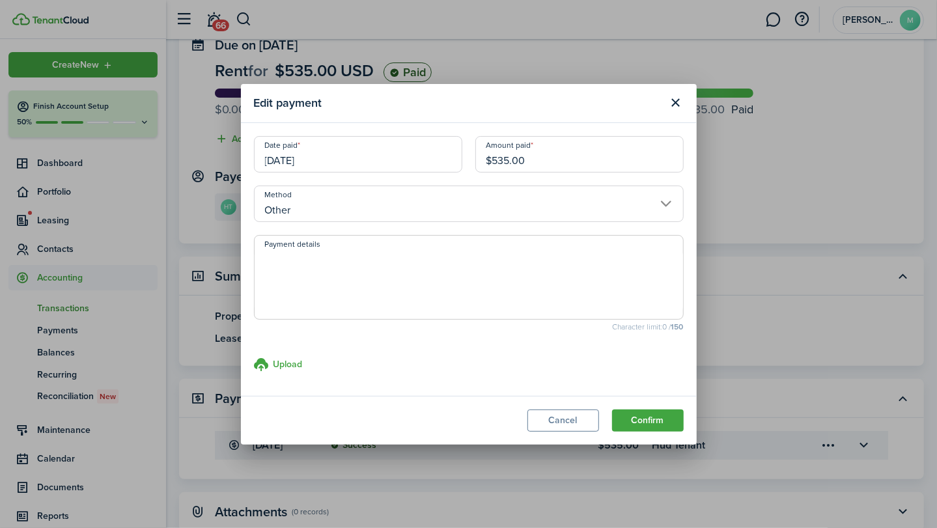
click at [375, 145] on input "[DATE]" at bounding box center [358, 154] width 208 height 36
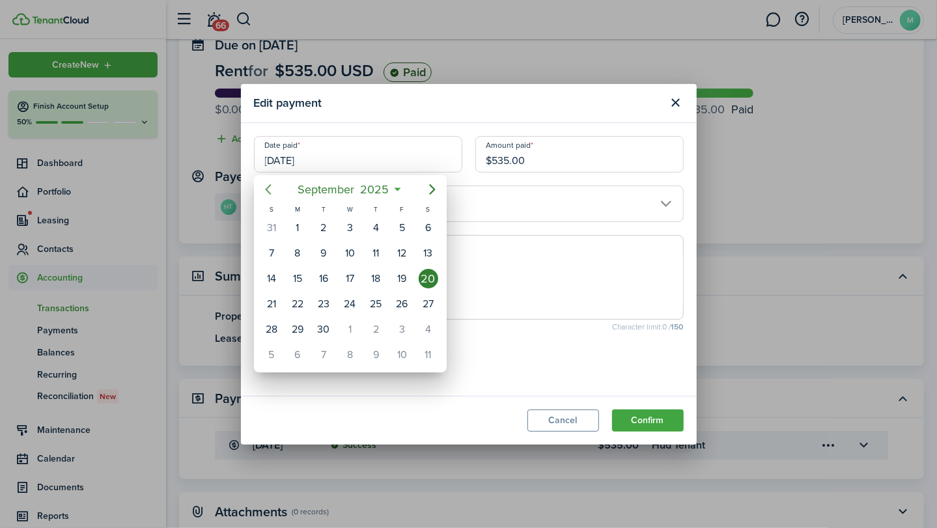
click at [270, 187] on icon "Previous page" at bounding box center [269, 190] width 16 height 16
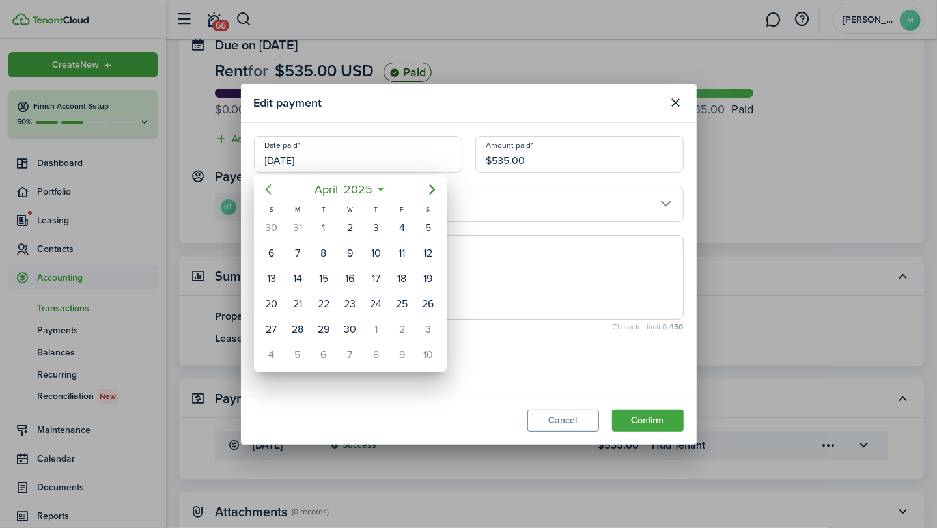
click at [270, 187] on icon "Previous page" at bounding box center [269, 190] width 16 height 16
click at [270, 186] on icon "Previous page" at bounding box center [269, 190] width 16 height 16
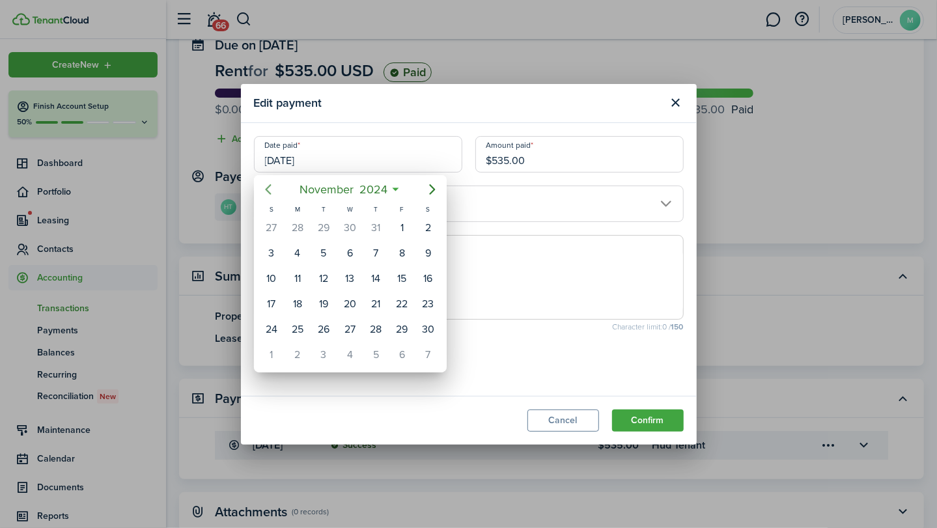
click at [270, 186] on icon "Previous page" at bounding box center [269, 190] width 16 height 16
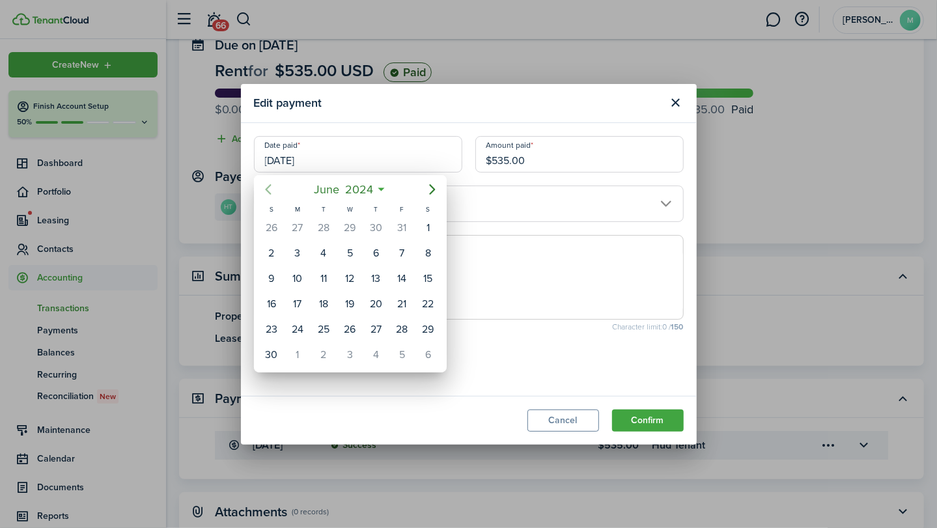
click at [270, 186] on icon "Previous page" at bounding box center [269, 190] width 16 height 16
click at [330, 250] on div "5" at bounding box center [324, 254] width 20 height 20
type input "[DATE]"
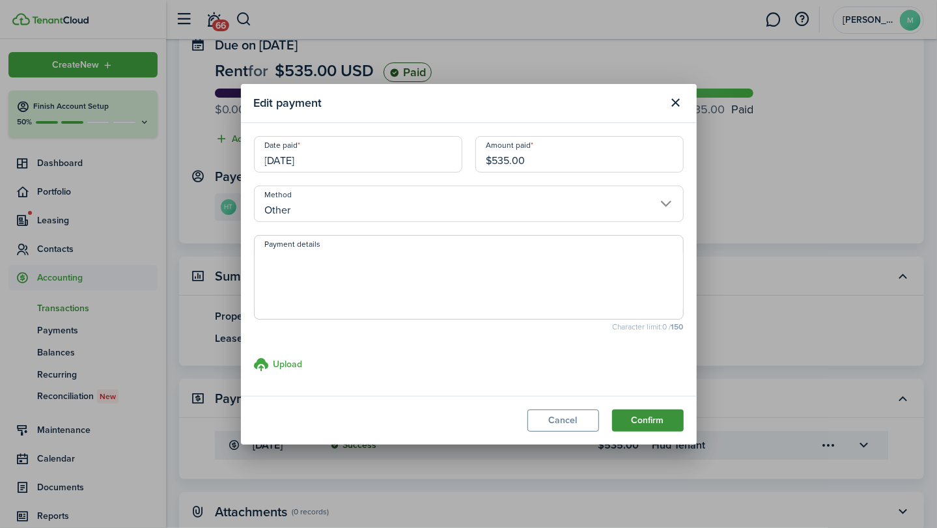
click at [650, 419] on button "Confirm" at bounding box center [648, 421] width 72 height 22
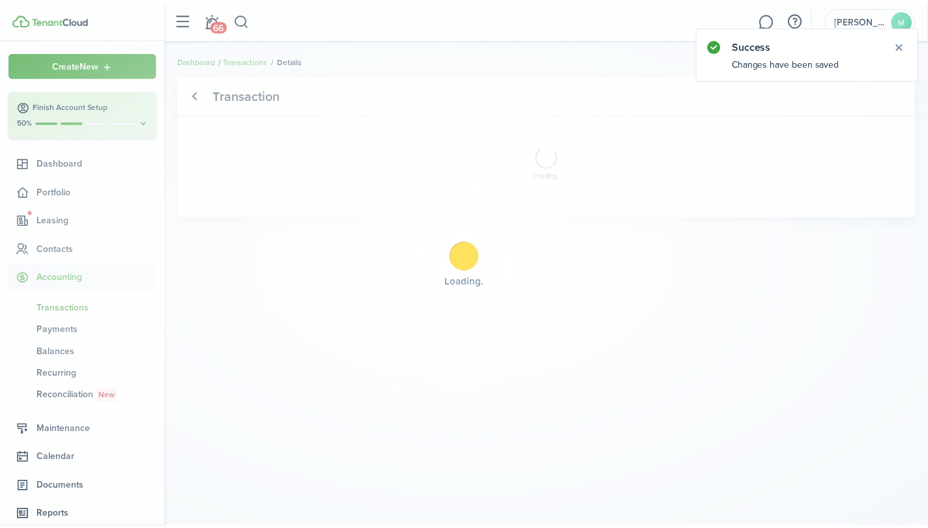
scroll to position [0, 0]
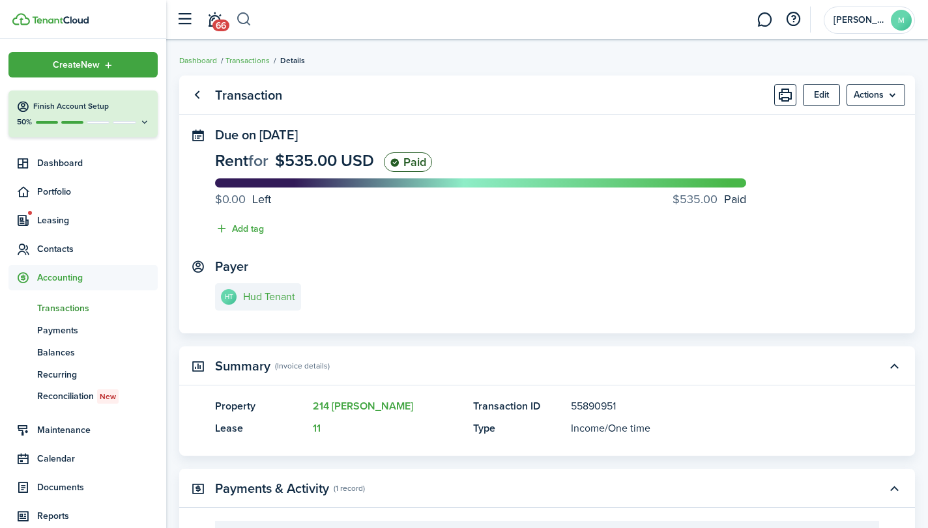
click at [242, 20] on button "button" at bounding box center [244, 19] width 16 height 22
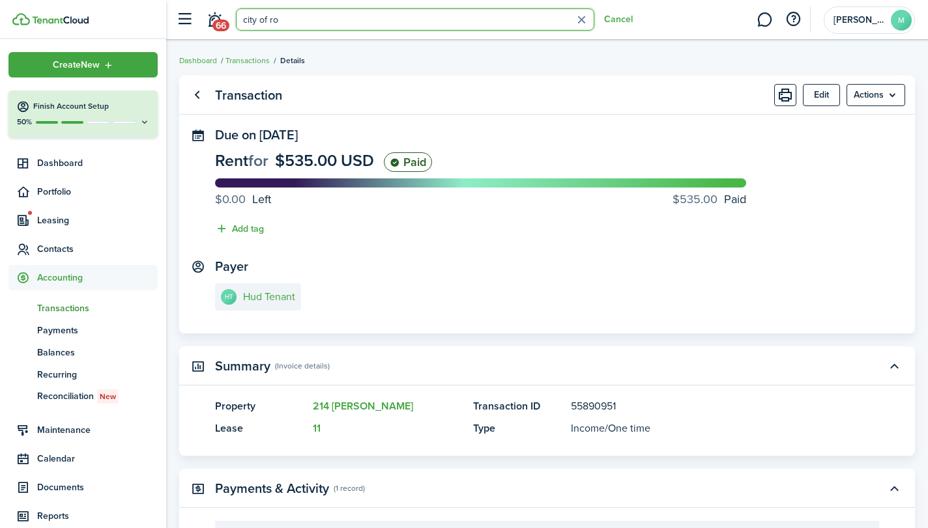
type input "city of ros"
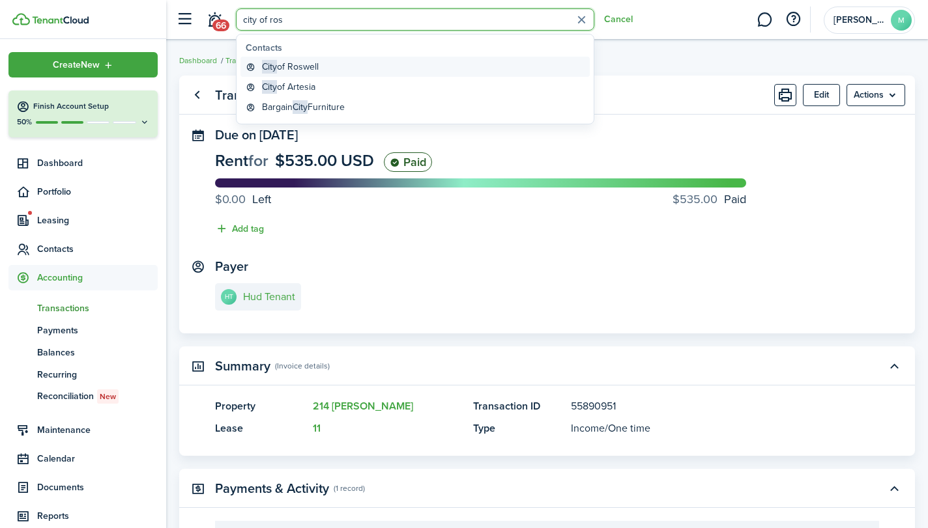
click at [302, 64] on global-search-item-title "City of [GEOGRAPHIC_DATA]" at bounding box center [290, 67] width 57 height 14
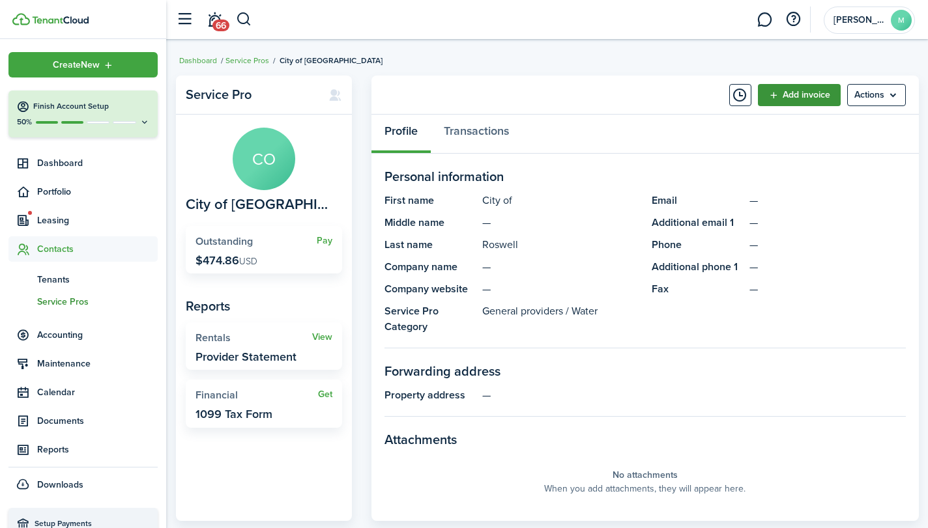
click at [809, 90] on link "Add invoice" at bounding box center [799, 95] width 83 height 22
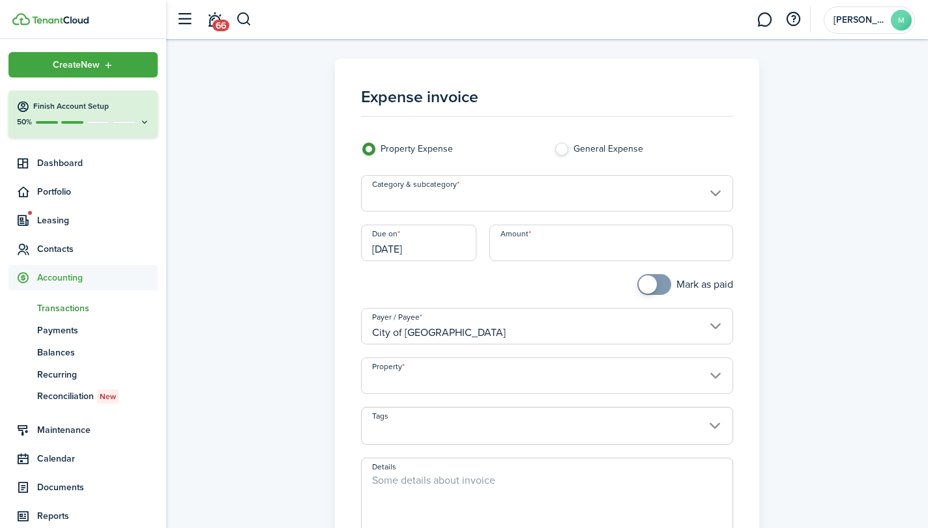
click at [602, 183] on input "Category & subcategory" at bounding box center [546, 193] width 371 height 36
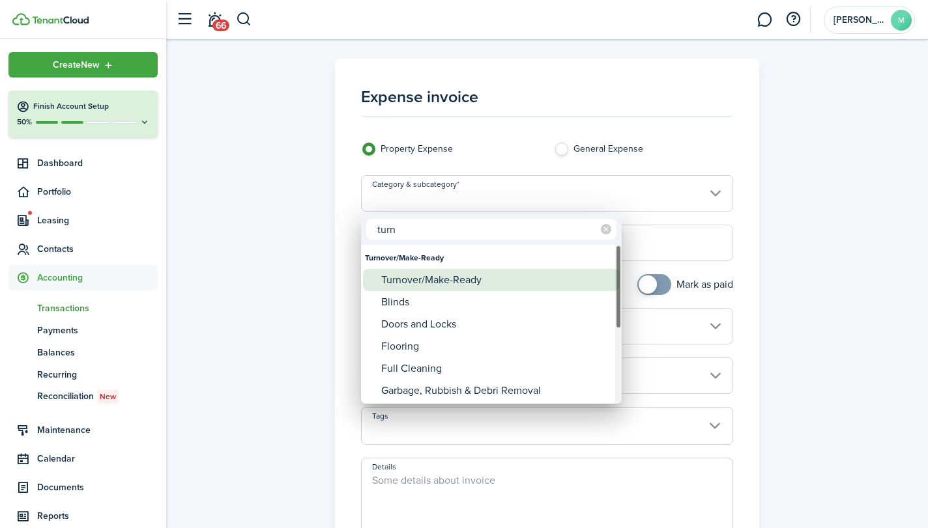
type input "turn"
click at [488, 282] on div "Turnover/Make-Ready" at bounding box center [496, 280] width 231 height 22
type input "Turnover/Make-Ready"
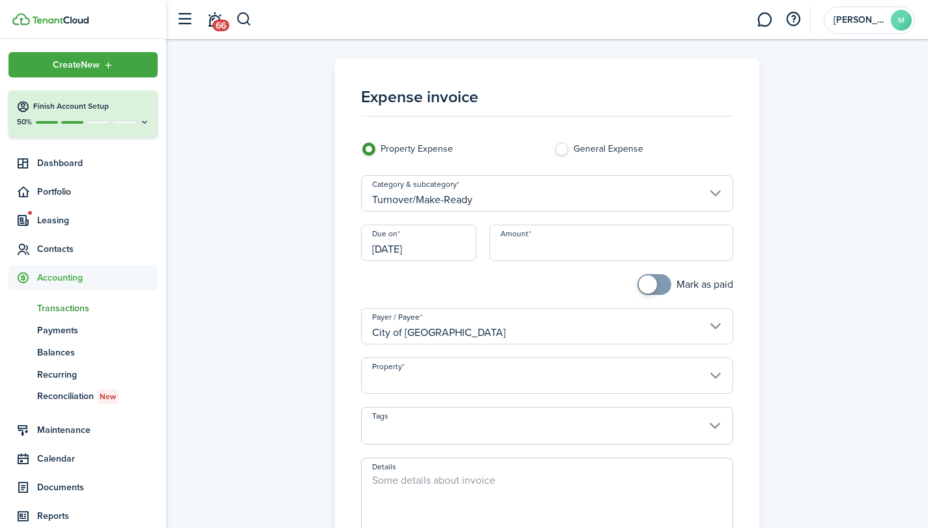
click at [542, 255] on input "Amount" at bounding box center [611, 243] width 244 height 36
click at [448, 253] on input "[DATE]" at bounding box center [418, 243] width 115 height 36
type input "$11.62"
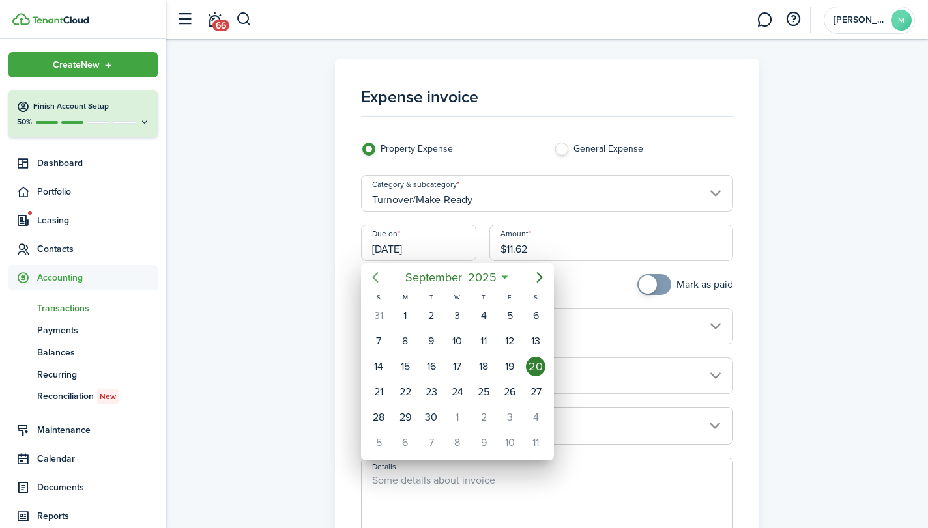
click at [380, 272] on icon "Previous page" at bounding box center [375, 278] width 16 height 16
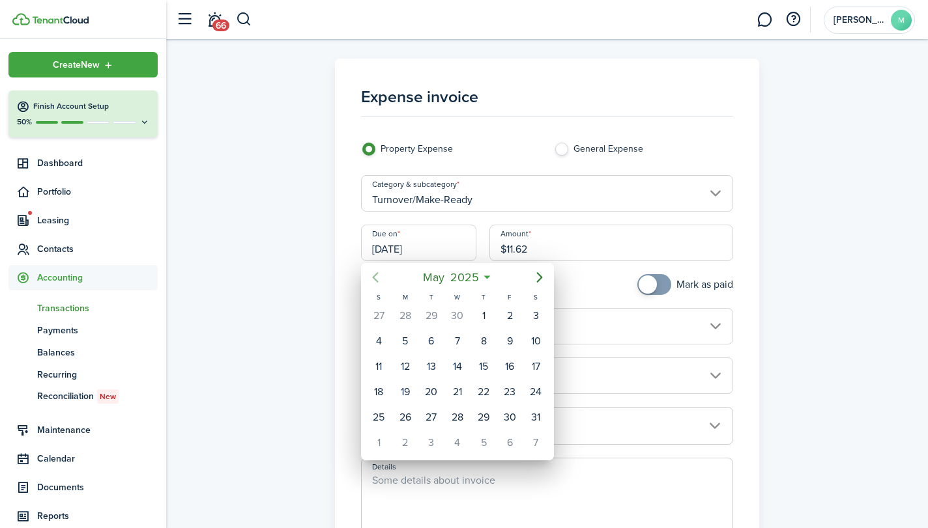
click at [380, 272] on icon "Previous page" at bounding box center [375, 278] width 16 height 16
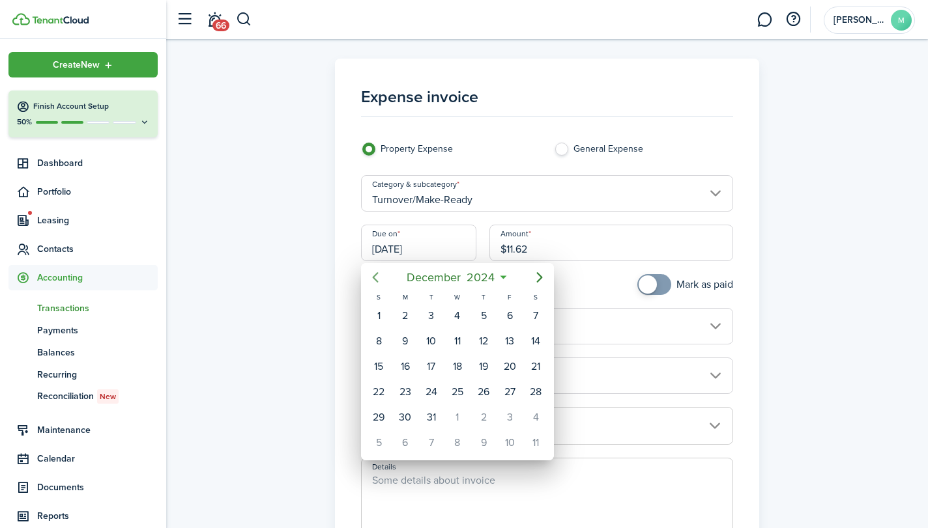
click at [380, 272] on icon "Previous page" at bounding box center [375, 278] width 16 height 16
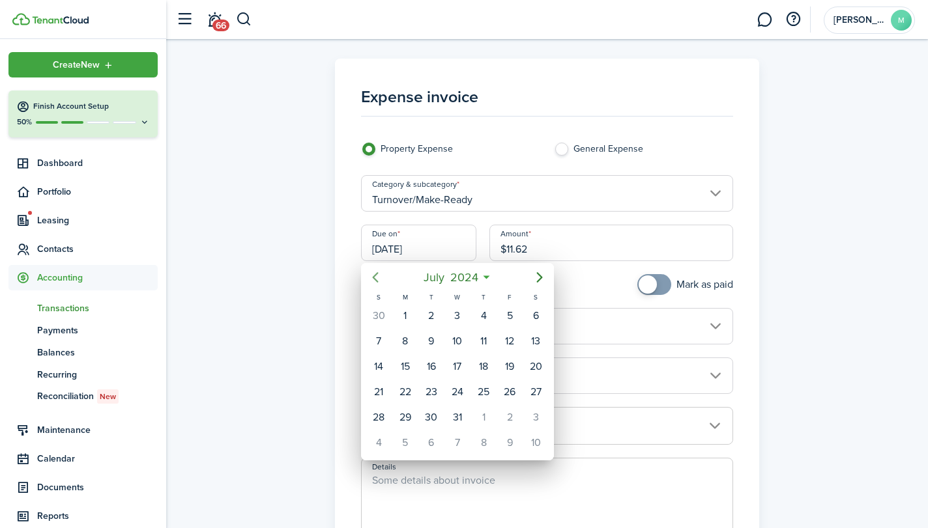
click at [380, 272] on icon "Previous page" at bounding box center [375, 278] width 16 height 16
click at [486, 335] on div "7" at bounding box center [484, 342] width 20 height 20
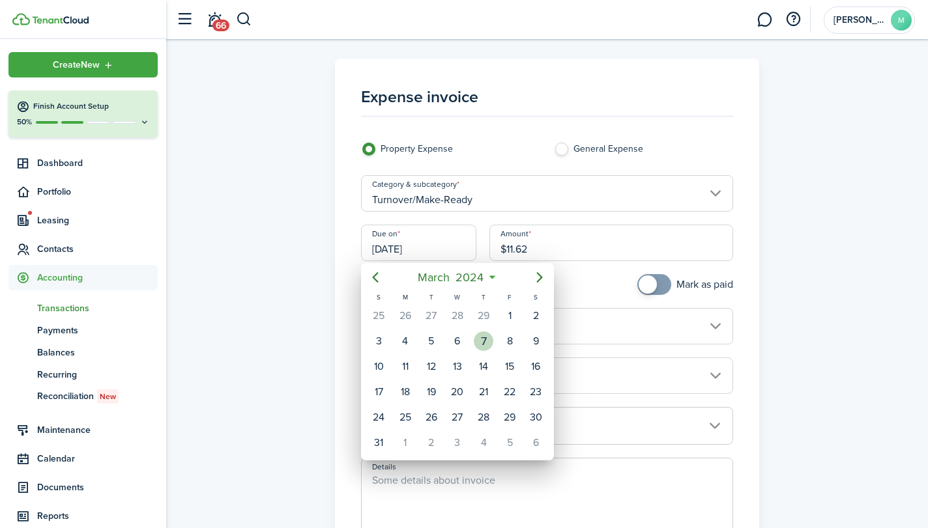
type input "[DATE]"
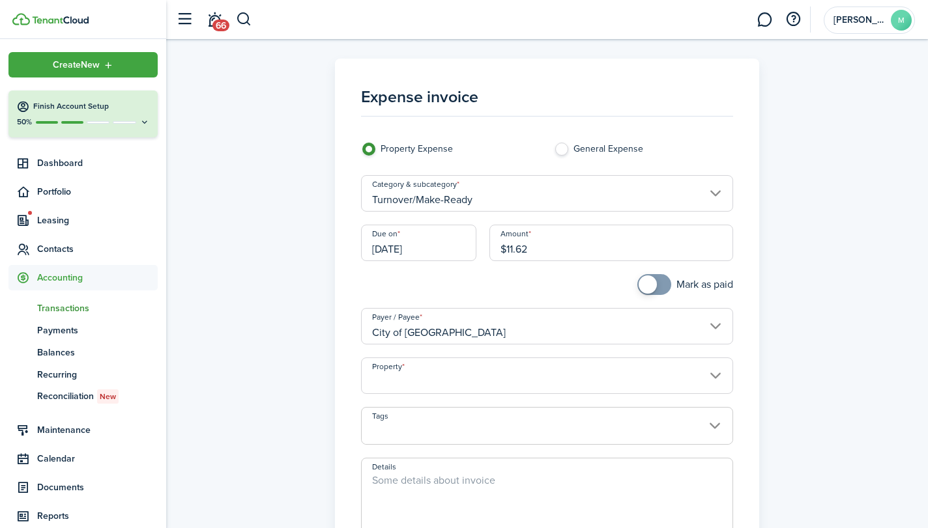
checkbox input "true"
click at [658, 284] on span at bounding box center [653, 284] width 13 height 21
click at [614, 383] on input "Property" at bounding box center [546, 376] width 371 height 36
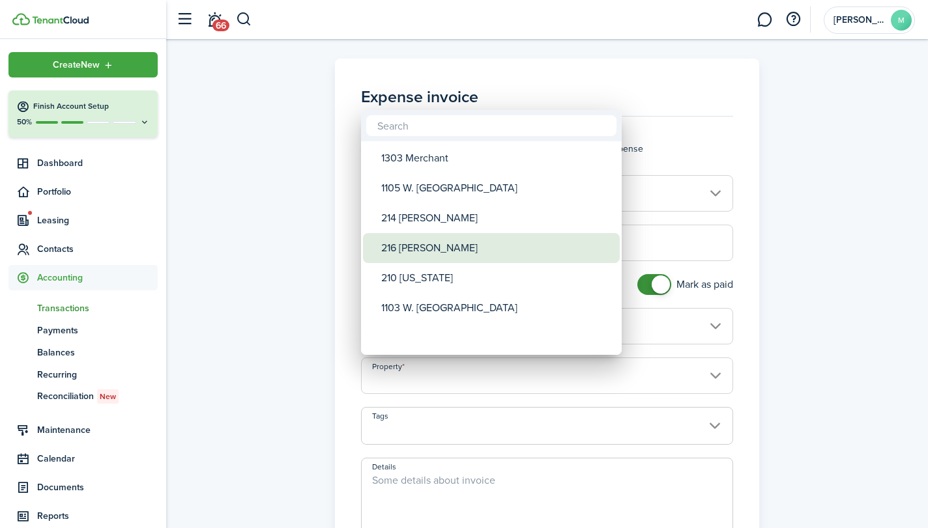
click at [517, 251] on div "216 [PERSON_NAME]" at bounding box center [496, 248] width 231 height 30
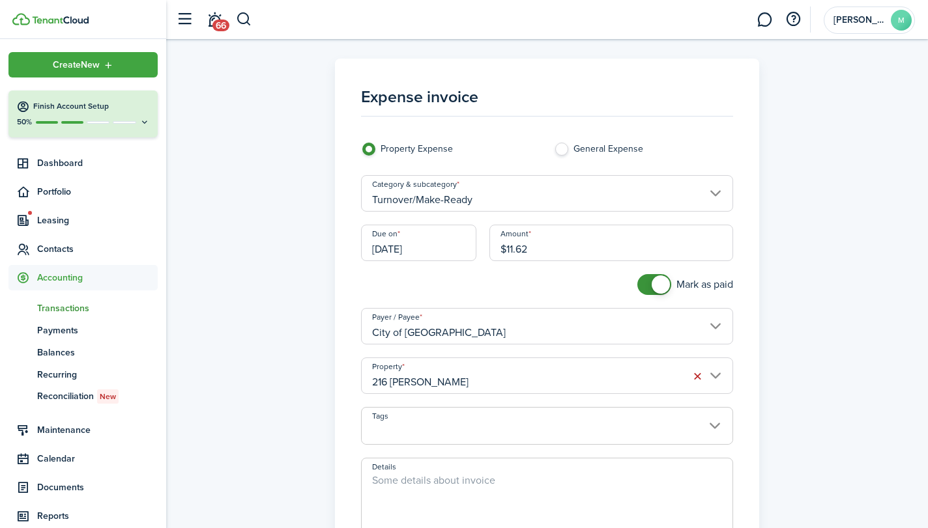
click at [504, 368] on input "216 [PERSON_NAME]" at bounding box center [546, 376] width 371 height 36
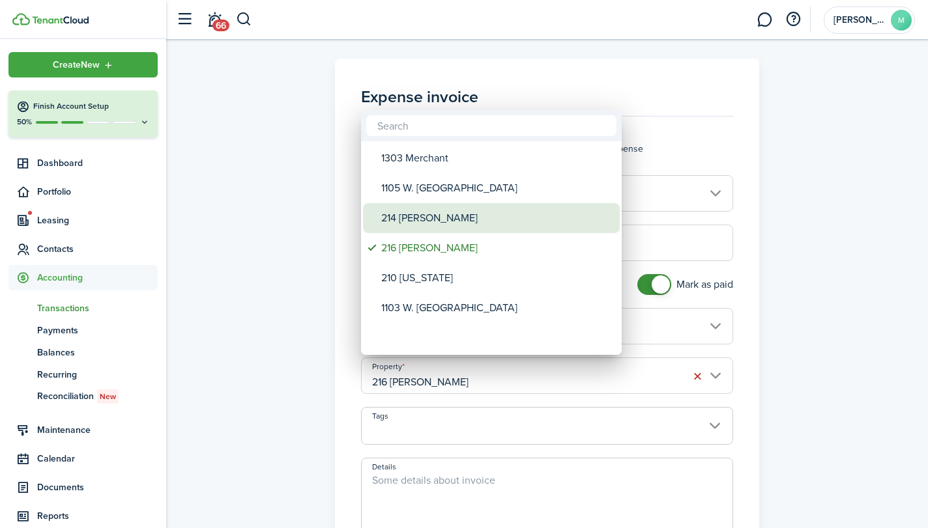
click at [489, 209] on div "214 [PERSON_NAME]" at bounding box center [496, 218] width 231 height 30
type input "214 [PERSON_NAME]"
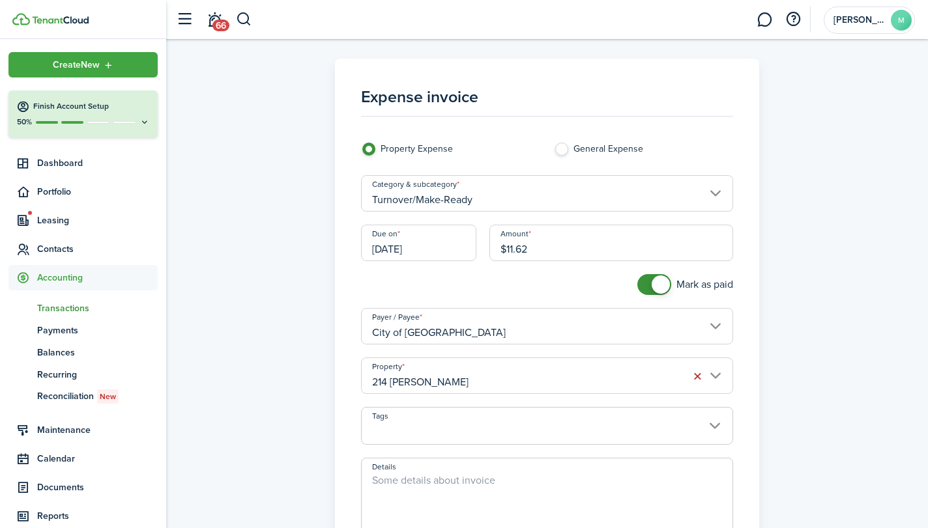
click at [578, 490] on textarea "Details" at bounding box center [547, 504] width 370 height 63
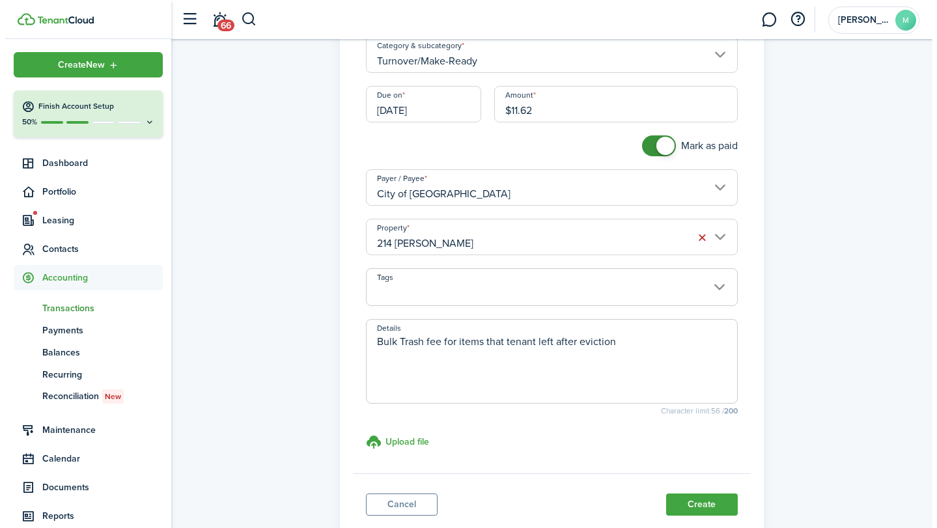
scroll to position [147, 0]
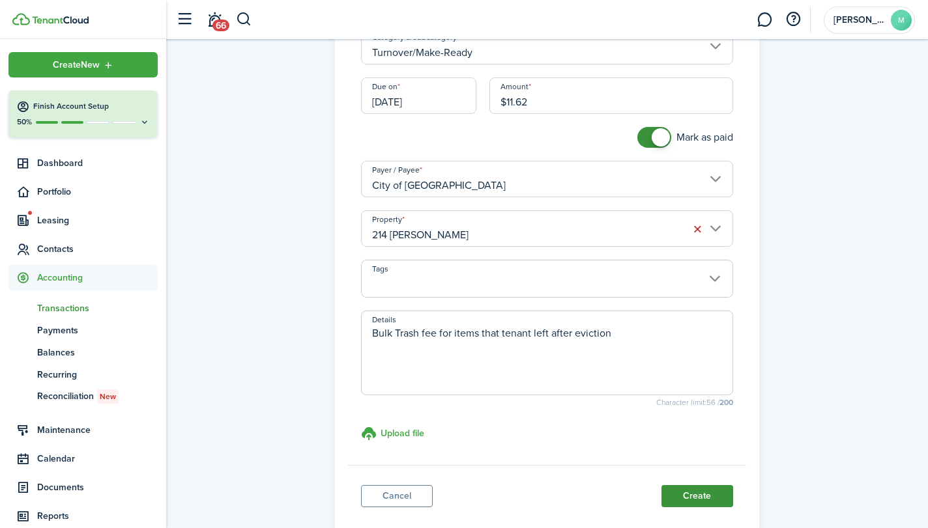
type textarea "Bulk Trash fee for items that tenant left after eviction"
click at [711, 498] on button "Create" at bounding box center [697, 496] width 72 height 22
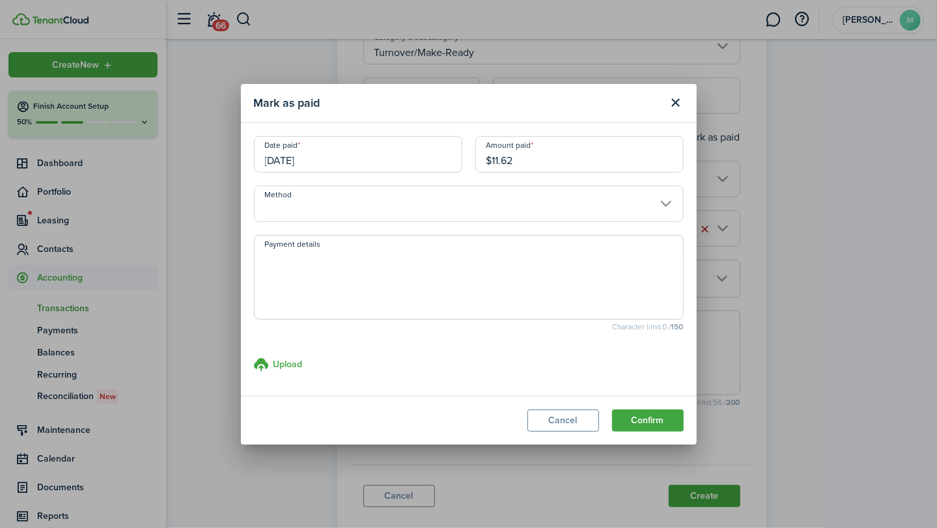
click at [397, 205] on input "Method" at bounding box center [469, 204] width 430 height 36
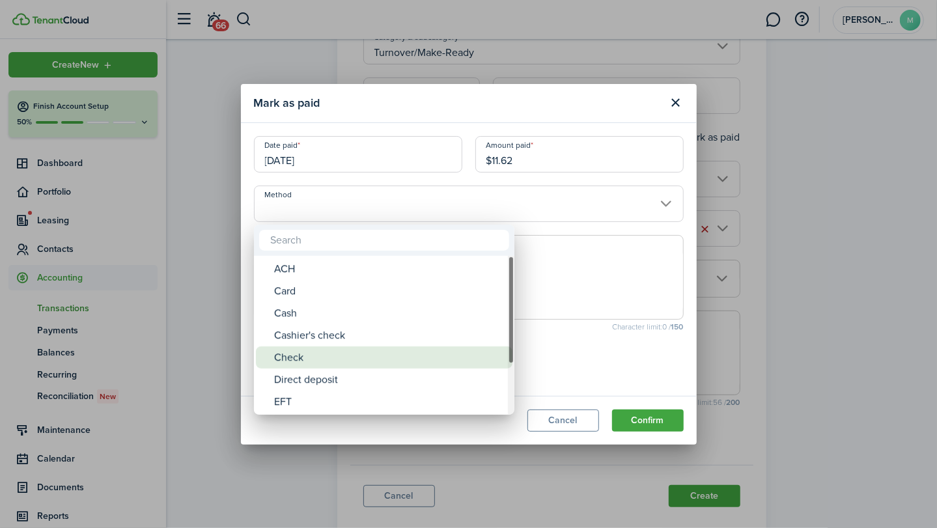
click at [345, 350] on div "Check" at bounding box center [389, 358] width 231 height 22
type input "Check"
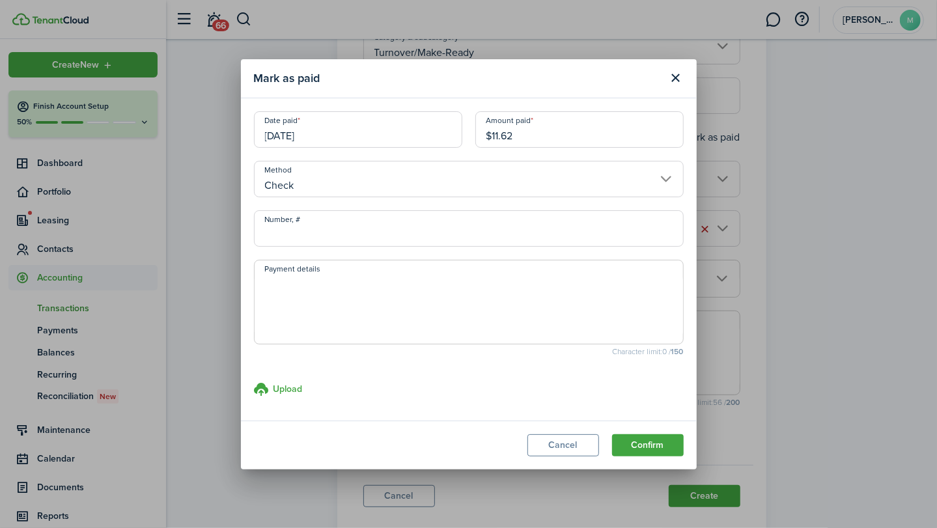
click at [380, 227] on input "Number, #" at bounding box center [469, 228] width 430 height 36
type input "66004"
click at [434, 315] on textarea "Payment details" at bounding box center [469, 306] width 429 height 63
type textarea "paid by property manager"
click at [651, 440] on button "Confirm" at bounding box center [648, 445] width 72 height 22
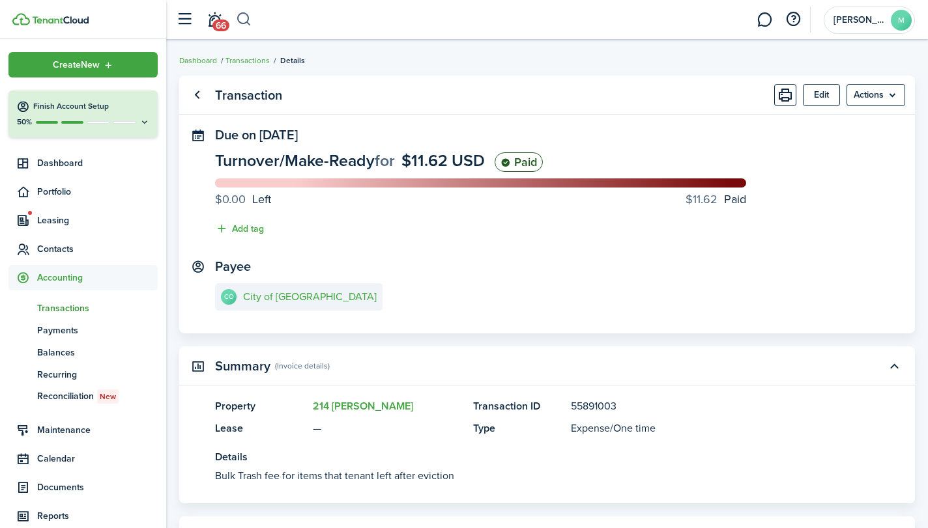
click at [245, 19] on button "button" at bounding box center [244, 19] width 16 height 22
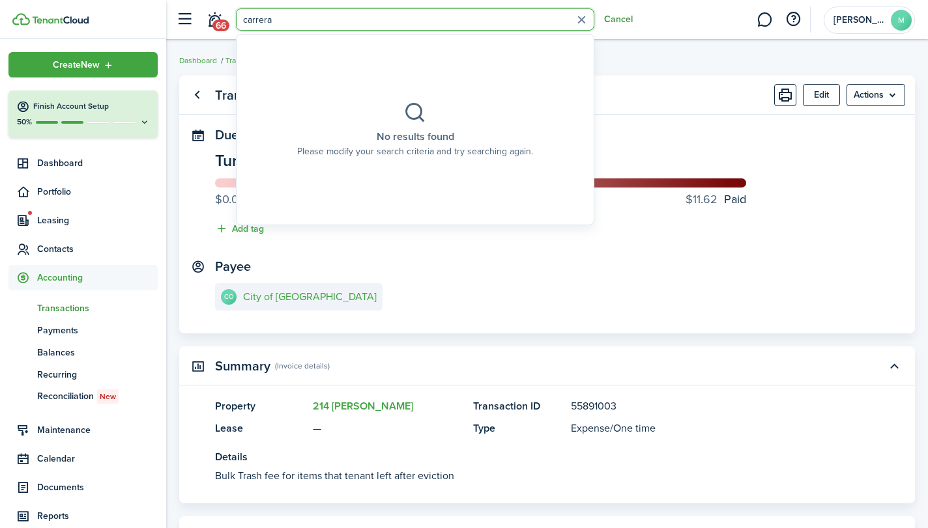
type input "carrera"
click at [619, 23] on button "Cancel" at bounding box center [618, 19] width 29 height 10
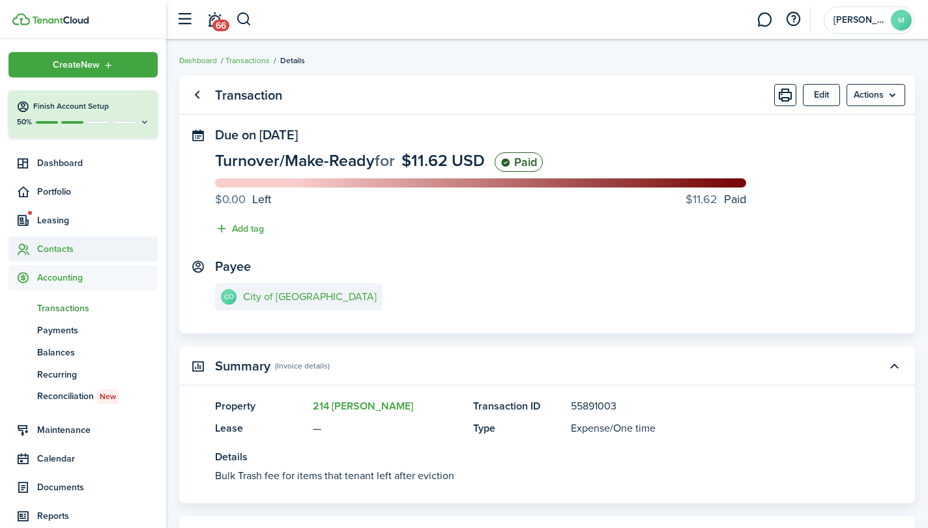
click at [64, 248] on span "Contacts" at bounding box center [97, 249] width 121 height 14
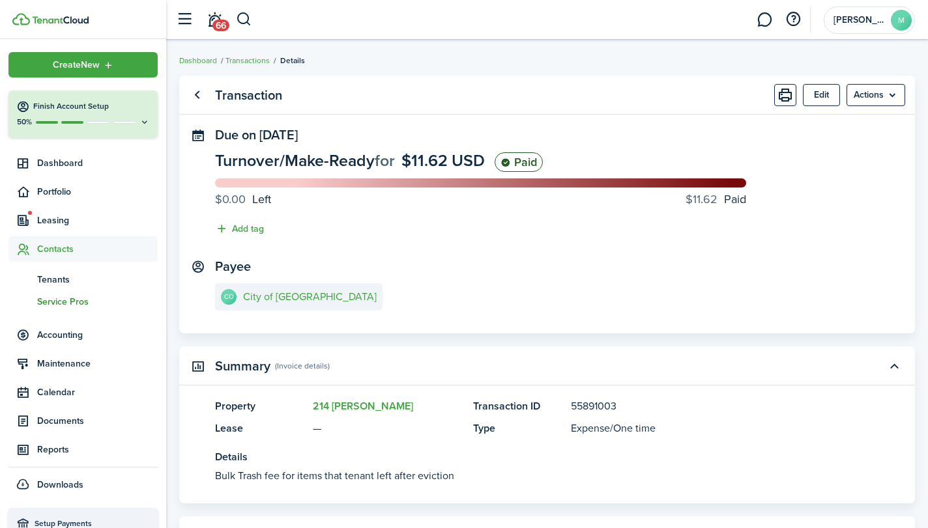
click at [71, 297] on span "Service Pros" at bounding box center [97, 302] width 121 height 14
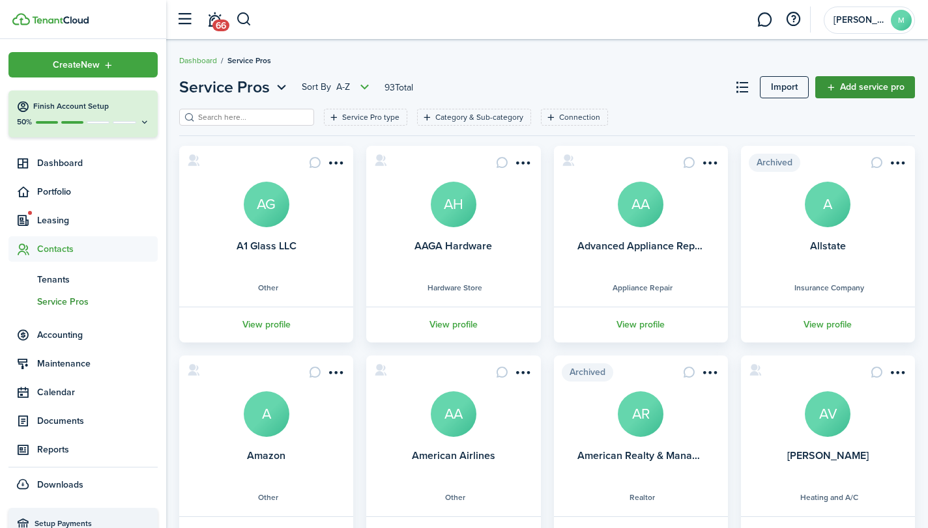
click at [877, 83] on link "Add service pro" at bounding box center [865, 87] width 100 height 22
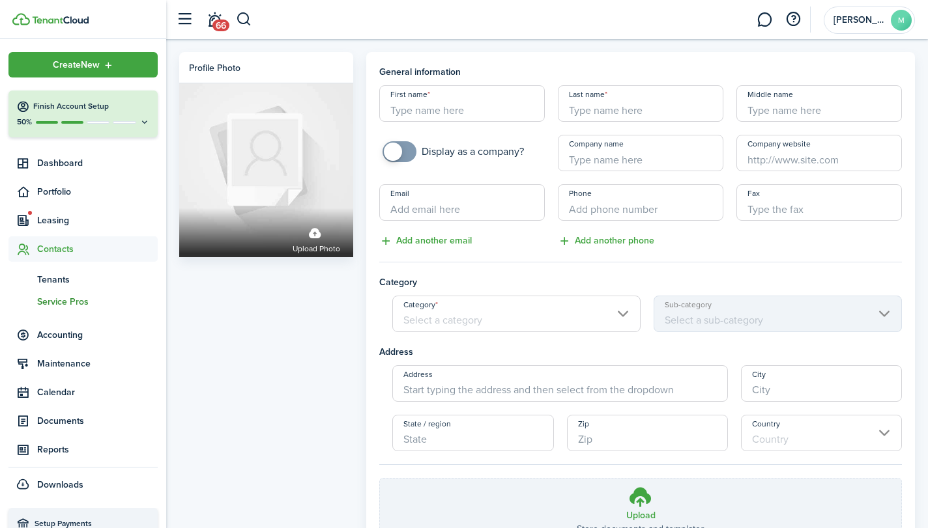
click at [620, 111] on input "Last name" at bounding box center [640, 103] width 165 height 36
type input "Carrera"
click at [464, 118] on input "First name" at bounding box center [461, 103] width 165 height 36
click at [564, 318] on input "Category" at bounding box center [516, 314] width 248 height 36
type input "Esidoro"
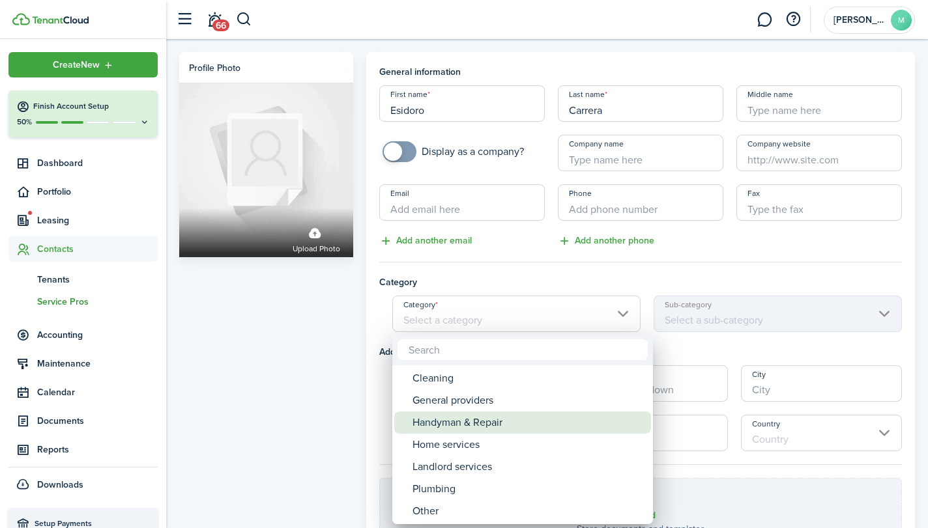
click at [527, 418] on div "Handyman & Repair" at bounding box center [527, 423] width 231 height 22
type input "Handyman & Repair"
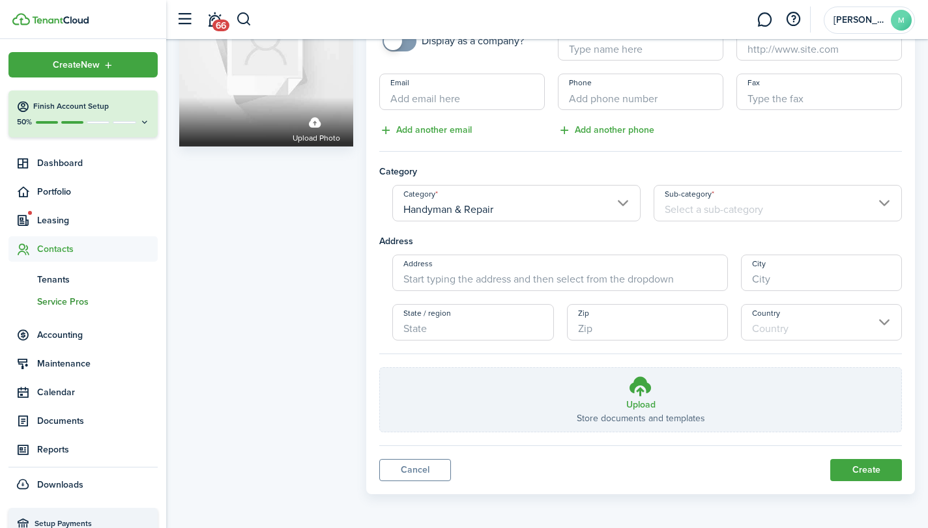
scroll to position [109, 0]
click at [860, 468] on button "Create" at bounding box center [866, 472] width 72 height 22
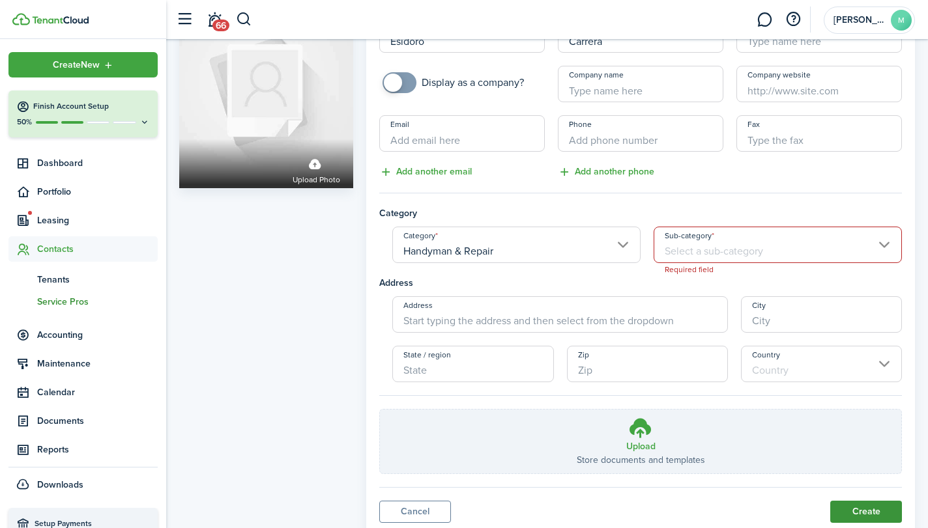
scroll to position [49, 0]
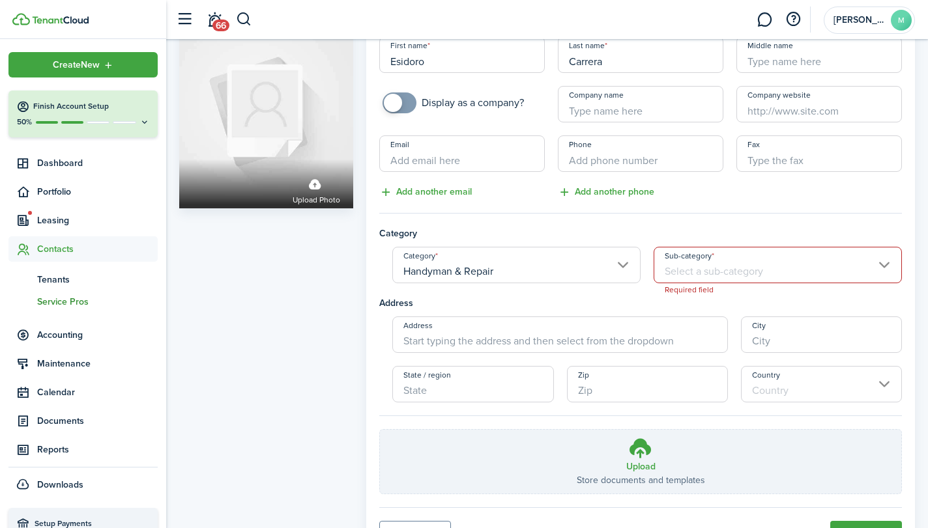
click at [873, 268] on input "Sub-category" at bounding box center [777, 265] width 248 height 36
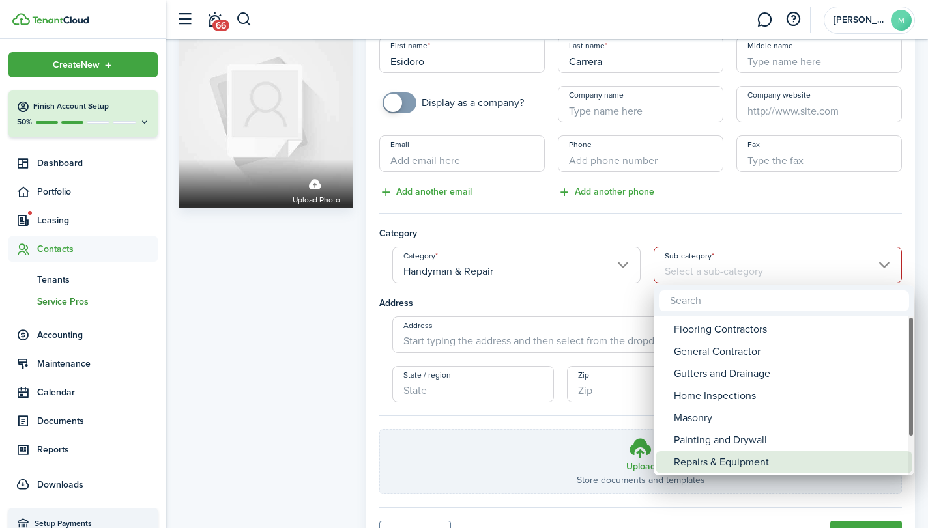
click at [776, 455] on div "Repairs & Equipment" at bounding box center [789, 462] width 231 height 22
type input "Repairs & Equipment"
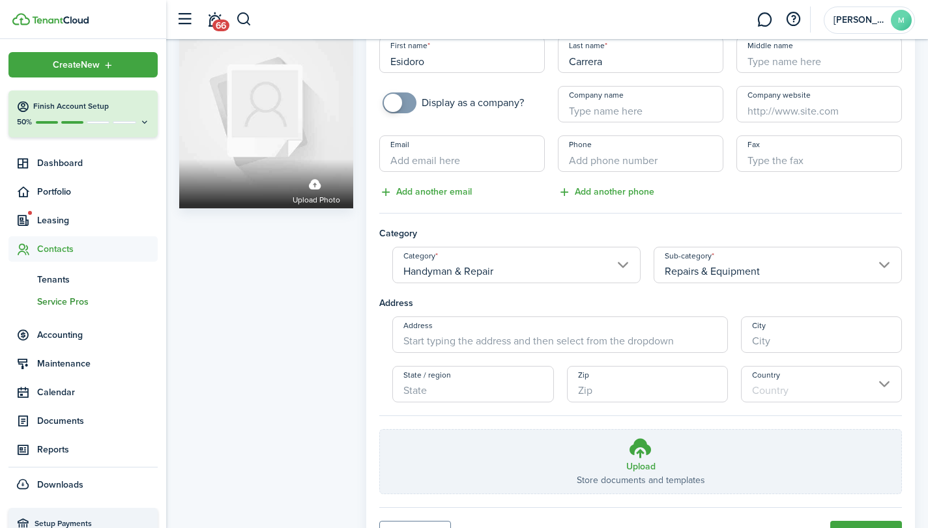
scroll to position [111, 0]
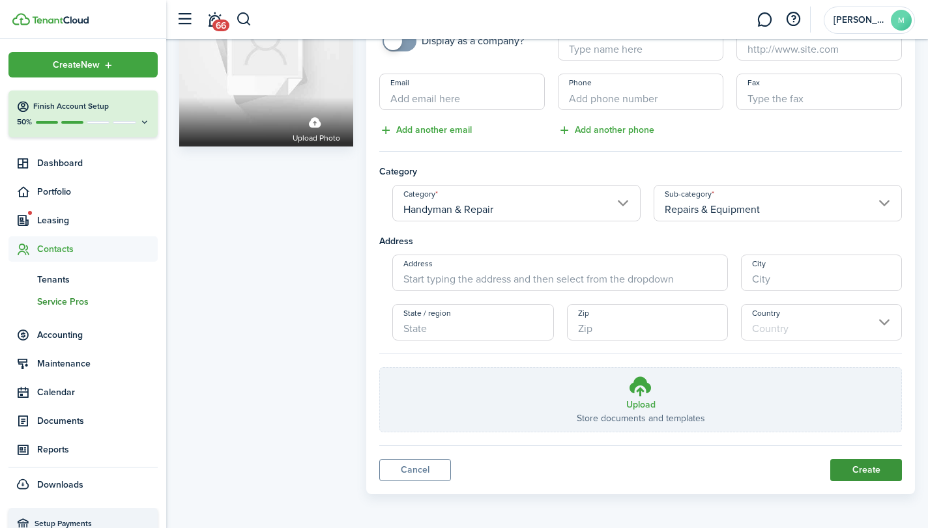
click at [870, 464] on button "Create" at bounding box center [866, 470] width 72 height 22
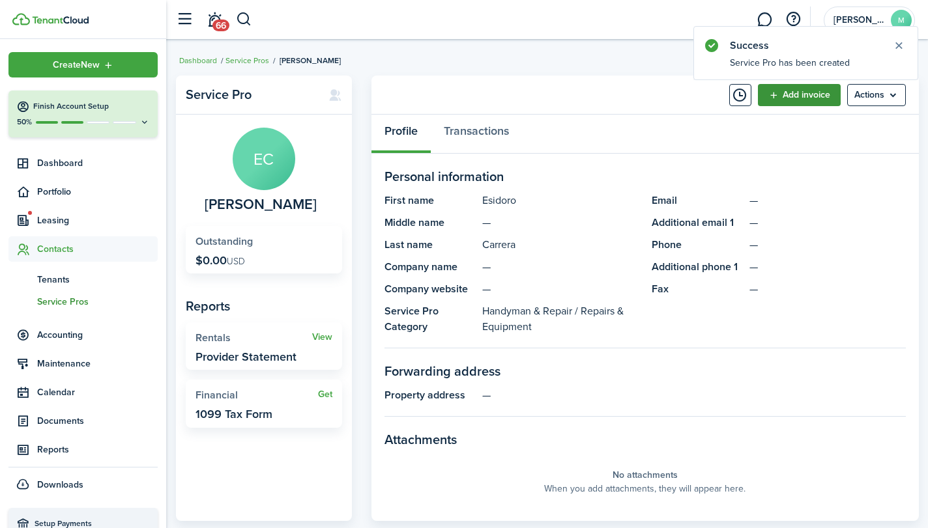
click at [796, 91] on link "Add invoice" at bounding box center [799, 95] width 83 height 22
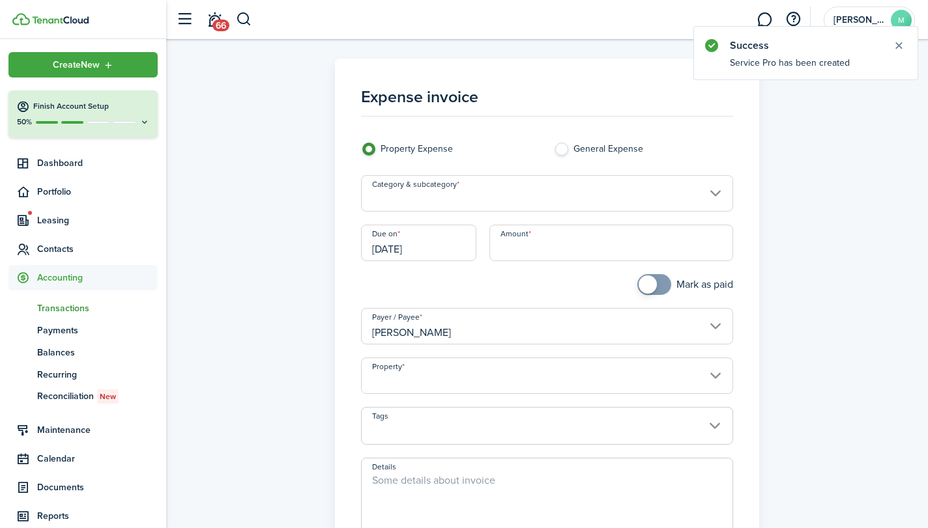
click at [624, 183] on input "Category & subcategory" at bounding box center [546, 193] width 371 height 36
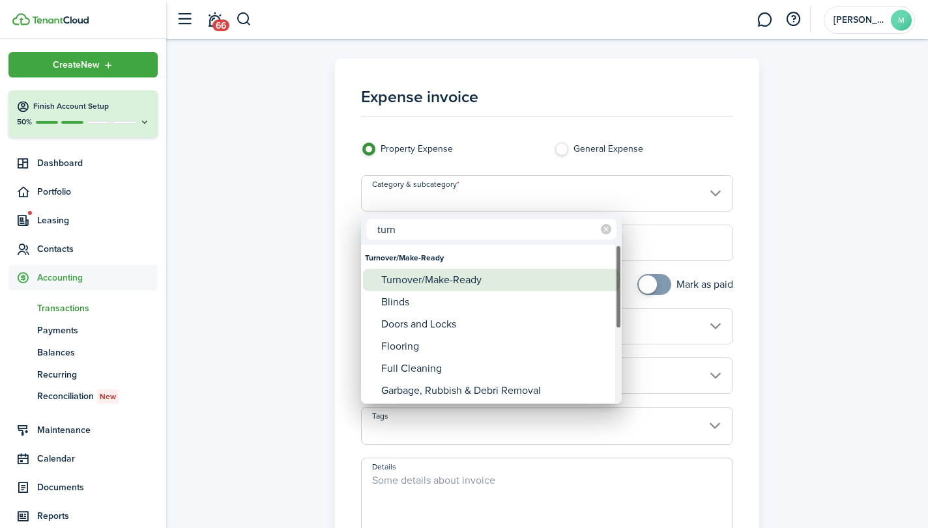
type input "turn"
click at [516, 282] on div "Turnover/Make-Ready" at bounding box center [496, 280] width 231 height 22
type input "Turnover/Make-Ready"
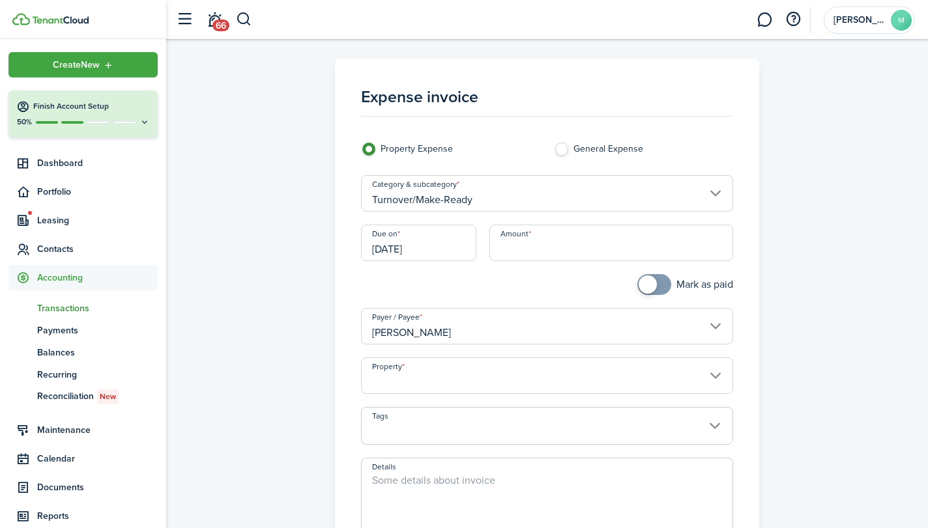
click at [448, 244] on input "[DATE]" at bounding box center [418, 243] width 115 height 36
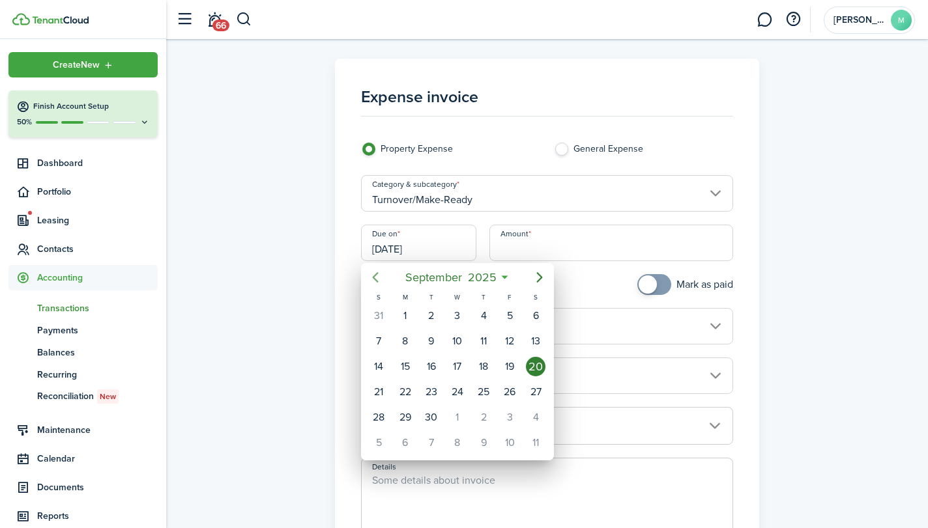
click at [373, 277] on icon "Previous page" at bounding box center [376, 278] width 6 height 10
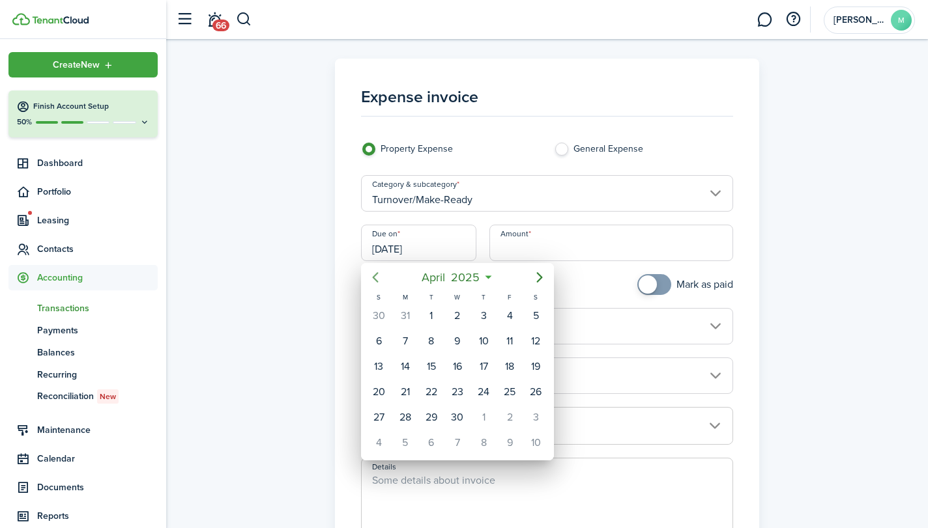
click at [373, 277] on icon "Previous page" at bounding box center [376, 278] width 6 height 10
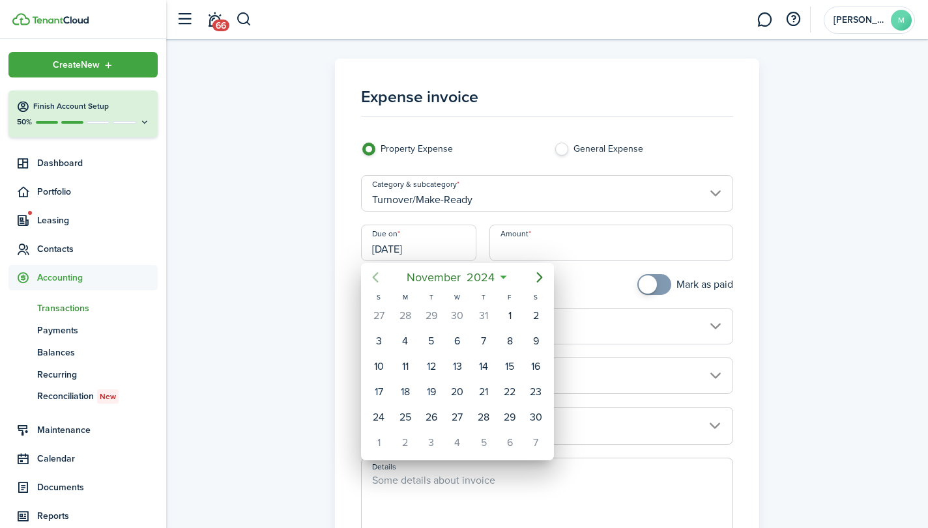
click at [373, 277] on icon "Previous page" at bounding box center [376, 278] width 6 height 10
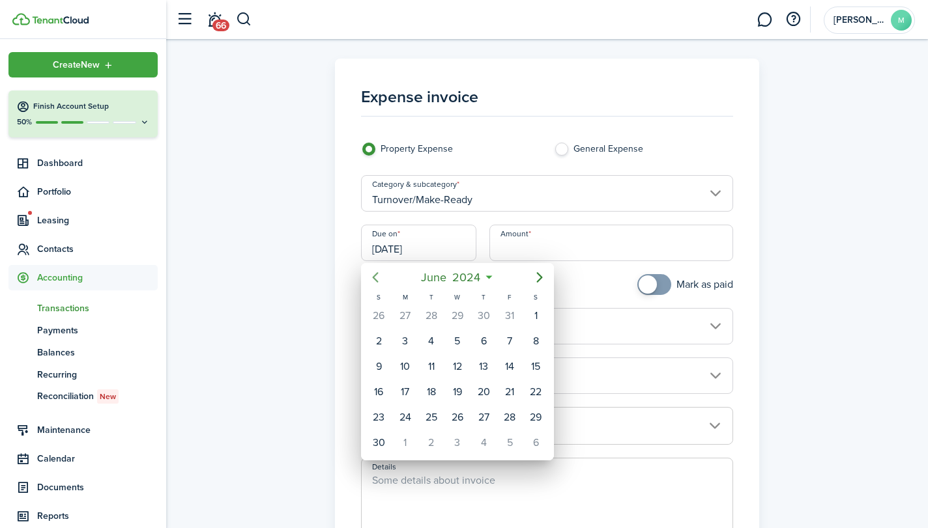
click at [373, 277] on icon "Previous page" at bounding box center [376, 278] width 6 height 10
click at [486, 335] on div "7" at bounding box center [484, 342] width 20 height 20
type input "[DATE]"
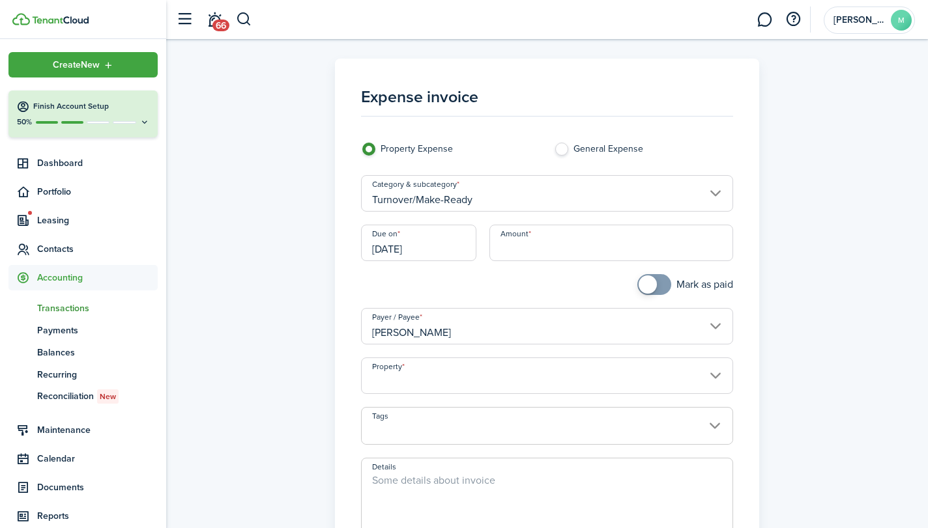
click at [579, 247] on input "Amount" at bounding box center [611, 243] width 244 height 36
type input "$210.00"
checkbox input "true"
click at [655, 284] on span at bounding box center [653, 284] width 13 height 21
click at [701, 380] on input "Property" at bounding box center [546, 376] width 371 height 36
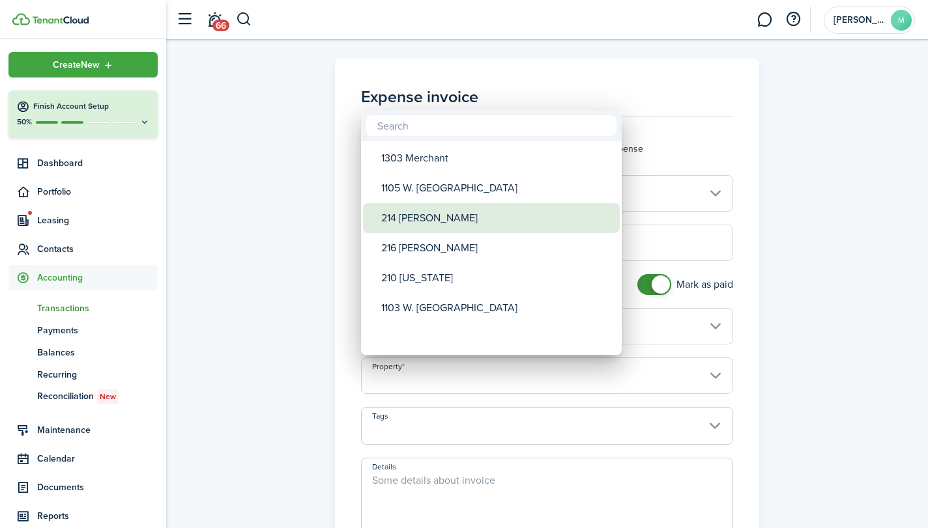
click at [506, 224] on div "214 [PERSON_NAME]" at bounding box center [496, 218] width 231 height 30
type input "214 [PERSON_NAME]"
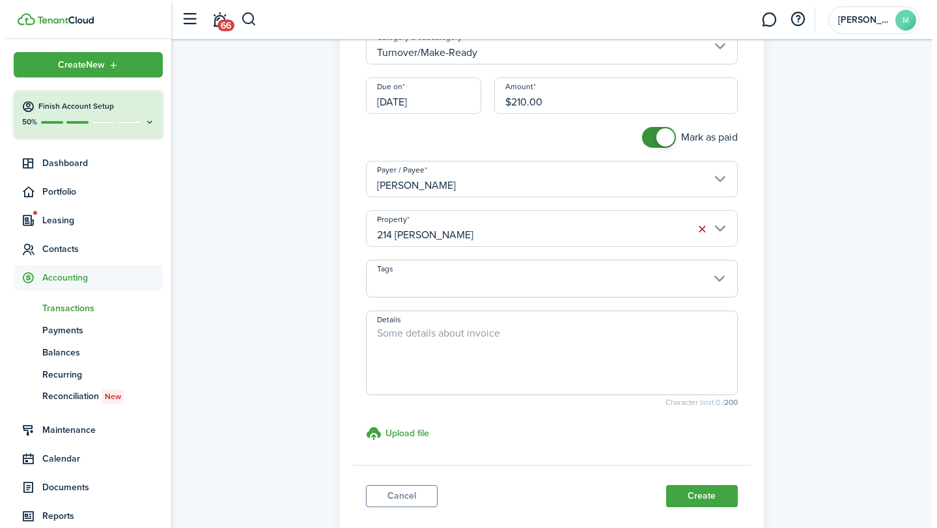
scroll to position [173, 0]
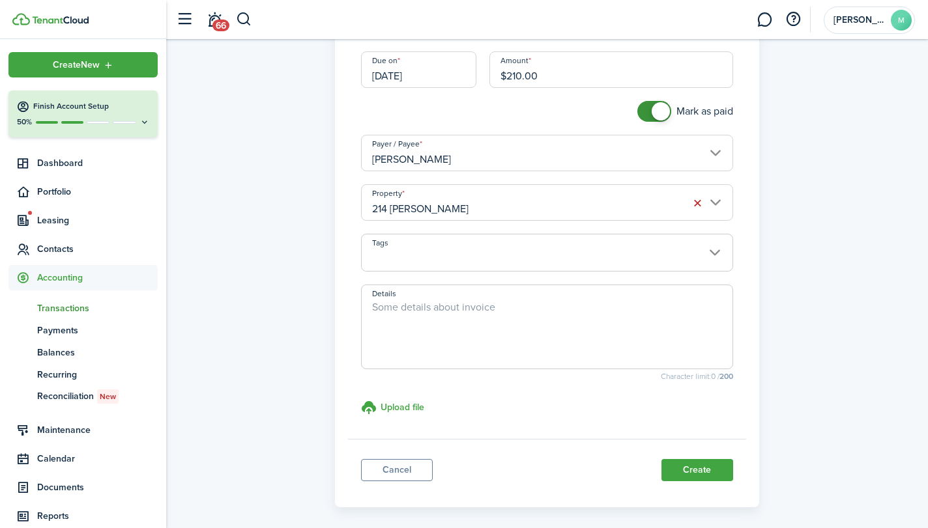
click at [466, 322] on textarea "Details" at bounding box center [547, 331] width 370 height 63
type textarea "trash out, repairs for re-renting"
click at [707, 471] on button "Create" at bounding box center [697, 470] width 72 height 22
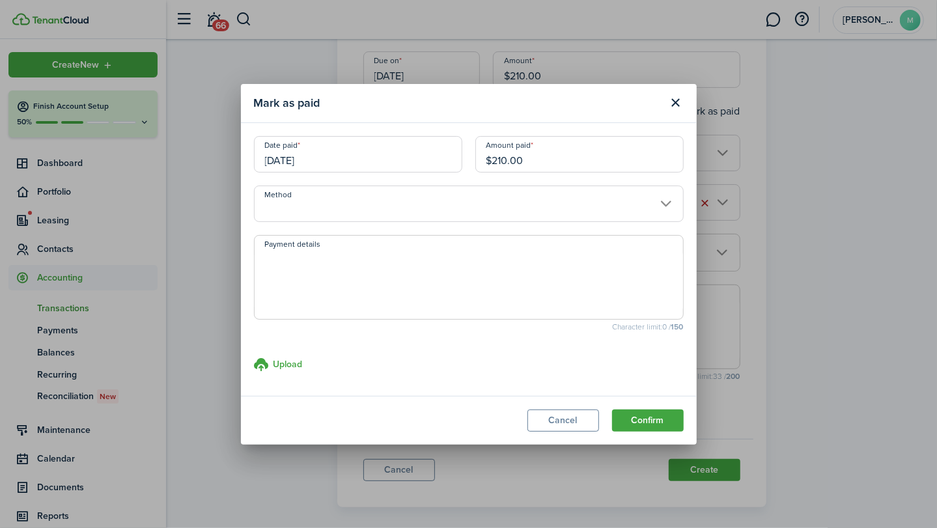
click at [581, 195] on input "Method" at bounding box center [469, 204] width 430 height 36
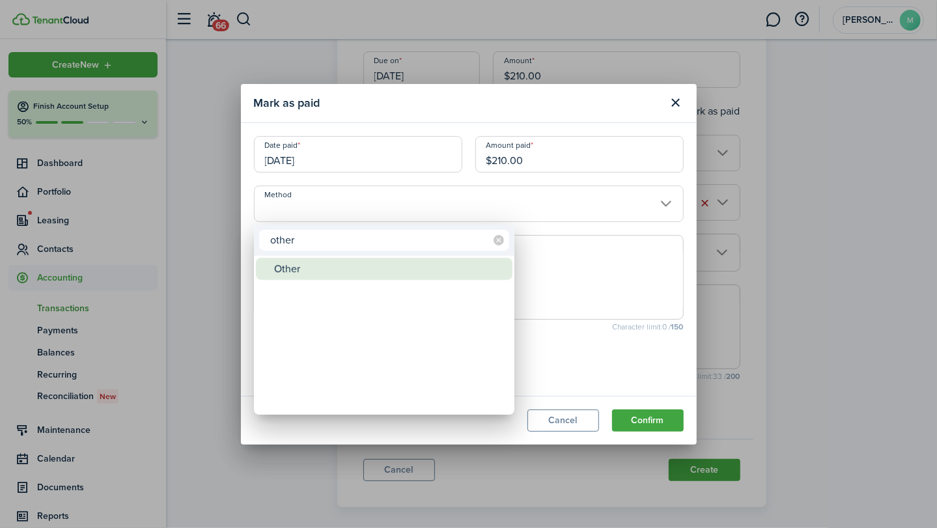
type input "other"
click at [457, 259] on div "Other" at bounding box center [389, 269] width 231 height 22
type input "Other"
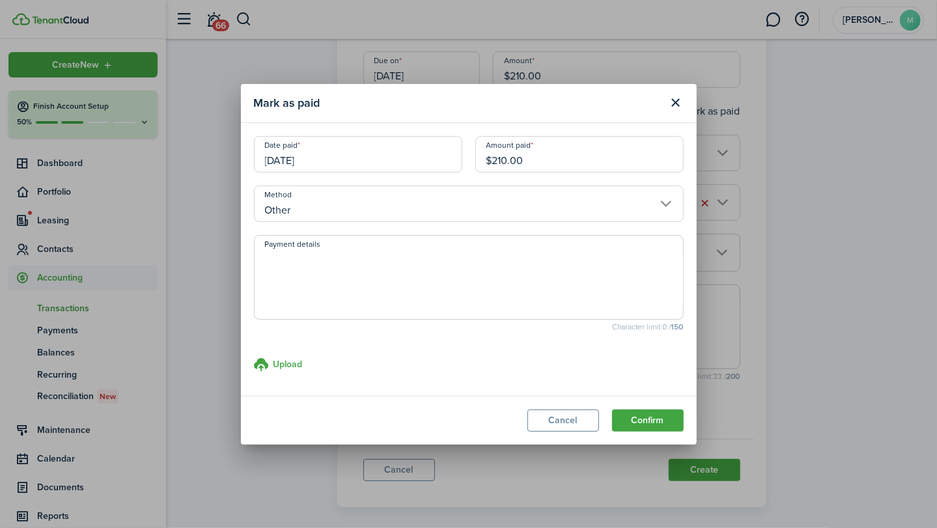
click at [457, 259] on textarea "Payment details" at bounding box center [469, 281] width 429 height 63
paste textarea "Withheld by property manager from gross rent proceeds."
type textarea "Withheld by property manager from gross rent proceeds."
click at [649, 418] on button "Confirm" at bounding box center [648, 421] width 72 height 22
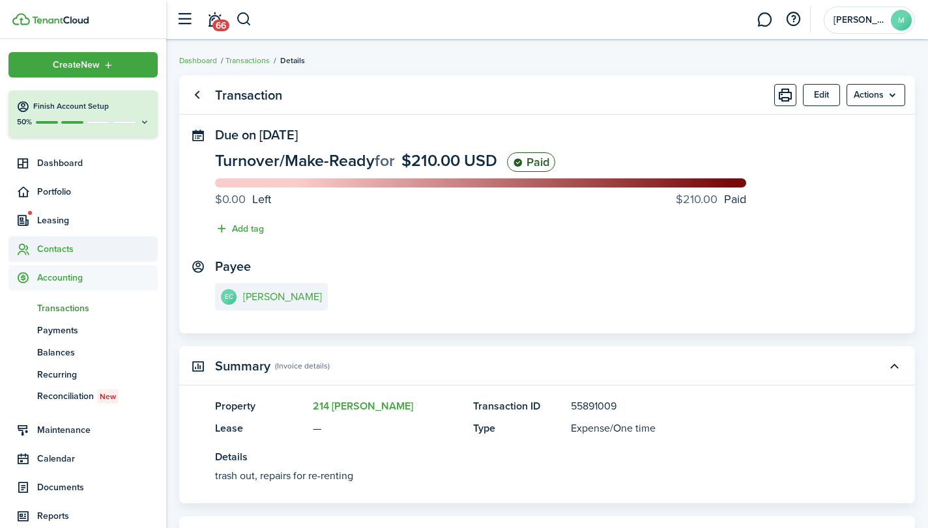
click at [73, 246] on span "Contacts" at bounding box center [97, 249] width 121 height 14
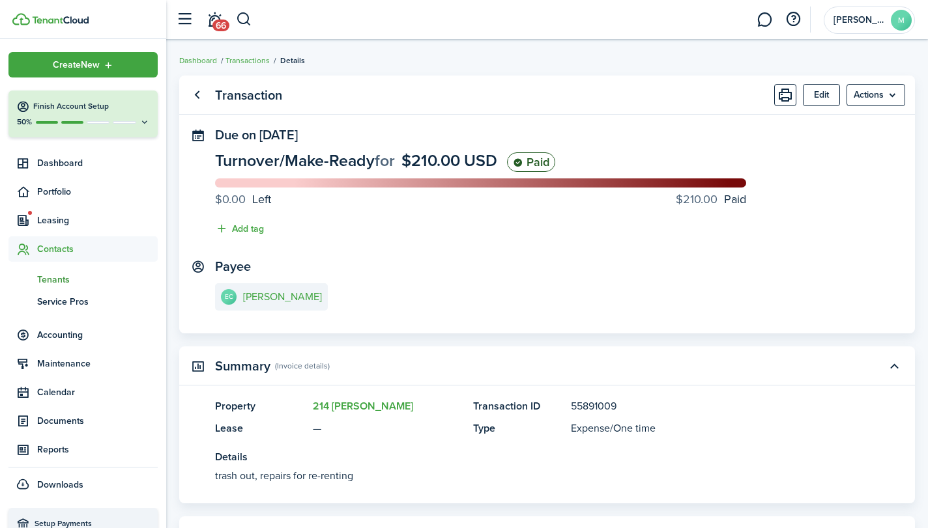
click at [63, 273] on span "Tenants" at bounding box center [97, 280] width 121 height 14
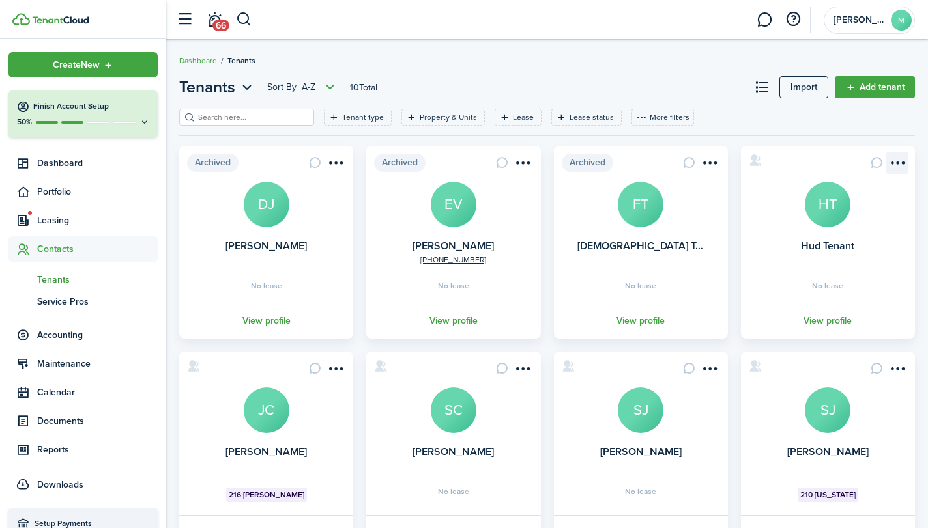
click at [896, 160] on menu-btn-icon "Open menu" at bounding box center [897, 163] width 22 height 22
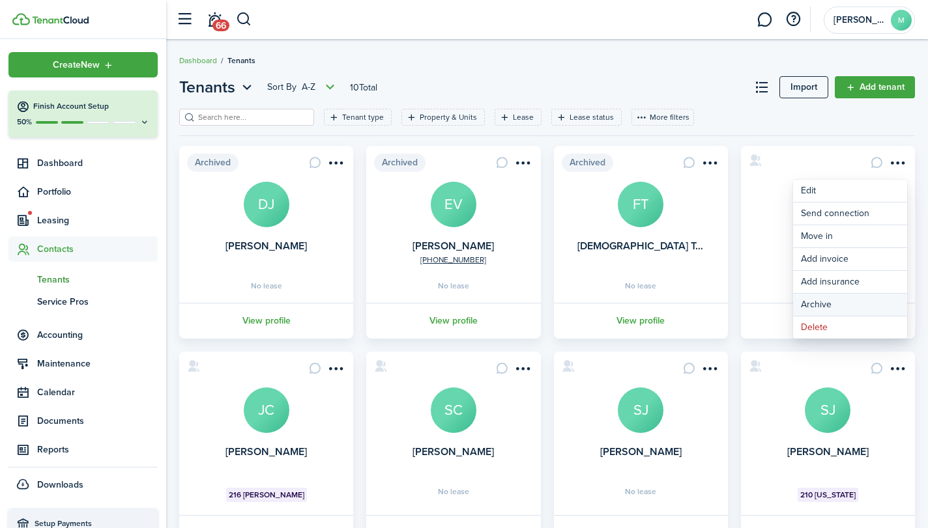
click at [850, 298] on button "Archive" at bounding box center [850, 305] width 114 height 22
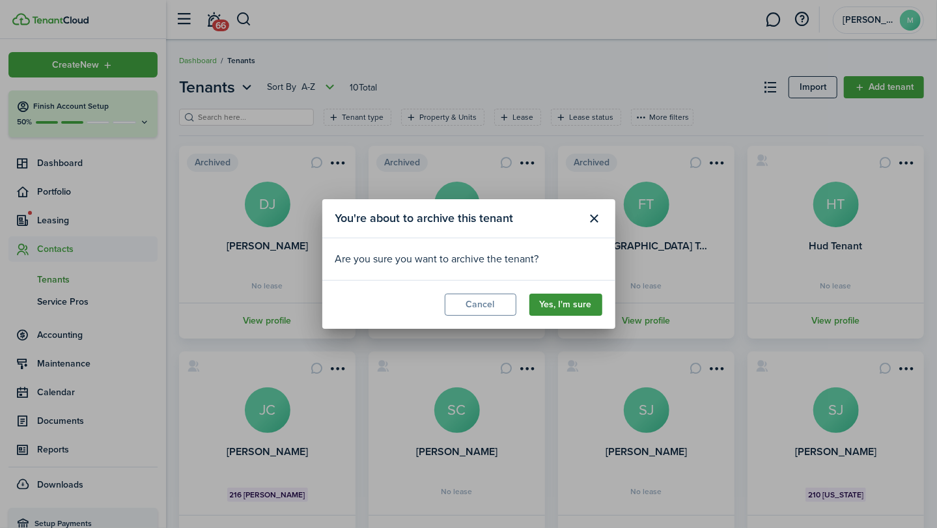
click at [578, 307] on button "Yes, I'm sure" at bounding box center [566, 305] width 73 height 22
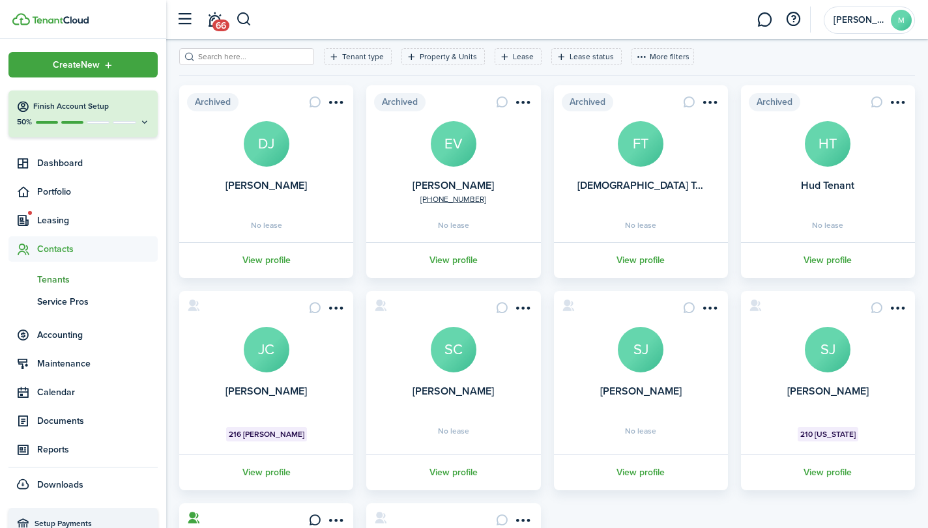
scroll to position [87, 0]
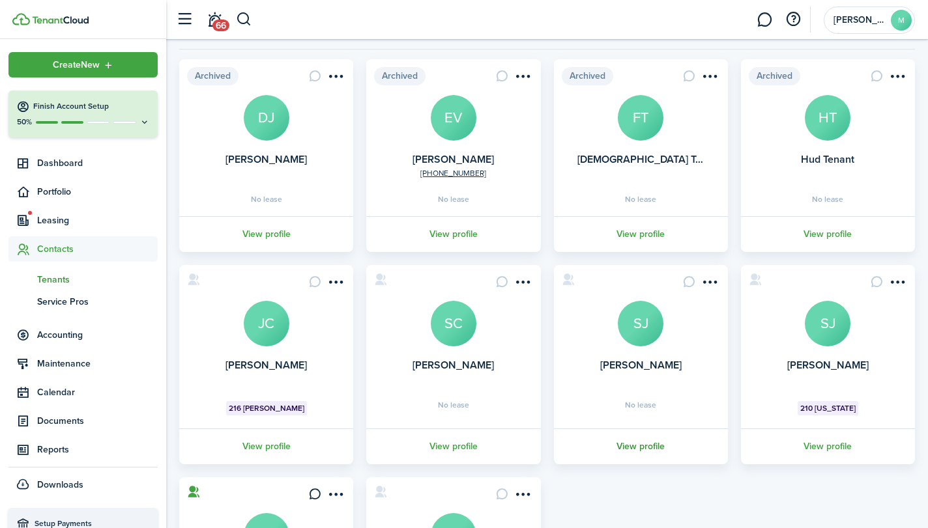
click at [651, 446] on link "View profile" at bounding box center [641, 447] width 178 height 36
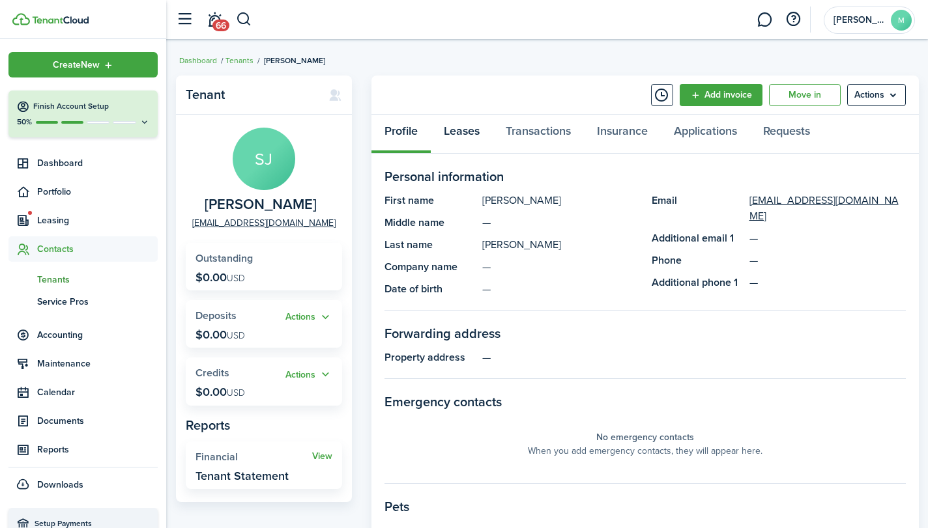
click at [466, 133] on link "Leases" at bounding box center [462, 134] width 62 height 39
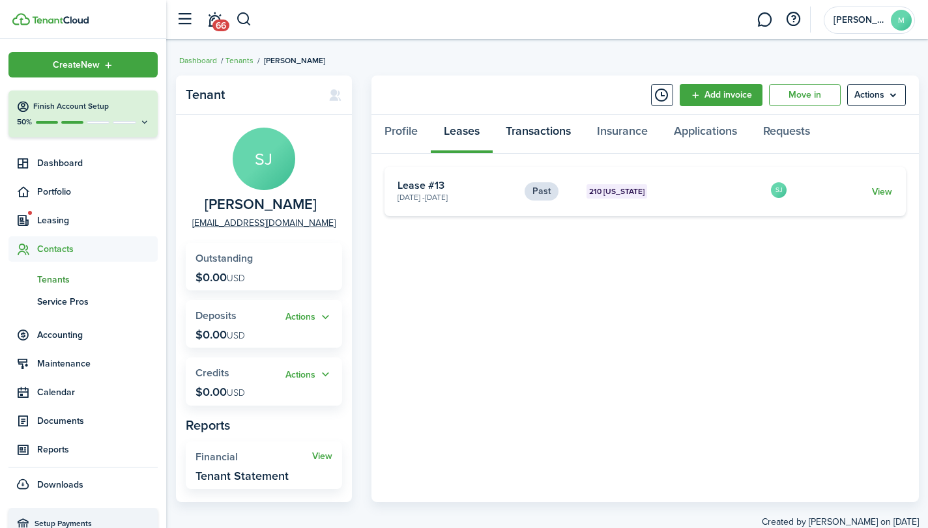
click at [519, 133] on link "Transactions" at bounding box center [537, 134] width 91 height 39
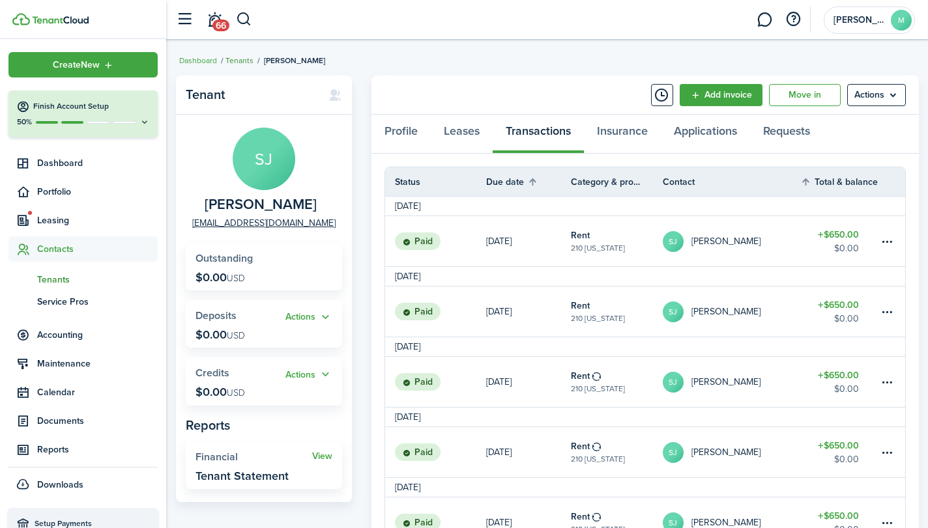
click at [236, 57] on link "Tenants" at bounding box center [239, 61] width 28 height 12
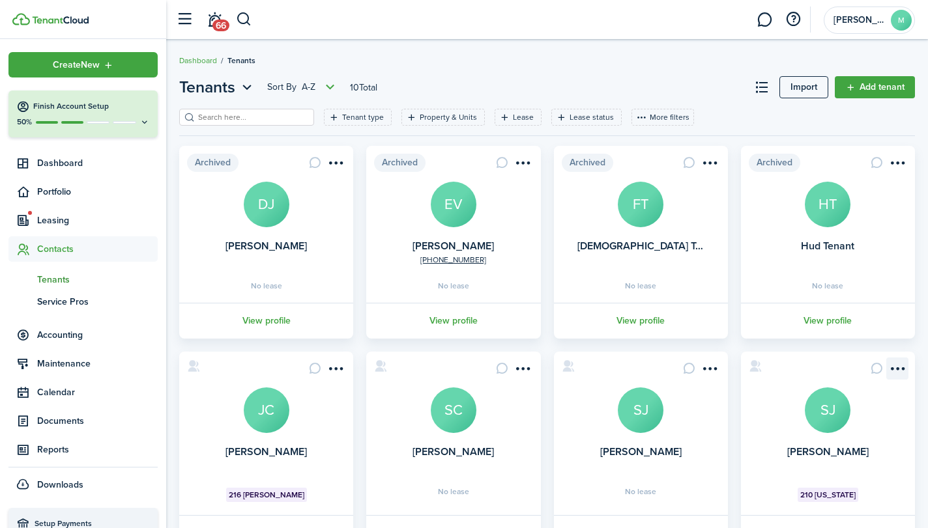
click at [893, 369] on menu-btn-icon "Open menu" at bounding box center [897, 369] width 22 height 22
click at [757, 437] on card "[PERSON_NAME] SJ 210 [US_STATE] View profile" at bounding box center [828, 451] width 174 height 199
click at [818, 464] on card "[PERSON_NAME] SJ 210 [US_STATE] View profile" at bounding box center [828, 451] width 174 height 199
click at [899, 367] on menu-btn-icon "Open menu" at bounding box center [897, 369] width 22 height 22
click at [769, 416] on card "[PERSON_NAME] SJ 210 [US_STATE] View profile" at bounding box center [828, 451] width 174 height 199
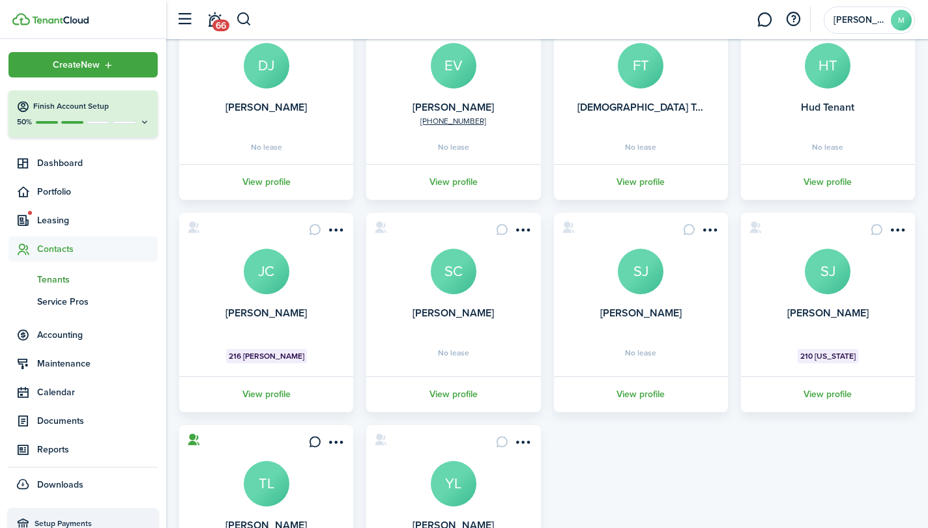
scroll to position [182, 0]
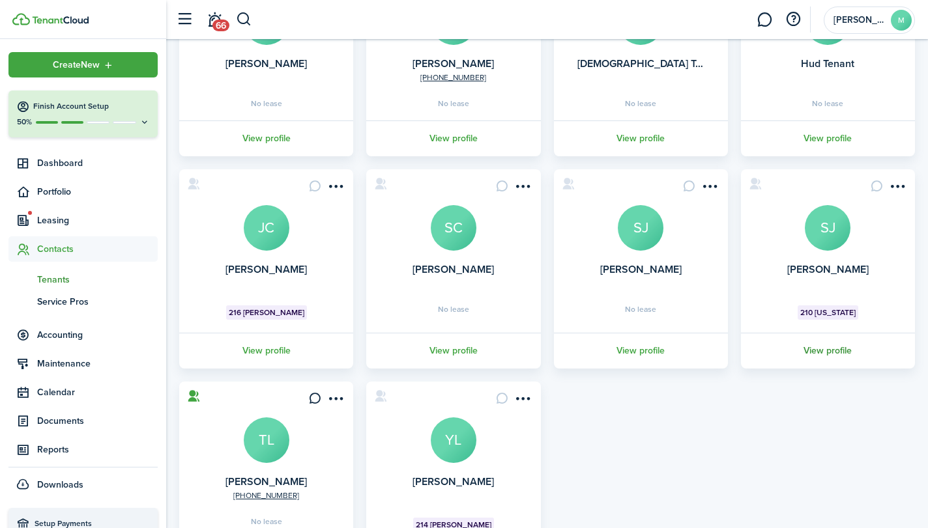
click at [828, 348] on link "View profile" at bounding box center [828, 351] width 178 height 36
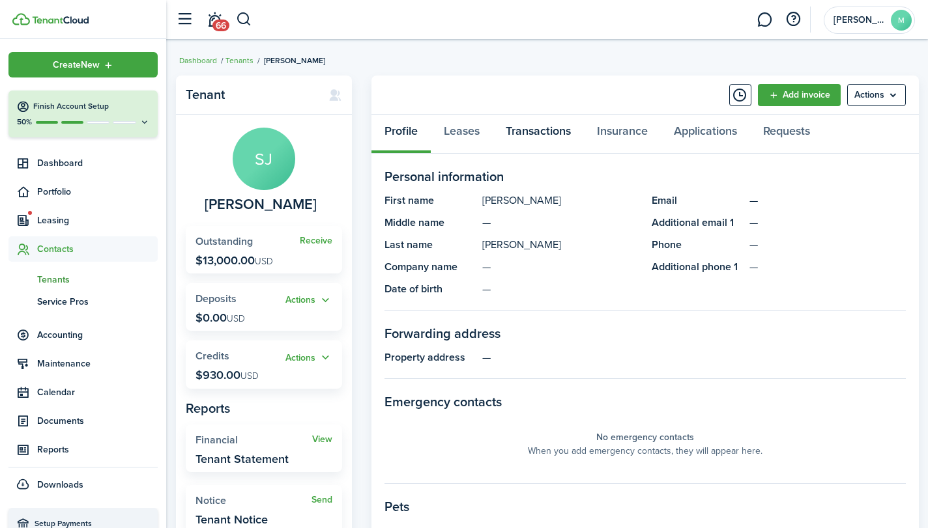
click at [538, 134] on link "Transactions" at bounding box center [537, 134] width 91 height 39
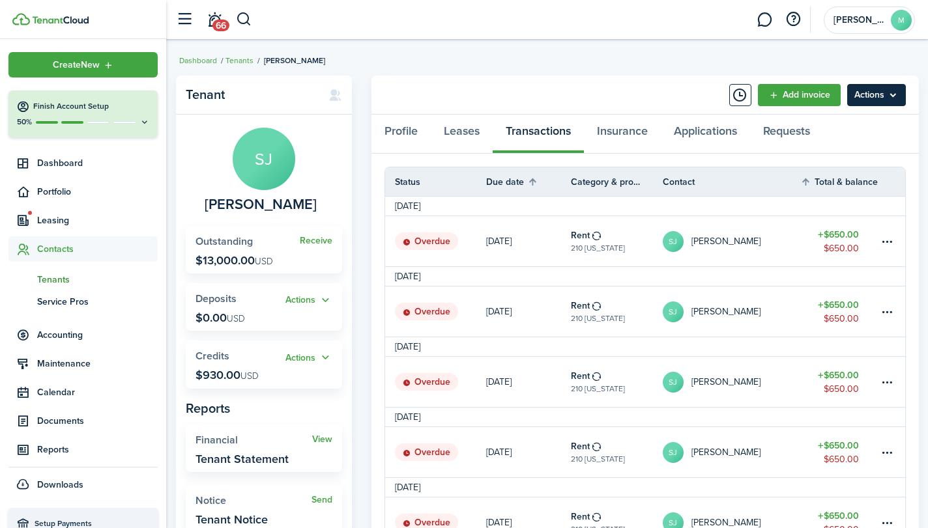
click at [888, 94] on menu-btn "Actions" at bounding box center [876, 95] width 59 height 22
click at [750, 264] on link "[PERSON_NAME]" at bounding box center [731, 241] width 138 height 50
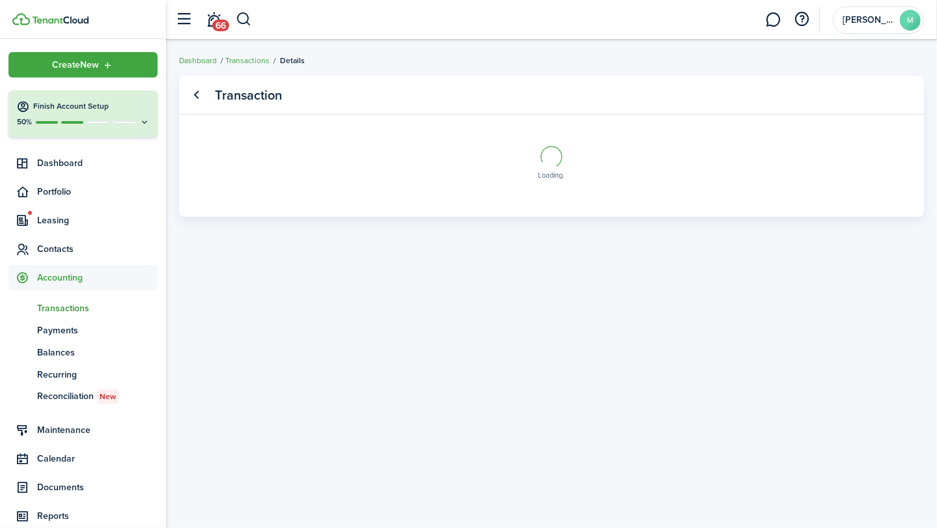
click at [750, 264] on transaction-view-wrapper "Transaction Loading" at bounding box center [551, 284] width 771 height 430
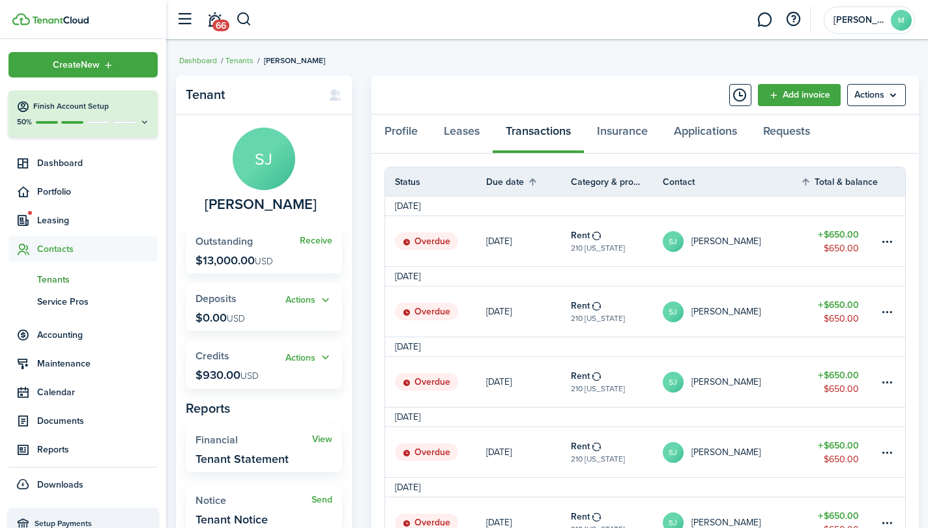
click at [627, 44] on breadcrumb "Dashboard Tenants [PERSON_NAME]" at bounding box center [546, 54] width 735 height 30
click at [884, 93] on menu-btn "Actions" at bounding box center [876, 95] width 59 height 22
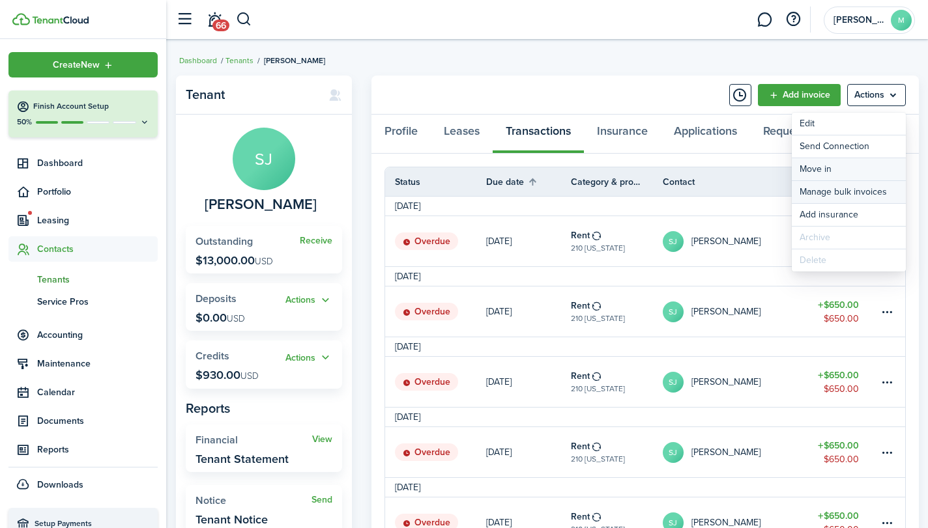
click at [886, 178] on div "Edit Send Connection Move in Manage bulk invoices Add insurance Archive Delete" at bounding box center [848, 192] width 114 height 159
click at [878, 192] on link "Manage bulk invoices" at bounding box center [848, 192] width 114 height 22
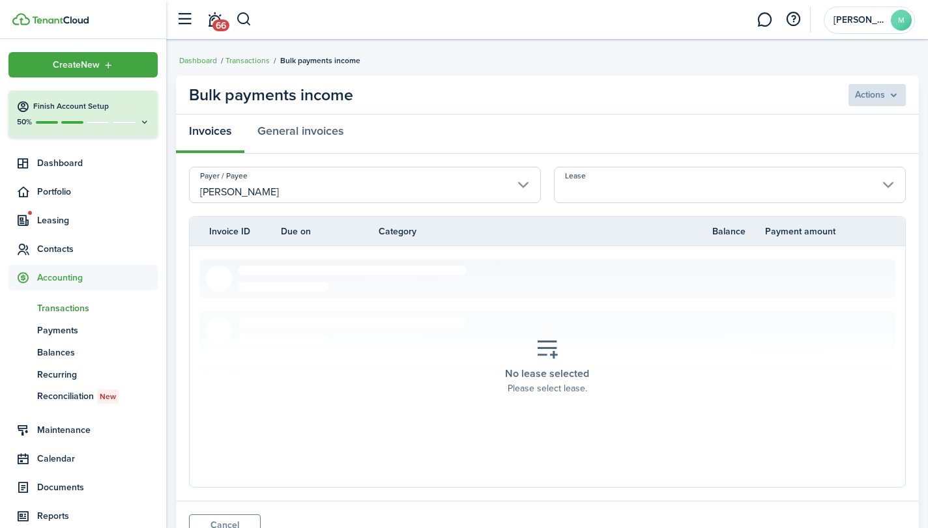
click at [856, 190] on input "Lease" at bounding box center [730, 185] width 352 height 36
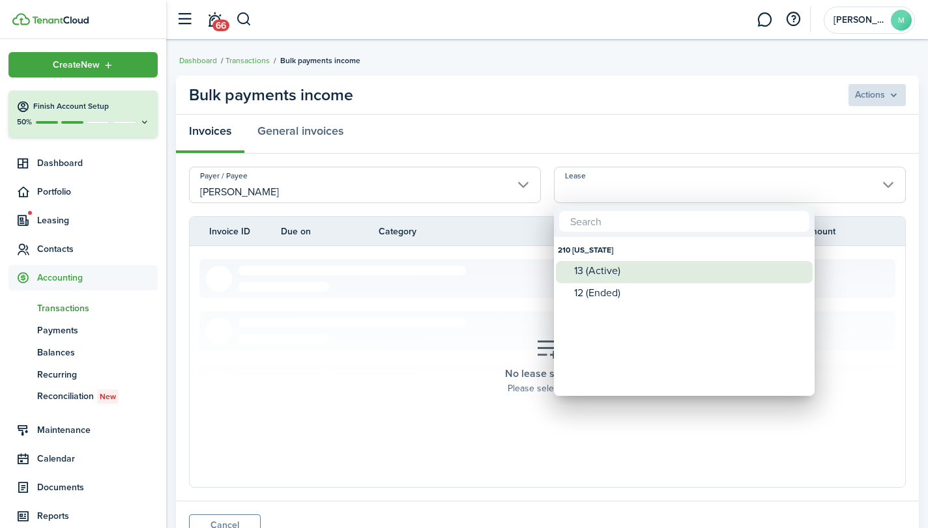
click at [705, 272] on div "13 (Active)" at bounding box center [689, 271] width 231 height 12
type input "210 [US_STATE]. Lease #13 (Active)"
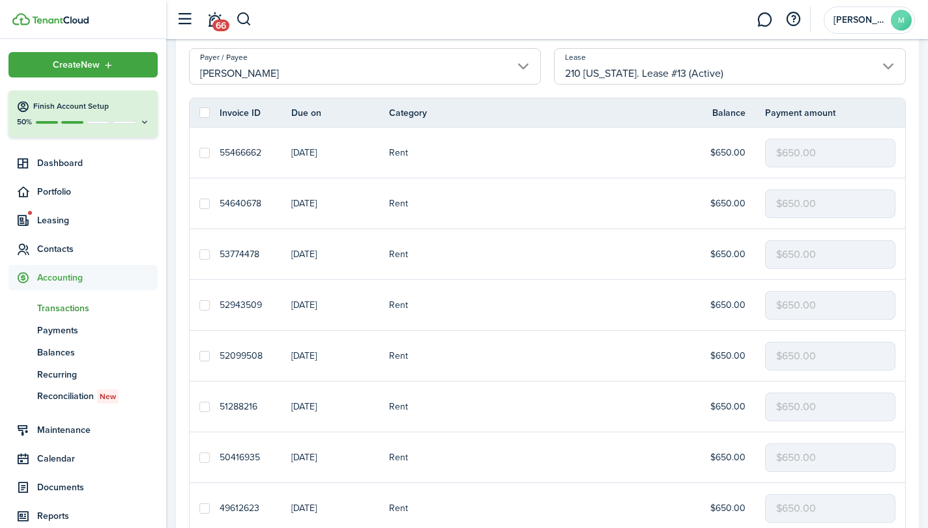
scroll to position [128, 0]
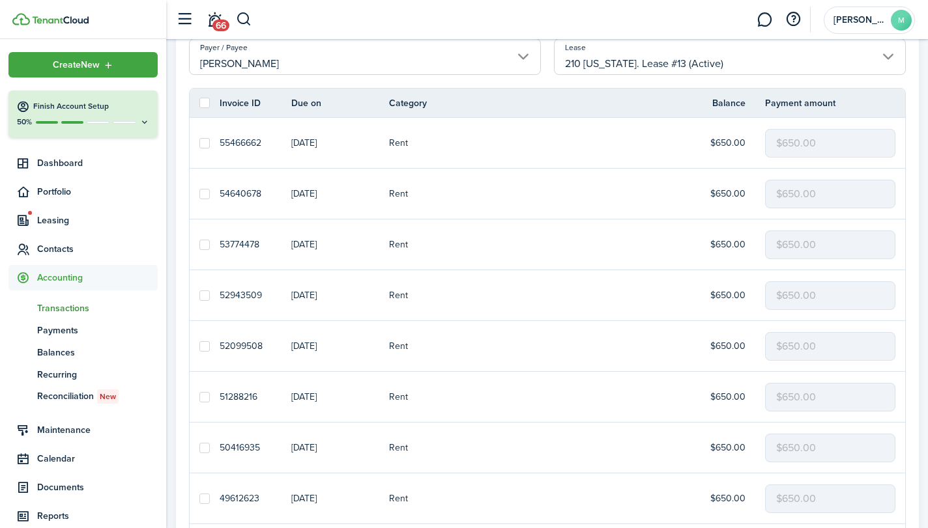
click at [199, 104] on label at bounding box center [204, 103] width 10 height 10
click at [199, 104] on input "checkbox" at bounding box center [199, 103] width 1 height 1
checkbox input "true"
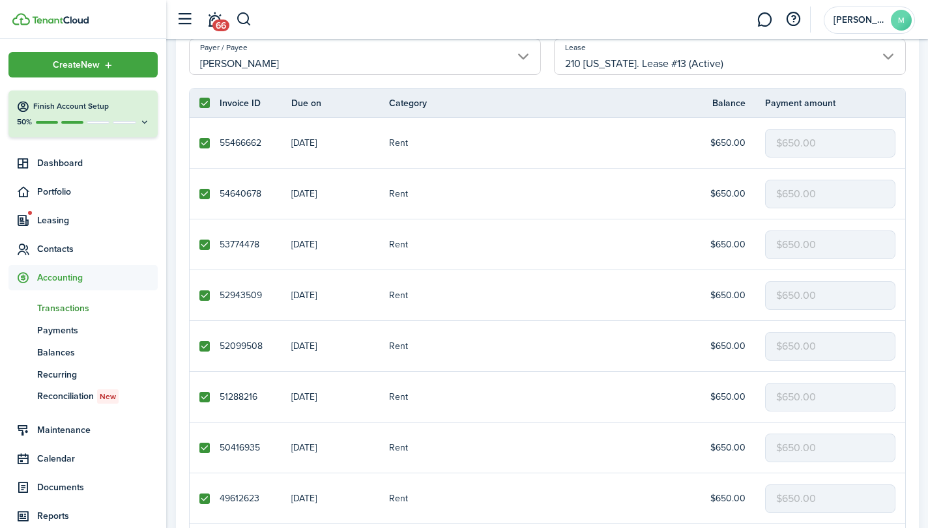
checkbox input "true"
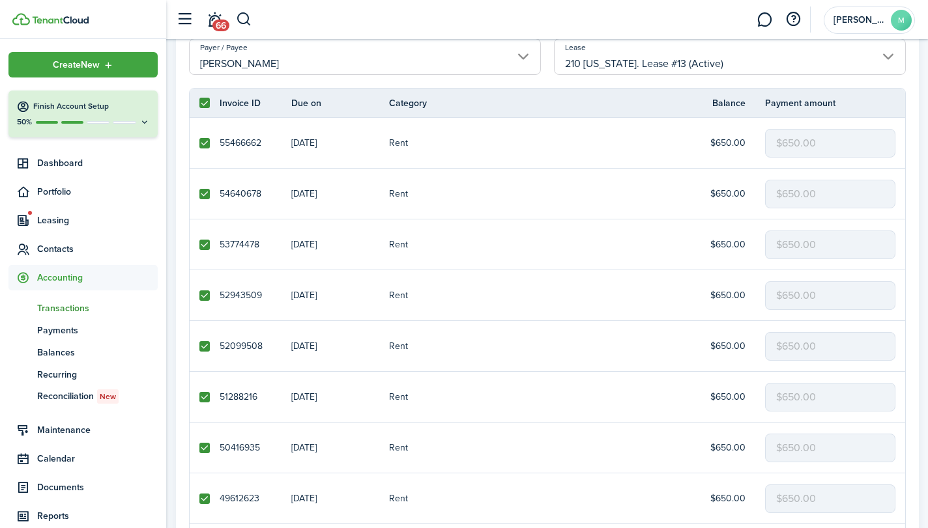
checkbox input "true"
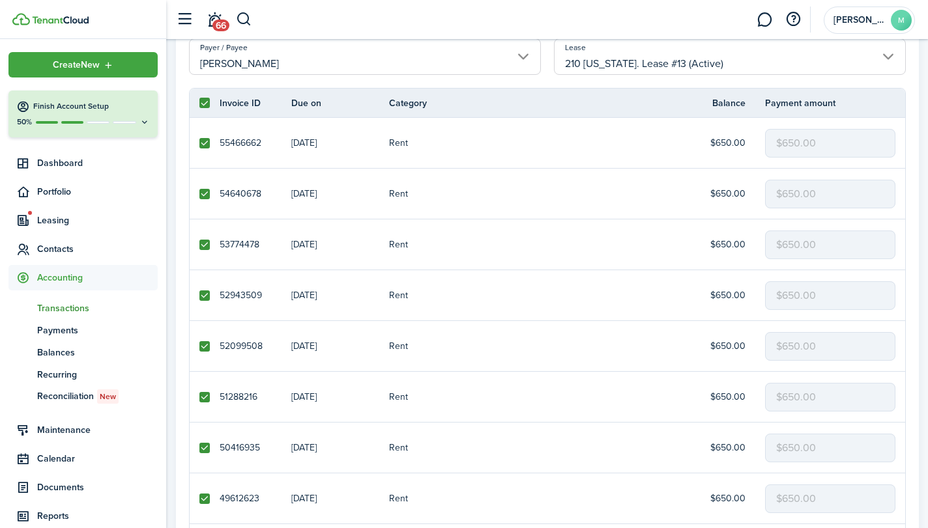
checkbox input "true"
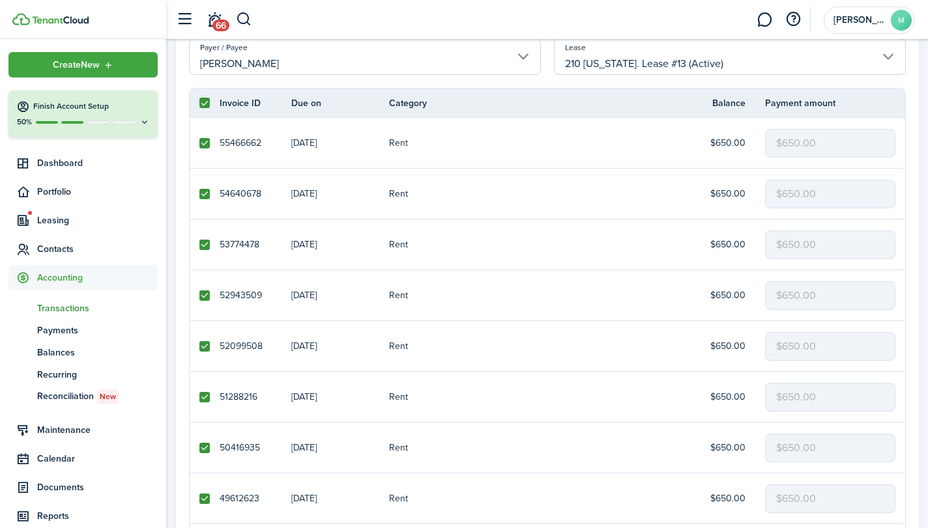
checkbox input "true"
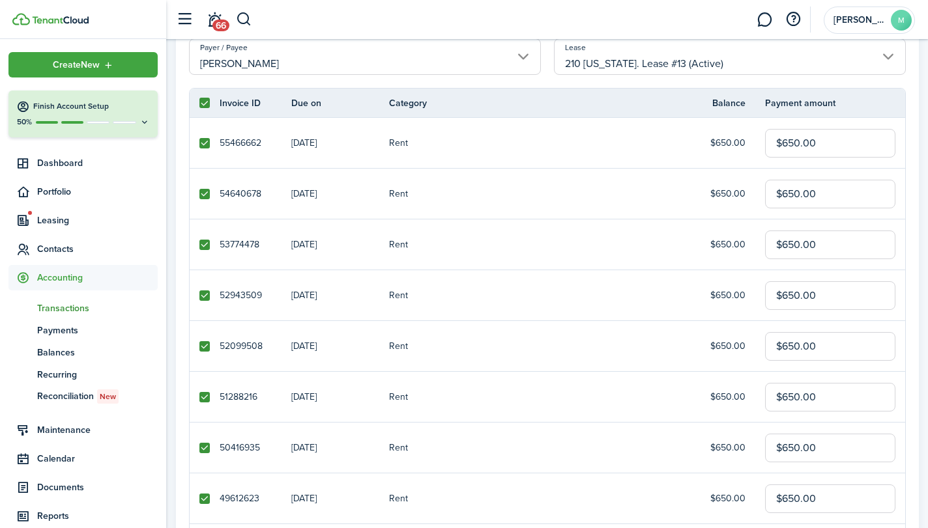
click at [201, 103] on label at bounding box center [204, 103] width 10 height 10
click at [199, 103] on input "checkbox" at bounding box center [199, 103] width 1 height 1
checkbox input "false"
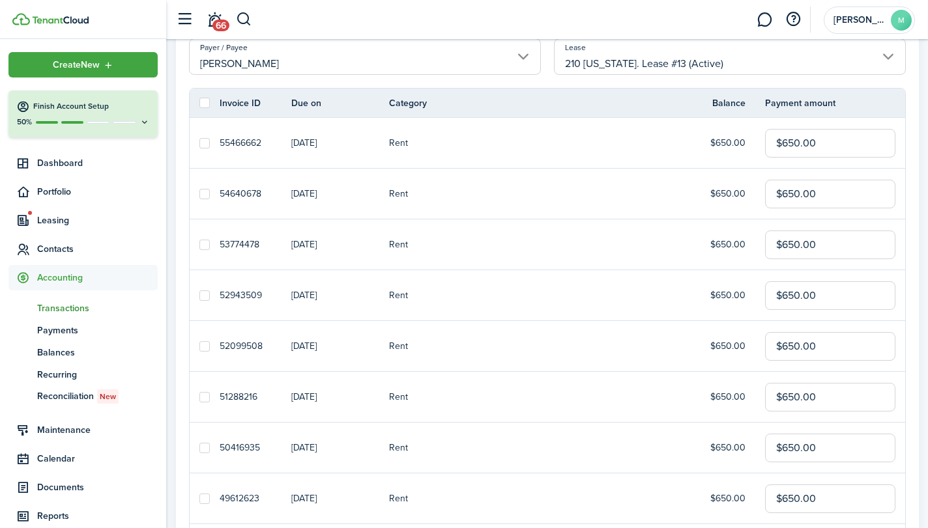
checkbox input "false"
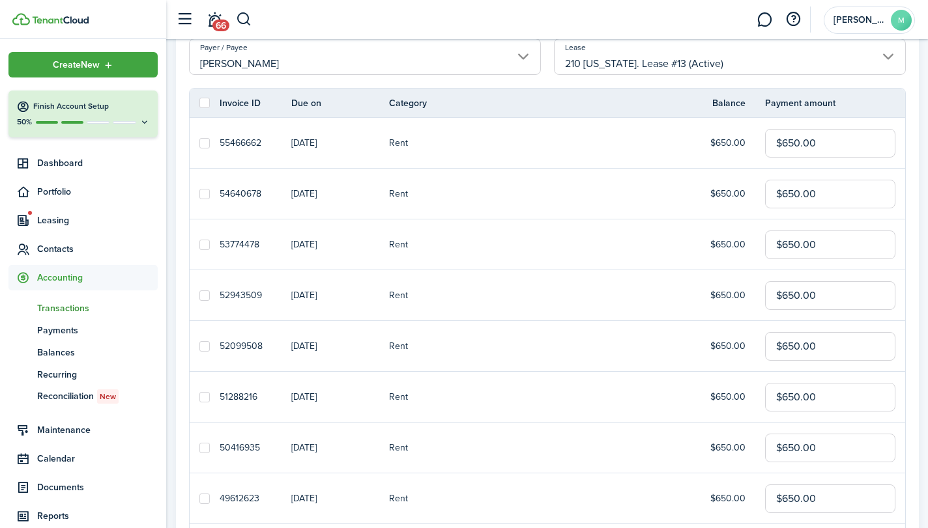
checkbox input "false"
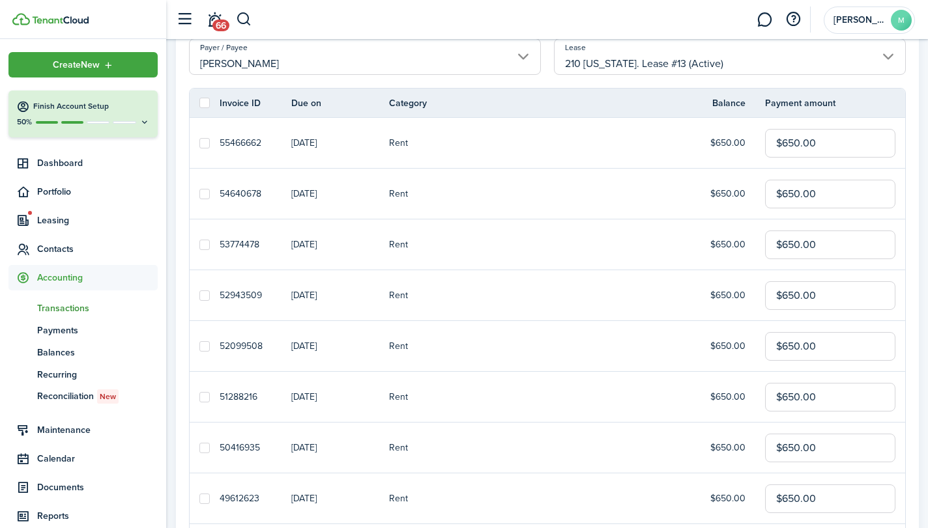
checkbox input "false"
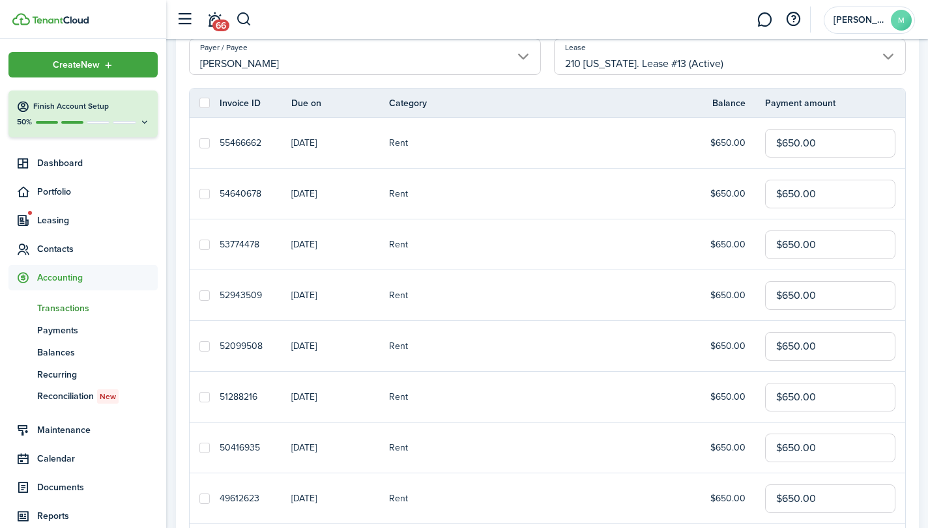
checkbox input "false"
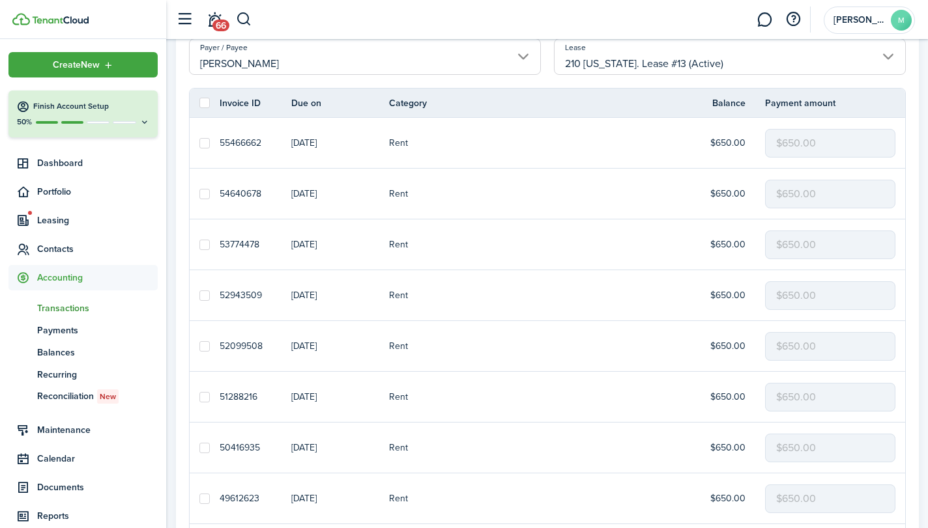
click at [201, 103] on label at bounding box center [204, 103] width 10 height 10
click at [199, 103] on input "checkbox" at bounding box center [199, 103] width 1 height 1
checkbox input "true"
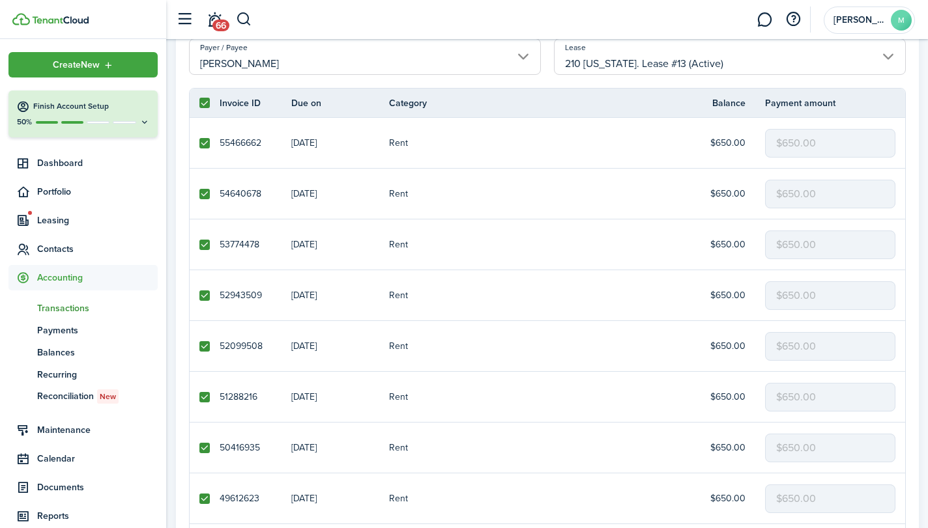
checkbox input "true"
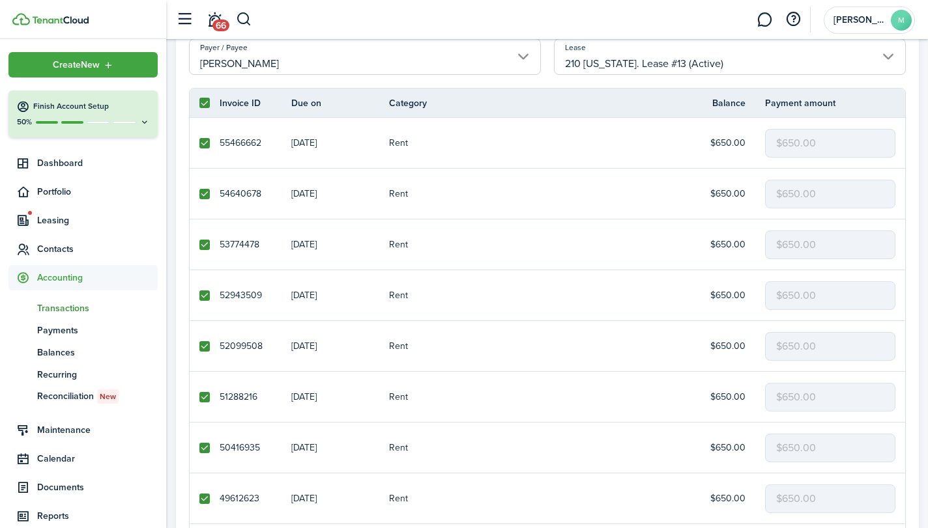
checkbox input "true"
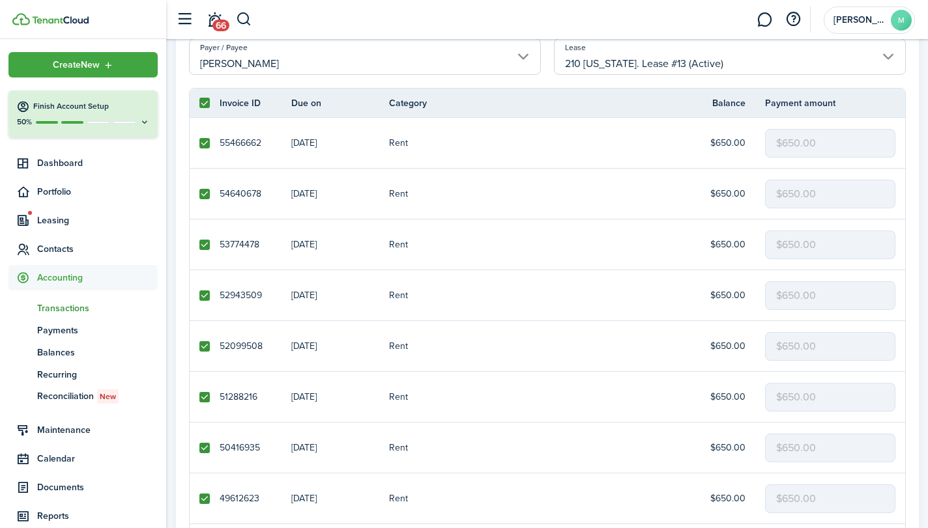
checkbox input "true"
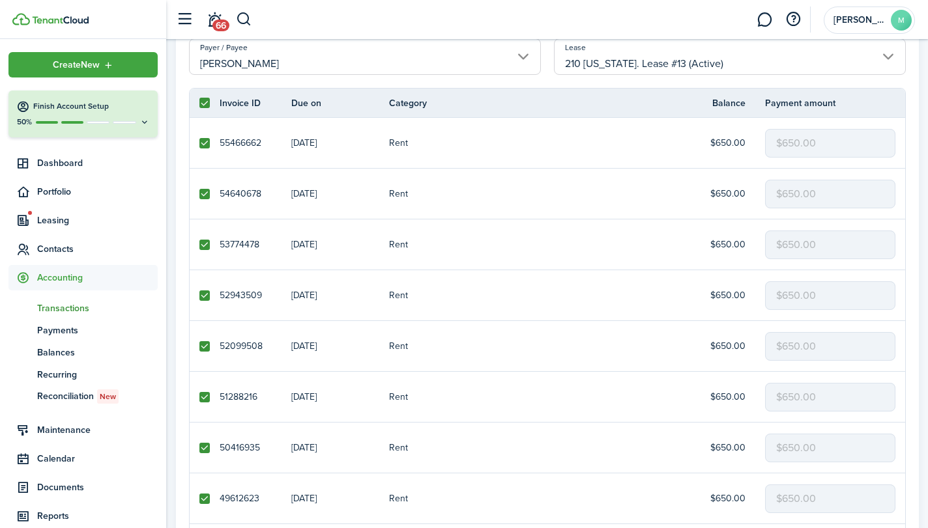
checkbox input "true"
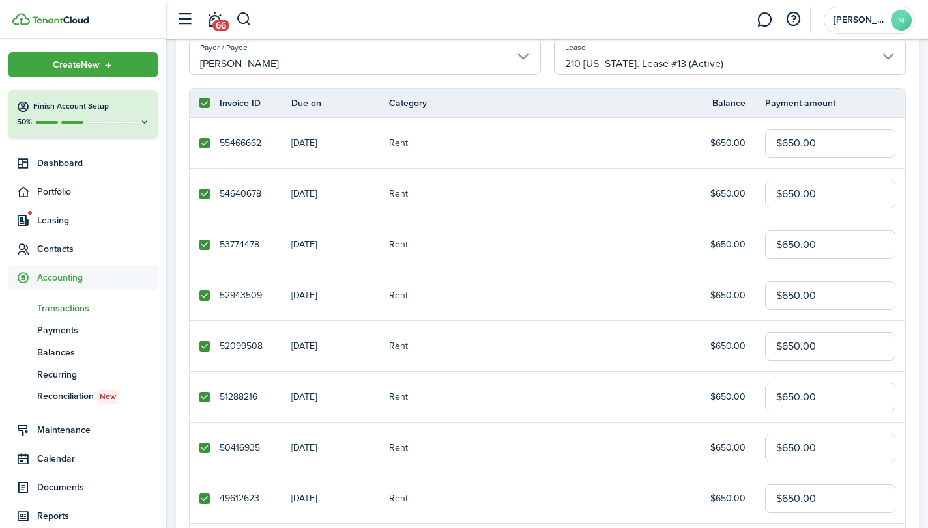
click at [201, 103] on label at bounding box center [204, 103] width 10 height 10
click at [199, 103] on input "checkbox" at bounding box center [199, 103] width 1 height 1
checkbox input "false"
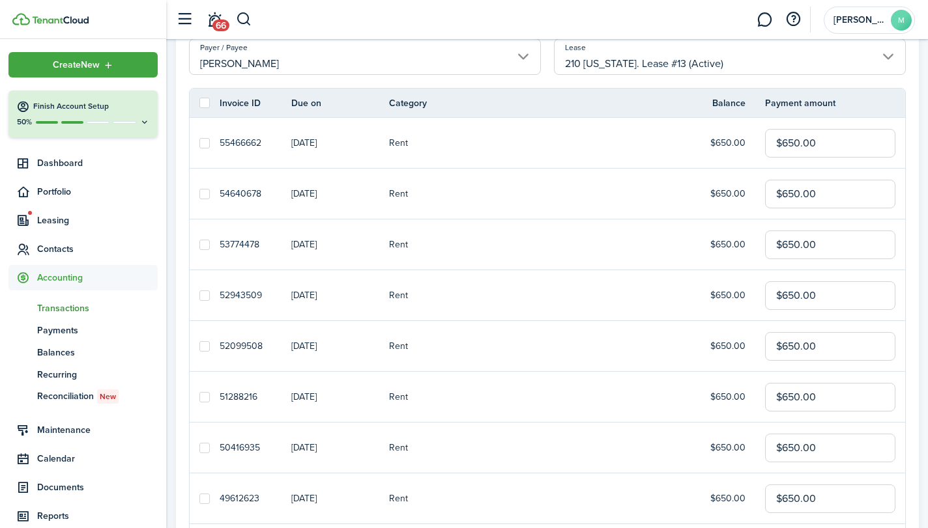
checkbox input "false"
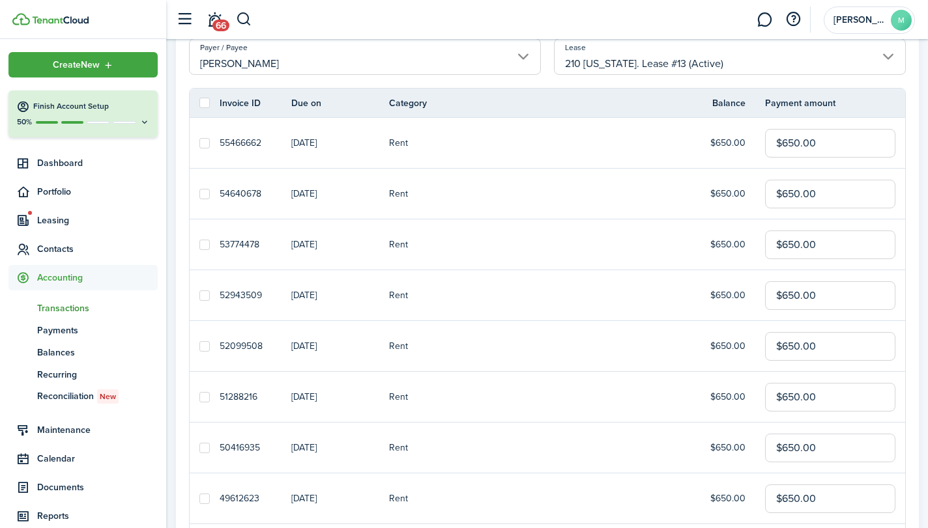
checkbox input "false"
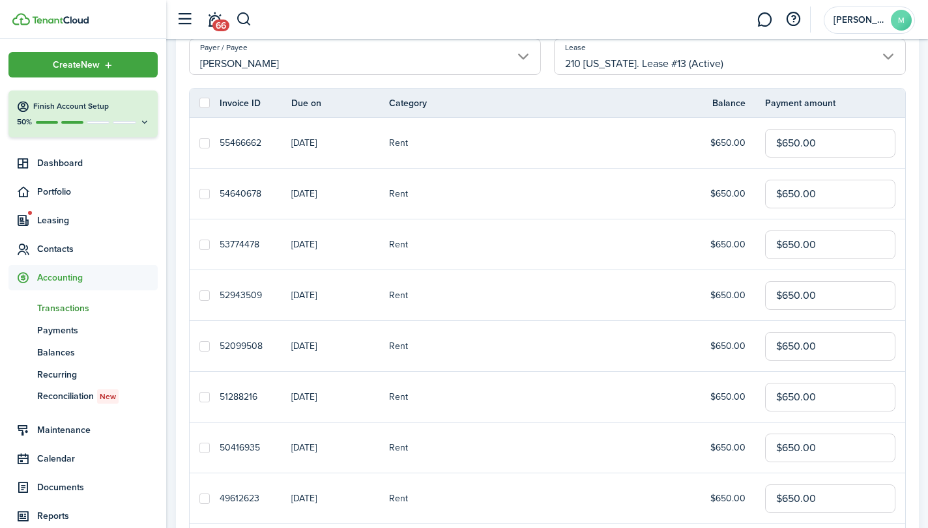
checkbox input "false"
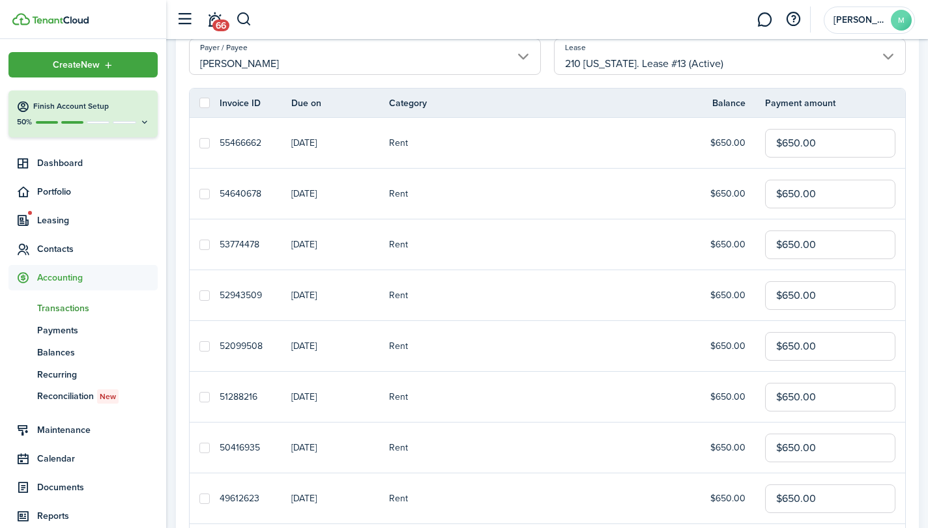
checkbox input "false"
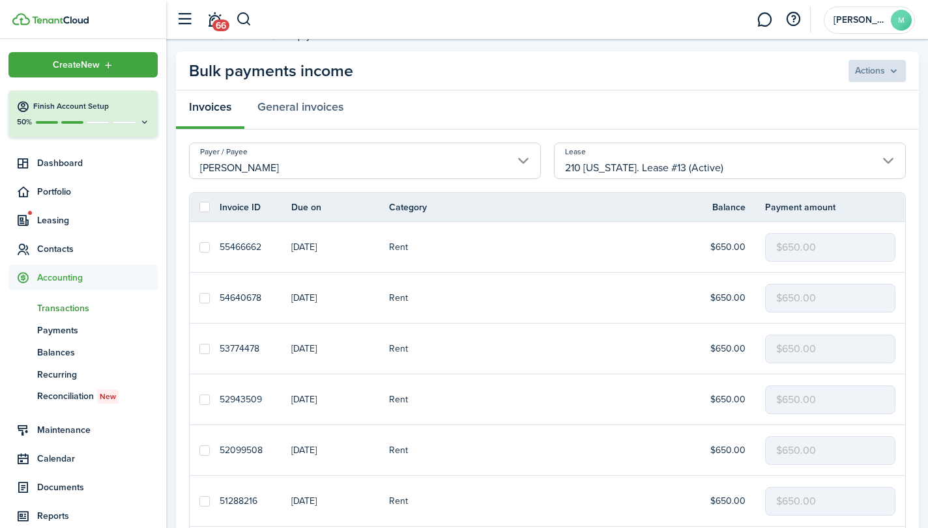
scroll to position [23, 0]
click at [205, 208] on label at bounding box center [204, 208] width 10 height 10
click at [199, 208] on input "checkbox" at bounding box center [199, 208] width 1 height 1
checkbox input "true"
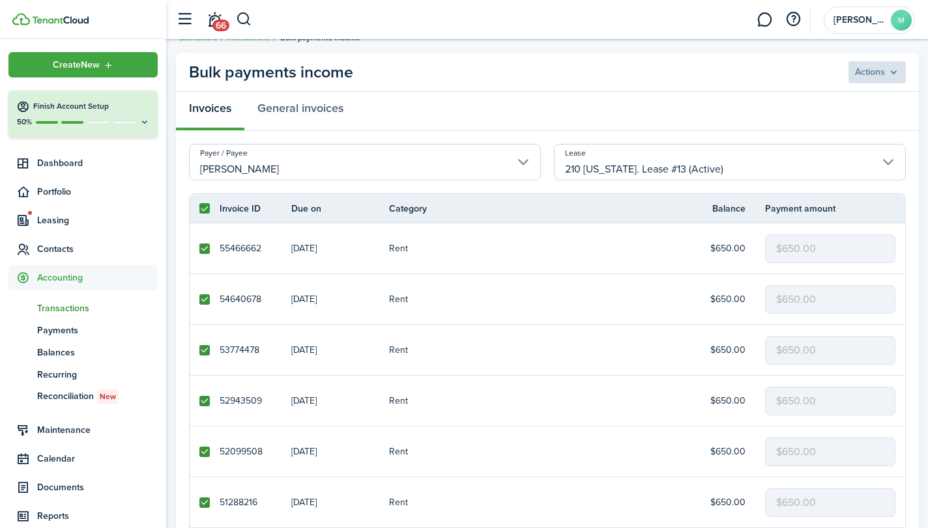
checkbox input "true"
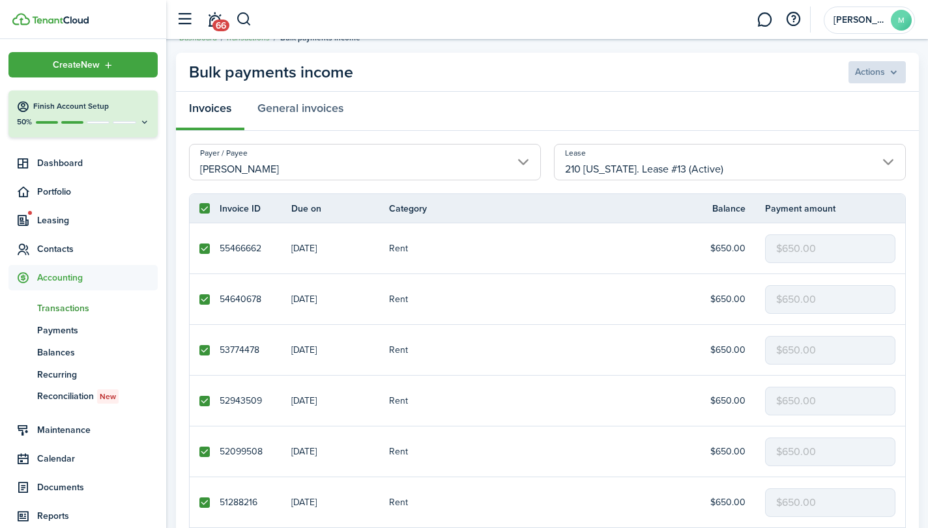
checkbox input "true"
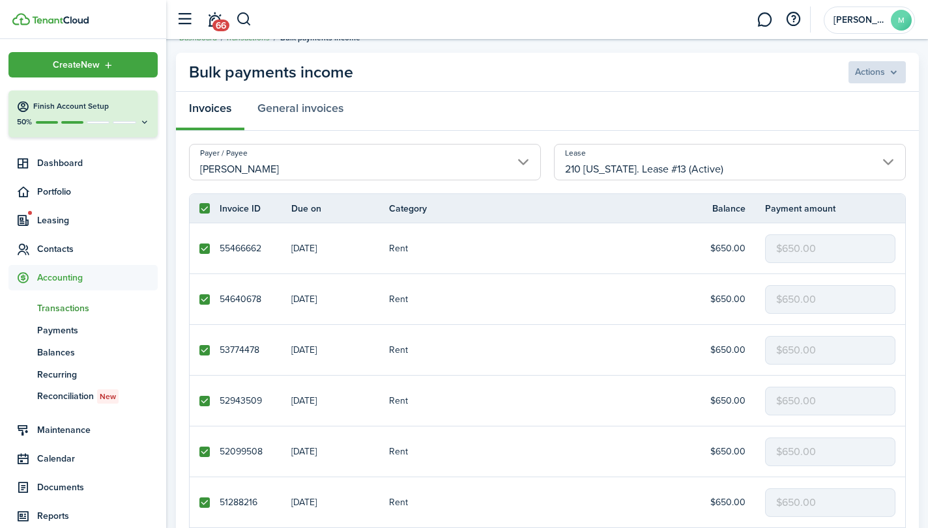
checkbox input "true"
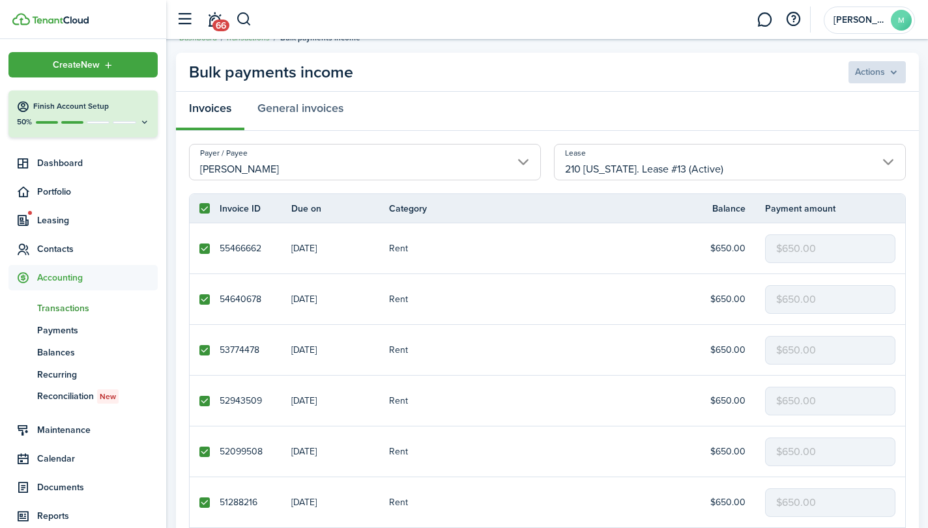
checkbox input "true"
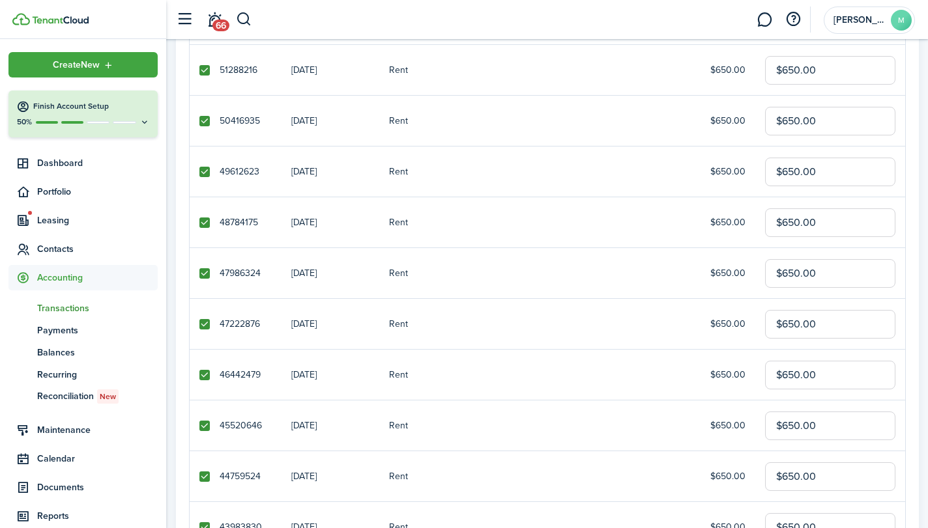
scroll to position [462, 0]
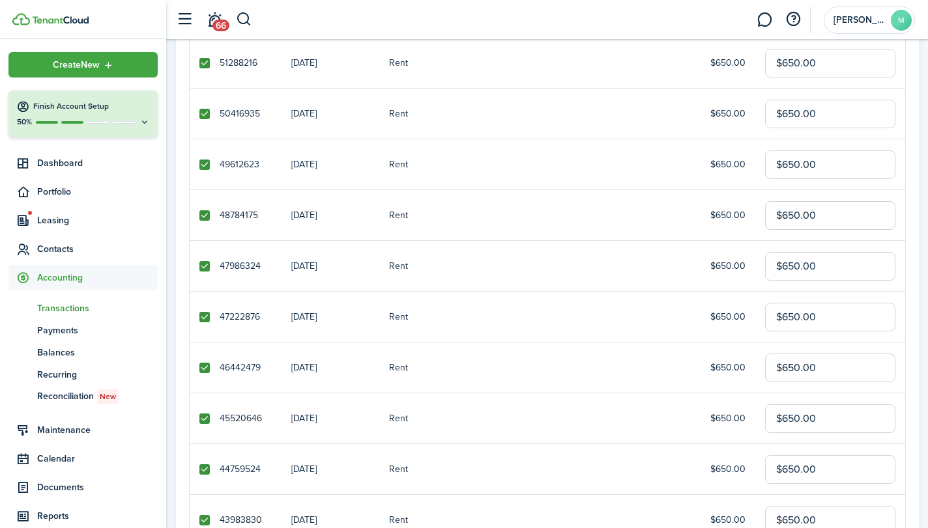
click at [204, 265] on label at bounding box center [204, 266] width 10 height 10
click at [199, 266] on input "checkbox" at bounding box center [199, 266] width 1 height 1
checkbox input "false"
click at [203, 313] on label at bounding box center [204, 317] width 10 height 10
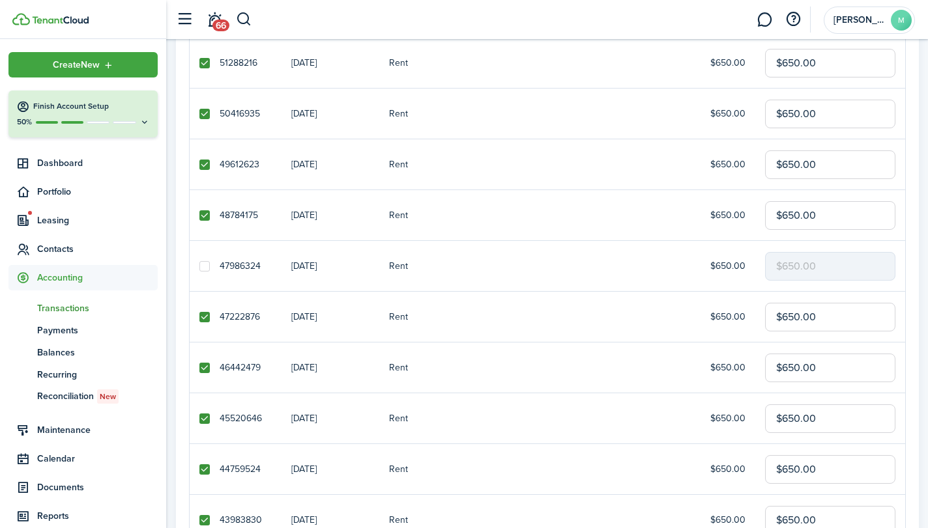
click at [199, 317] on input "checkbox" at bounding box center [199, 317] width 1 height 1
checkbox input "false"
click at [201, 365] on label at bounding box center [204, 368] width 10 height 10
click at [199, 367] on input "checkbox" at bounding box center [199, 367] width 1 height 1
checkbox input "false"
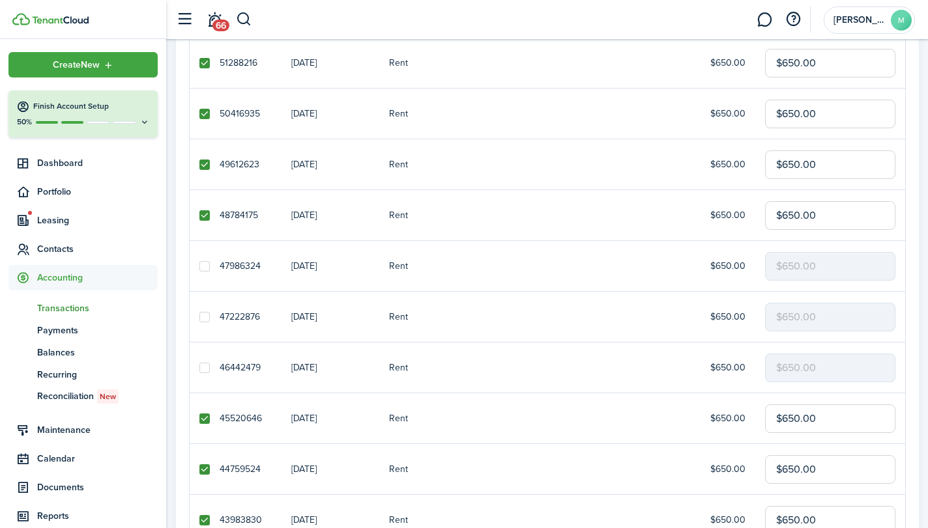
click at [205, 216] on label at bounding box center [204, 215] width 10 height 10
click at [199, 216] on input "checkbox" at bounding box center [199, 215] width 1 height 1
checkbox input "false"
click at [207, 418] on label at bounding box center [204, 419] width 10 height 10
click at [199, 418] on input "checkbox" at bounding box center [199, 418] width 1 height 1
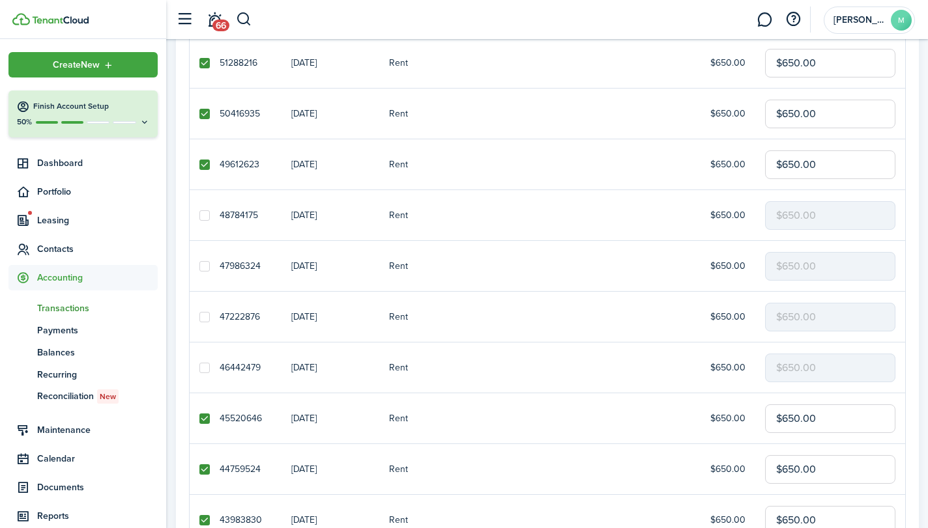
checkbox input "false"
click at [199, 472] on label at bounding box center [204, 469] width 10 height 10
click at [199, 470] on input "checkbox" at bounding box center [199, 469] width 1 height 1
checkbox input "false"
click at [205, 517] on label at bounding box center [204, 520] width 10 height 10
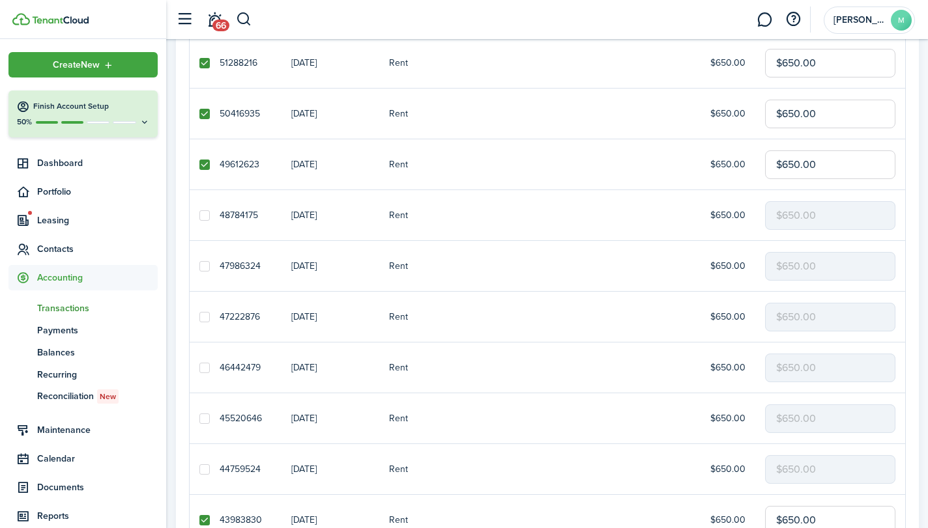
click at [199, 520] on input "checkbox" at bounding box center [199, 520] width 1 height 1
checkbox input "false"
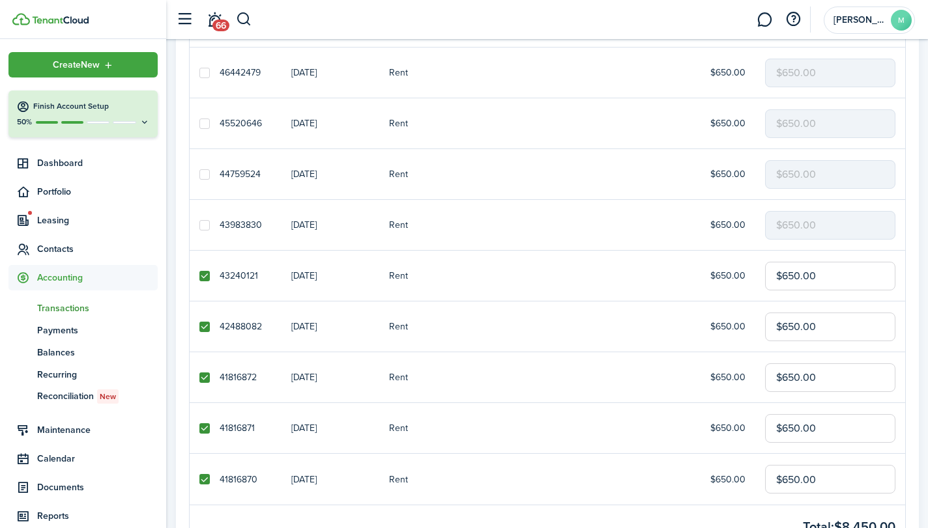
scroll to position [780, 0]
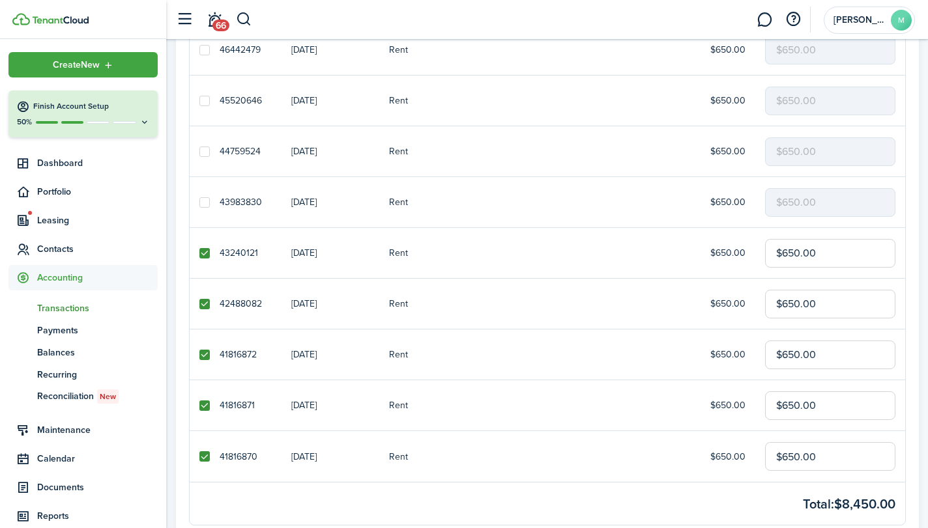
click at [205, 254] on label at bounding box center [204, 253] width 10 height 10
click at [199, 253] on input "checkbox" at bounding box center [199, 253] width 1 height 1
checkbox input "false"
click at [203, 302] on label at bounding box center [204, 304] width 10 height 10
click at [199, 304] on input "checkbox" at bounding box center [199, 304] width 1 height 1
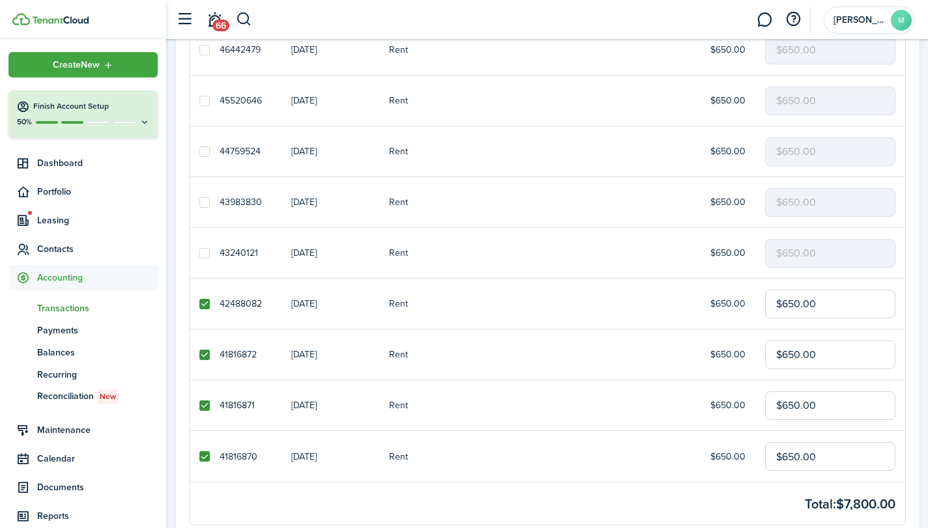
checkbox input "false"
click at [204, 353] on label at bounding box center [204, 355] width 10 height 10
click at [199, 354] on input "checkbox" at bounding box center [199, 354] width 1 height 1
checkbox input "false"
click at [203, 401] on label at bounding box center [204, 406] width 10 height 10
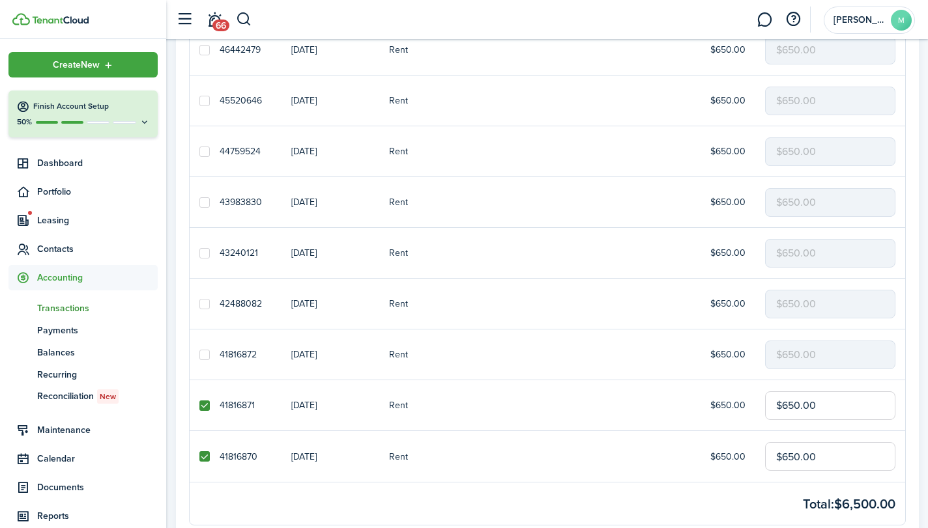
click at [199, 405] on input "checkbox" at bounding box center [199, 405] width 1 height 1
checkbox input "false"
click at [205, 457] on label at bounding box center [204, 456] width 10 height 10
click at [199, 457] on input "checkbox" at bounding box center [199, 457] width 1 height 1
checkbox input "false"
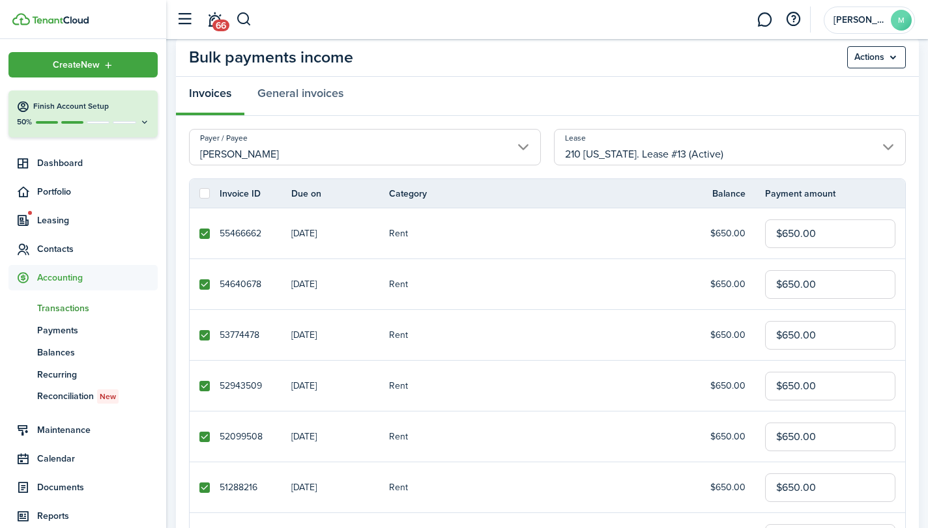
scroll to position [0, 0]
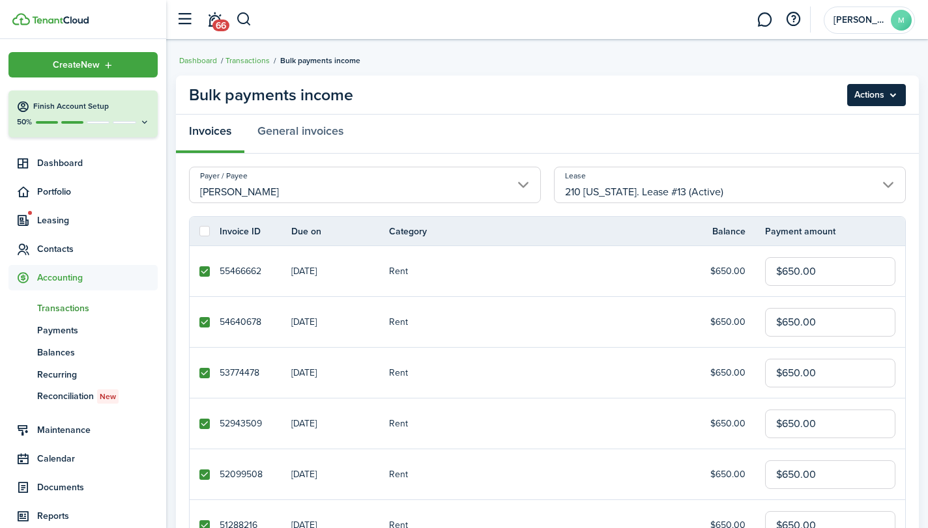
click at [876, 84] on menu-btn "Actions" at bounding box center [876, 95] width 59 height 22
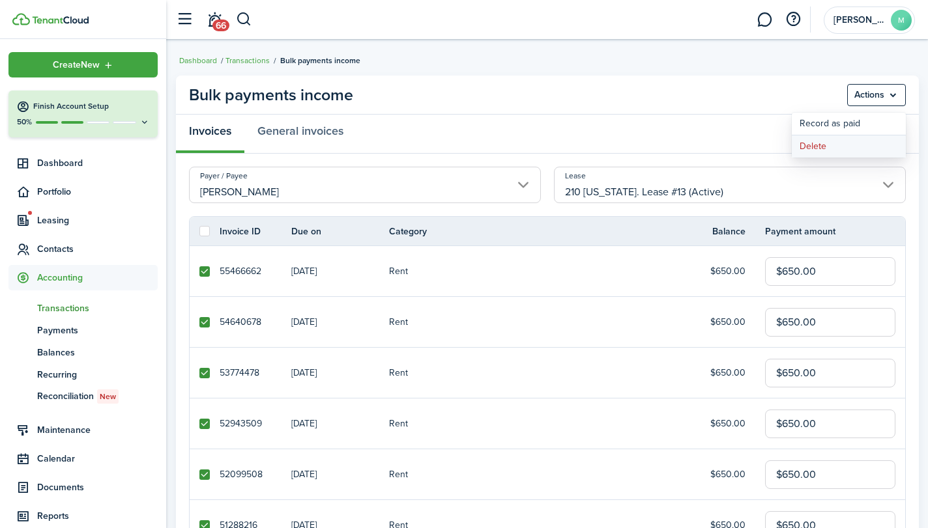
click at [823, 141] on button "Delete" at bounding box center [848, 146] width 114 height 22
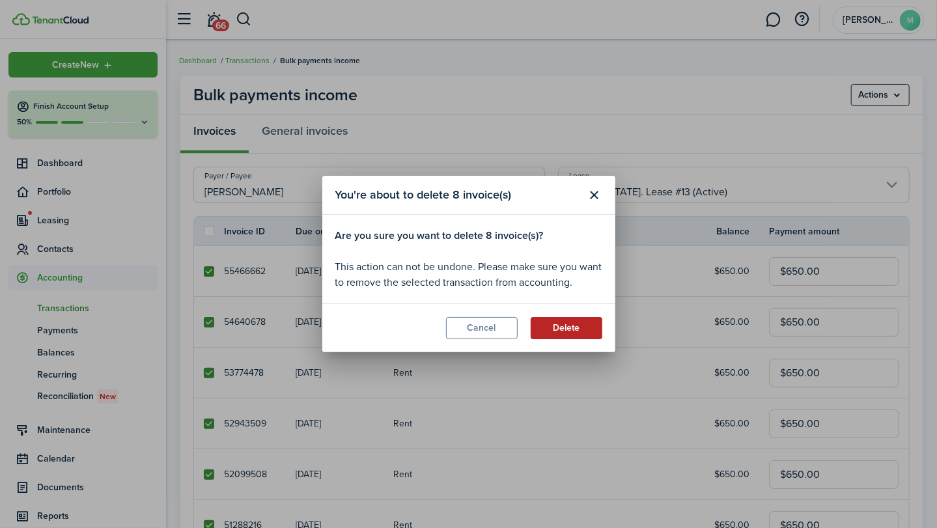
click at [569, 325] on button "Delete" at bounding box center [567, 328] width 72 height 22
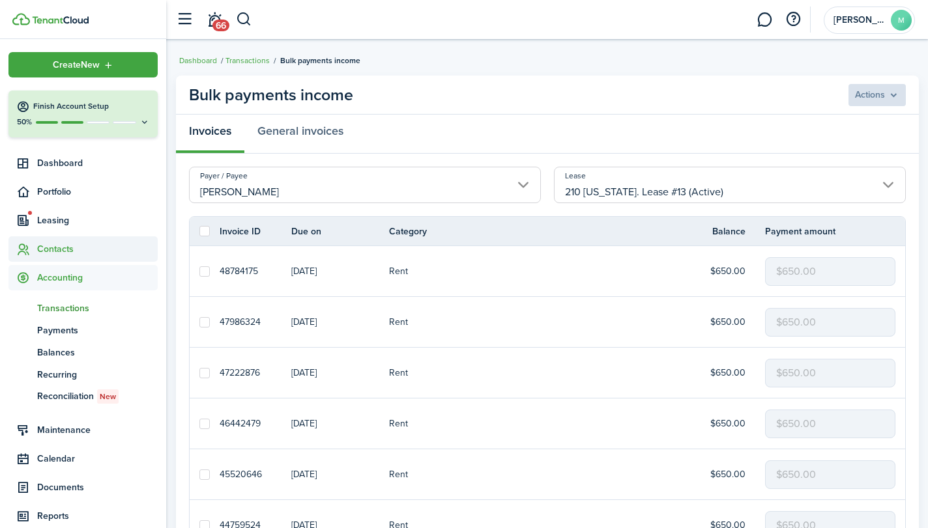
click at [68, 251] on span "Contacts" at bounding box center [97, 249] width 121 height 14
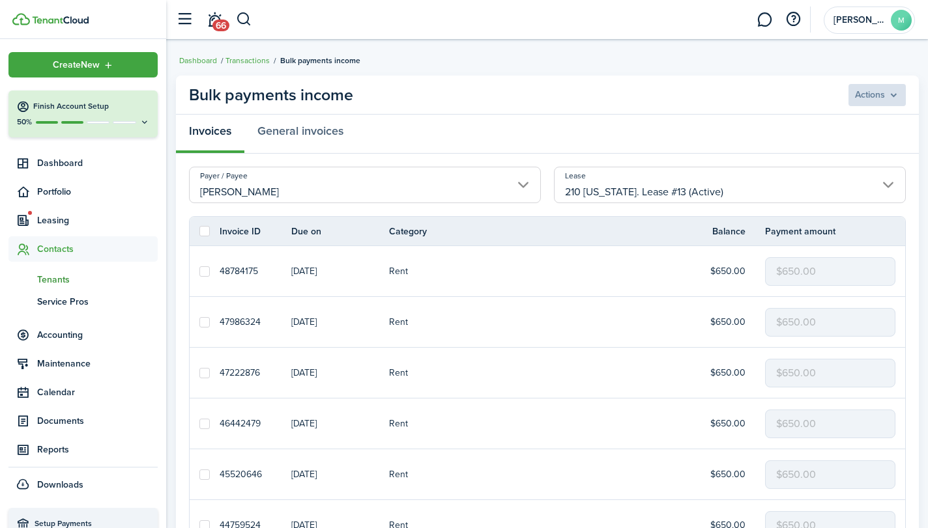
click at [65, 282] on span "Tenants" at bounding box center [97, 280] width 121 height 14
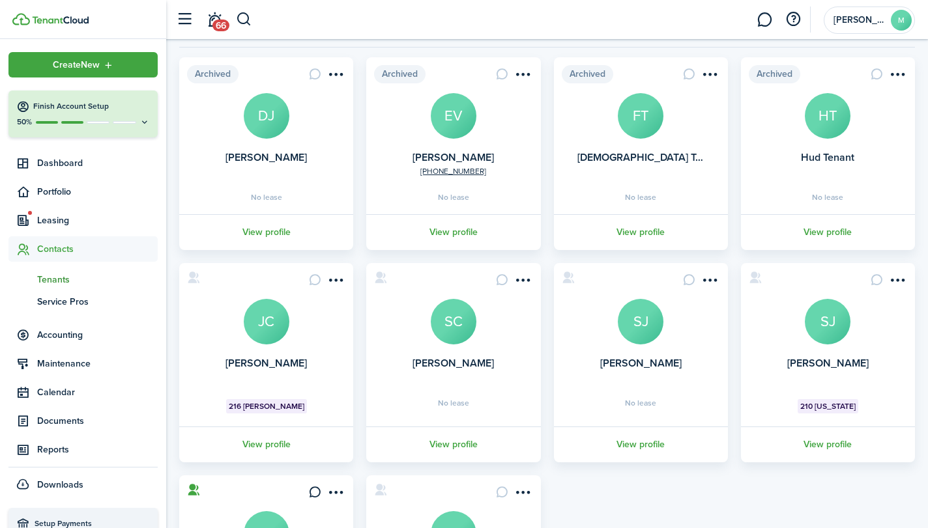
scroll to position [97, 0]
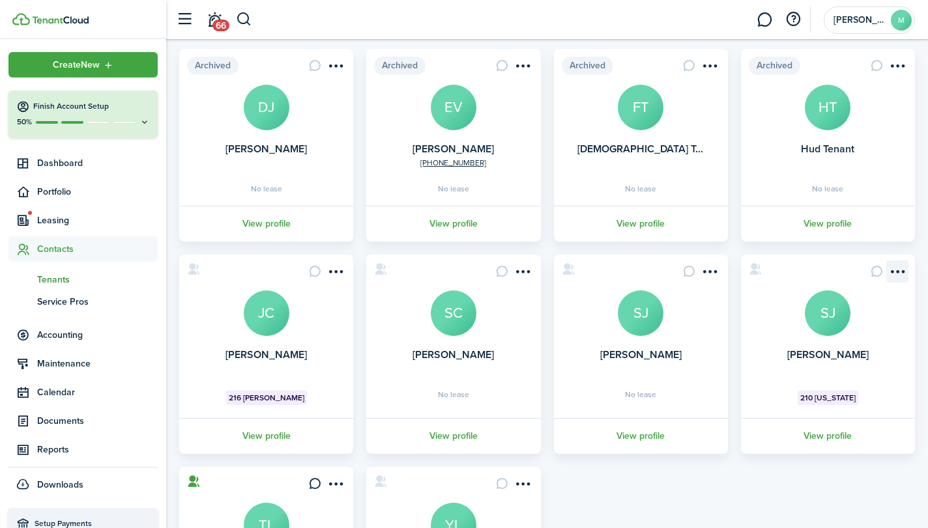
click at [894, 272] on menu-btn-icon "Open menu" at bounding box center [897, 272] width 22 height 22
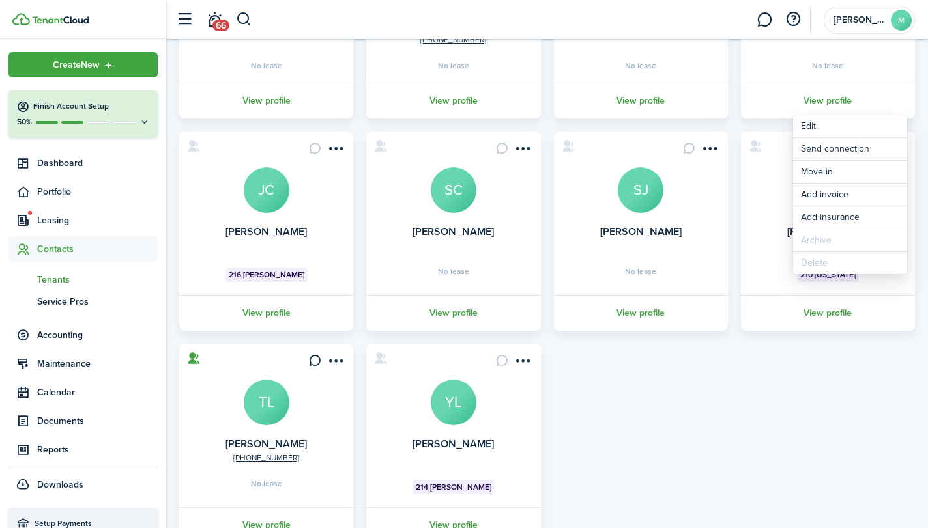
scroll to position [216, 0]
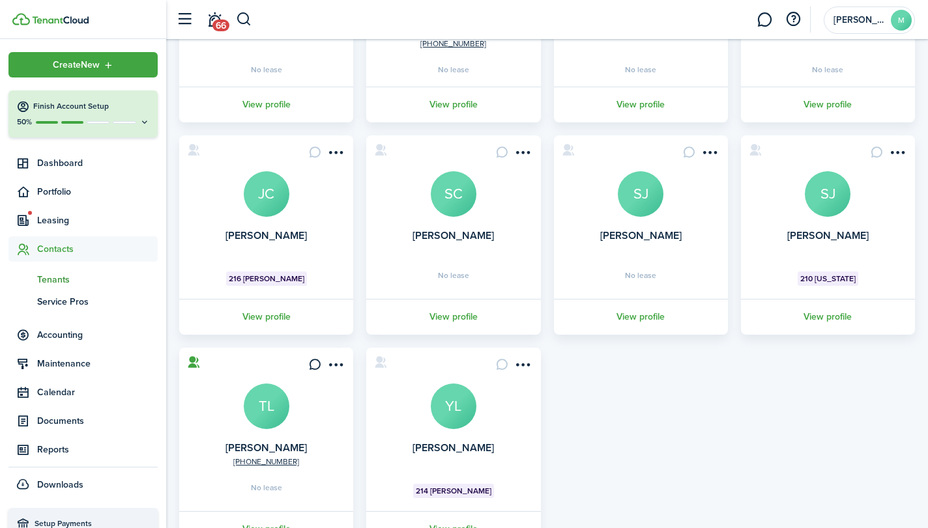
click at [729, 397] on div "Archived [PERSON_NAME] DJ No lease View profile Archived [PHONE_NUMBER] [PERSON…" at bounding box center [547, 238] width 748 height 617
click at [837, 311] on link "View profile" at bounding box center [828, 317] width 178 height 36
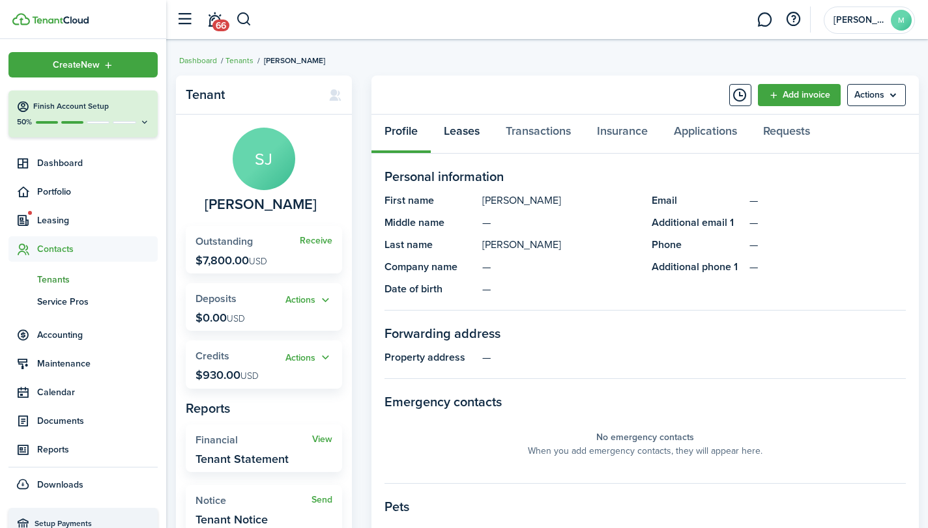
click at [469, 137] on link "Leases" at bounding box center [462, 134] width 62 height 39
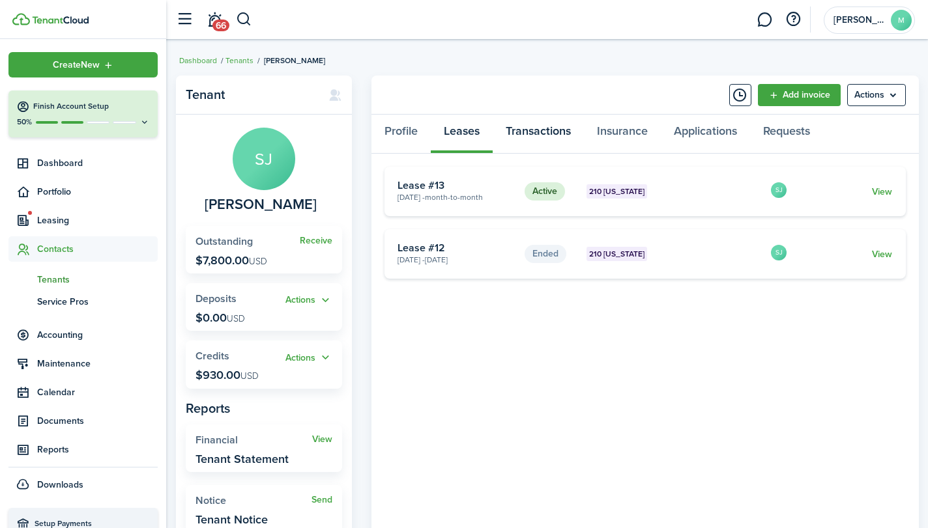
click at [538, 132] on link "Transactions" at bounding box center [537, 134] width 91 height 39
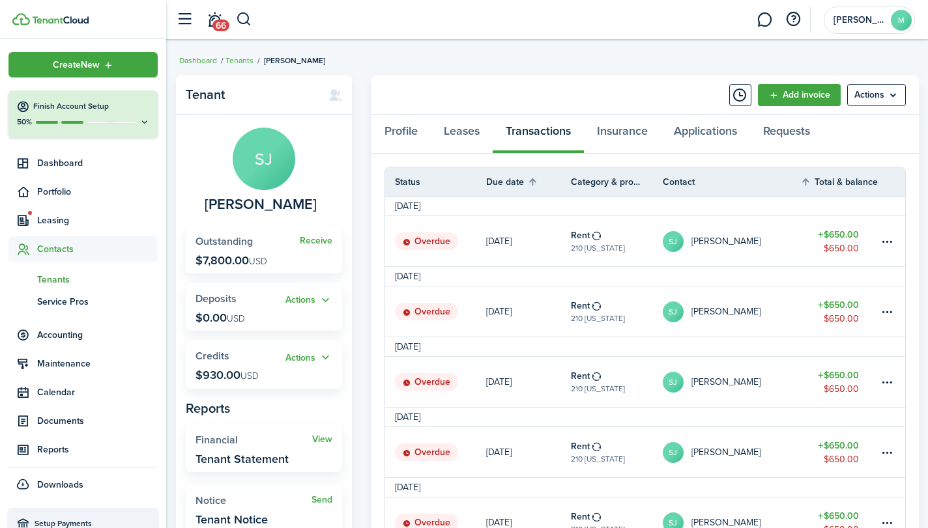
click at [66, 248] on span "Contacts" at bounding box center [97, 249] width 121 height 14
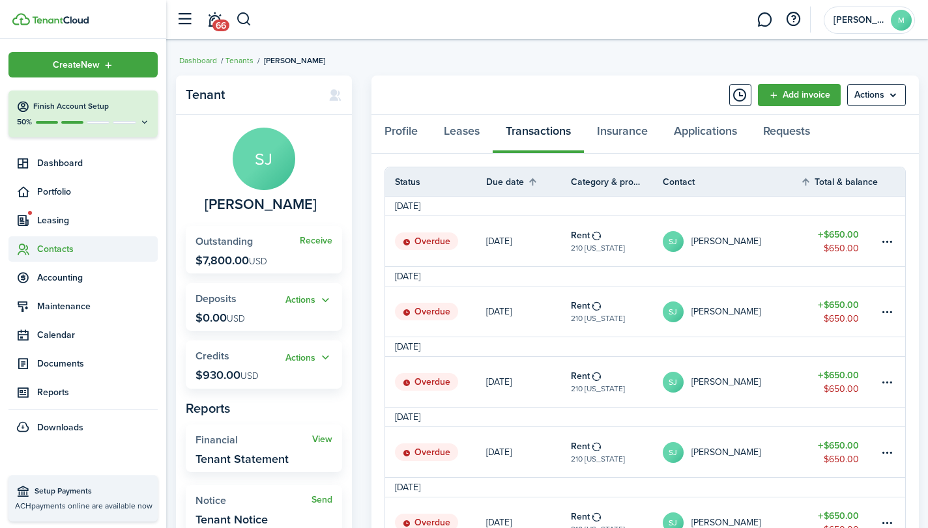
click at [66, 250] on span "Contacts" at bounding box center [97, 249] width 121 height 14
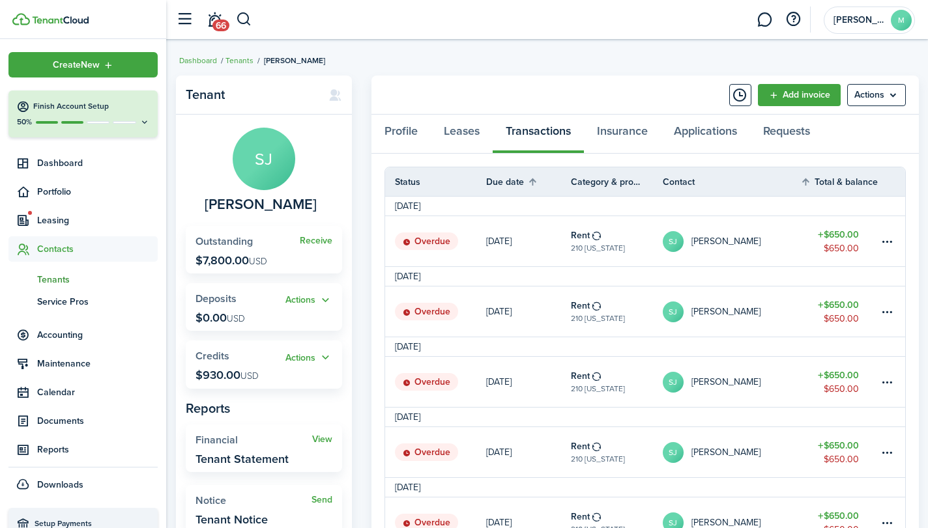
click at [57, 277] on span "Tenants" at bounding box center [97, 280] width 121 height 14
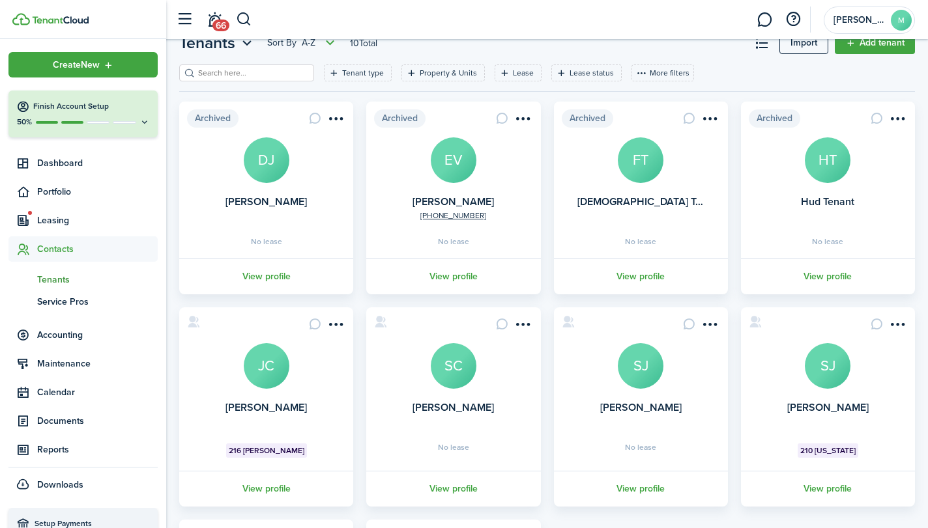
scroll to position [52, 0]
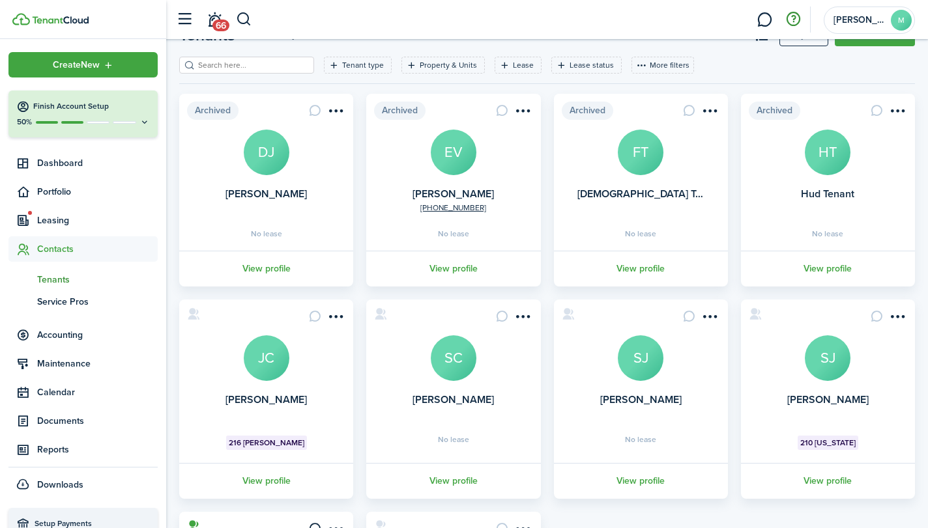
click at [793, 17] on button "button" at bounding box center [793, 19] width 22 height 22
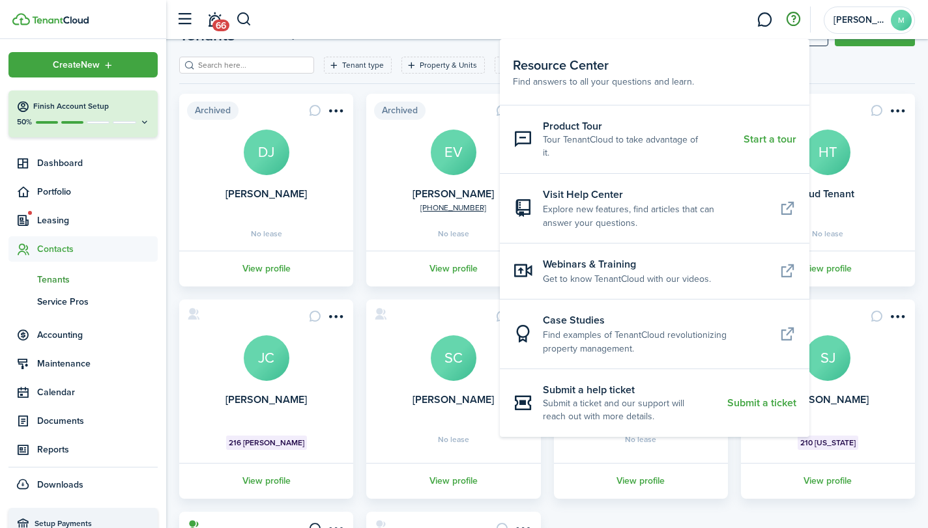
click at [793, 17] on button "button" at bounding box center [793, 19] width 22 height 22
click at [784, 200] on icon at bounding box center [787, 208] width 18 height 17
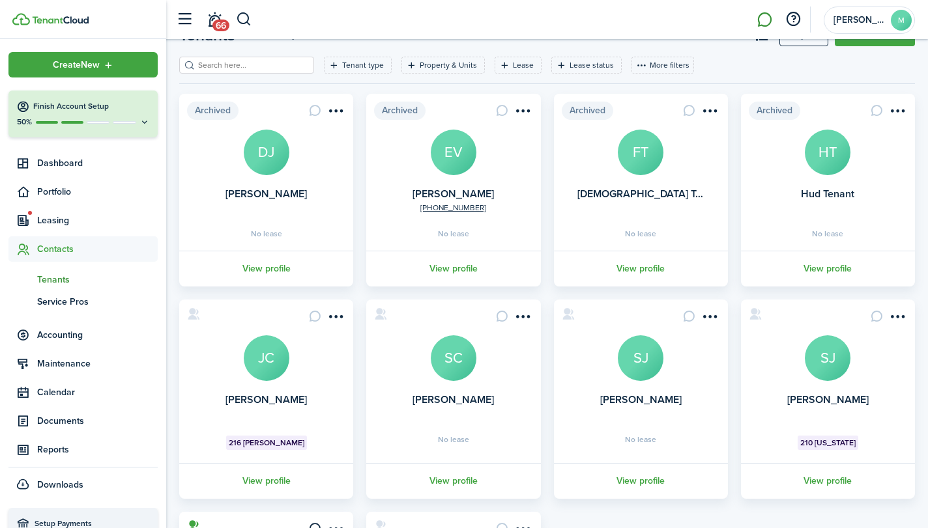
click at [765, 20] on link at bounding box center [764, 19] width 25 height 33
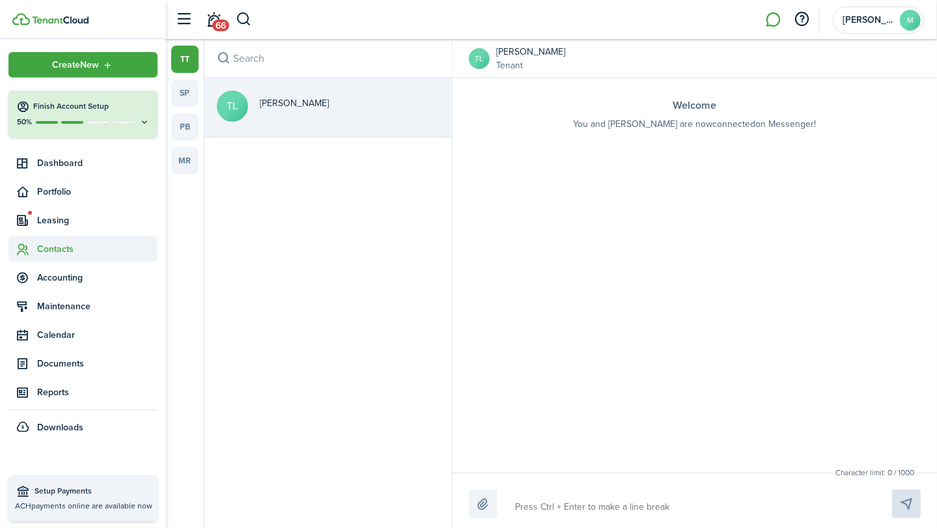
click at [64, 248] on span "Contacts" at bounding box center [97, 249] width 121 height 14
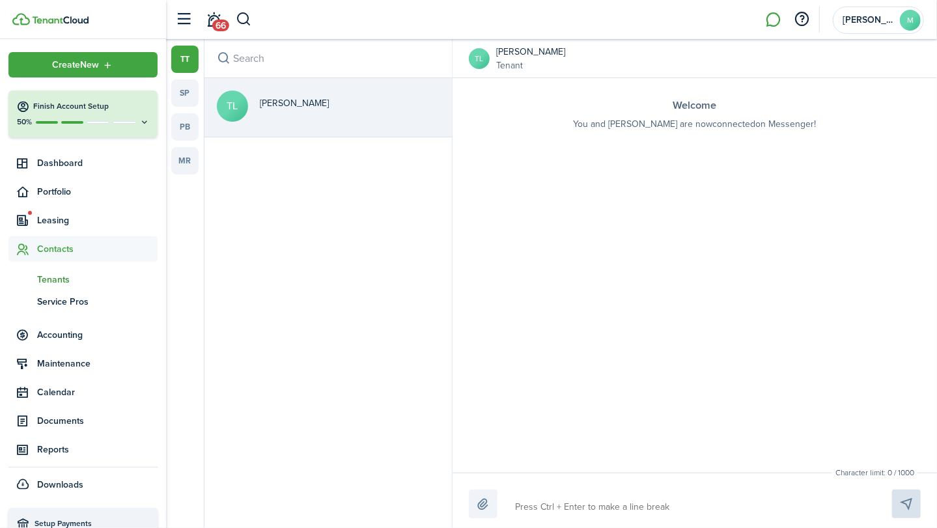
click at [63, 273] on span "Tenants" at bounding box center [97, 280] width 121 height 14
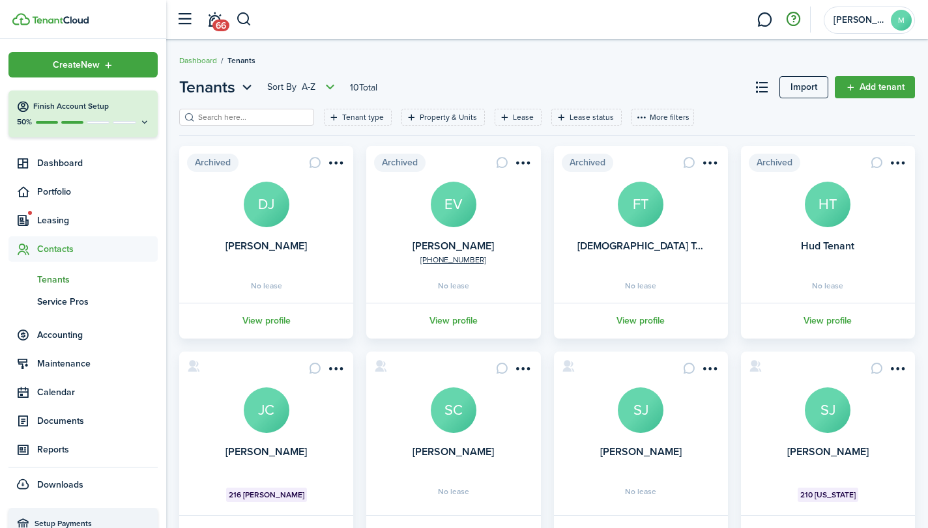
click at [793, 18] on button "button" at bounding box center [793, 19] width 22 height 22
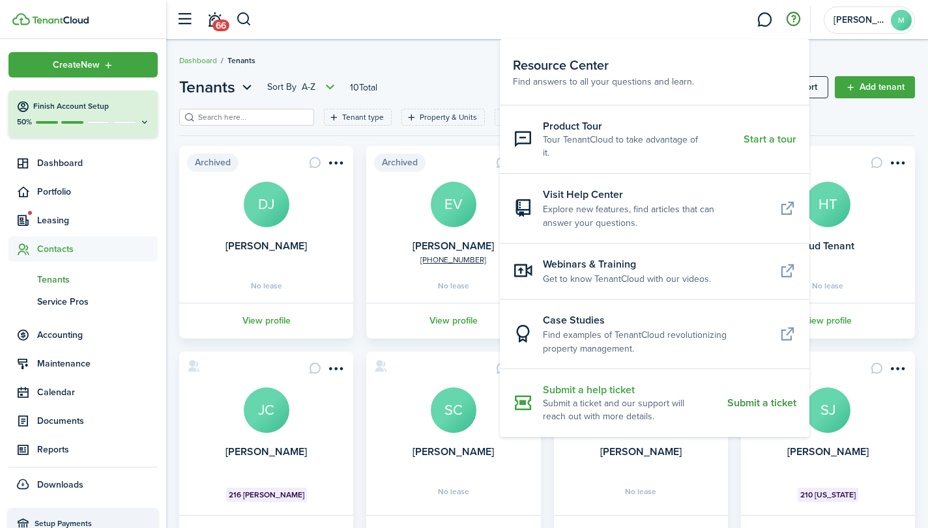
click at [771, 397] on resource-center-item-link "Submit a ticket" at bounding box center [761, 403] width 69 height 12
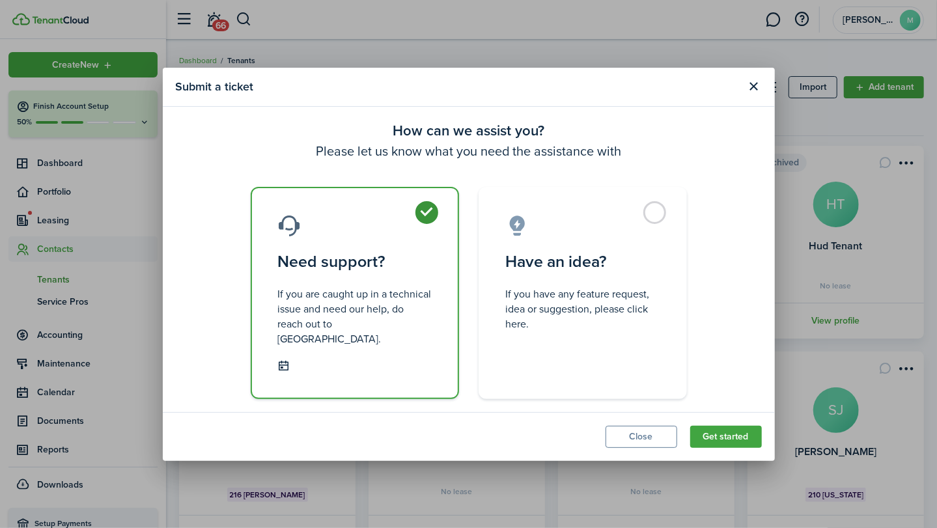
click at [360, 264] on control-radio-card-title "Need support?" at bounding box center [355, 261] width 154 height 23
click at [737, 427] on button "Get started" at bounding box center [726, 437] width 72 height 22
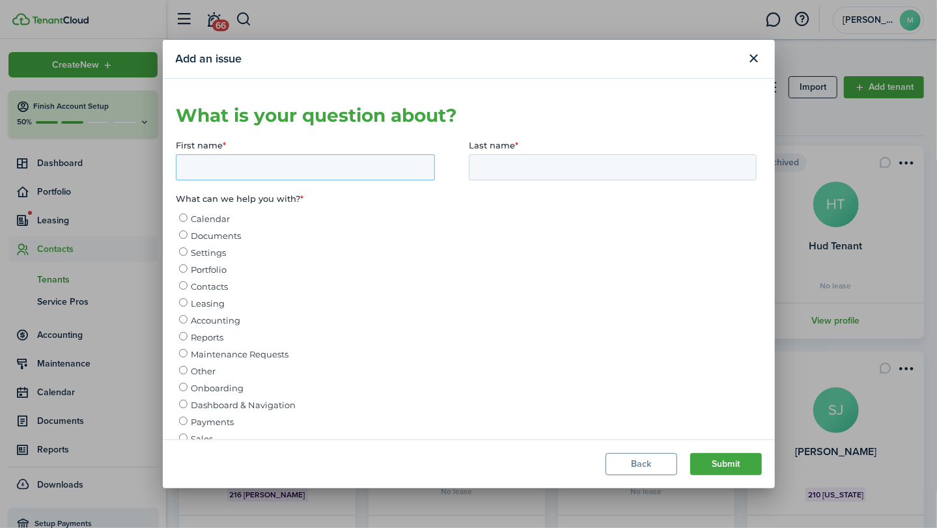
click at [331, 172] on input "First name *" at bounding box center [304, 167] width 259 height 26
type input "[PERSON_NAME]"
click at [438, 291] on label "Contacts" at bounding box center [467, 285] width 578 height 13
click at [187, 289] on input "Contacts" at bounding box center [182, 285] width 8 height 8
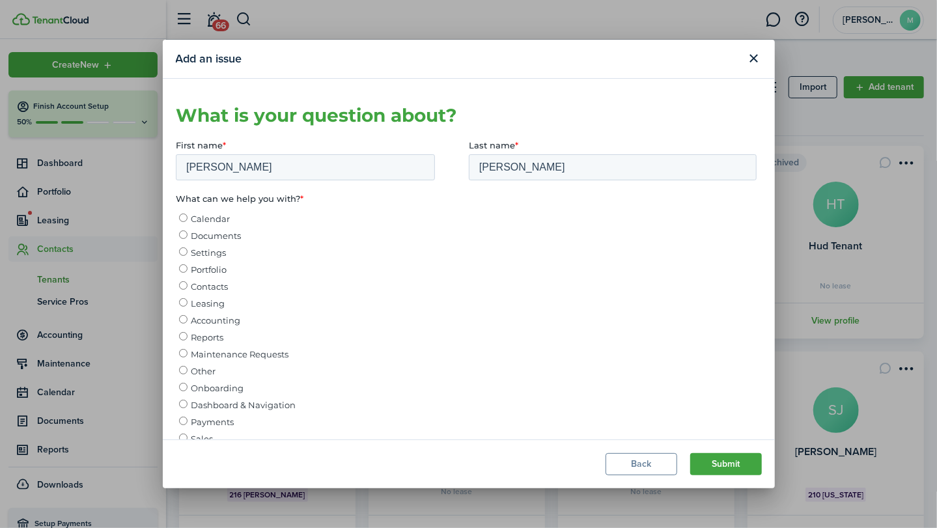
radio input "true"
click at [219, 289] on span "Contacts" at bounding box center [208, 286] width 37 height 10
click at [187, 289] on input "Contacts" at bounding box center [182, 285] width 8 height 8
click at [330, 168] on input "[PERSON_NAME]" at bounding box center [304, 167] width 259 height 26
type input "M"
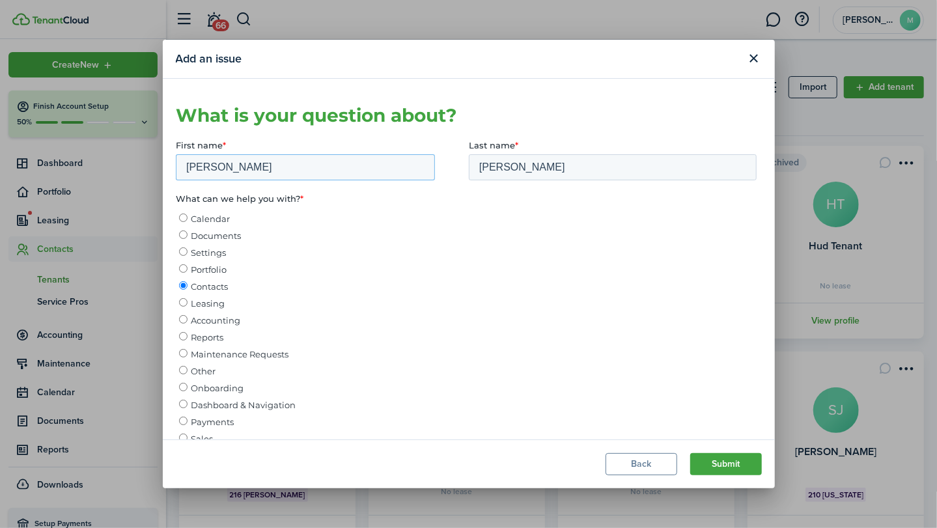
type input "[PERSON_NAME]"
click at [728, 462] on button "Submit" at bounding box center [726, 464] width 72 height 22
drag, startPoint x: 771, startPoint y: 205, endPoint x: 550, endPoint y: 98, distance: 245.0
click at [586, 169] on input "[PERSON_NAME]" at bounding box center [612, 167] width 288 height 26
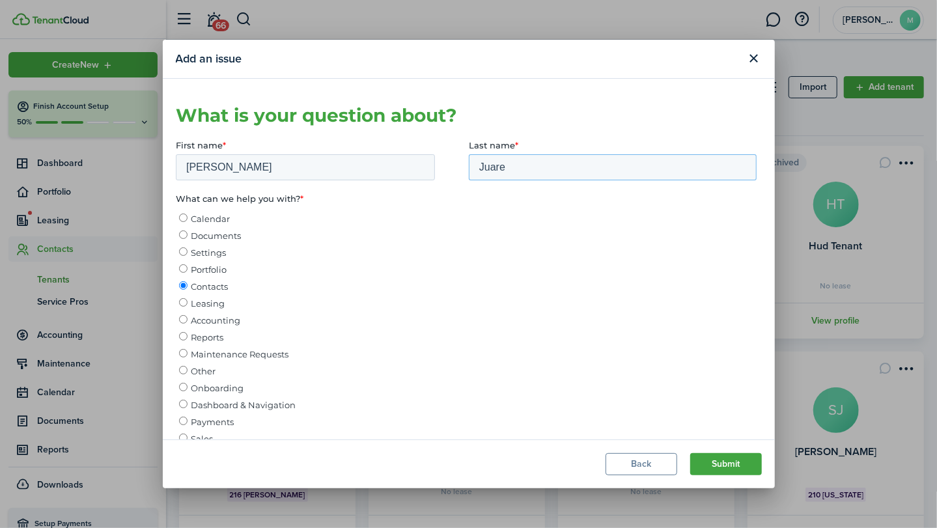
click at [586, 169] on input "Juare" at bounding box center [612, 167] width 288 height 26
type input "J"
type input "[PERSON_NAME]"
click at [363, 162] on input "[PERSON_NAME]" at bounding box center [304, 167] width 259 height 26
type input "S"
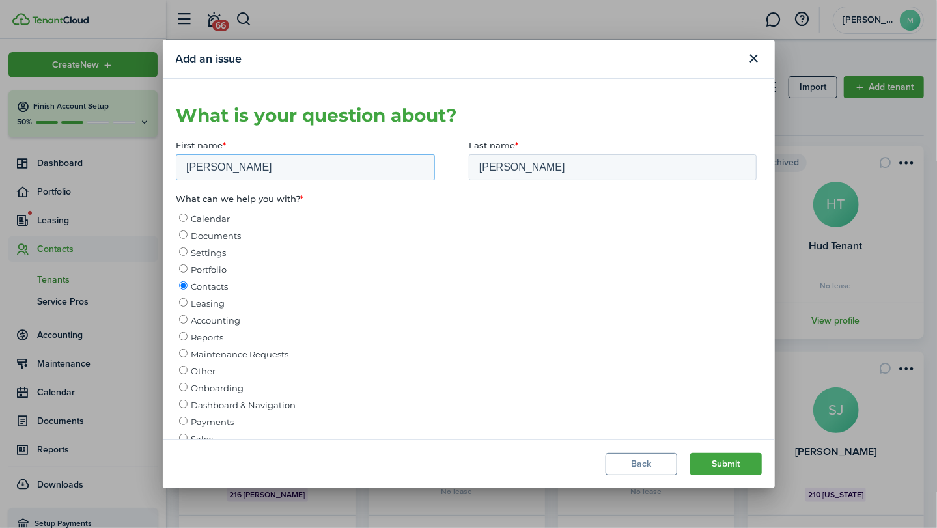
type input "[PERSON_NAME]"
click at [440, 282] on label "Contacts" at bounding box center [467, 285] width 578 height 13
click at [187, 282] on input "Contacts" at bounding box center [182, 285] width 8 height 8
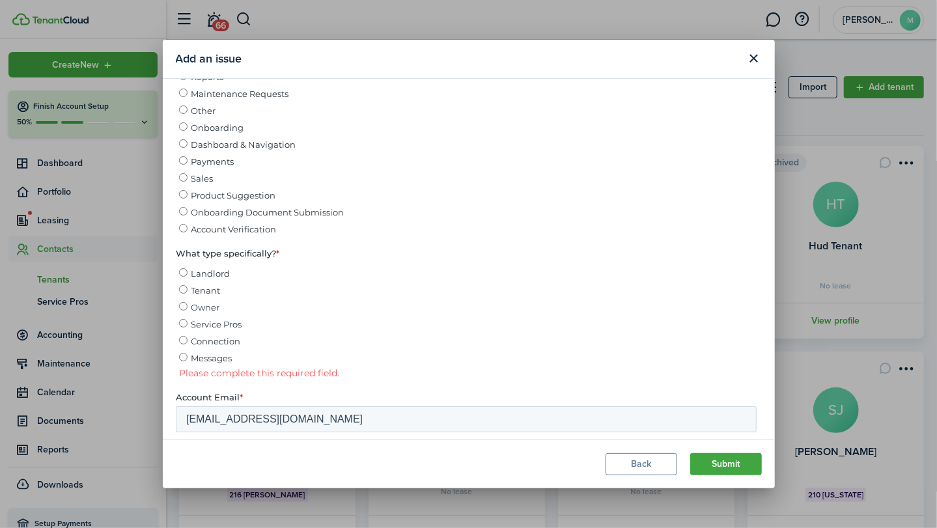
scroll to position [330, 0]
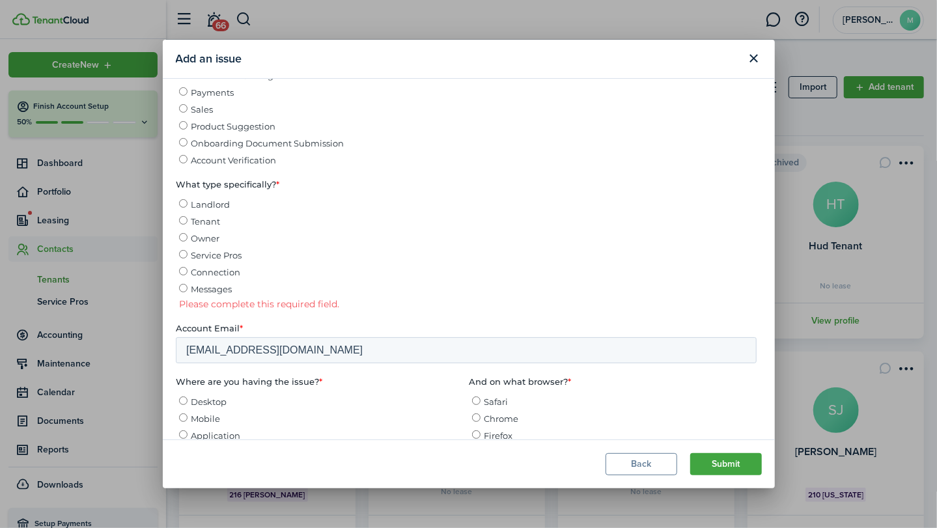
click at [186, 223] on input "Tenant" at bounding box center [182, 220] width 8 height 8
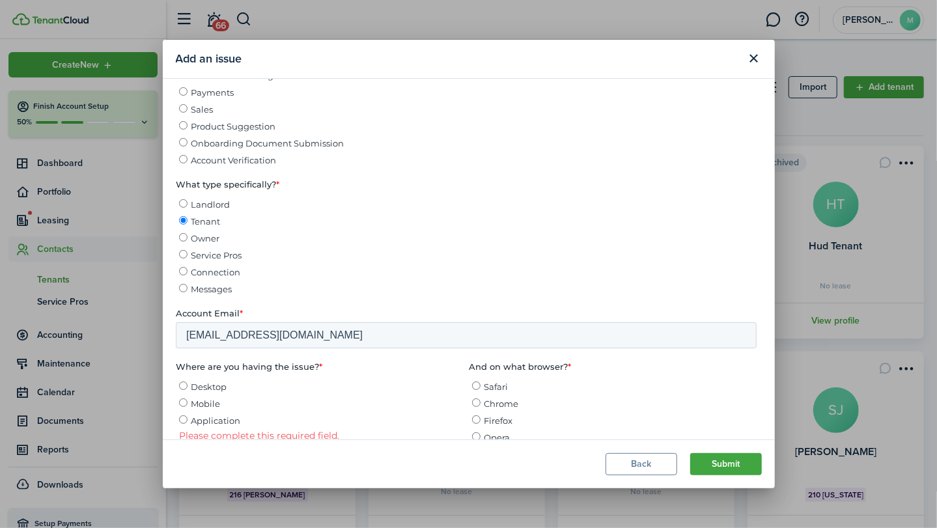
click at [186, 390] on input "Desktop" at bounding box center [182, 386] width 8 height 8
click at [472, 424] on input "Firefox" at bounding box center [476, 420] width 8 height 8
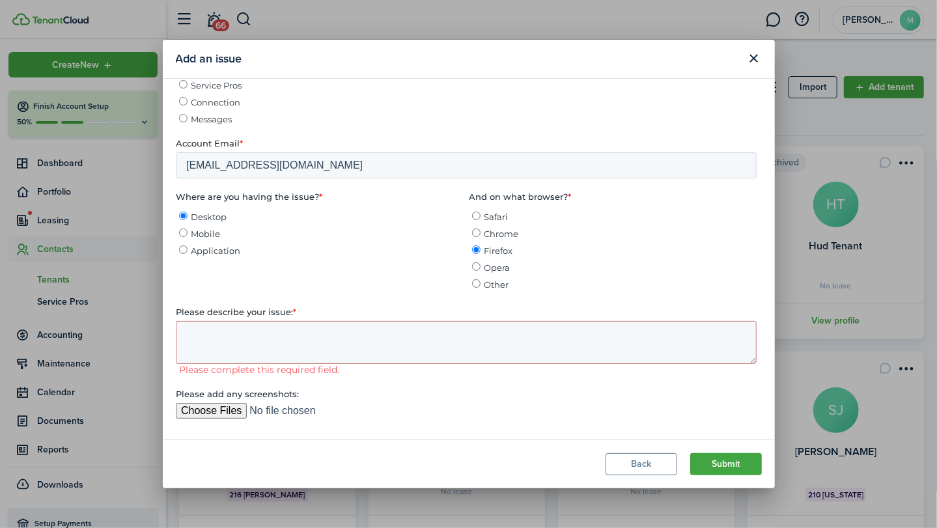
scroll to position [500, 0]
click at [547, 350] on textarea "Please describe your issue: *" at bounding box center [465, 341] width 581 height 43
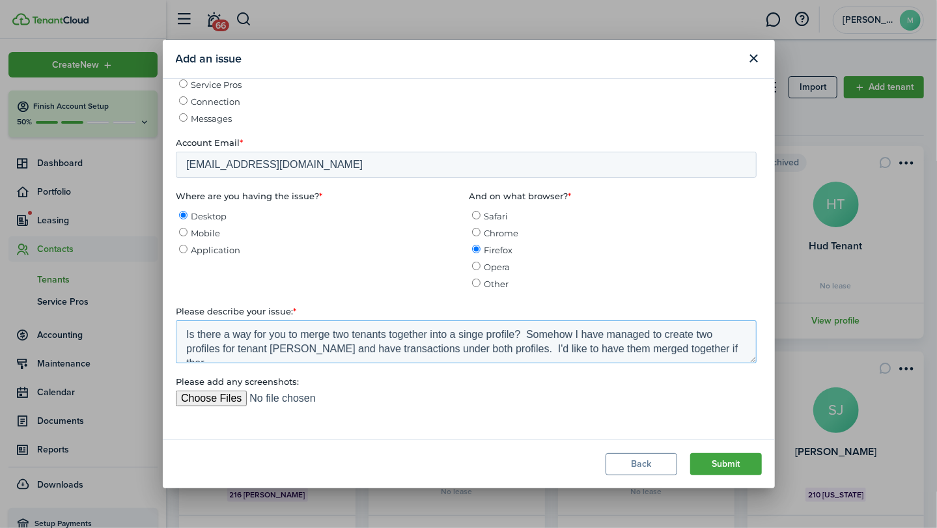
scroll to position [7, 0]
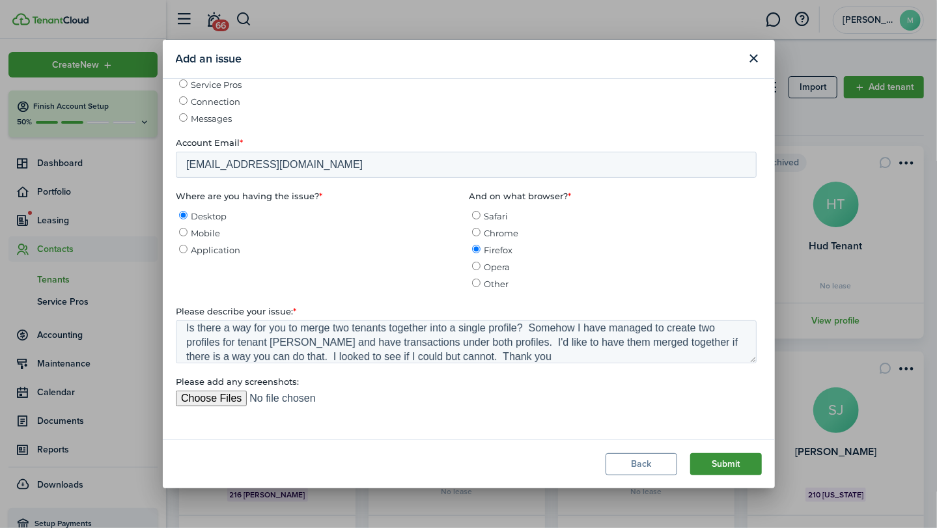
click at [728, 461] on button "Submit" at bounding box center [726, 464] width 72 height 22
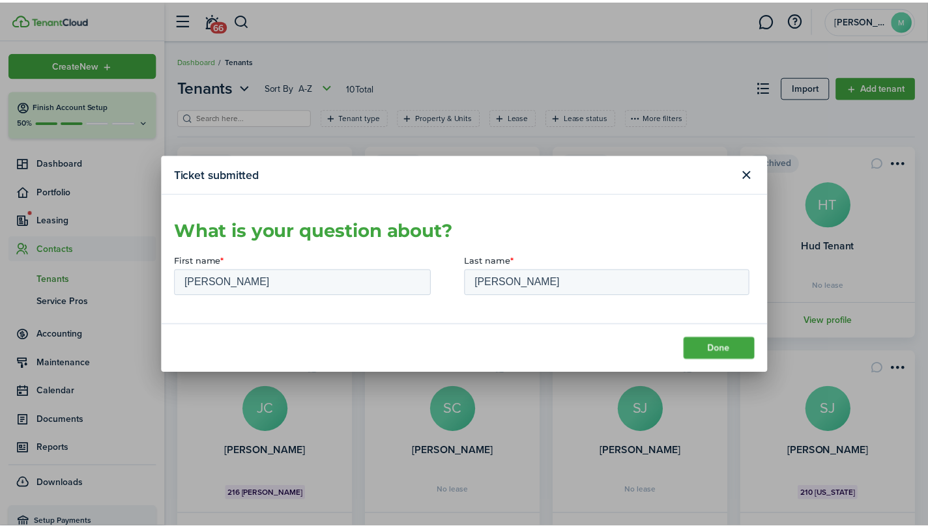
scroll to position [0, 0]
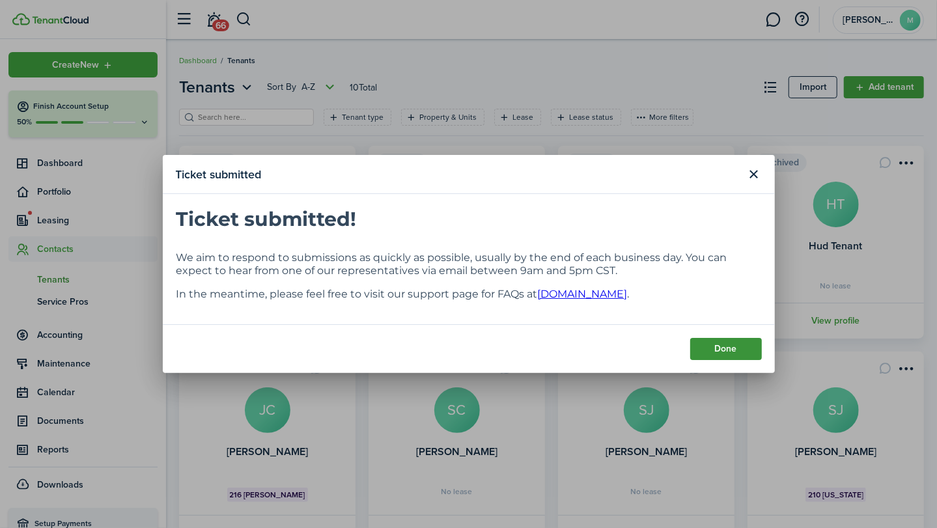
click at [739, 347] on button "Done" at bounding box center [726, 349] width 72 height 22
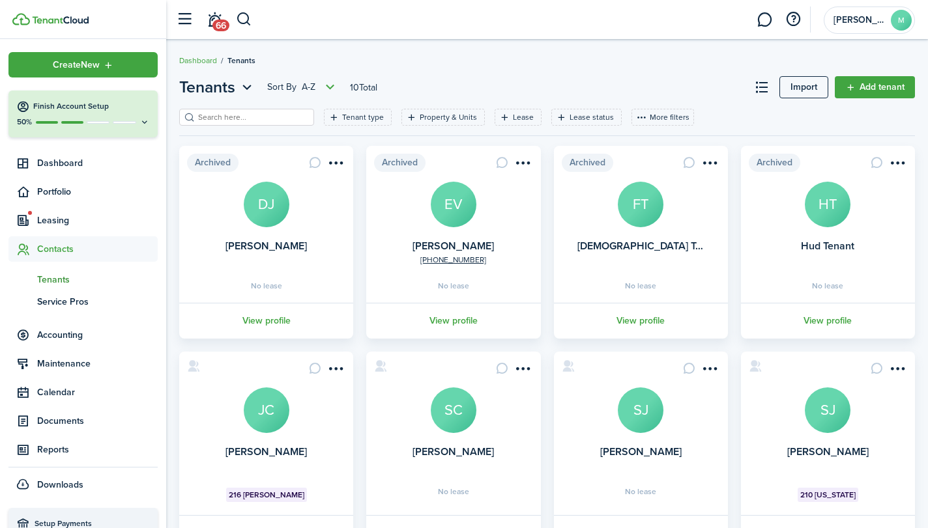
click at [465, 414] on avatar-text "SC" at bounding box center [454, 411] width 46 height 46
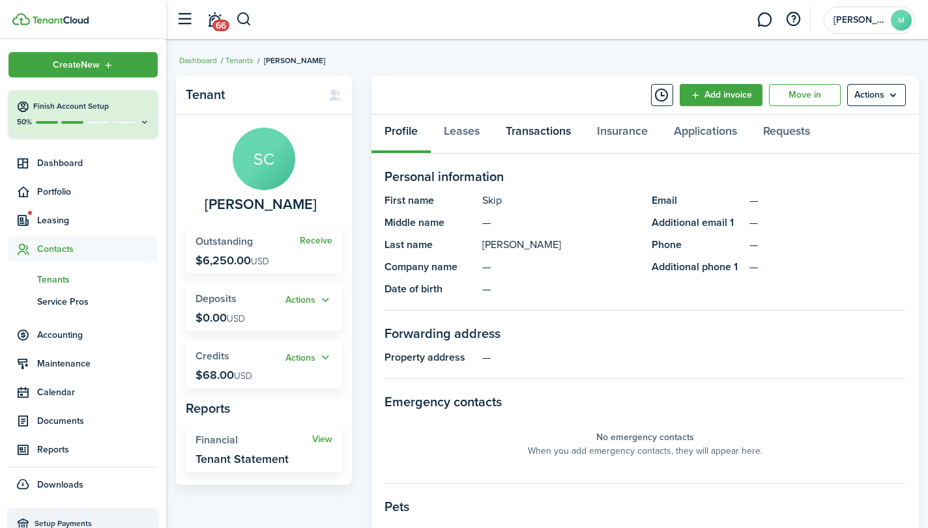
click at [539, 130] on link "Transactions" at bounding box center [537, 134] width 91 height 39
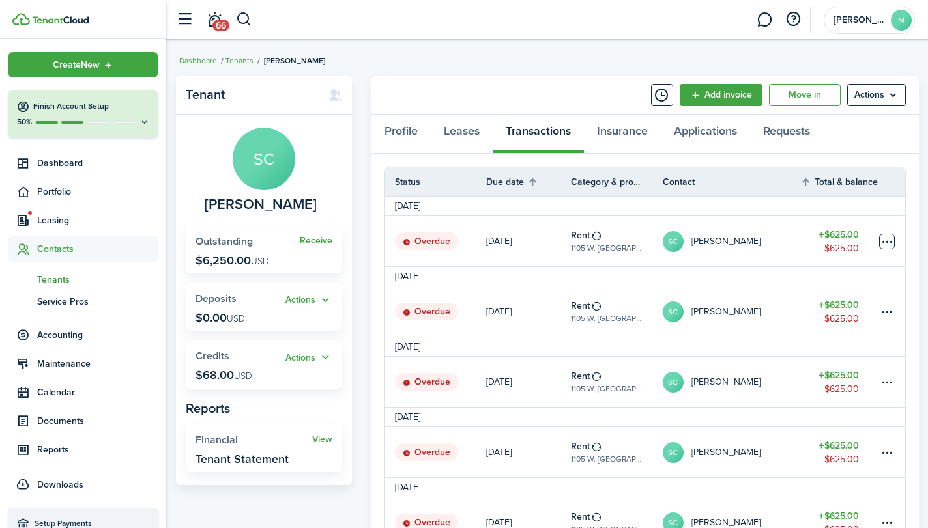
click at [890, 237] on table-menu-btn-icon at bounding box center [887, 242] width 16 height 16
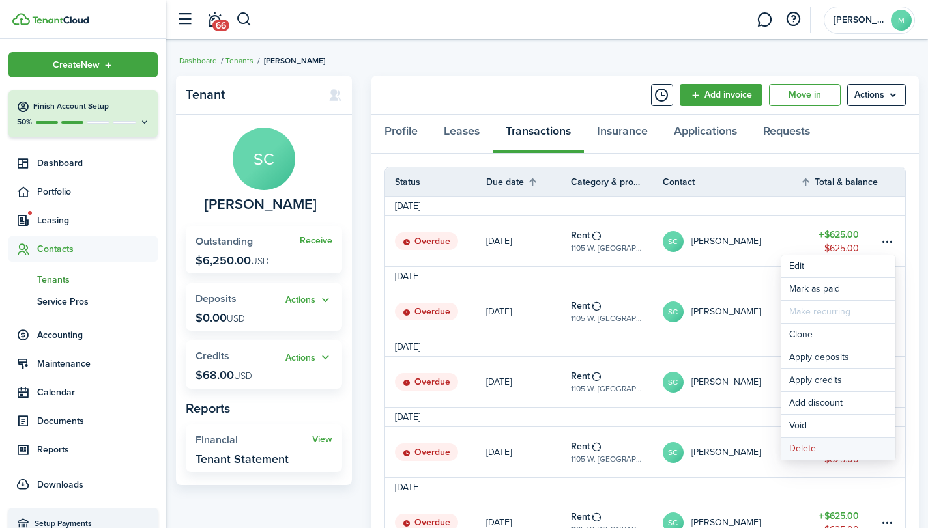
click at [830, 444] on button "Delete" at bounding box center [838, 449] width 114 height 22
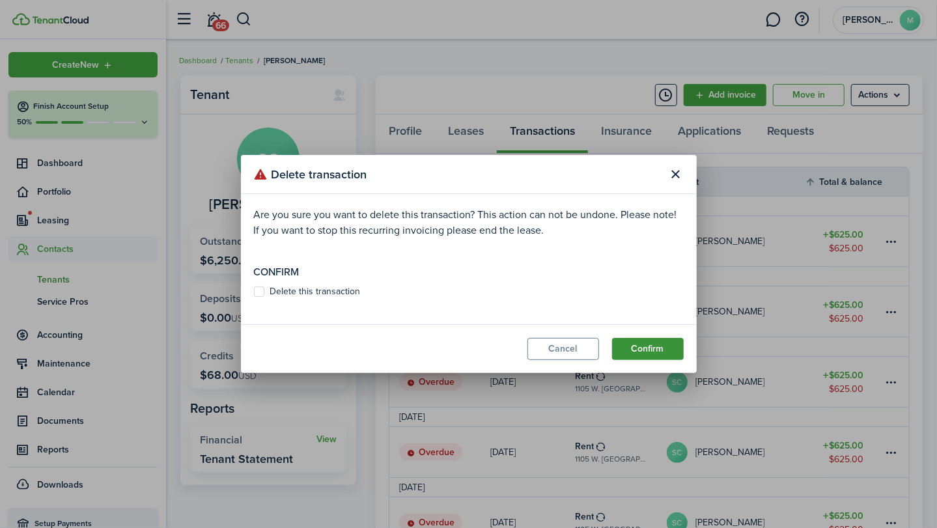
click at [651, 346] on button "Confirm" at bounding box center [648, 349] width 72 height 22
click at [340, 293] on label "Delete this transaction" at bounding box center [307, 292] width 107 height 10
click at [254, 298] on input "Delete this transaction" at bounding box center [253, 298] width 1 height 1
click at [655, 346] on button "Confirm" at bounding box center [648, 349] width 72 height 22
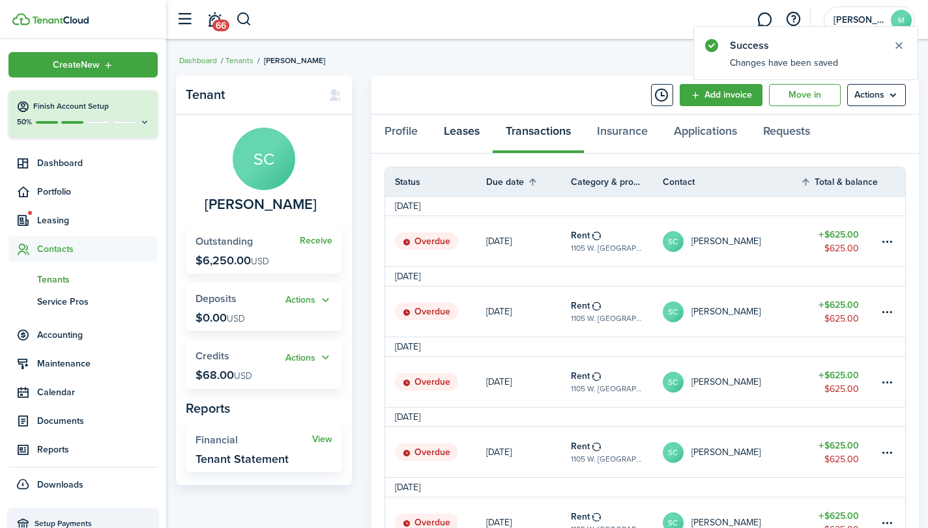
click at [464, 130] on link "Leases" at bounding box center [462, 134] width 62 height 39
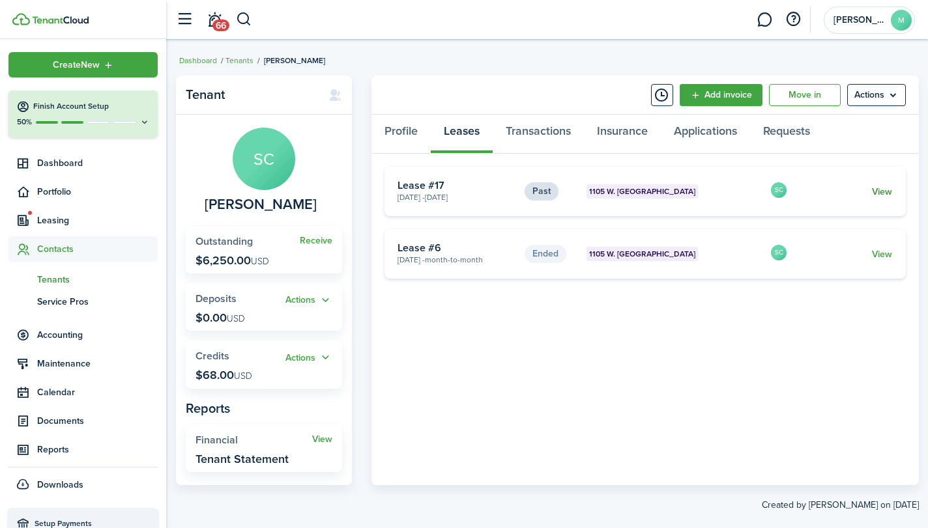
click at [887, 190] on link "View" at bounding box center [882, 192] width 20 height 14
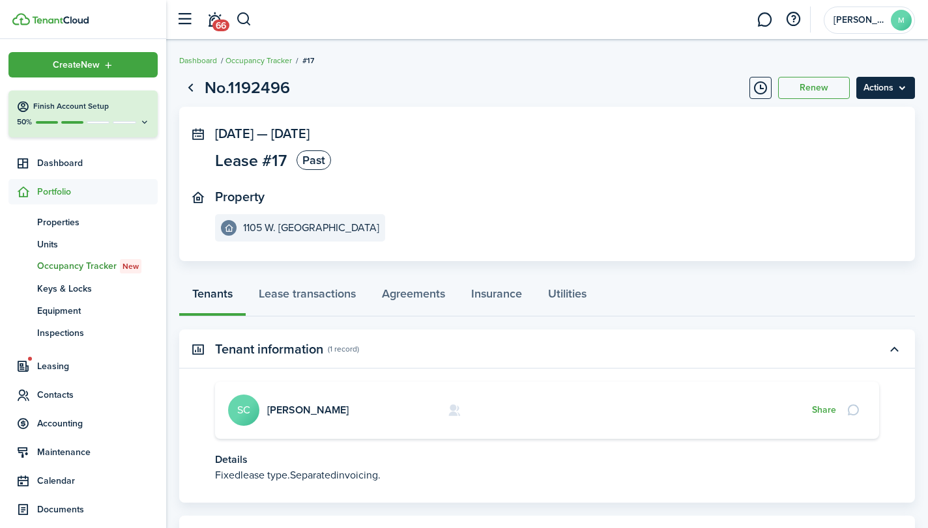
click at [887, 87] on menu-btn "Actions" at bounding box center [885, 88] width 59 height 22
click at [855, 113] on link "End Lease" at bounding box center [858, 117] width 114 height 22
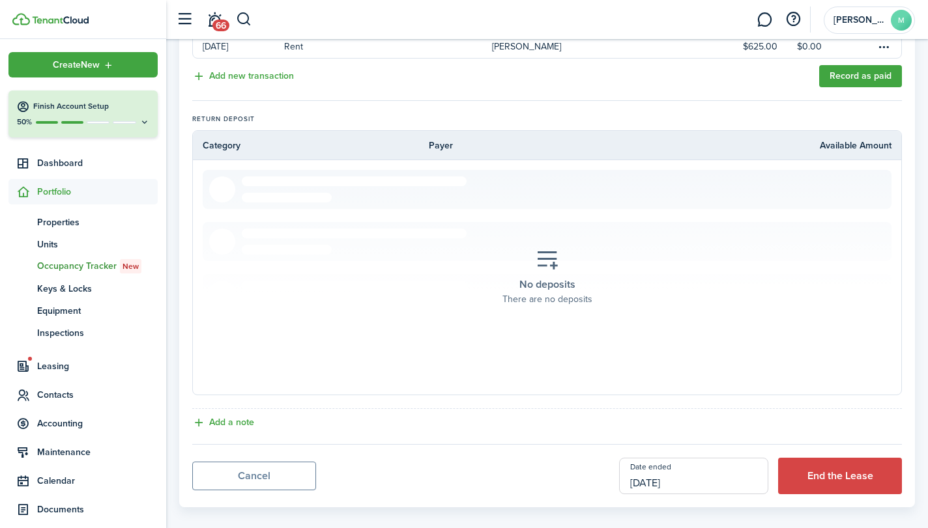
scroll to position [526, 0]
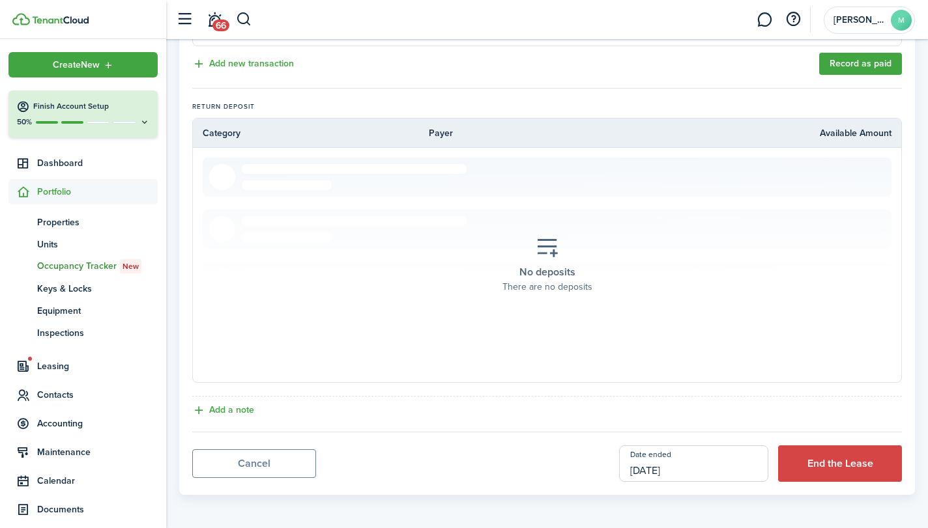
click at [723, 477] on input "[DATE]" at bounding box center [693, 464] width 149 height 36
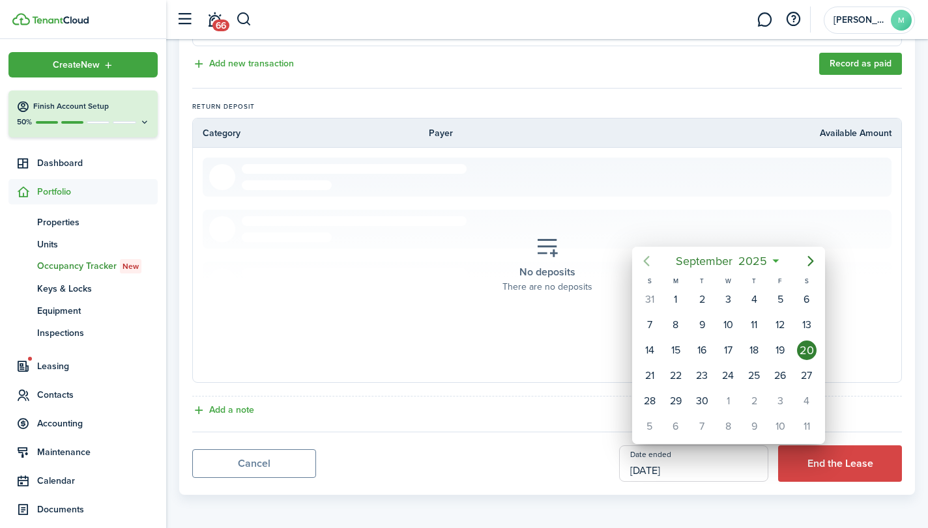
click at [647, 261] on icon "Previous page" at bounding box center [646, 261] width 16 height 16
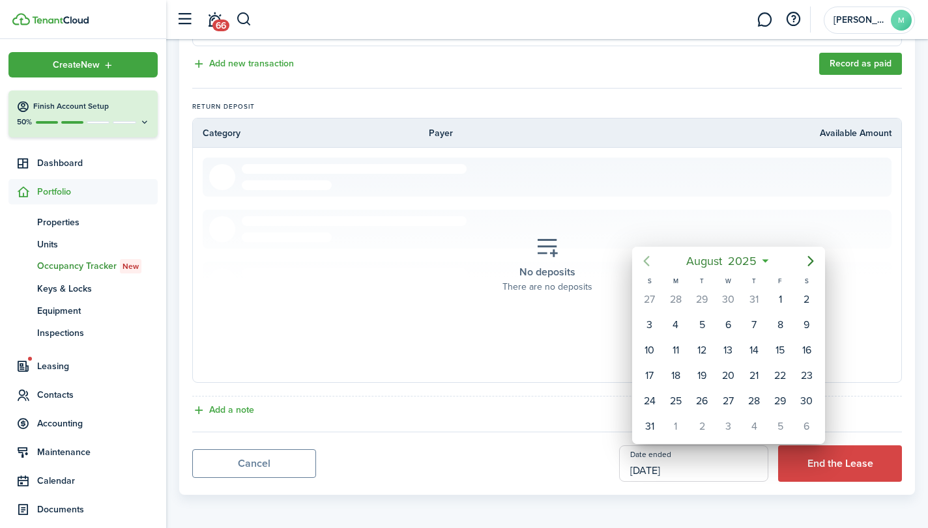
click at [647, 261] on icon "Previous page" at bounding box center [646, 261] width 16 height 16
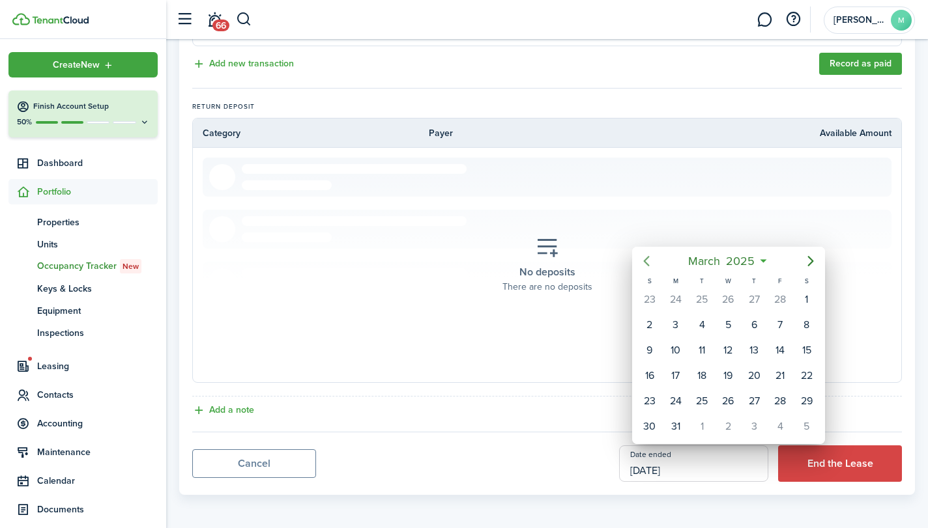
click at [647, 261] on icon "Previous page" at bounding box center [646, 261] width 16 height 16
click at [810, 395] on div "30" at bounding box center [807, 401] width 20 height 20
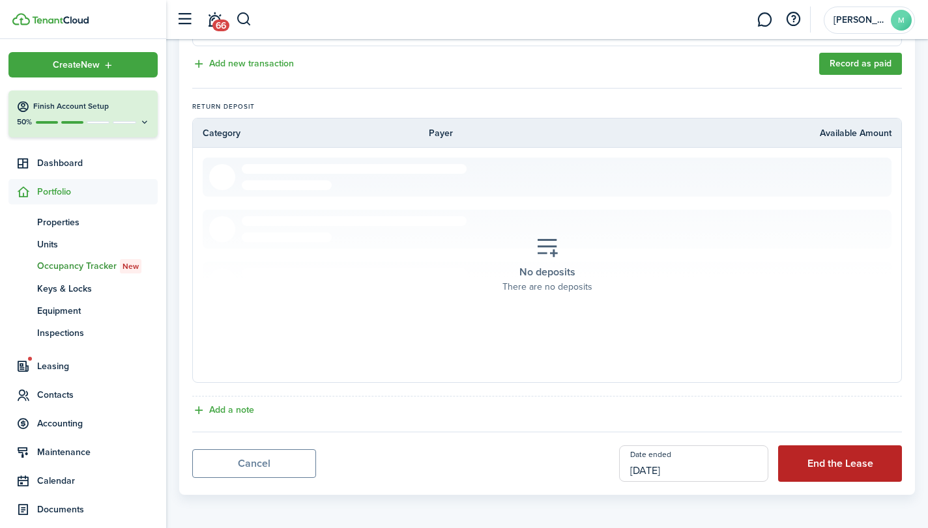
click at [844, 462] on button "End the Lease" at bounding box center [840, 464] width 124 height 36
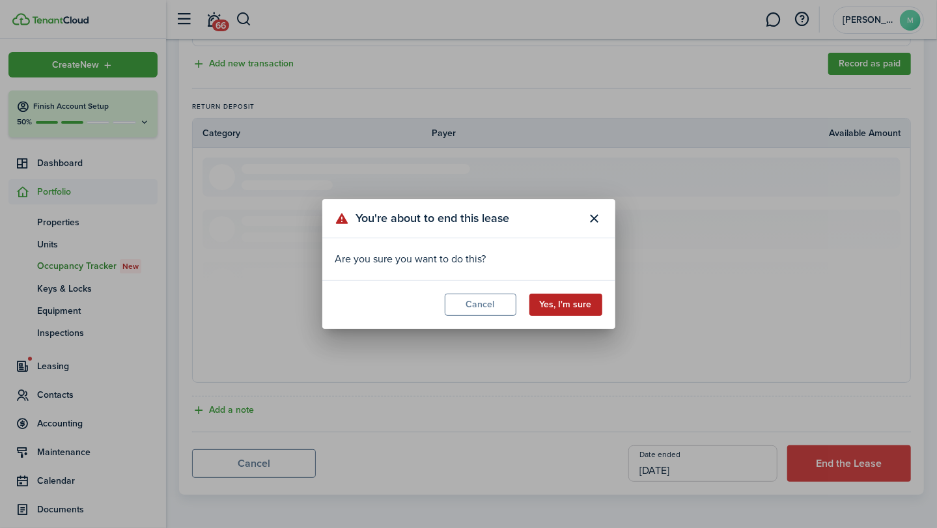
click at [568, 307] on button "Yes, I'm sure" at bounding box center [566, 305] width 73 height 22
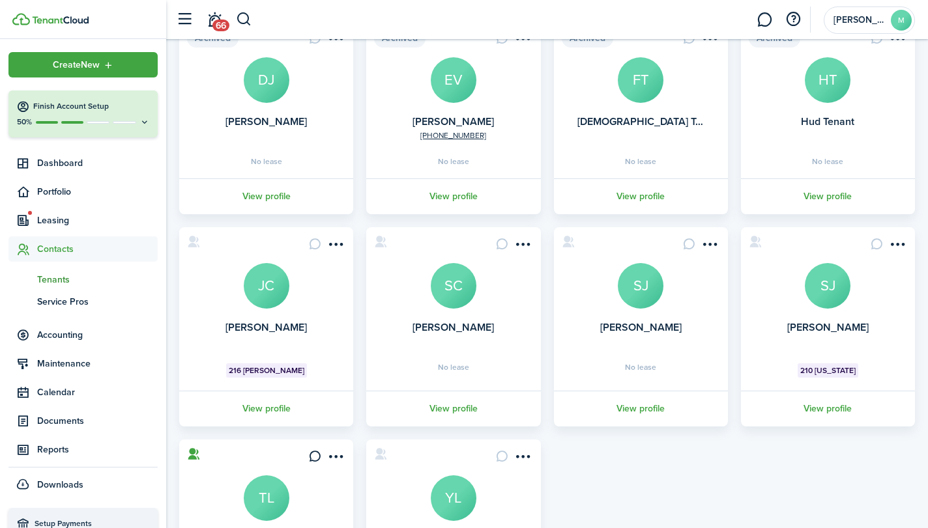
scroll to position [117, 0]
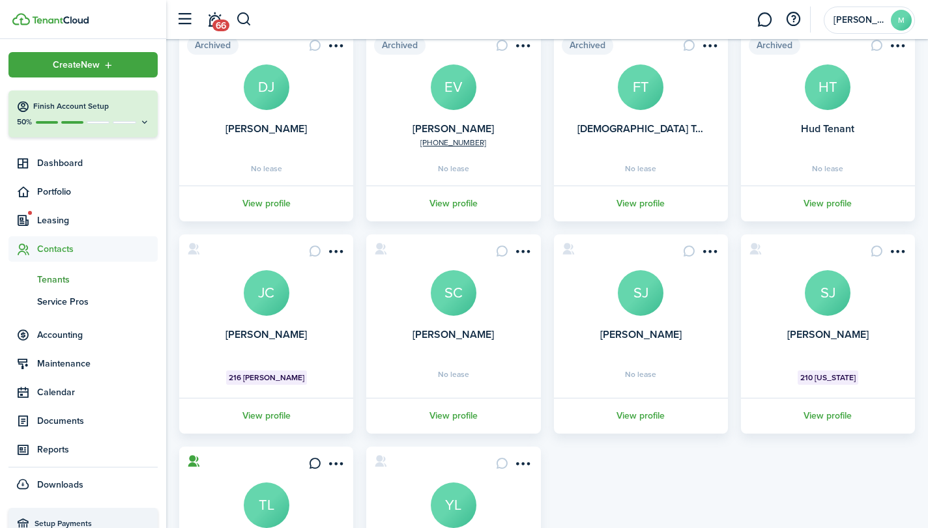
click at [452, 300] on avatar-text "SC" at bounding box center [454, 293] width 46 height 46
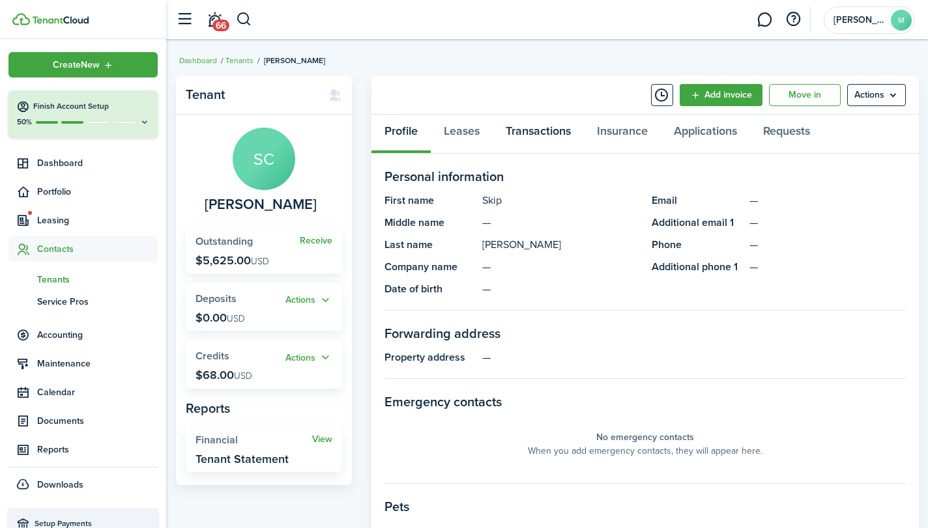
click at [536, 131] on link "Transactions" at bounding box center [537, 134] width 91 height 39
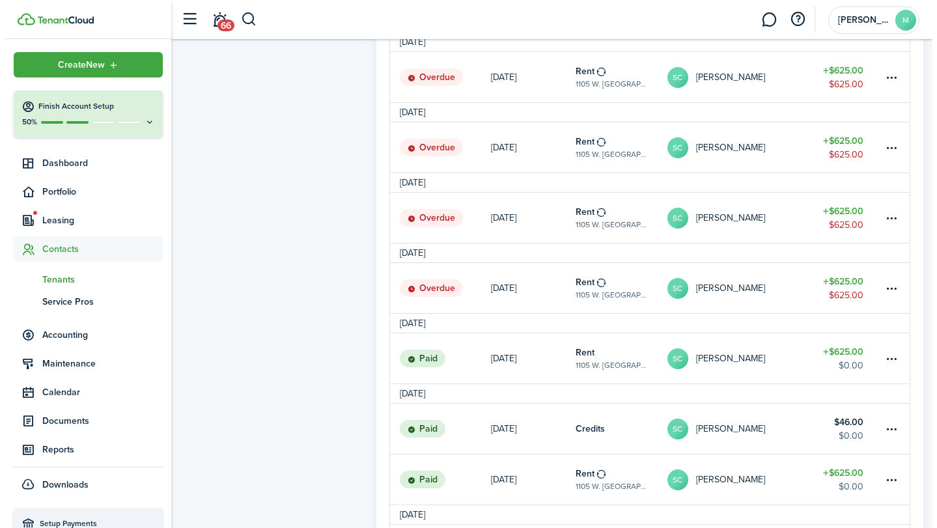
scroll to position [513, 0]
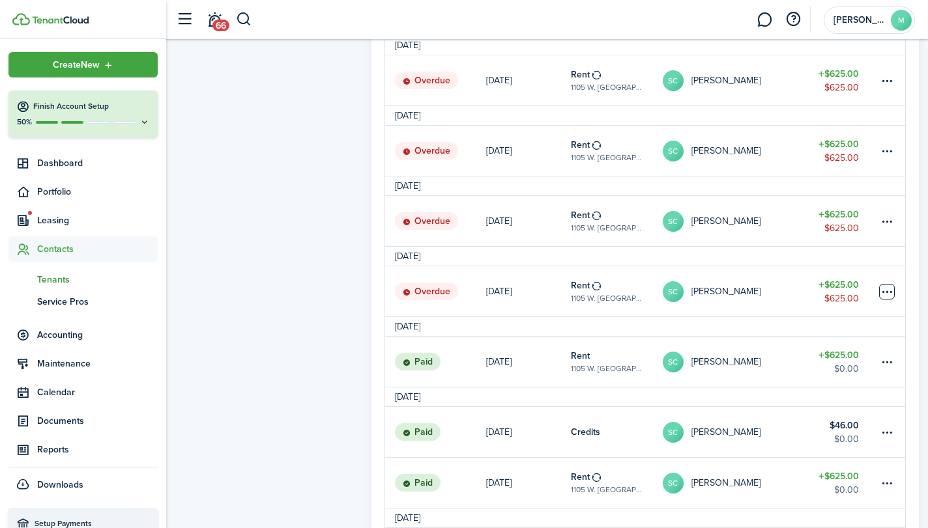
click at [885, 287] on table-menu-btn-icon at bounding box center [887, 292] width 16 height 16
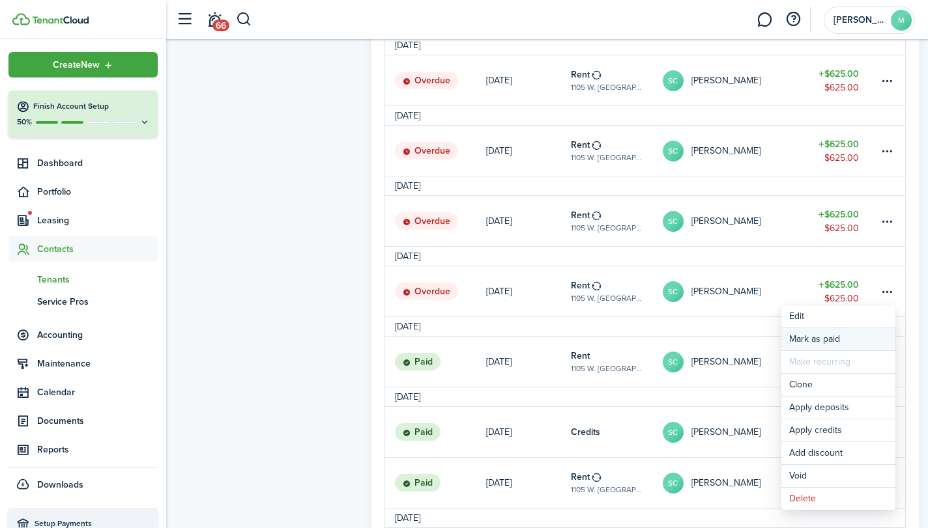
click at [848, 339] on link "Mark as paid" at bounding box center [838, 339] width 114 height 22
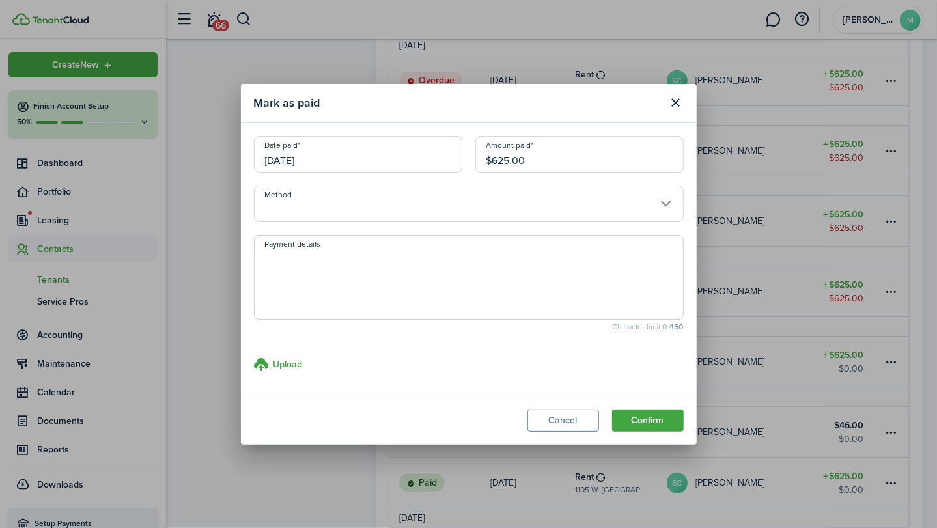
click at [442, 203] on input "Method" at bounding box center [469, 204] width 430 height 36
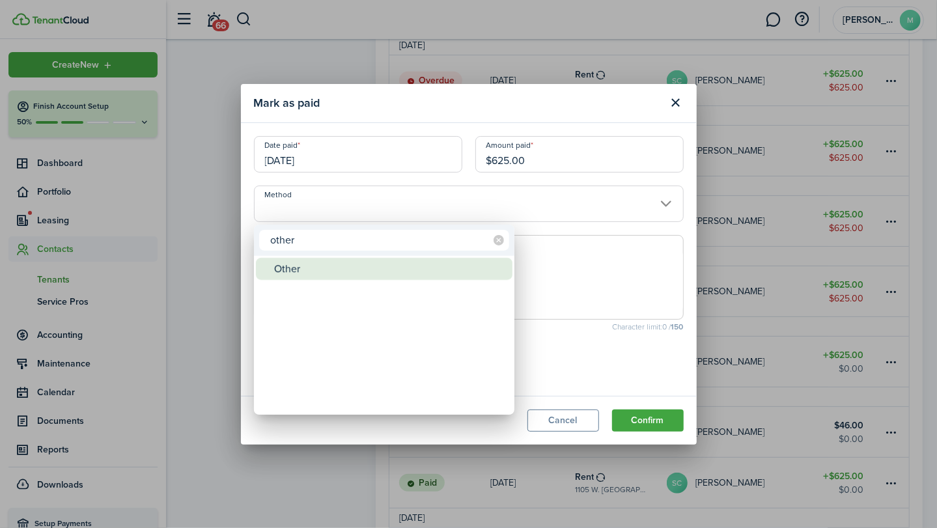
click at [373, 265] on div "Other" at bounding box center [389, 269] width 231 height 22
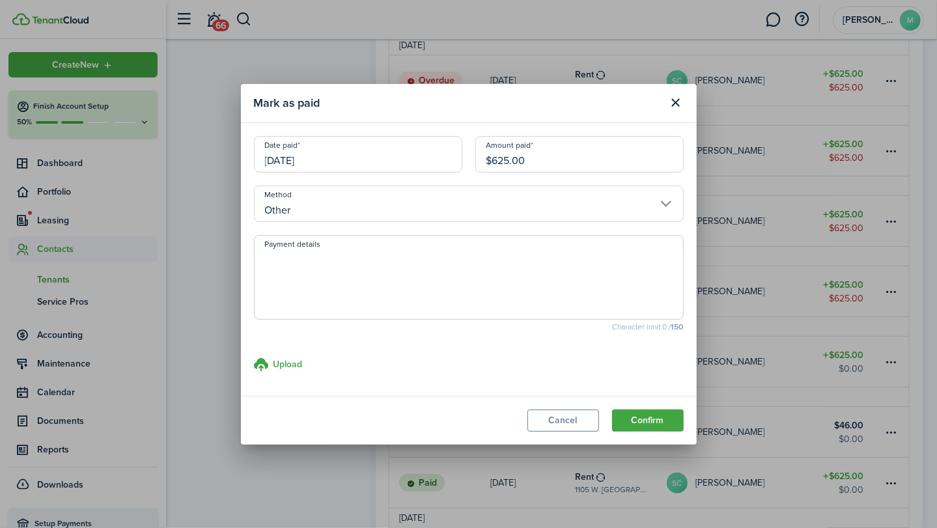
click at [373, 265] on textarea "Payment details" at bounding box center [469, 281] width 429 height 63
click at [661, 421] on button "Confirm" at bounding box center [648, 421] width 72 height 22
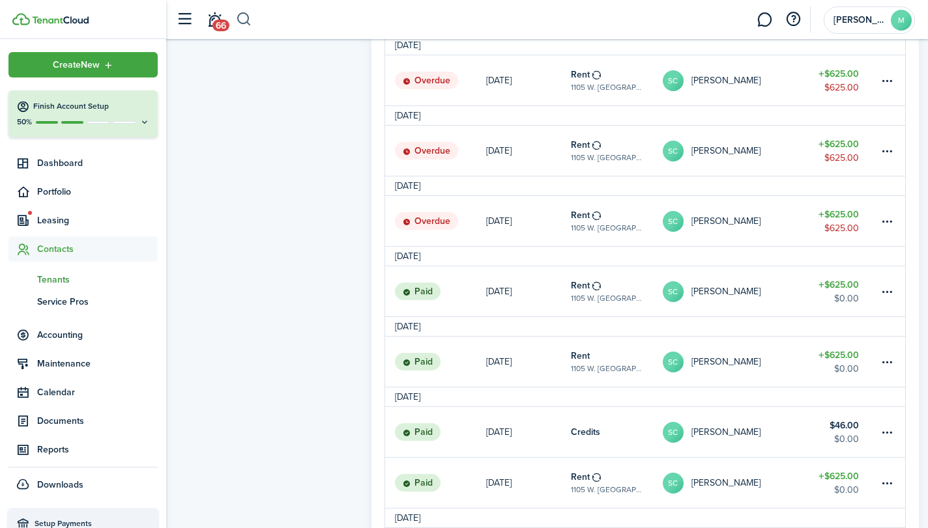
click at [245, 16] on button "button" at bounding box center [244, 19] width 16 height 22
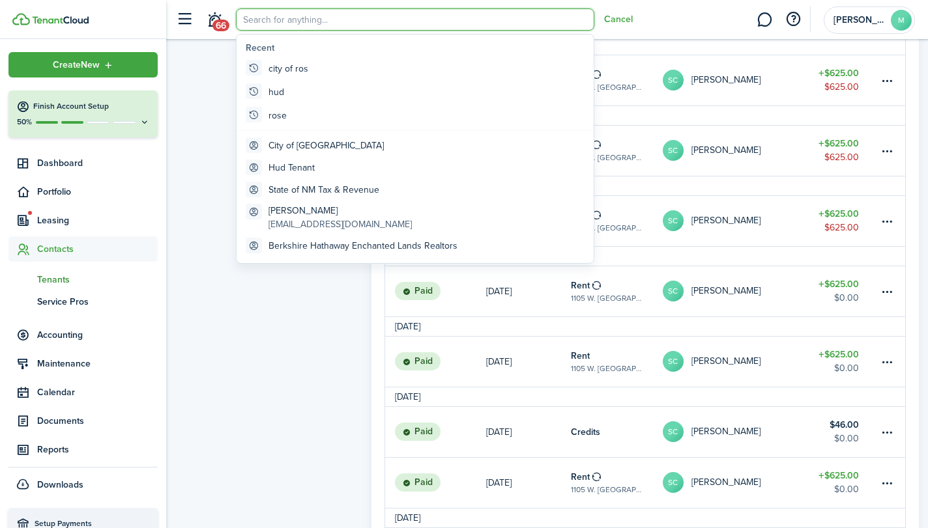
scroll to position [0, 0]
click at [353, 183] on global-search-item-title "State of NM Tax & Revenue" at bounding box center [323, 190] width 111 height 14
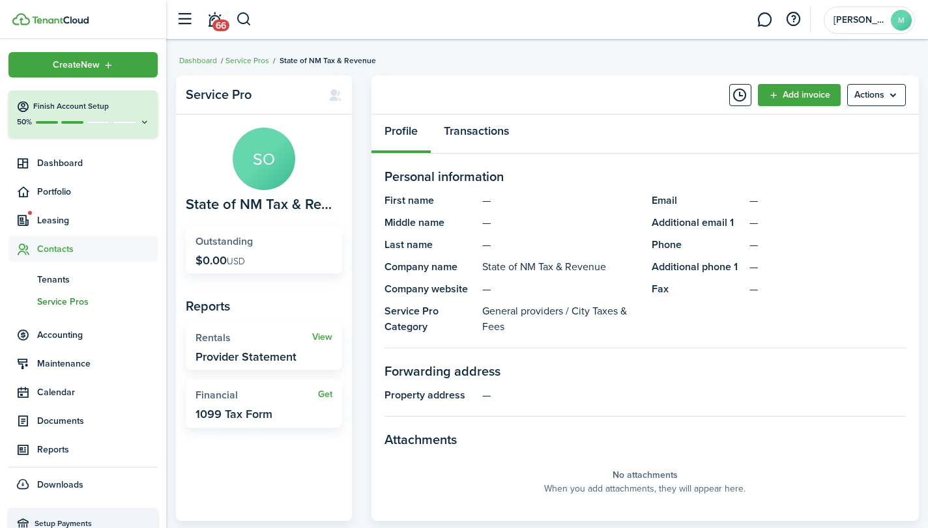
click at [484, 132] on link "Transactions" at bounding box center [476, 134] width 91 height 39
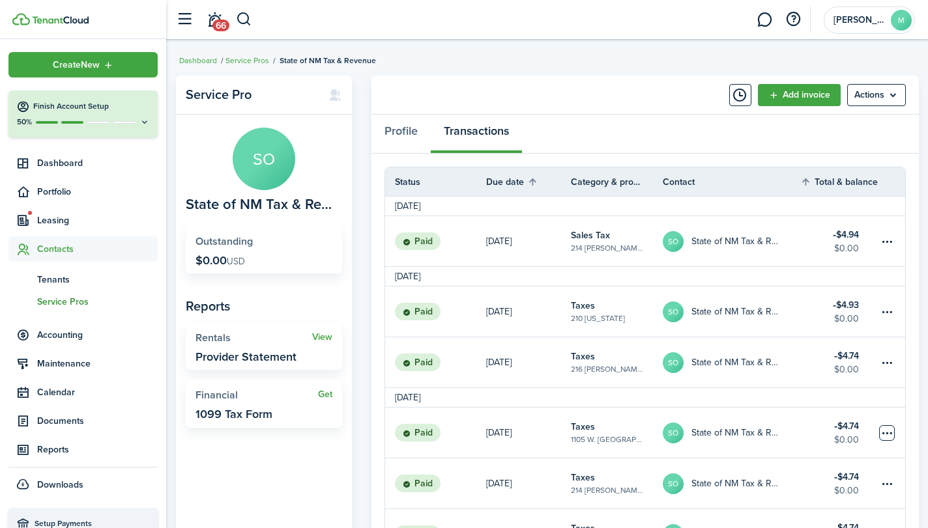
click at [886, 431] on table-menu-btn-icon at bounding box center [887, 433] width 16 height 16
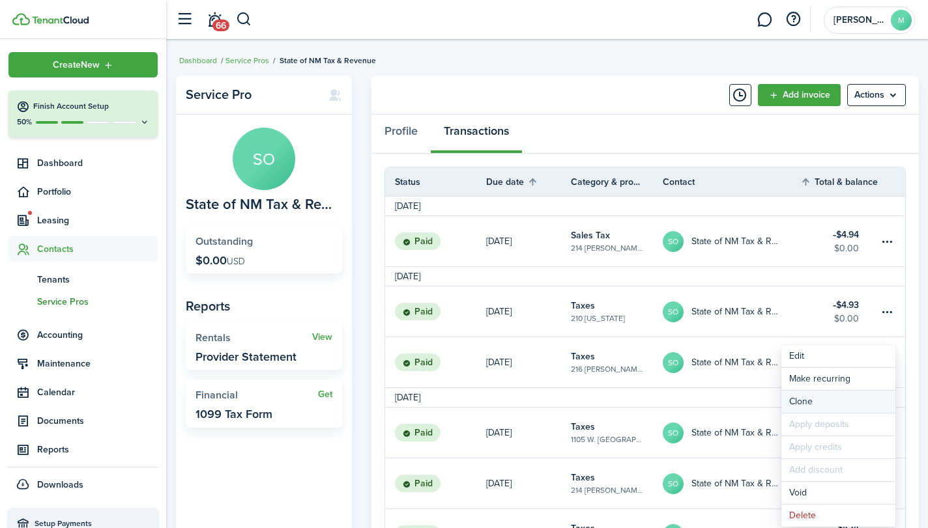
click at [831, 397] on link "Clone" at bounding box center [838, 402] width 114 height 22
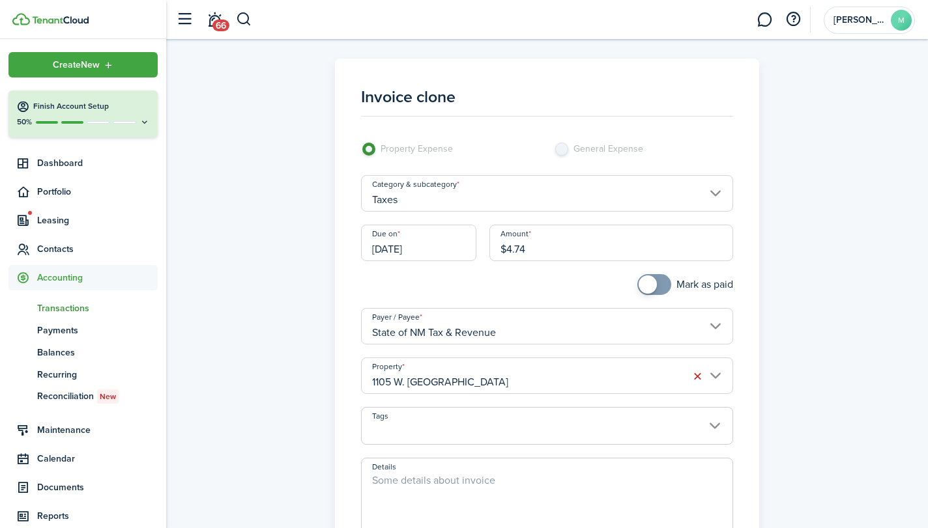
click at [436, 239] on input "[DATE]" at bounding box center [418, 243] width 115 height 36
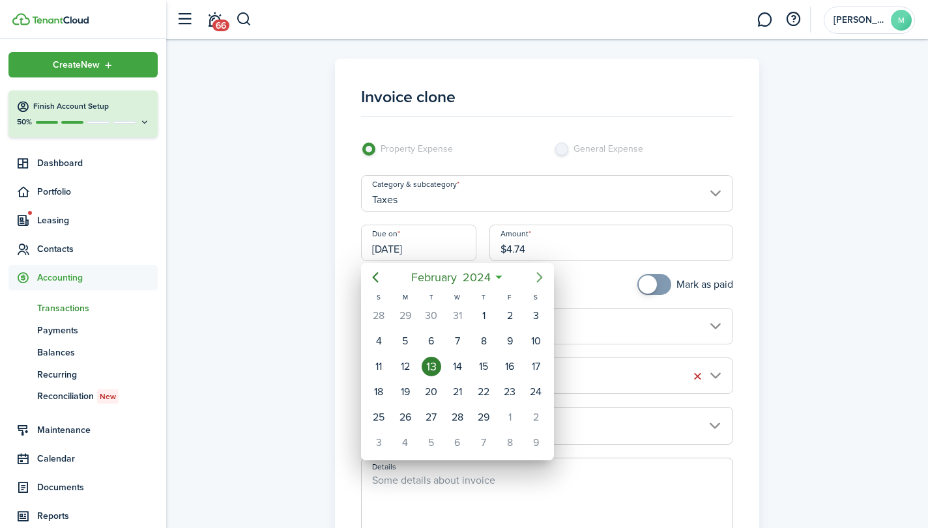
click at [542, 274] on icon "Next page" at bounding box center [540, 278] width 16 height 16
click at [460, 363] on div "13" at bounding box center [457, 367] width 20 height 20
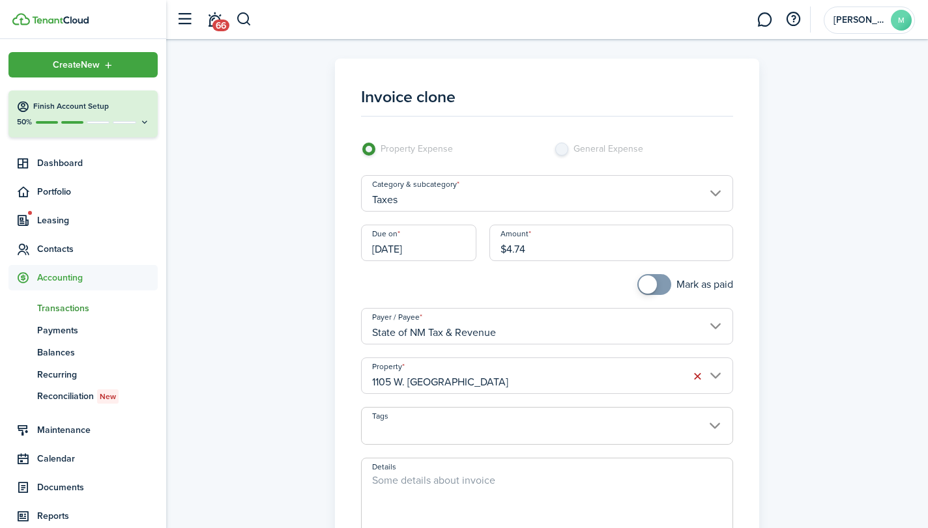
click at [655, 286] on span at bounding box center [653, 284] width 13 height 21
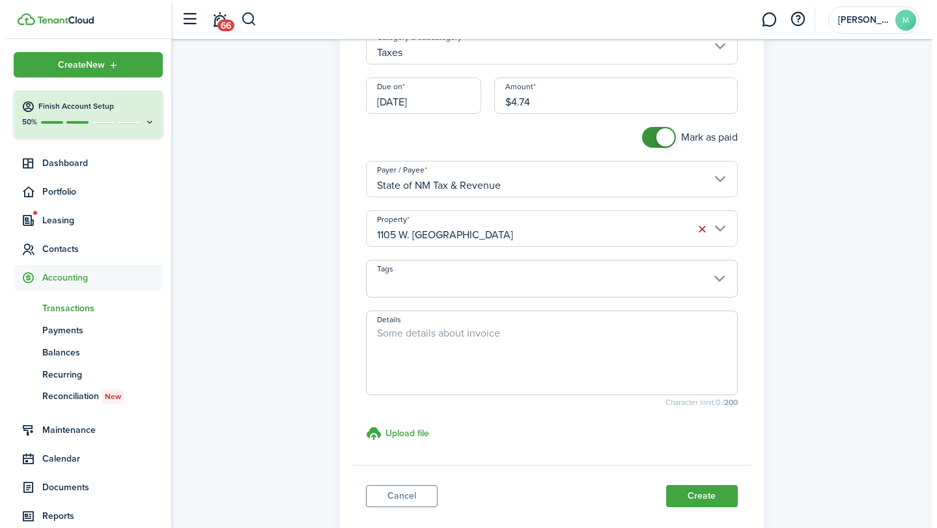
scroll to position [173, 0]
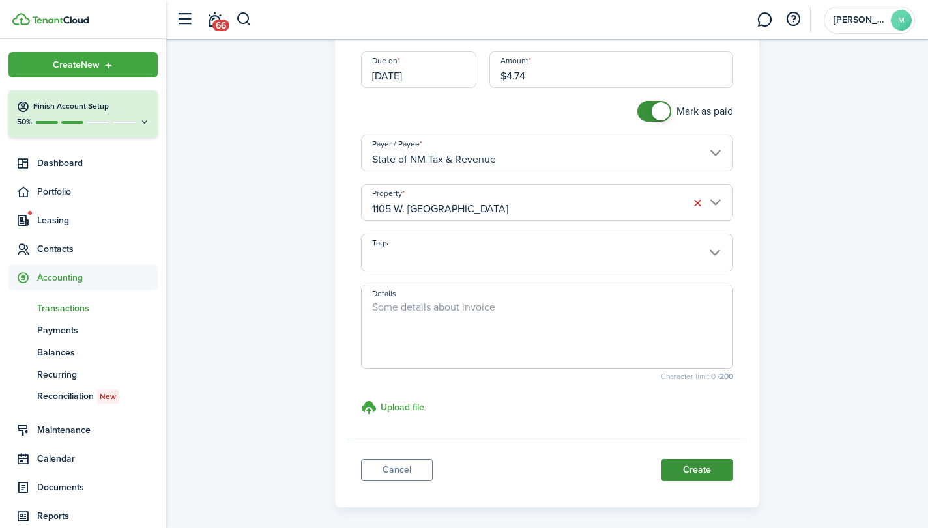
click at [709, 468] on button "Create" at bounding box center [697, 470] width 72 height 22
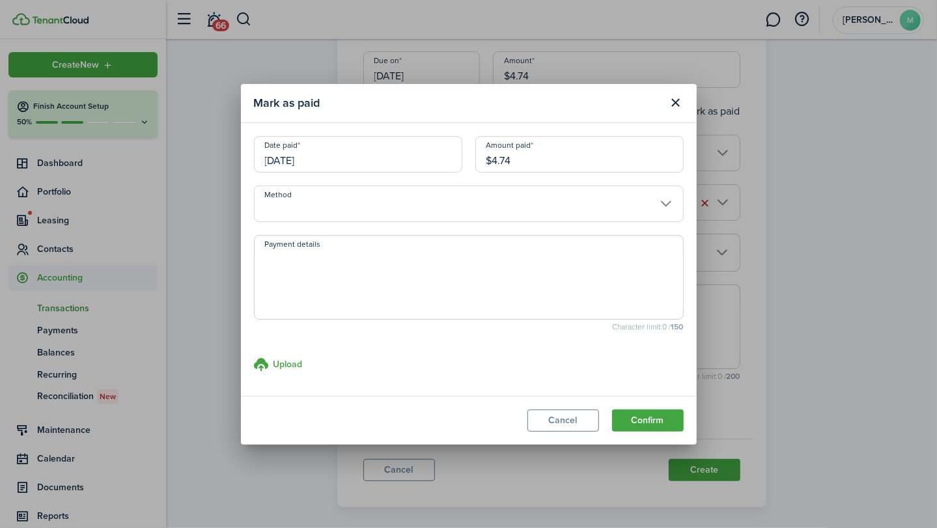
click at [507, 205] on input "Method" at bounding box center [469, 204] width 430 height 36
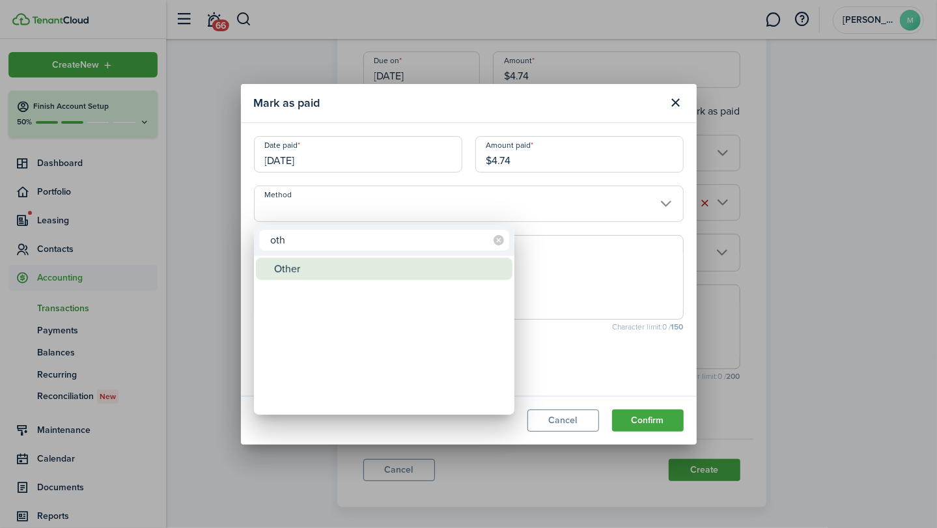
click at [392, 262] on div "Other" at bounding box center [389, 269] width 231 height 22
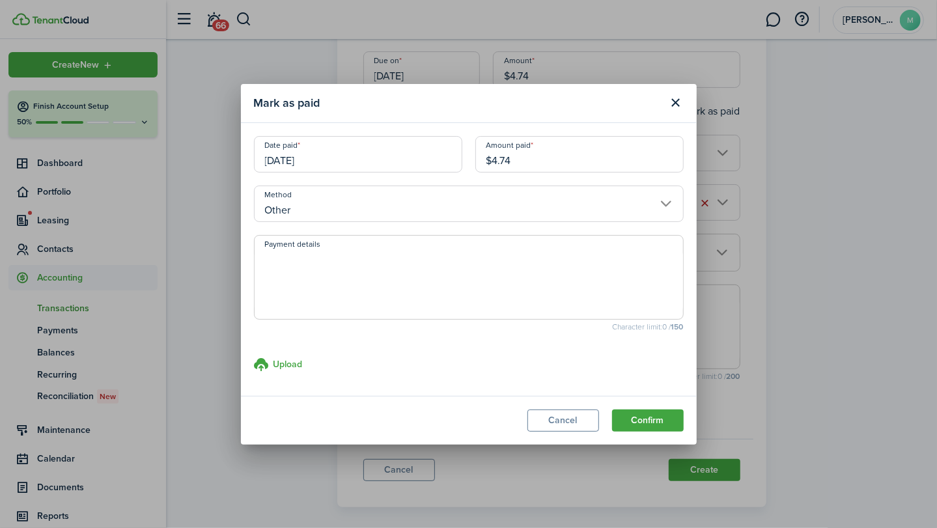
click at [392, 262] on textarea "Payment details" at bounding box center [469, 281] width 429 height 63
paste textarea "Withheld by property manager from gross rent proceeds."
click at [650, 417] on button "Confirm" at bounding box center [648, 421] width 72 height 22
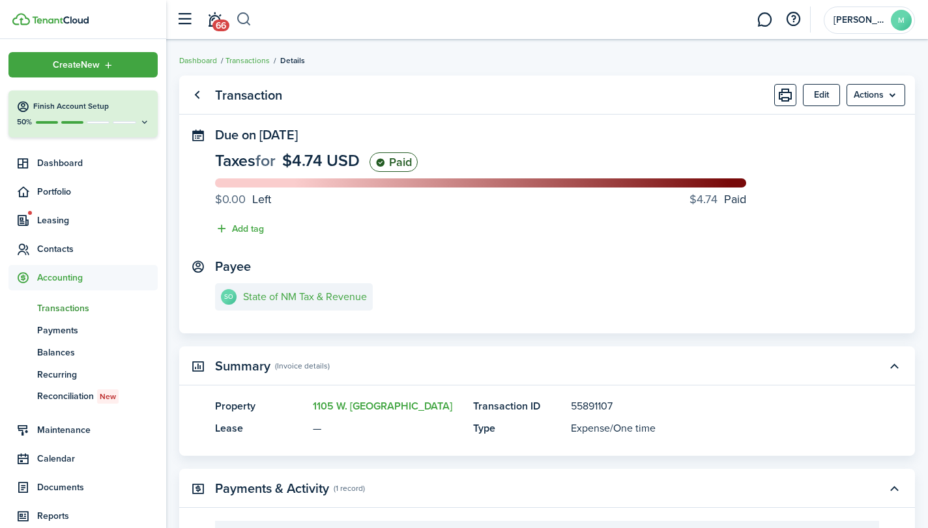
click at [242, 16] on button "button" at bounding box center [244, 19] width 16 height 22
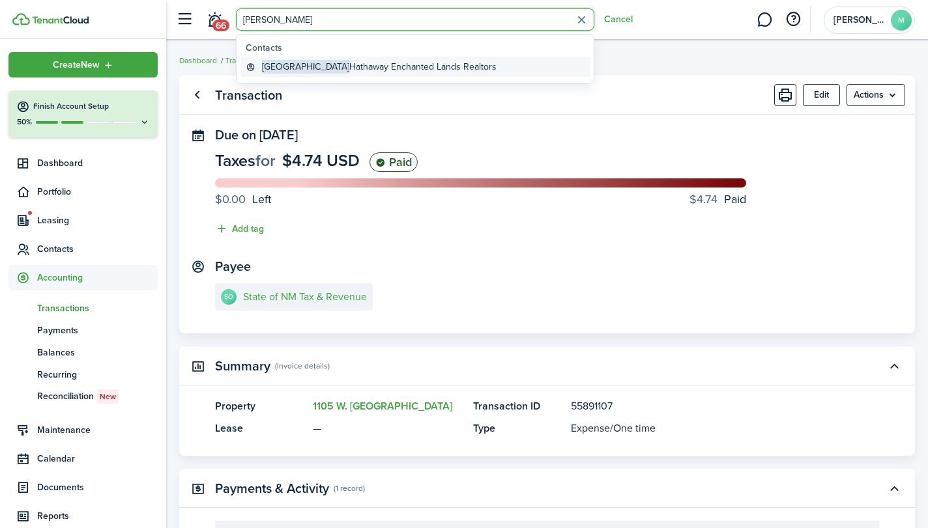
click at [320, 70] on global-search-item-title "Berkshire Hathaway Enchanted Lands Realtors" at bounding box center [379, 67] width 234 height 14
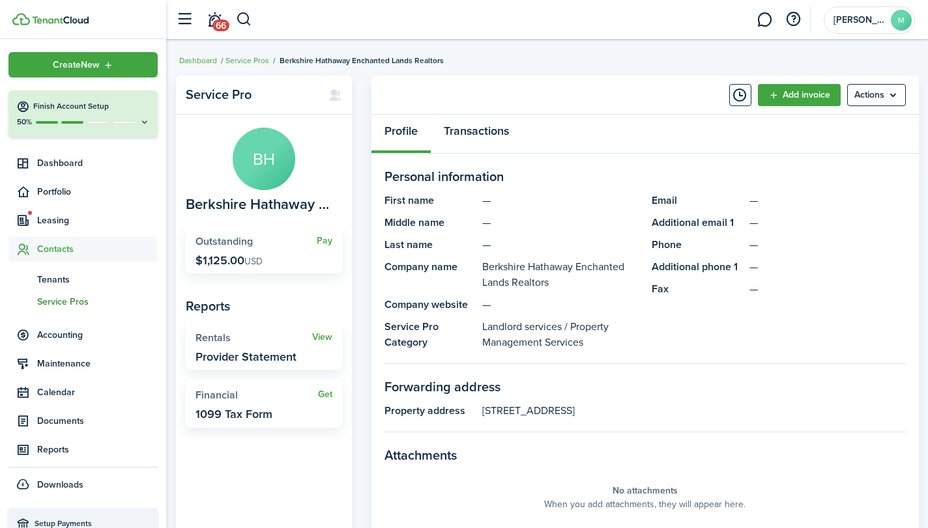
click at [493, 137] on link "Transactions" at bounding box center [476, 134] width 91 height 39
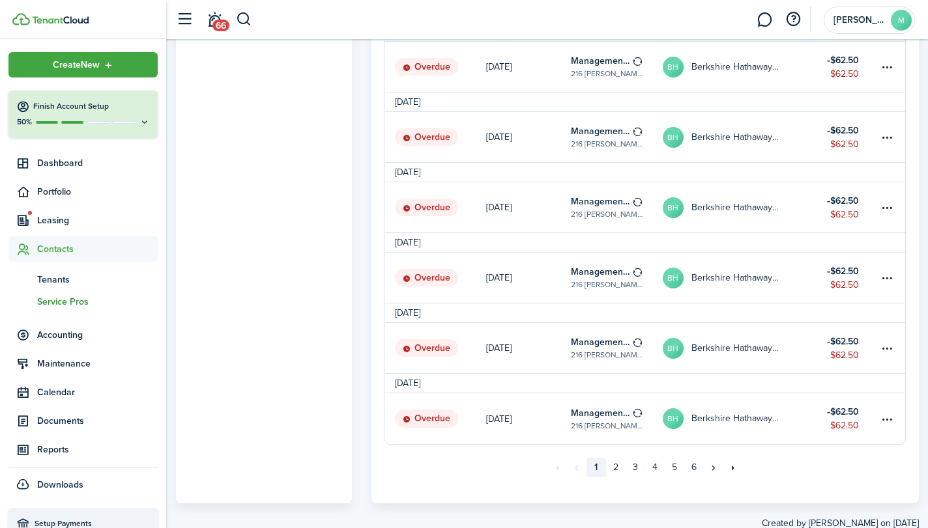
scroll to position [1129, 0]
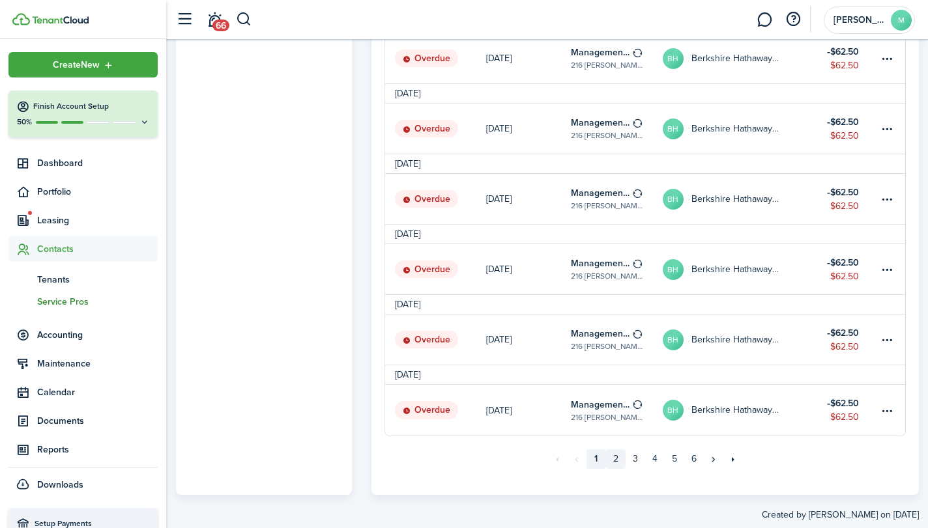
click at [617, 461] on link "2" at bounding box center [616, 459] width 20 height 20
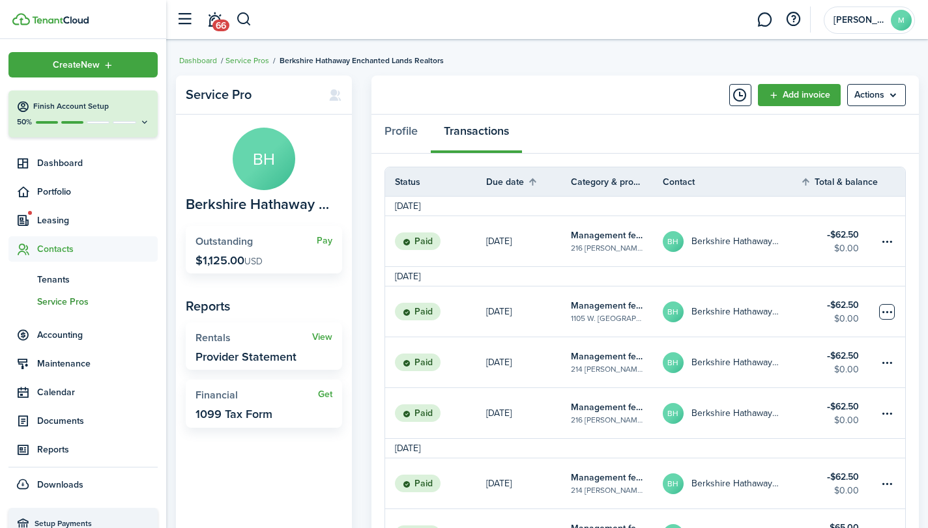
click at [884, 309] on table-menu-btn-icon at bounding box center [887, 312] width 16 height 16
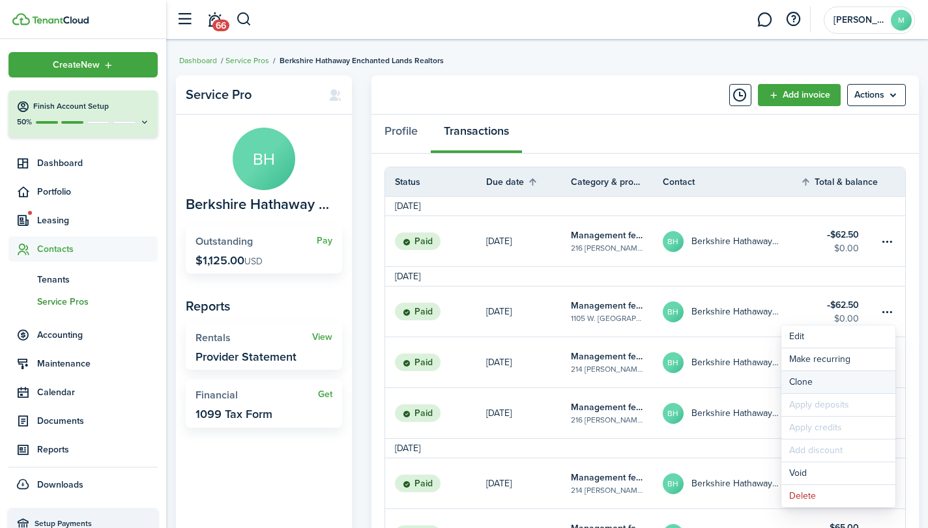
click at [830, 376] on link "Clone" at bounding box center [838, 382] width 114 height 22
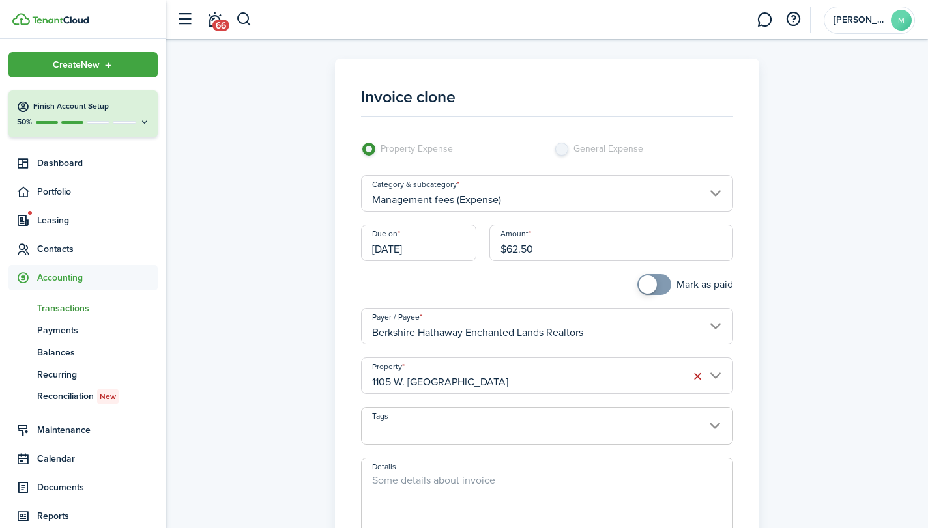
click at [429, 249] on input "[DATE]" at bounding box center [418, 243] width 115 height 36
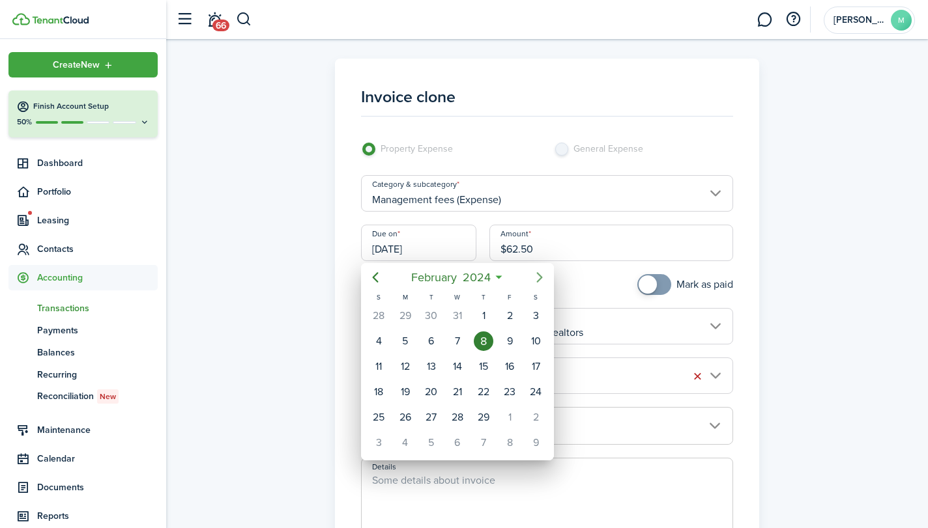
click at [537, 277] on icon "Next page" at bounding box center [540, 278] width 16 height 16
click at [482, 338] on div "7" at bounding box center [484, 342] width 20 height 20
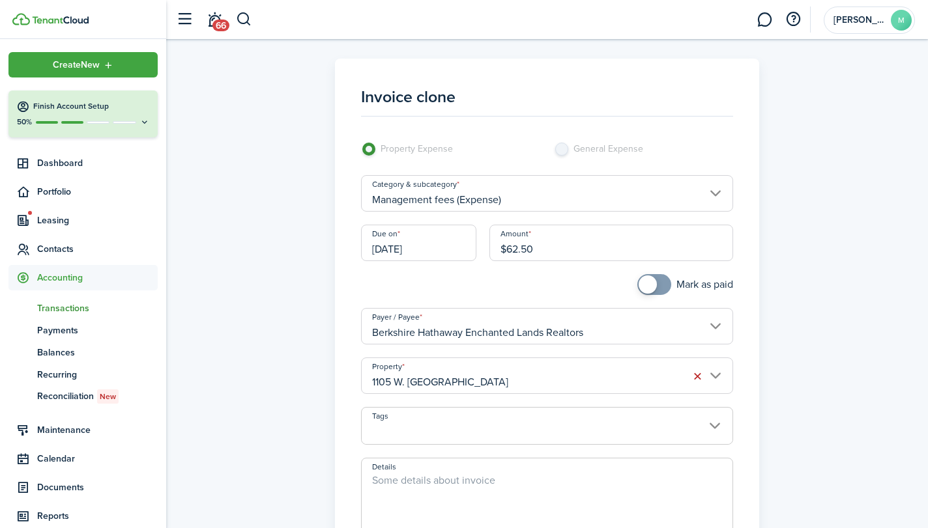
click at [654, 286] on span at bounding box center [647, 285] width 18 height 18
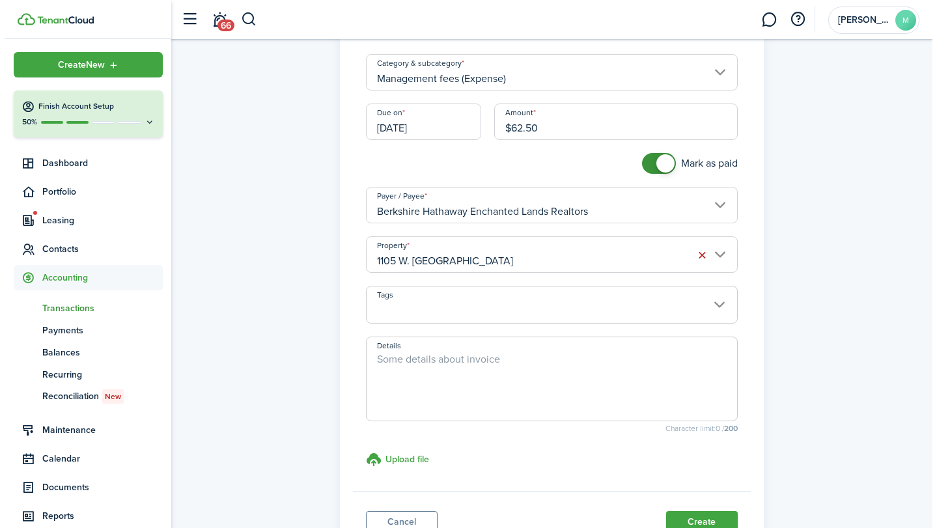
scroll to position [184, 0]
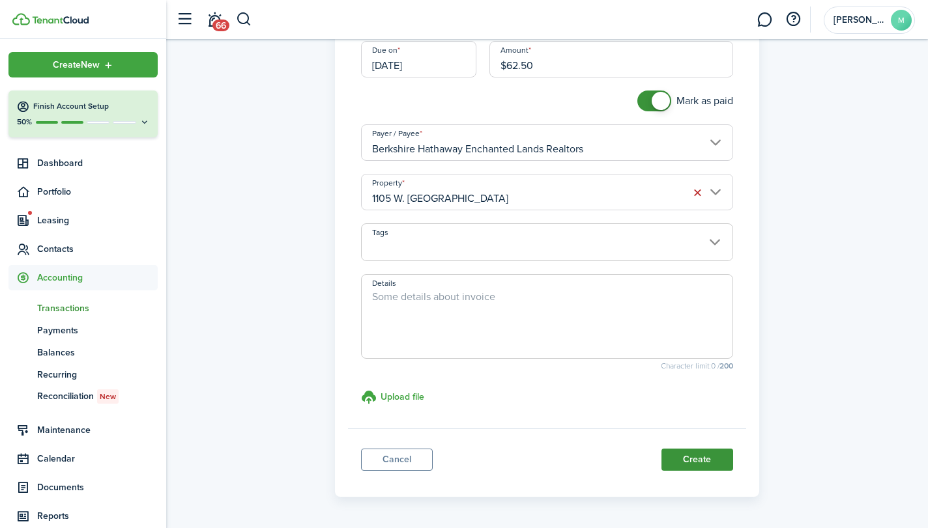
click at [697, 453] on button "Create" at bounding box center [697, 460] width 72 height 22
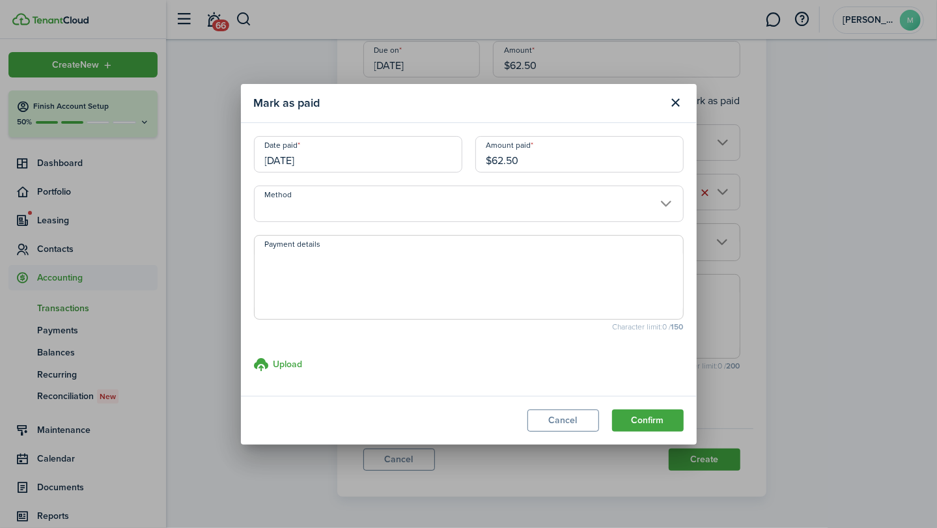
click at [477, 202] on input "Method" at bounding box center [469, 204] width 430 height 36
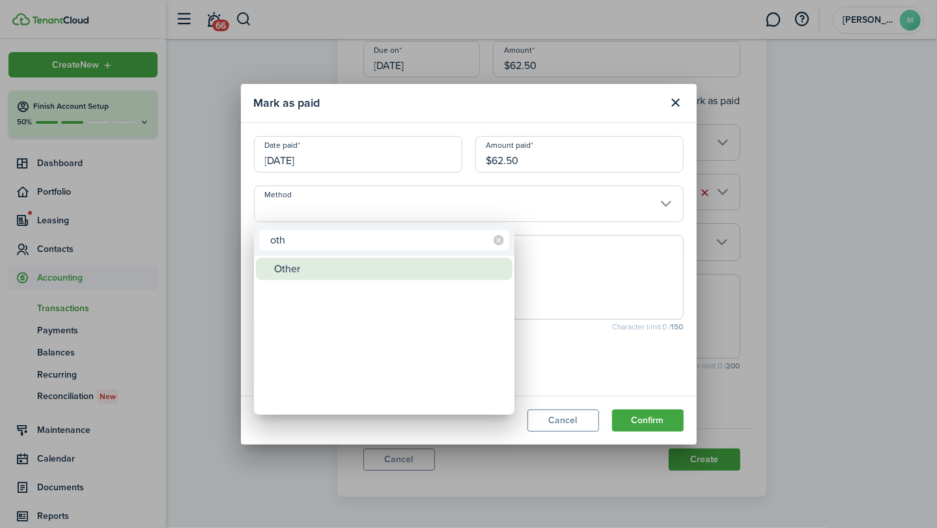
click at [404, 262] on div "Other" at bounding box center [389, 269] width 231 height 22
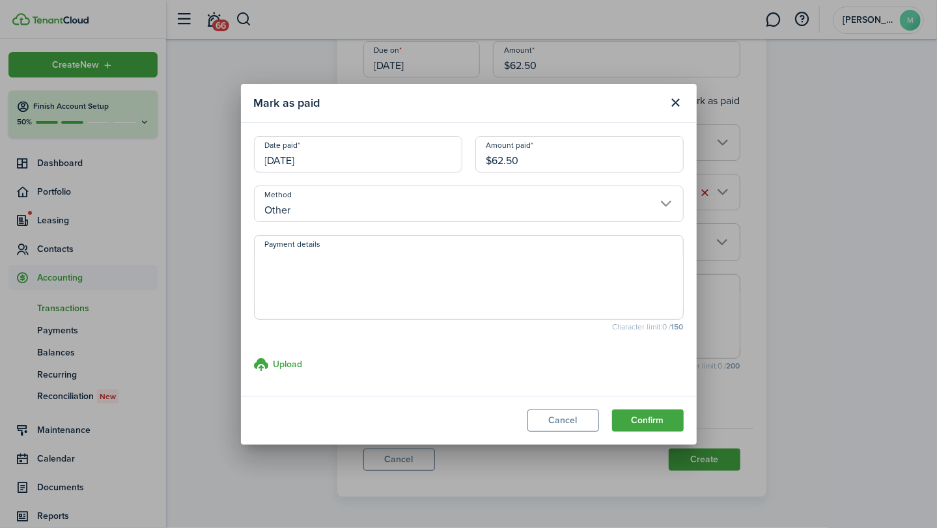
click at [404, 262] on textarea "Payment details" at bounding box center [469, 281] width 429 height 63
paste textarea "Withheld by property manager from gross rent proceeds."
click at [647, 414] on button "Confirm" at bounding box center [648, 421] width 72 height 22
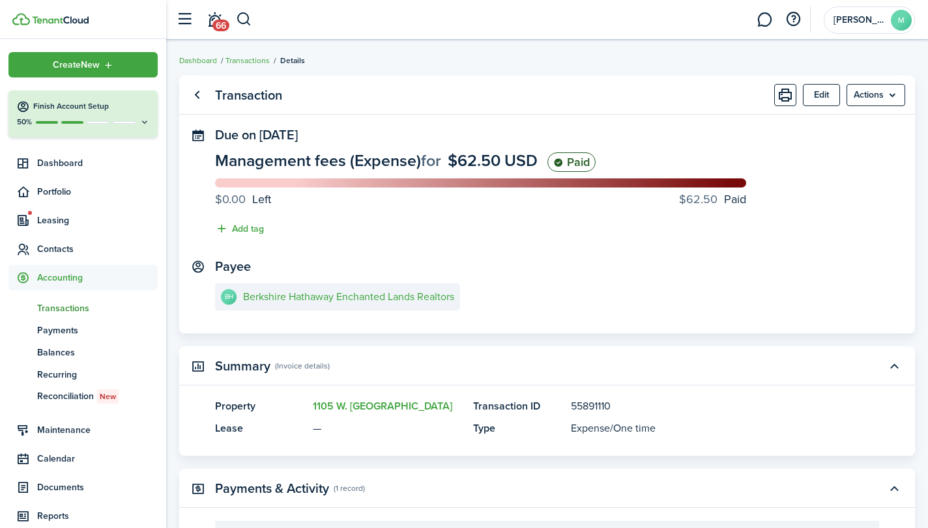
click at [647, 414] on panel-main-description "55891110" at bounding box center [705, 407] width 269 height 16
click at [416, 294] on e-details-info-title "Berkshire Hathaway Enchanted Lands Realtors" at bounding box center [348, 297] width 211 height 12
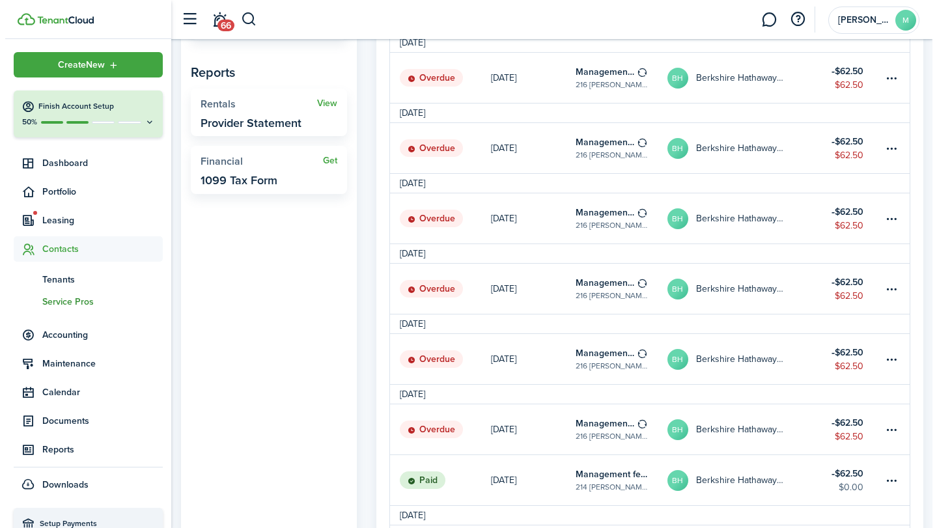
scroll to position [234, 0]
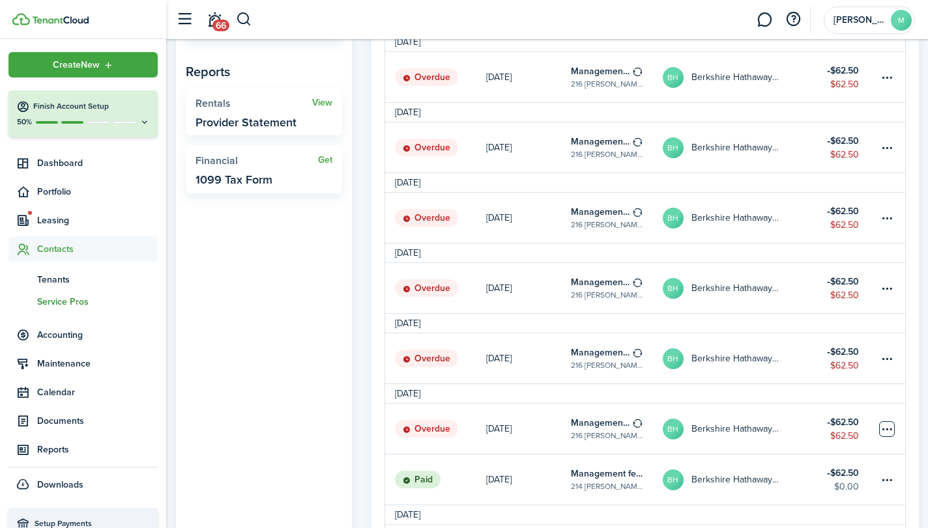
click at [885, 427] on table-menu-btn-icon at bounding box center [887, 429] width 16 height 16
click at [813, 352] on link "Mark as paid" at bounding box center [838, 356] width 114 height 22
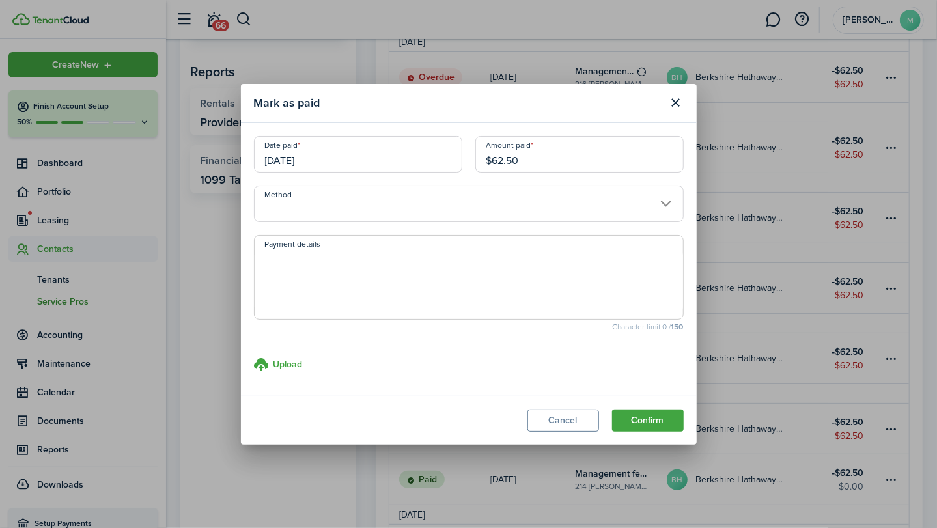
click at [391, 163] on input "[DATE]" at bounding box center [358, 154] width 208 height 36
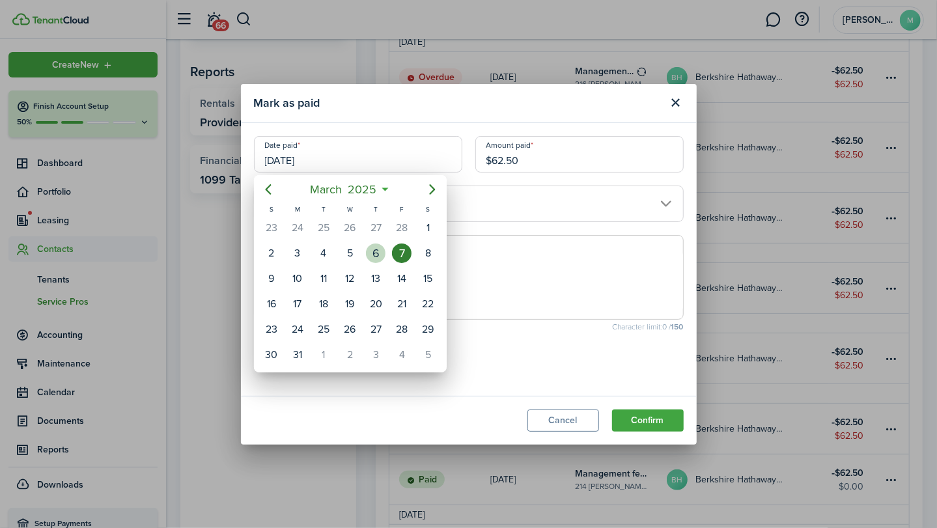
click at [383, 244] on div "6" at bounding box center [376, 253] width 26 height 25
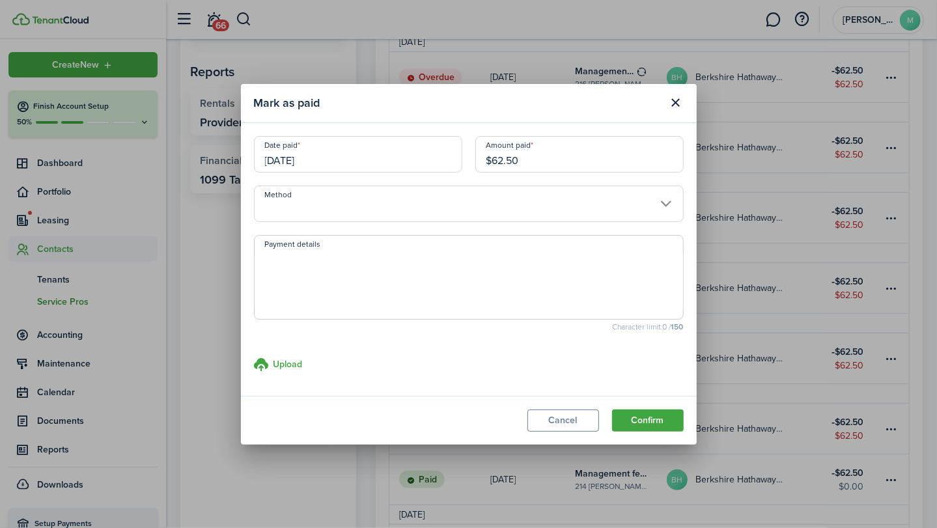
click at [478, 208] on input "Method" at bounding box center [469, 204] width 430 height 36
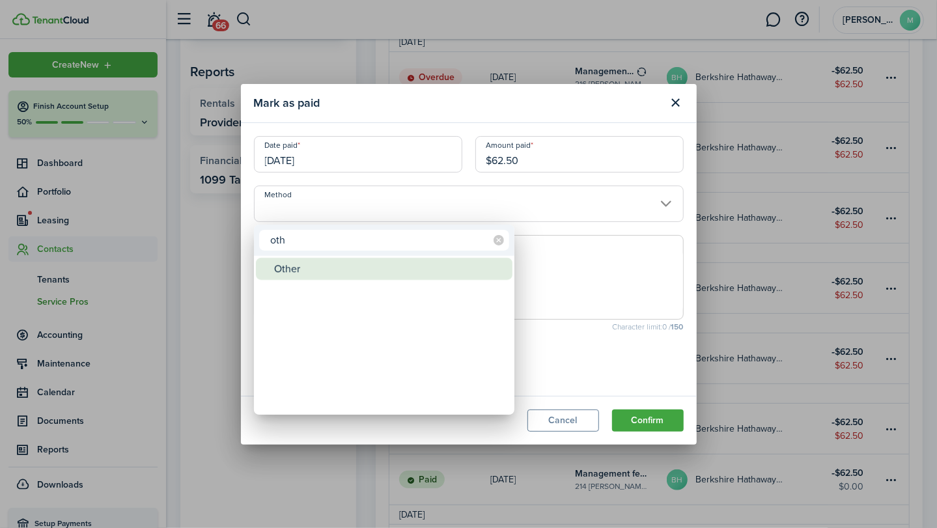
click at [391, 271] on div "Other" at bounding box center [389, 269] width 231 height 22
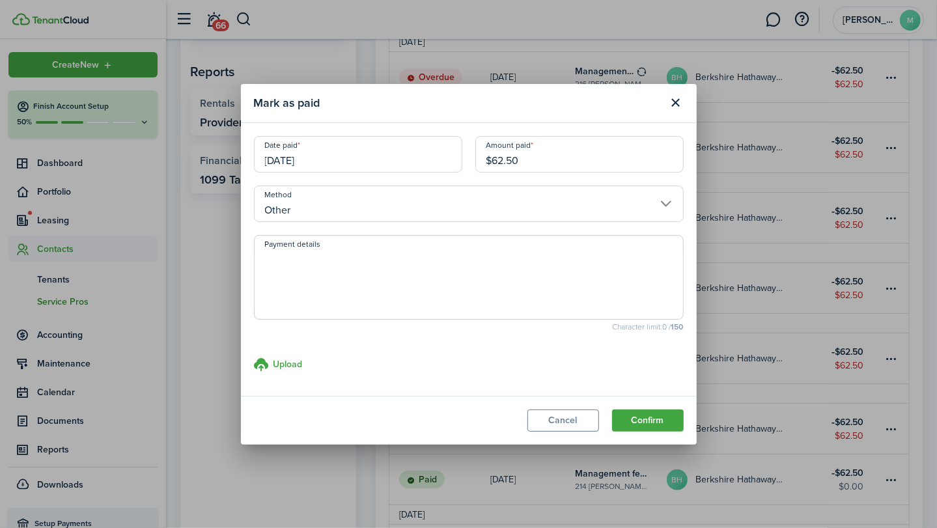
click at [391, 271] on textarea "Payment details" at bounding box center [469, 281] width 429 height 63
paste textarea "Withheld by property manager from gross rent proceeds."
click at [649, 417] on button "Confirm" at bounding box center [648, 421] width 72 height 22
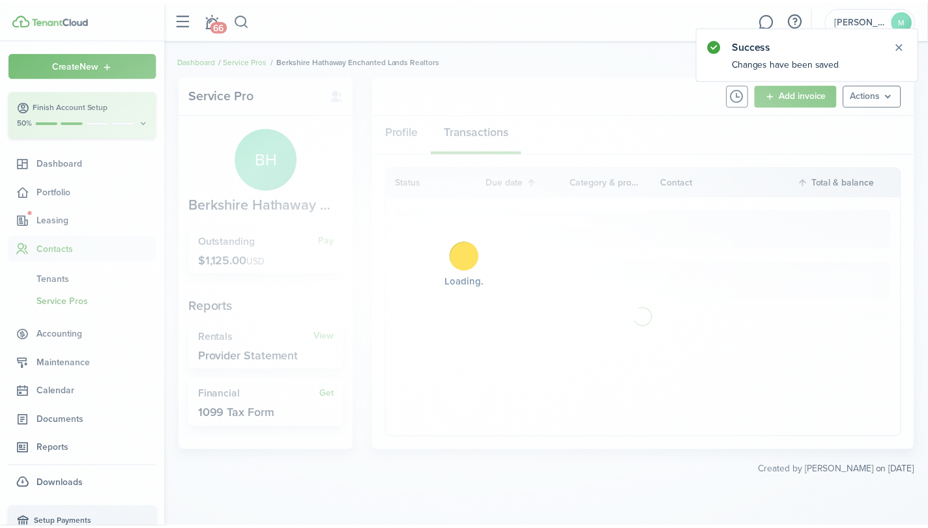
scroll to position [0, 0]
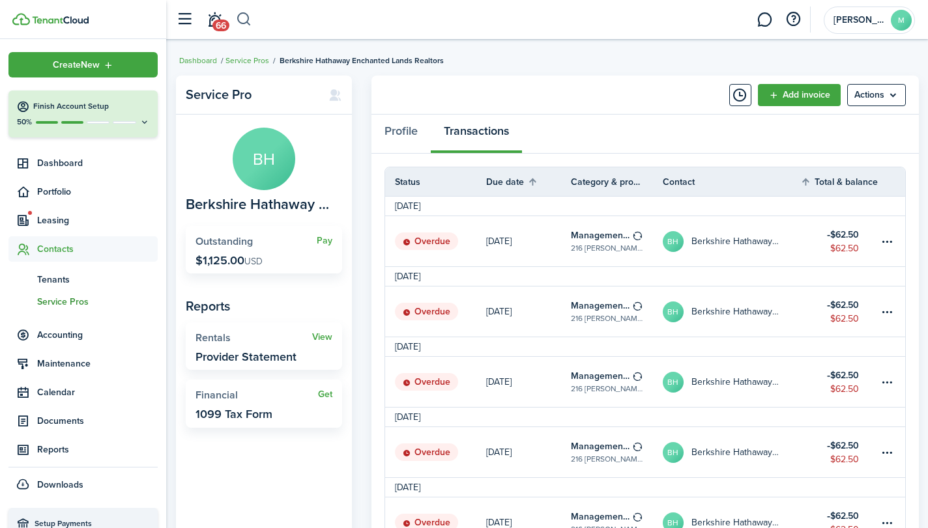
click at [245, 20] on button "button" at bounding box center [244, 19] width 16 height 22
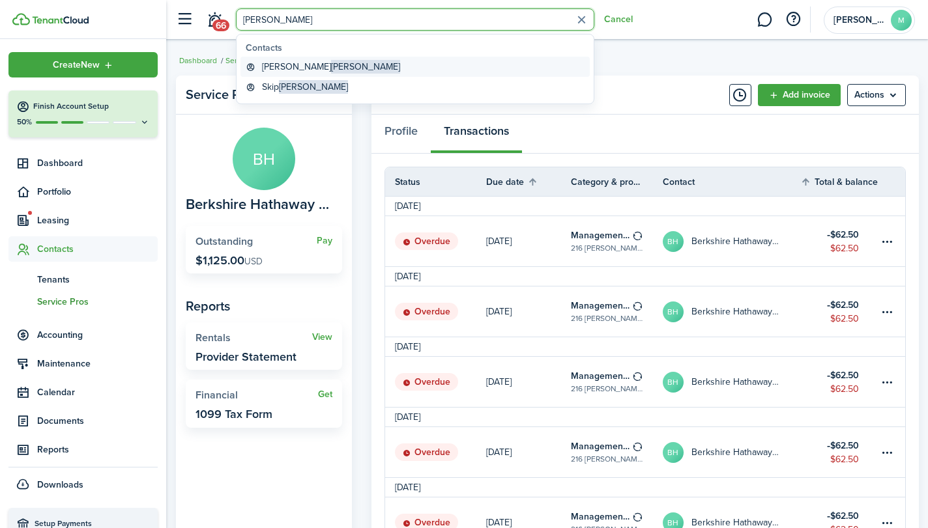
click at [277, 66] on global-search-item-title "[PERSON_NAME]" at bounding box center [331, 67] width 138 height 14
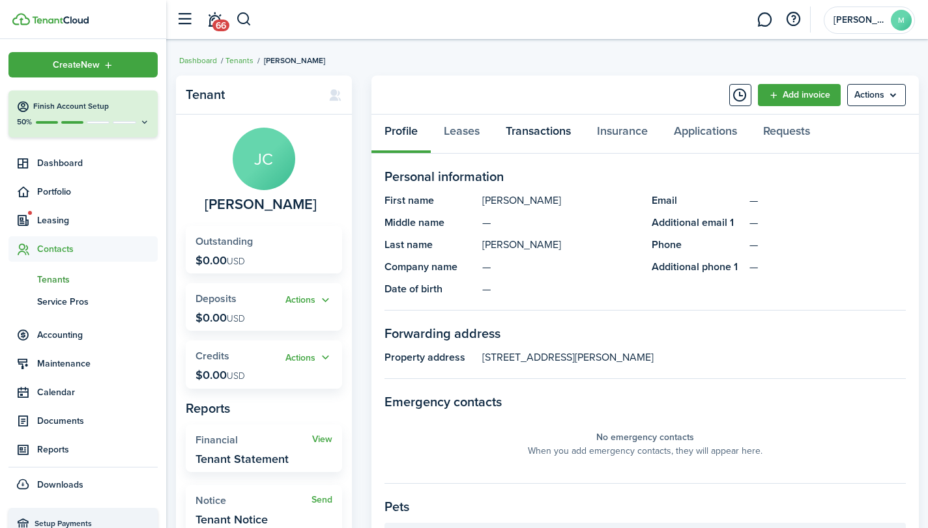
click at [542, 135] on link "Transactions" at bounding box center [537, 134] width 91 height 39
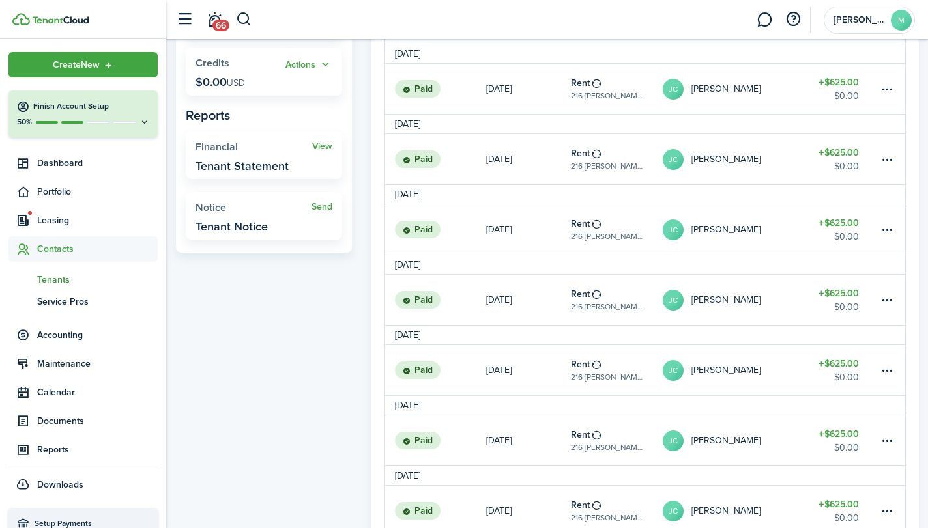
scroll to position [295, 0]
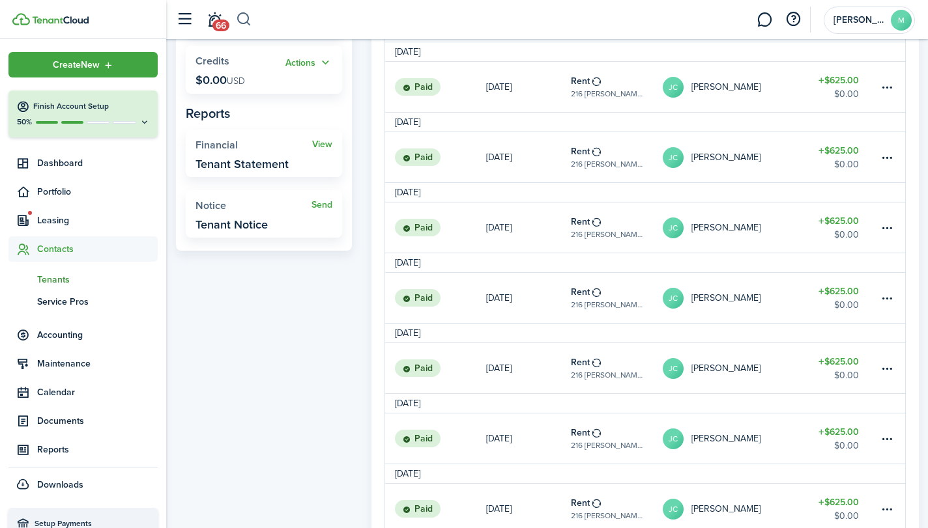
click at [240, 14] on button "button" at bounding box center [244, 19] width 16 height 22
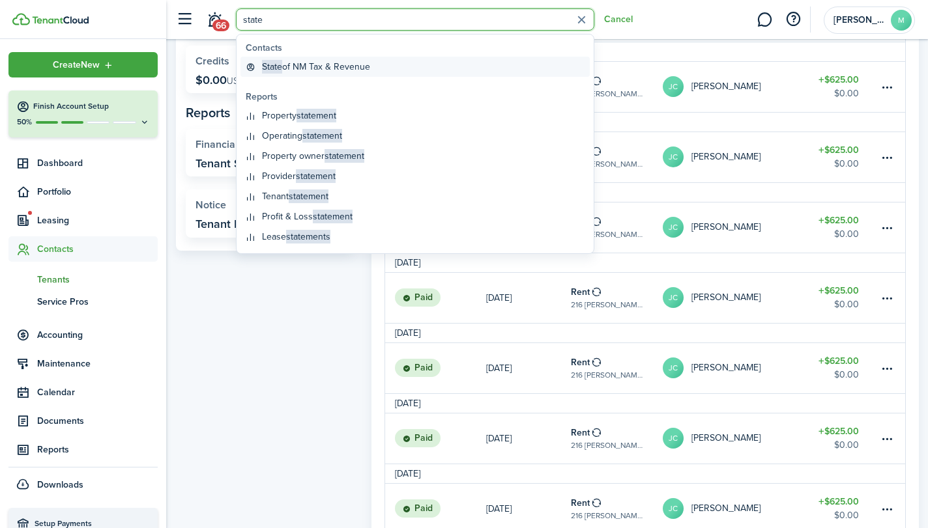
click at [331, 72] on global-search-item-title "State of NM Tax & Revenue" at bounding box center [316, 67] width 108 height 14
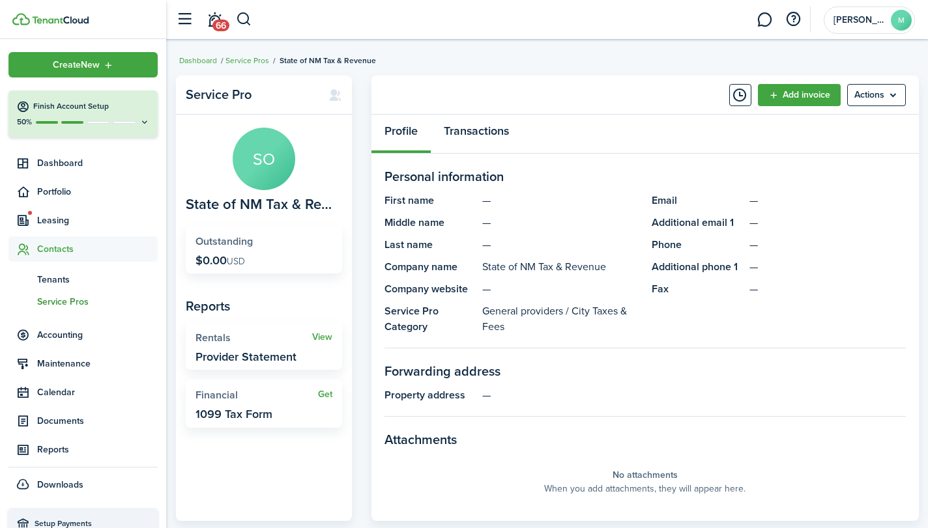
click at [485, 134] on link "Transactions" at bounding box center [476, 134] width 91 height 39
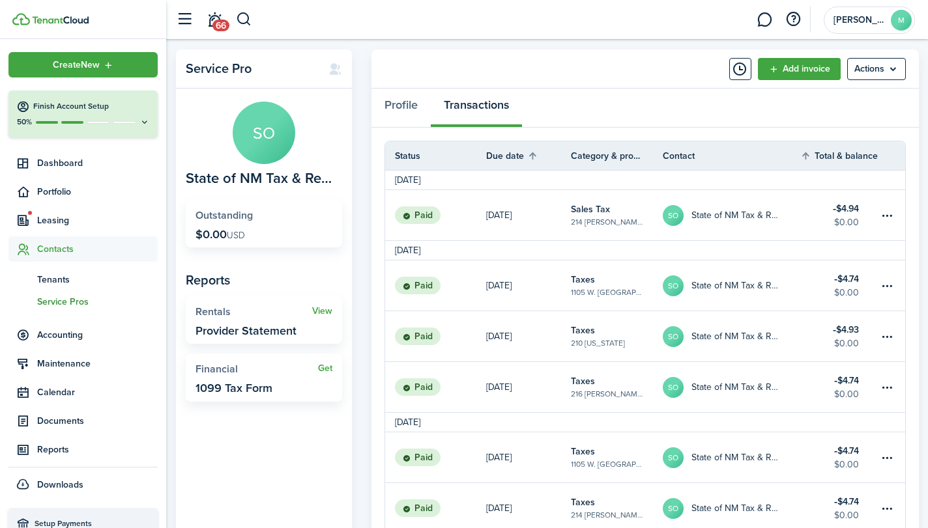
scroll to position [61, 0]
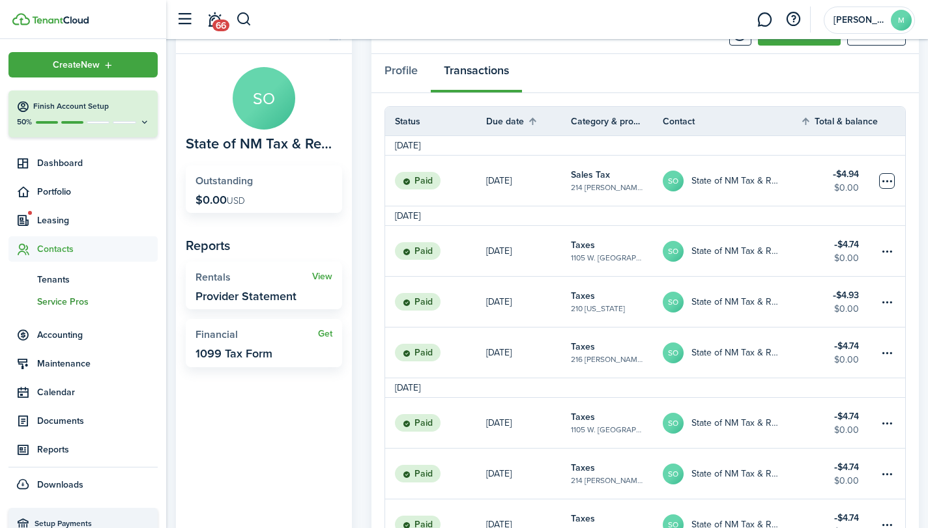
click at [887, 179] on table-menu-btn-icon at bounding box center [887, 181] width 16 height 16
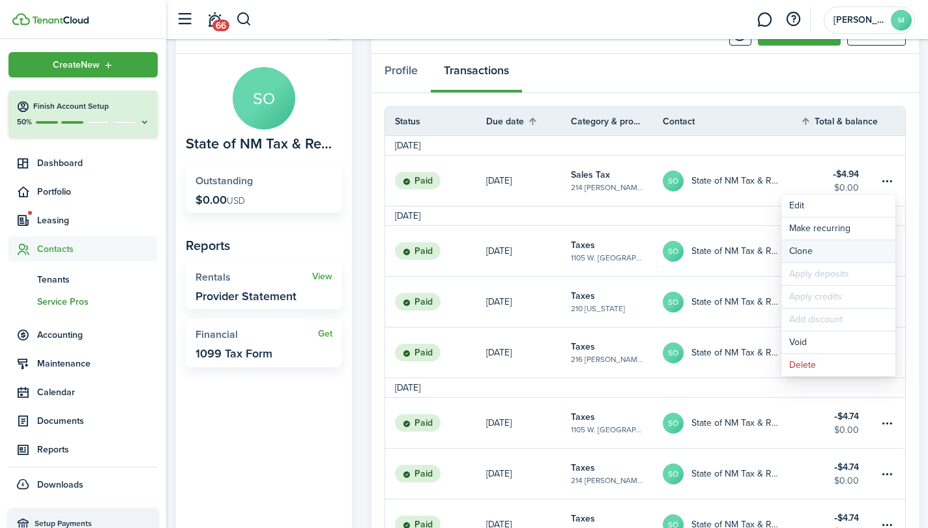
click at [829, 247] on link "Clone" at bounding box center [838, 251] width 114 height 22
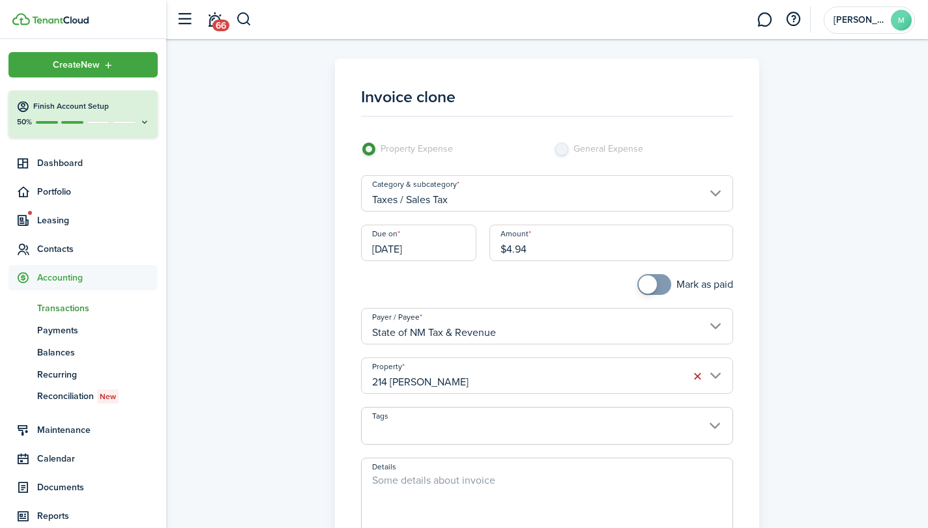
click at [568, 378] on input "214 [PERSON_NAME]" at bounding box center [546, 376] width 371 height 36
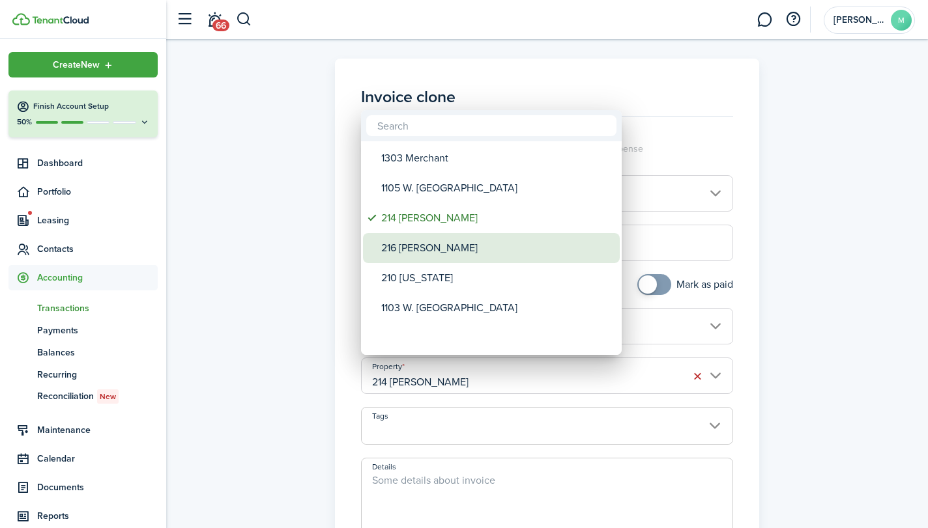
click at [453, 241] on div "216 [PERSON_NAME]" at bounding box center [496, 248] width 231 height 30
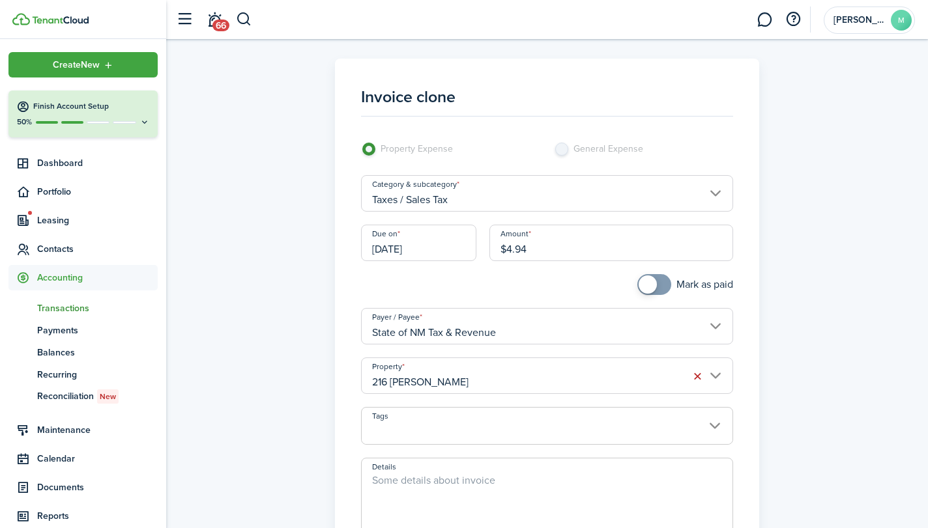
click at [660, 277] on span at bounding box center [653, 284] width 13 height 21
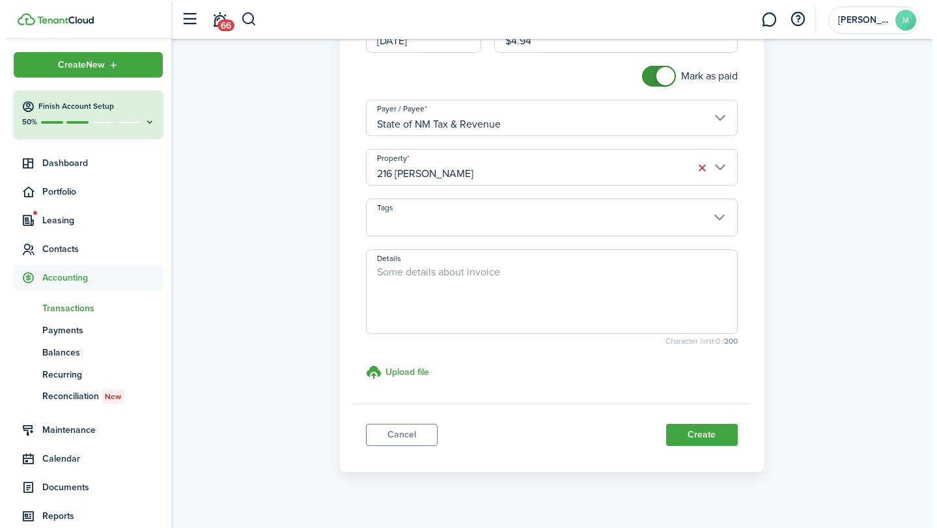
scroll to position [225, 0]
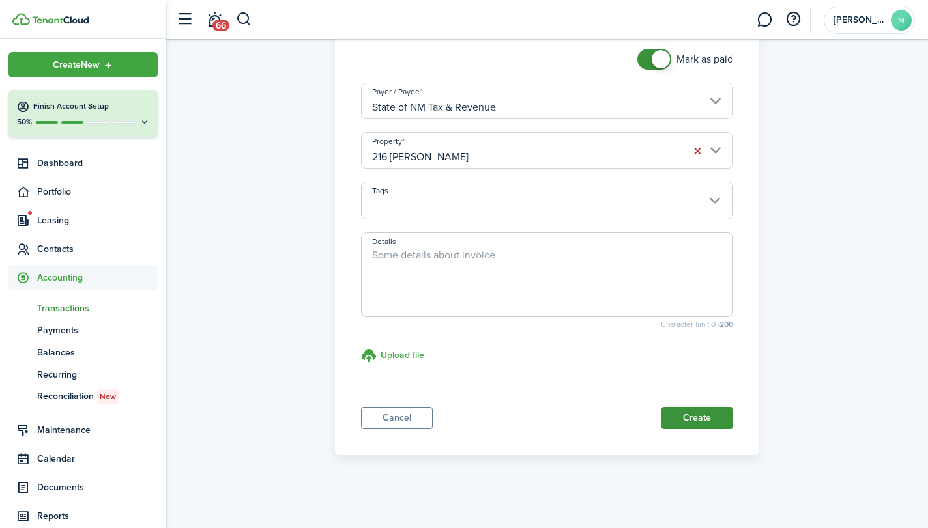
click at [693, 414] on button "Create" at bounding box center [697, 418] width 72 height 22
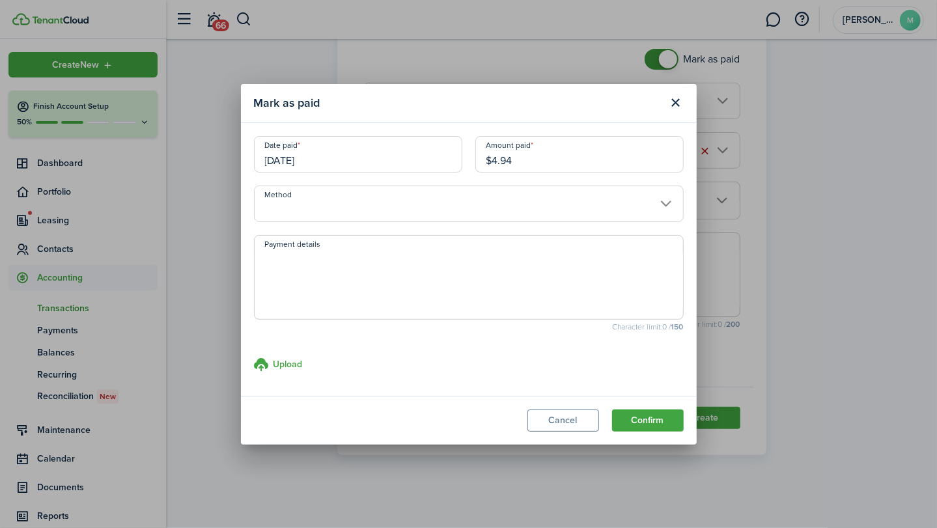
click at [412, 206] on input "Method" at bounding box center [469, 204] width 430 height 36
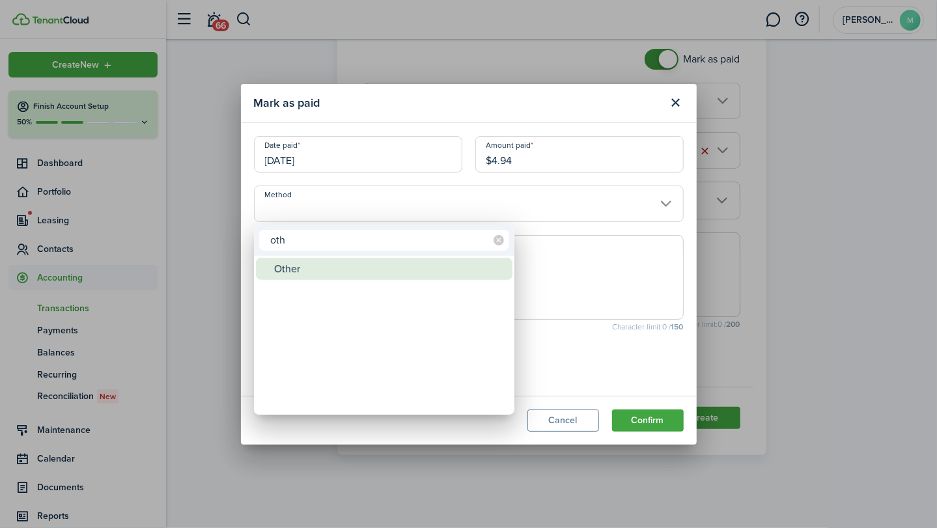
click at [360, 266] on div "Other" at bounding box center [389, 269] width 231 height 22
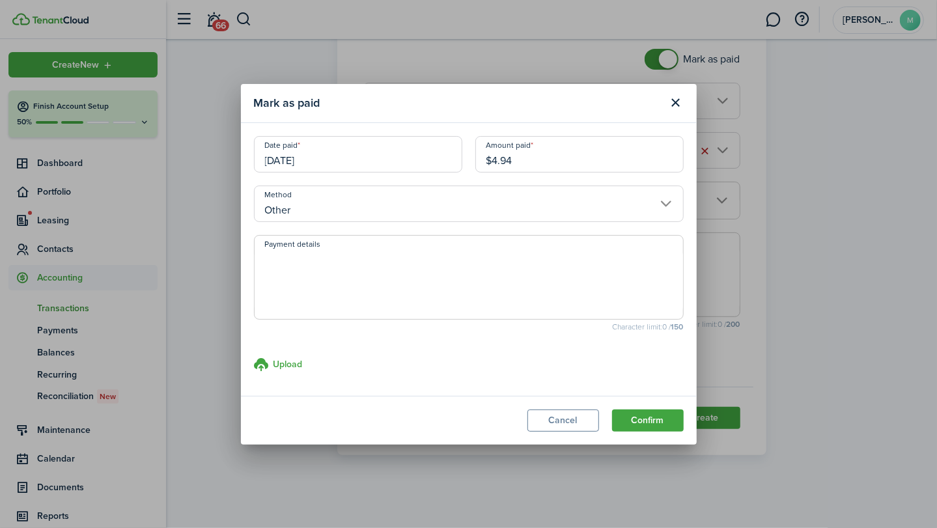
click at [360, 266] on textarea "Payment details" at bounding box center [469, 281] width 429 height 63
paste textarea "Withheld by property manager from gross rent proceeds."
click at [666, 416] on button "Confirm" at bounding box center [648, 421] width 72 height 22
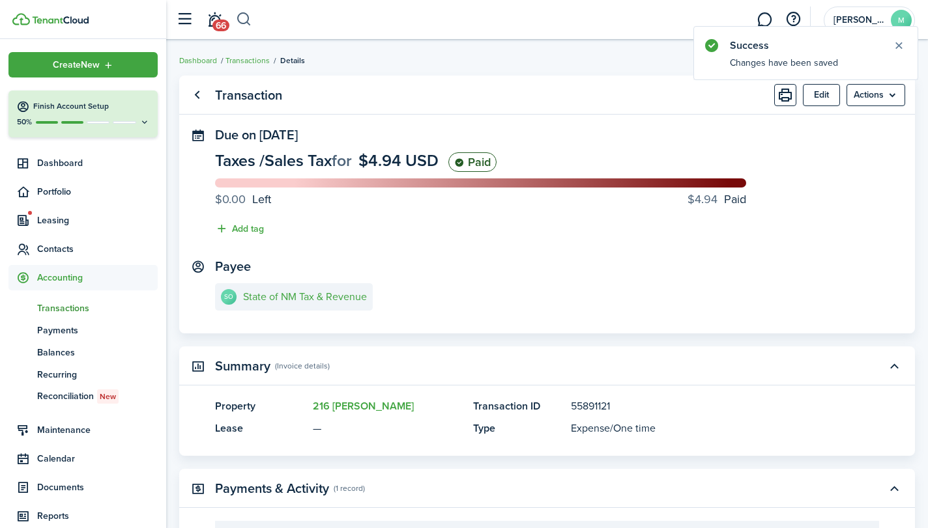
click at [239, 19] on button "button" at bounding box center [244, 19] width 16 height 22
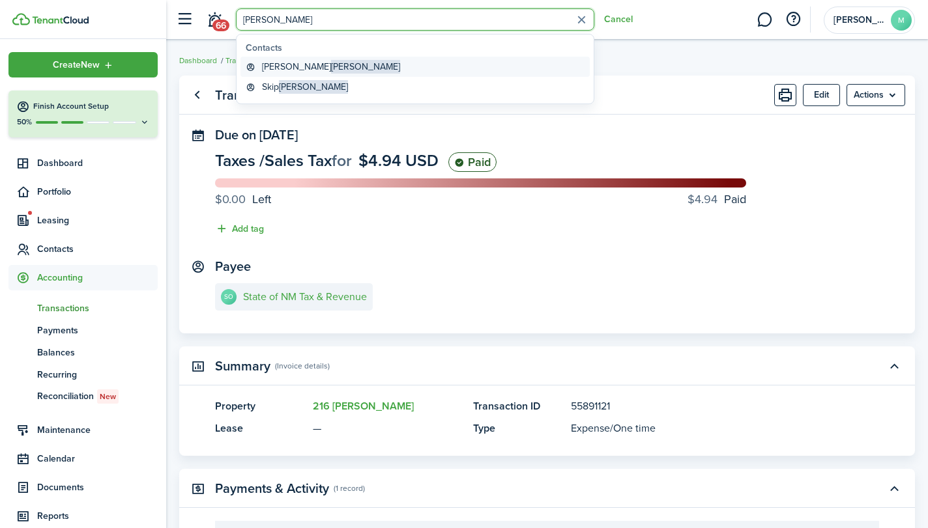
click at [331, 64] on span "[PERSON_NAME]" at bounding box center [365, 67] width 69 height 14
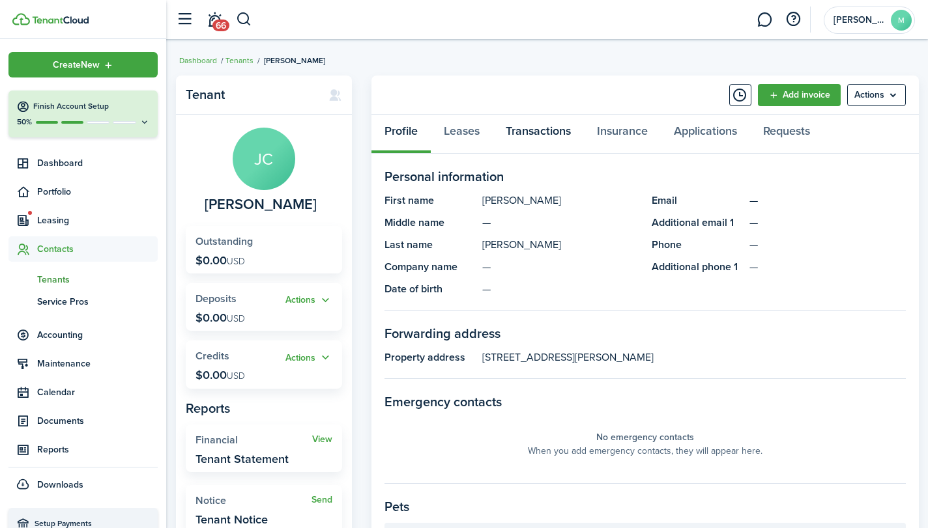
click at [543, 138] on link "Transactions" at bounding box center [537, 134] width 91 height 39
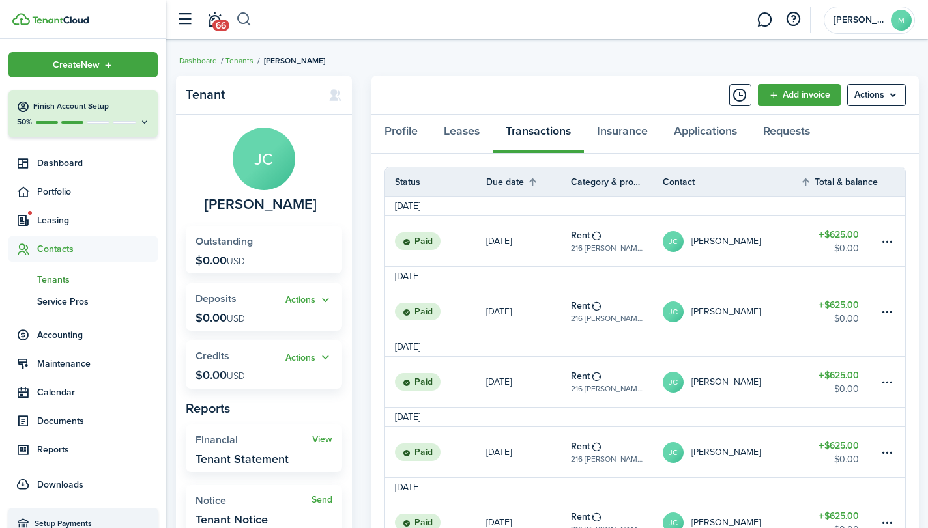
click at [248, 15] on button "button" at bounding box center [244, 19] width 16 height 22
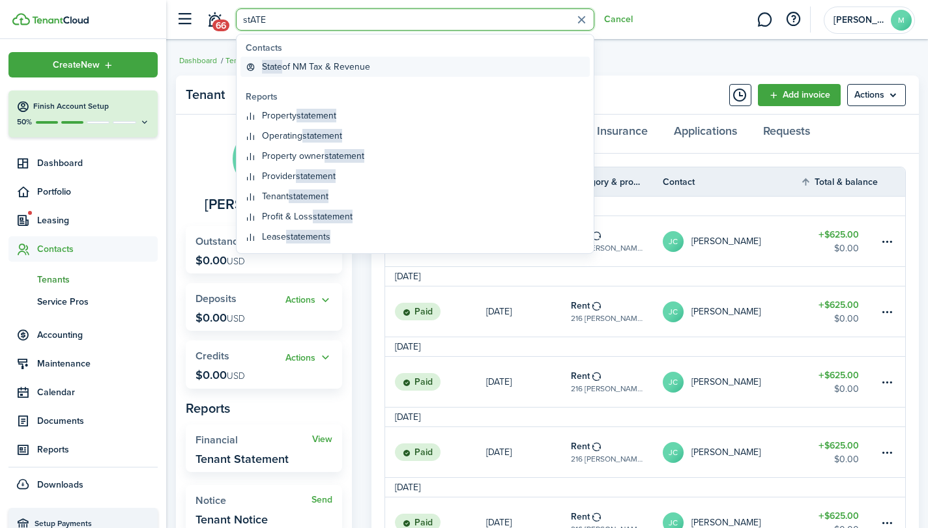
click at [335, 68] on global-search-item-title "State of NM Tax & Revenue" at bounding box center [316, 67] width 108 height 14
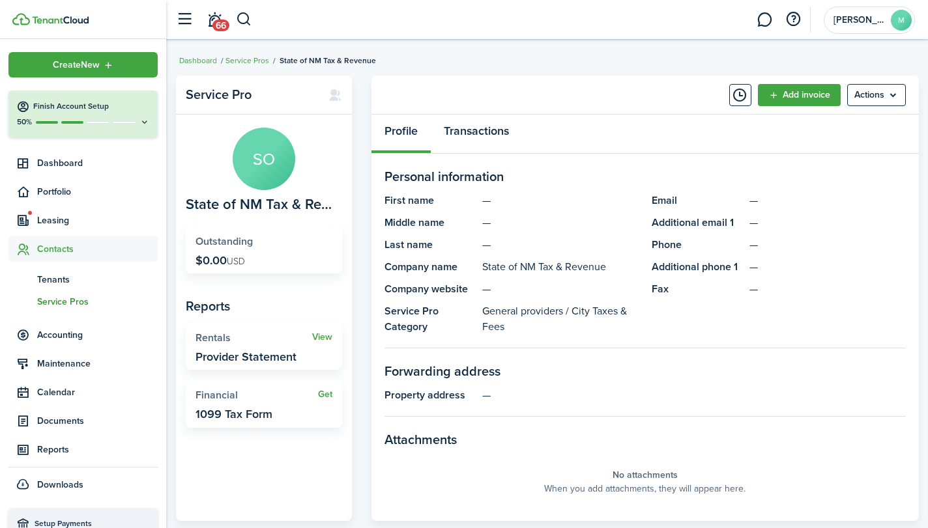
click at [485, 127] on link "Transactions" at bounding box center [476, 134] width 91 height 39
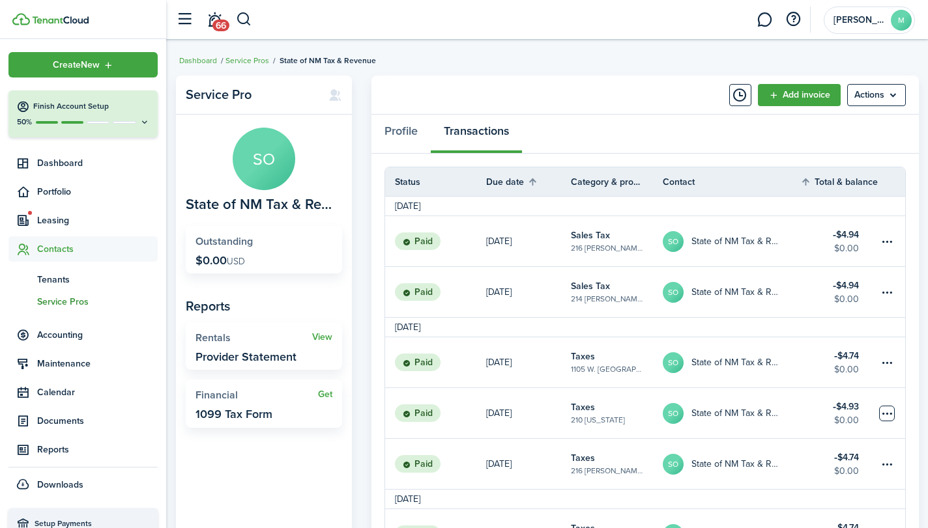
click at [885, 416] on table-menu-btn-icon at bounding box center [887, 414] width 16 height 16
click at [818, 397] on link "Clone" at bounding box center [838, 402] width 114 height 22
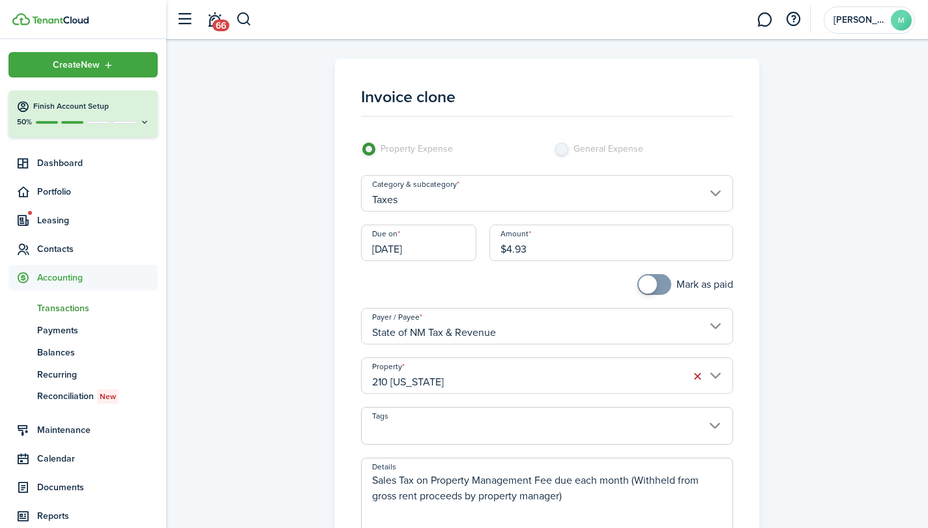
click at [451, 239] on input "[DATE]" at bounding box center [418, 243] width 115 height 36
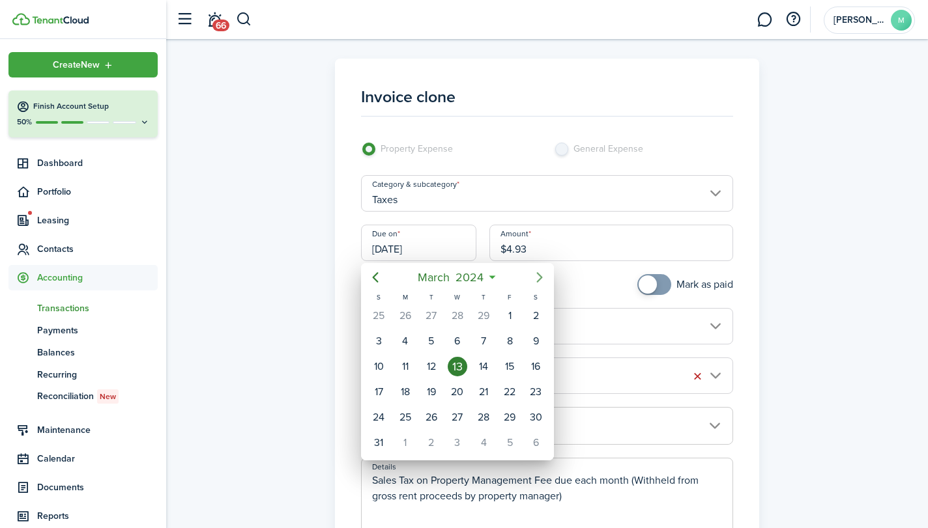
click at [539, 278] on icon "Next page" at bounding box center [540, 278] width 16 height 16
click at [543, 270] on icon "Next page" at bounding box center [540, 278] width 16 height 16
click at [483, 339] on div "11" at bounding box center [484, 342] width 20 height 20
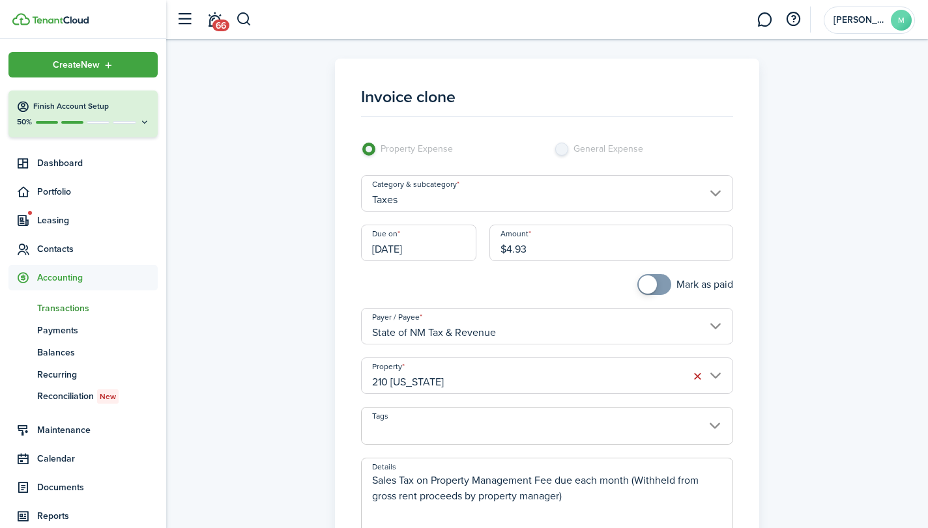
click at [658, 281] on span at bounding box center [653, 284] width 13 height 21
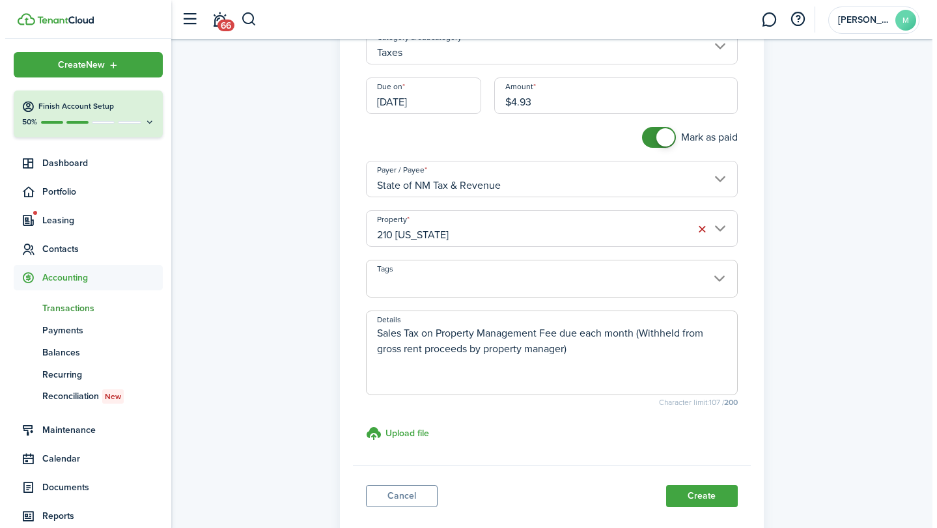
scroll to position [225, 0]
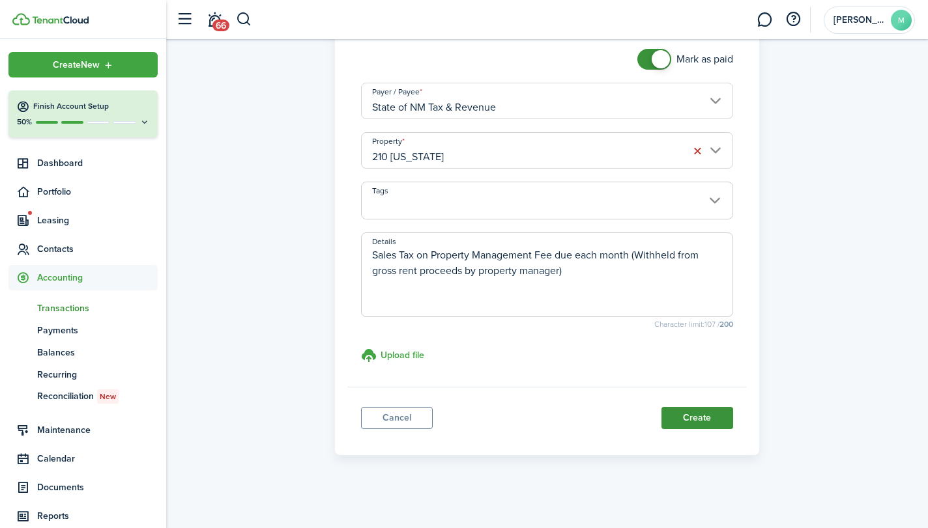
click at [698, 417] on button "Create" at bounding box center [697, 418] width 72 height 22
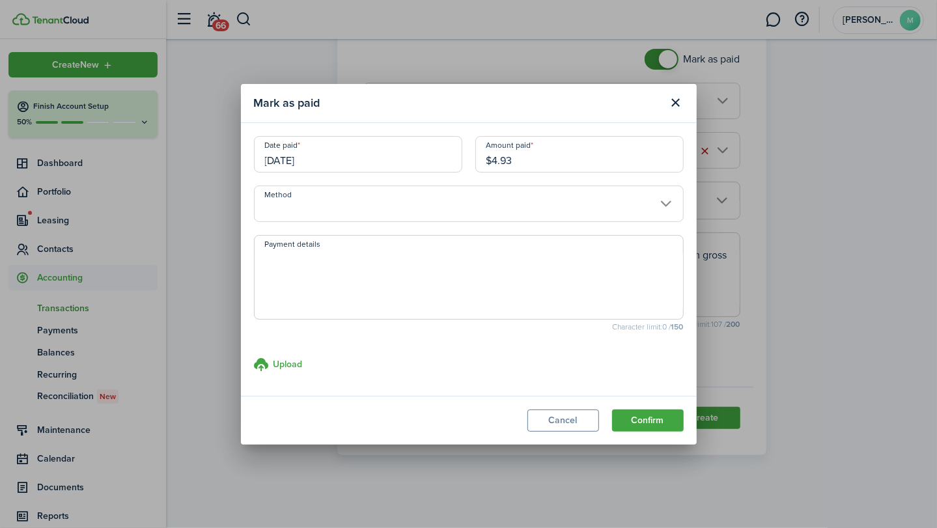
click at [491, 209] on input "Method" at bounding box center [469, 204] width 430 height 36
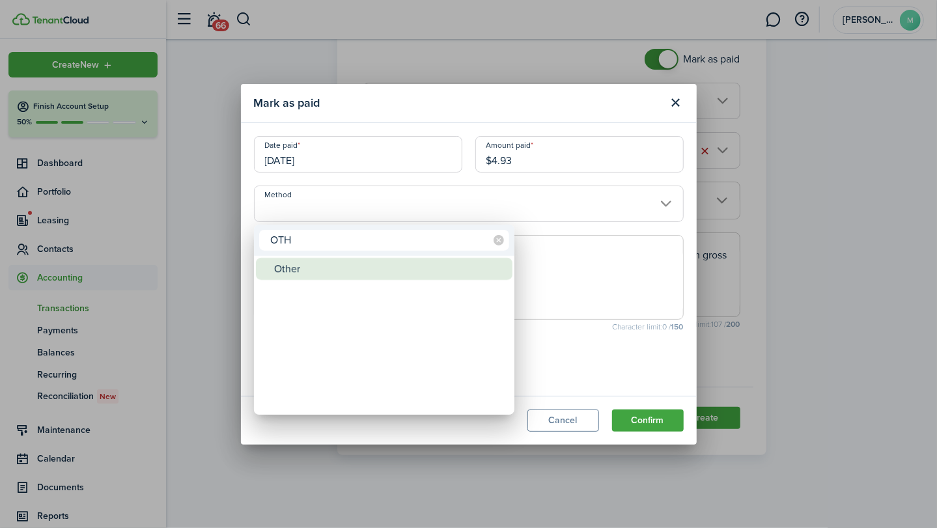
click at [423, 262] on div "Other" at bounding box center [389, 269] width 231 height 22
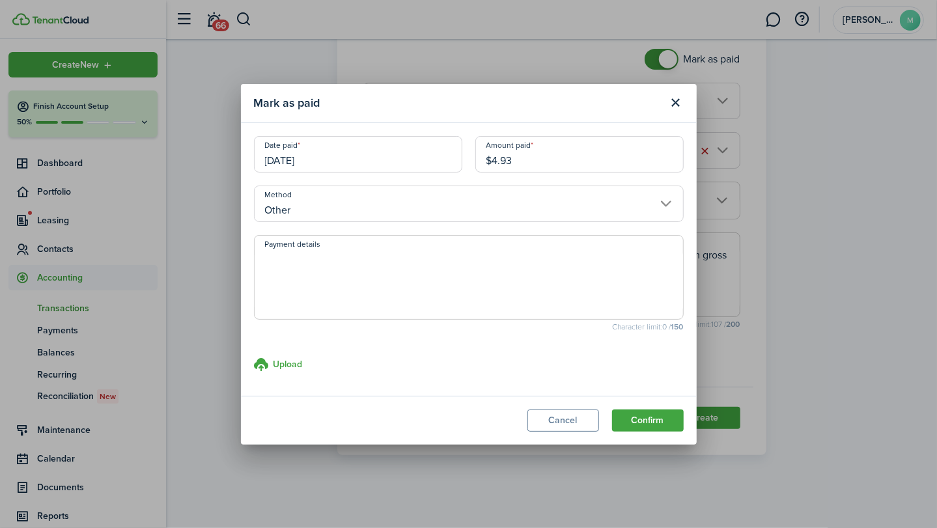
click at [420, 276] on textarea "Payment details" at bounding box center [469, 281] width 429 height 63
paste textarea "Withheld by property manager from gross rent proceeds."
click at [649, 414] on button "Confirm" at bounding box center [648, 421] width 72 height 22
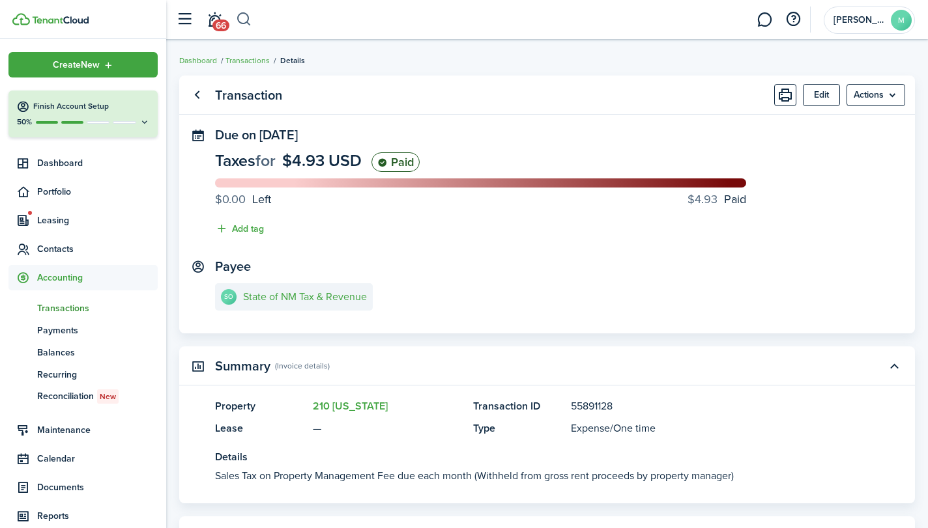
click at [242, 18] on button "button" at bounding box center [244, 19] width 16 height 22
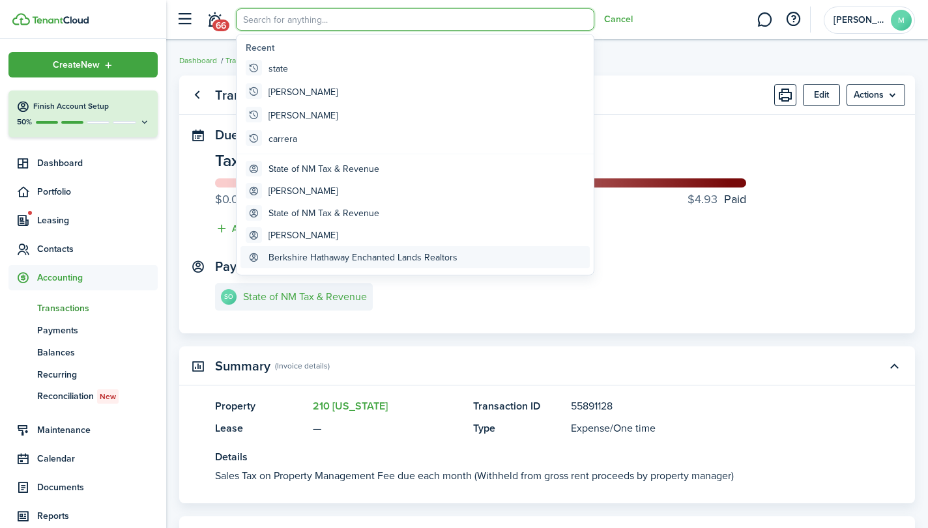
click at [419, 251] on global-search-item-title "Berkshire Hathaway Enchanted Lands Realtors" at bounding box center [362, 258] width 189 height 14
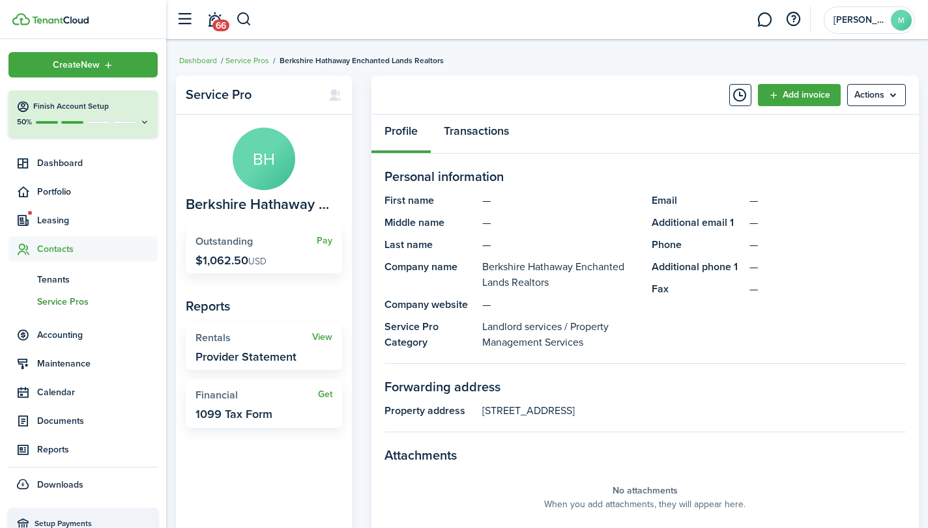
click at [486, 126] on link "Transactions" at bounding box center [476, 134] width 91 height 39
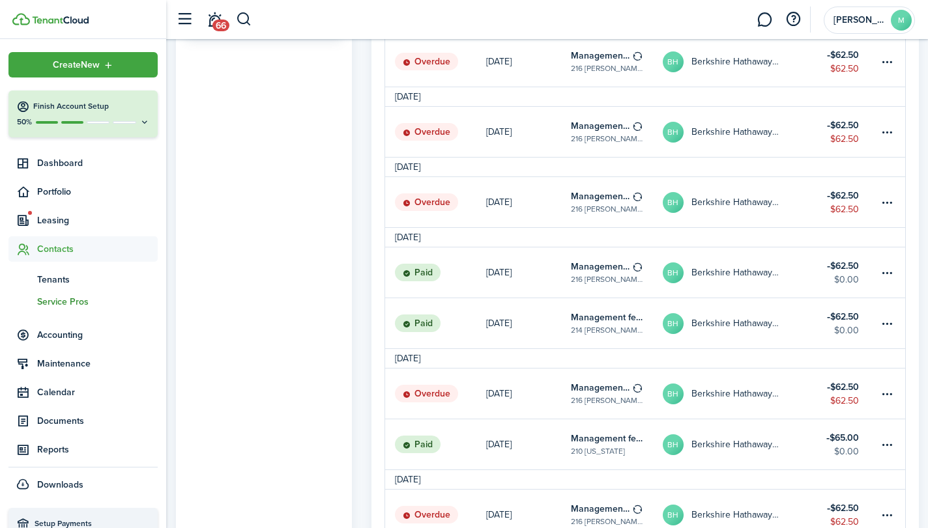
scroll to position [443, 0]
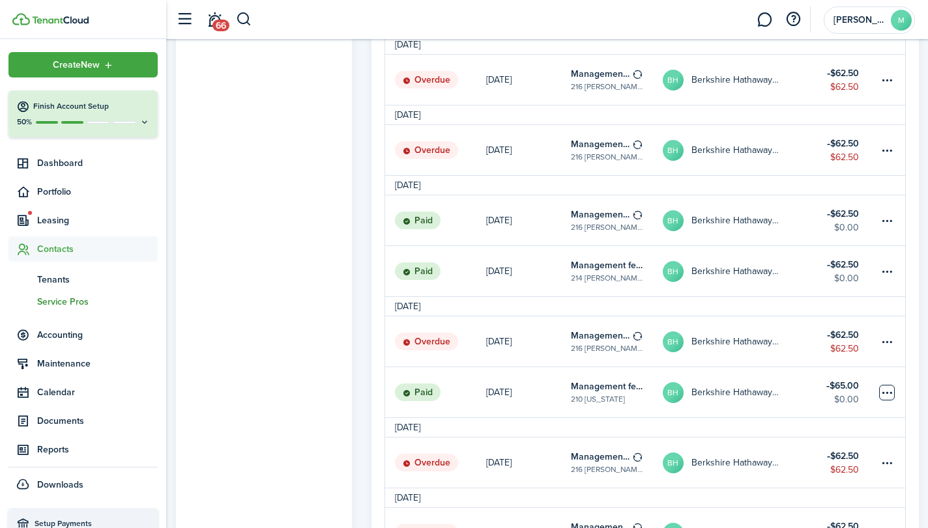
click at [885, 391] on table-menu-btn-icon at bounding box center [887, 393] width 16 height 16
click at [849, 403] on link "Clone" at bounding box center [838, 402] width 114 height 22
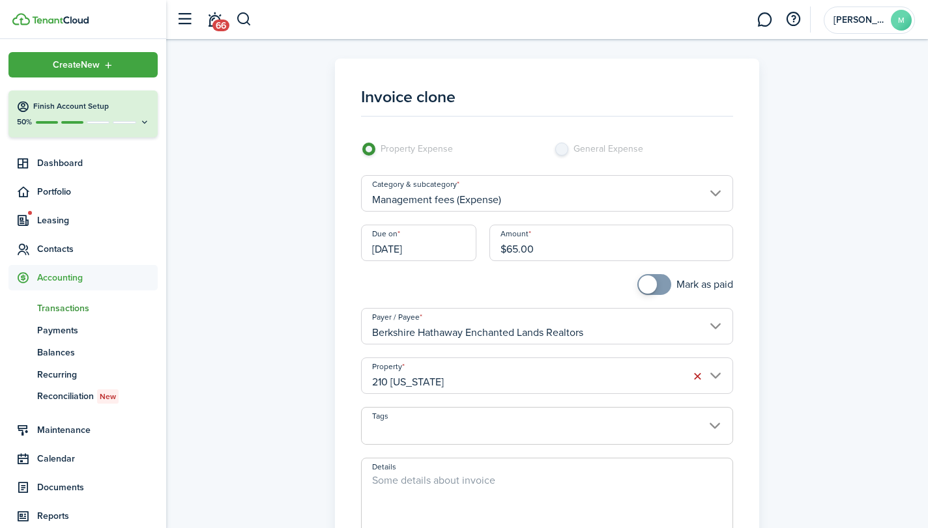
click at [447, 242] on input "[DATE]" at bounding box center [418, 243] width 115 height 36
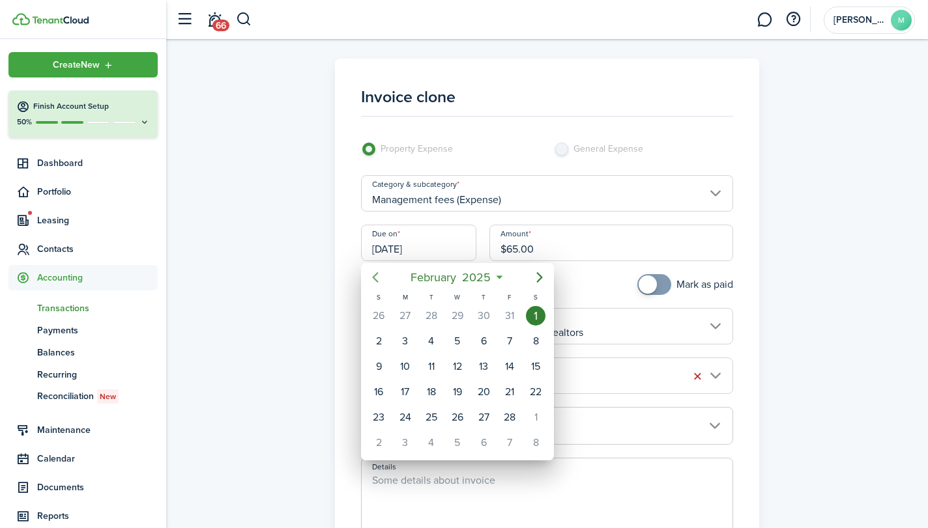
click at [376, 277] on icon "Previous page" at bounding box center [375, 278] width 16 height 16
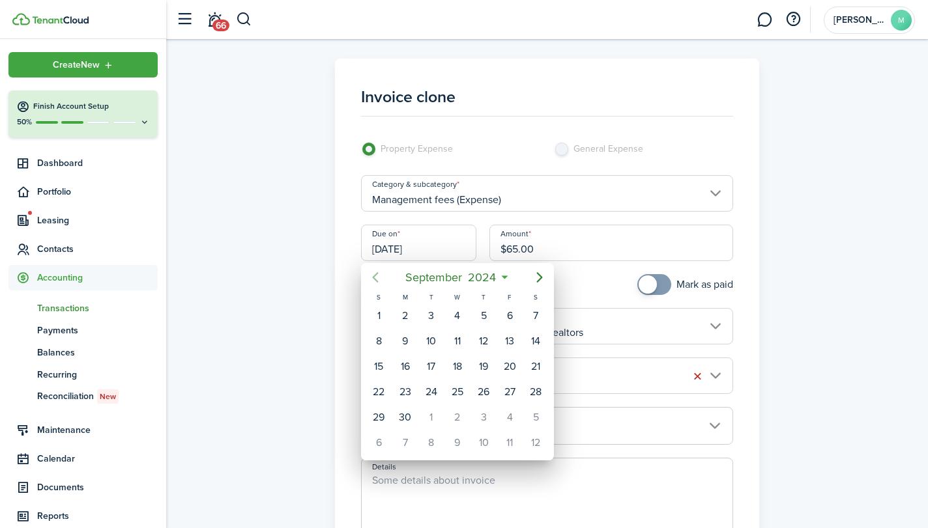
click at [376, 277] on icon "Previous page" at bounding box center [375, 278] width 16 height 16
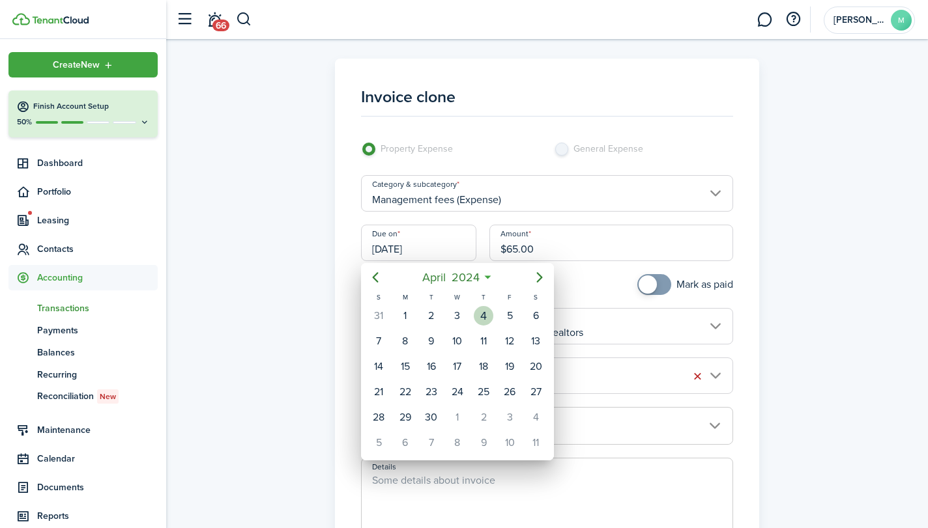
click at [481, 317] on div "4" at bounding box center [484, 316] width 20 height 20
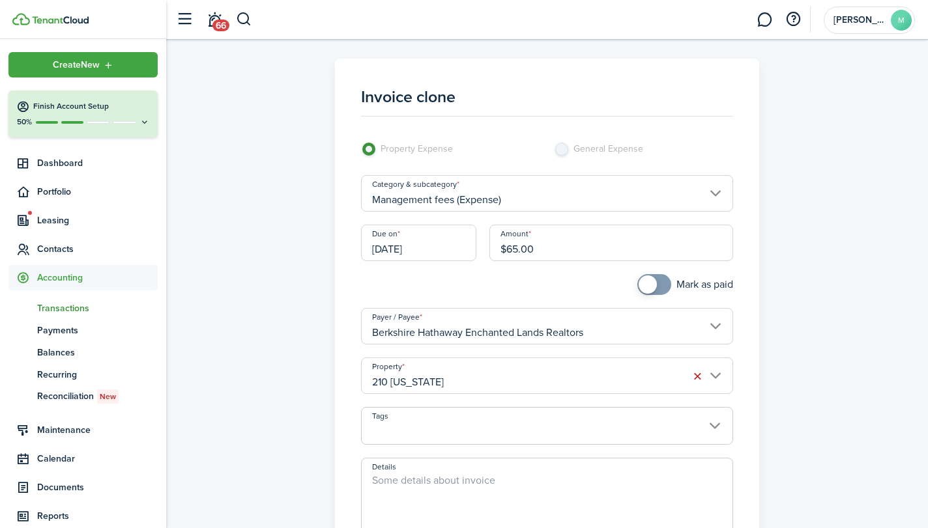
click at [660, 289] on span at bounding box center [653, 284] width 13 height 21
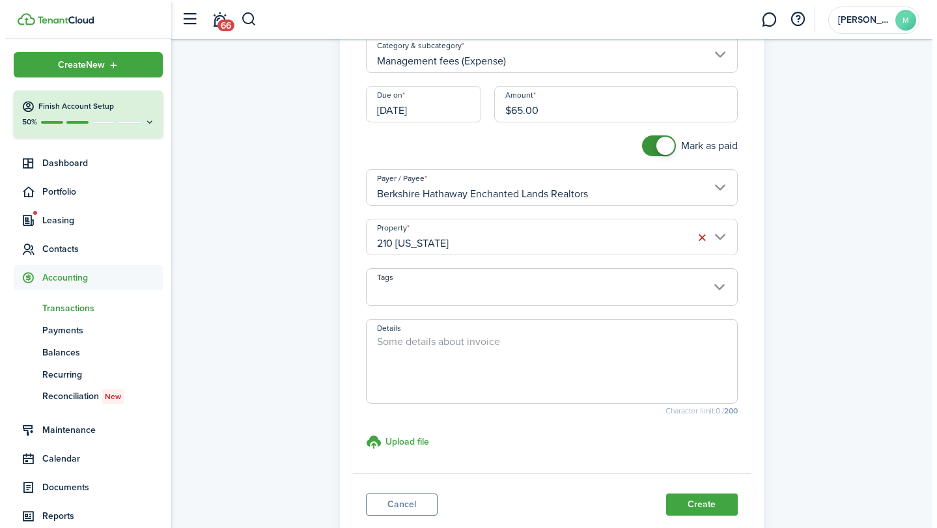
scroll to position [191, 0]
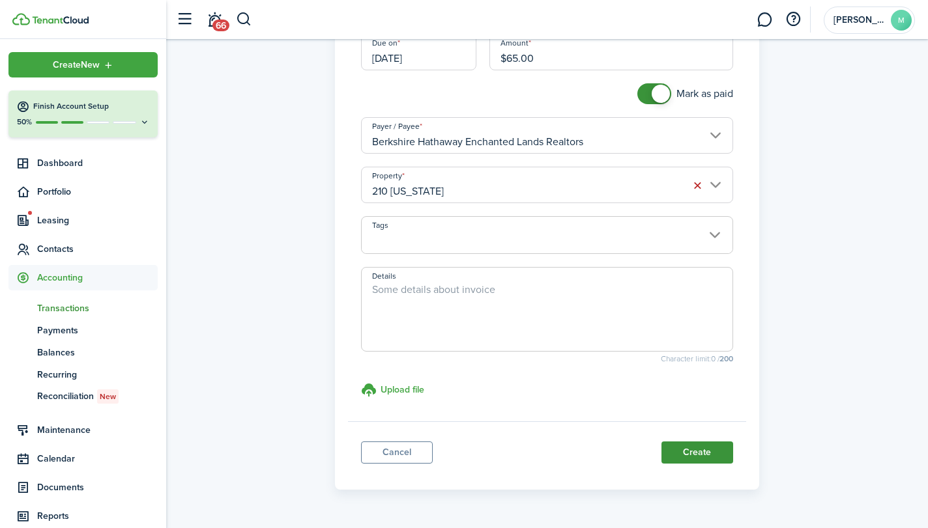
click at [709, 450] on button "Create" at bounding box center [697, 453] width 72 height 22
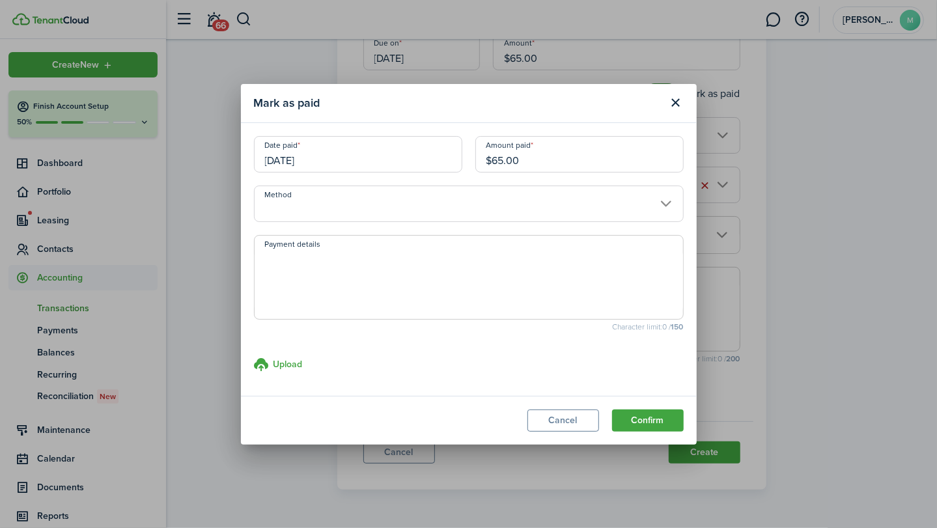
click at [461, 205] on input "Method" at bounding box center [469, 204] width 430 height 36
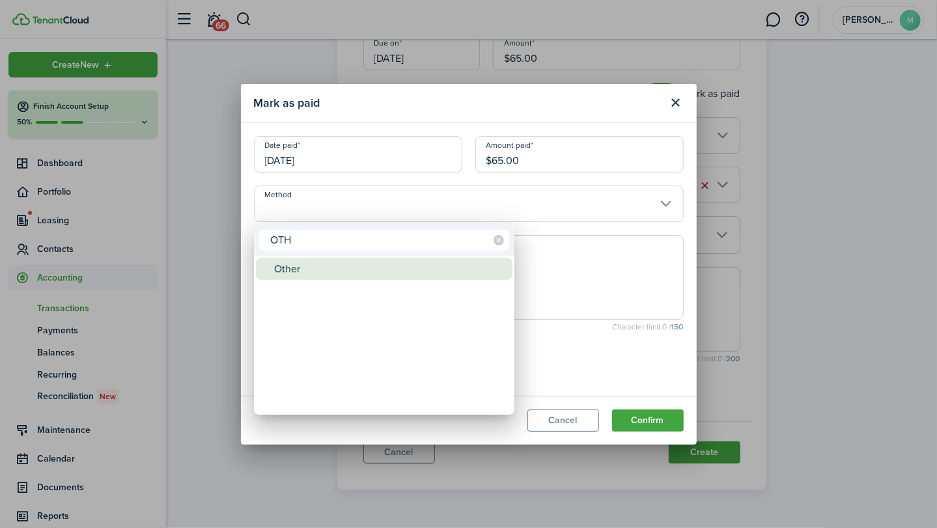
click at [419, 260] on div "Other" at bounding box center [389, 269] width 231 height 22
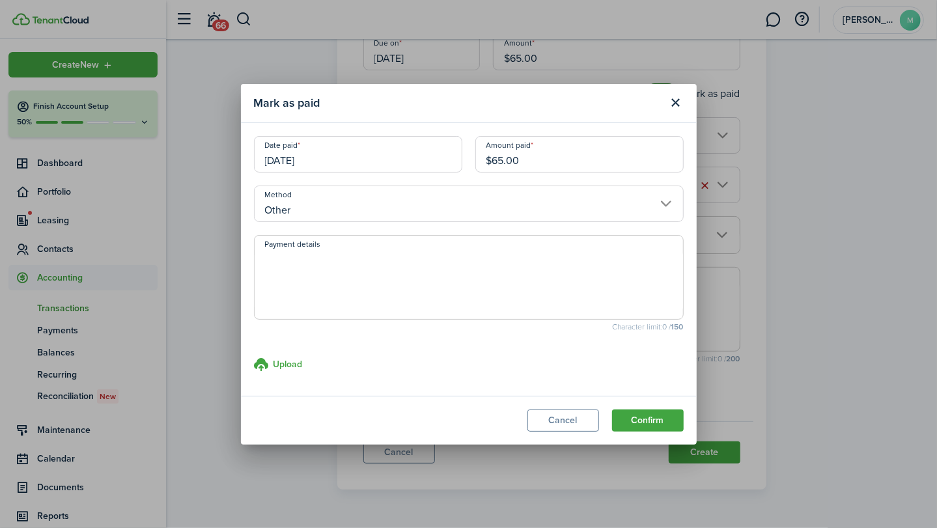
click at [419, 260] on textarea "Payment details" at bounding box center [469, 281] width 429 height 63
paste textarea "Withheld by property manager from gross rent proceeds."
click at [640, 419] on button "Confirm" at bounding box center [648, 421] width 72 height 22
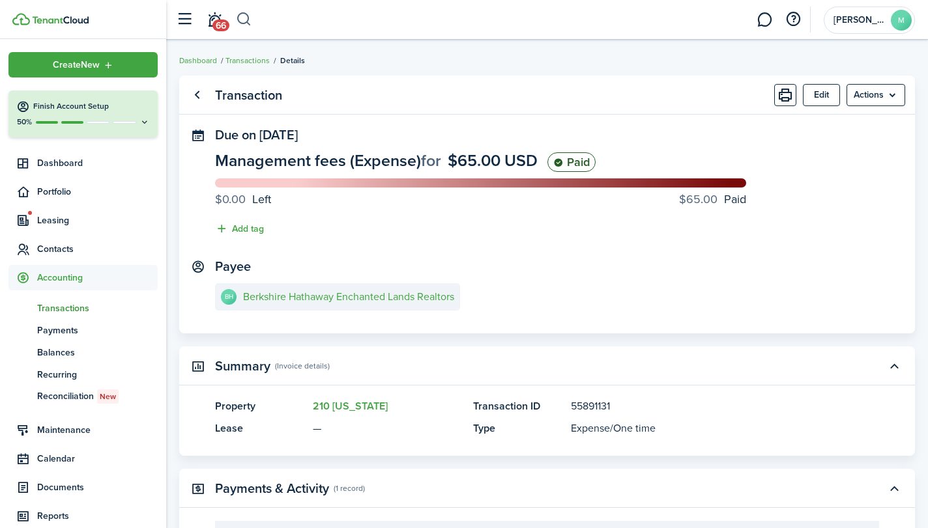
click at [246, 20] on button "button" at bounding box center [244, 19] width 16 height 22
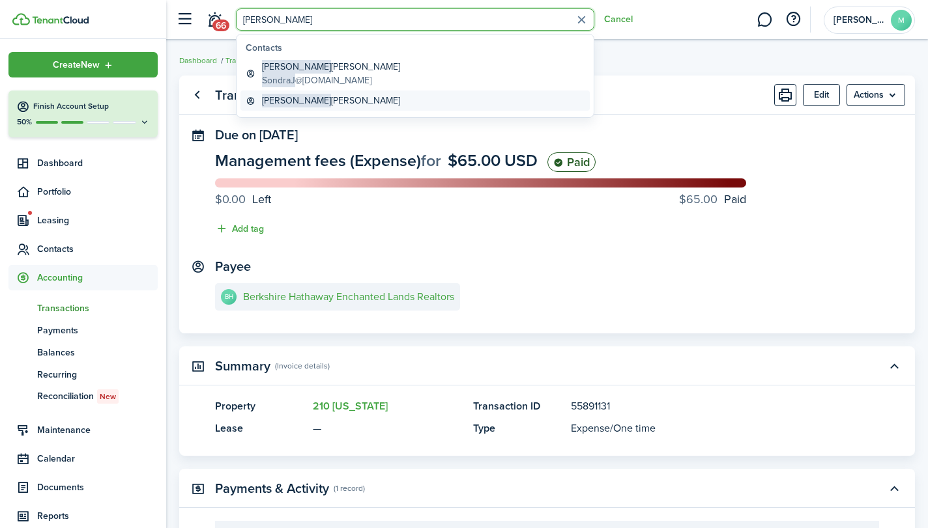
click at [309, 94] on global-search-item-title "[PERSON_NAME]" at bounding box center [331, 101] width 138 height 14
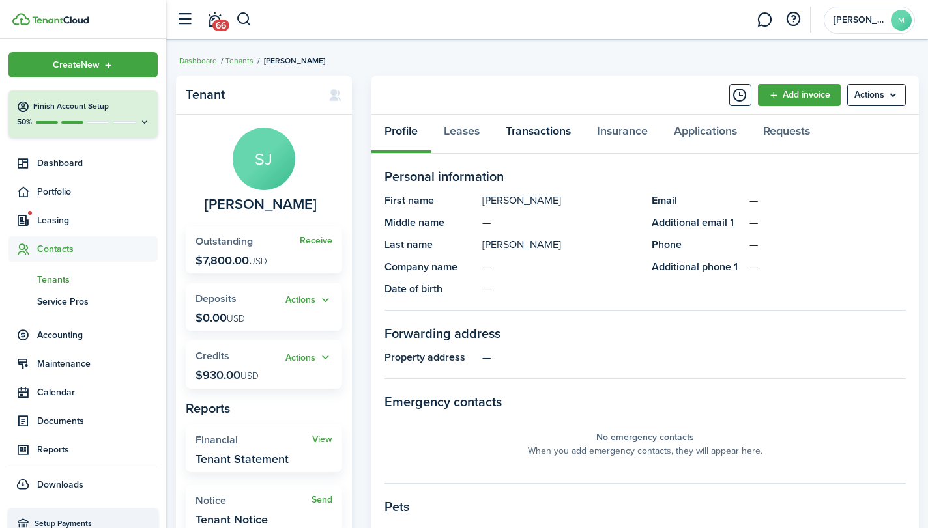
click at [563, 138] on link "Transactions" at bounding box center [537, 134] width 91 height 39
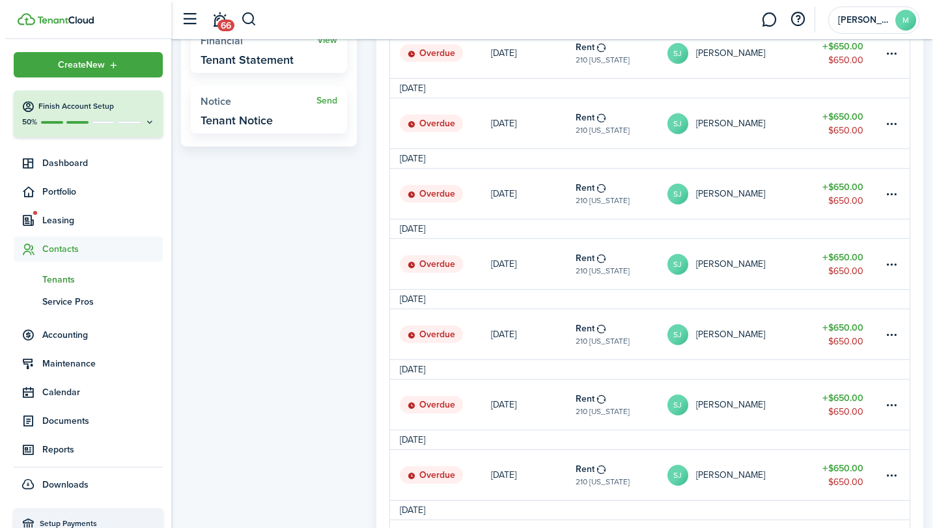
scroll to position [451, 0]
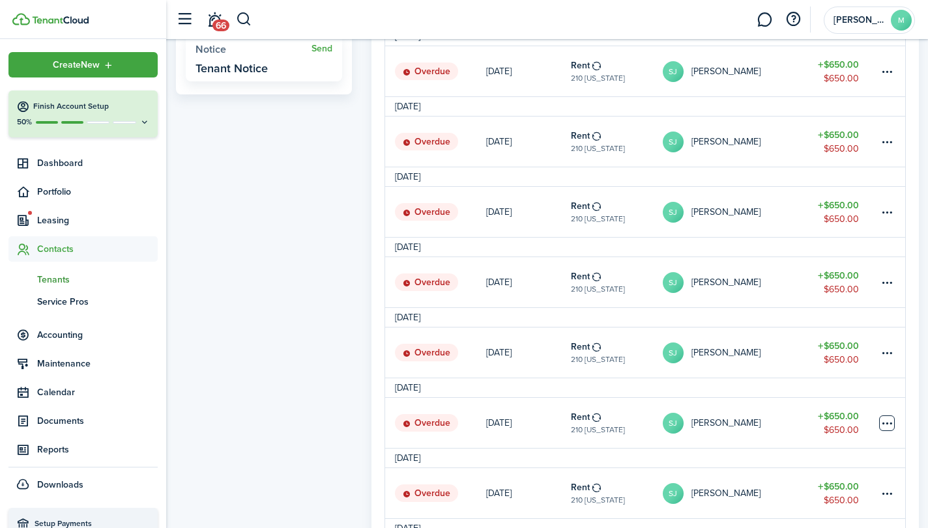
click at [885, 421] on table-menu-btn-icon at bounding box center [887, 424] width 16 height 16
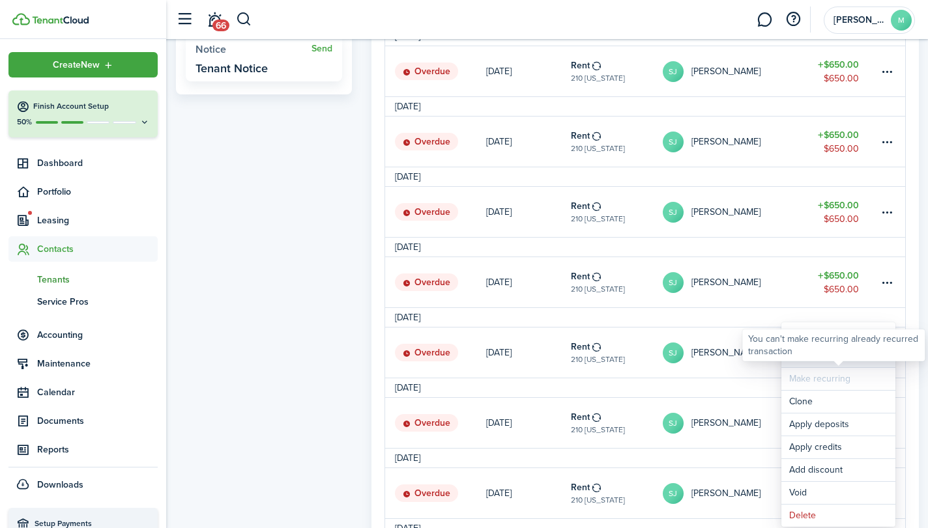
click at [857, 362] on link "Mark as paid" at bounding box center [838, 356] width 114 height 22
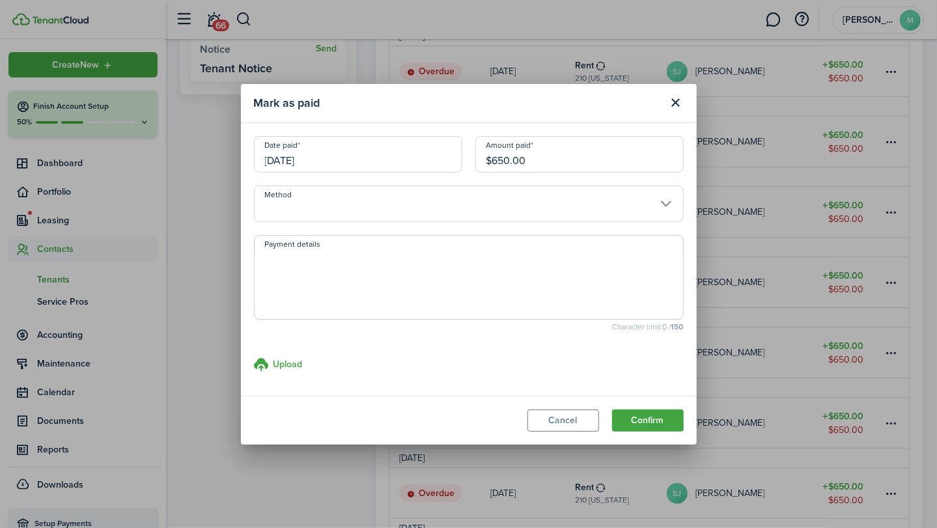
click at [367, 154] on input "[DATE]" at bounding box center [358, 154] width 208 height 36
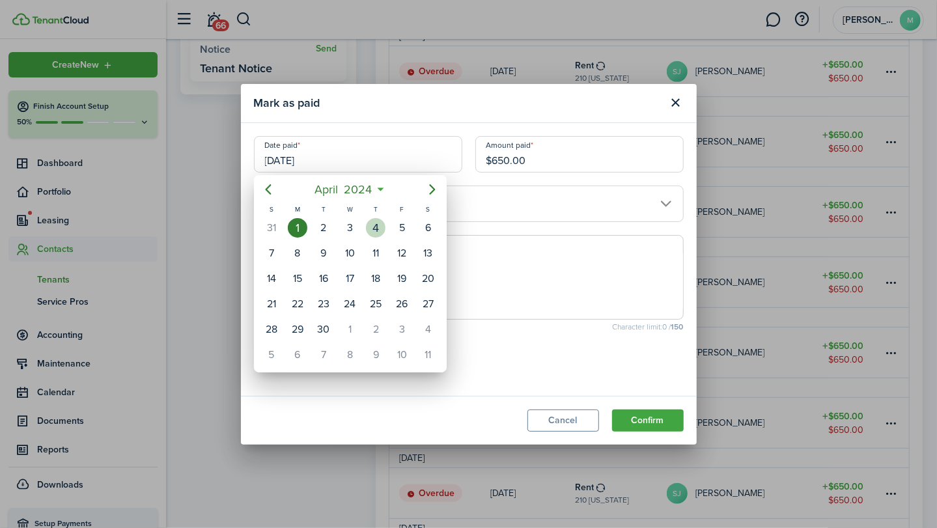
click at [373, 223] on div "4" at bounding box center [376, 228] width 20 height 20
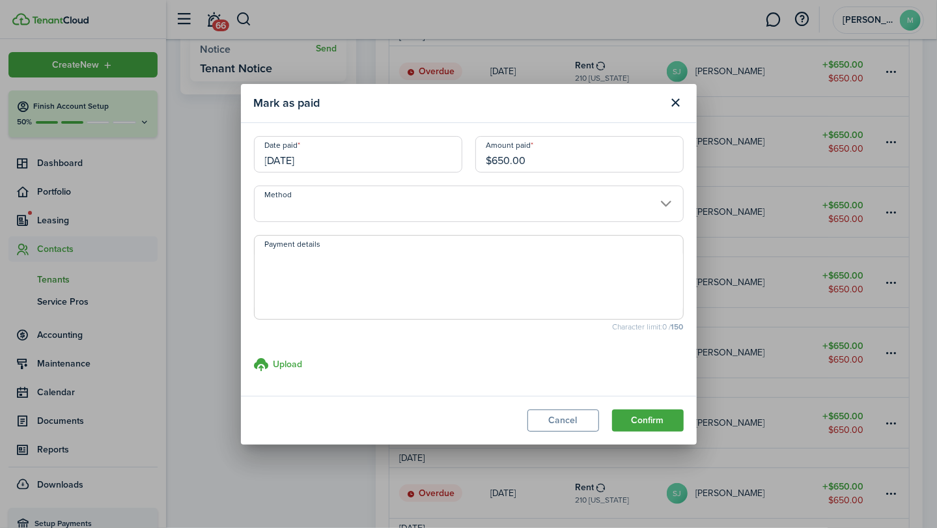
click at [448, 209] on input "Method" at bounding box center [469, 204] width 430 height 36
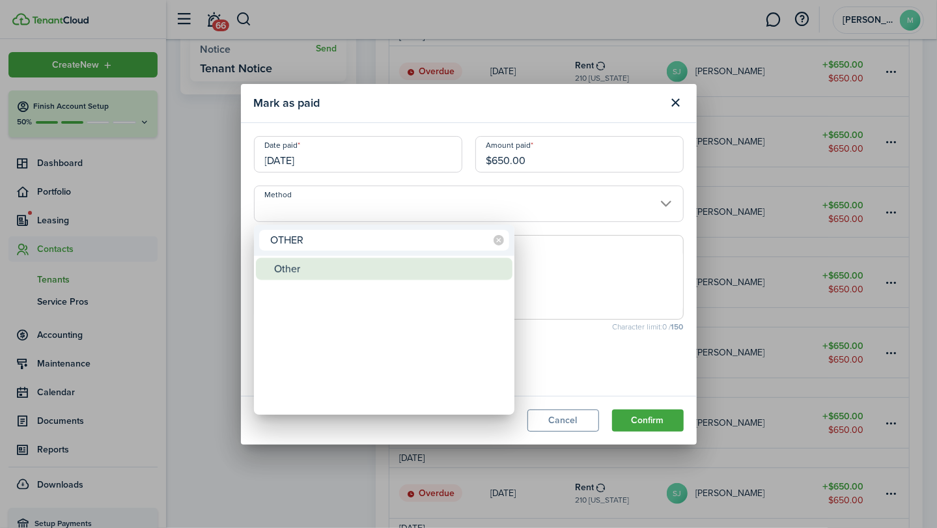
click at [358, 266] on div "Other" at bounding box center [389, 269] width 231 height 22
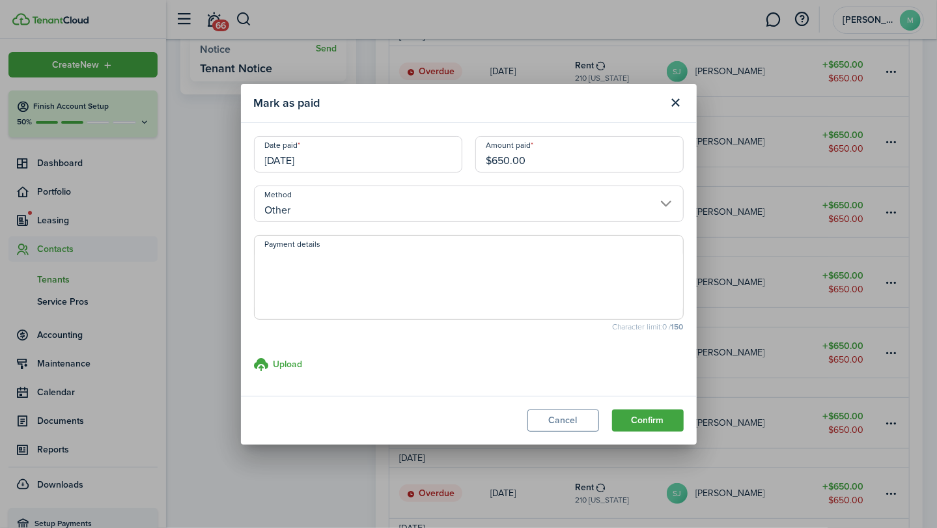
click at [358, 266] on textarea "Payment details" at bounding box center [469, 281] width 429 height 63
click at [657, 414] on button "Confirm" at bounding box center [648, 421] width 72 height 22
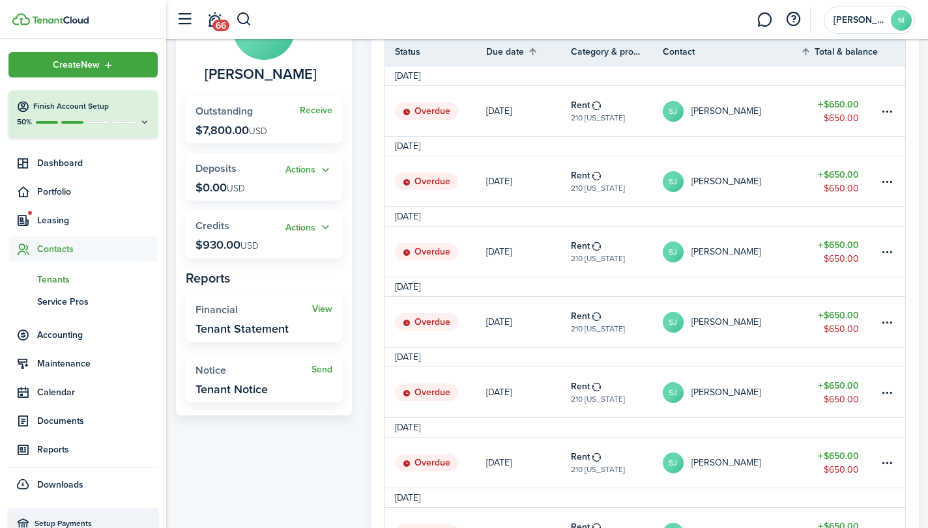
scroll to position [0, 0]
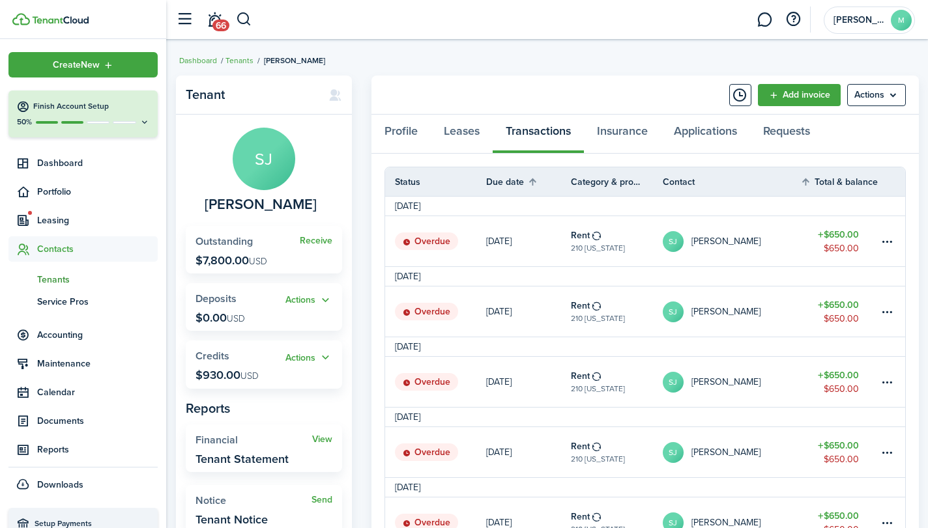
click at [64, 274] on span "Tenants" at bounding box center [97, 280] width 121 height 14
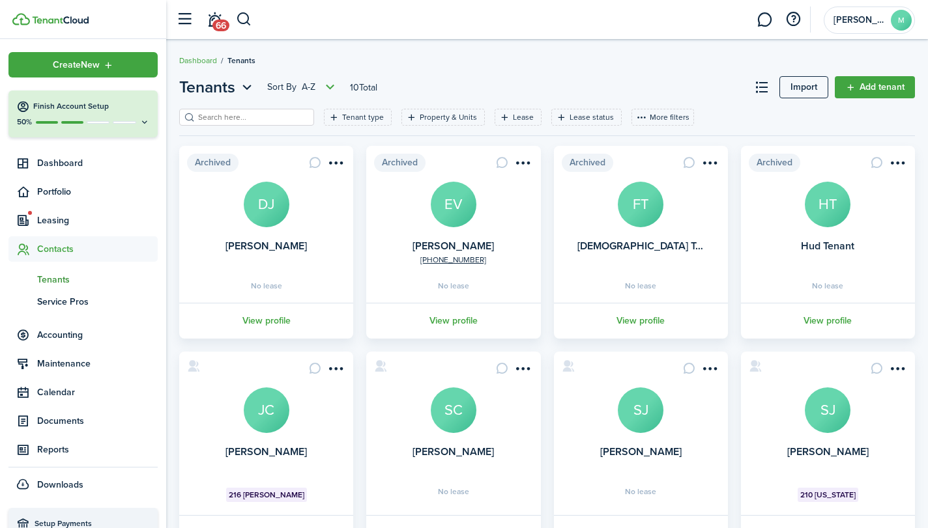
click at [641, 419] on avatar-text "SJ" at bounding box center [640, 411] width 46 height 46
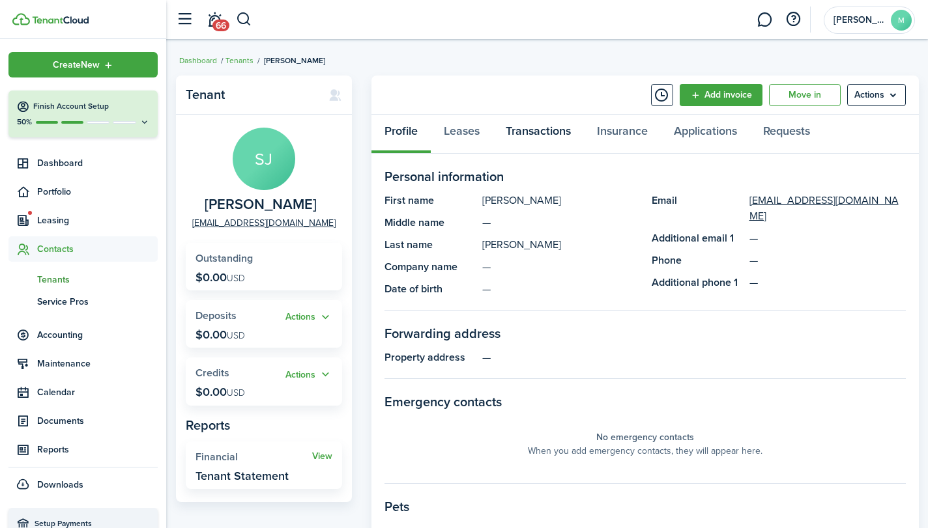
click at [552, 135] on link "Transactions" at bounding box center [537, 134] width 91 height 39
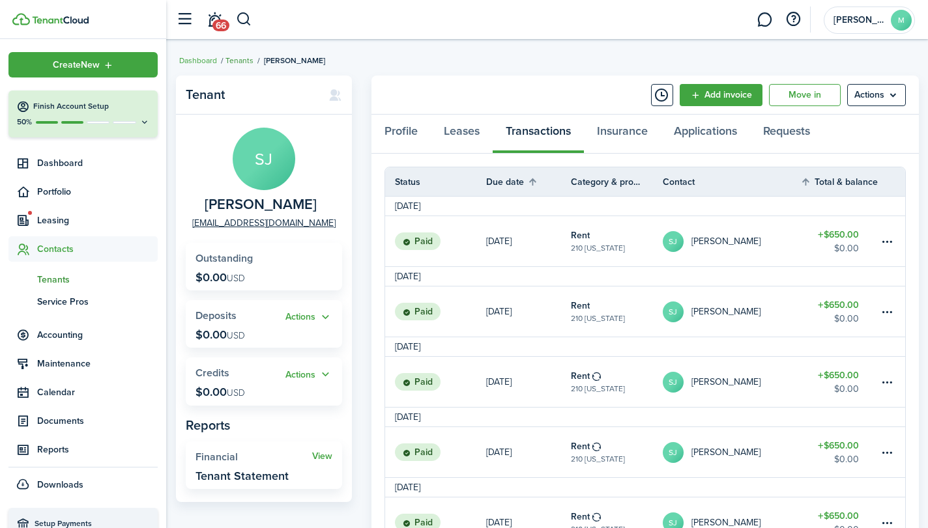
click at [244, 63] on link "Tenants" at bounding box center [239, 61] width 28 height 12
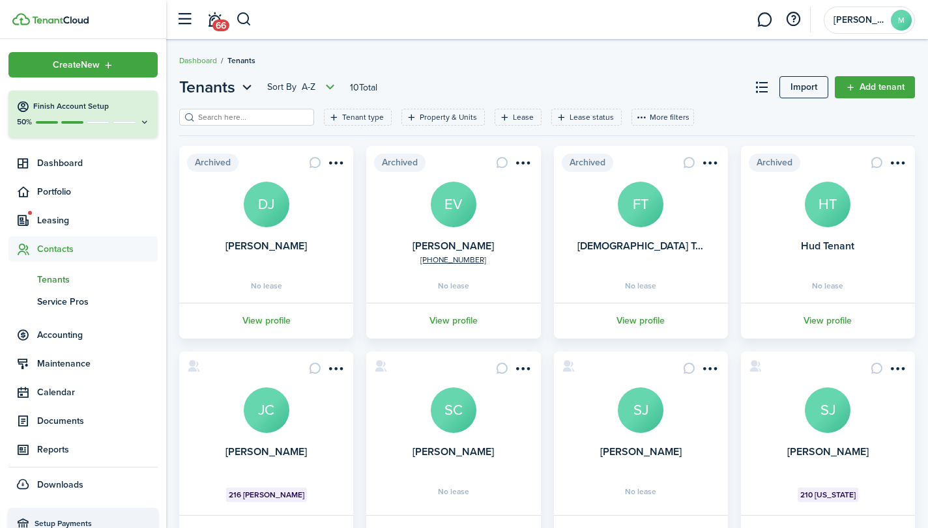
click at [840, 425] on avatar-text "SJ" at bounding box center [827, 411] width 46 height 46
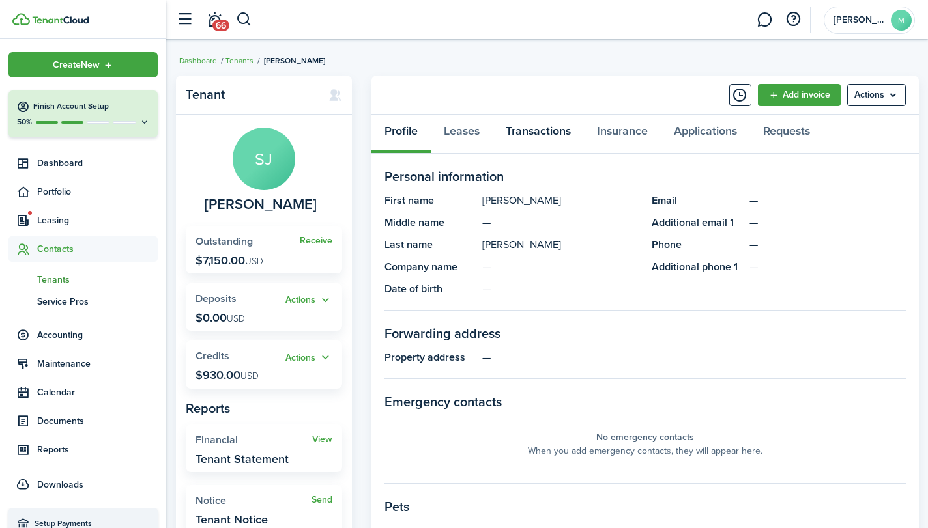
click at [546, 130] on link "Transactions" at bounding box center [537, 134] width 91 height 39
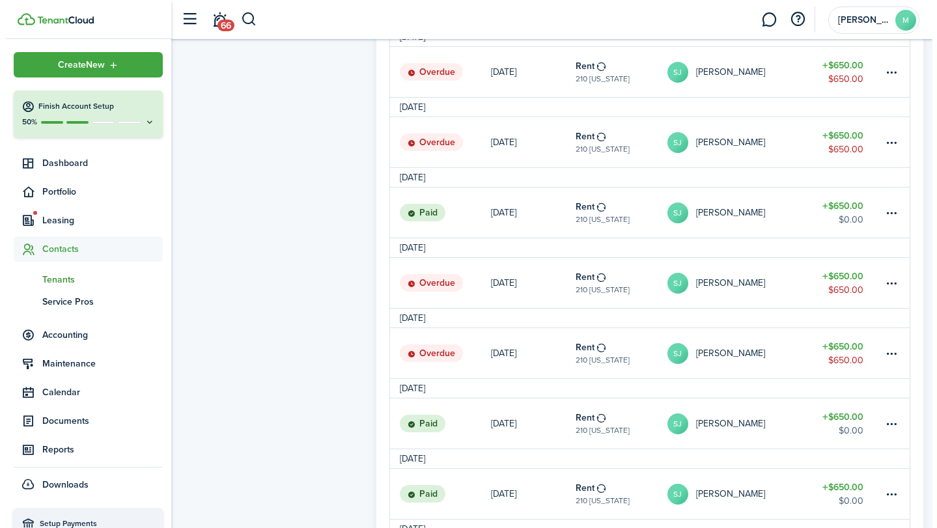
scroll to position [663, 0]
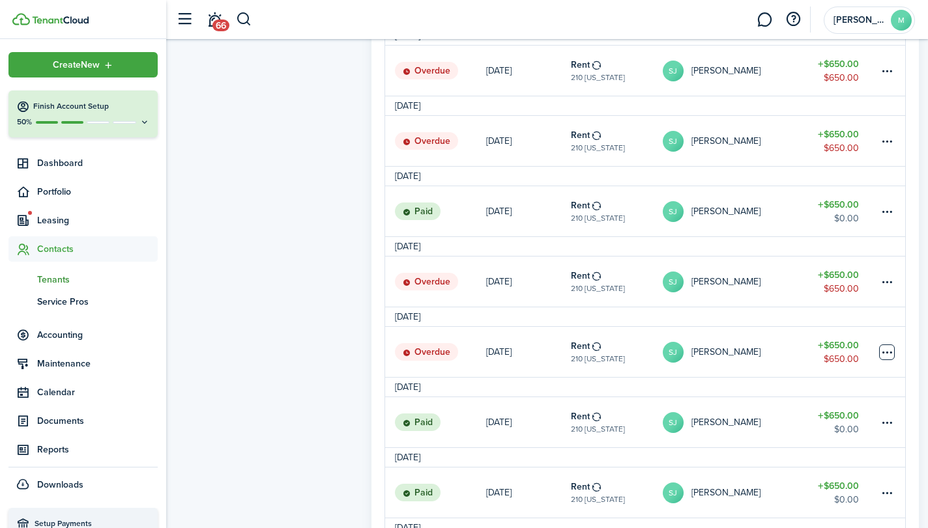
click at [890, 345] on table-menu-btn-icon at bounding box center [887, 353] width 16 height 16
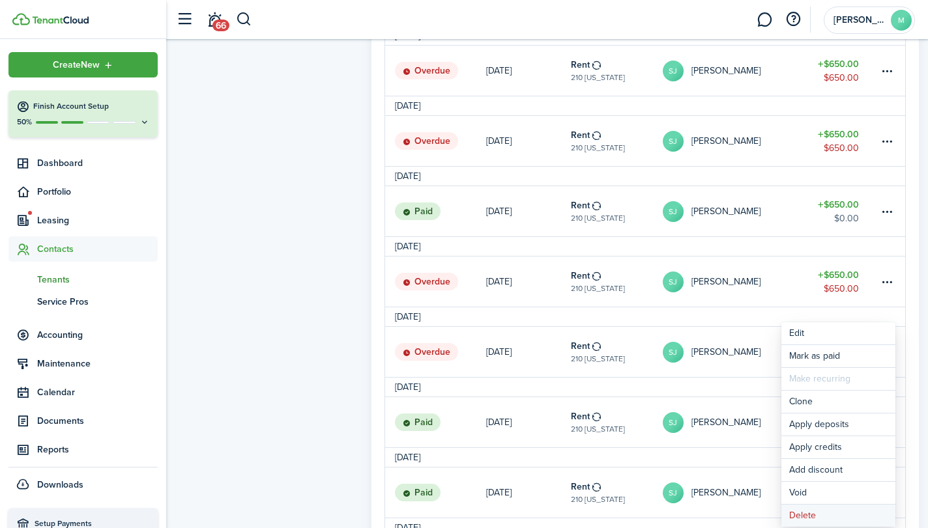
click at [835, 509] on button "Delete" at bounding box center [838, 516] width 114 height 22
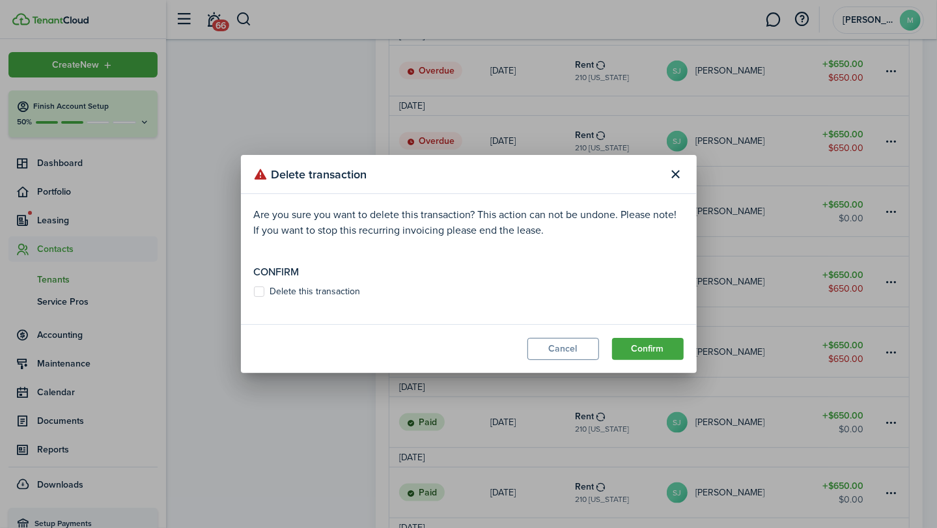
click at [345, 287] on label "Delete this transaction" at bounding box center [307, 292] width 107 height 10
click at [254, 292] on input "Delete this transaction" at bounding box center [253, 292] width 1 height 1
checkbox input "true"
click at [637, 349] on button "Confirm" at bounding box center [648, 349] width 72 height 22
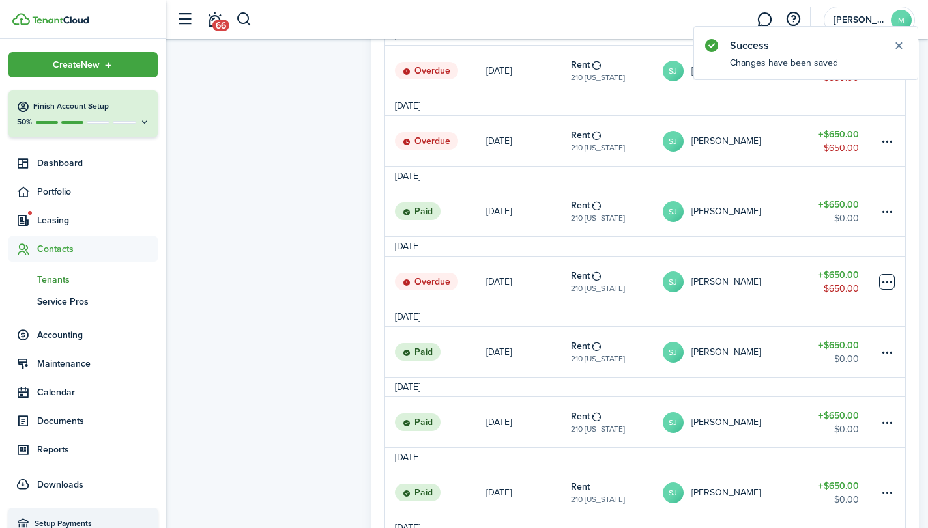
click at [888, 278] on table-menu-btn-icon at bounding box center [887, 282] width 16 height 16
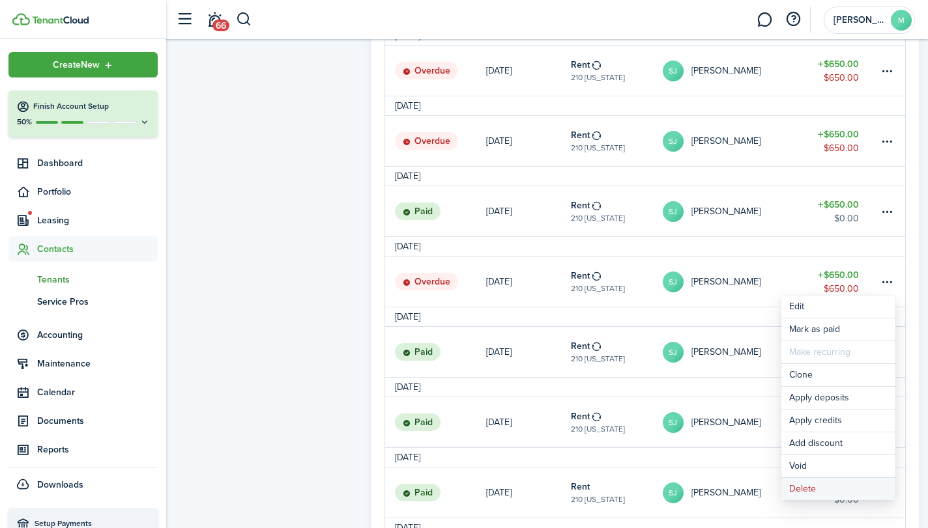
click at [818, 483] on button "Delete" at bounding box center [838, 489] width 114 height 22
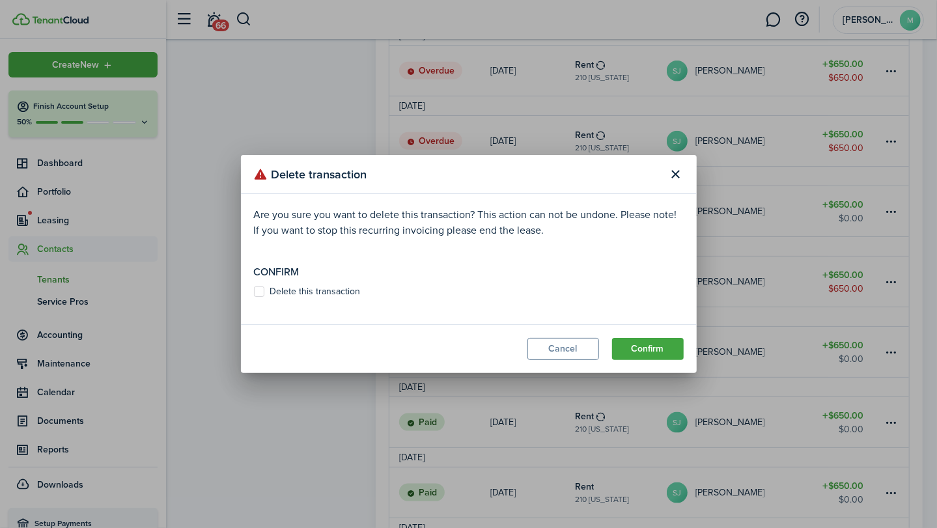
click at [331, 287] on label "Delete this transaction" at bounding box center [307, 292] width 107 height 10
click at [254, 292] on input "Delete this transaction" at bounding box center [253, 292] width 1 height 1
checkbox input "true"
click at [656, 348] on button "Confirm" at bounding box center [648, 349] width 72 height 22
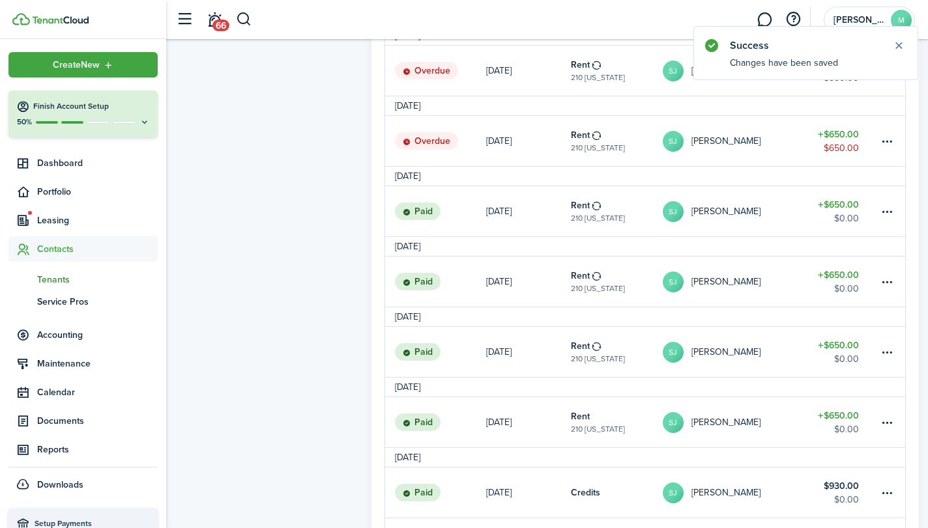
drag, startPoint x: 927, startPoint y: 312, endPoint x: 927, endPoint y: 339, distance: 27.4
click at [927, 339] on div "Tenant SJ Sondra Juarez Receive Outstanding $7,150.00 USD Actions Deposits $0.0…" at bounding box center [546, 200] width 761 height 1588
click at [357, 416] on panel-main-grid "Tenant SJ Sondra Juarez Receive Outstanding $7,150.00 USD Actions Deposits $0.0…" at bounding box center [547, 186] width 743 height 1548
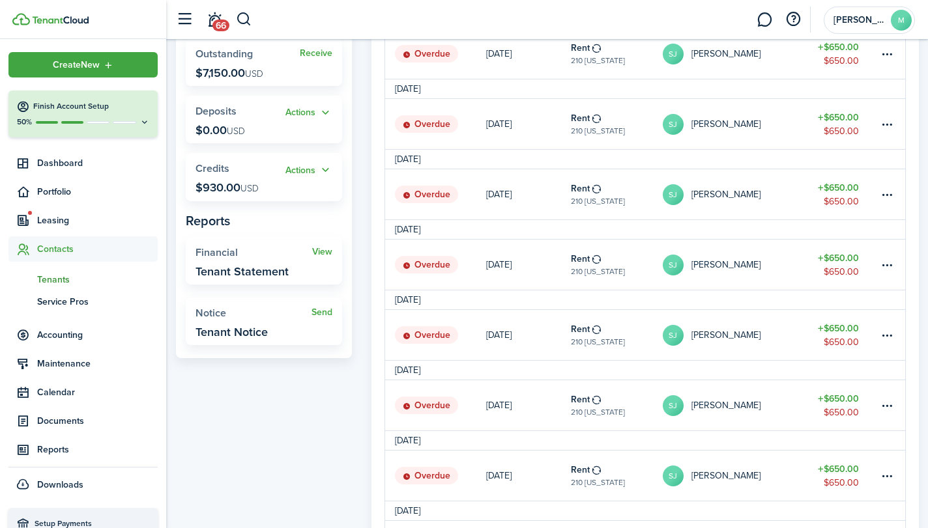
scroll to position [0, 0]
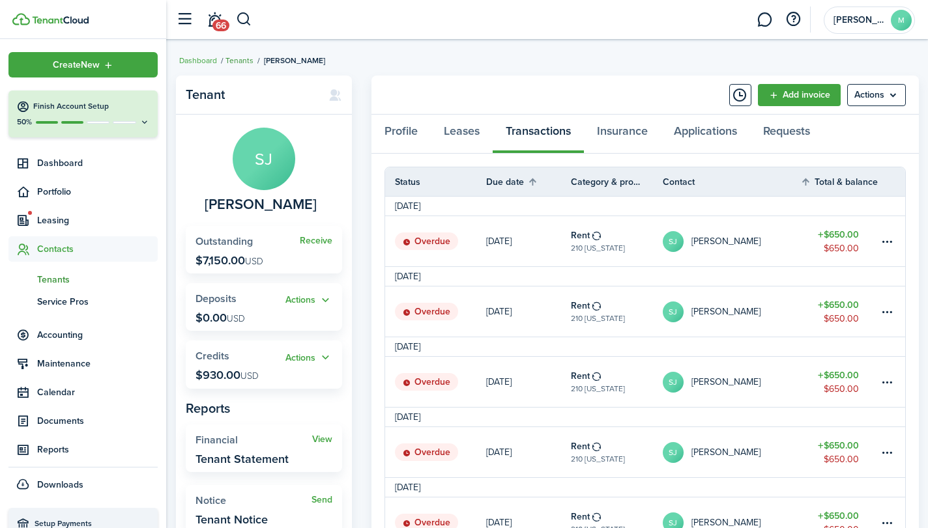
click at [240, 61] on link "Tenants" at bounding box center [239, 61] width 28 height 12
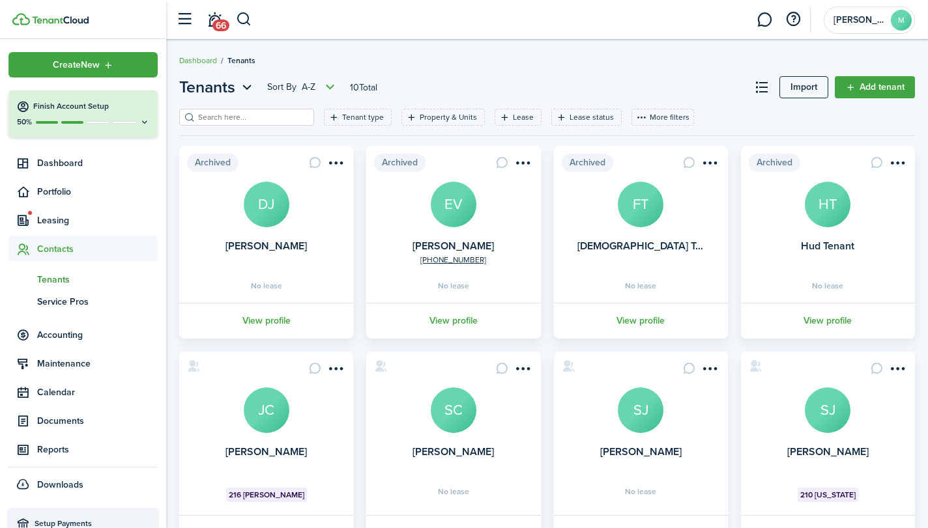
click at [645, 437] on card "Sondra Juarez SJ No lease View profile" at bounding box center [641, 451] width 174 height 199
click at [644, 413] on avatar-text "SJ" at bounding box center [640, 411] width 46 height 46
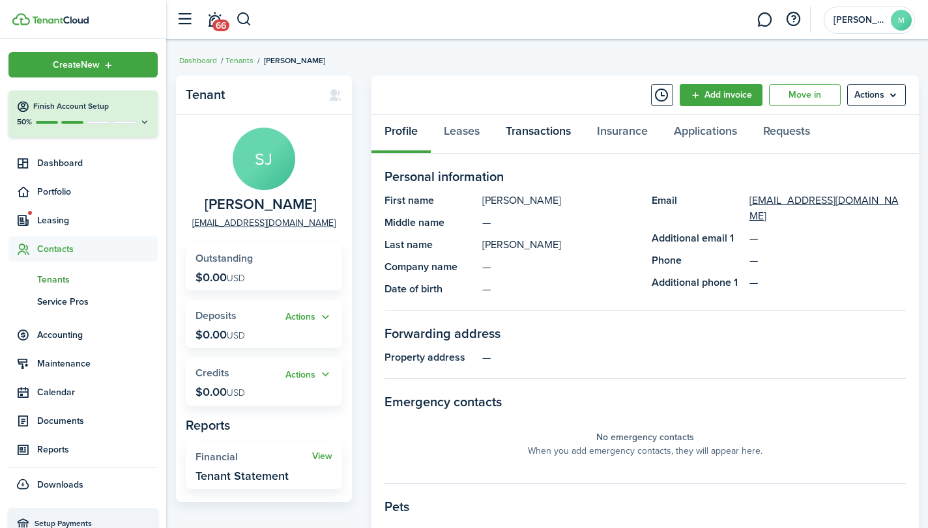
click at [546, 132] on link "Transactions" at bounding box center [537, 134] width 91 height 39
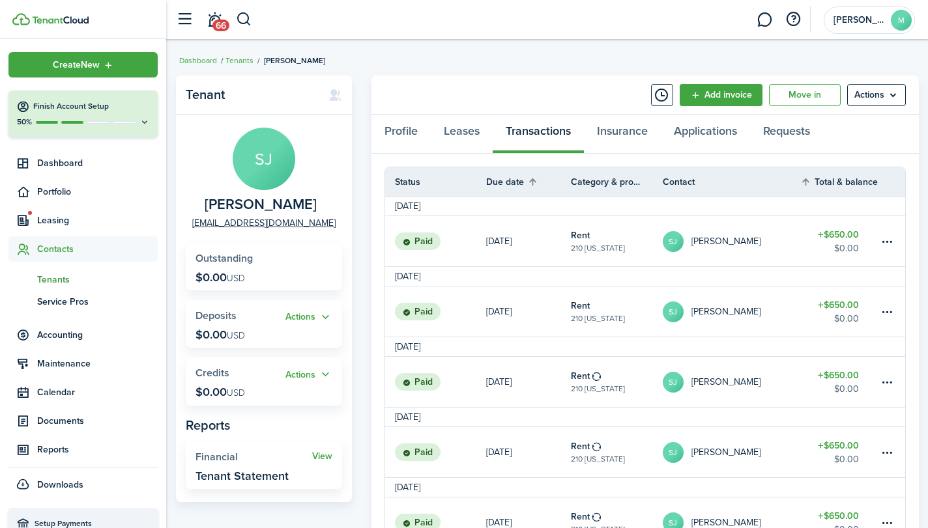
click at [925, 277] on div "Tenant SJ Sondra Juarez SondraJ@yahoo.com Outstanding $0.00 USD Actions Deposit…" at bounding box center [546, 437] width 761 height 737
click at [236, 61] on link "Tenants" at bounding box center [239, 61] width 28 height 12
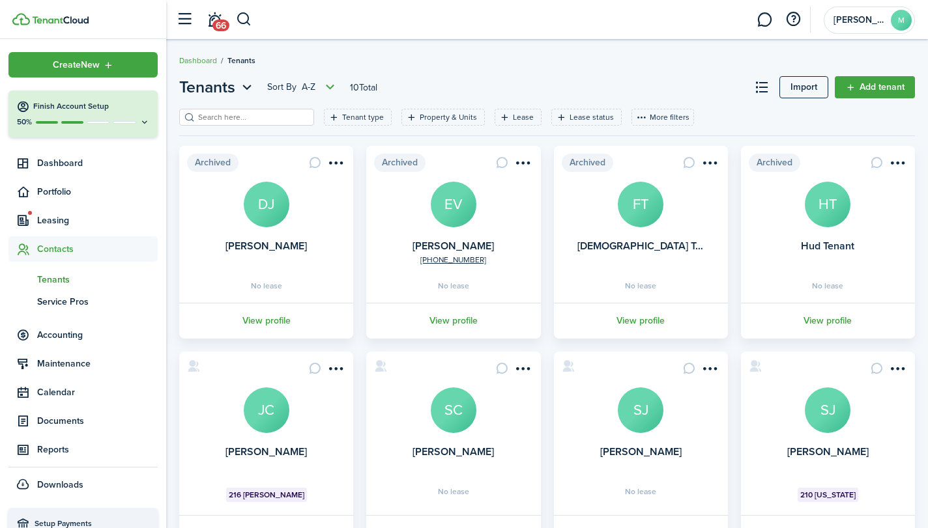
click at [827, 436] on card "[PERSON_NAME] SJ 210 [US_STATE] View profile" at bounding box center [828, 451] width 174 height 199
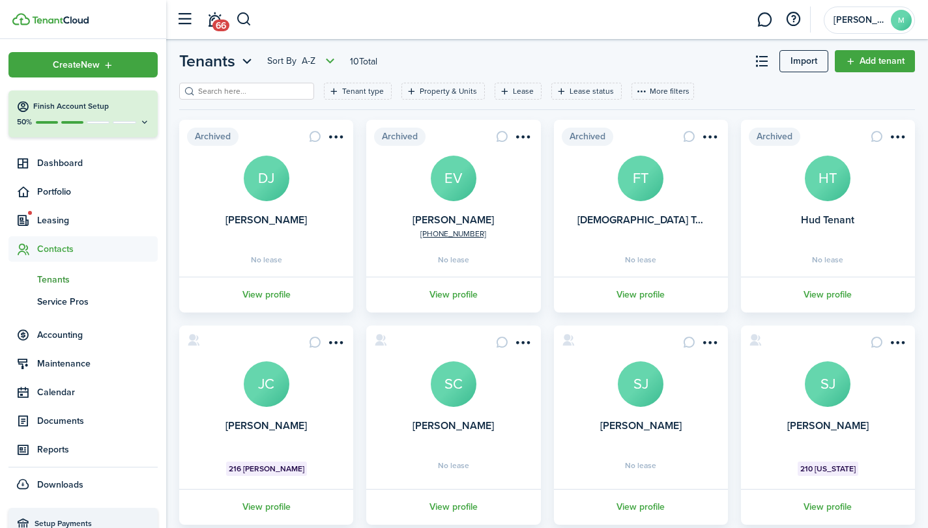
scroll to position [104, 0]
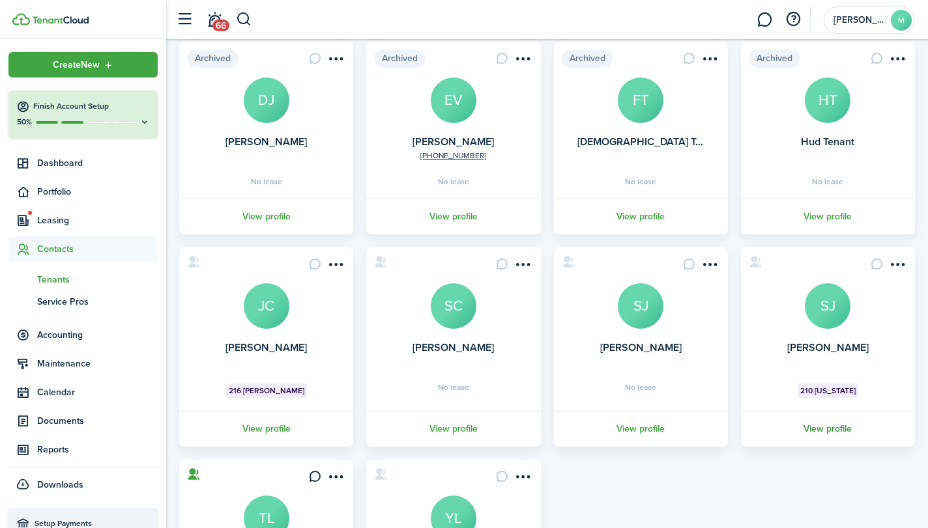
click at [819, 420] on link "View profile" at bounding box center [828, 429] width 178 height 36
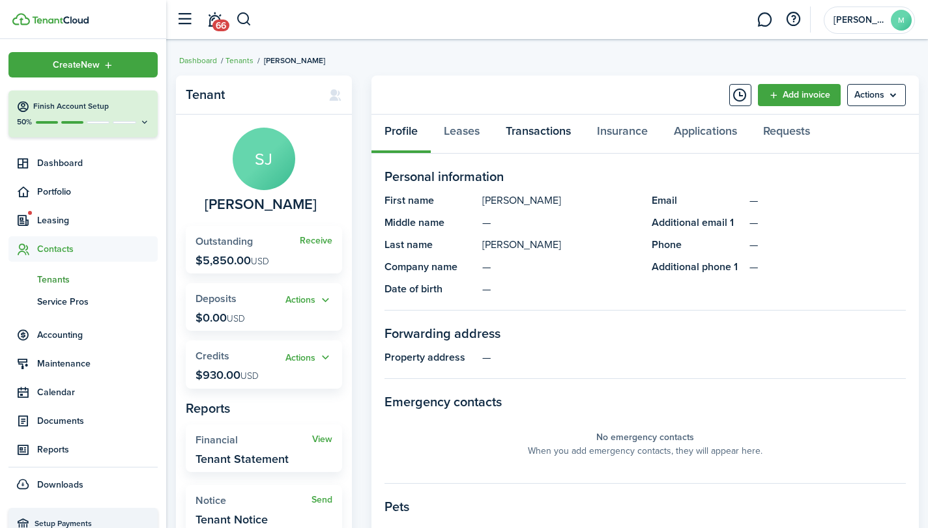
click at [540, 130] on link "Transactions" at bounding box center [537, 134] width 91 height 39
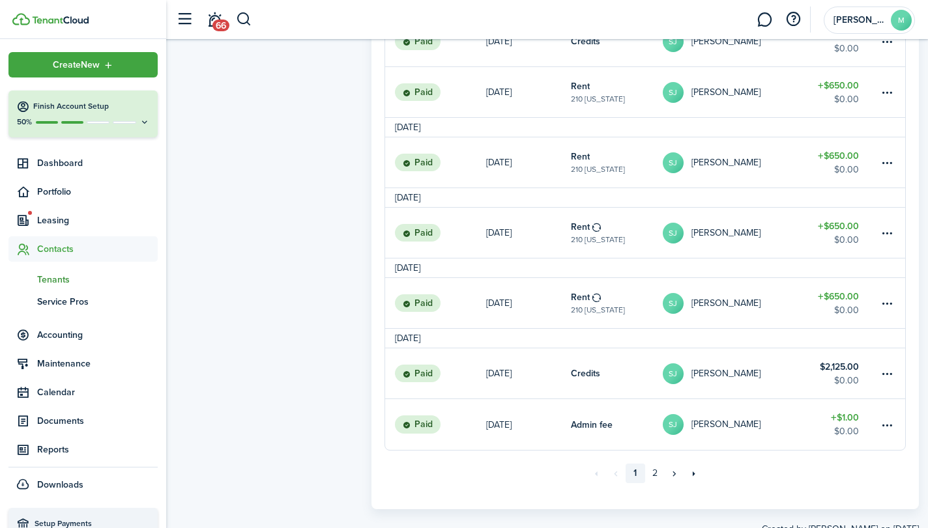
scroll to position [1157, 0]
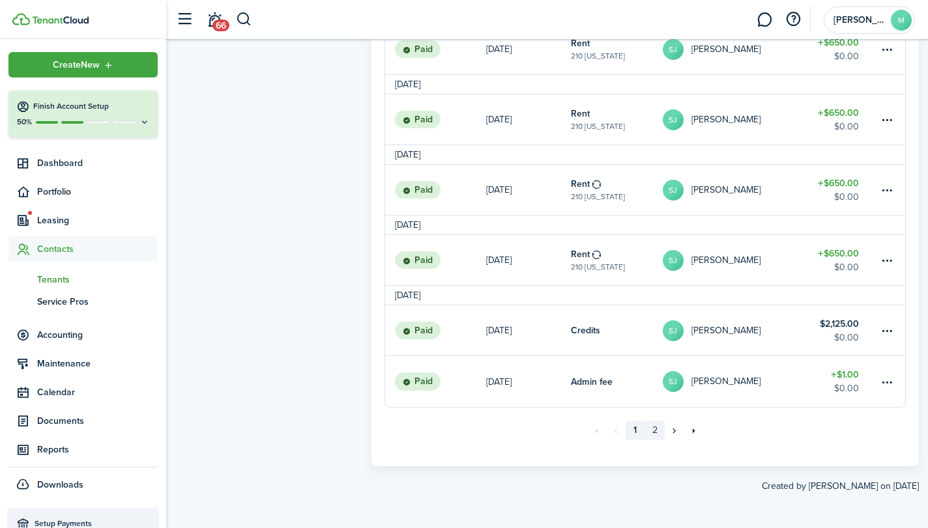
click at [657, 430] on link "2" at bounding box center [655, 431] width 20 height 20
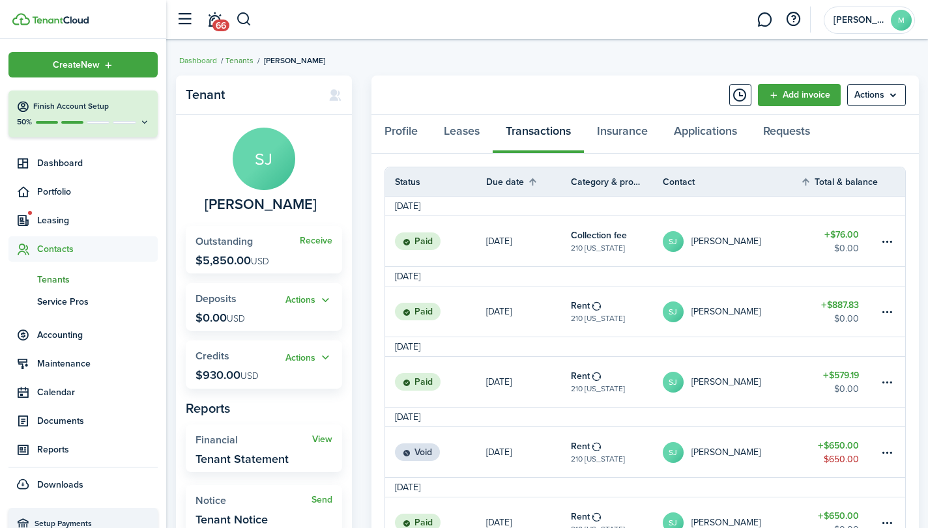
click at [244, 59] on link "Tenants" at bounding box center [239, 61] width 28 height 12
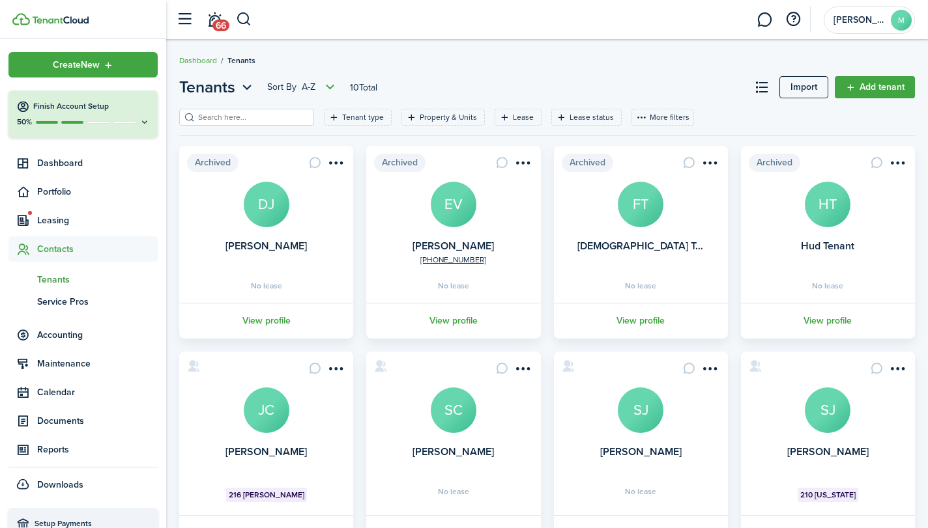
click at [636, 420] on avatar-text "SJ" at bounding box center [640, 411] width 46 height 46
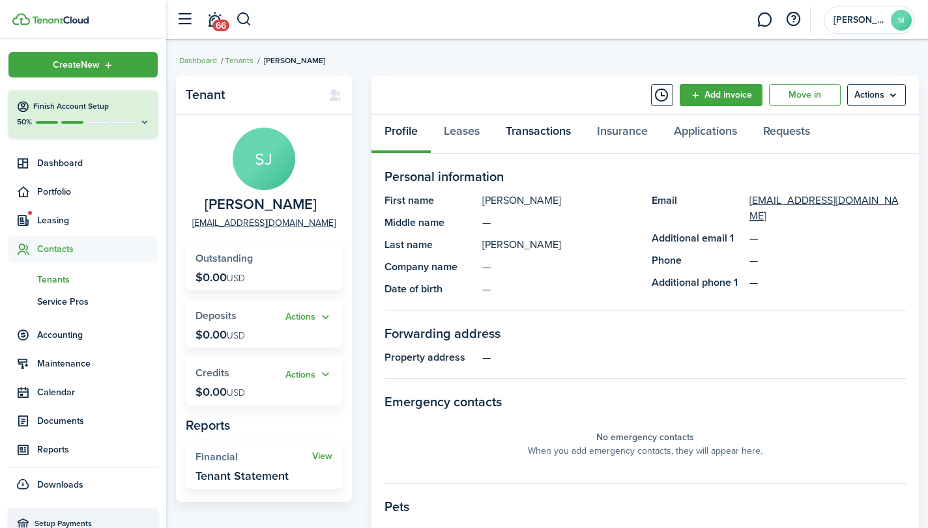
click at [533, 136] on link "Transactions" at bounding box center [537, 134] width 91 height 39
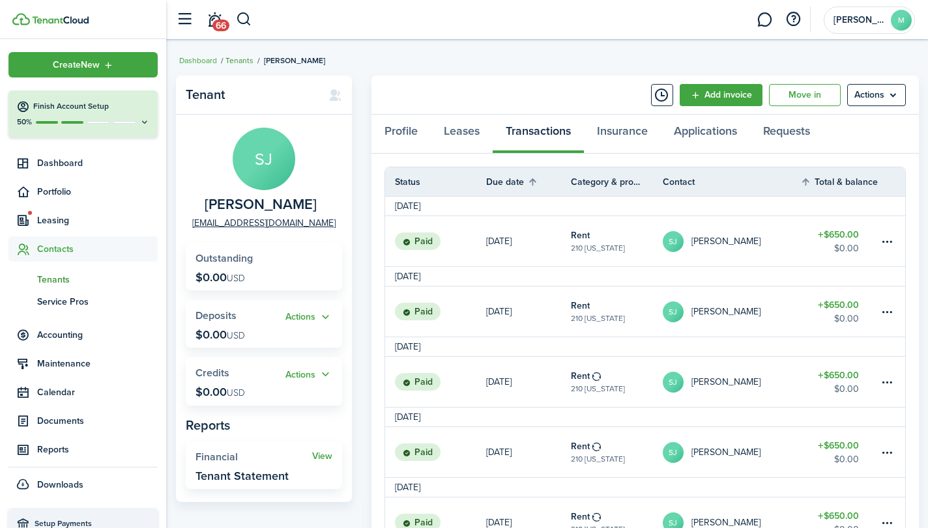
click at [240, 59] on link "Tenants" at bounding box center [239, 61] width 28 height 12
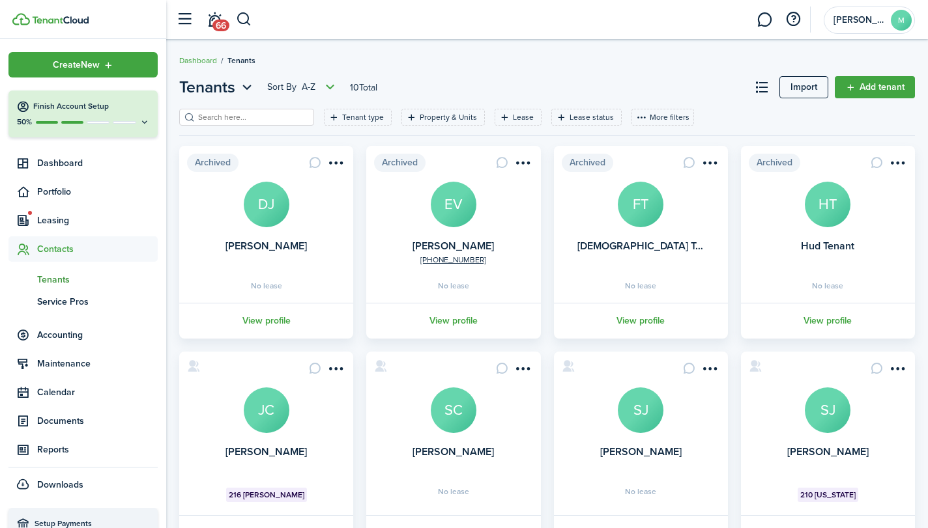
click at [838, 432] on link "SJ" at bounding box center [827, 411] width 46 height 46
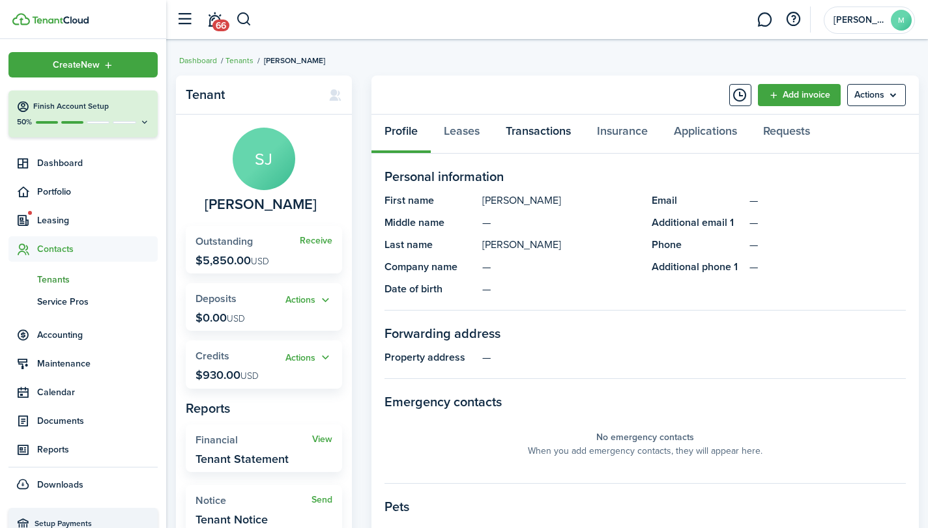
click at [545, 134] on link "Transactions" at bounding box center [537, 134] width 91 height 39
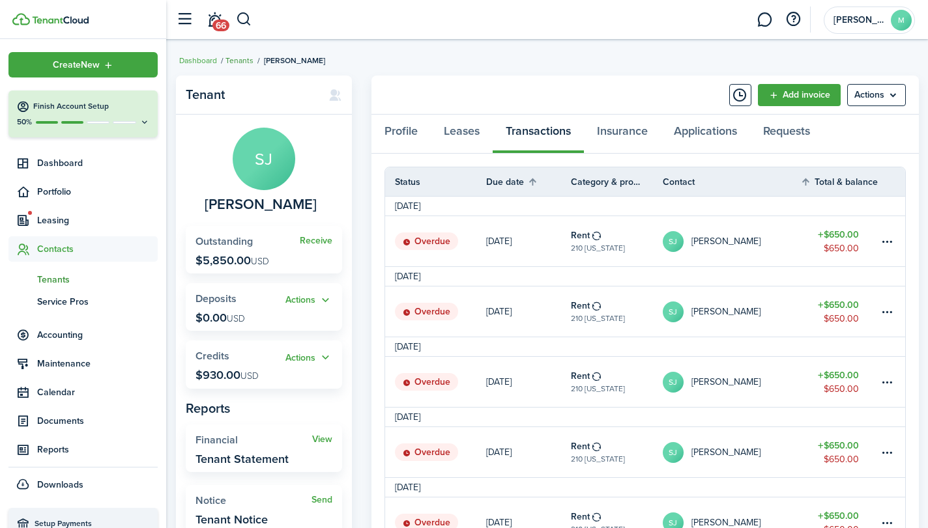
click at [237, 55] on link "Tenants" at bounding box center [239, 61] width 28 height 12
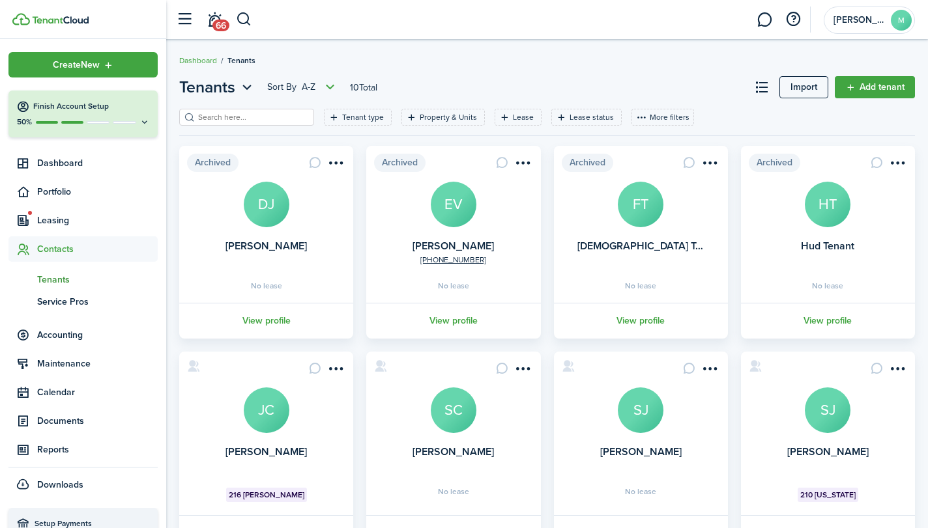
click at [644, 408] on avatar-text "SJ" at bounding box center [640, 411] width 46 height 46
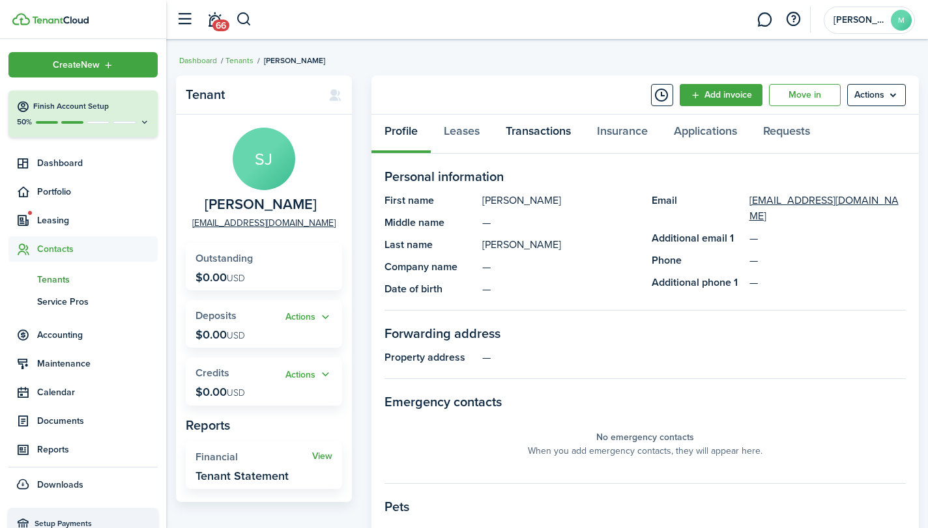
click at [546, 128] on link "Transactions" at bounding box center [537, 134] width 91 height 39
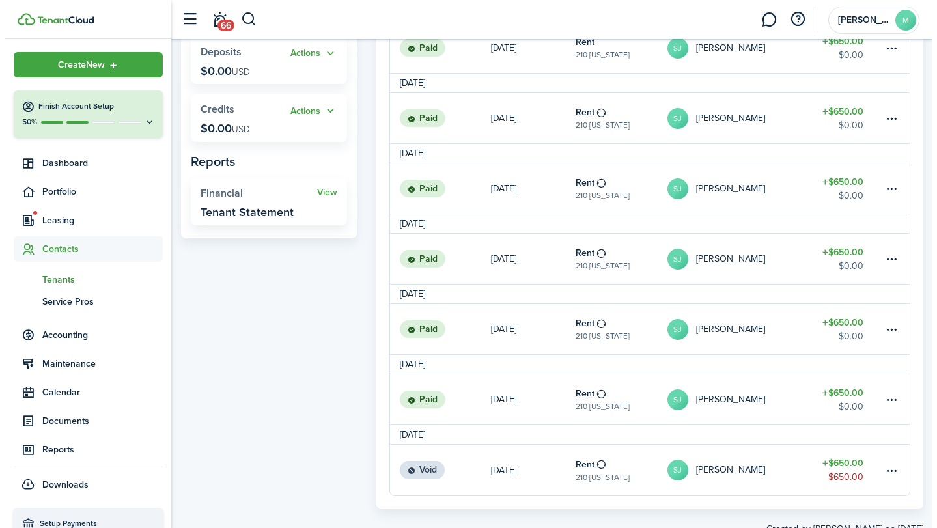
scroll to position [307, 0]
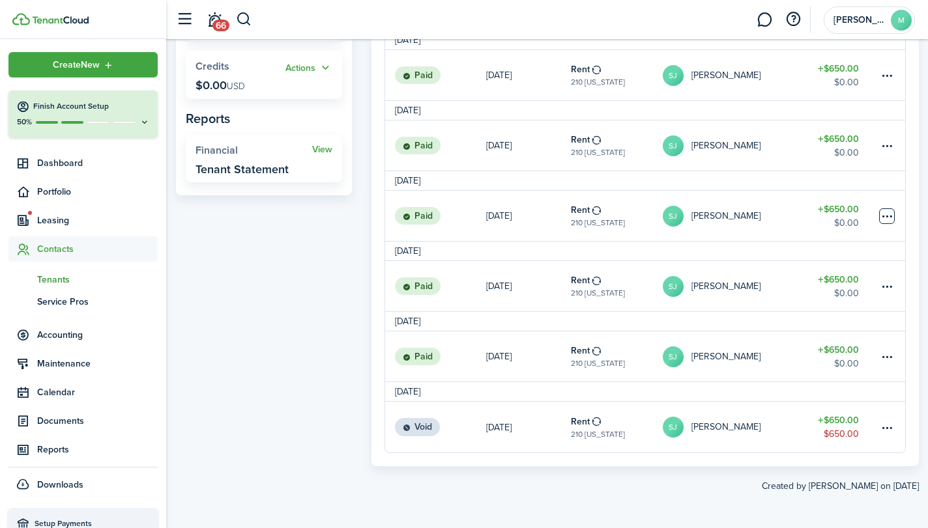
click at [887, 214] on table-menu-btn-icon at bounding box center [887, 216] width 16 height 16
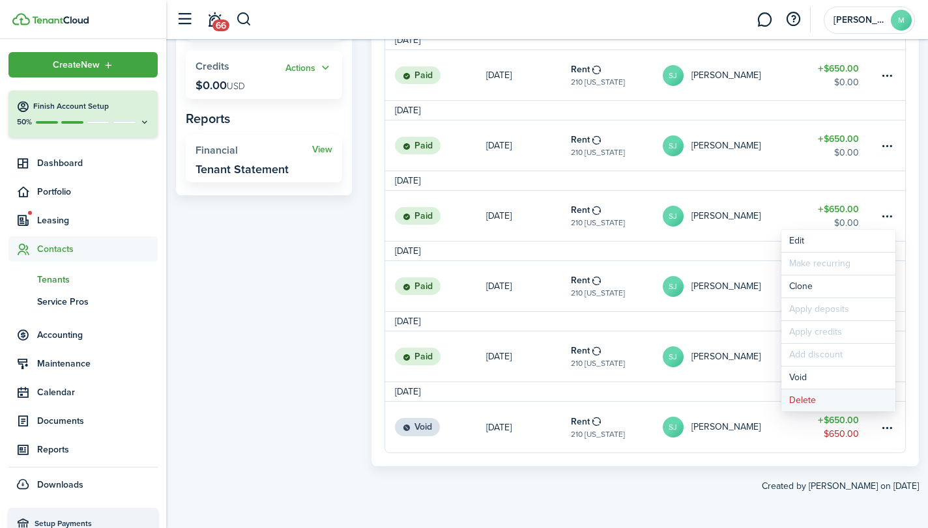
click at [822, 394] on button "Delete" at bounding box center [838, 401] width 114 height 22
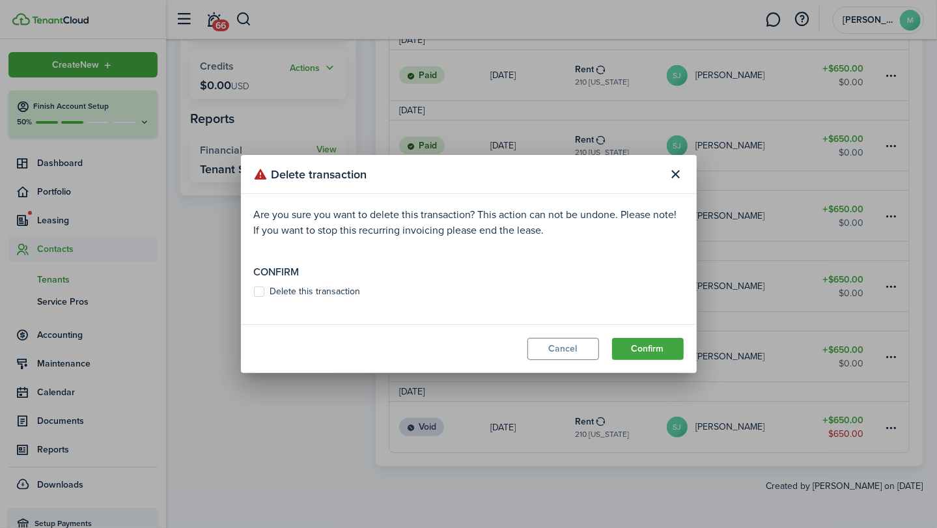
click at [275, 291] on label "Delete this transaction" at bounding box center [307, 292] width 107 height 10
click at [254, 292] on input "Delete this transaction" at bounding box center [253, 292] width 1 height 1
checkbox input "true"
click at [645, 353] on button "Confirm" at bounding box center [648, 349] width 72 height 22
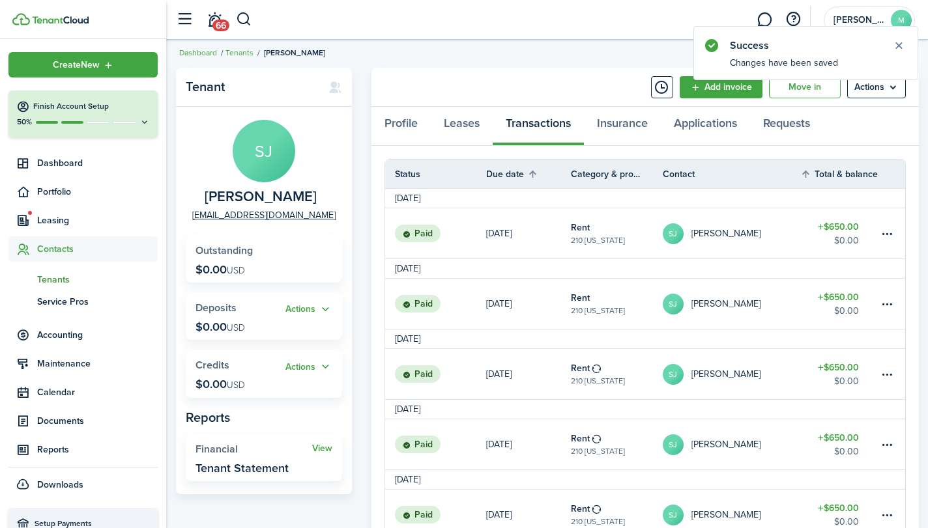
scroll to position [5, 0]
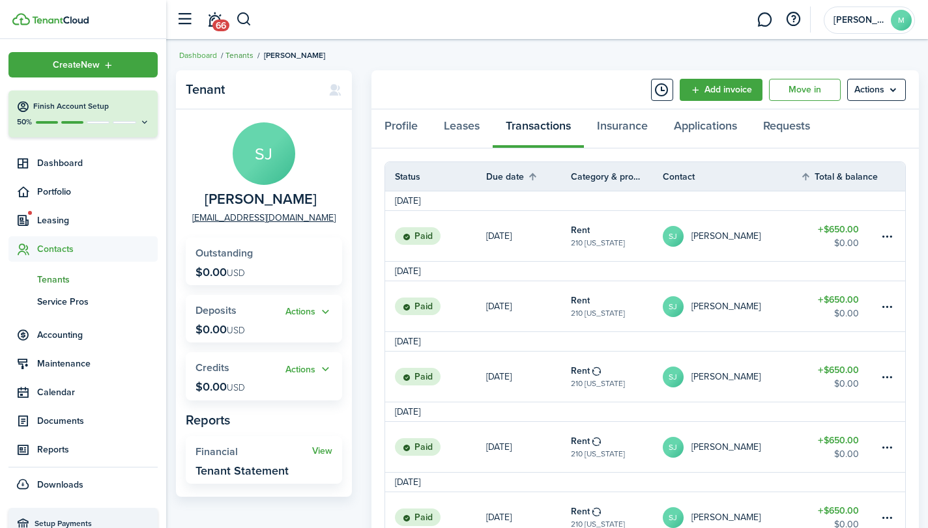
click at [238, 51] on link "Tenants" at bounding box center [239, 56] width 28 height 12
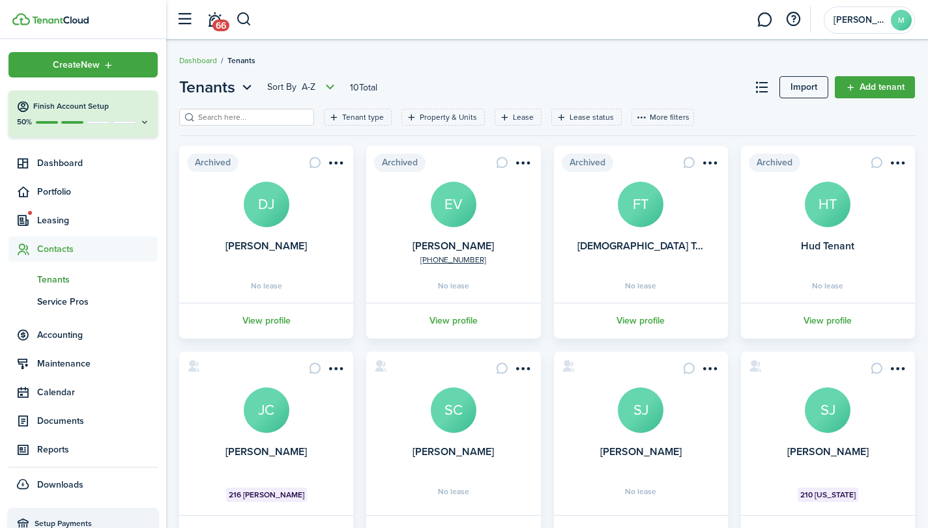
click at [827, 414] on avatar-text "SJ" at bounding box center [827, 411] width 46 height 46
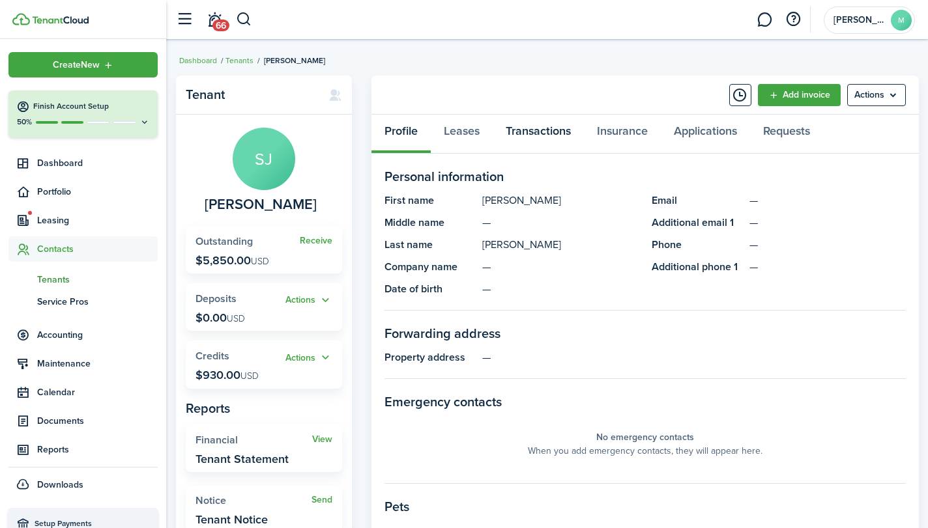
click at [533, 130] on link "Transactions" at bounding box center [537, 134] width 91 height 39
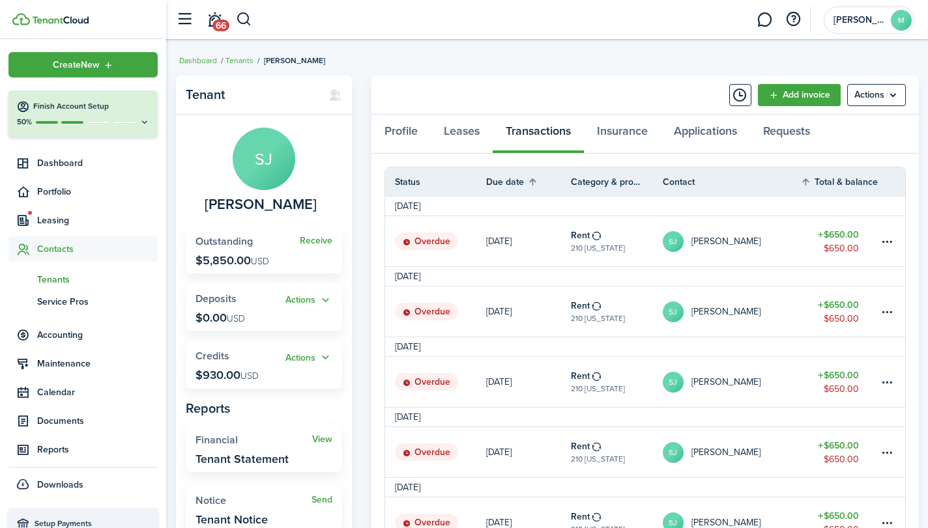
drag, startPoint x: 926, startPoint y: 154, endPoint x: 916, endPoint y: 195, distance: 42.2
click at [244, 55] on link "Tenants" at bounding box center [239, 61] width 28 height 12
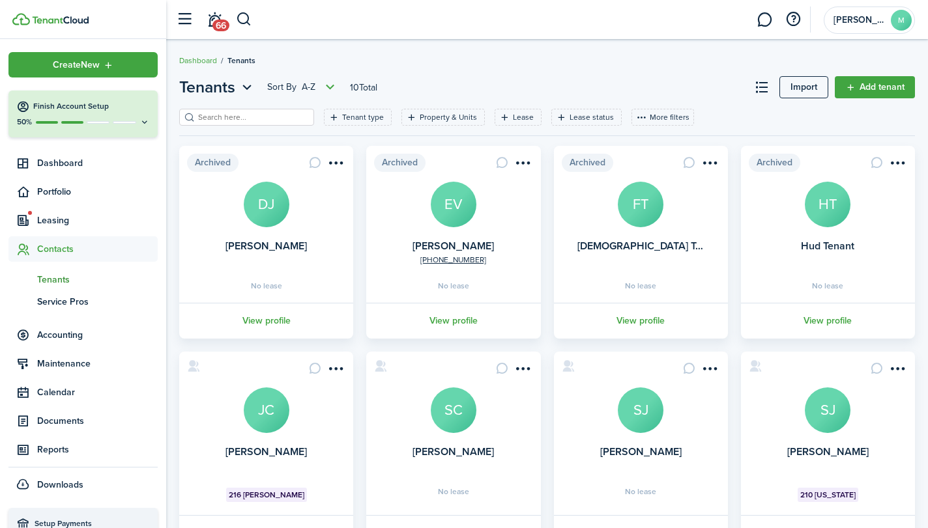
click at [826, 418] on avatar-text "SJ" at bounding box center [827, 411] width 46 height 46
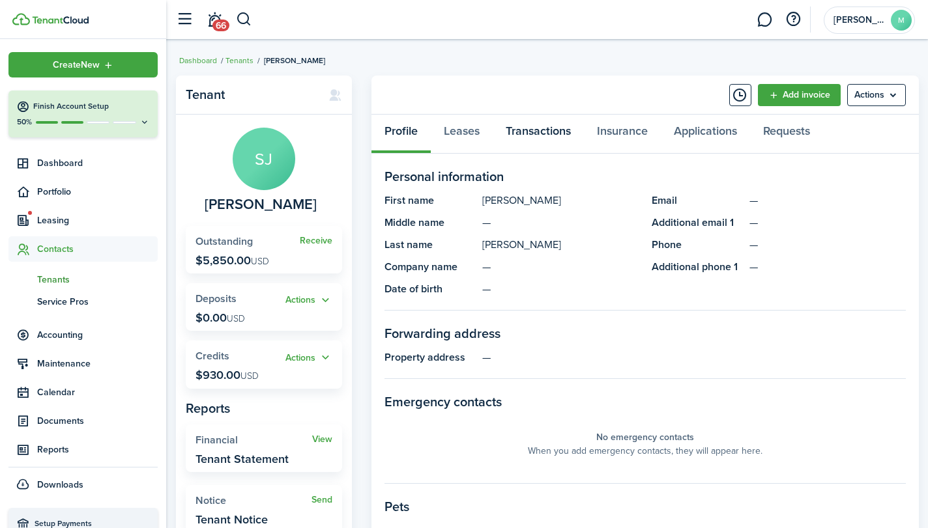
click at [538, 128] on link "Transactions" at bounding box center [537, 134] width 91 height 39
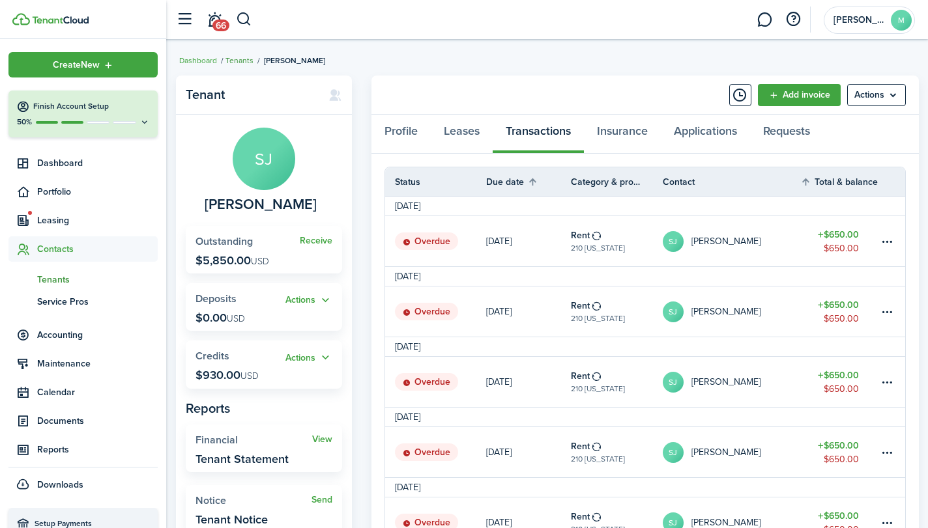
click at [245, 57] on link "Tenants" at bounding box center [239, 61] width 28 height 12
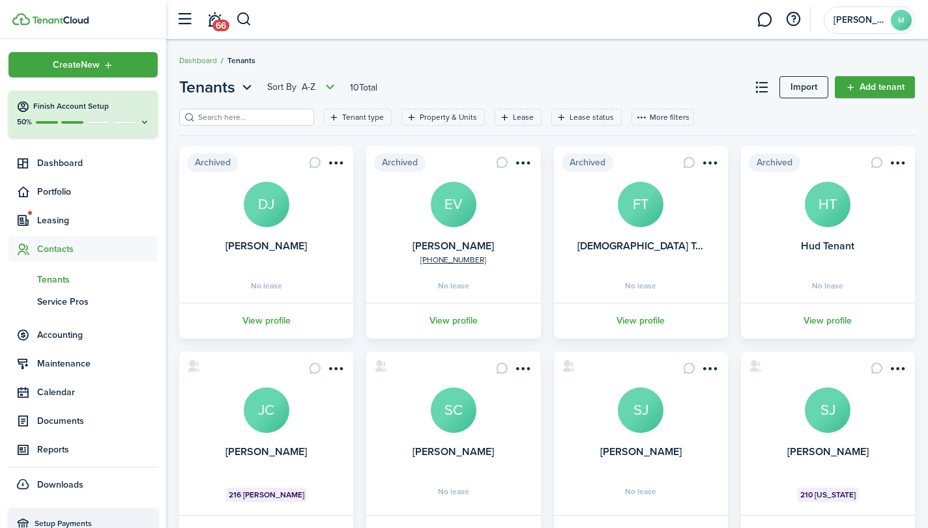
click at [616, 434] on card "Sondra Juarez SJ No lease View profile" at bounding box center [641, 451] width 174 height 199
click at [657, 466] on card "Sondra Juarez SJ No lease View profile" at bounding box center [641, 451] width 174 height 199
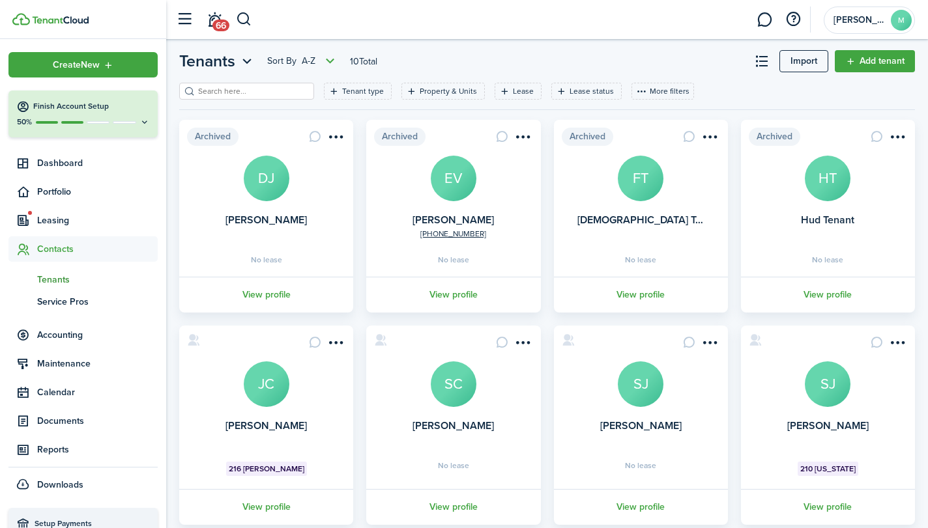
scroll to position [95, 0]
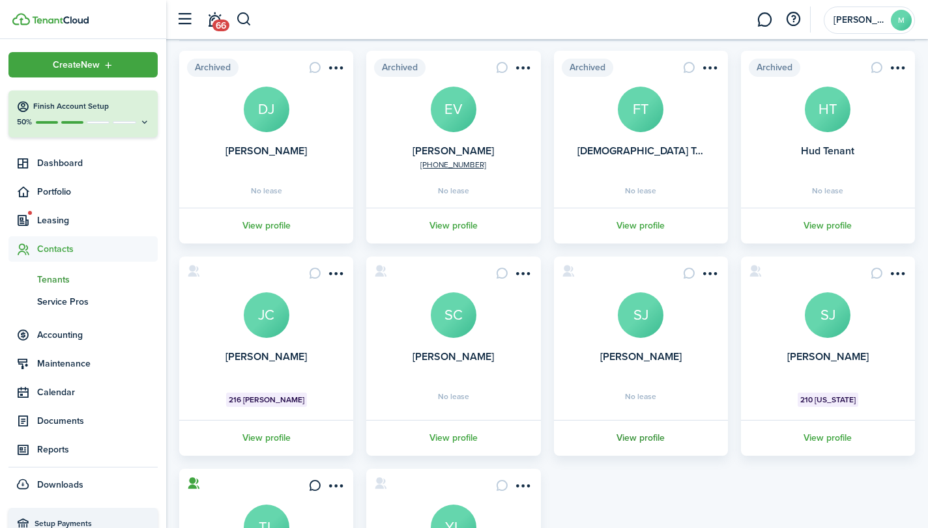
click at [637, 438] on link "View profile" at bounding box center [641, 438] width 178 height 36
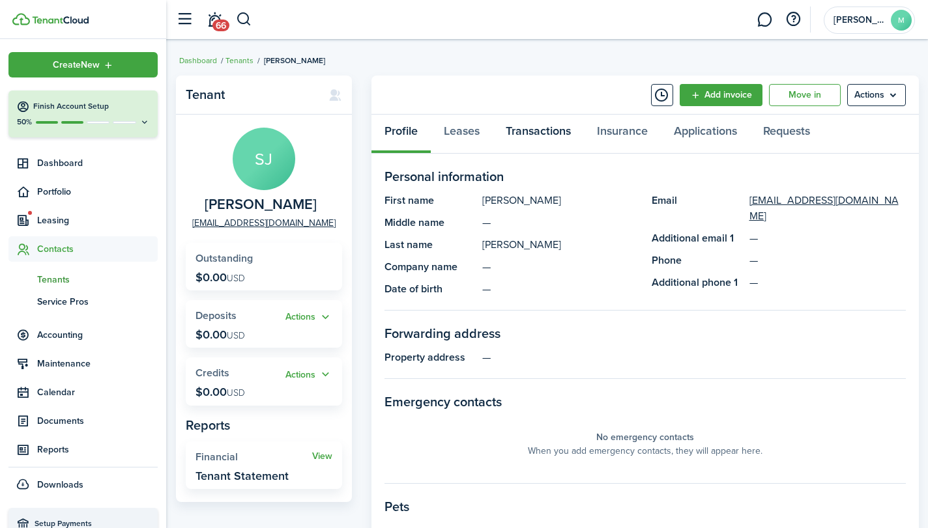
click at [561, 128] on link "Transactions" at bounding box center [537, 134] width 91 height 39
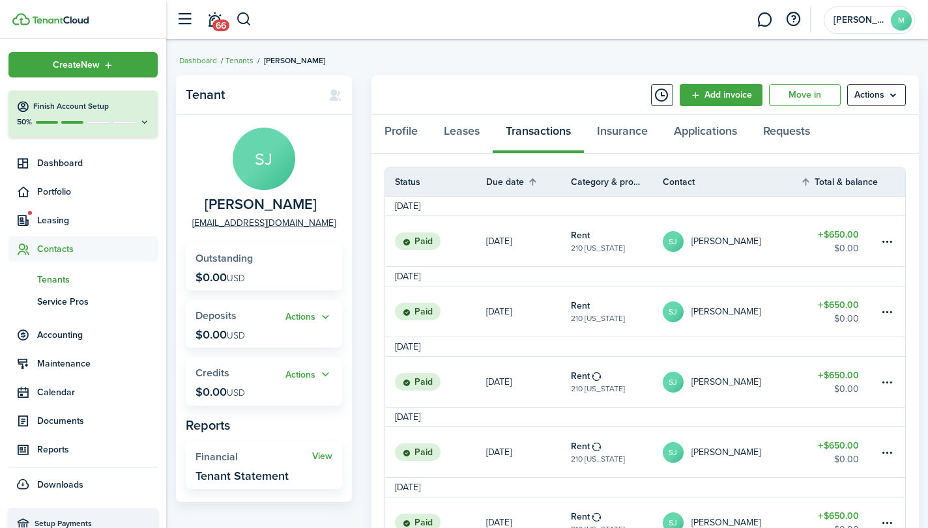
click at [238, 60] on link "Tenants" at bounding box center [239, 61] width 28 height 12
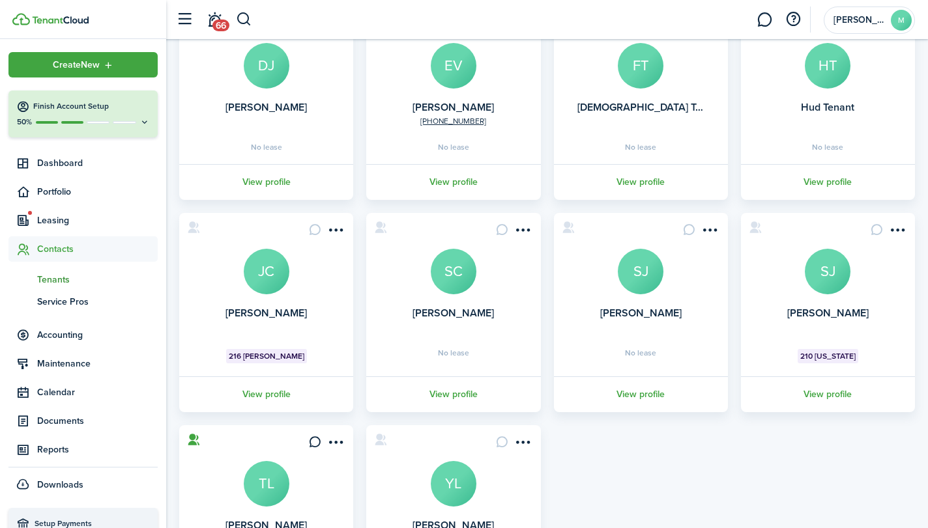
scroll to position [147, 0]
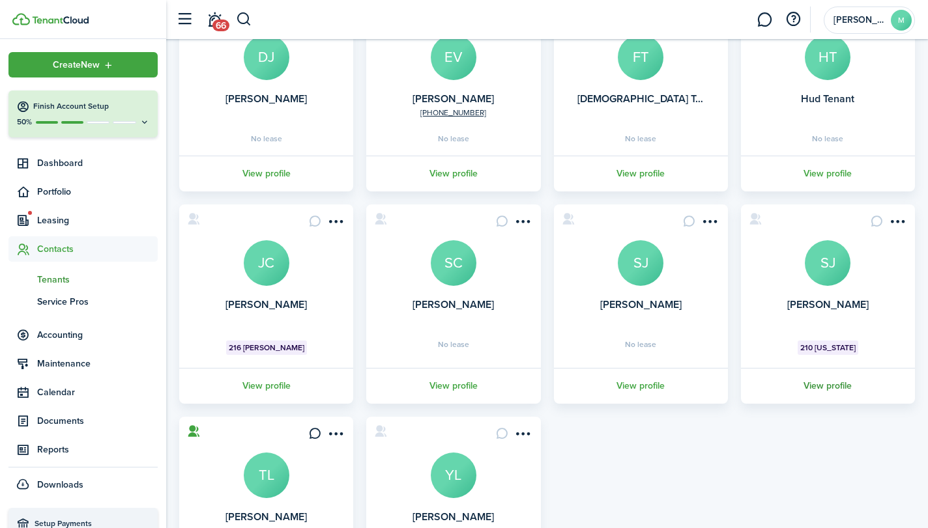
click at [830, 376] on link "View profile" at bounding box center [828, 386] width 178 height 36
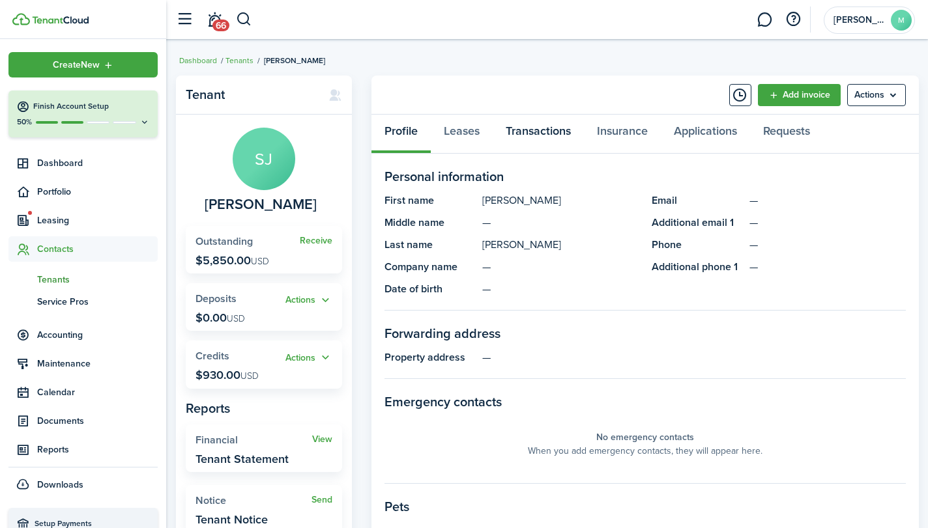
click at [542, 125] on link "Transactions" at bounding box center [537, 134] width 91 height 39
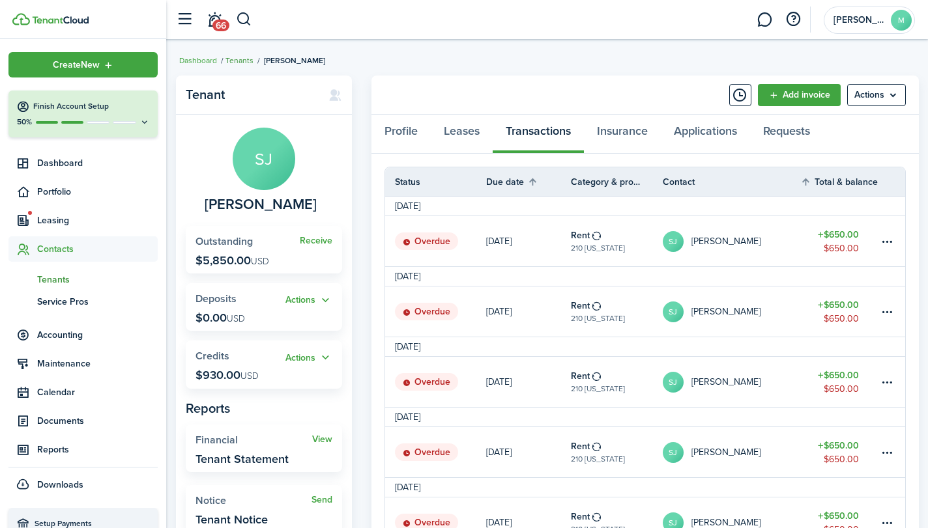
click at [241, 55] on link "Tenants" at bounding box center [239, 61] width 28 height 12
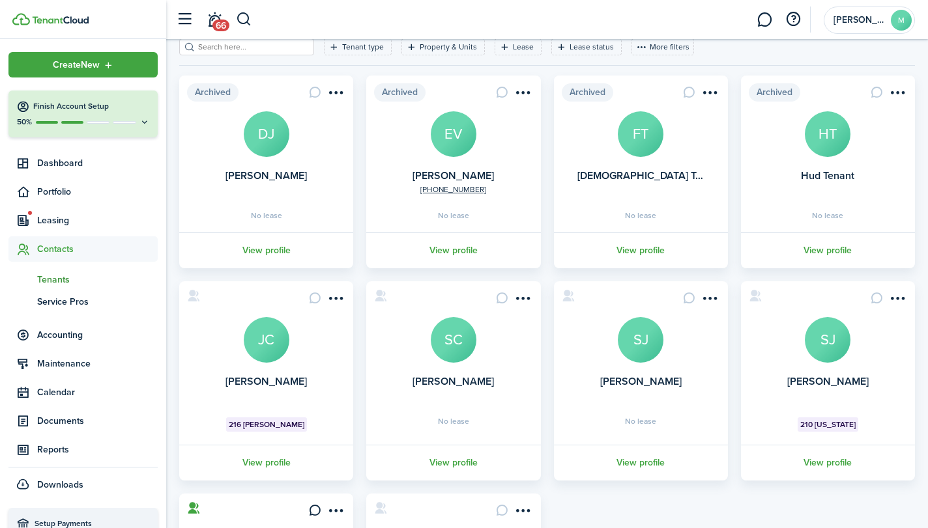
scroll to position [78, 0]
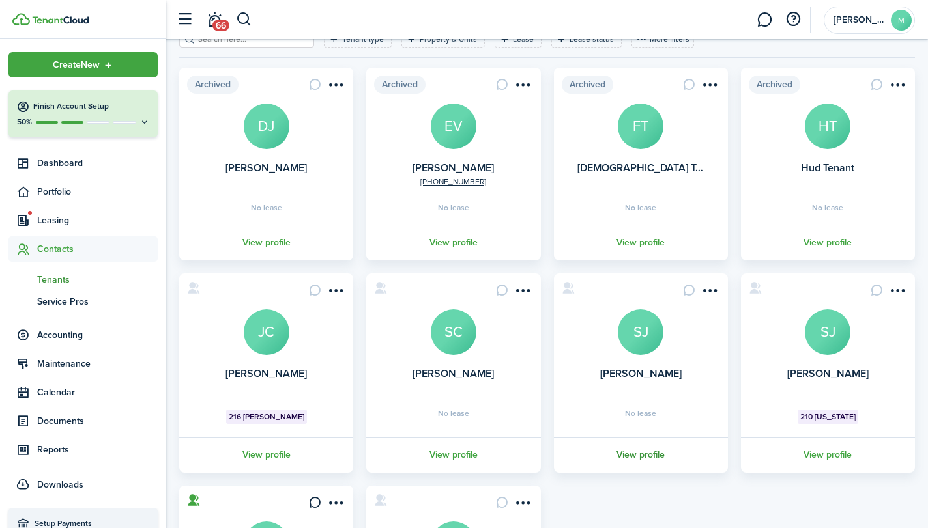
click at [645, 447] on link "View profile" at bounding box center [641, 455] width 178 height 36
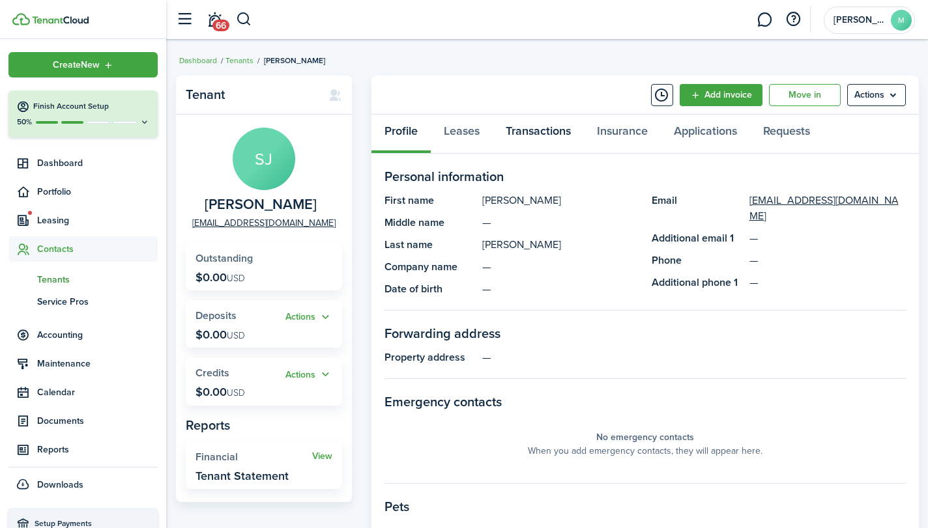
click at [531, 134] on link "Transactions" at bounding box center [537, 134] width 91 height 39
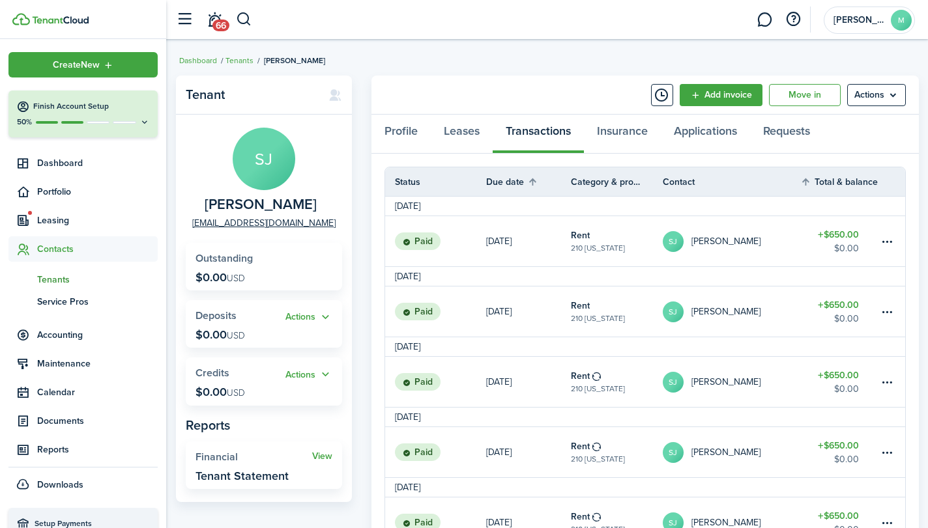
click at [68, 276] on span "Tenants" at bounding box center [97, 280] width 121 height 14
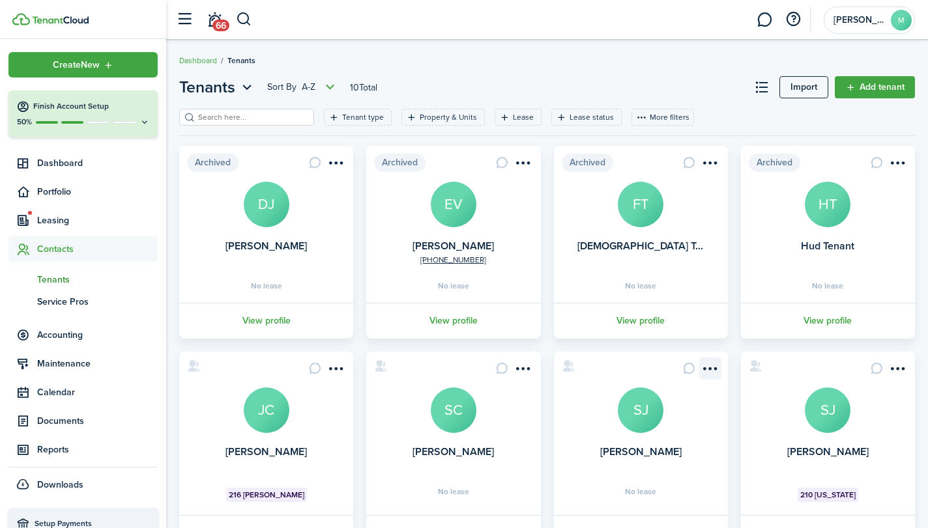
click at [713, 366] on menu-btn-icon "Open menu" at bounding box center [710, 369] width 22 height 22
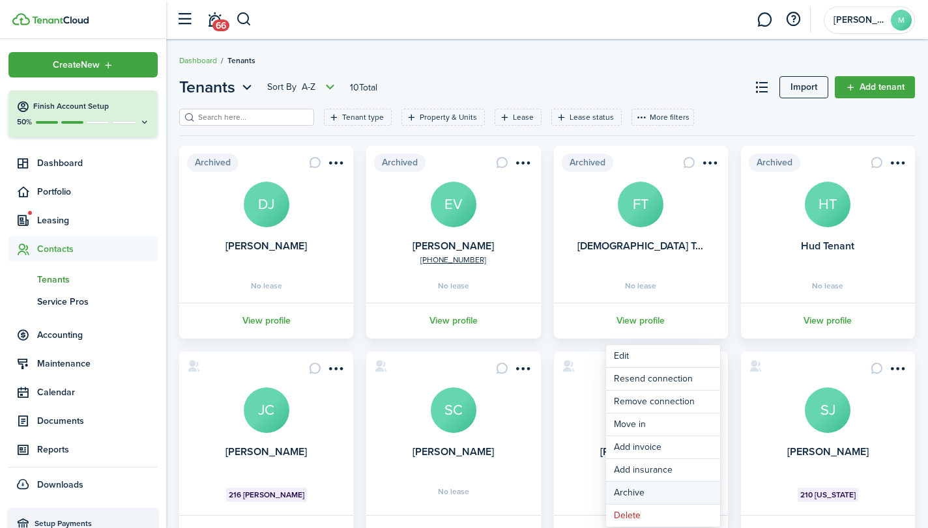
click at [661, 487] on button "Archive" at bounding box center [663, 493] width 114 height 22
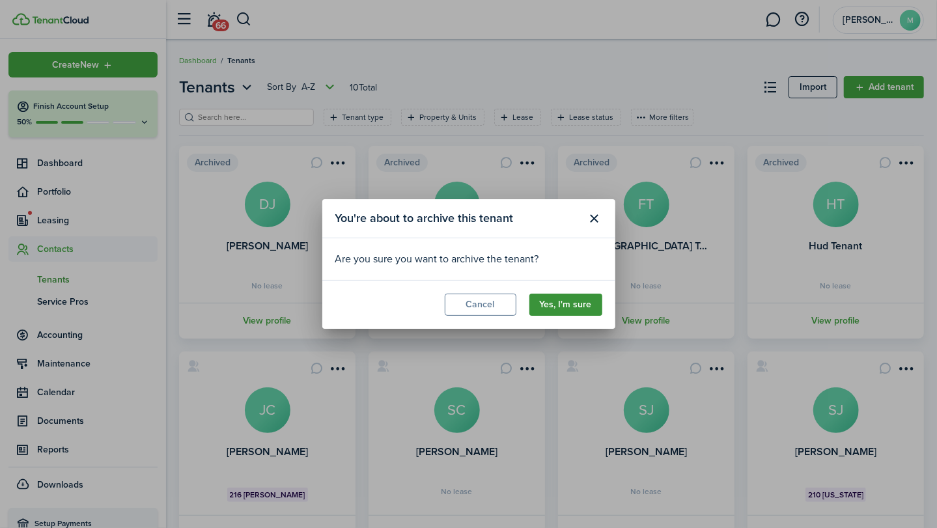
click at [578, 305] on button "Yes, I'm sure" at bounding box center [566, 305] width 73 height 22
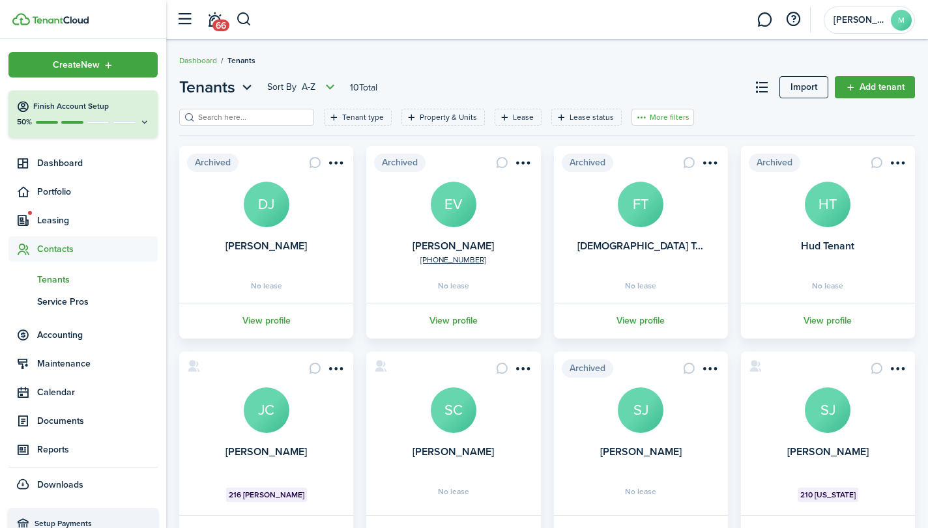
click at [647, 118] on button "More filters" at bounding box center [662, 117] width 63 height 17
click at [580, 119] on filter-tag-label "Lease status" at bounding box center [591, 117] width 44 height 12
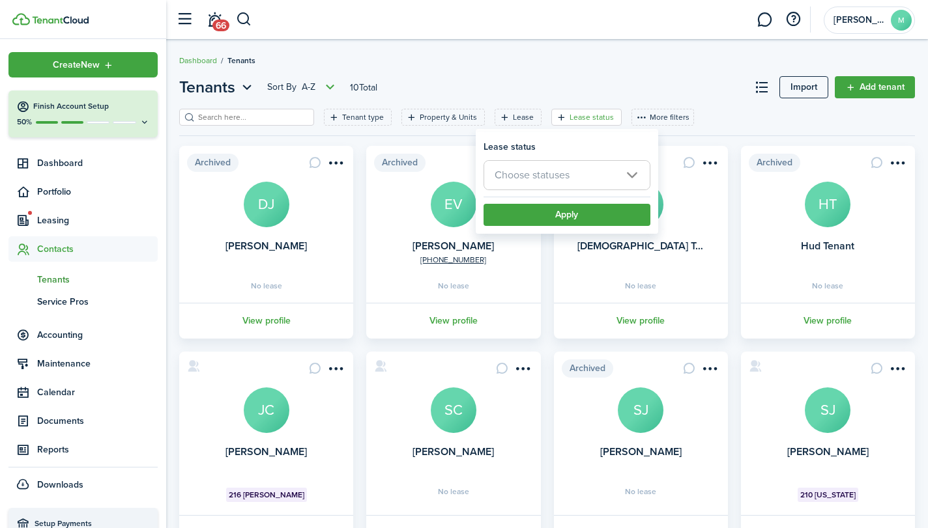
click at [580, 119] on filter-tag-label "Lease status" at bounding box center [591, 117] width 44 height 12
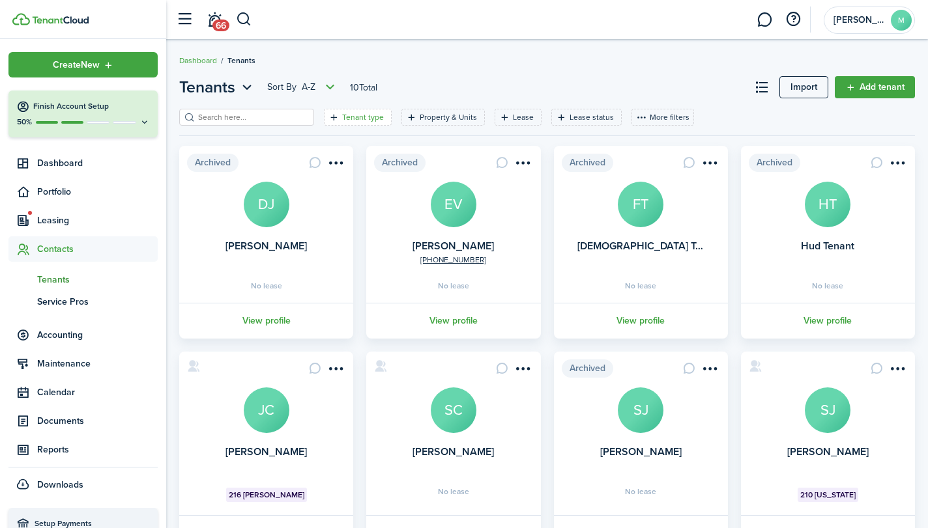
click at [348, 113] on filter-tag-label "Tenant type" at bounding box center [363, 117] width 42 height 12
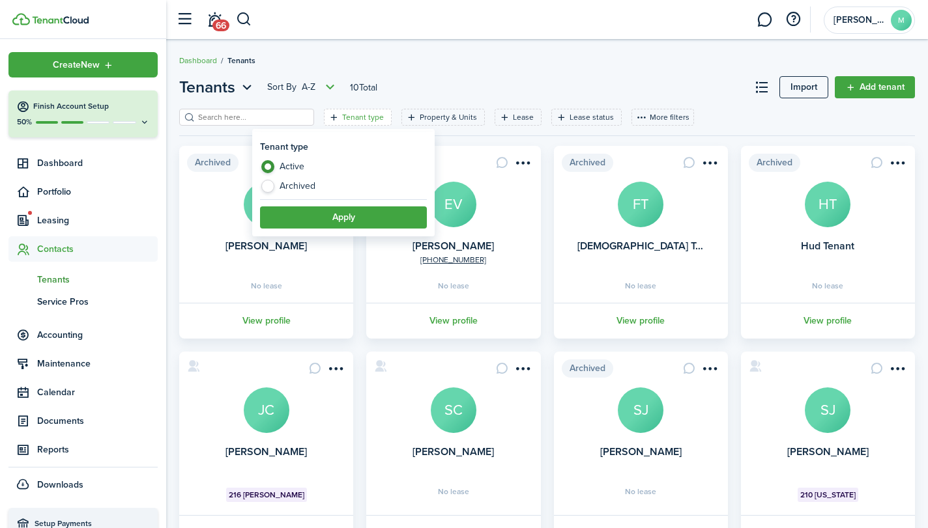
click at [303, 167] on label "Active" at bounding box center [343, 170] width 167 height 20
click at [358, 212] on button "Apply" at bounding box center [343, 217] width 167 height 22
